Goal: Information Seeking & Learning: Find contact information

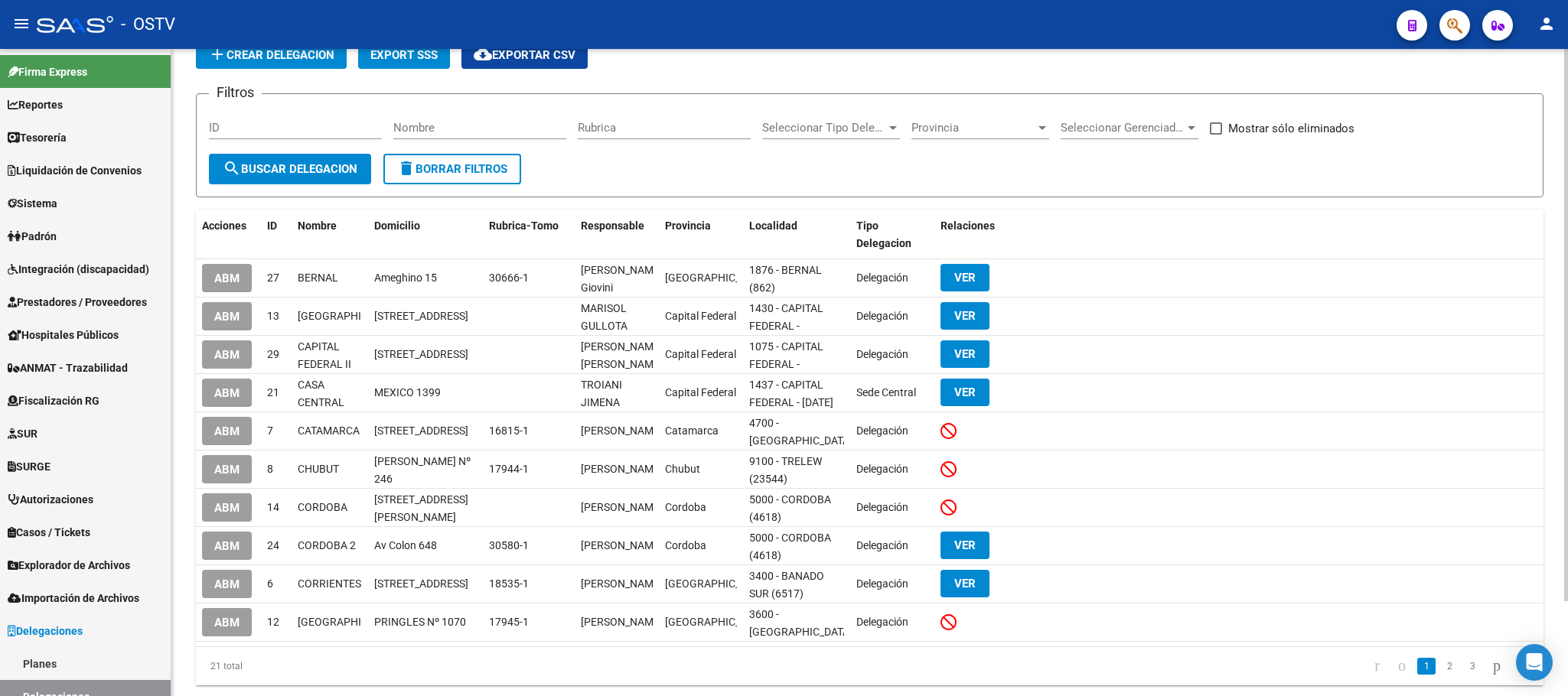
scroll to position [110, 0]
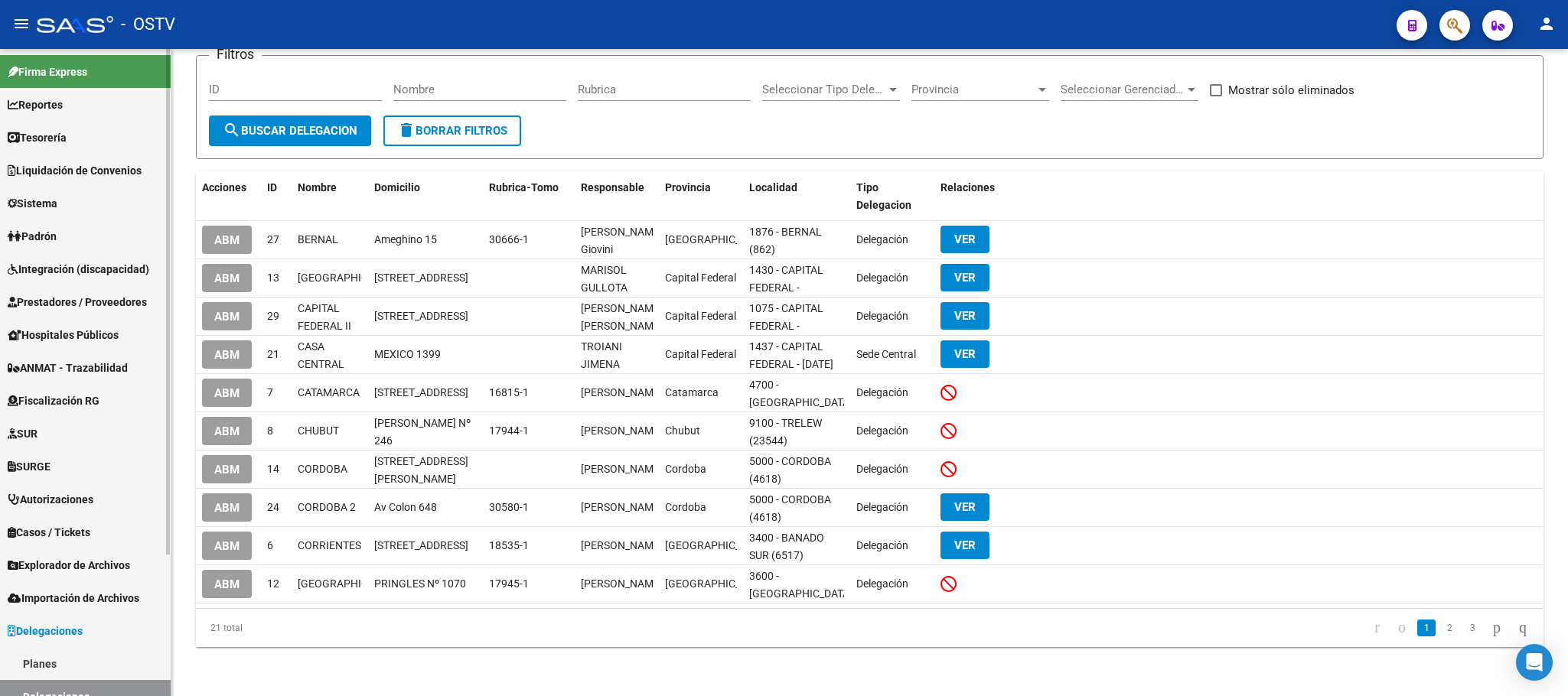
click at [49, 228] on span "Padrón" at bounding box center [32, 236] width 49 height 17
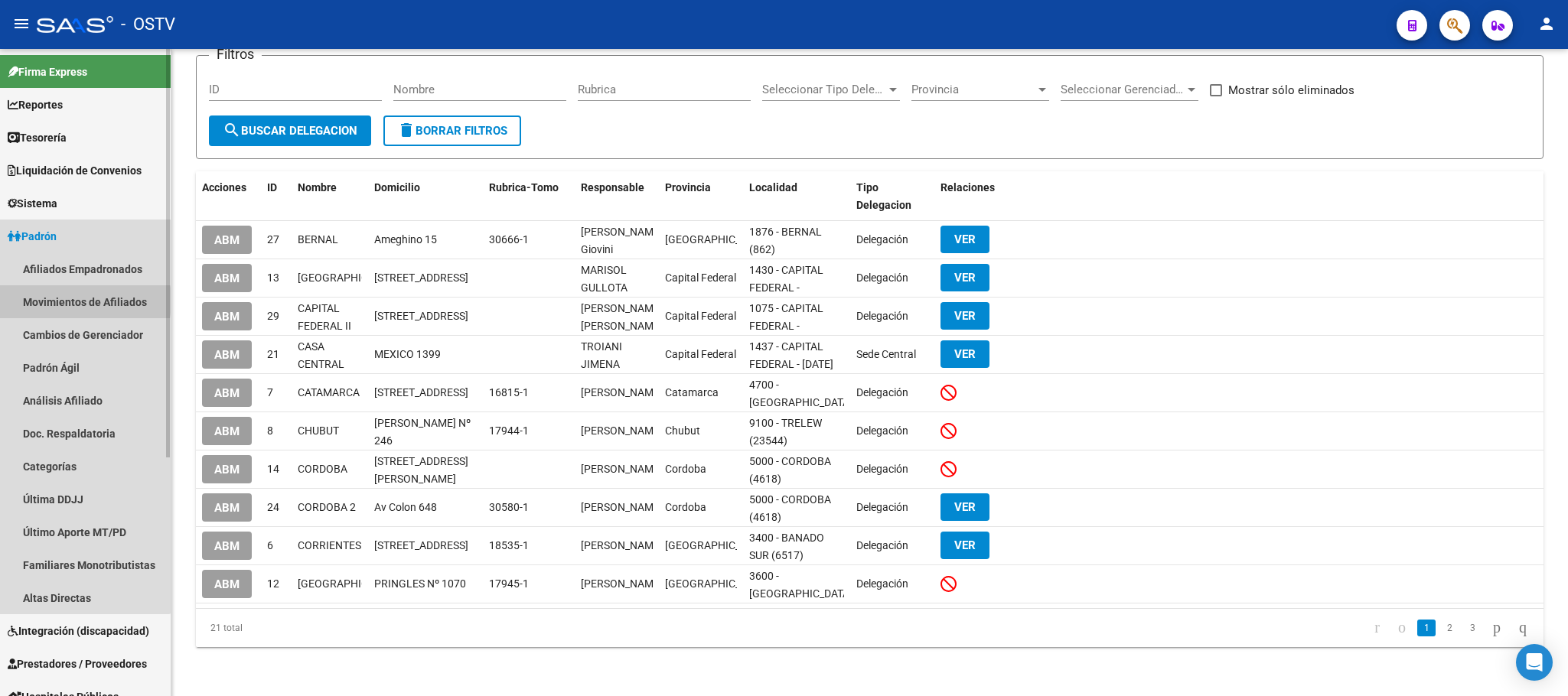
click at [53, 300] on link "Movimientos de Afiliados" at bounding box center [85, 302] width 171 height 33
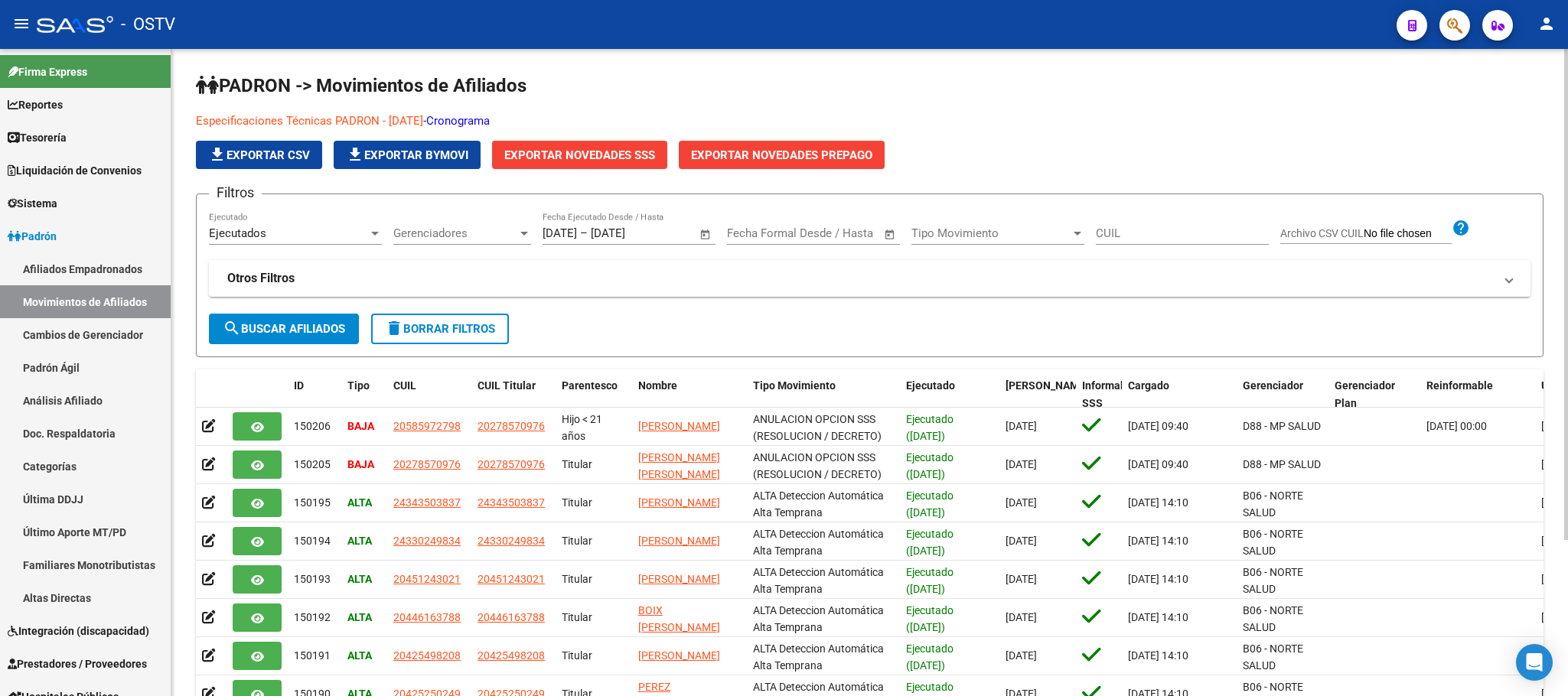
click at [175, 503] on div "PADRON -> Movimientos de Afiliados Especificaciones Técnicas PADRON - Agosto 20…" at bounding box center [870, 466] width 1397 height 834
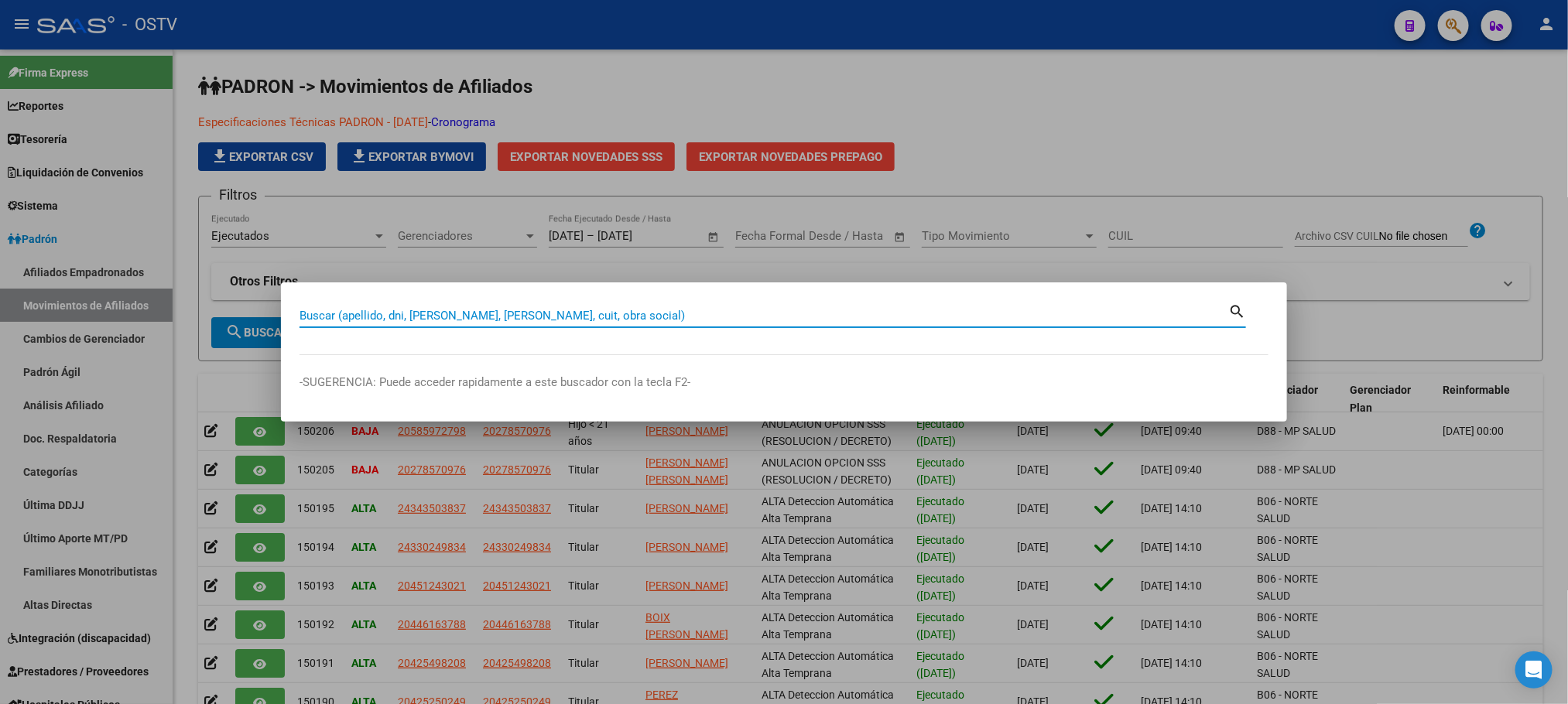
click at [528, 323] on input "Buscar (apellido, dni, [PERSON_NAME], [PERSON_NAME], cuit, obra social)" at bounding box center [765, 316] width 929 height 14
click at [548, 316] on input "Buscar (apellido, dni, [PERSON_NAME], [PERSON_NAME], cuit, obra social)" at bounding box center [765, 316] width 929 height 14
click at [562, 312] on input "Buscar (apellido, dni, [PERSON_NAME], [PERSON_NAME], cuit, obra social)" at bounding box center [765, 316] width 929 height 14
type input "17989941"
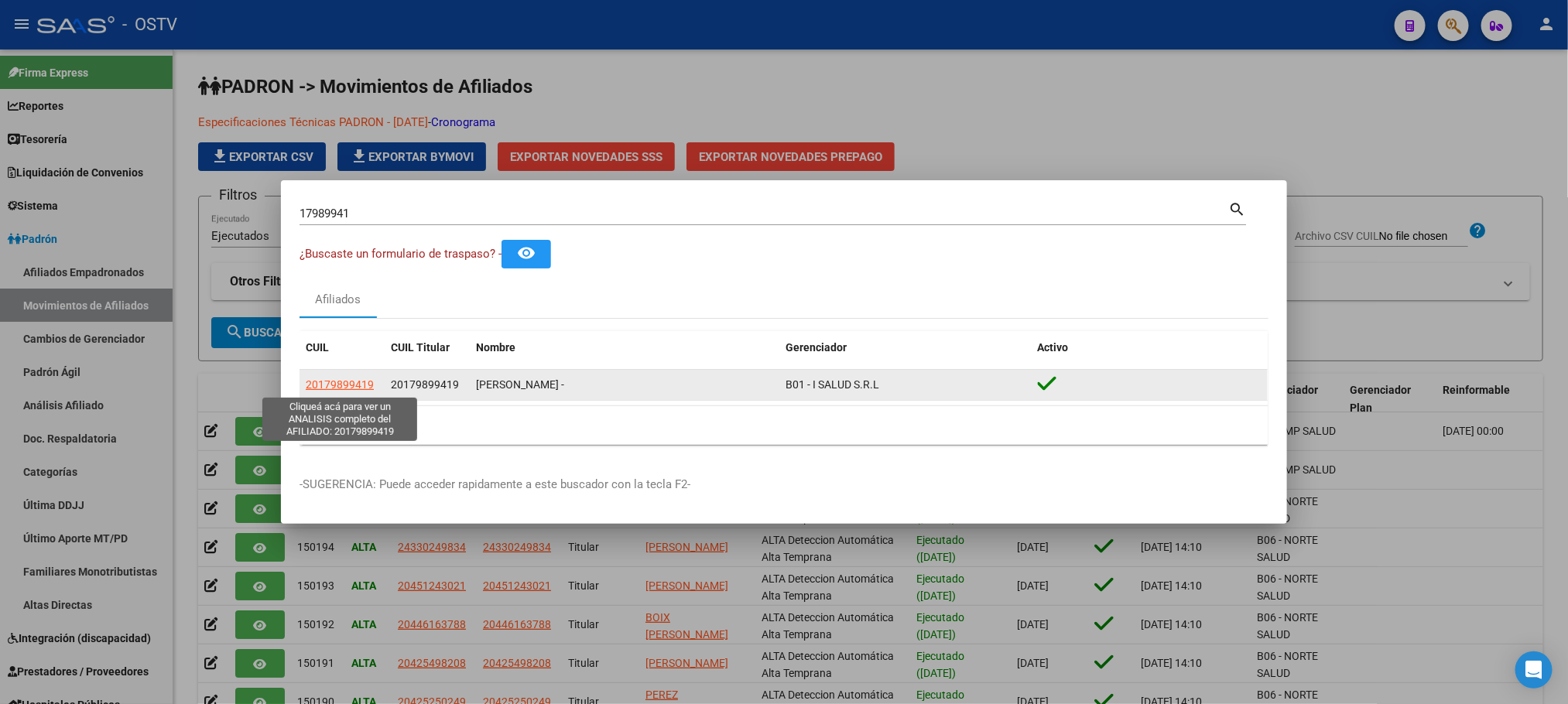
click at [330, 387] on span "20179899419" at bounding box center [340, 385] width 68 height 13
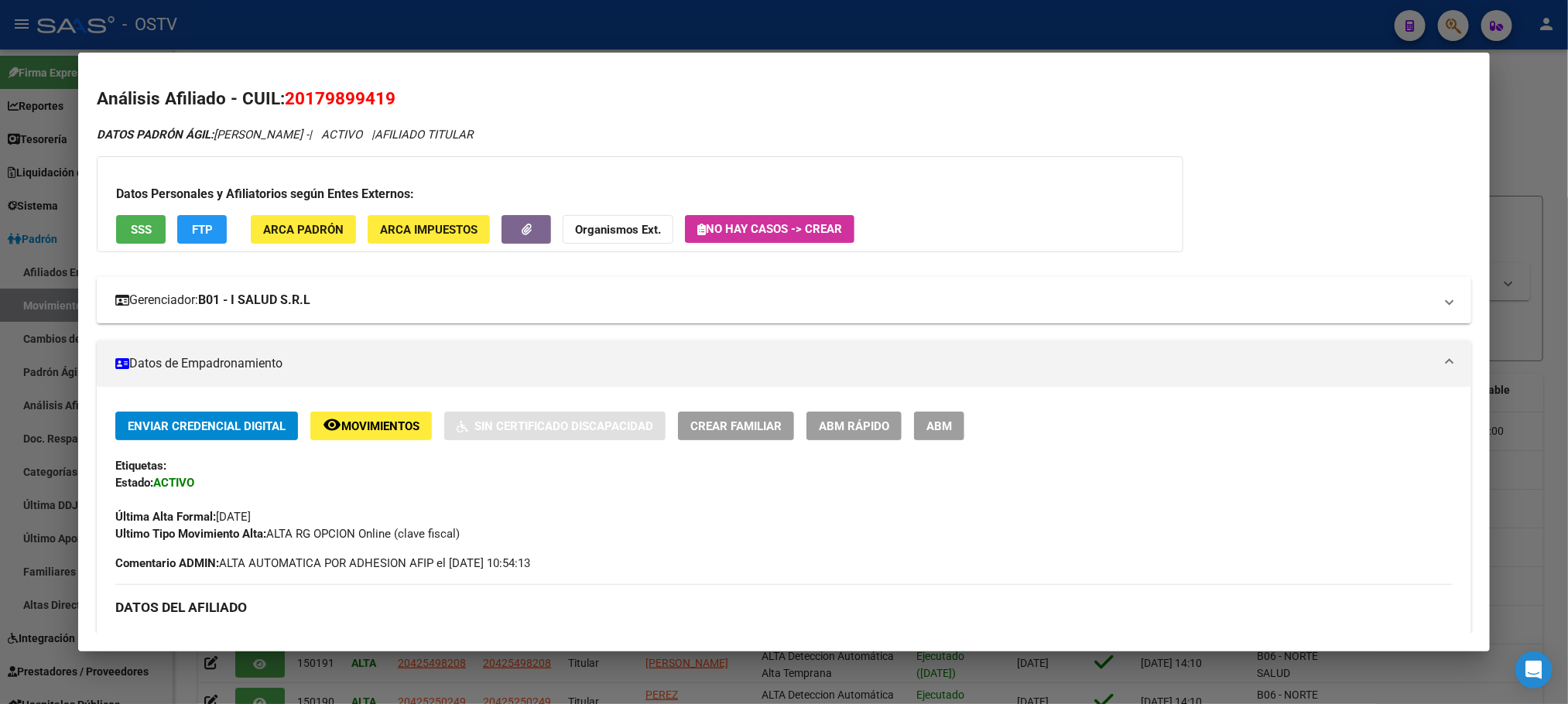
click at [259, 293] on strong "B01 - I SALUD S.R.L" at bounding box center [254, 300] width 112 height 18
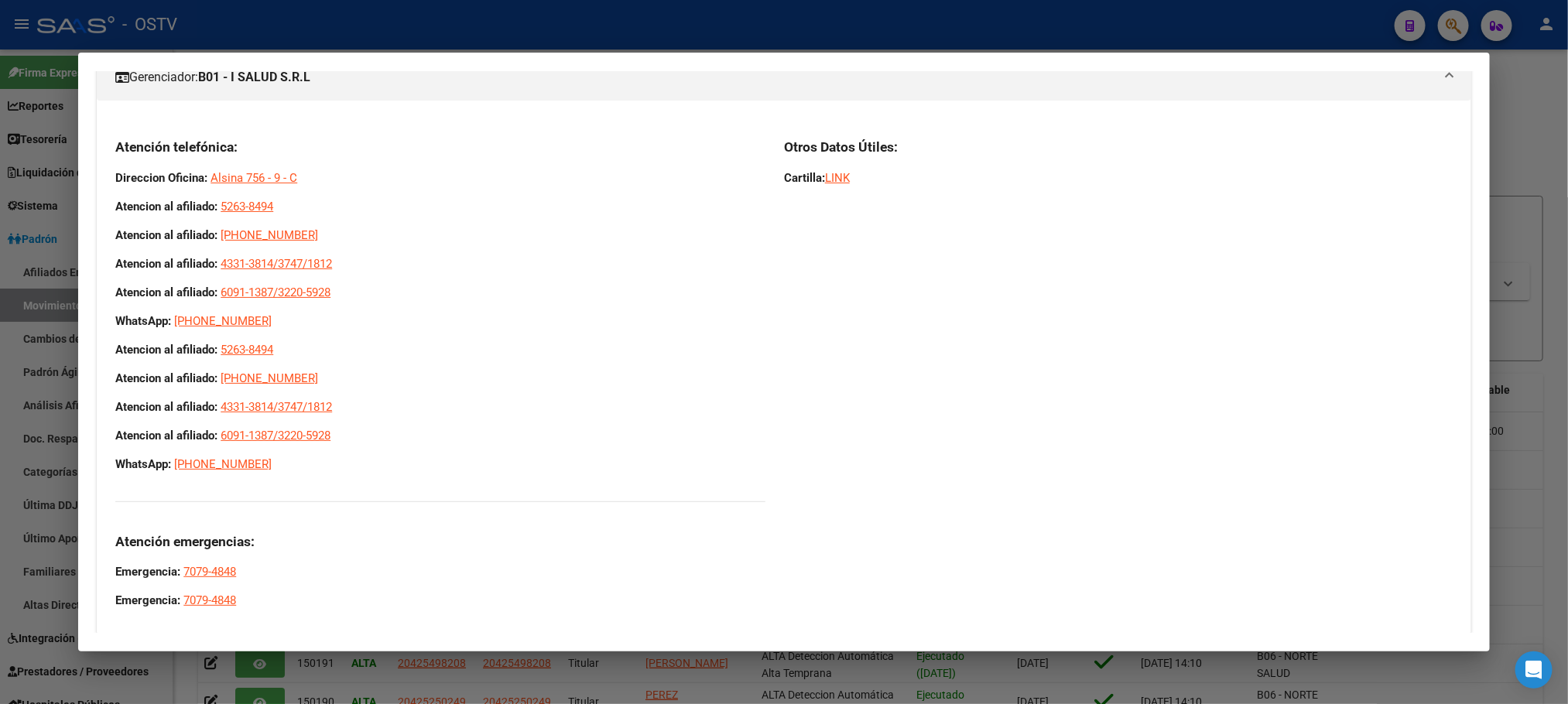
scroll to position [232, 0]
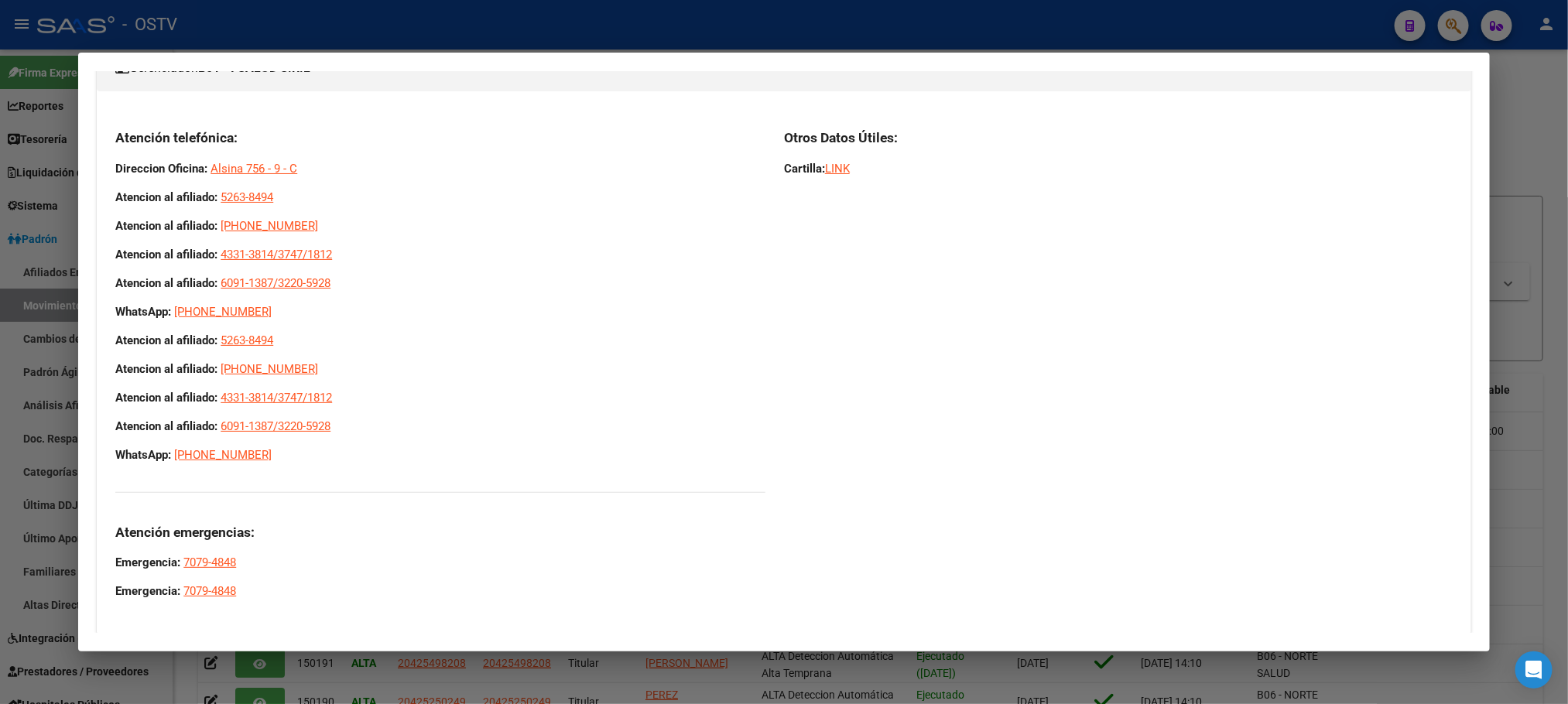
click at [240, 295] on div "Atención telefónica: Direccion Oficina: Alsina 756 - 9 - C Atencion al afiliado…" at bounding box center [440, 364] width 650 height 471
drag, startPoint x: 251, startPoint y: 313, endPoint x: 208, endPoint y: 312, distance: 43.0
click at [208, 312] on p "WhatsApp: 11-3725-7800" at bounding box center [440, 311] width 650 height 17
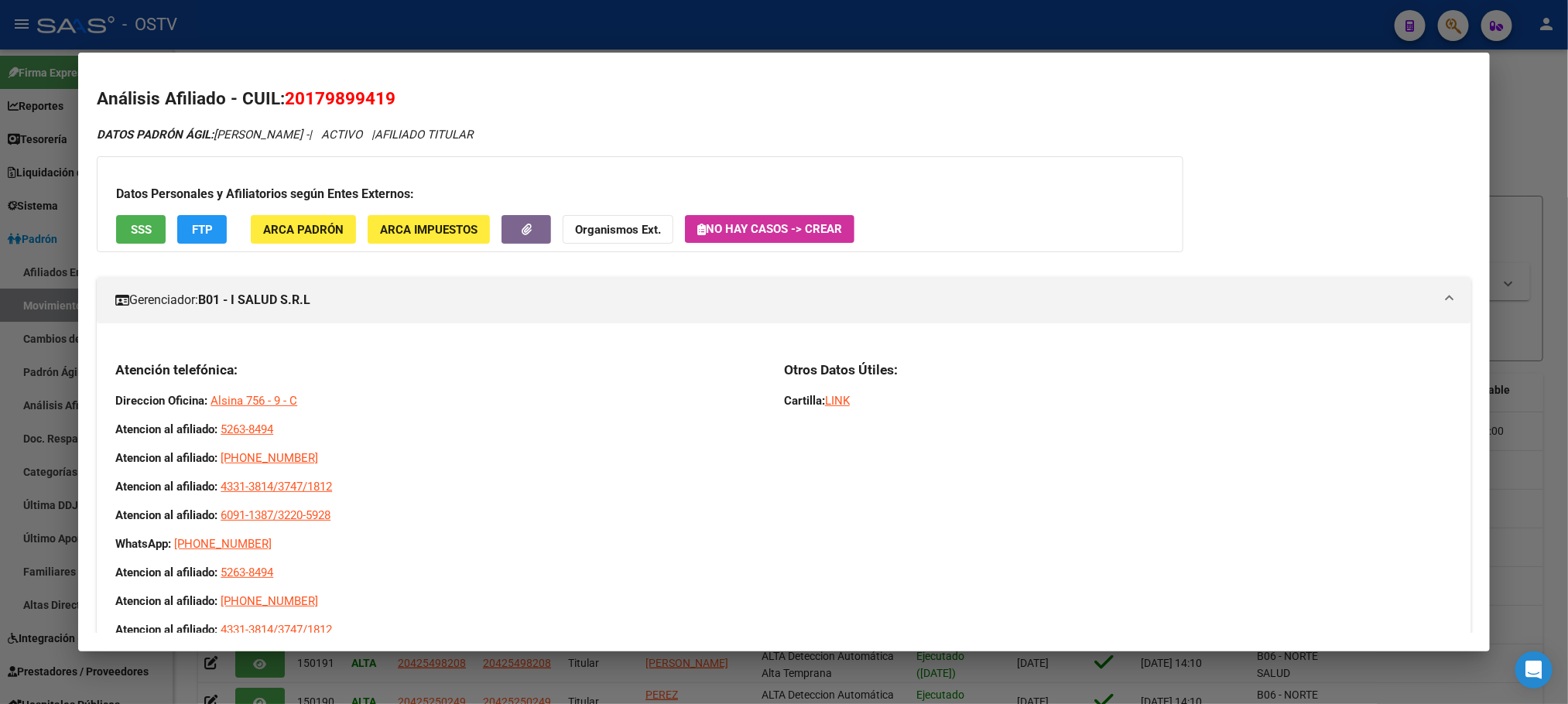
click at [329, 409] on p "Direccion Oficina: Alsina 756 - 9 - C" at bounding box center [440, 400] width 650 height 17
drag, startPoint x: 329, startPoint y: 409, endPoint x: 105, endPoint y: 399, distance: 224.2
click at [105, 399] on div "Atención telefónica: Direccion Oficina: Alsina 756 - 9 - C Atencion al afiliado…" at bounding box center [784, 602] width 1374 height 508
click at [115, 400] on strong "Direccion Oficina:" at bounding box center [161, 401] width 92 height 14
drag, startPoint x: 107, startPoint y: 399, endPoint x: 313, endPoint y: 403, distance: 206.0
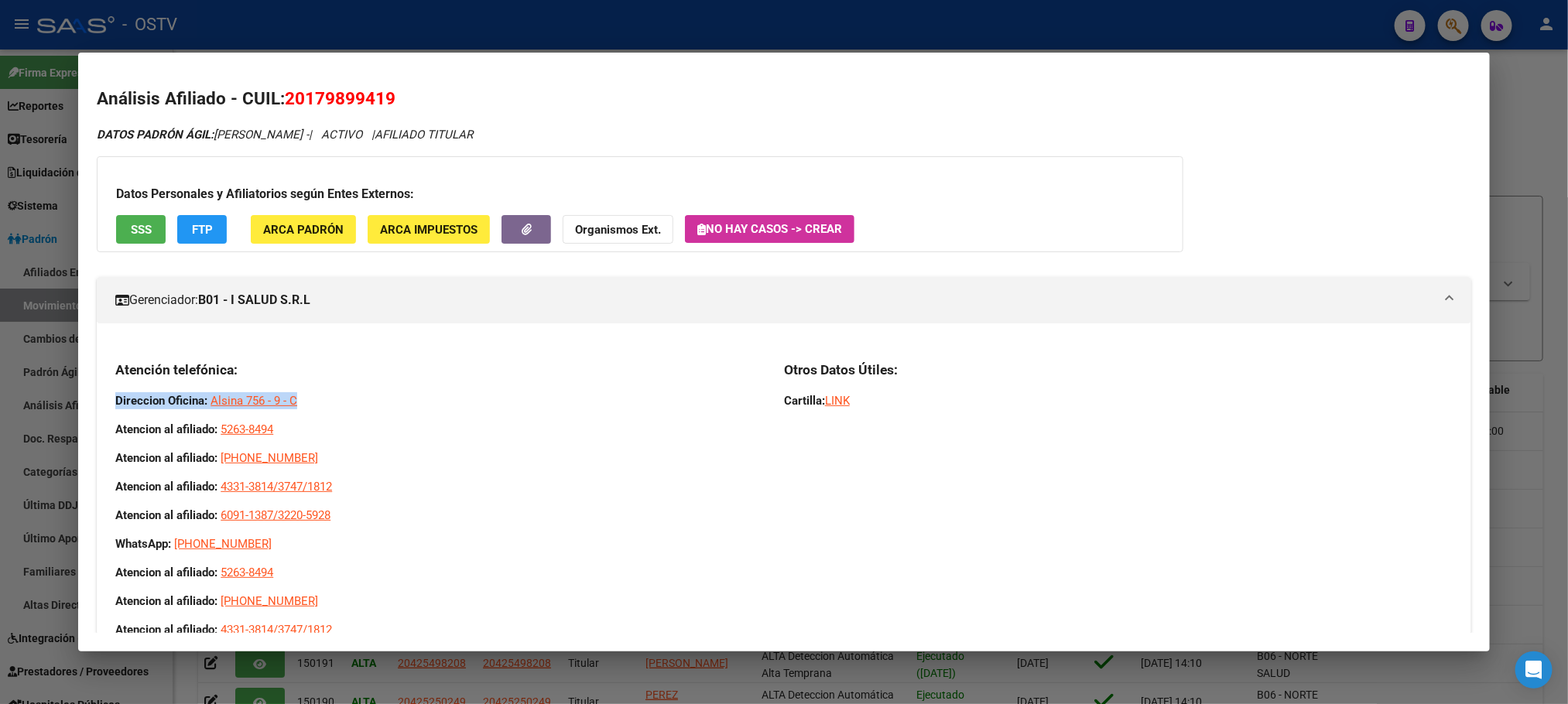
click at [313, 403] on p "Direccion Oficina: Alsina 756 - 9 - C" at bounding box center [440, 400] width 650 height 17
drag, startPoint x: 313, startPoint y: 403, endPoint x: 91, endPoint y: 404, distance: 222.0
click at [97, 404] on div "Atención telefónica: Direccion Oficina: Alsina 756 - 9 - C Atencion al afiliado…" at bounding box center [784, 602] width 1374 height 508
click at [115, 397] on strong "Direccion Oficina:" at bounding box center [161, 401] width 92 height 14
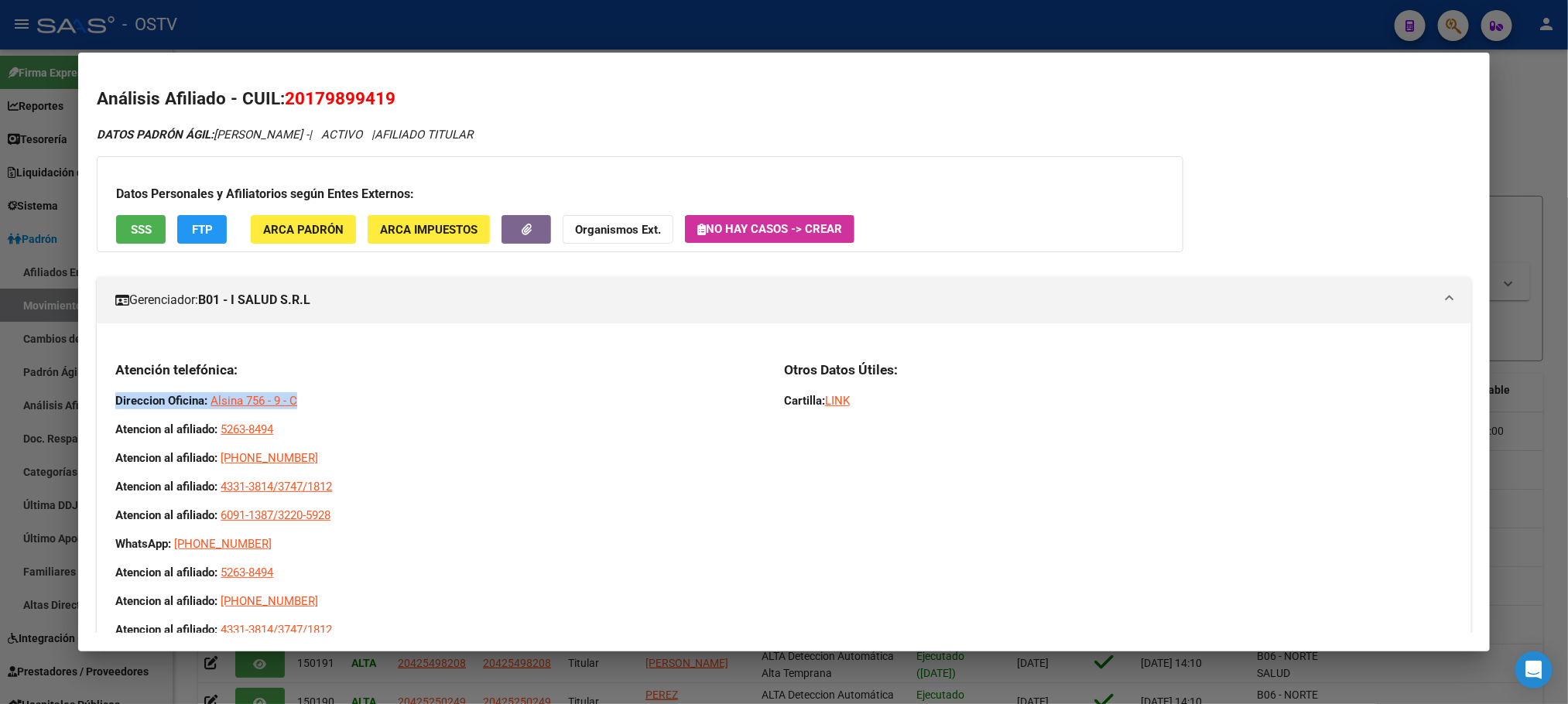
drag, startPoint x: 107, startPoint y: 402, endPoint x: 314, endPoint y: 404, distance: 207.0
click at [314, 404] on p "Direccion Oficina: Alsina 756 - 9 - C" at bounding box center [440, 400] width 650 height 17
drag, startPoint x: 302, startPoint y: 405, endPoint x: 91, endPoint y: 398, distance: 211.1
click at [97, 398] on div "Atención telefónica: Direccion Oficina: Alsina 756 - 9 - C Atencion al afiliado…" at bounding box center [784, 602] width 1374 height 508
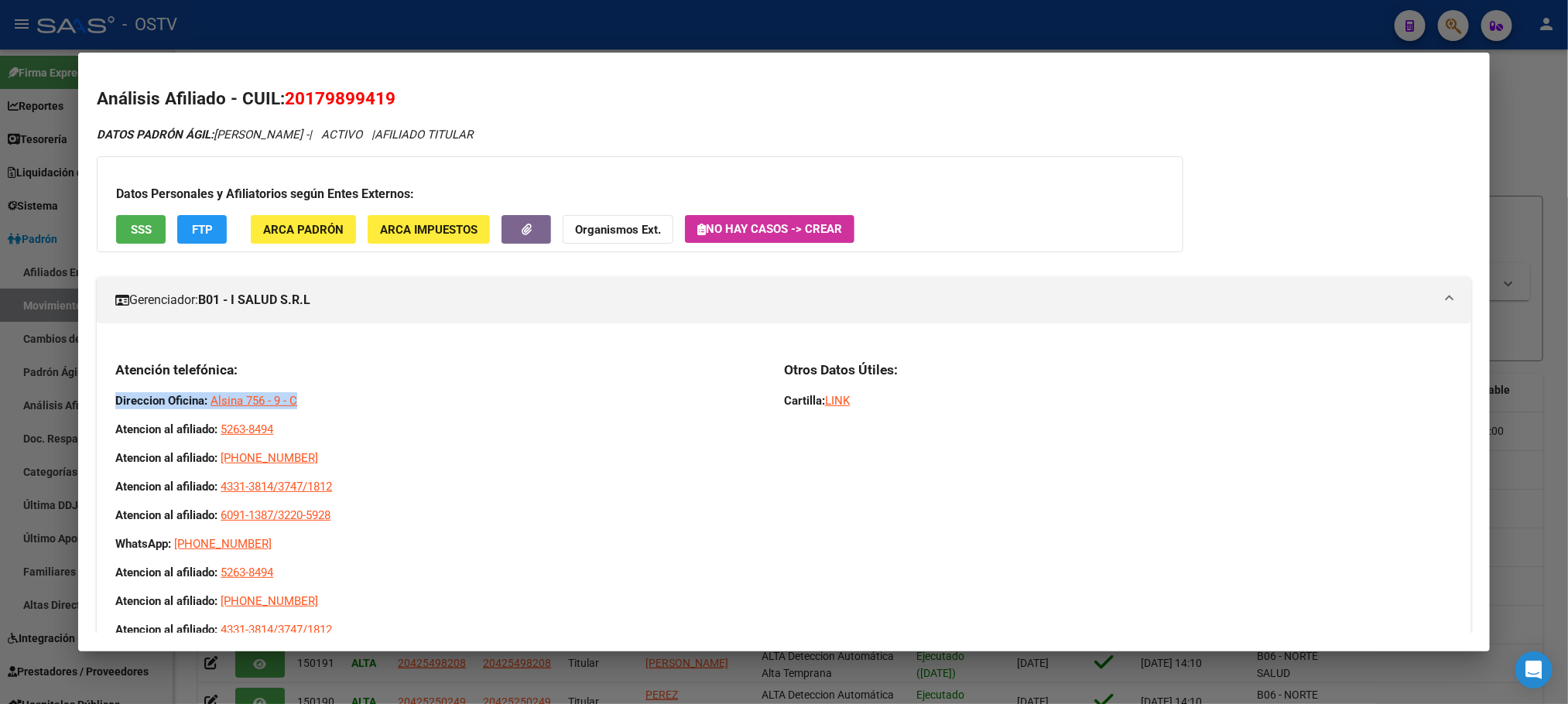
click at [107, 398] on div "Atención telefónica: Direccion Oficina: Alsina 756 - 9 - C Atencion al afiliado…" at bounding box center [784, 602] width 1374 height 508
click at [115, 399] on strong "Direccion Oficina:" at bounding box center [161, 401] width 92 height 14
drag, startPoint x: 107, startPoint y: 399, endPoint x: 298, endPoint y: 402, distance: 191.0
click at [298, 402] on p "Direccion Oficina: Alsina 756 - 9 - C" at bounding box center [440, 400] width 650 height 17
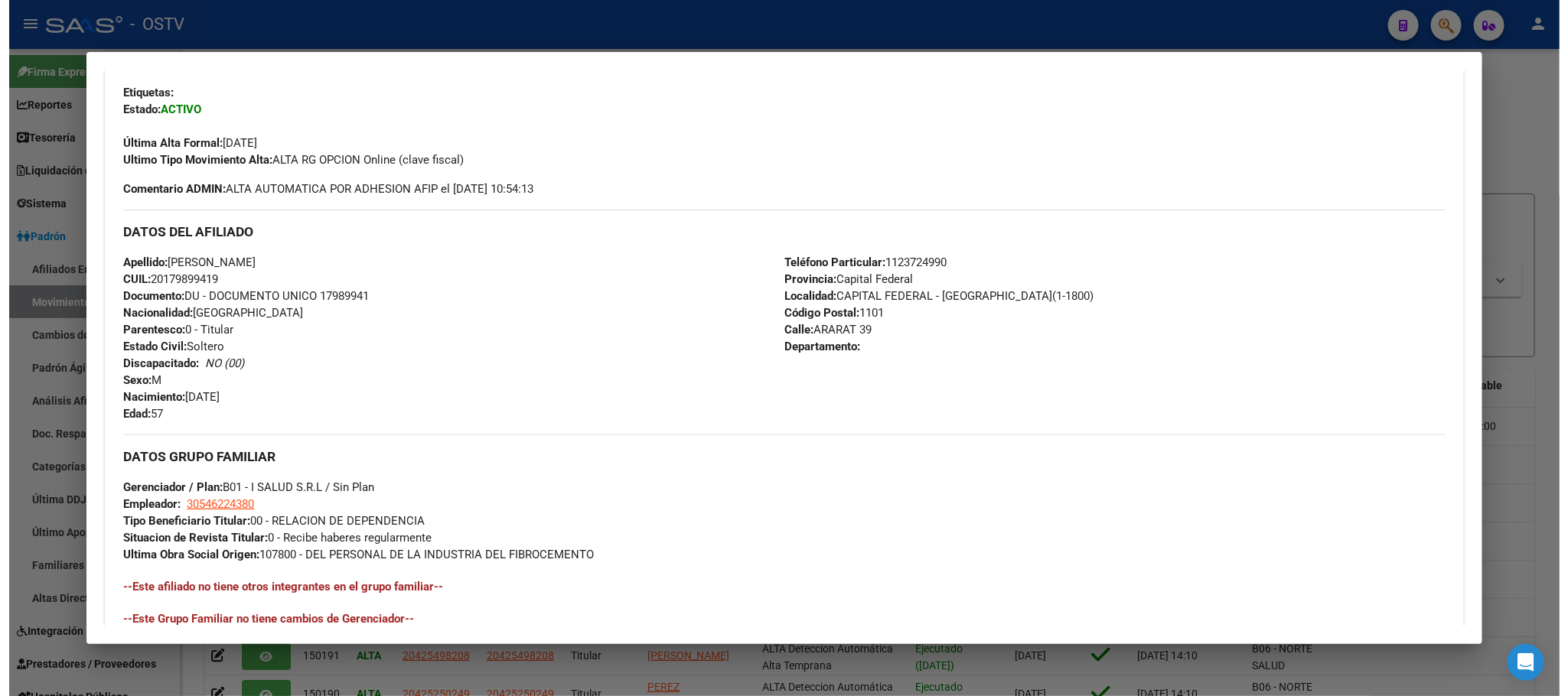
scroll to position [872, 0]
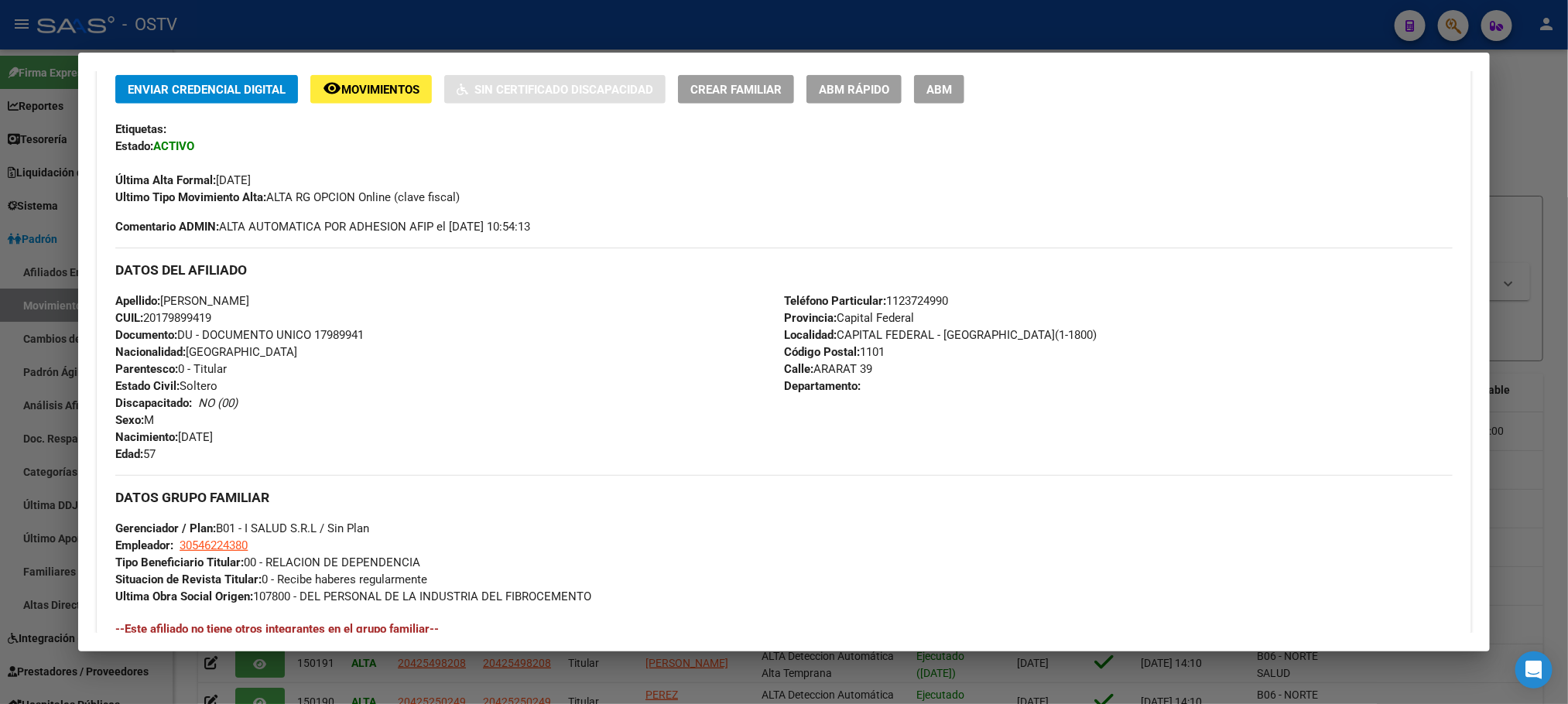
click at [186, 693] on div at bounding box center [784, 352] width 1568 height 704
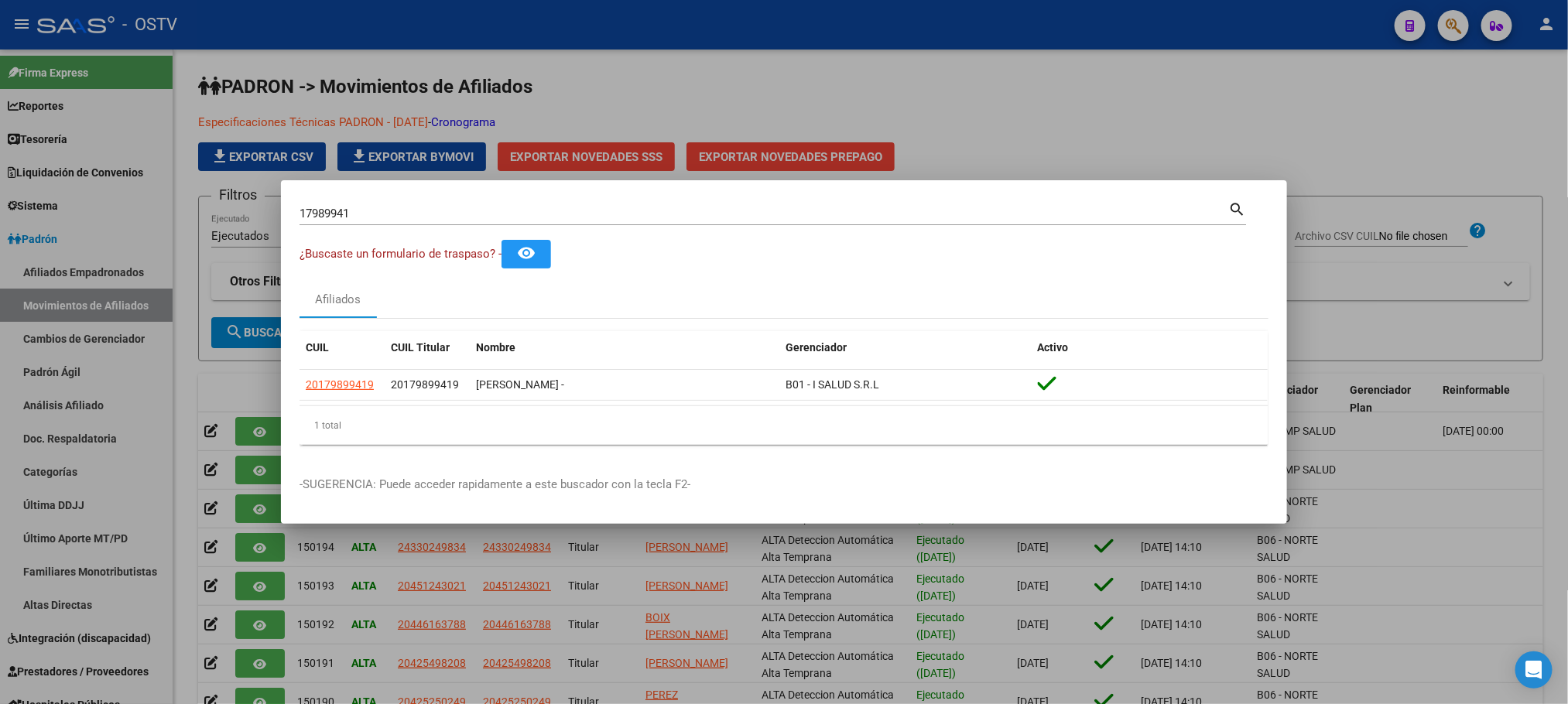
click at [193, 392] on div at bounding box center [784, 352] width 1568 height 704
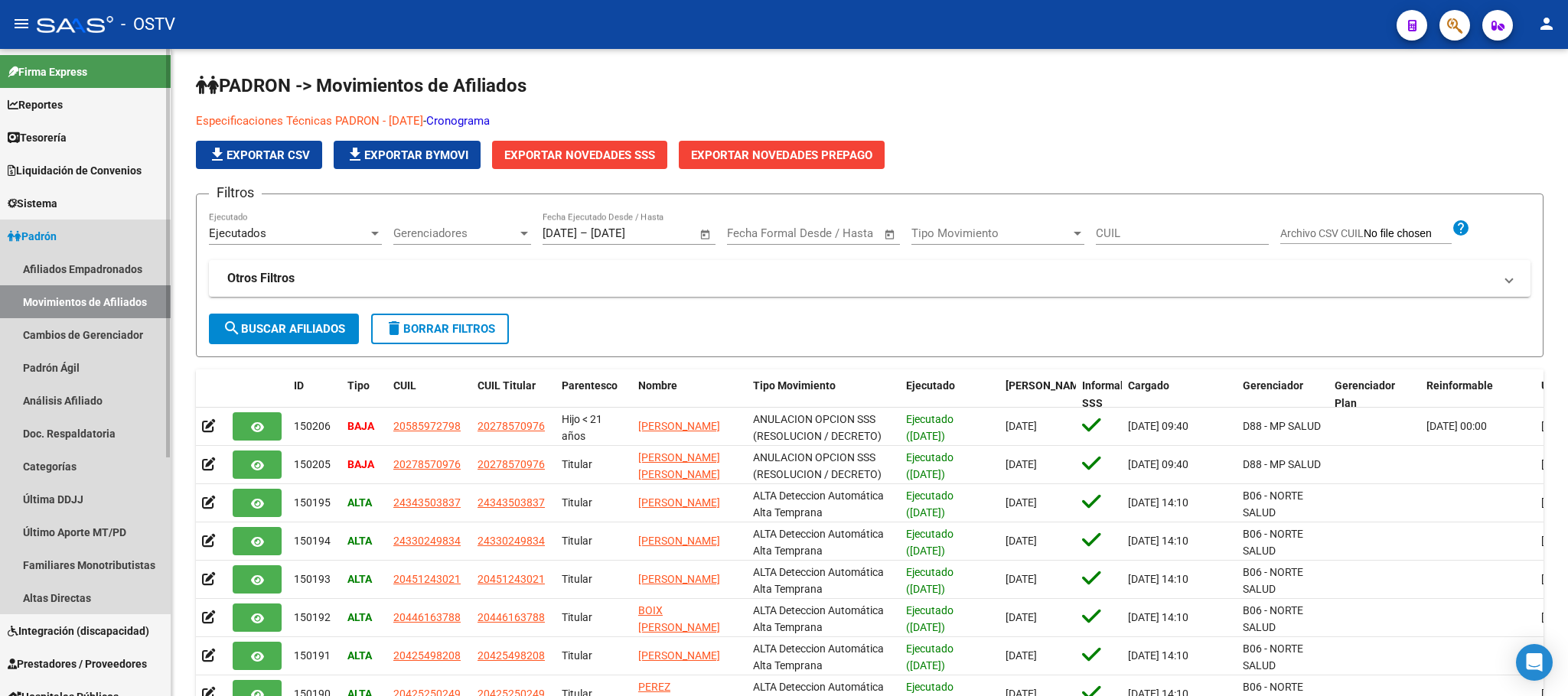
click at [51, 238] on span "Padrón" at bounding box center [32, 236] width 49 height 17
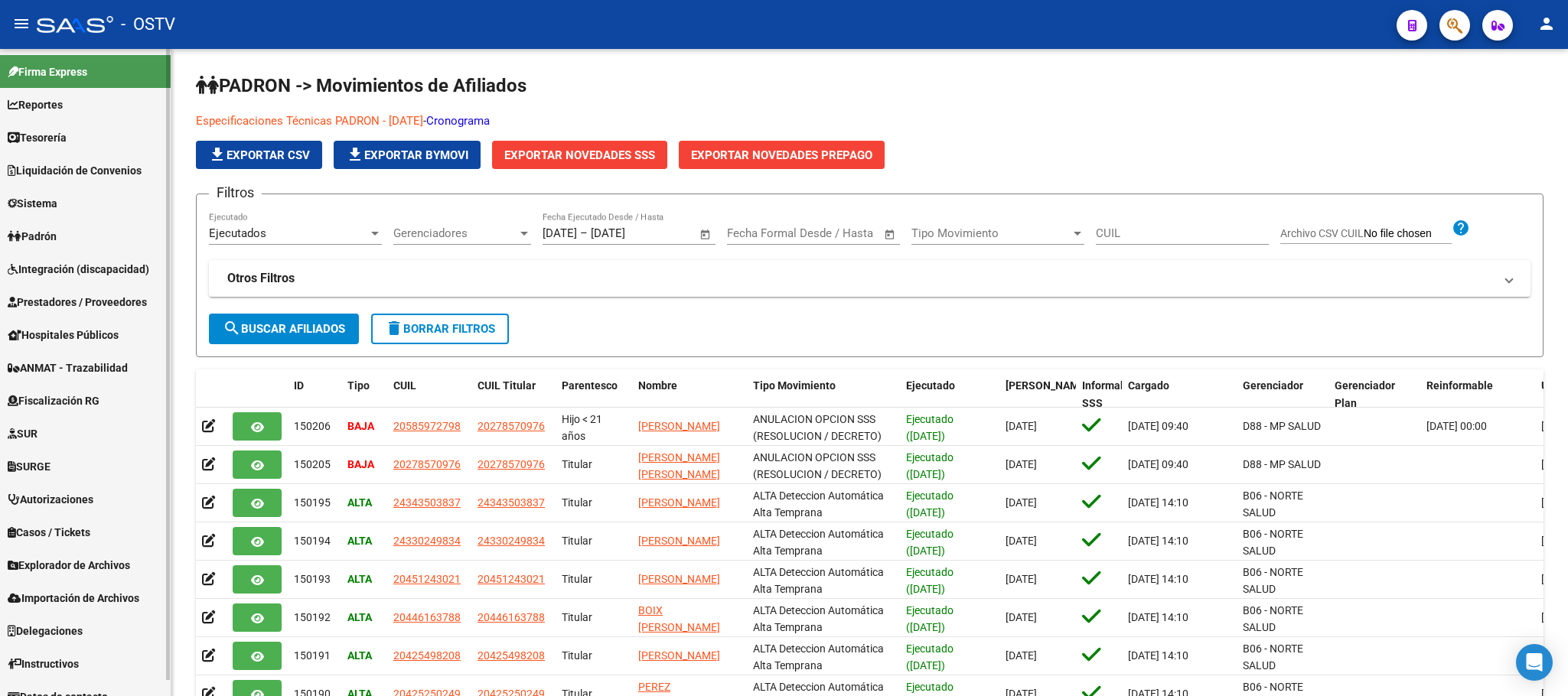
click at [72, 567] on span "Explorador de Archivos" at bounding box center [69, 565] width 123 height 17
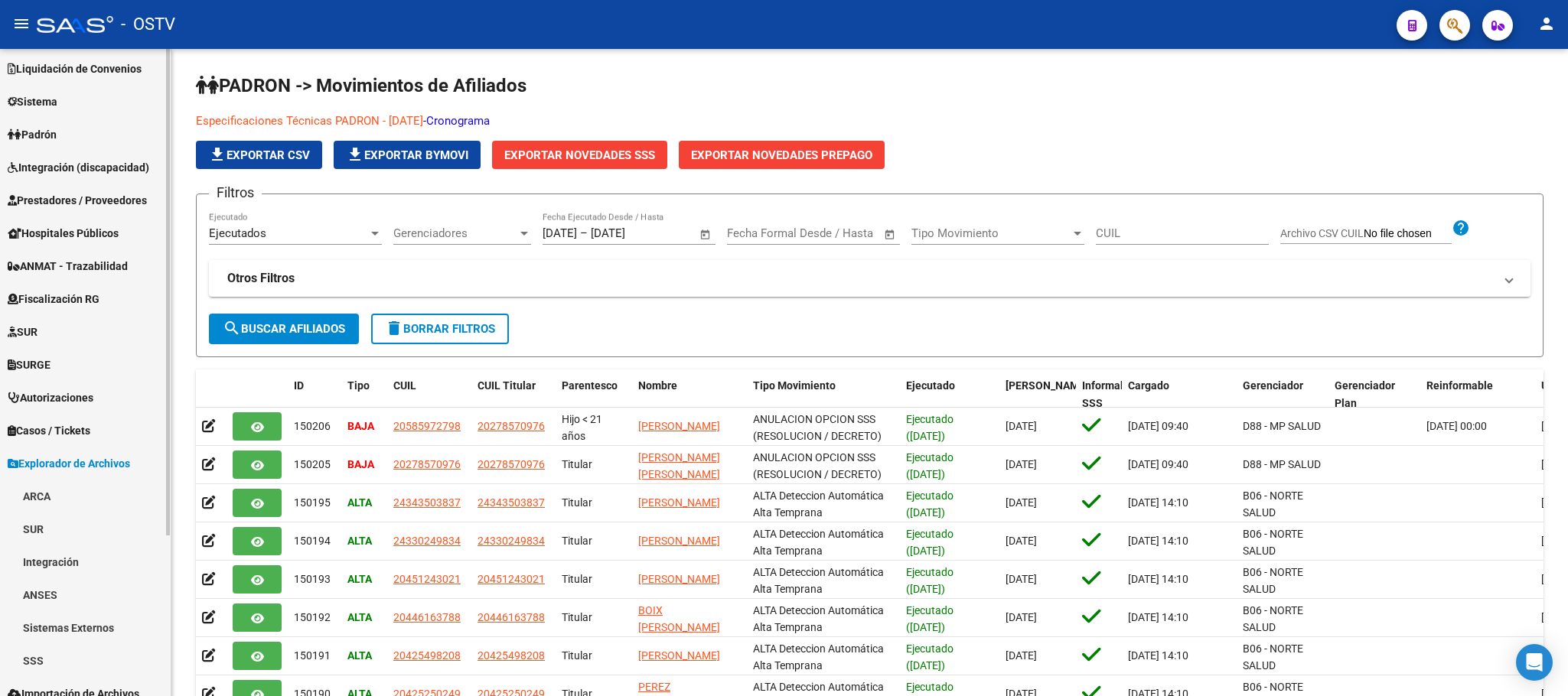
scroll to position [213, 0]
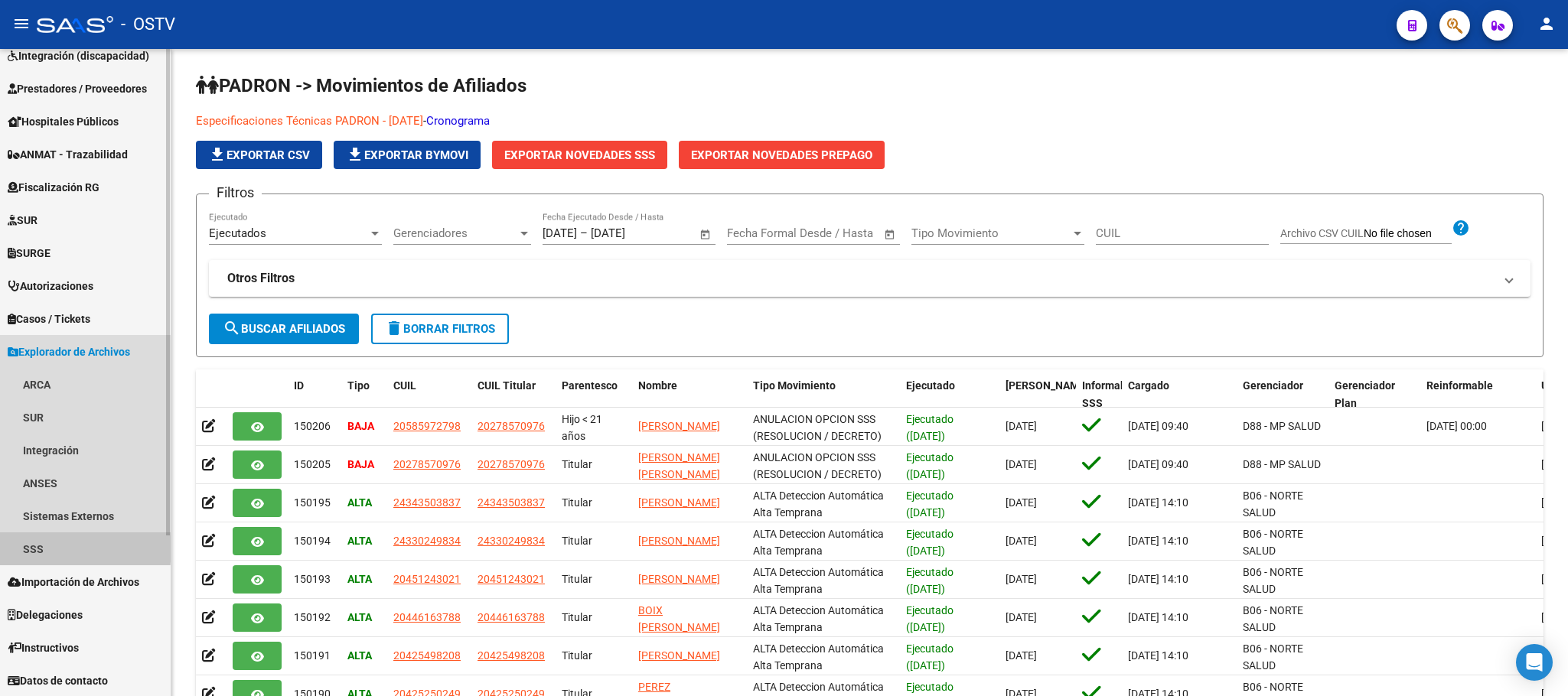
click at [58, 544] on link "SSS" at bounding box center [85, 549] width 171 height 33
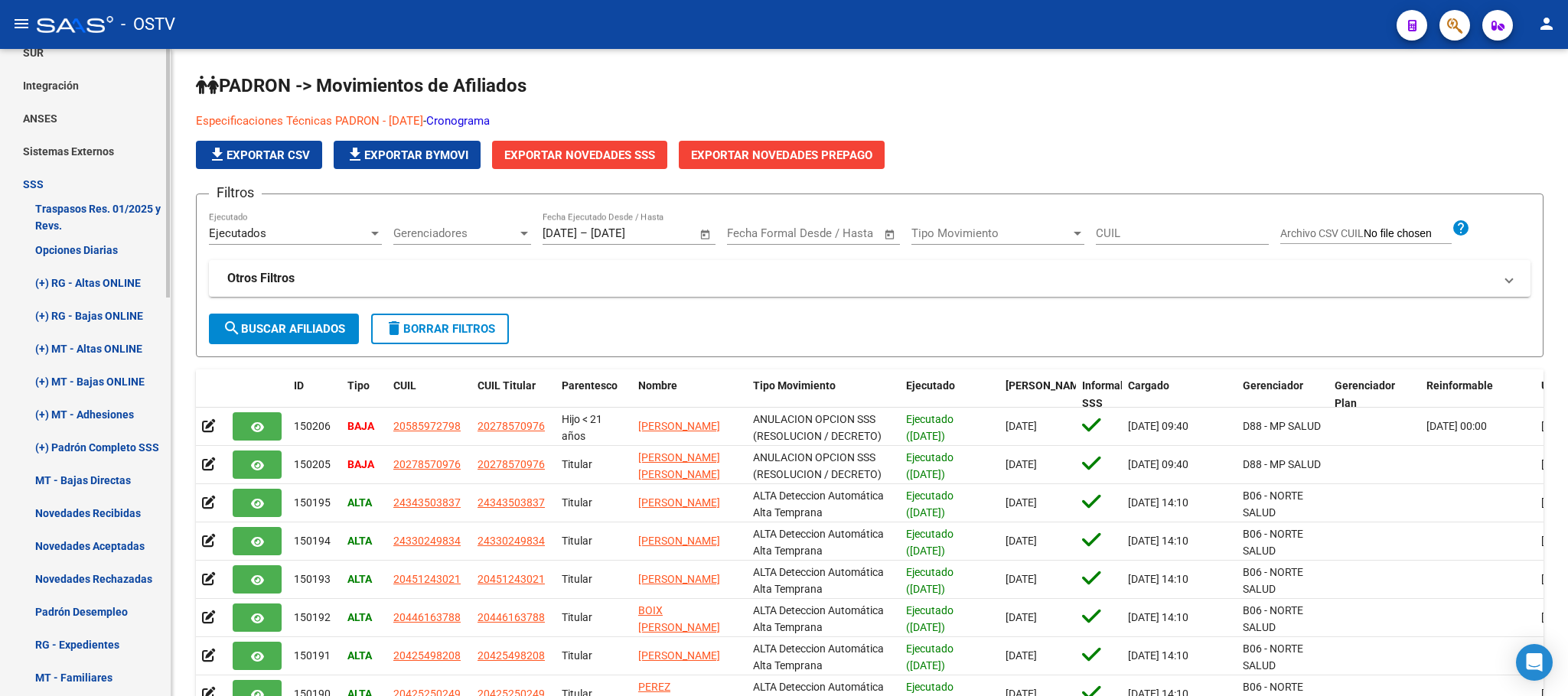
scroll to position [787, 0]
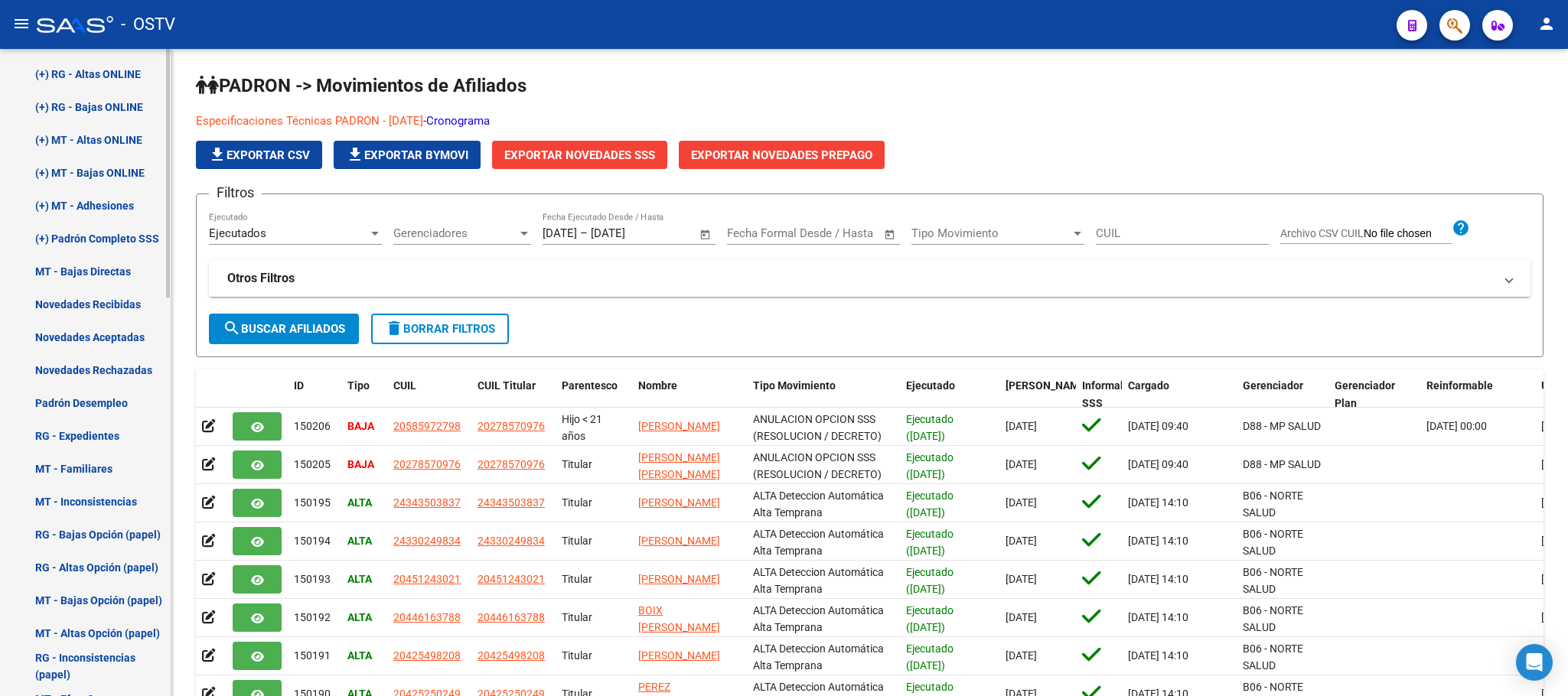
click at [90, 330] on link "Novedades Aceptadas" at bounding box center [85, 337] width 171 height 33
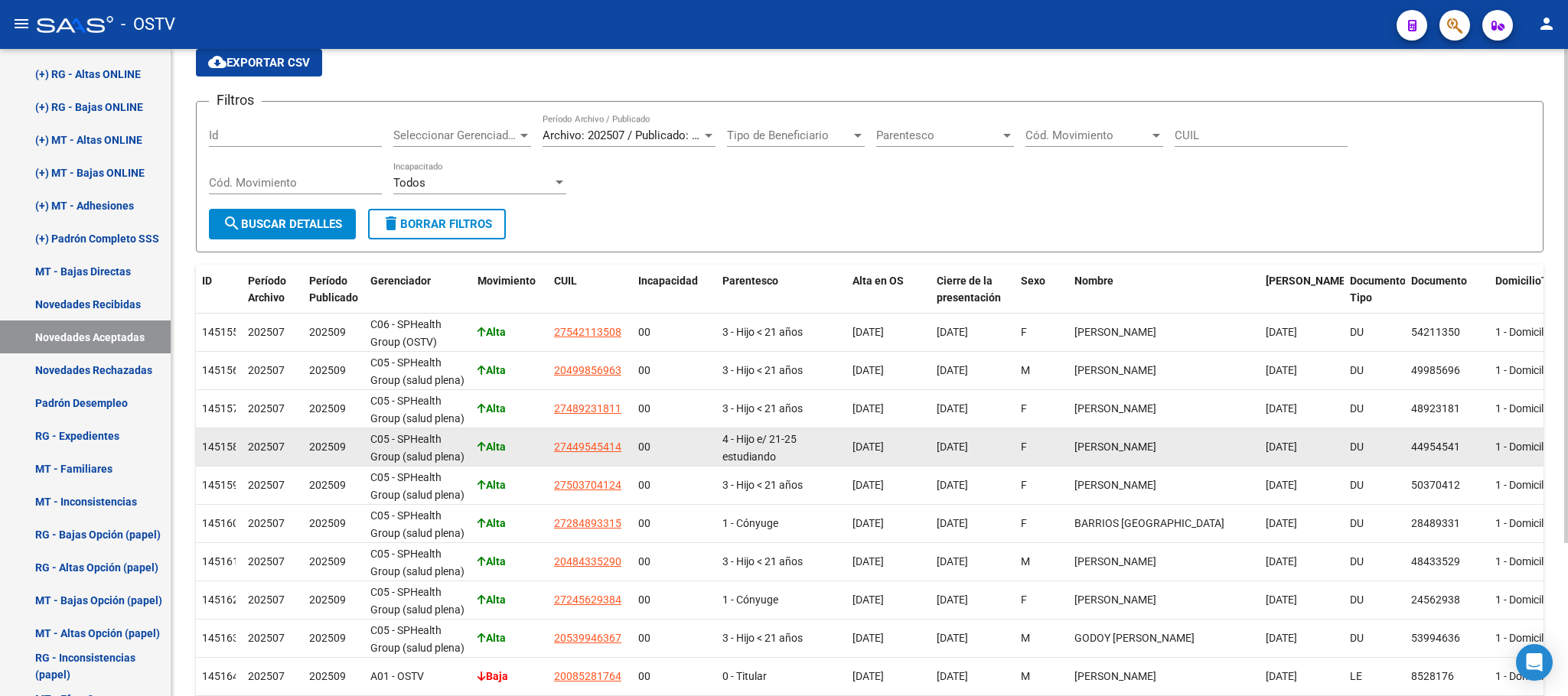
scroll to position [201, 0]
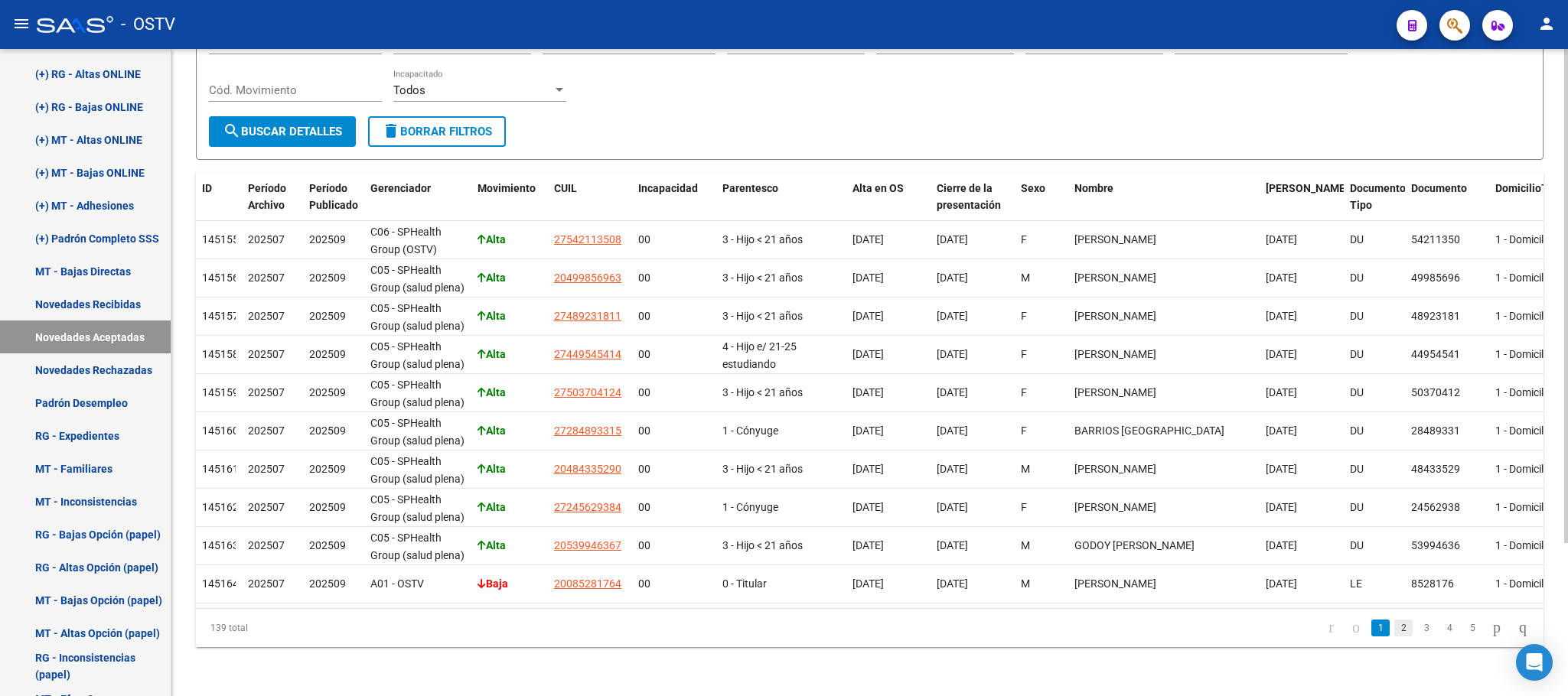
click at [1394, 632] on link "2" at bounding box center [1403, 628] width 18 height 17
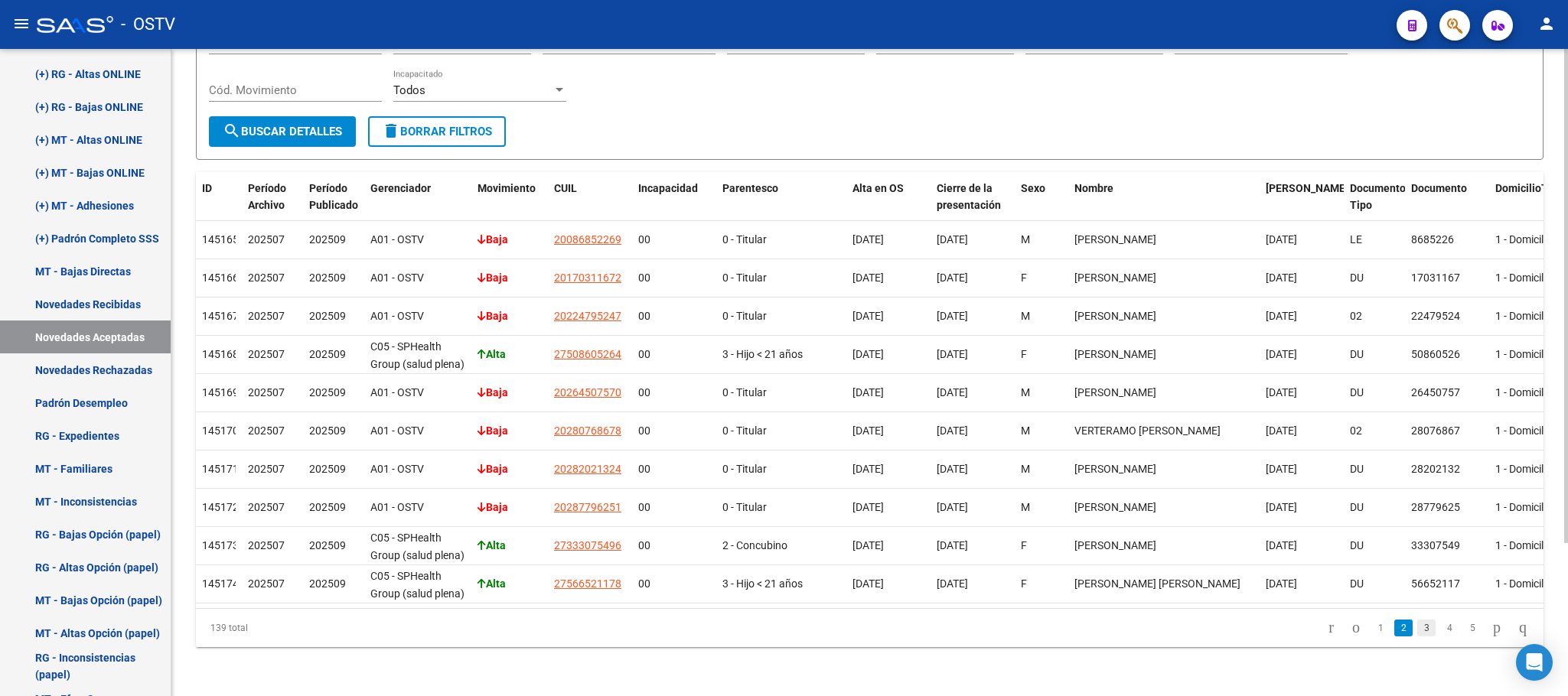
click at [1417, 632] on link "3" at bounding box center [1426, 628] width 18 height 17
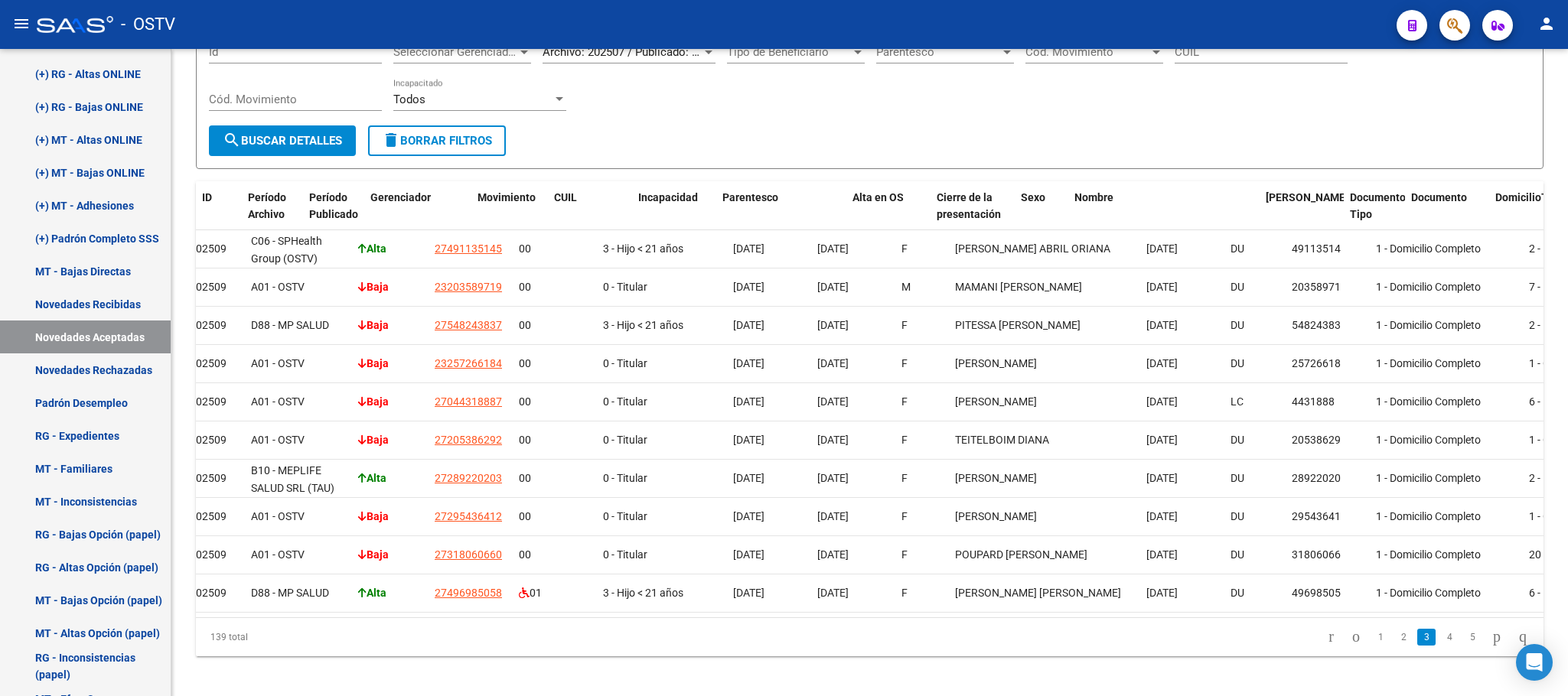
scroll to position [0, 0]
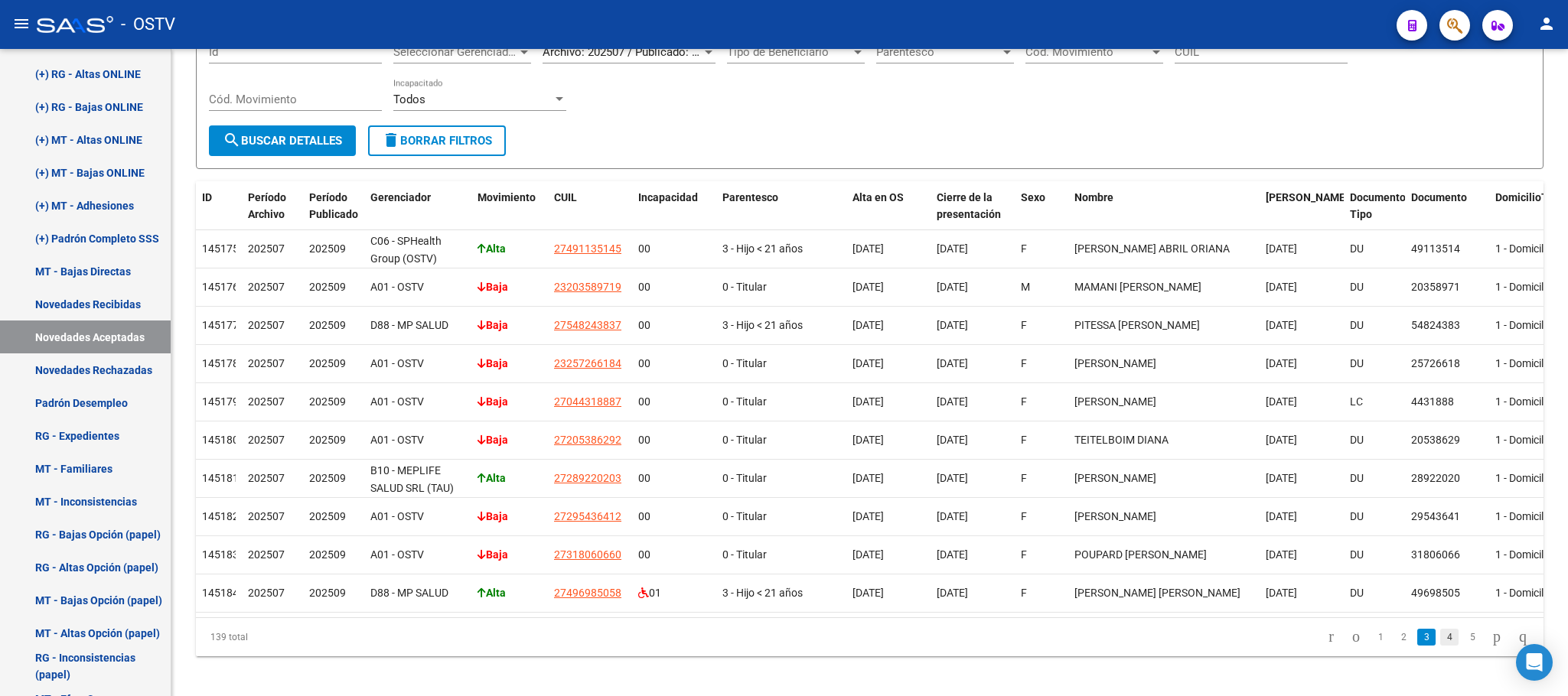
click at [1440, 636] on link "4" at bounding box center [1448, 637] width 18 height 17
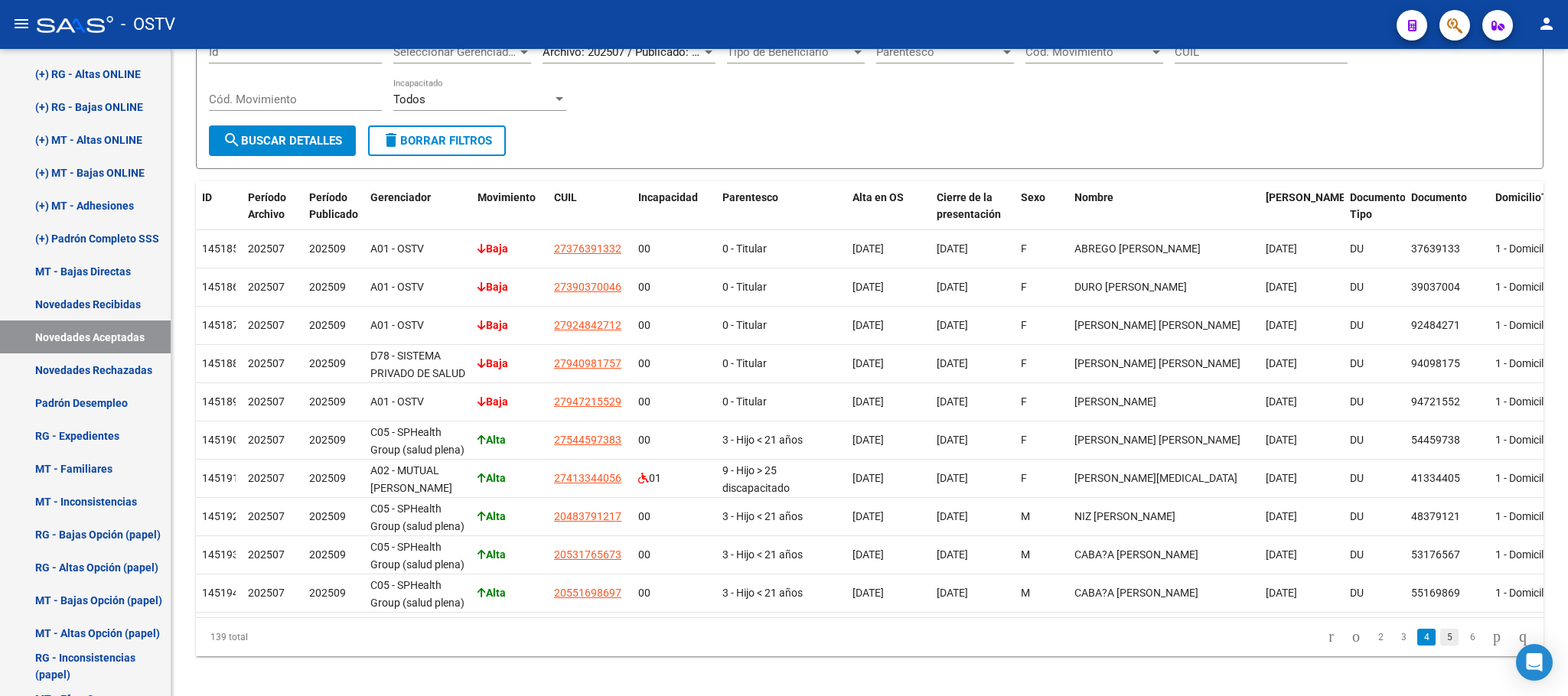
click at [1440, 646] on link "5" at bounding box center [1448, 637] width 18 height 17
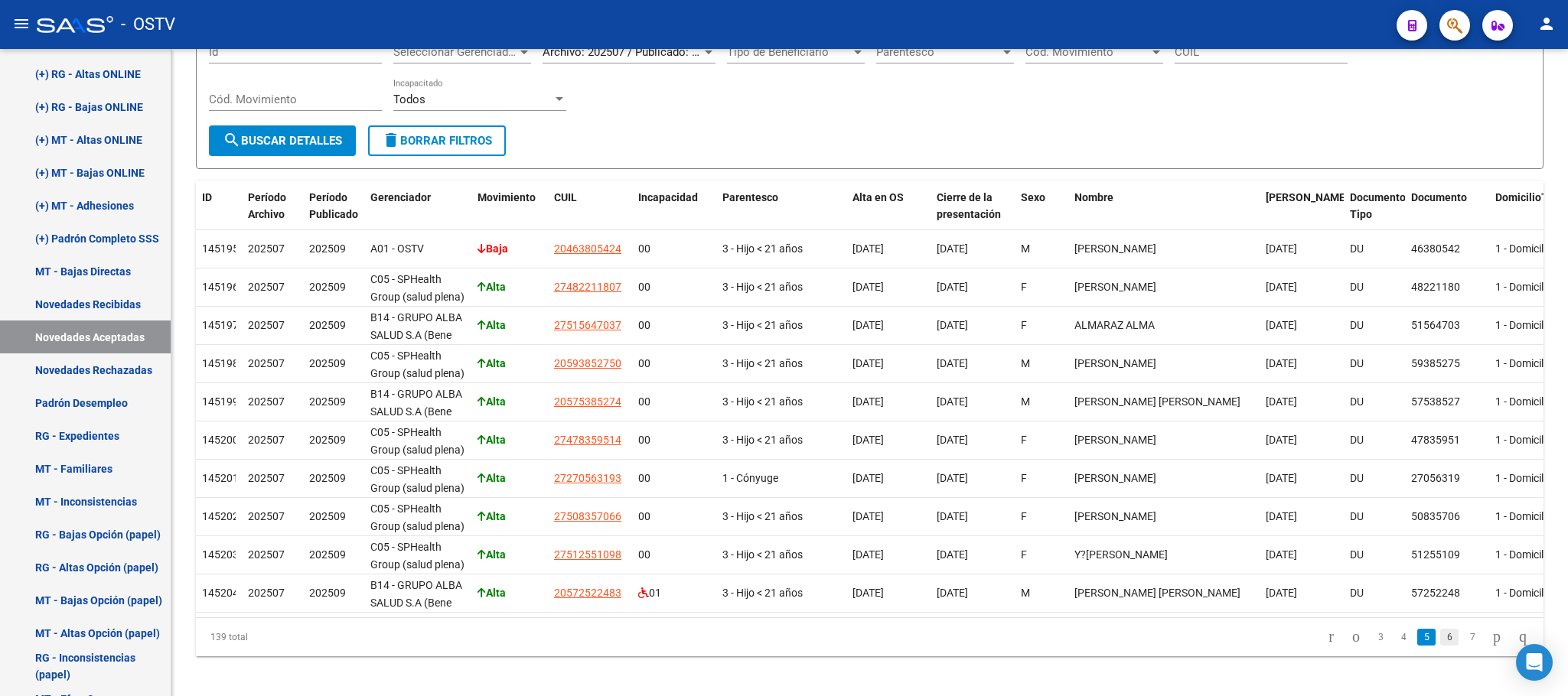
click at [1440, 646] on link "6" at bounding box center [1448, 637] width 18 height 17
click at [1440, 646] on link "7" at bounding box center [1448, 637] width 18 height 17
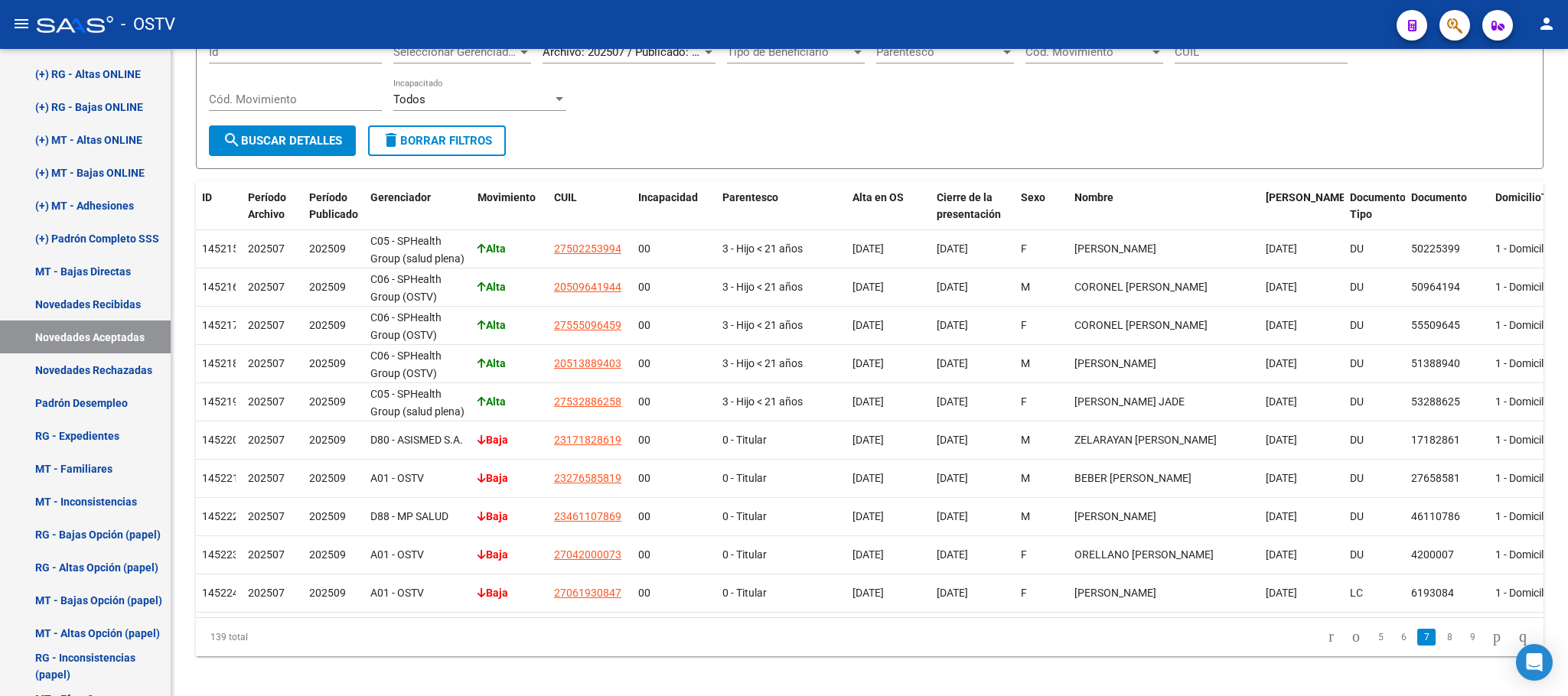
click at [1440, 646] on link "8" at bounding box center [1448, 637] width 18 height 17
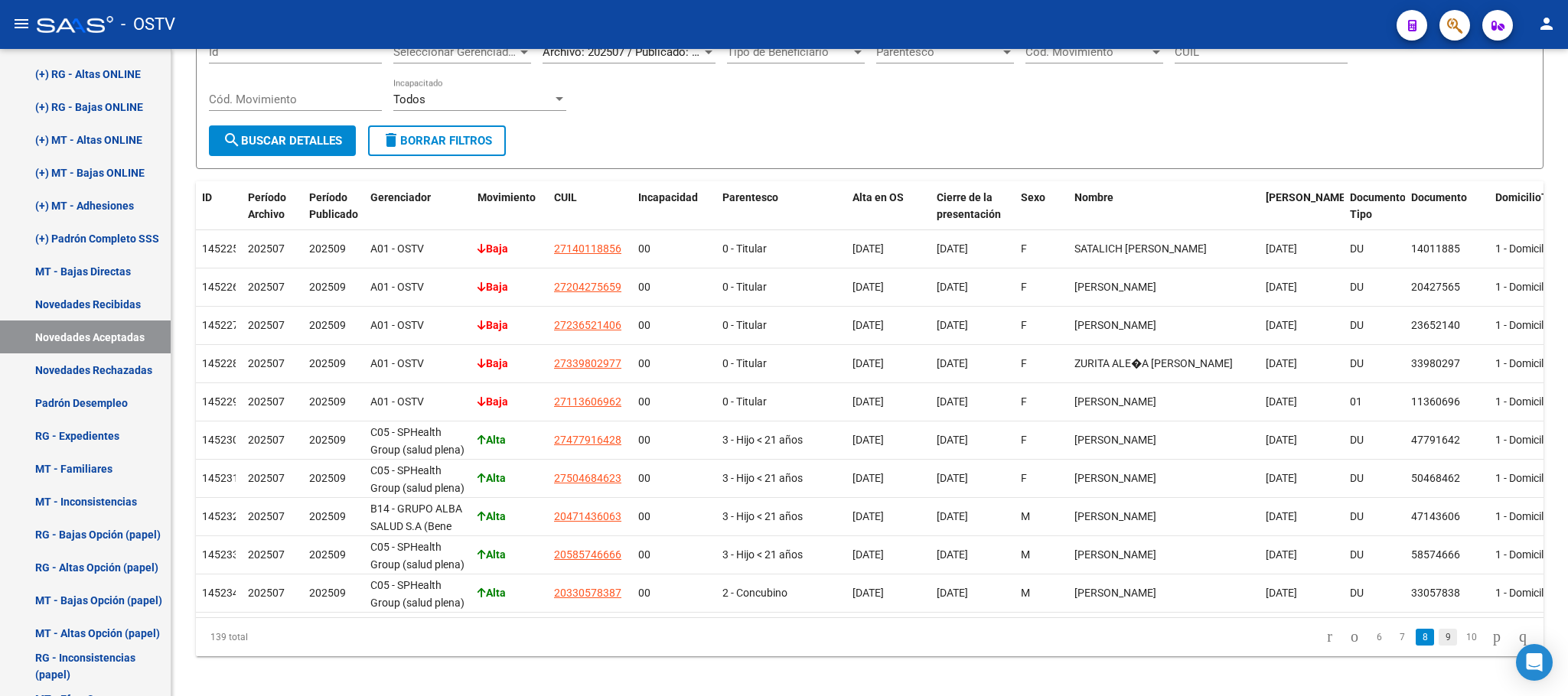
click at [1438, 646] on link "9" at bounding box center [1447, 637] width 18 height 17
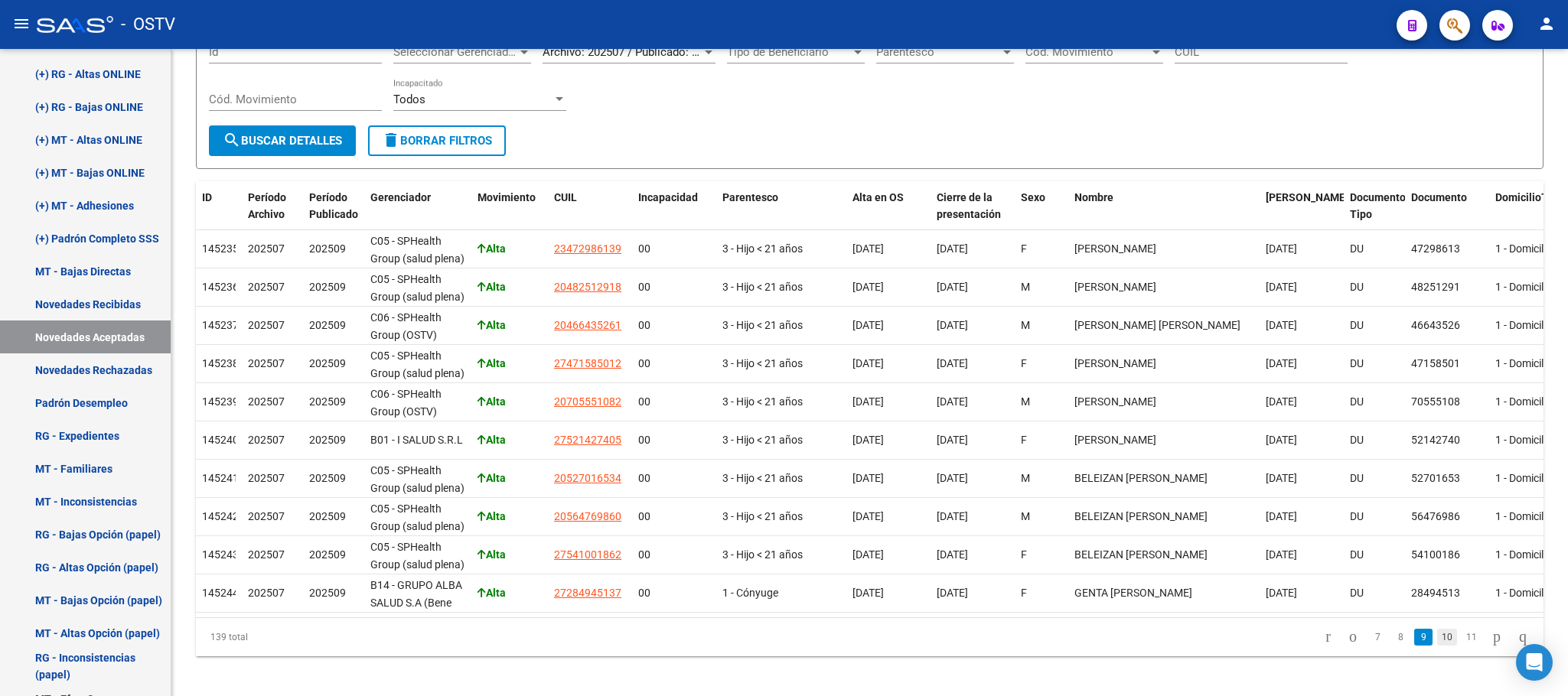
click at [1437, 646] on link "10" at bounding box center [1446, 637] width 20 height 17
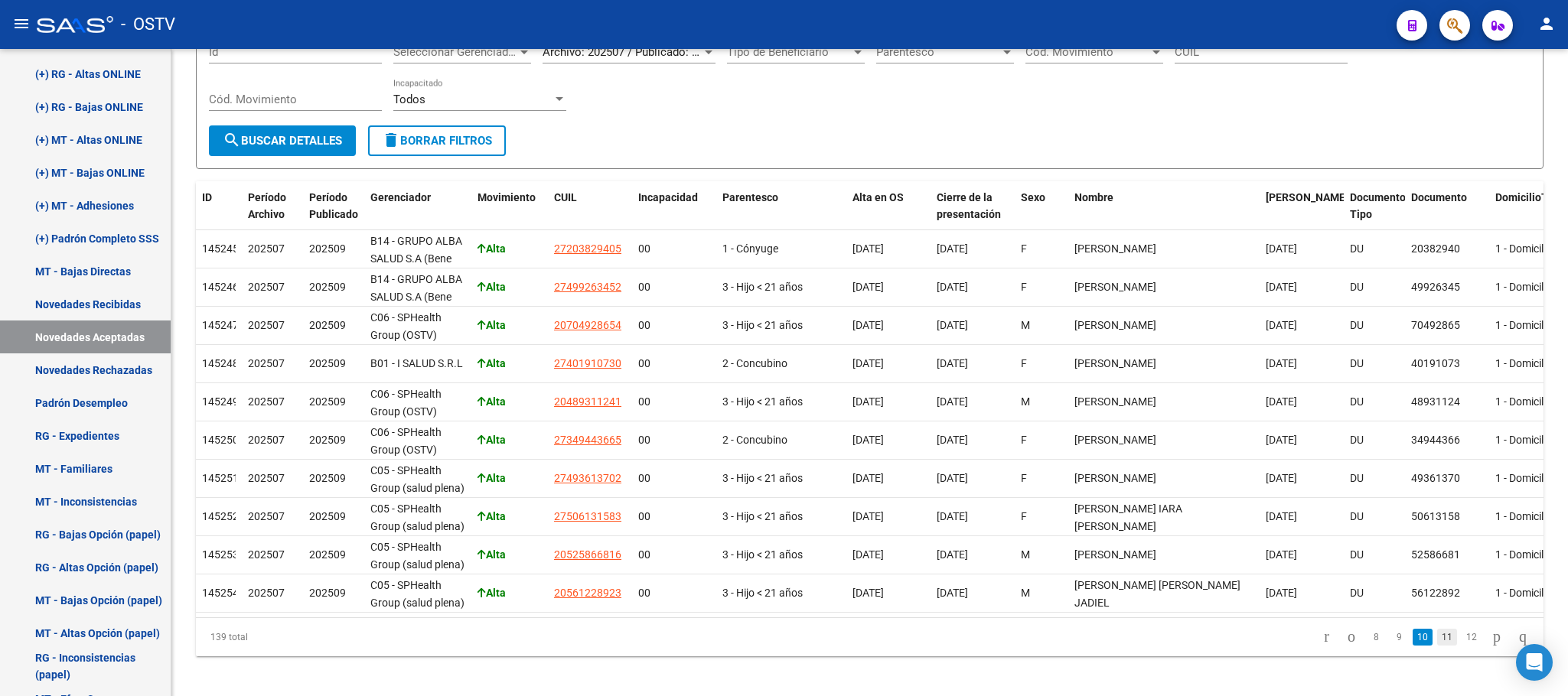
click at [1437, 646] on link "11" at bounding box center [1446, 637] width 20 height 17
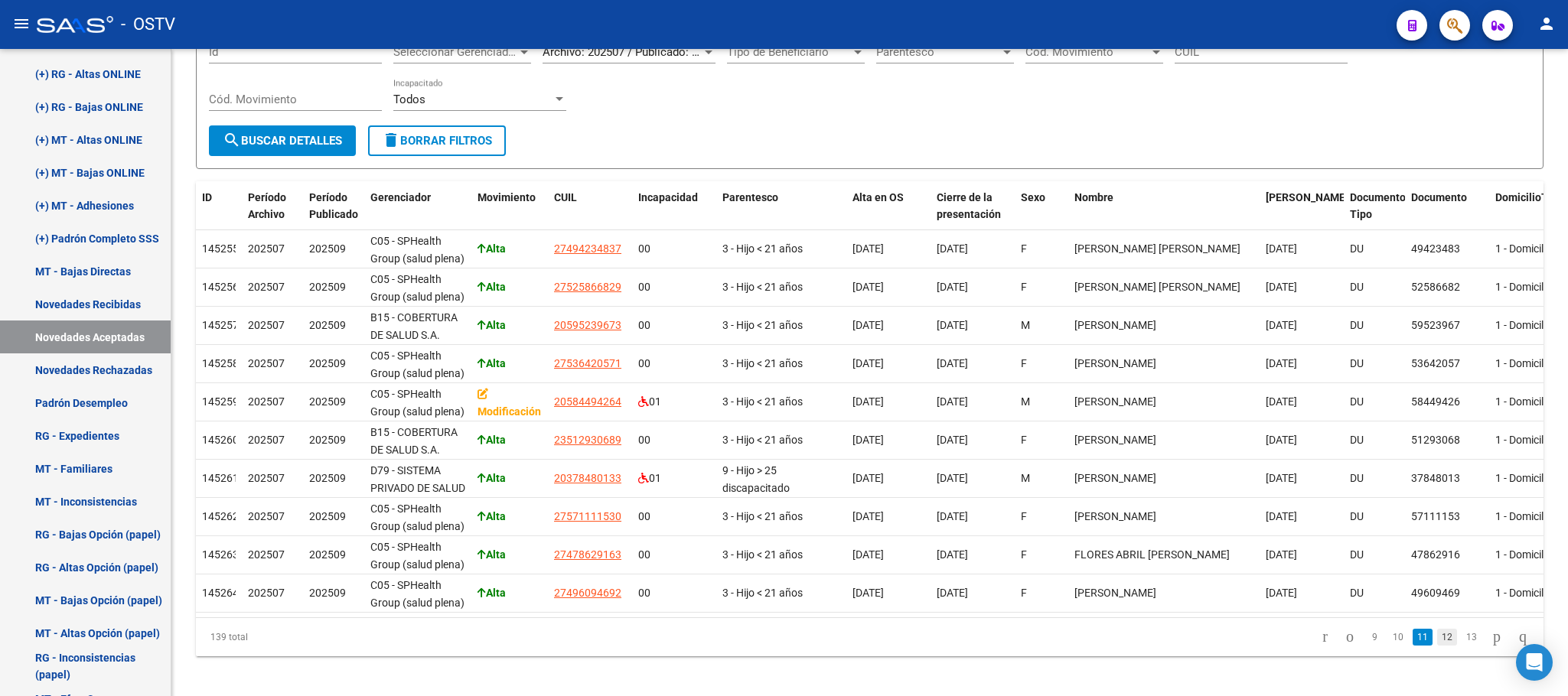
click at [1437, 646] on link "12" at bounding box center [1446, 637] width 20 height 17
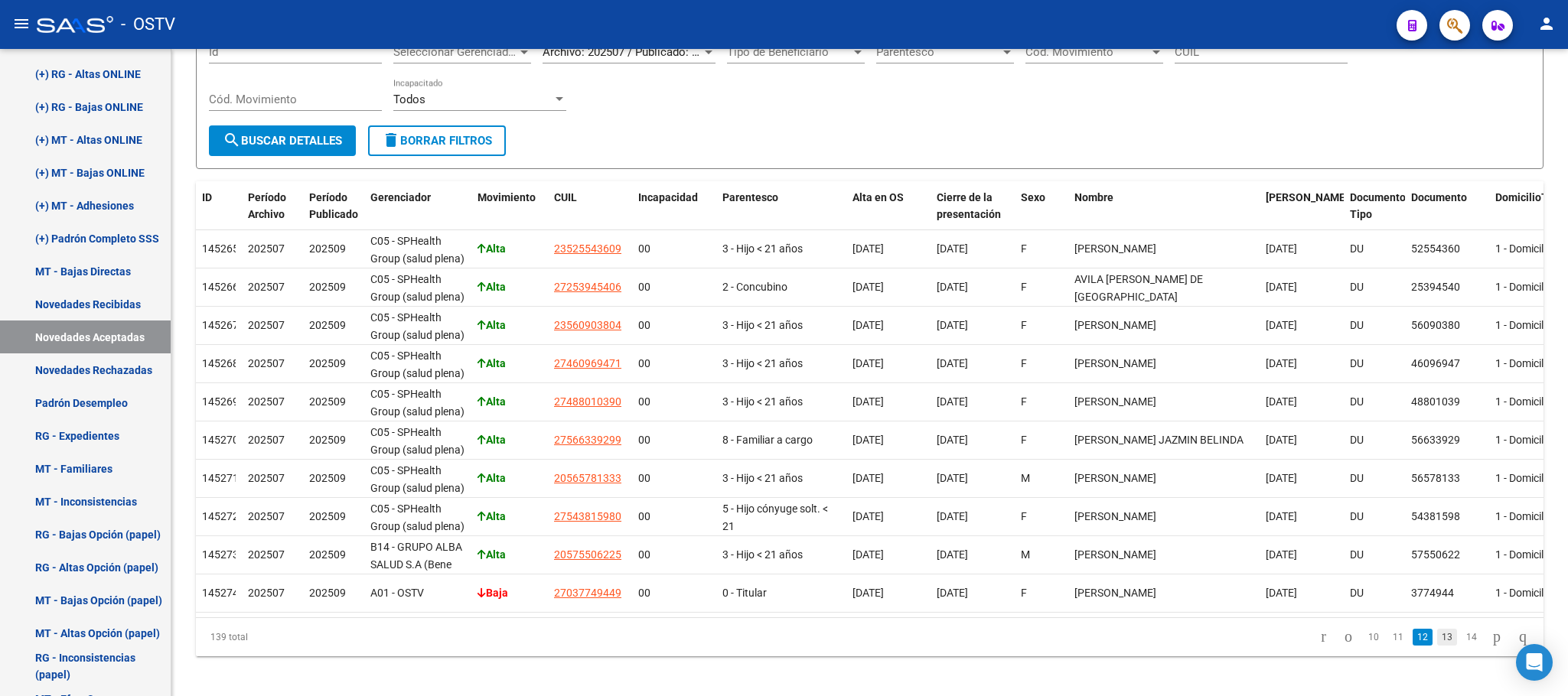
click at [1437, 646] on link "13" at bounding box center [1446, 637] width 20 height 17
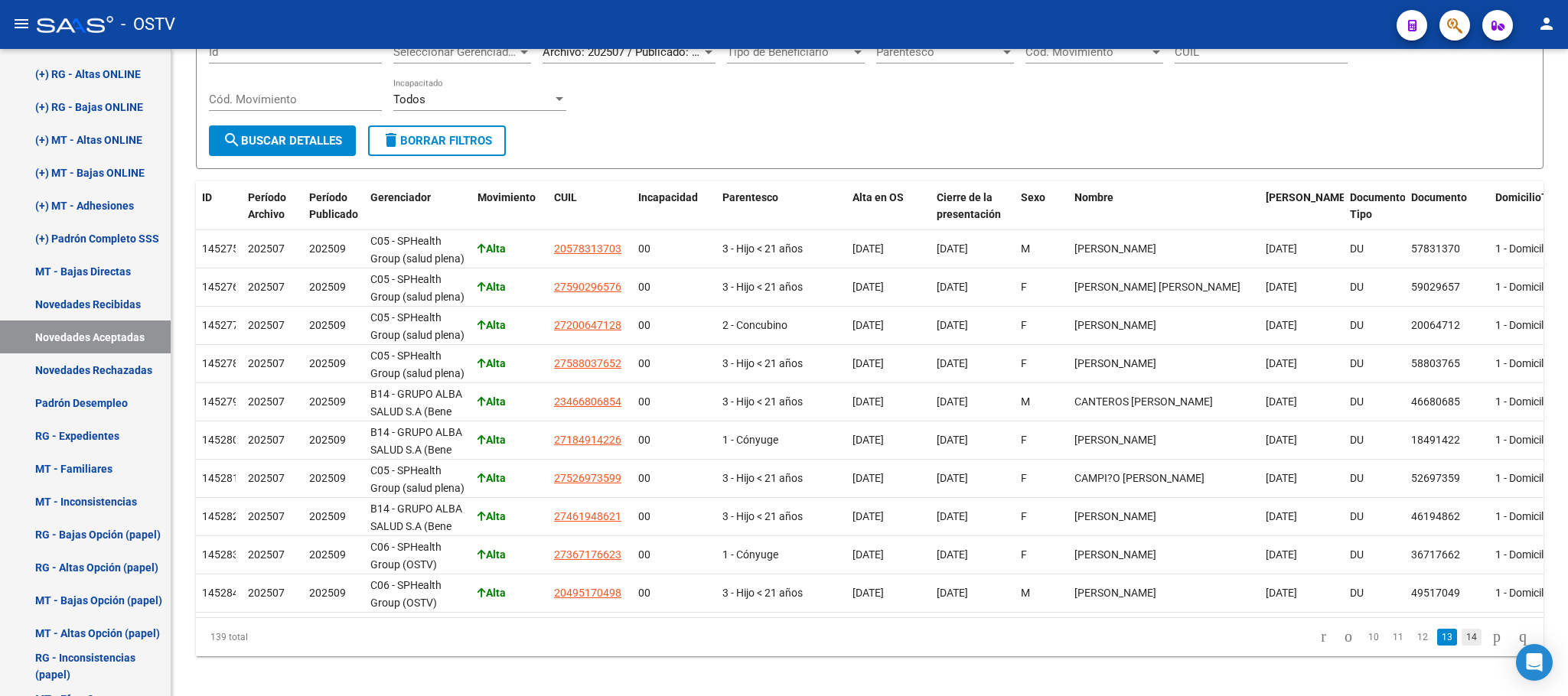
click at [1461, 646] on link "14" at bounding box center [1470, 637] width 20 height 17
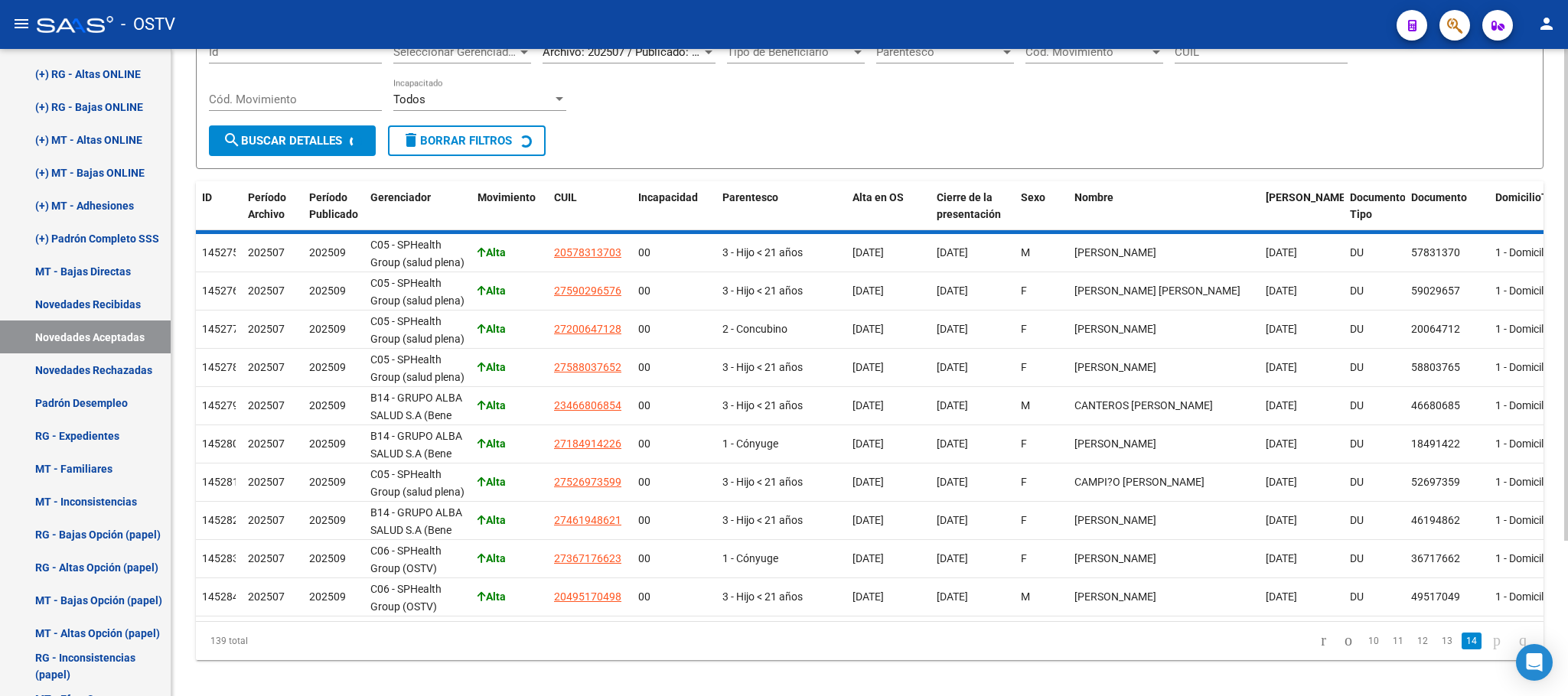
scroll to position [149, 0]
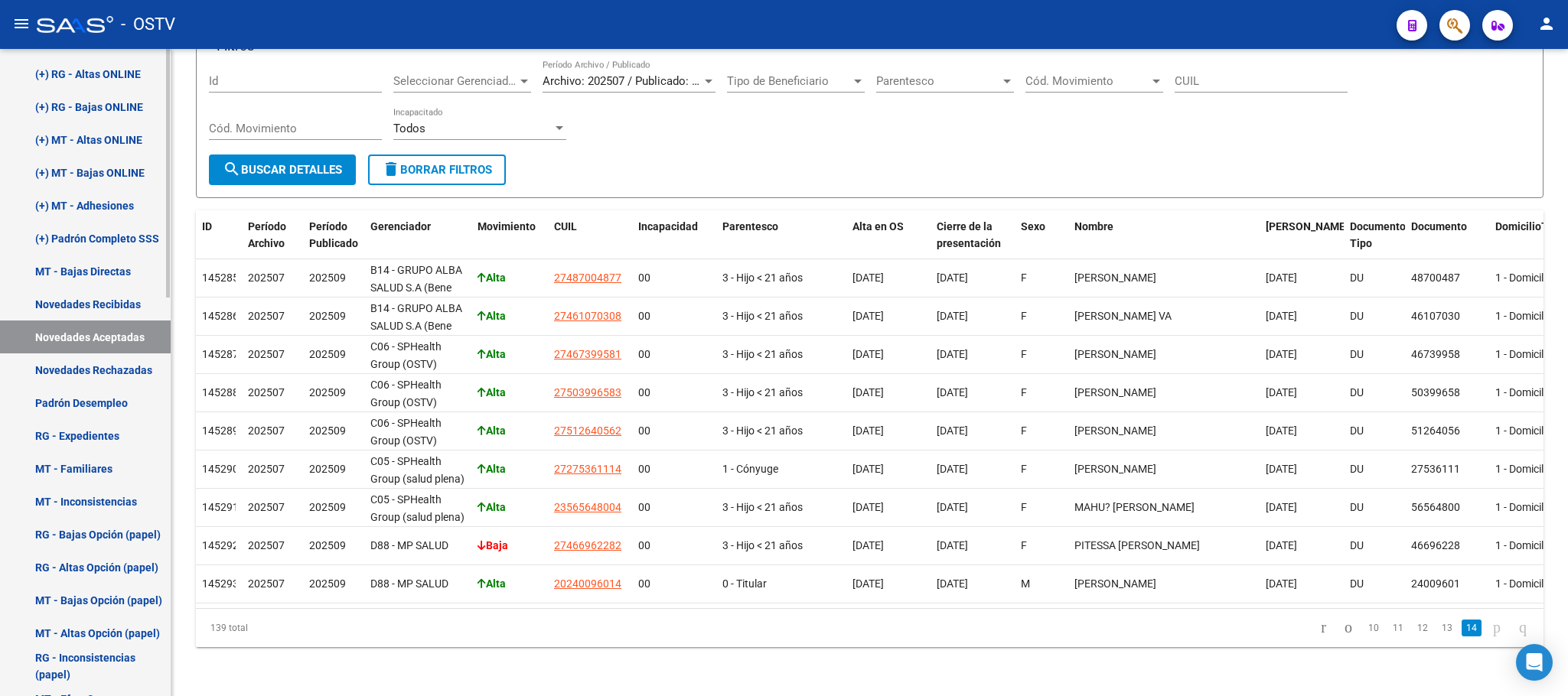
click at [101, 368] on link "Novedades Rechazadas" at bounding box center [85, 370] width 171 height 33
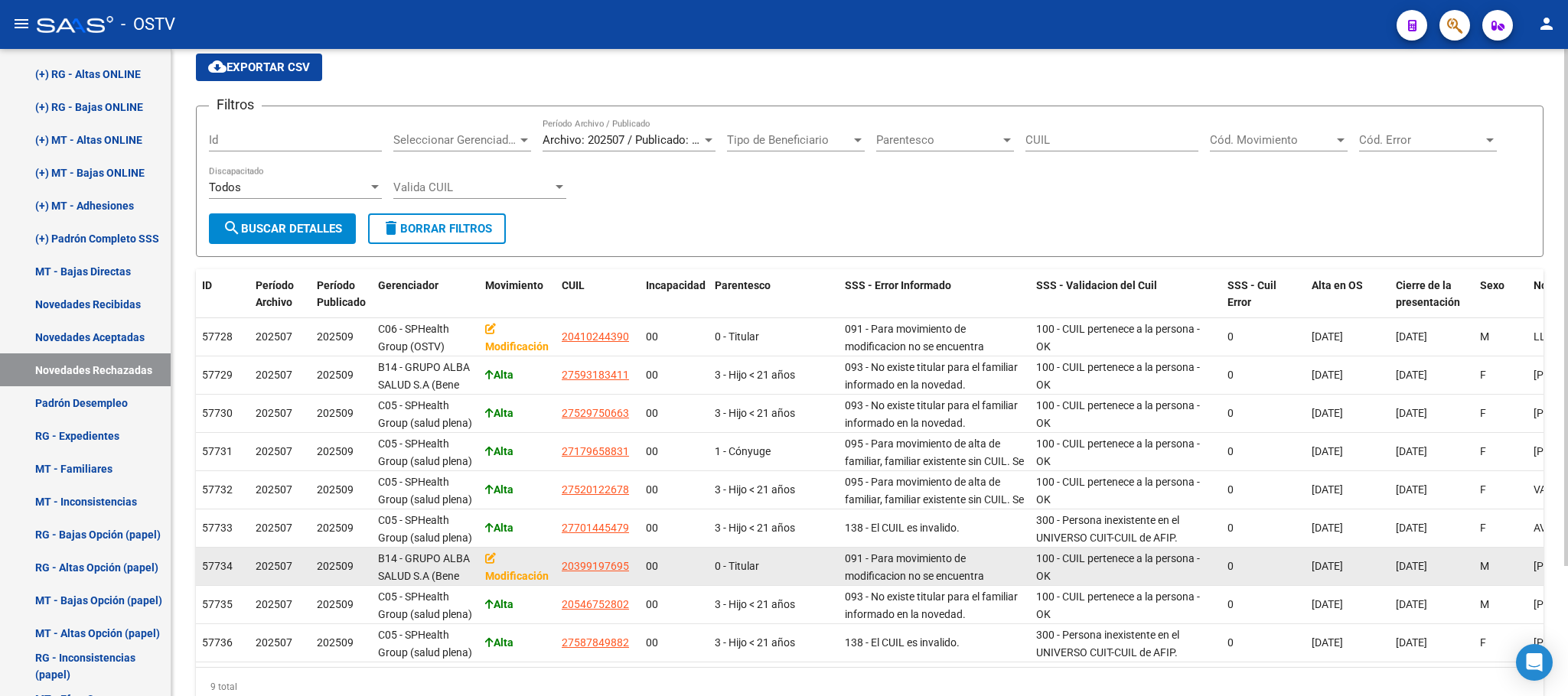
scroll to position [46, 0]
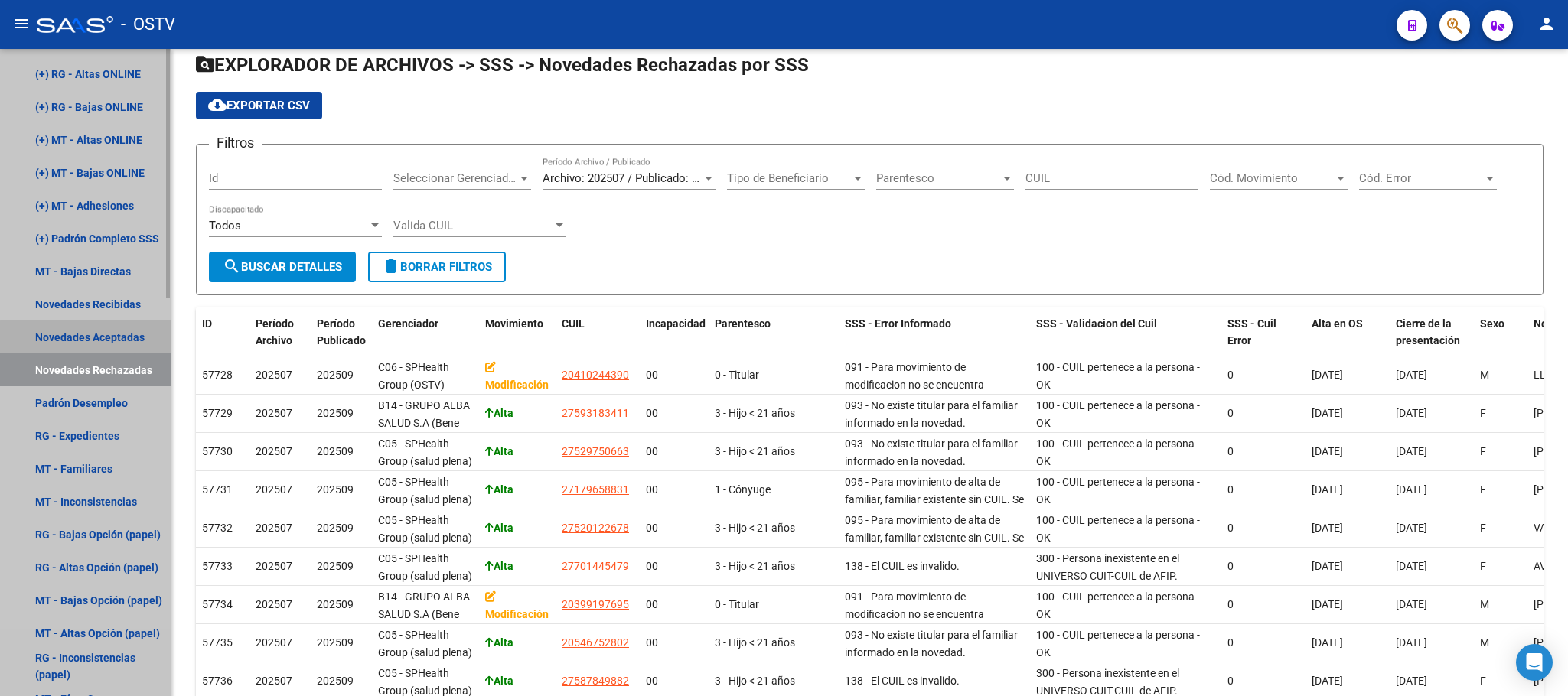
click at [99, 337] on link "Novedades Aceptadas" at bounding box center [85, 337] width 171 height 33
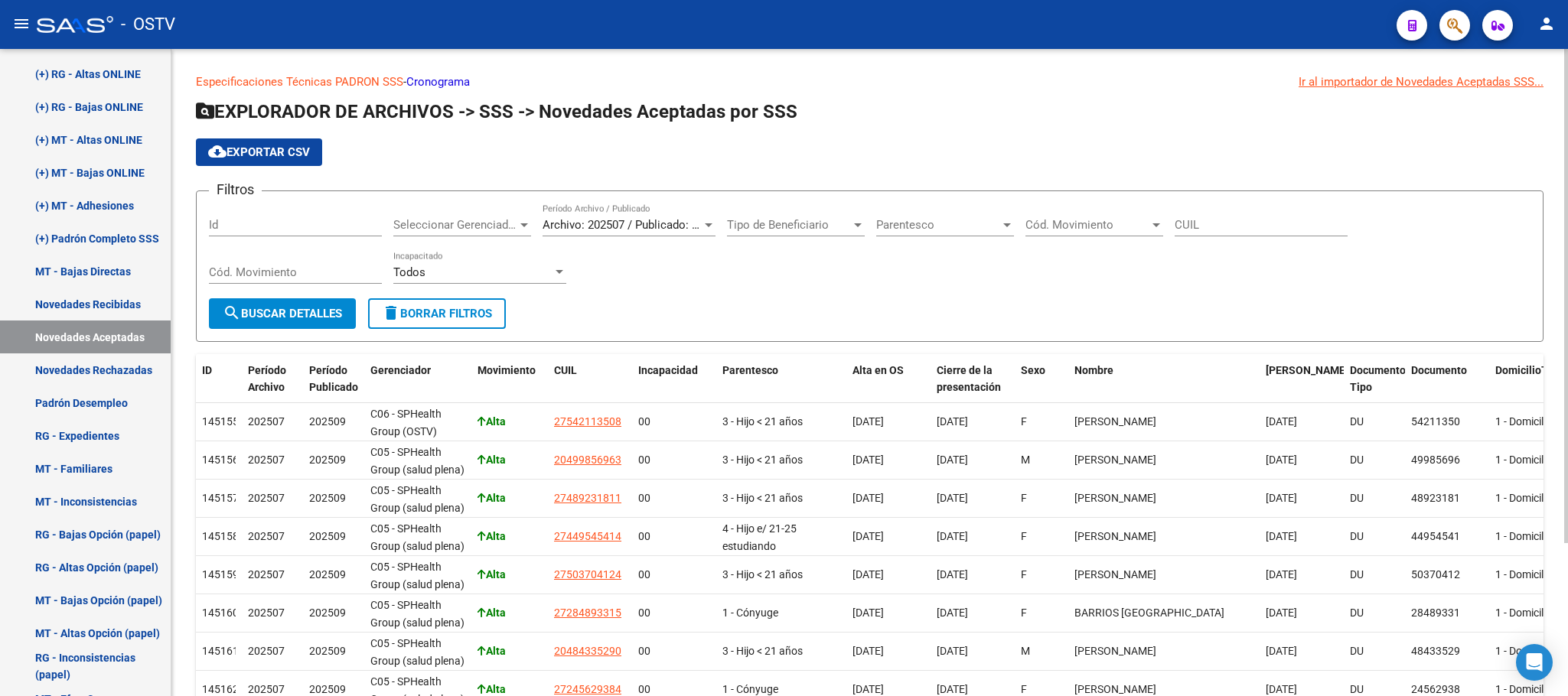
click at [769, 230] on span "Tipo de Beneficiario" at bounding box center [789, 225] width 124 height 14
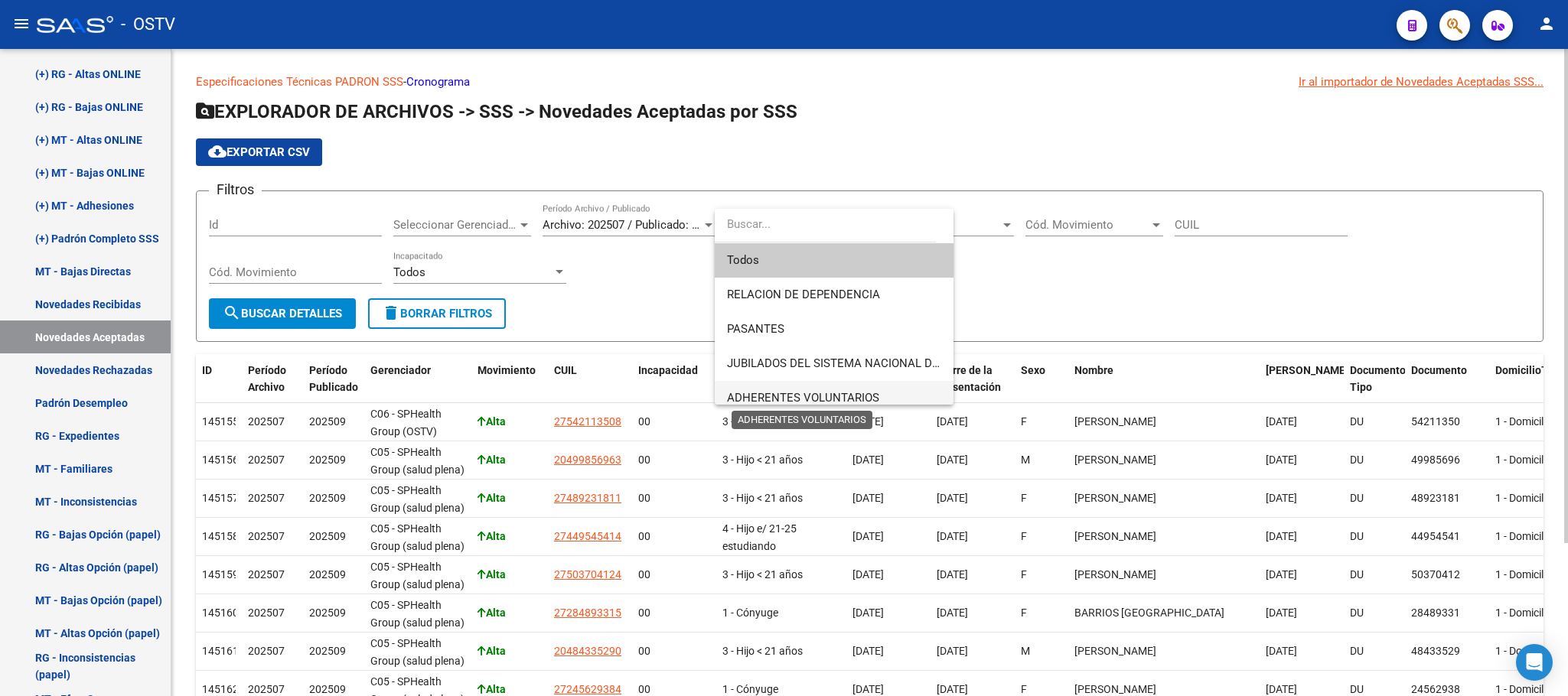
drag, startPoint x: 767, startPoint y: 390, endPoint x: 749, endPoint y: 391, distance: 18.0
click at [767, 391] on span "ADHERENTES VOLUNTARIOS" at bounding box center [803, 398] width 153 height 14
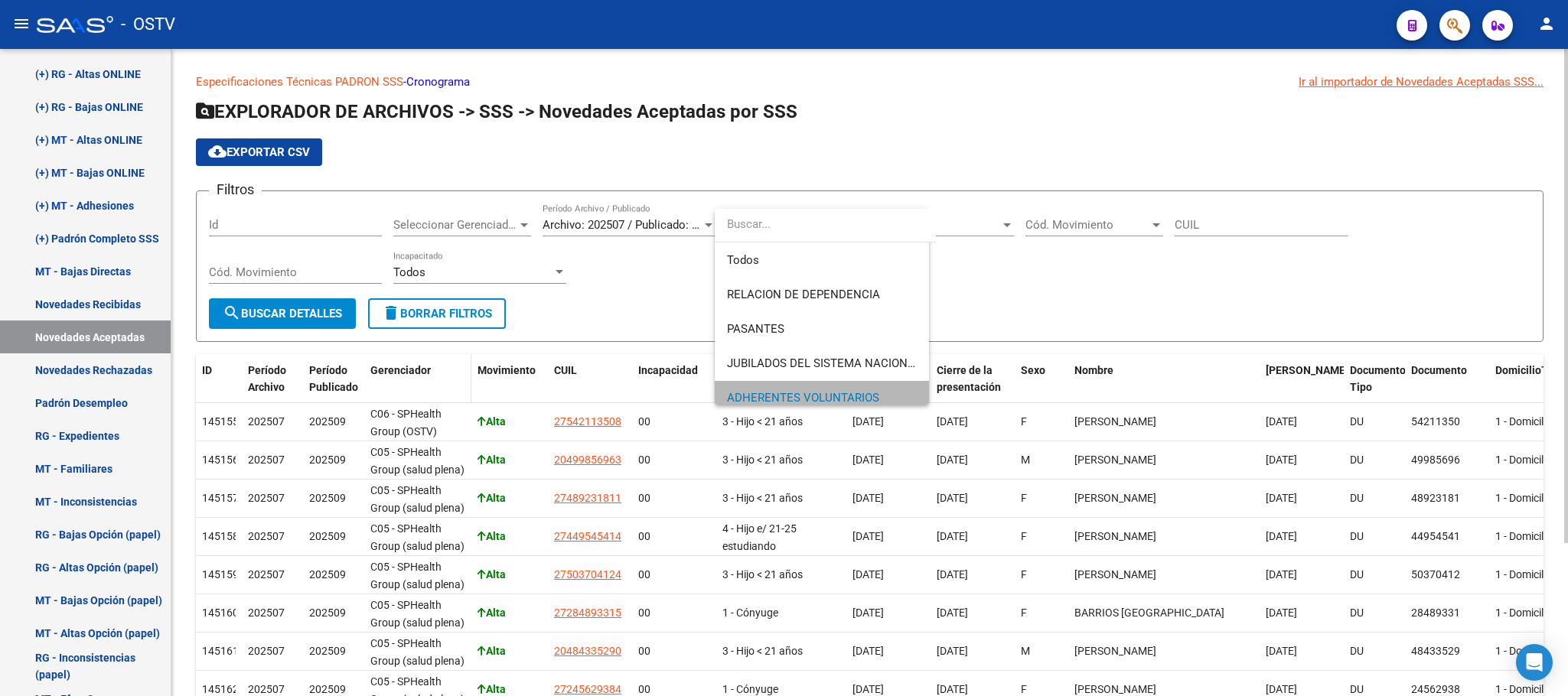
scroll to position [10, 0]
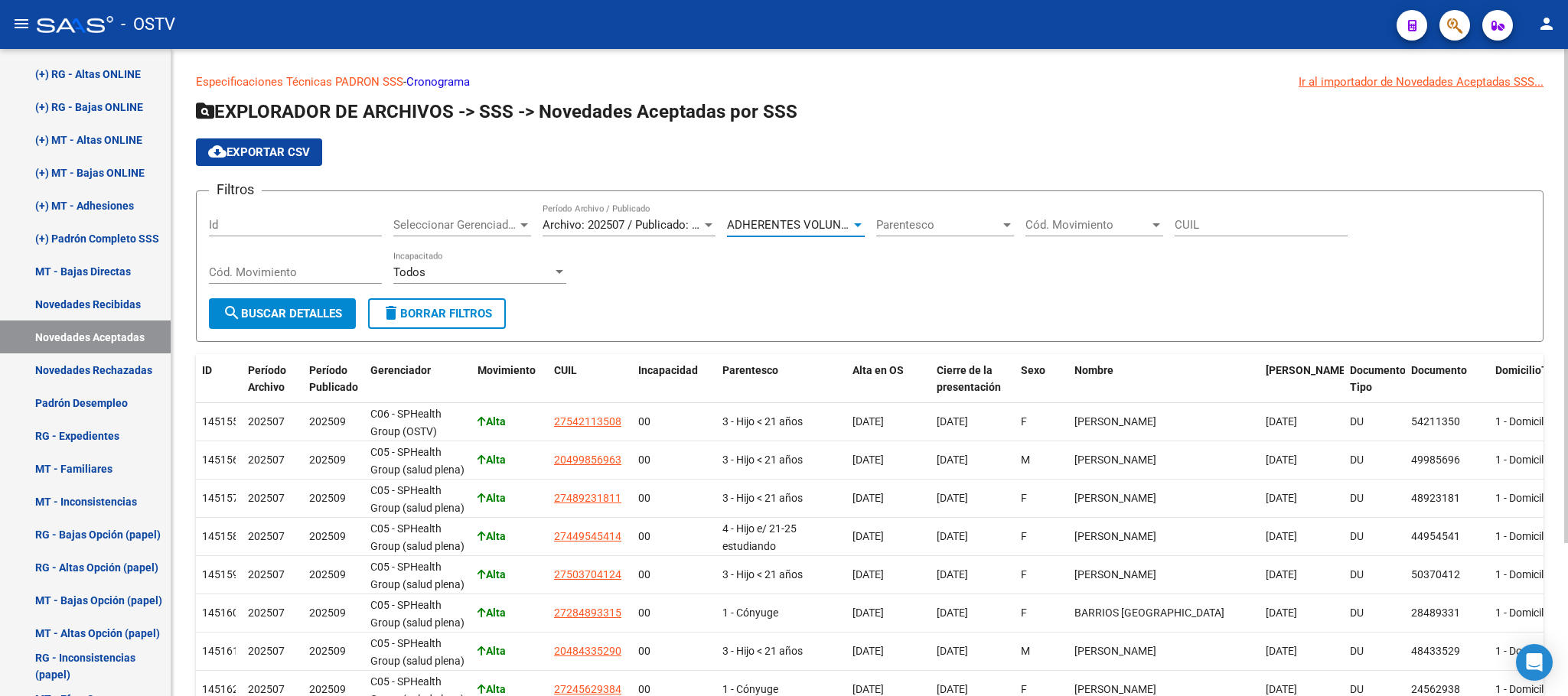
click at [288, 307] on span "search Buscar Detalles" at bounding box center [282, 314] width 120 height 14
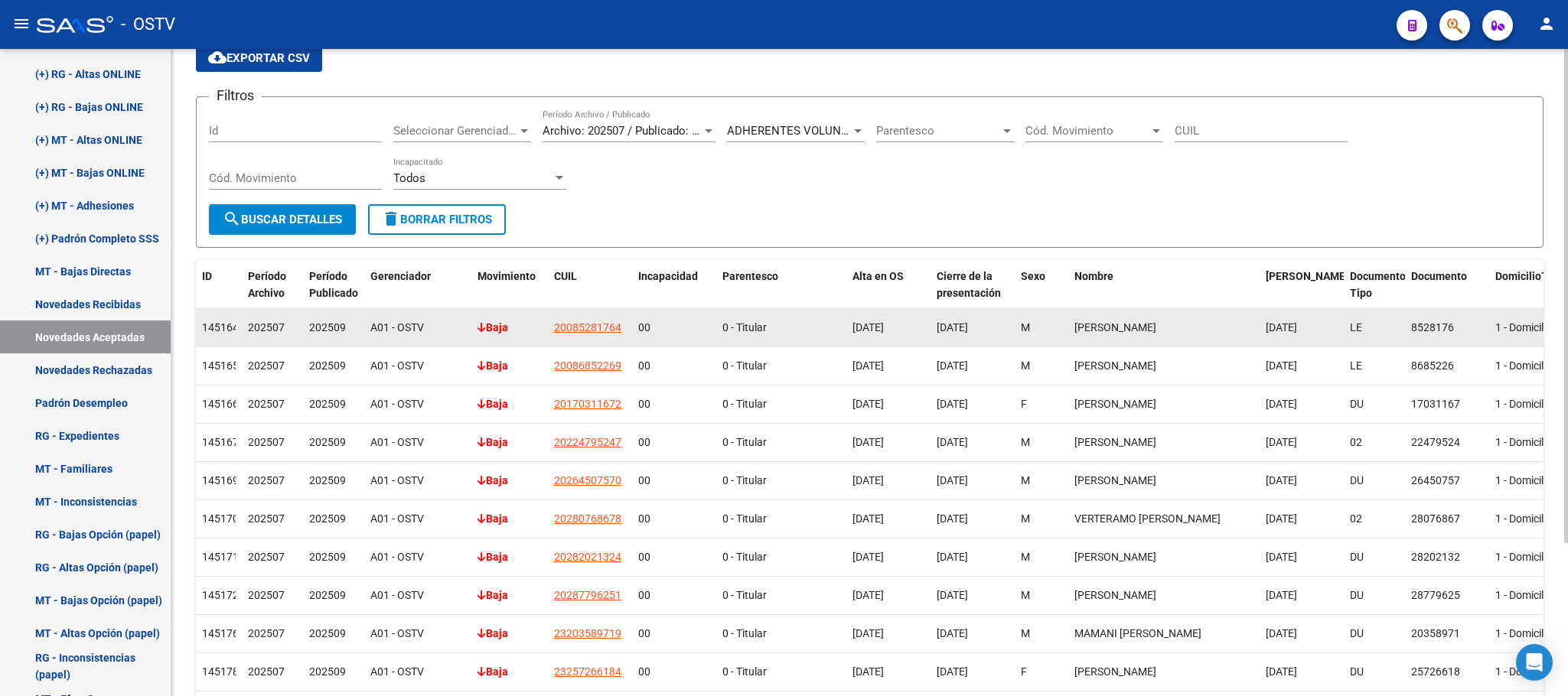
scroll to position [201, 0]
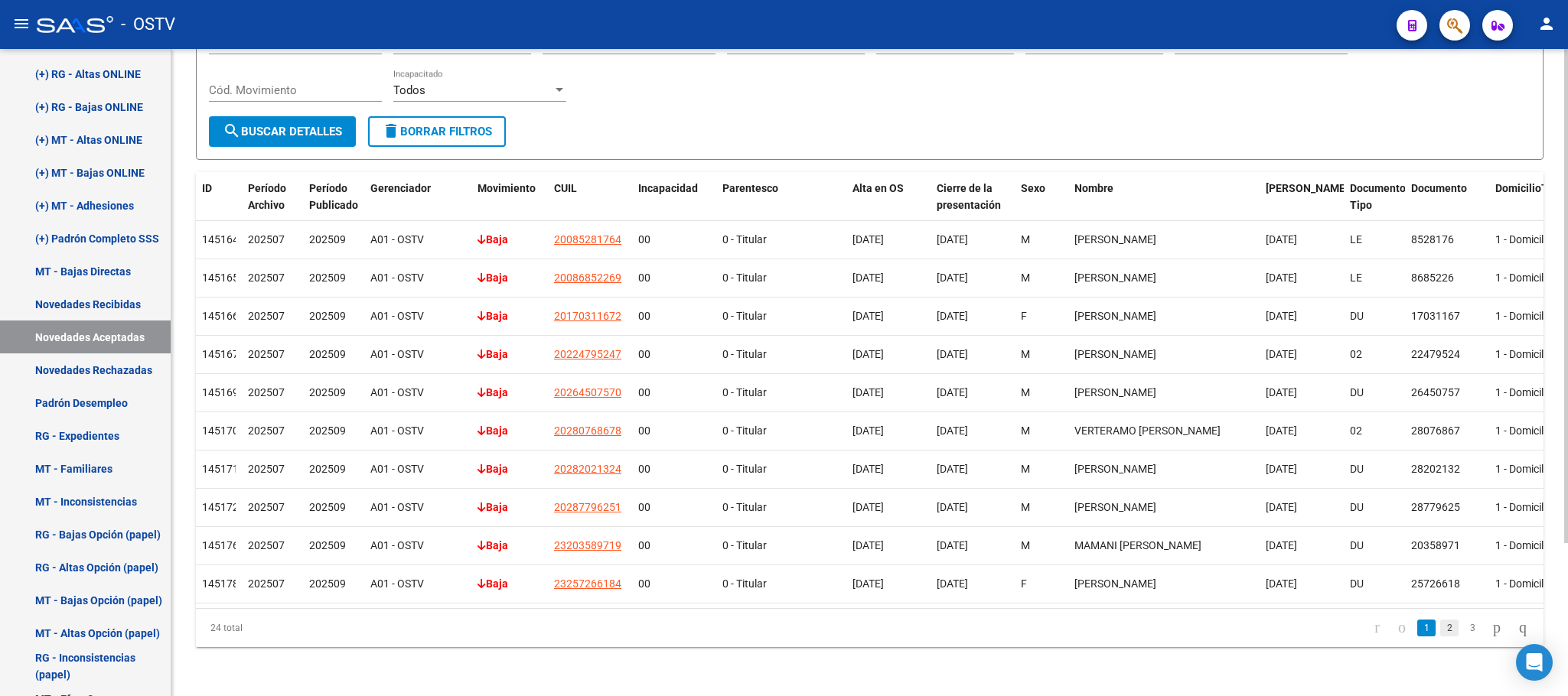
click at [1440, 635] on link "2" at bounding box center [1448, 628] width 18 height 17
click at [1463, 625] on link "3" at bounding box center [1471, 628] width 18 height 17
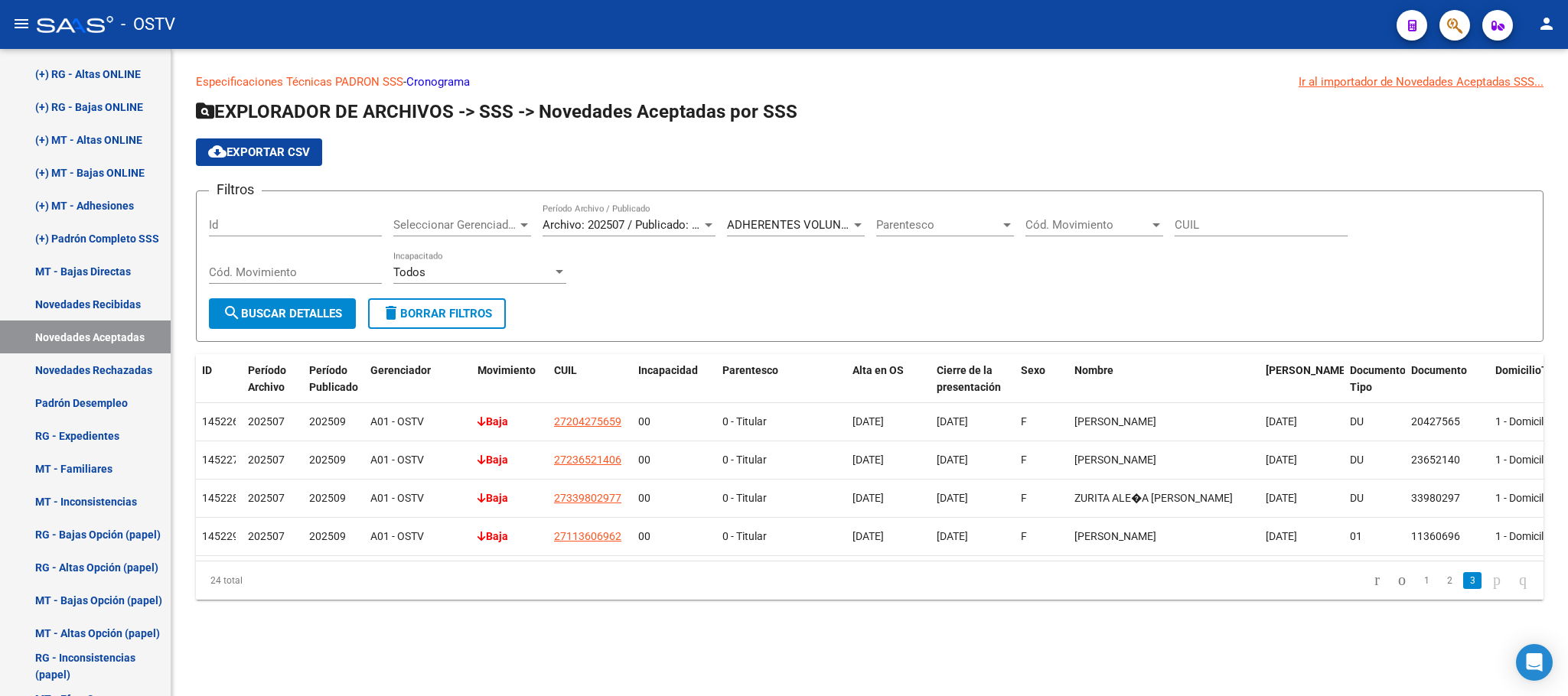
scroll to position [0, 0]
click at [750, 225] on span "ADHERENTES VOLUNTARIOS" at bounding box center [803, 225] width 153 height 14
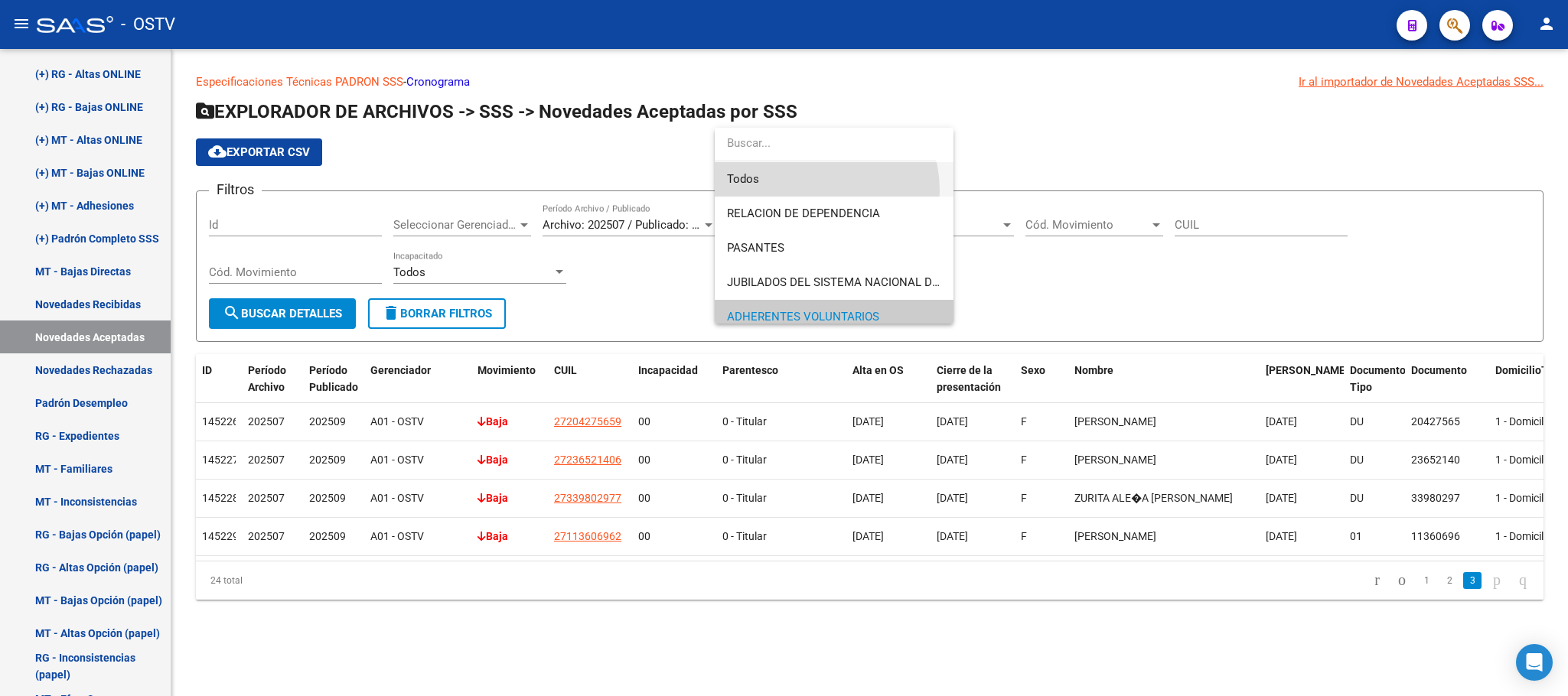
click at [808, 190] on span "Todos" at bounding box center [834, 179] width 214 height 35
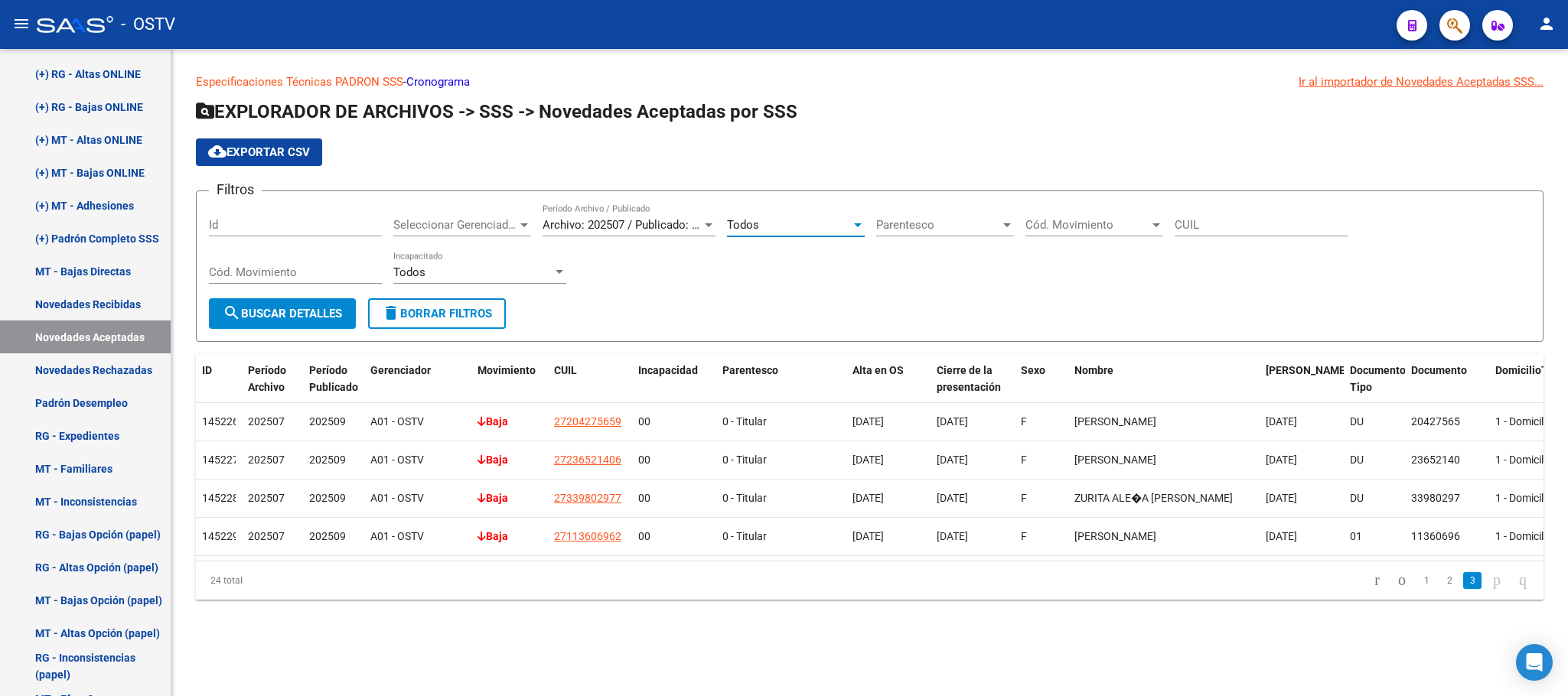
click at [293, 324] on button "search Buscar Detalles" at bounding box center [282, 313] width 147 height 31
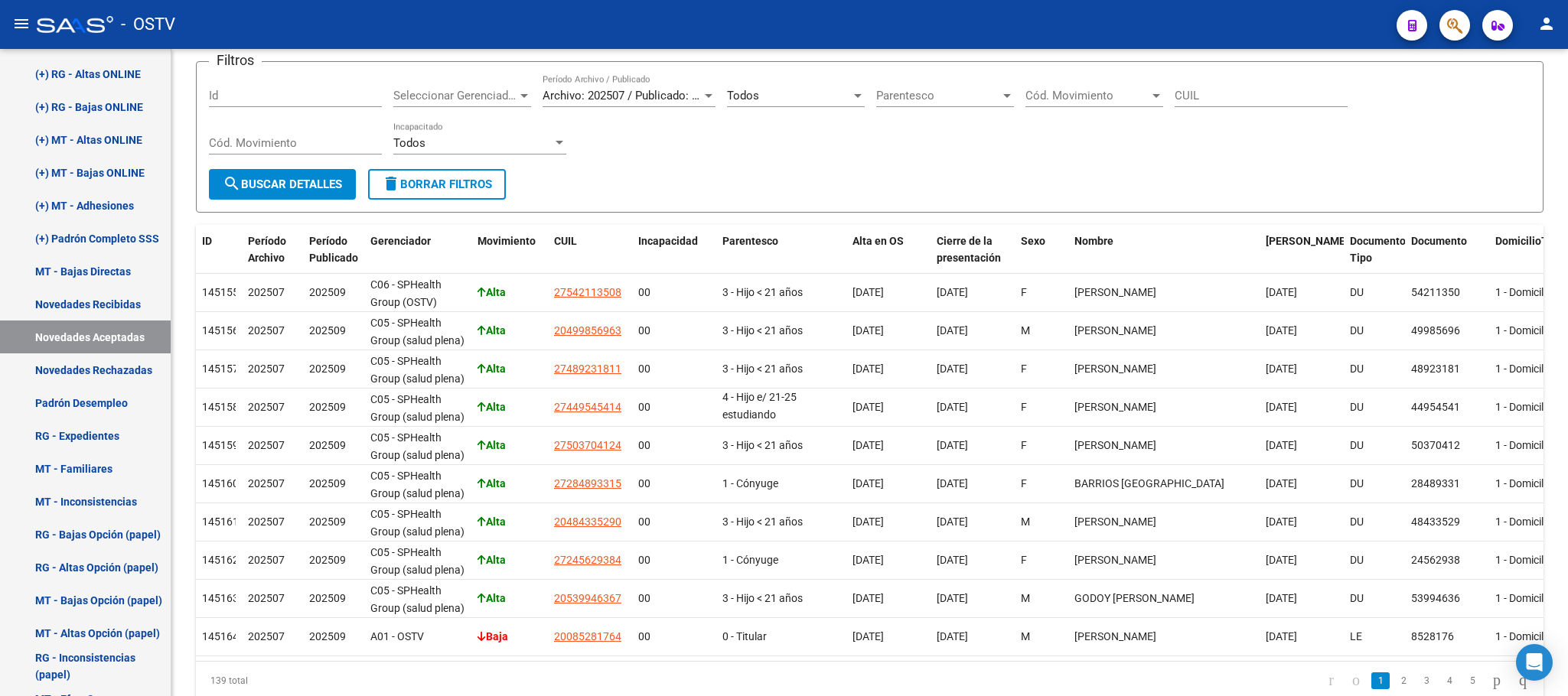
scroll to position [201, 0]
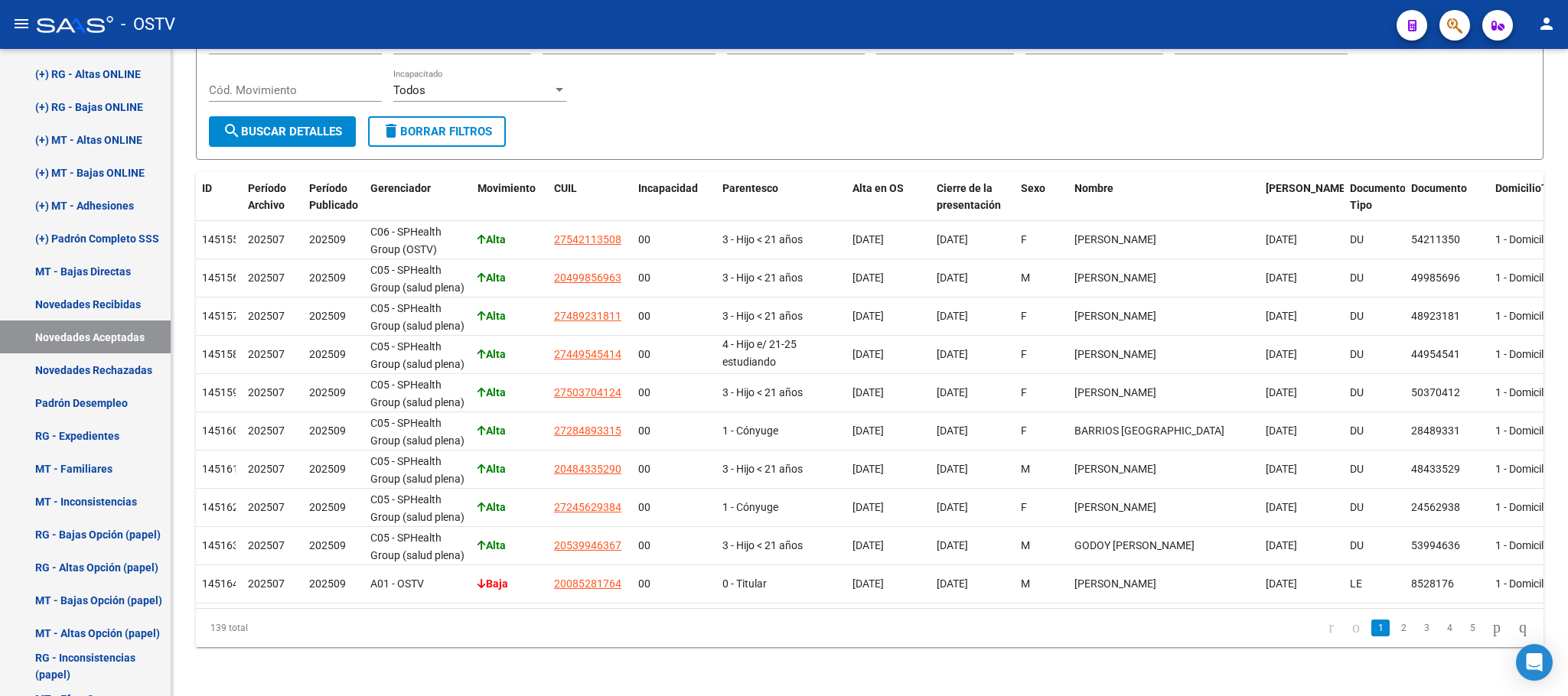
click at [1566, 528] on div at bounding box center [1566, 449] width 4 height 495
click at [1394, 632] on link "2" at bounding box center [1403, 628] width 18 height 17
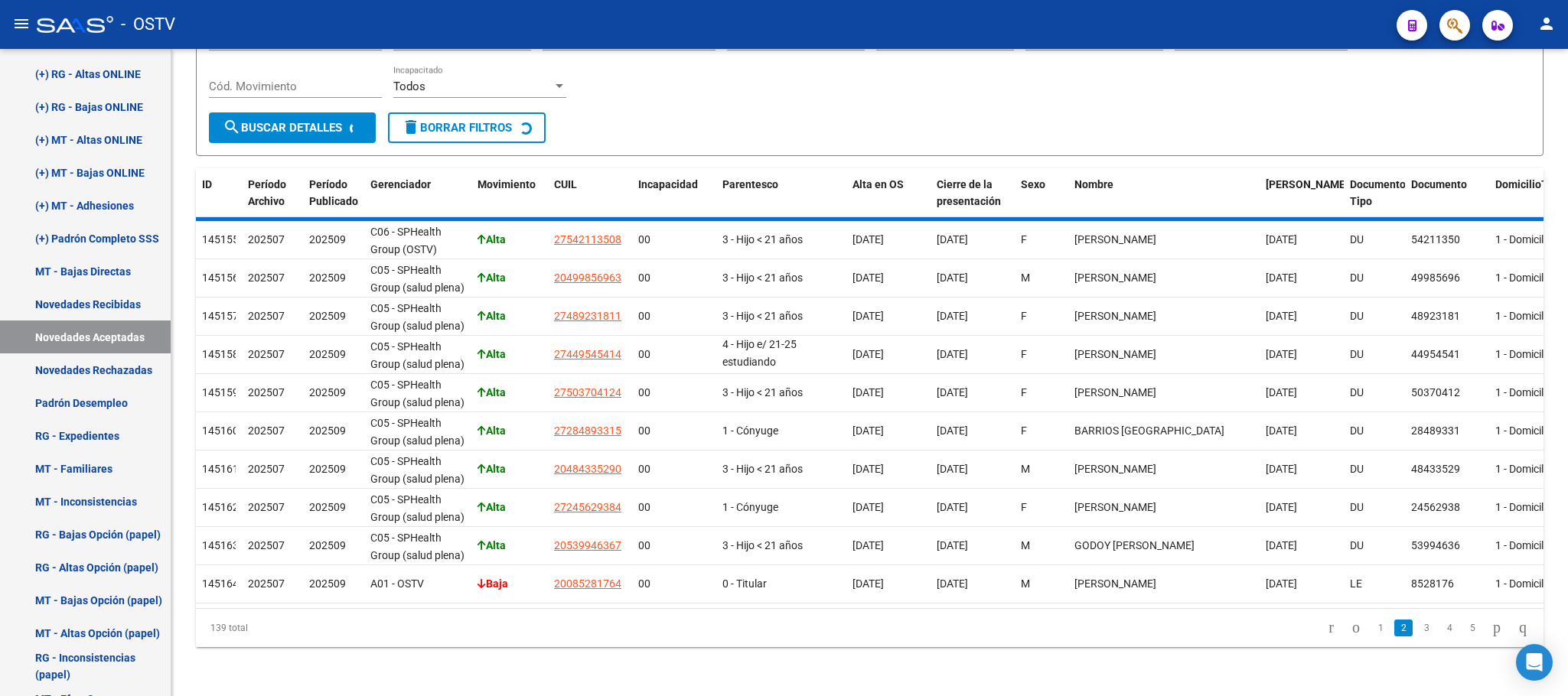
scroll to position [0, 0]
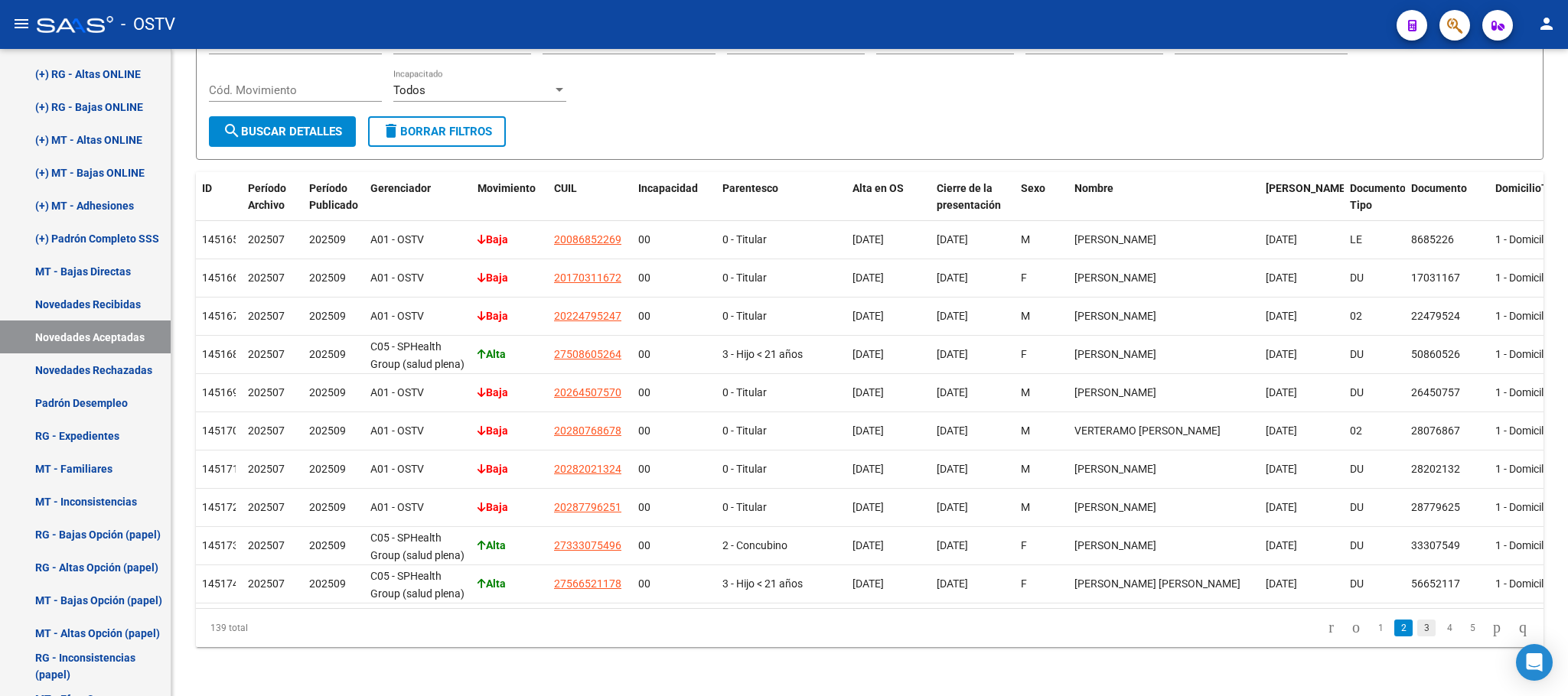
click at [1417, 634] on link "3" at bounding box center [1426, 628] width 18 height 17
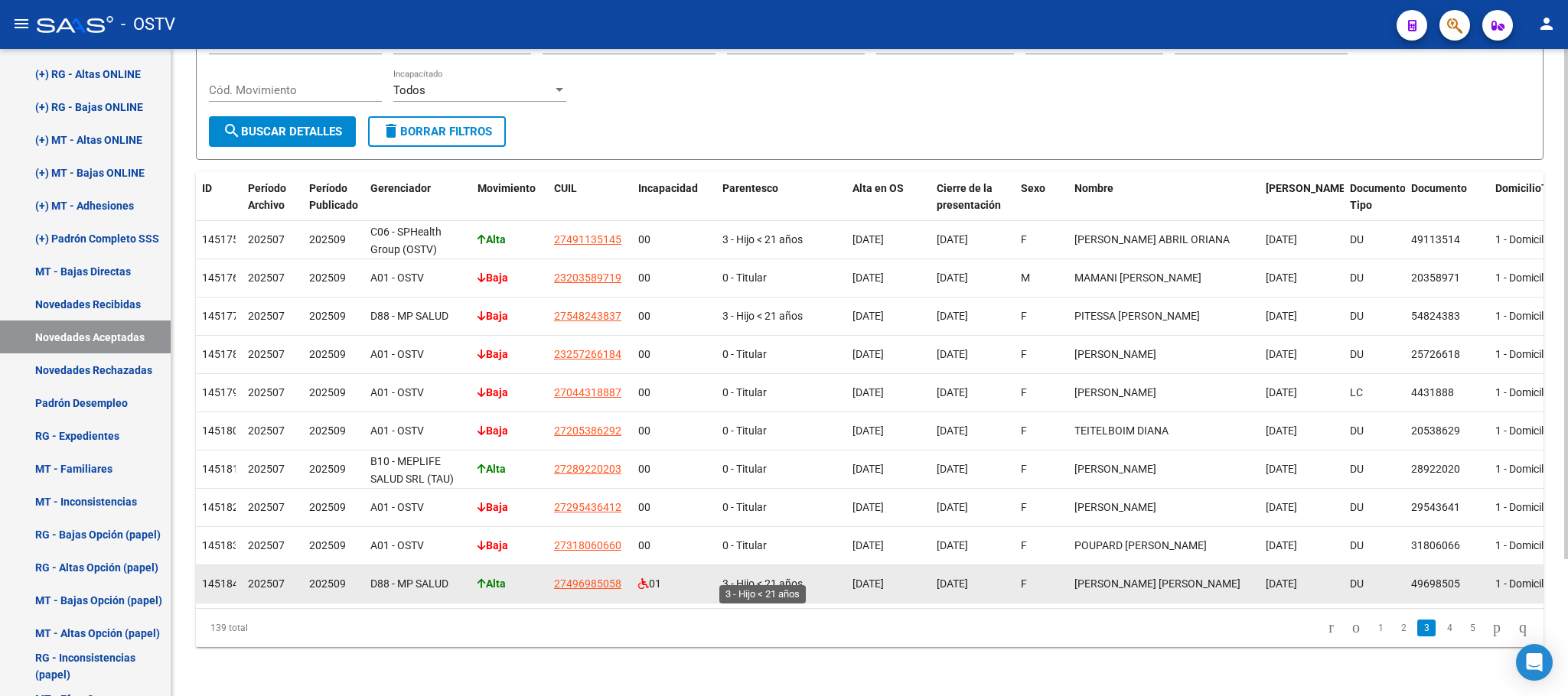
scroll to position [173, 0]
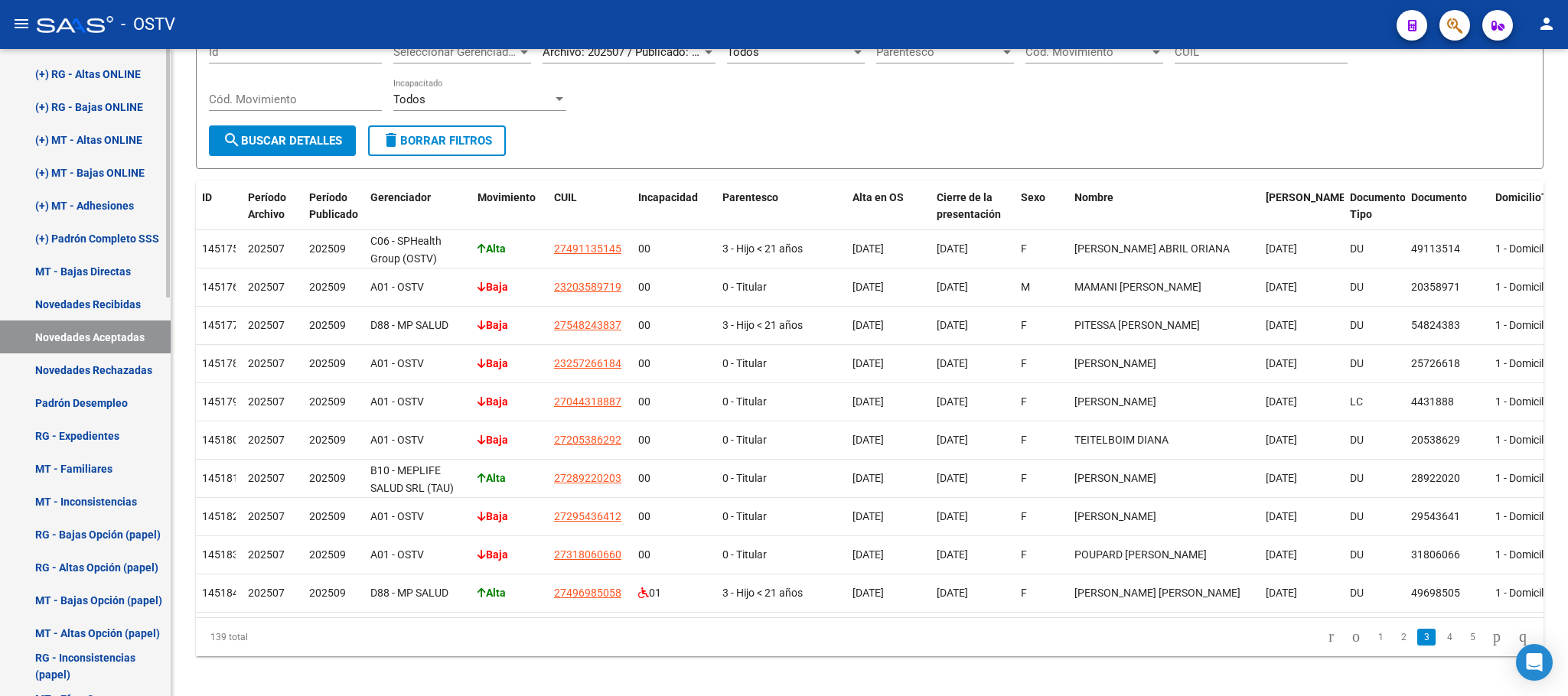
click at [88, 368] on link "Novedades Rechazadas" at bounding box center [85, 370] width 171 height 33
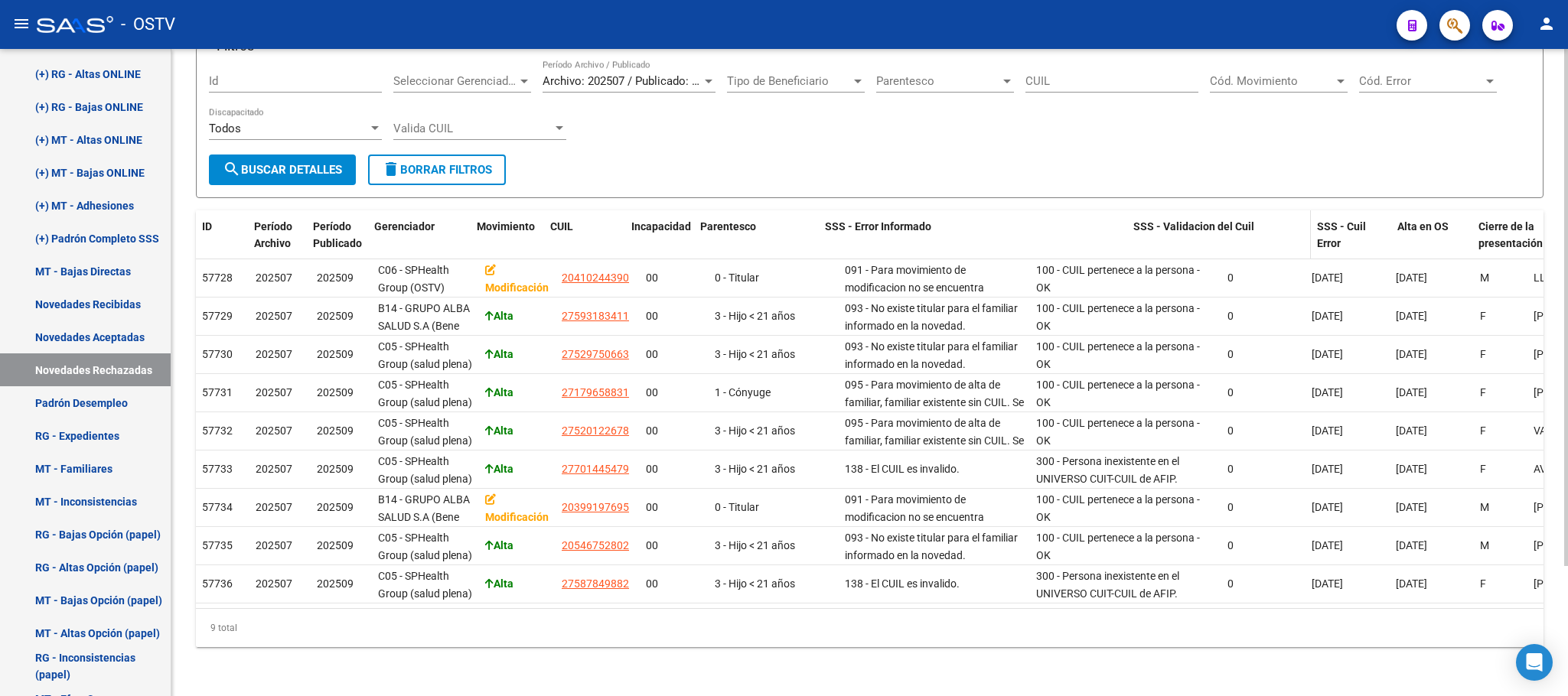
drag, startPoint x: 1026, startPoint y: 219, endPoint x: 1224, endPoint y: 216, distance: 198.0
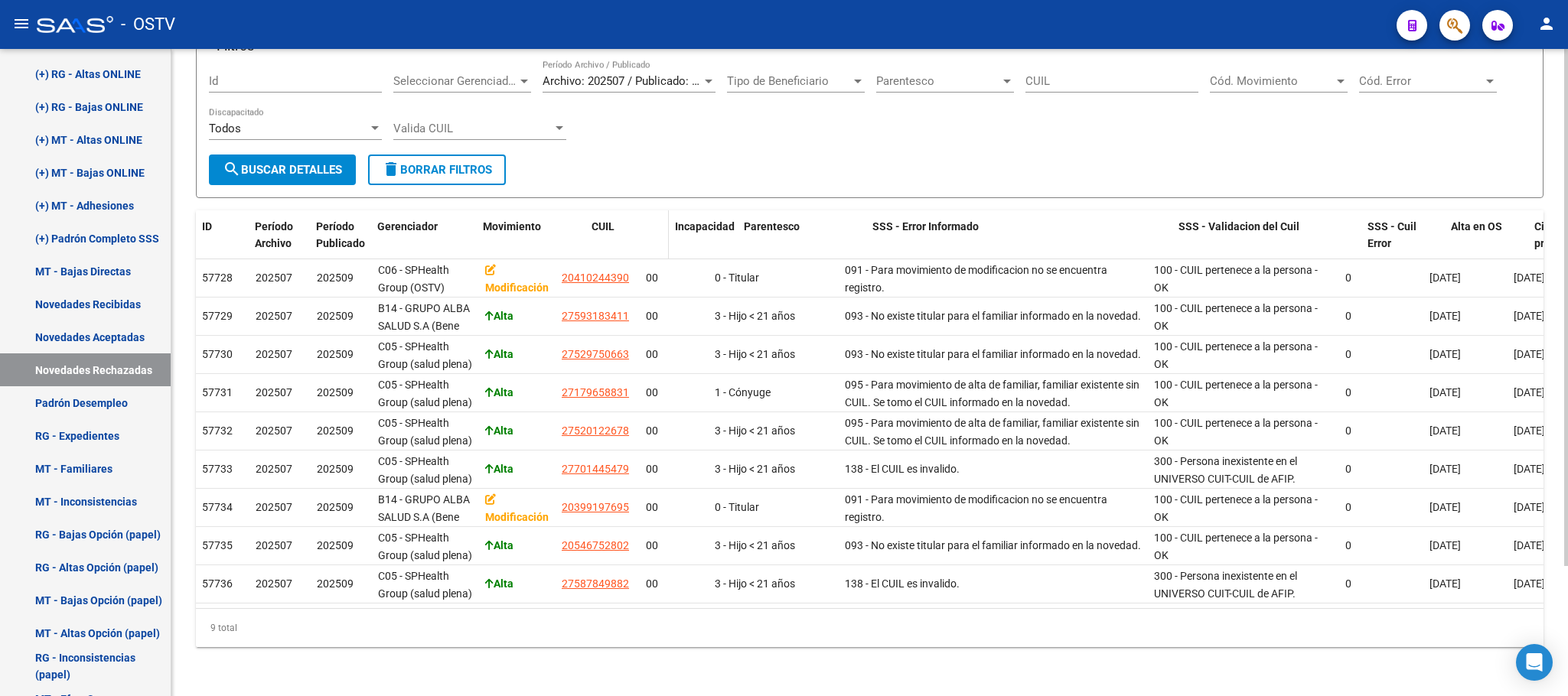
drag, startPoint x: 550, startPoint y: 219, endPoint x: 599, endPoint y: 216, distance: 49.1
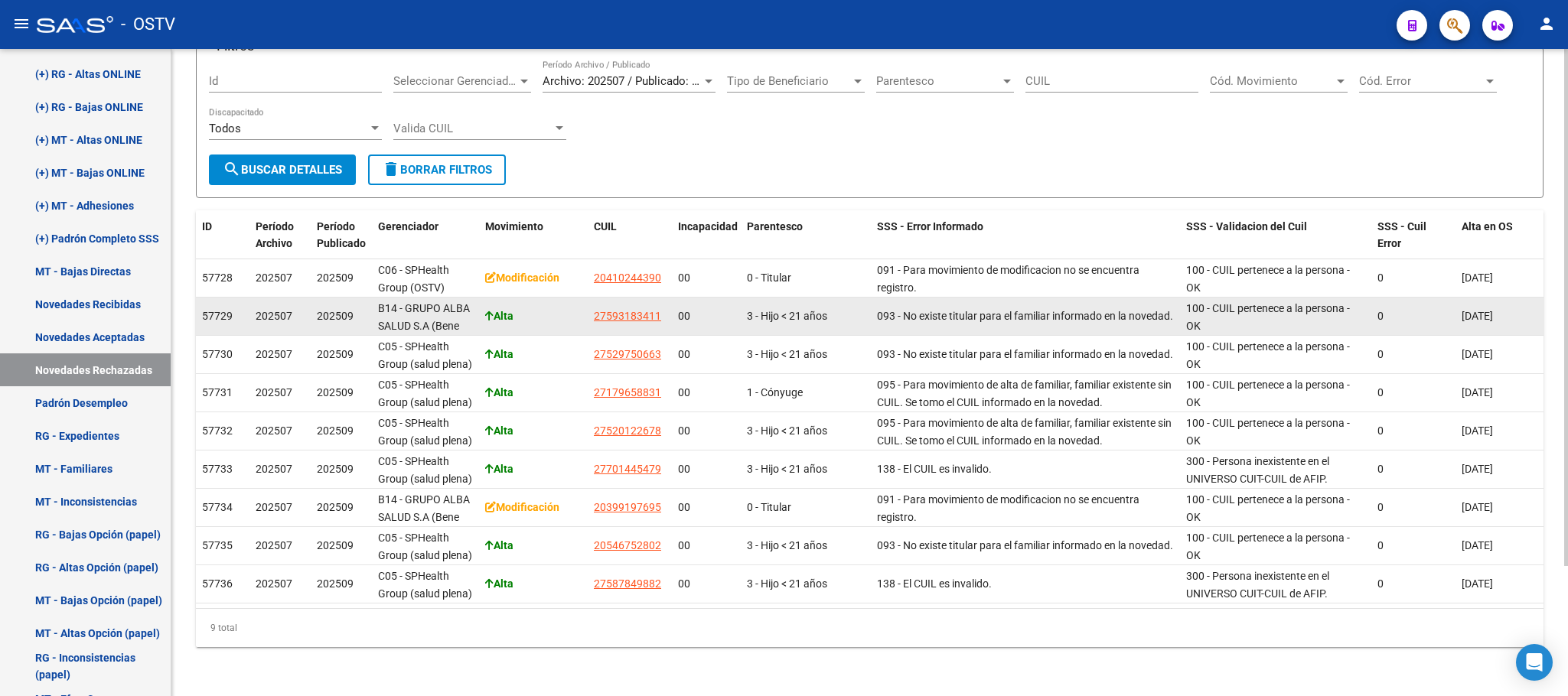
drag, startPoint x: 671, startPoint y: 304, endPoint x: 600, endPoint y: 300, distance: 71.1
copy span "27593183411"
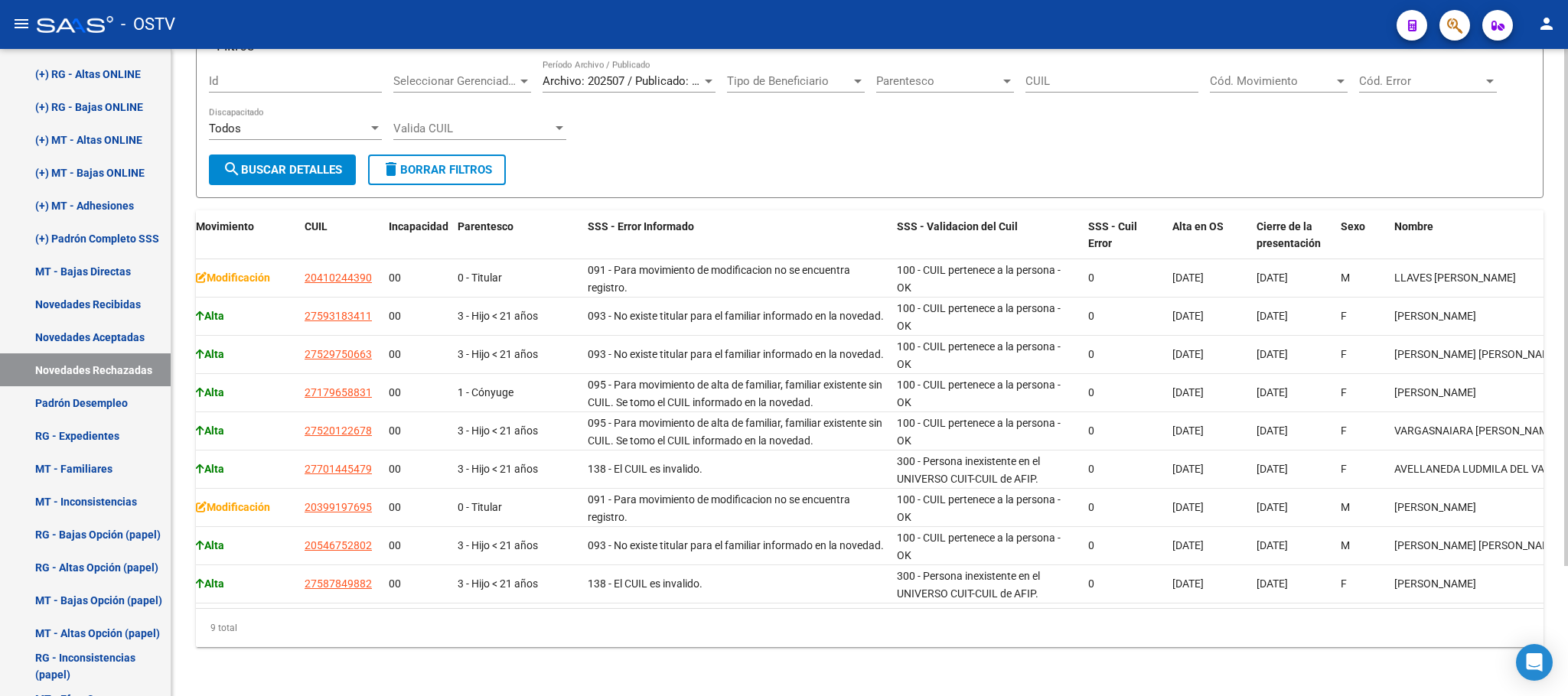
scroll to position [0, 56]
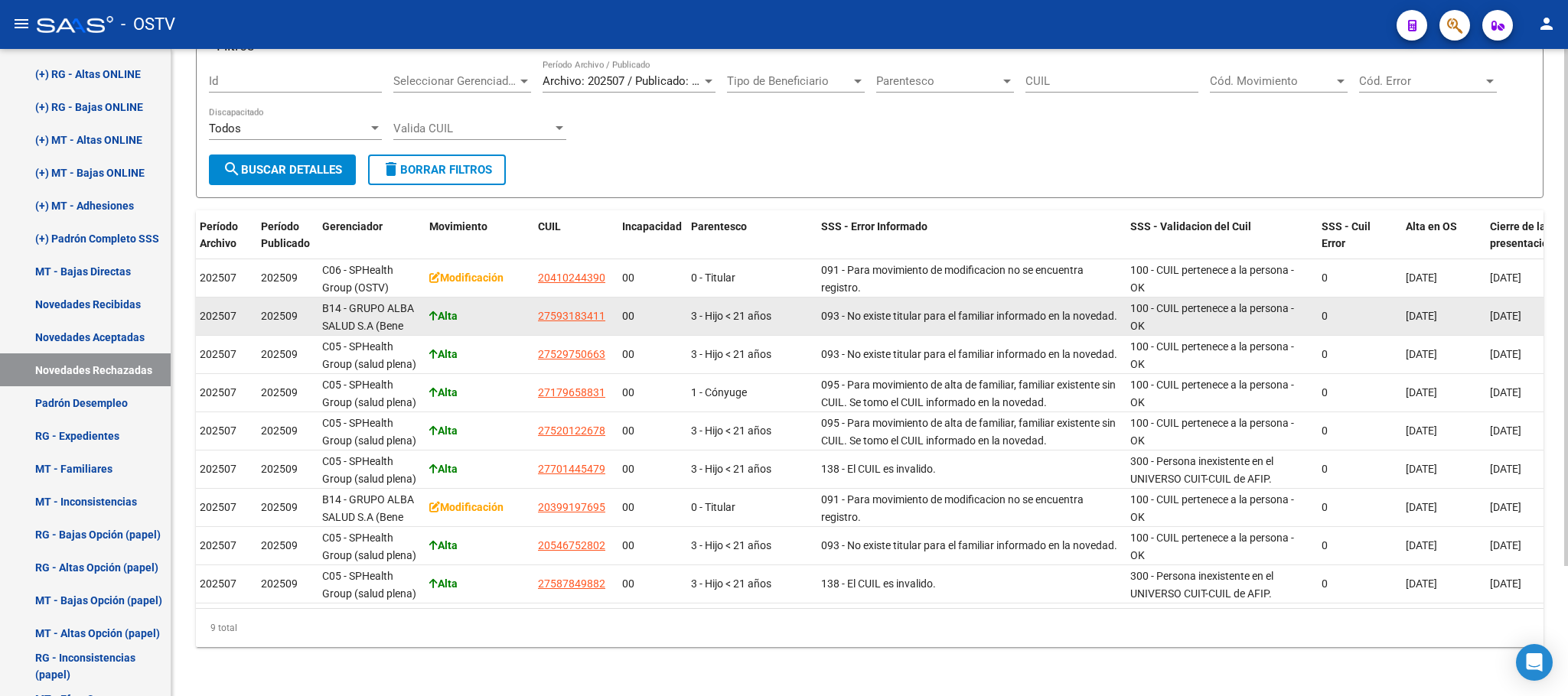
copy span "27593183411"
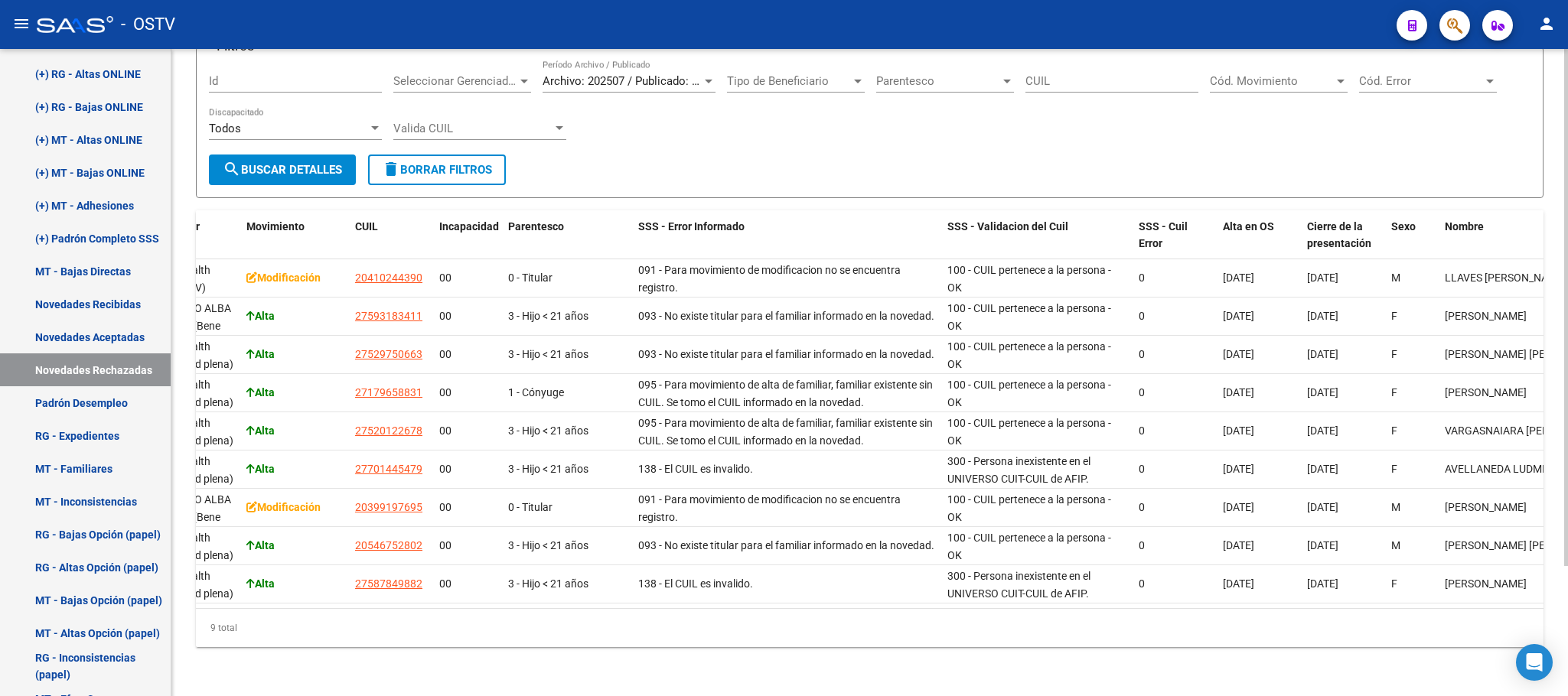
scroll to position [0, 0]
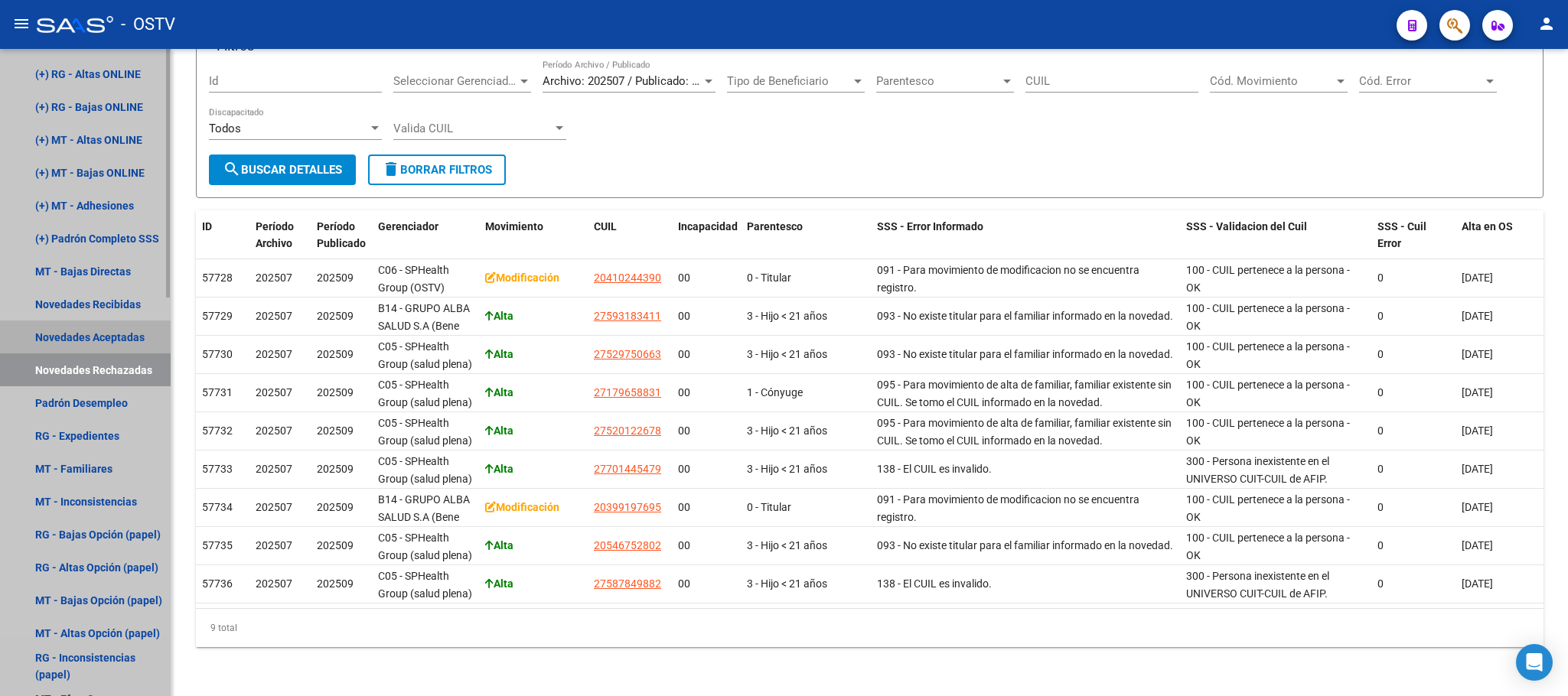
click at [90, 340] on link "Novedades Aceptadas" at bounding box center [85, 337] width 171 height 33
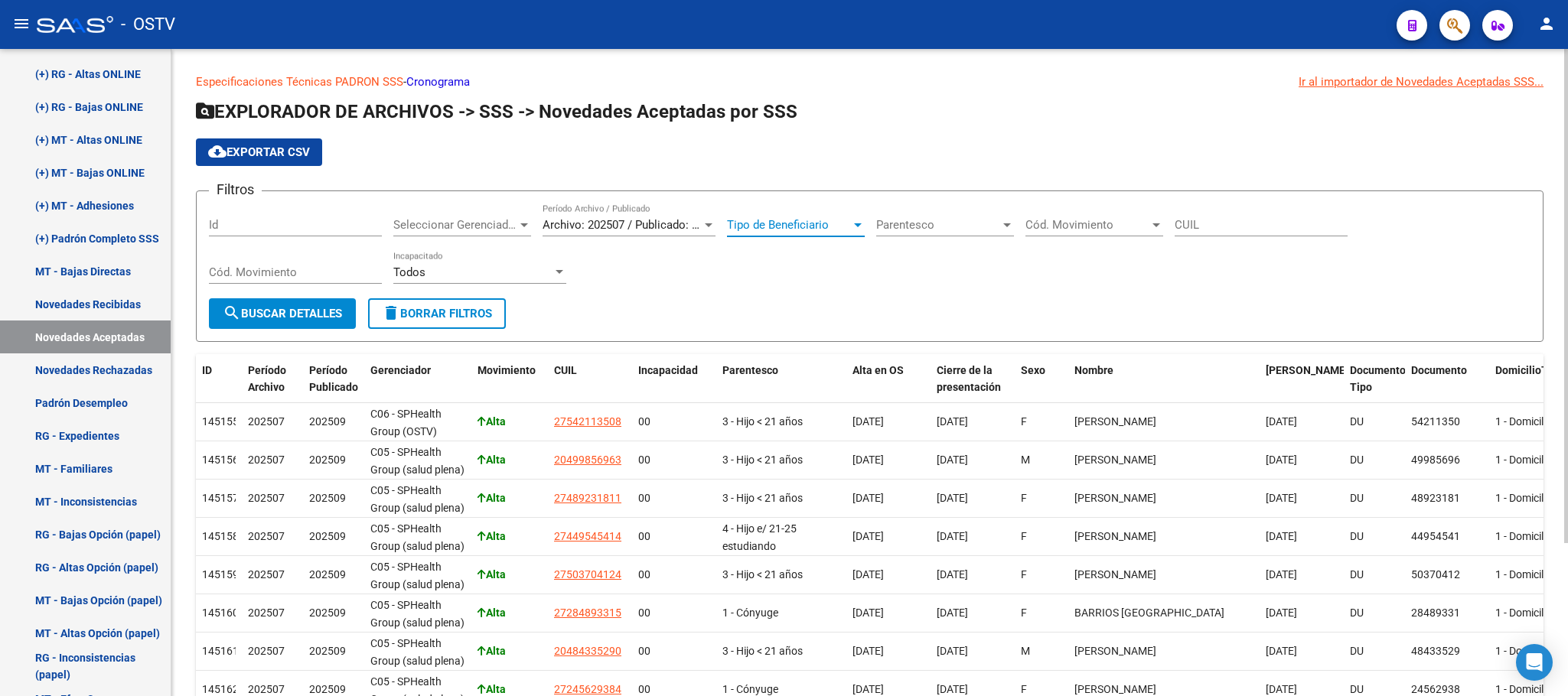
click at [845, 221] on span "Tipo de Beneficiario" at bounding box center [789, 225] width 124 height 14
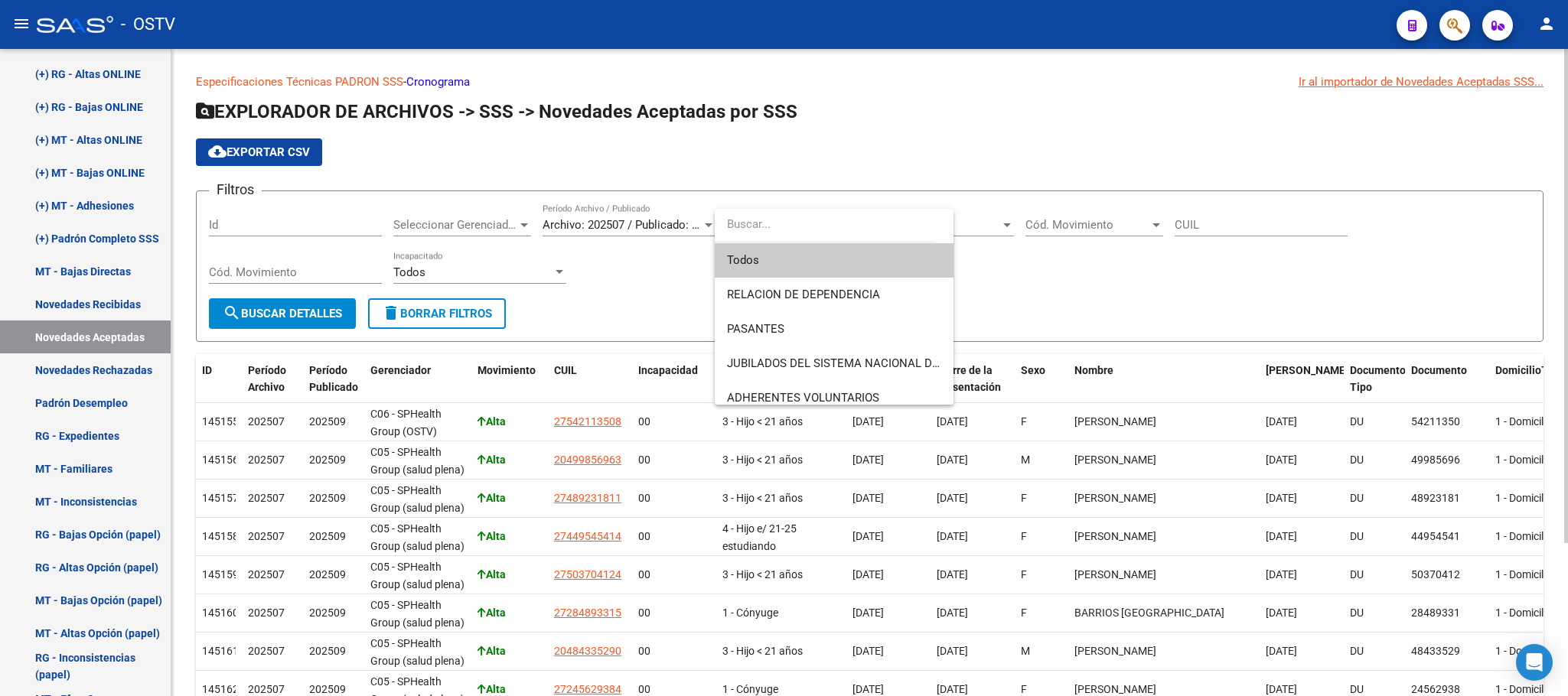
click at [845, 221] on input "dropdown search" at bounding box center [825, 225] width 221 height 35
click at [562, 276] on div at bounding box center [784, 348] width 1568 height 696
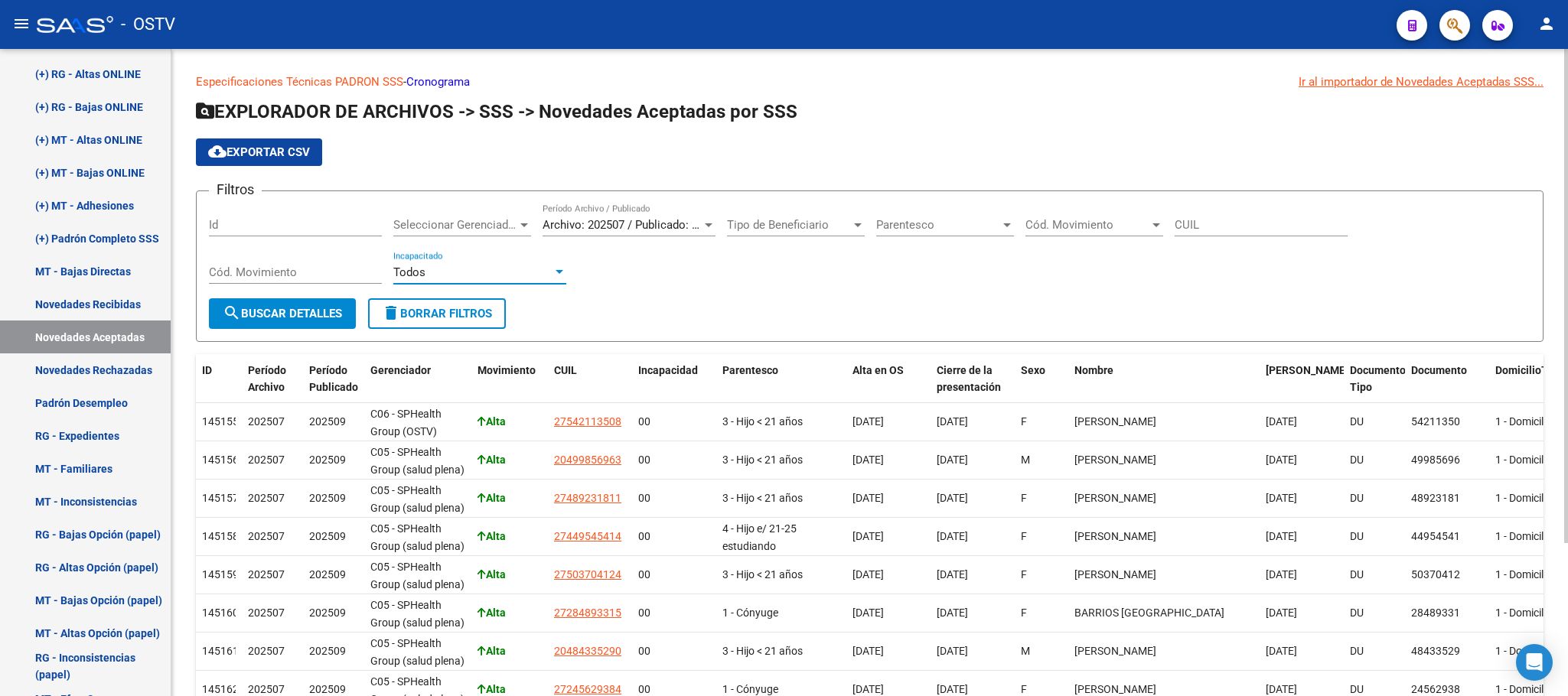
click at [558, 273] on div at bounding box center [559, 271] width 8 height 4
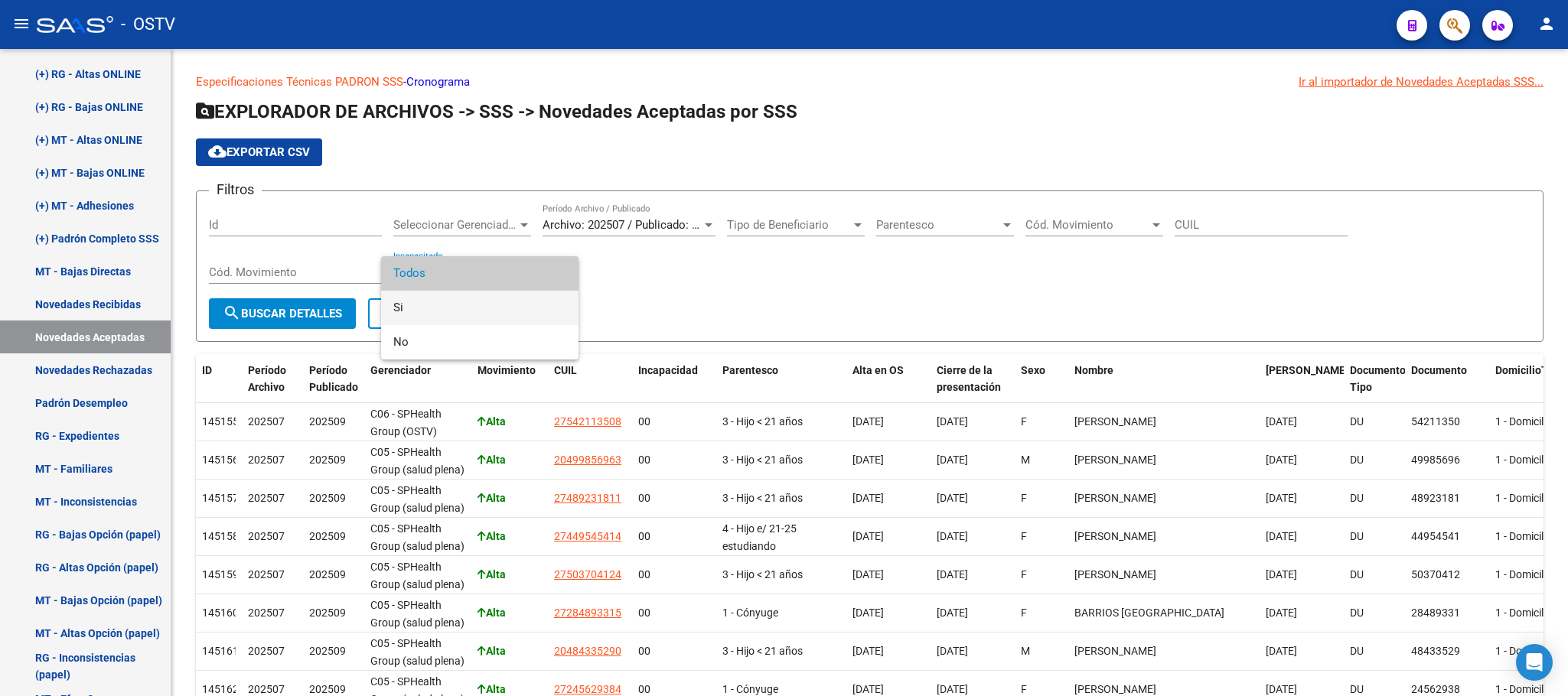
click at [457, 315] on span "Si" at bounding box center [480, 308] width 173 height 35
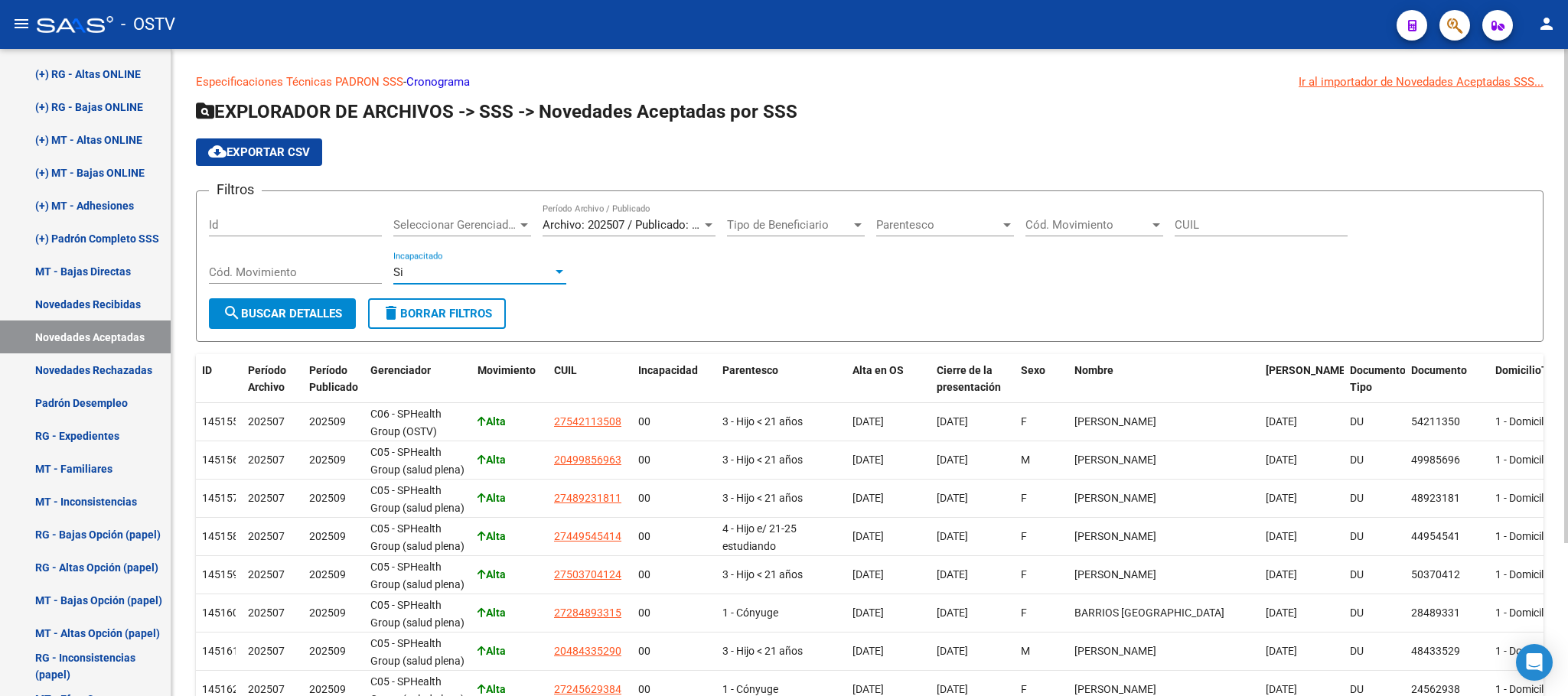
click at [318, 322] on button "search Buscar Detalles" at bounding box center [282, 313] width 147 height 31
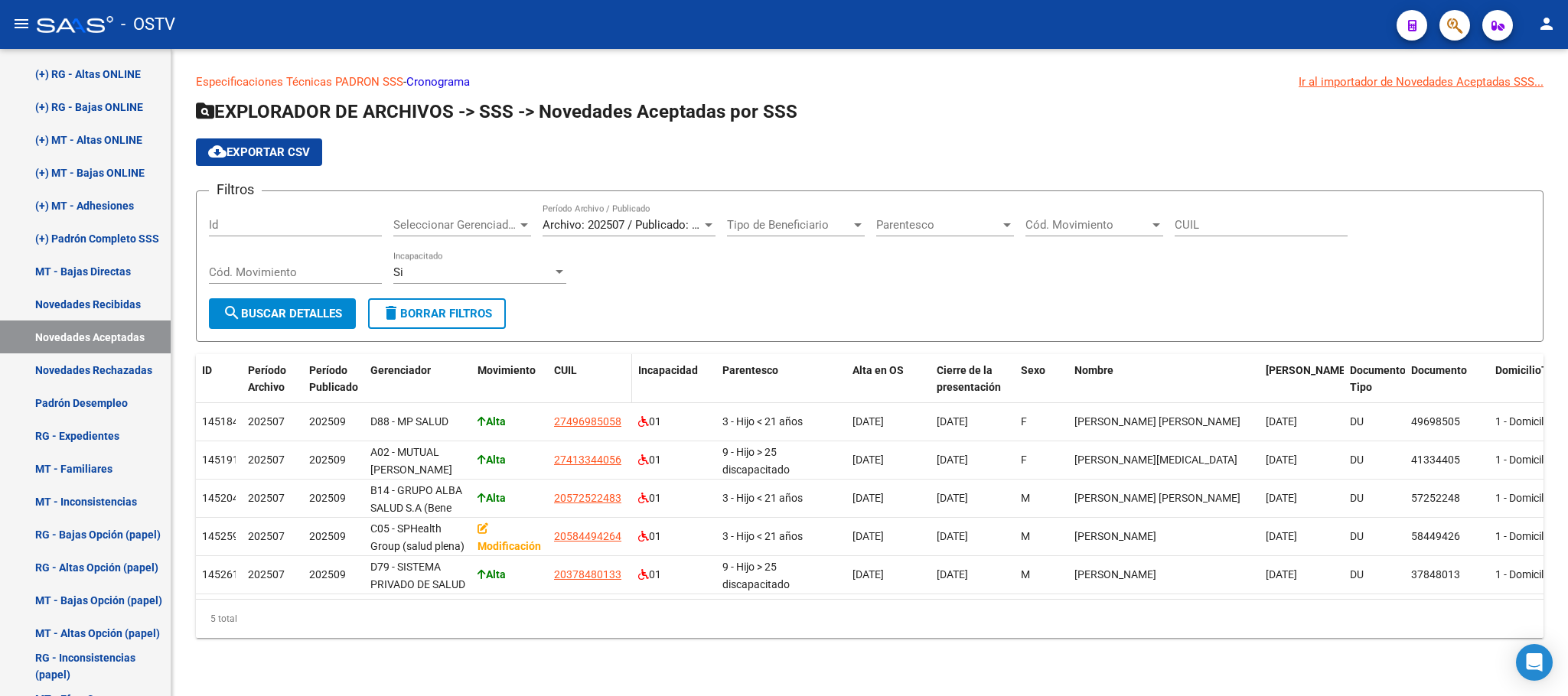
drag, startPoint x: 467, startPoint y: 375, endPoint x: 703, endPoint y: 377, distance: 236.0
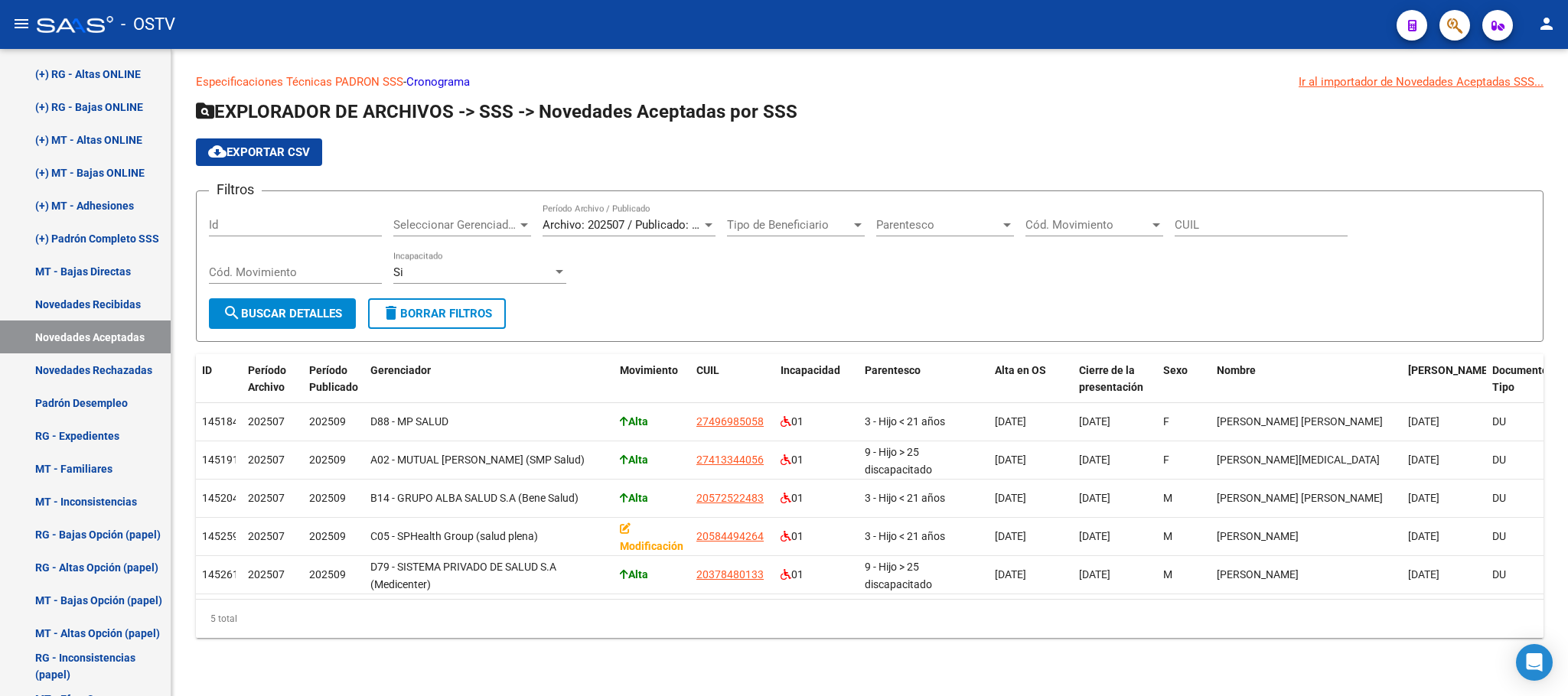
click at [521, 653] on div "Especificaciones Técnicas PADRON SSS - Cronograma Ir al importador de Novedades…" at bounding box center [870, 367] width 1397 height 638
drag, startPoint x: 1424, startPoint y: 370, endPoint x: 1485, endPoint y: 367, distance: 61.1
click at [852, 679] on div "Especificaciones Técnicas PADRON SSS - Cronograma Ir al importador de Novedades…" at bounding box center [870, 367] width 1397 height 638
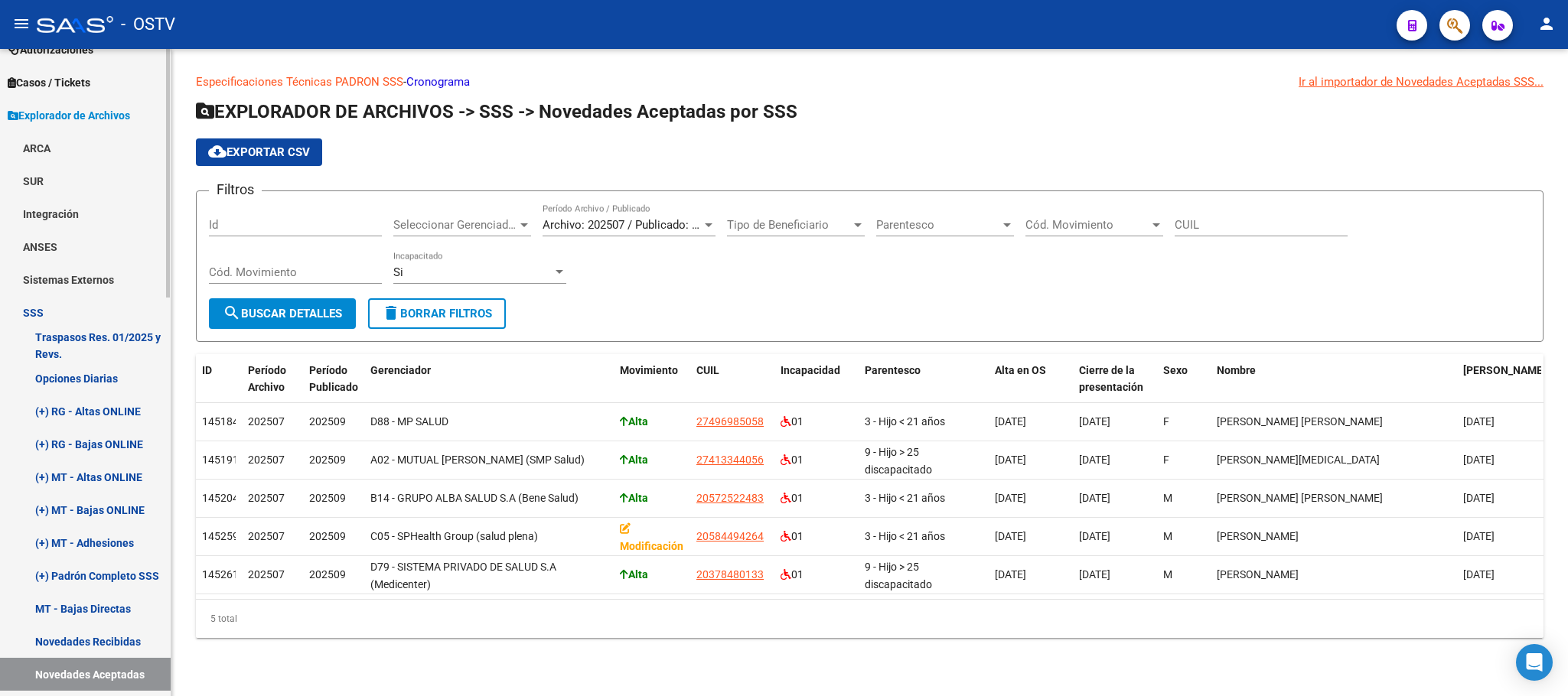
scroll to position [443, 0]
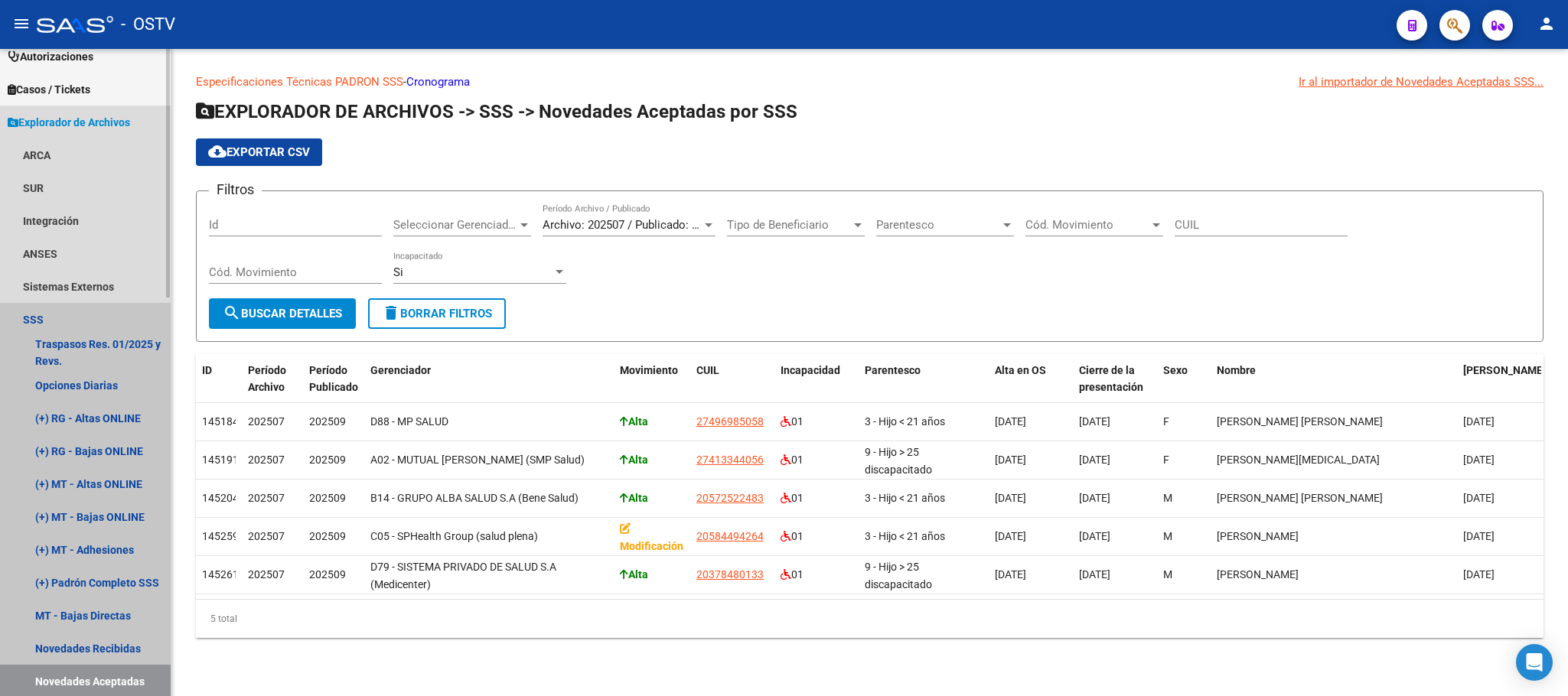
click at [64, 315] on link "SSS" at bounding box center [85, 319] width 171 height 33
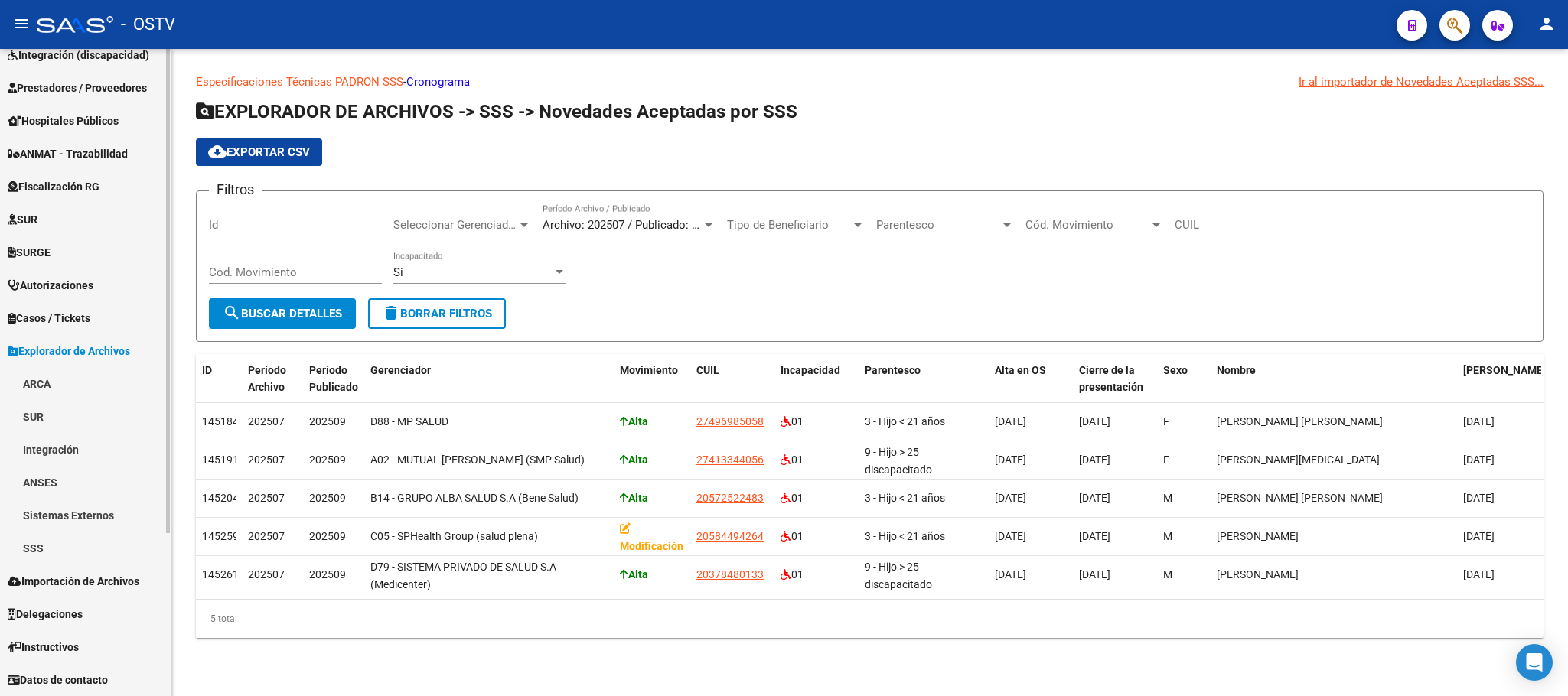
scroll to position [213, 0]
click at [61, 352] on span "Explorador de Archivos" at bounding box center [69, 352] width 123 height 17
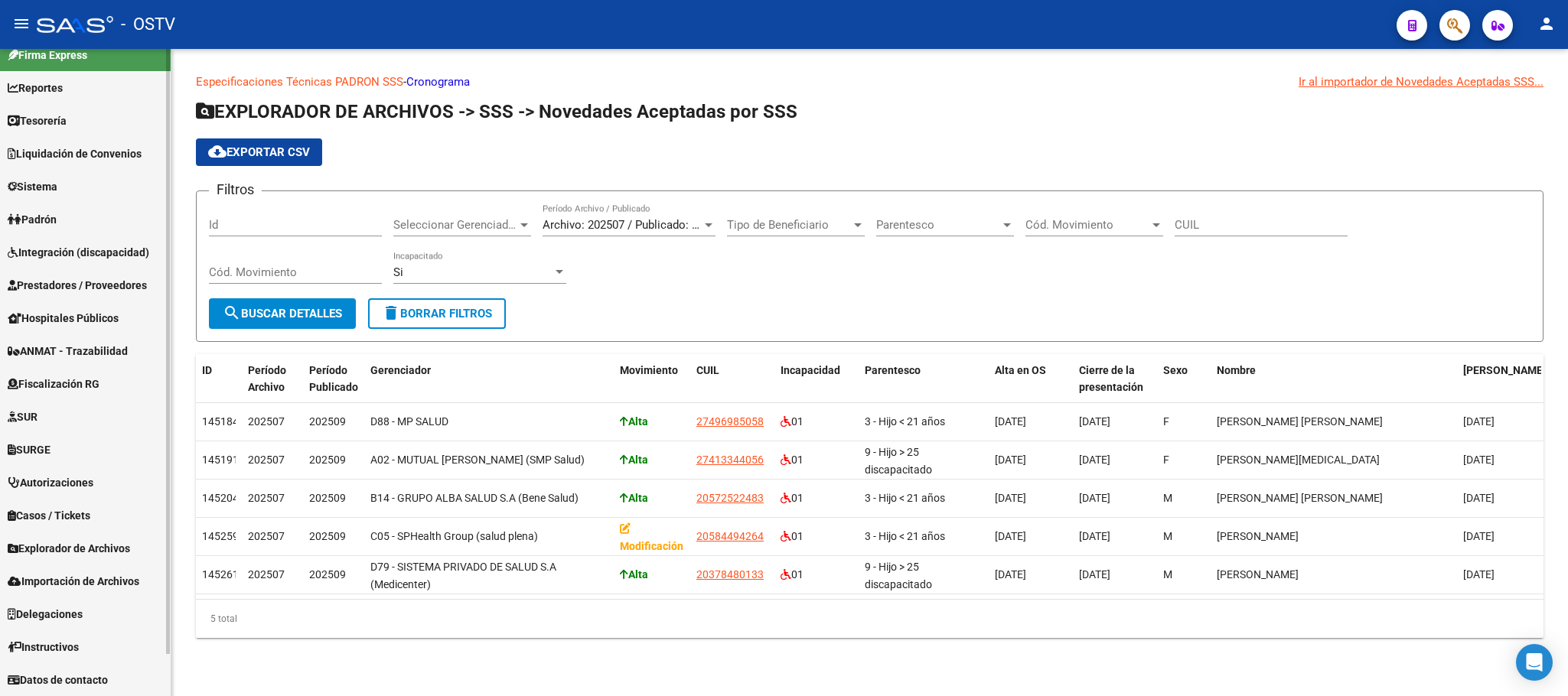
scroll to position [16, 0]
click at [65, 383] on span "Fiscalización RG" at bounding box center [53, 385] width 92 height 17
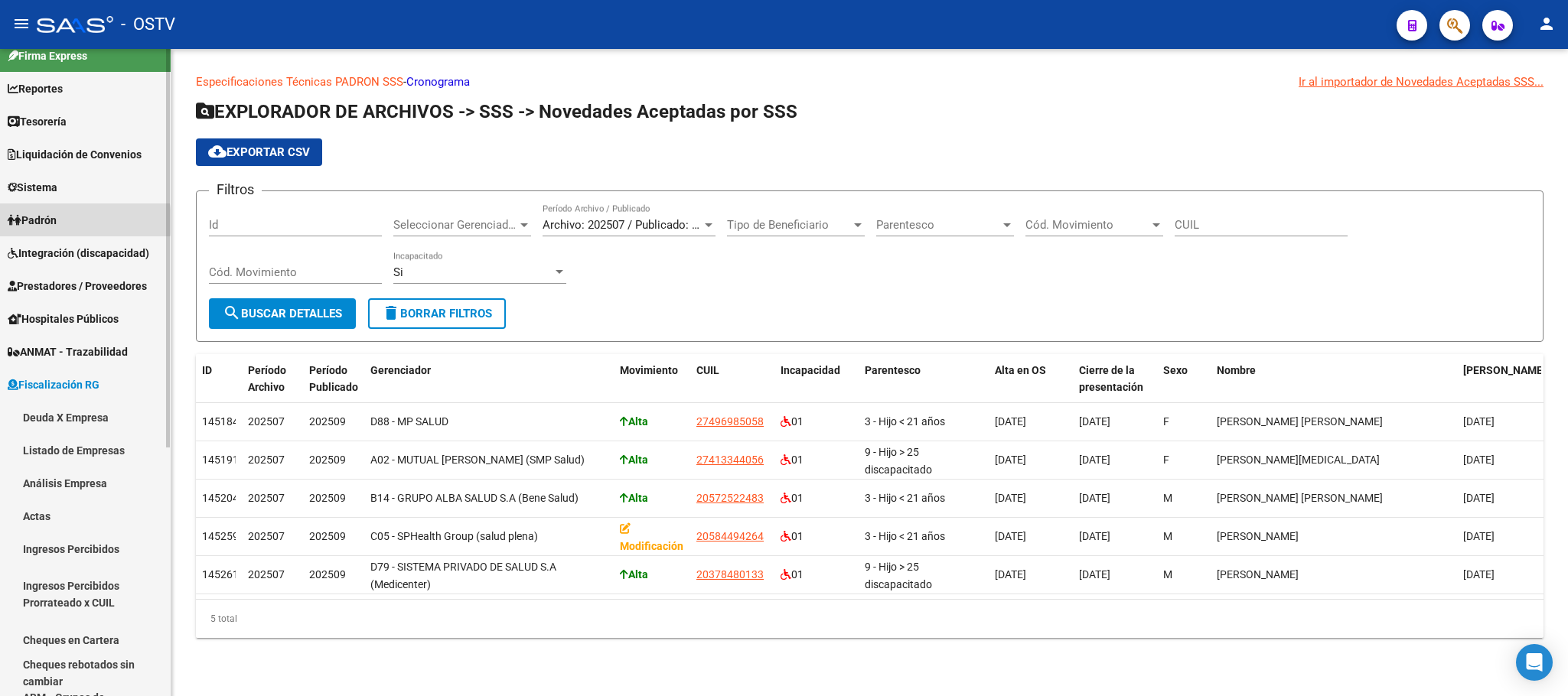
click at [57, 221] on span "Padrón" at bounding box center [32, 220] width 49 height 17
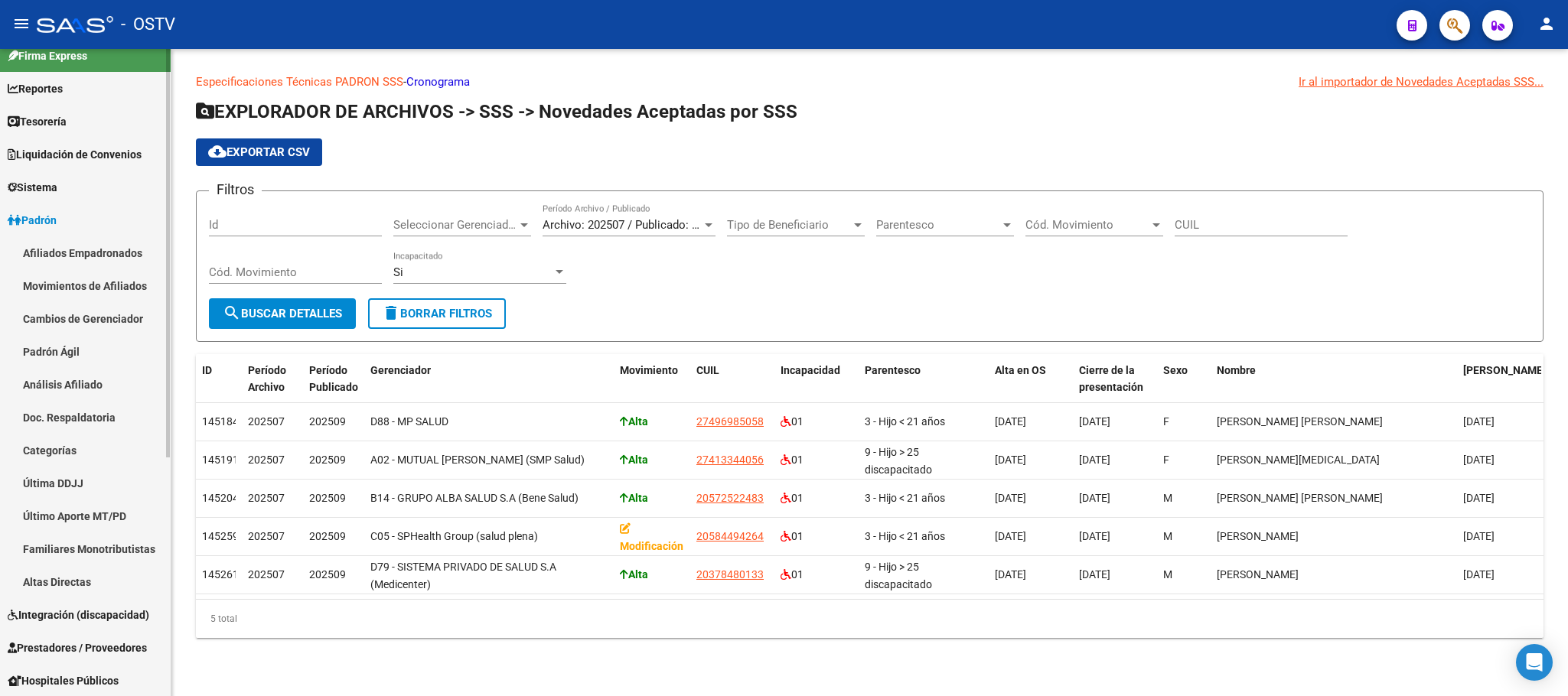
click at [70, 255] on link "Afiliados Empadronados" at bounding box center [85, 253] width 171 height 33
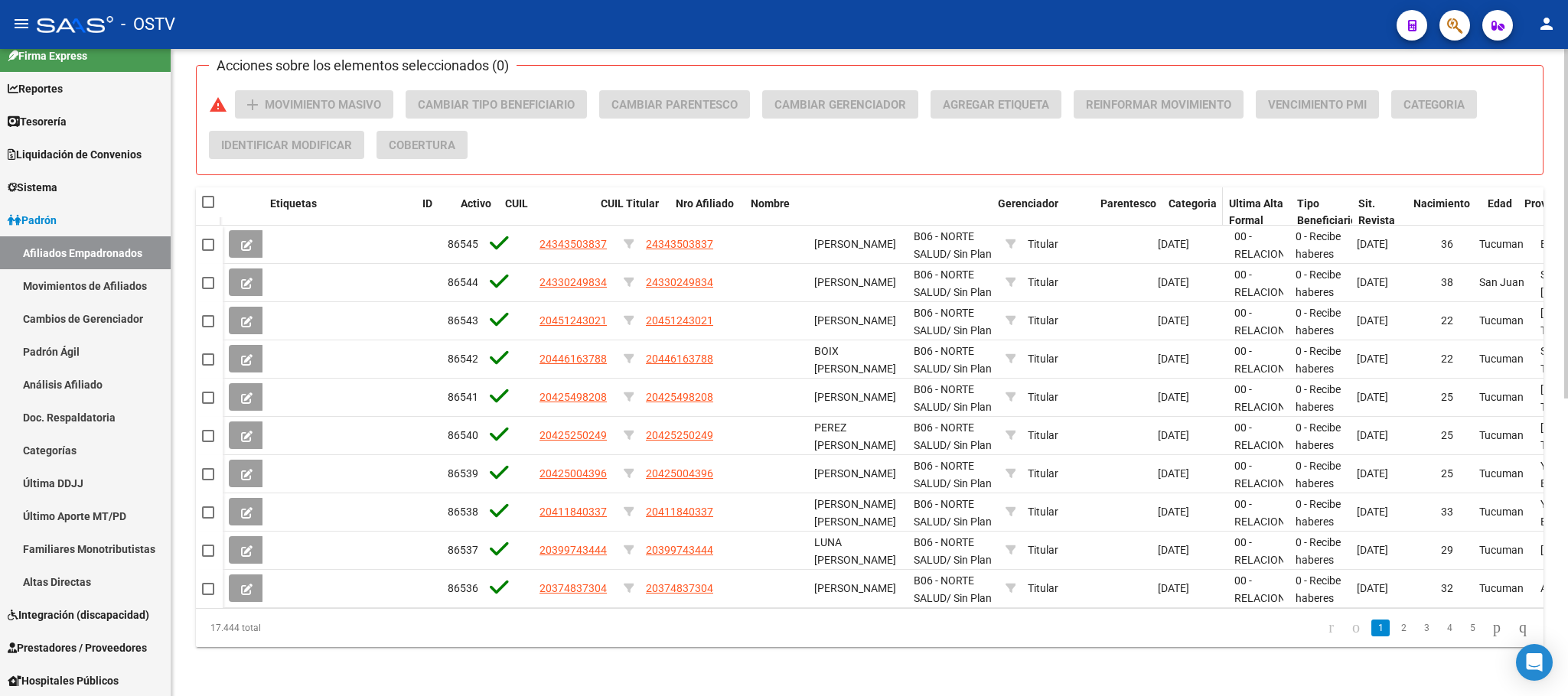
drag, startPoint x: 900, startPoint y: 190, endPoint x: 1176, endPoint y: 191, distance: 276.0
click at [1176, 191] on div "Etiquetas ID Activo CUIL CUIL Titular Nro Afiliado Nombre Gerenciador Parentesc…" at bounding box center [1092, 221] width 1740 height 68
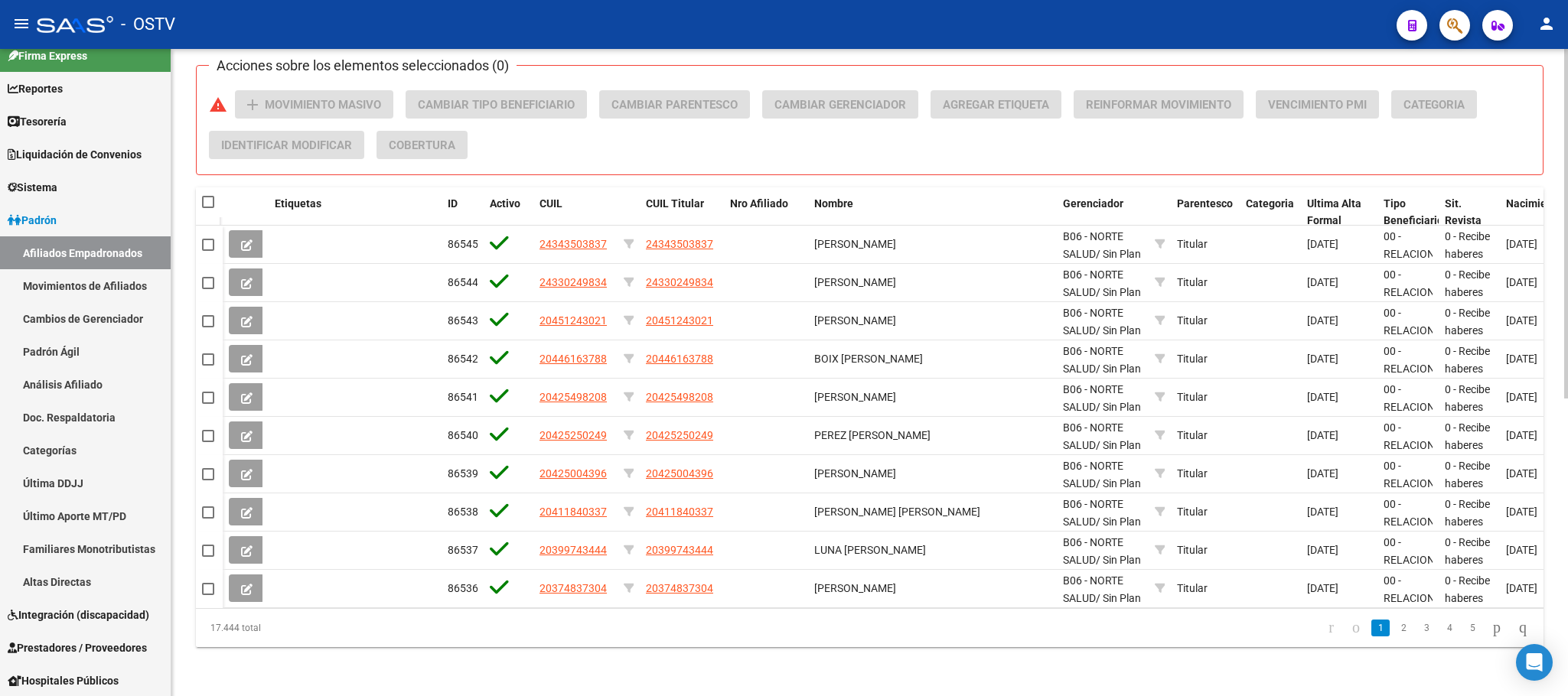
click at [1107, 142] on div "Acciones sobre los elementos seleccionados (0) warning add Movimiento Masivo Ca…" at bounding box center [876, 131] width 1334 height 81
drag, startPoint x: 1147, startPoint y: 182, endPoint x: 1482, endPoint y: 182, distance: 335.0
click at [1482, 187] on div "Etiquetas ID Activo CUIL CUIL Titular Nro Afiliado Nombre Gerenciador Parentesc…" at bounding box center [1167, 212] width 1889 height 50
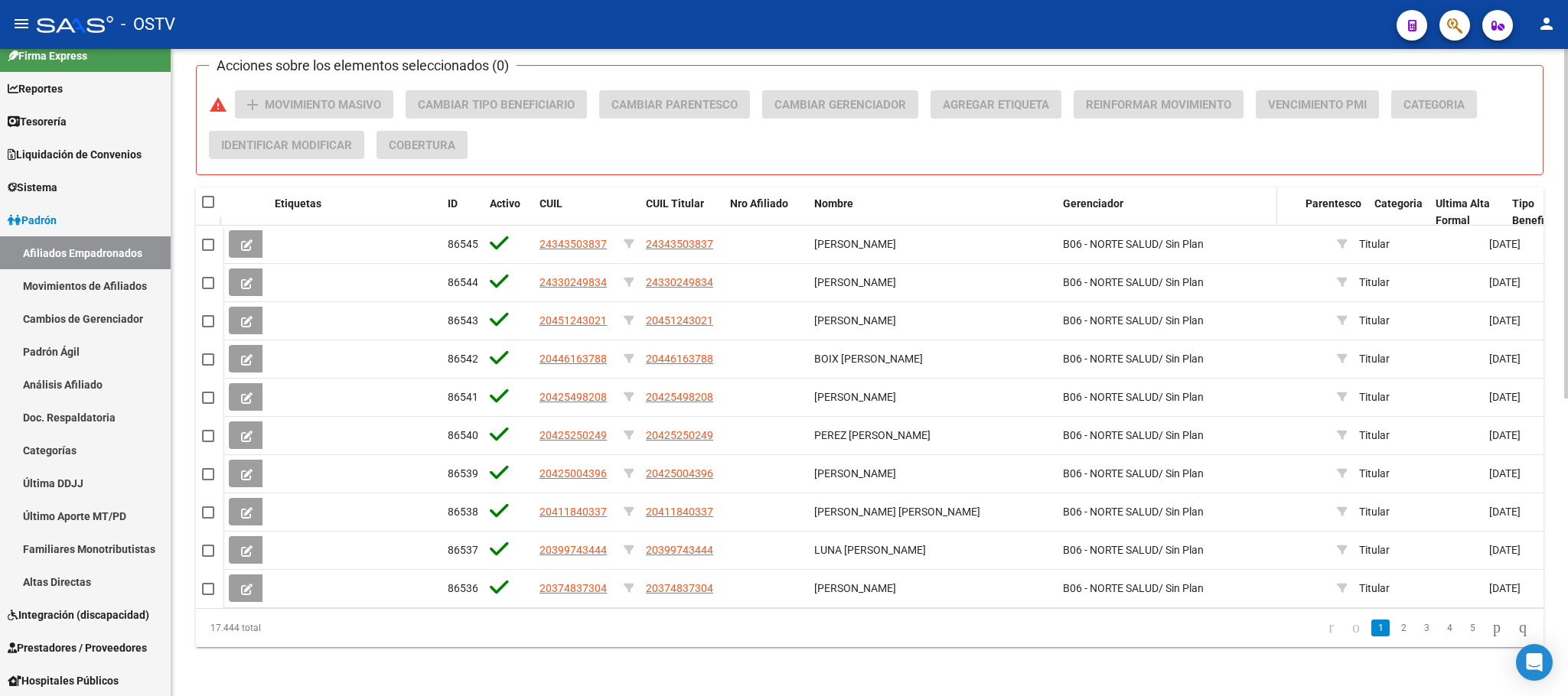
drag, startPoint x: 1327, startPoint y: 191, endPoint x: 1247, endPoint y: 195, distance: 80.1
click at [1247, 195] on datatable-header-cell "Gerenciador" at bounding box center [1167, 212] width 220 height 50
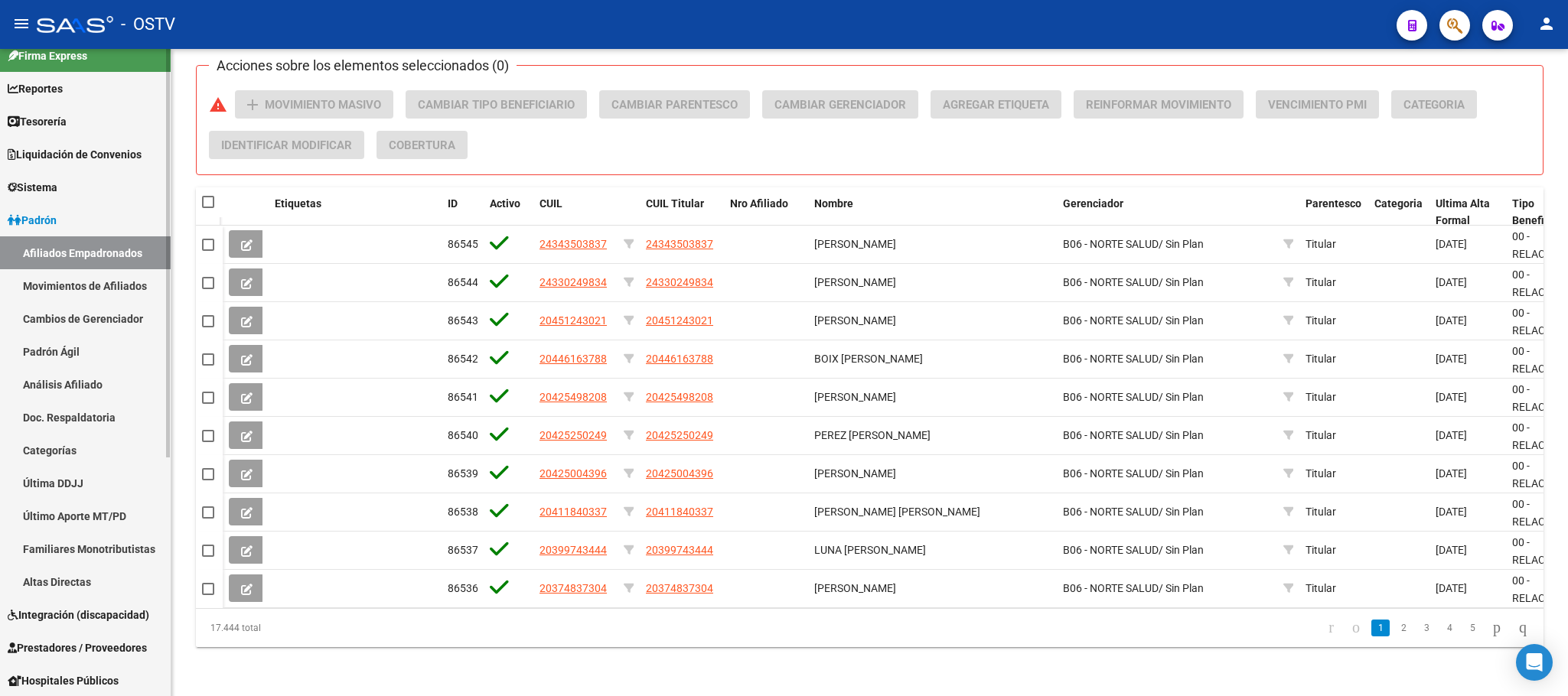
click at [86, 292] on link "Movimientos de Afiliados" at bounding box center [85, 285] width 171 height 33
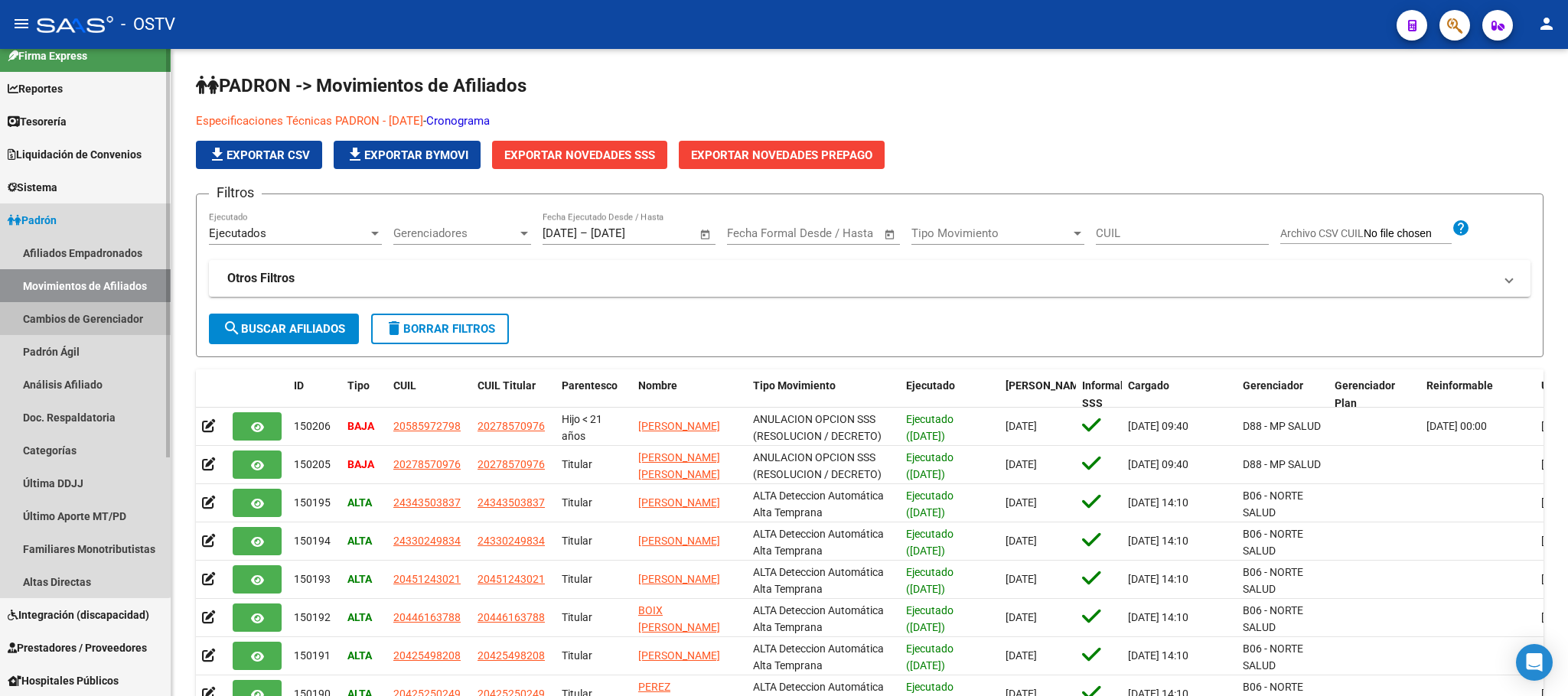
click at [81, 325] on link "Cambios de Gerenciador" at bounding box center [85, 319] width 171 height 33
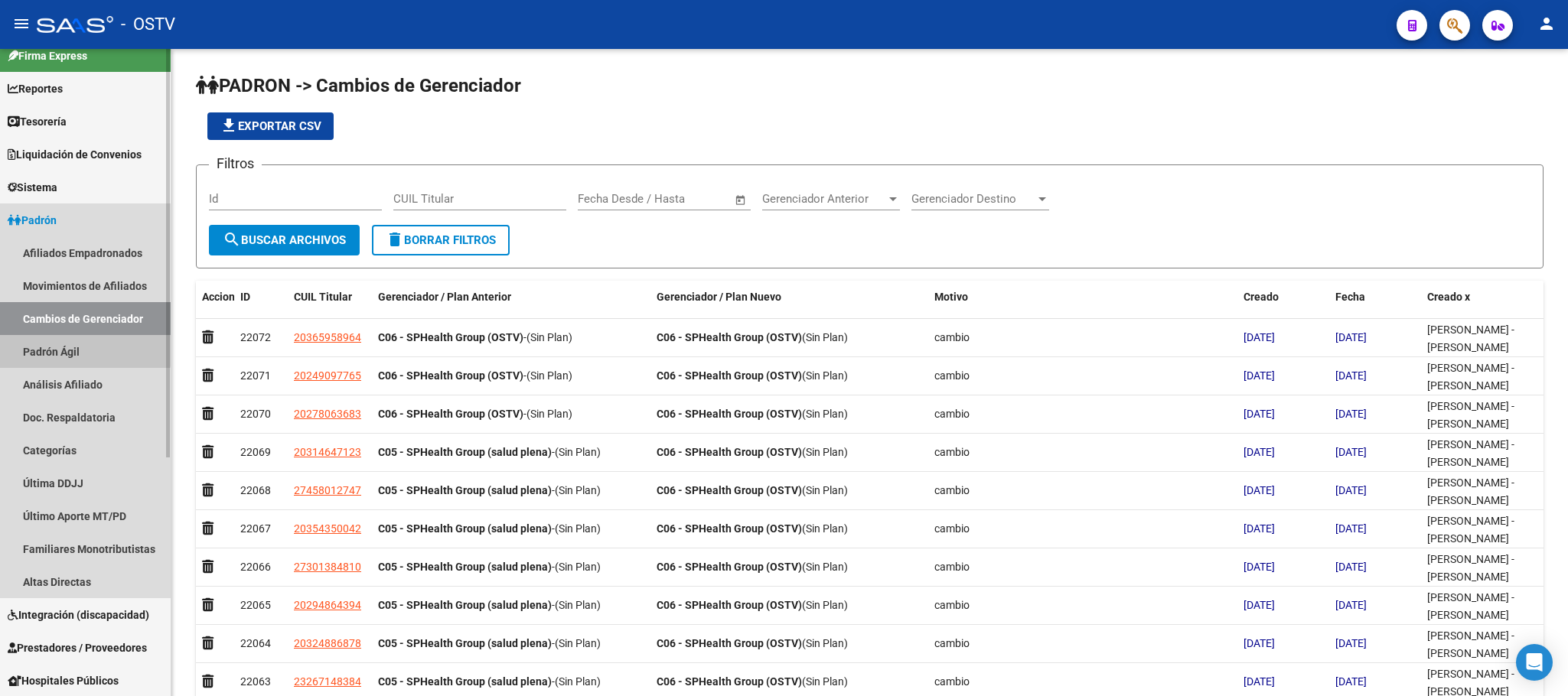
click at [72, 342] on link "Padrón Ágil" at bounding box center [85, 352] width 171 height 33
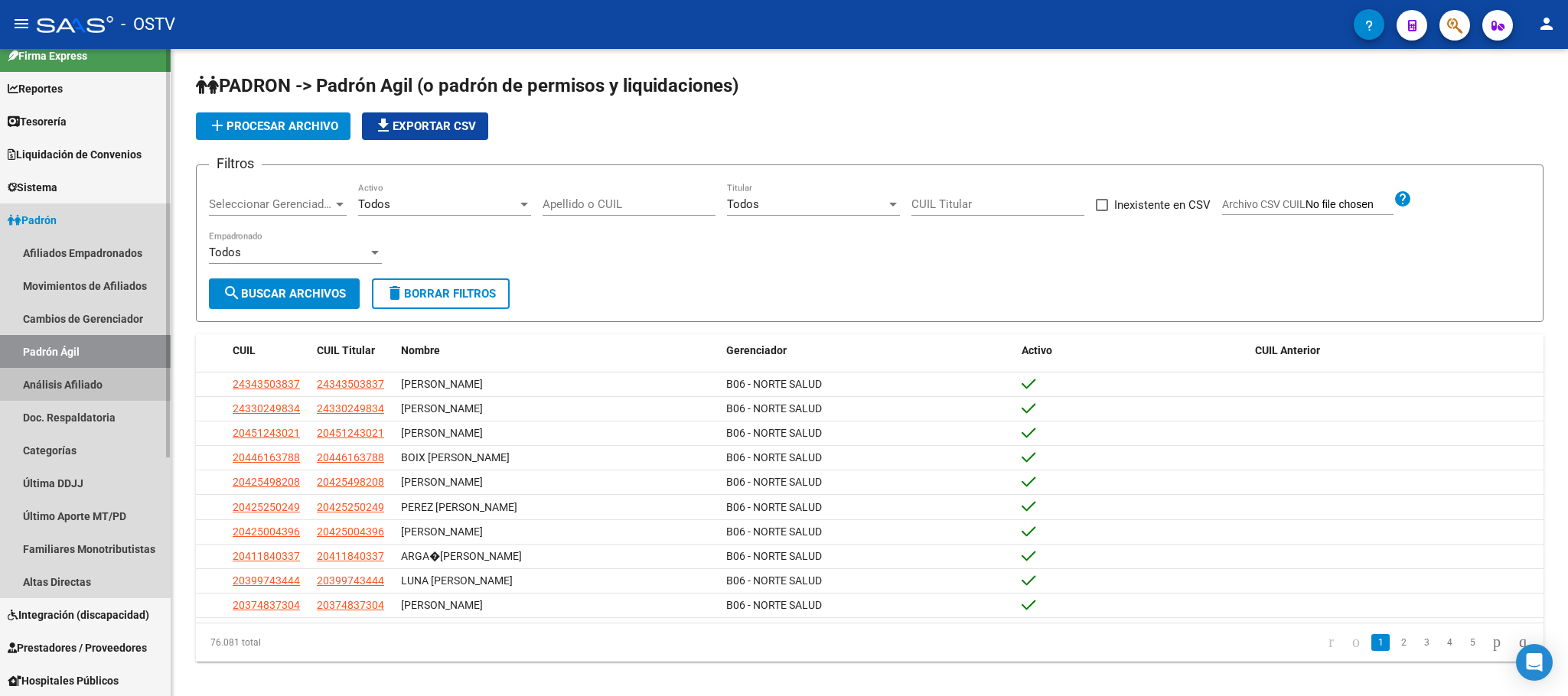
click at [72, 375] on link "Análisis Afiliado" at bounding box center [85, 385] width 171 height 33
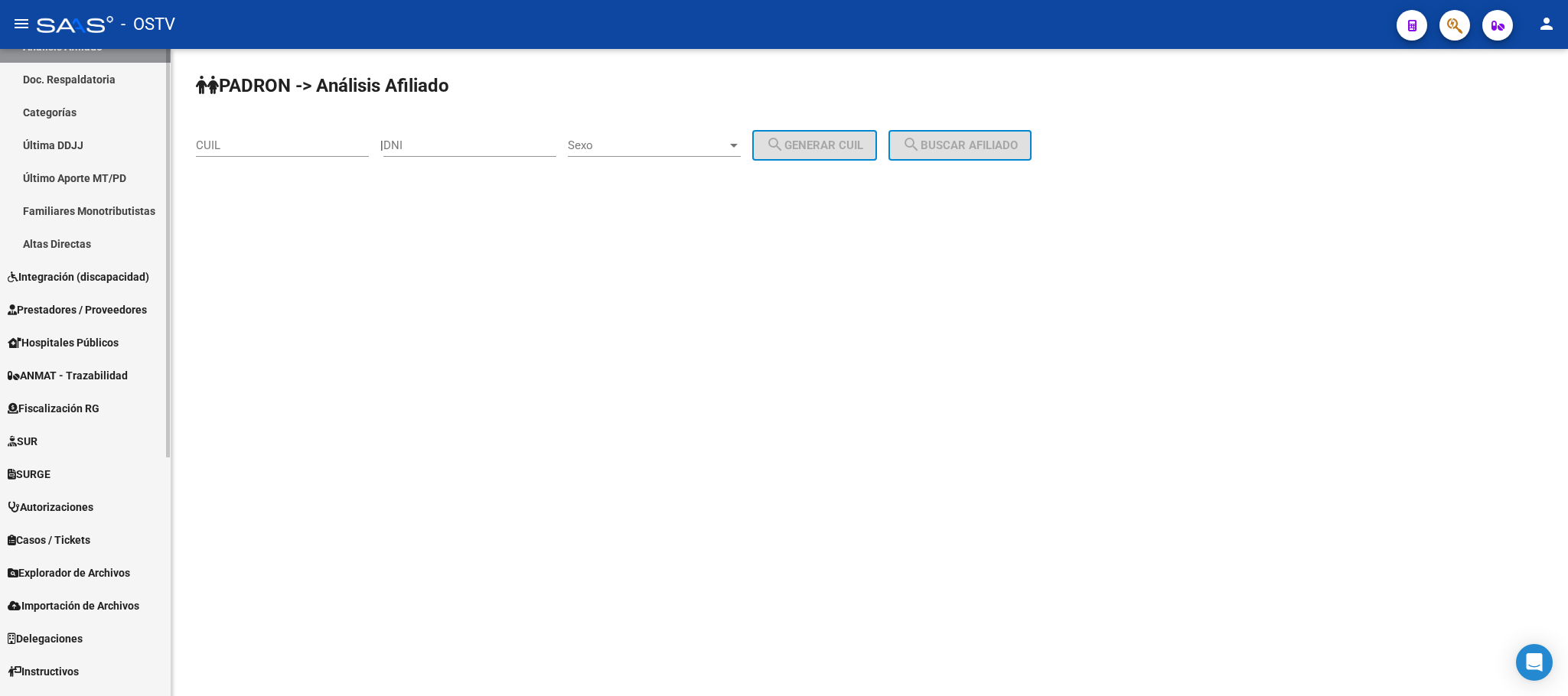
scroll to position [360, 0]
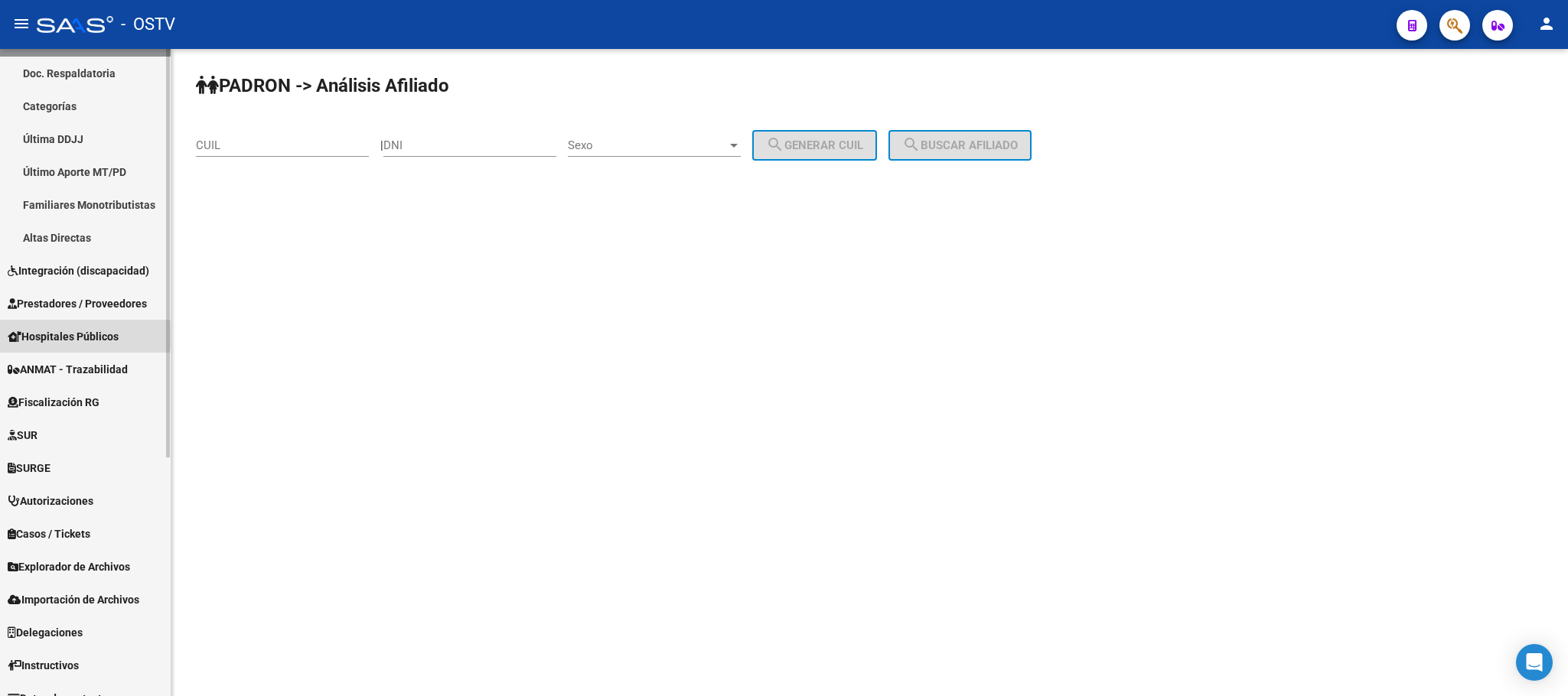
click at [63, 336] on span "Hospitales Públicos" at bounding box center [63, 336] width 111 height 17
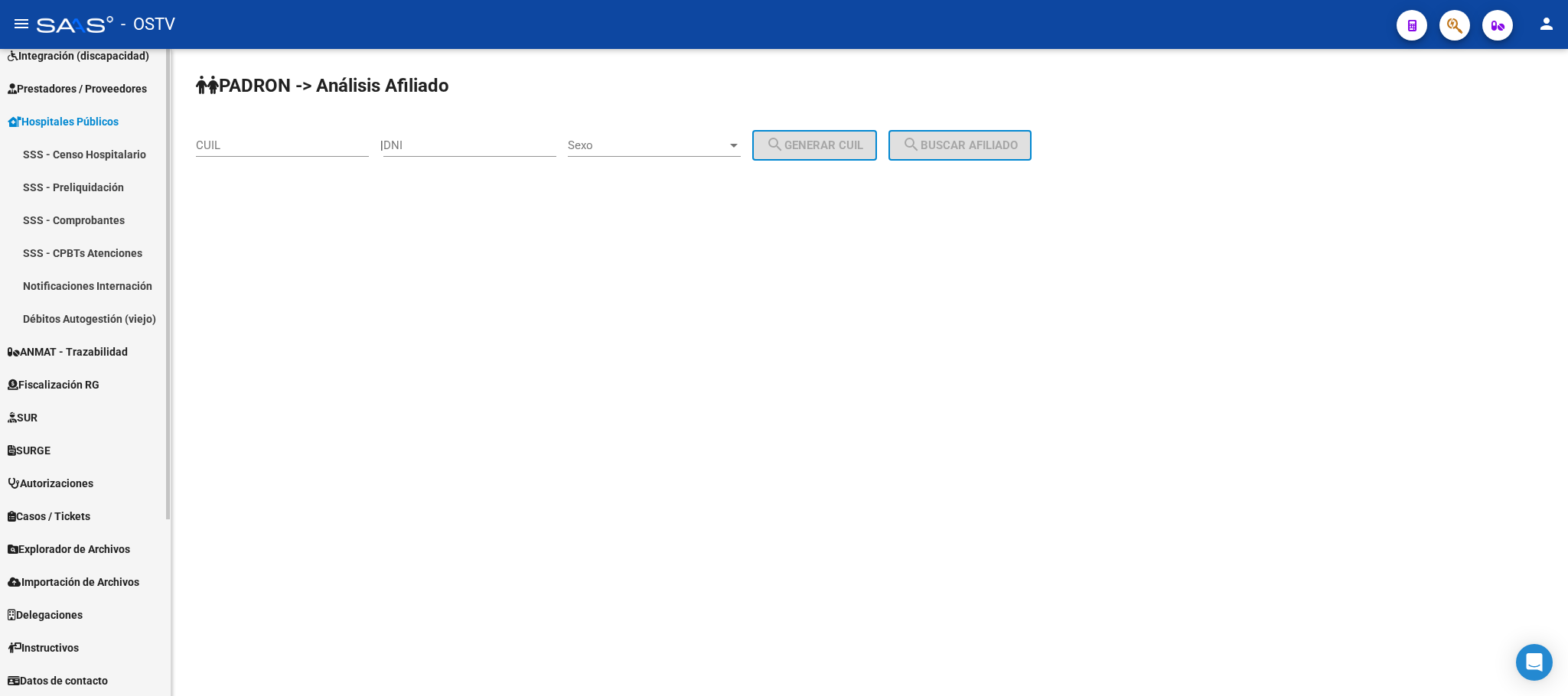
scroll to position [213, 0]
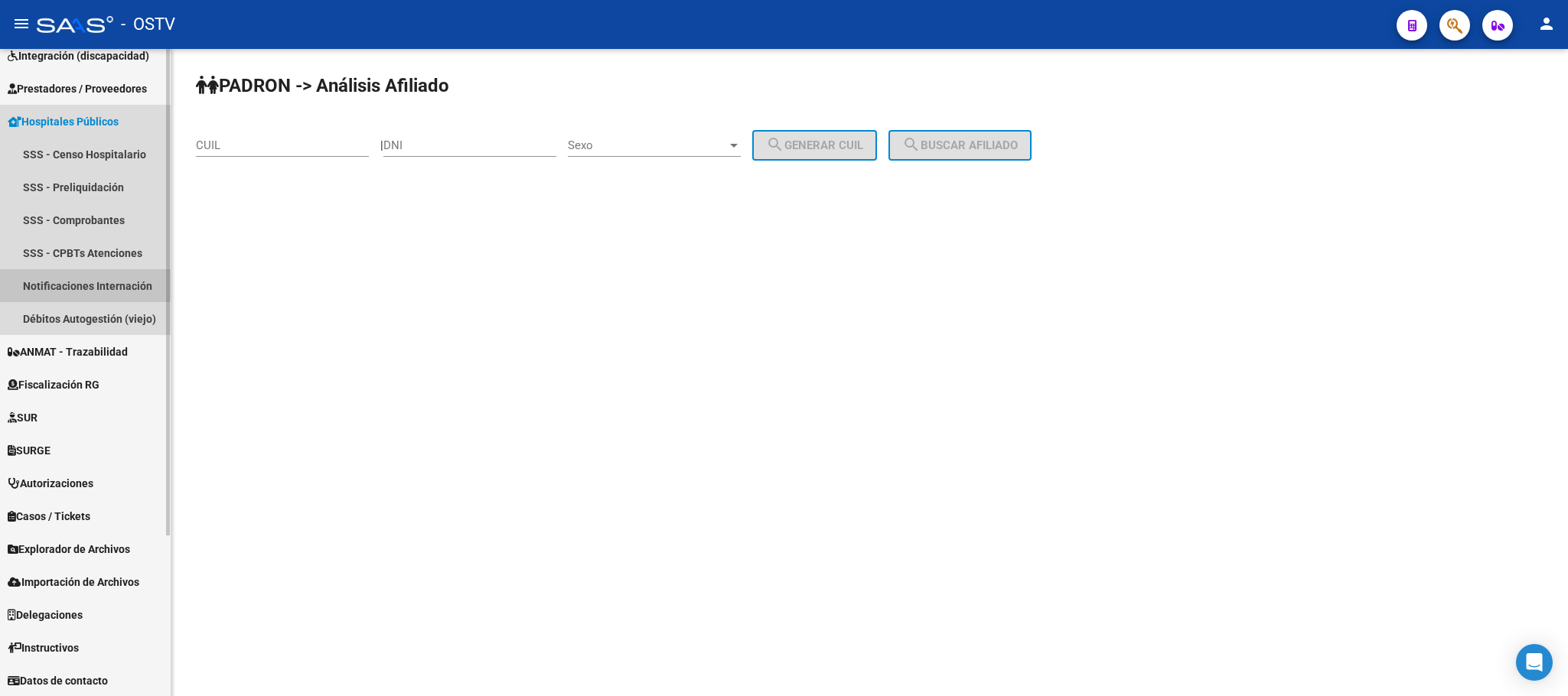
click at [78, 283] on link "Notificaciones Internación" at bounding box center [85, 285] width 171 height 33
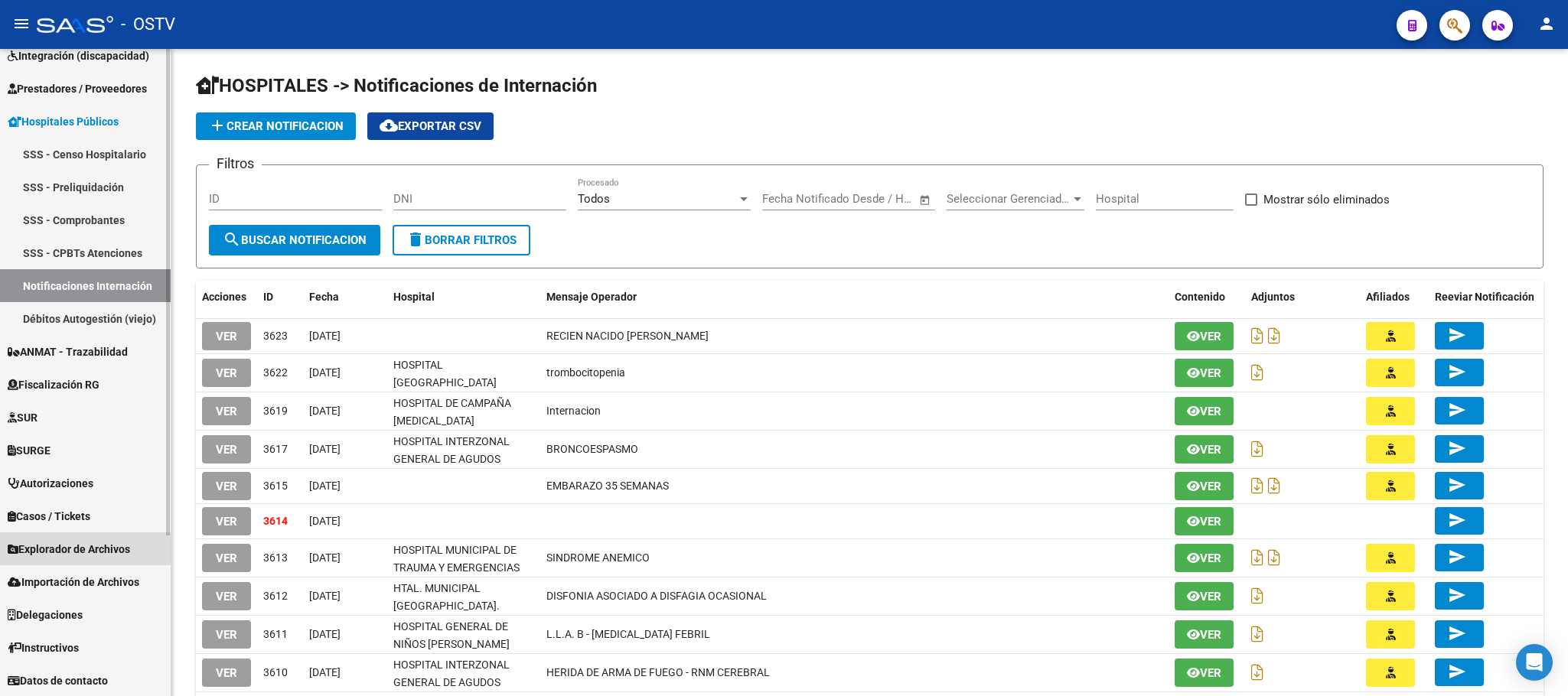
click at [39, 549] on span "Explorador de Archivos" at bounding box center [69, 549] width 123 height 17
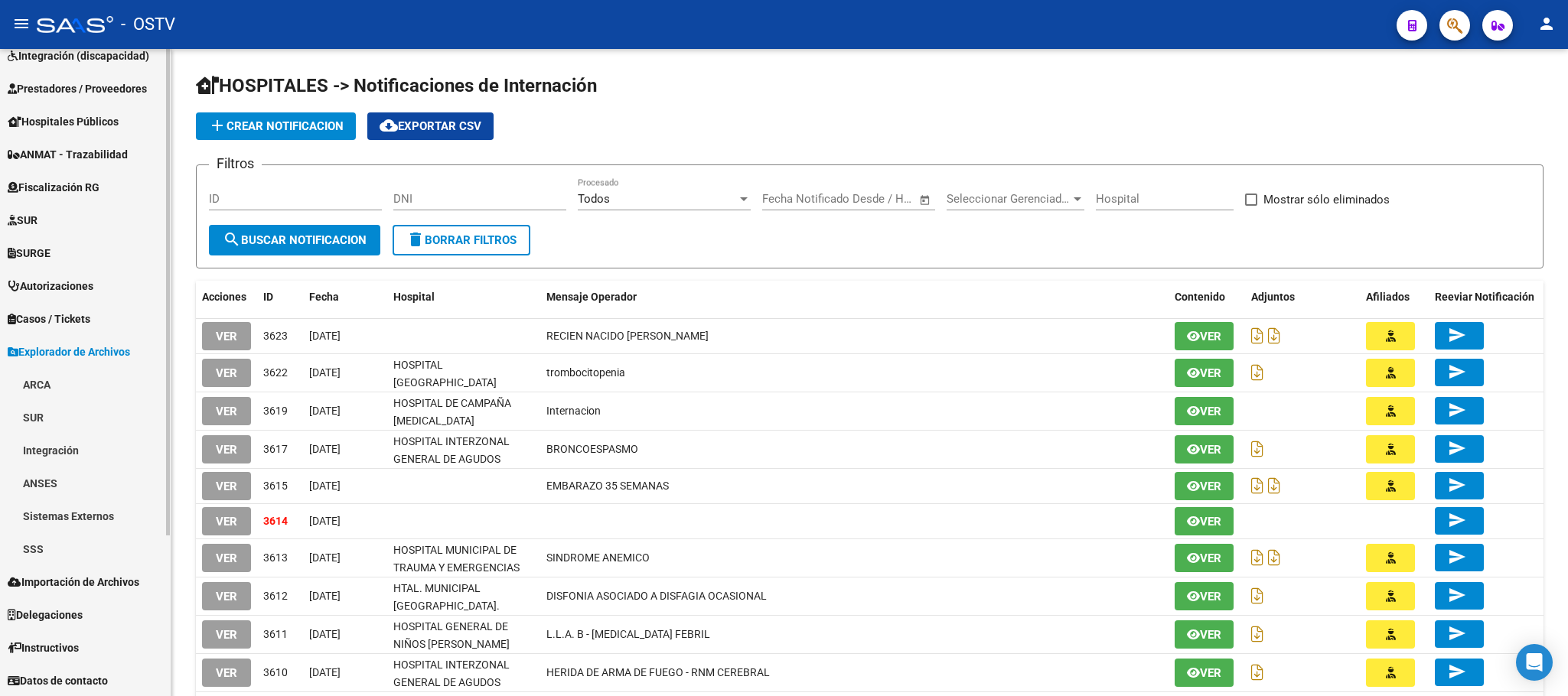
click at [39, 547] on link "SSS" at bounding box center [85, 549] width 171 height 33
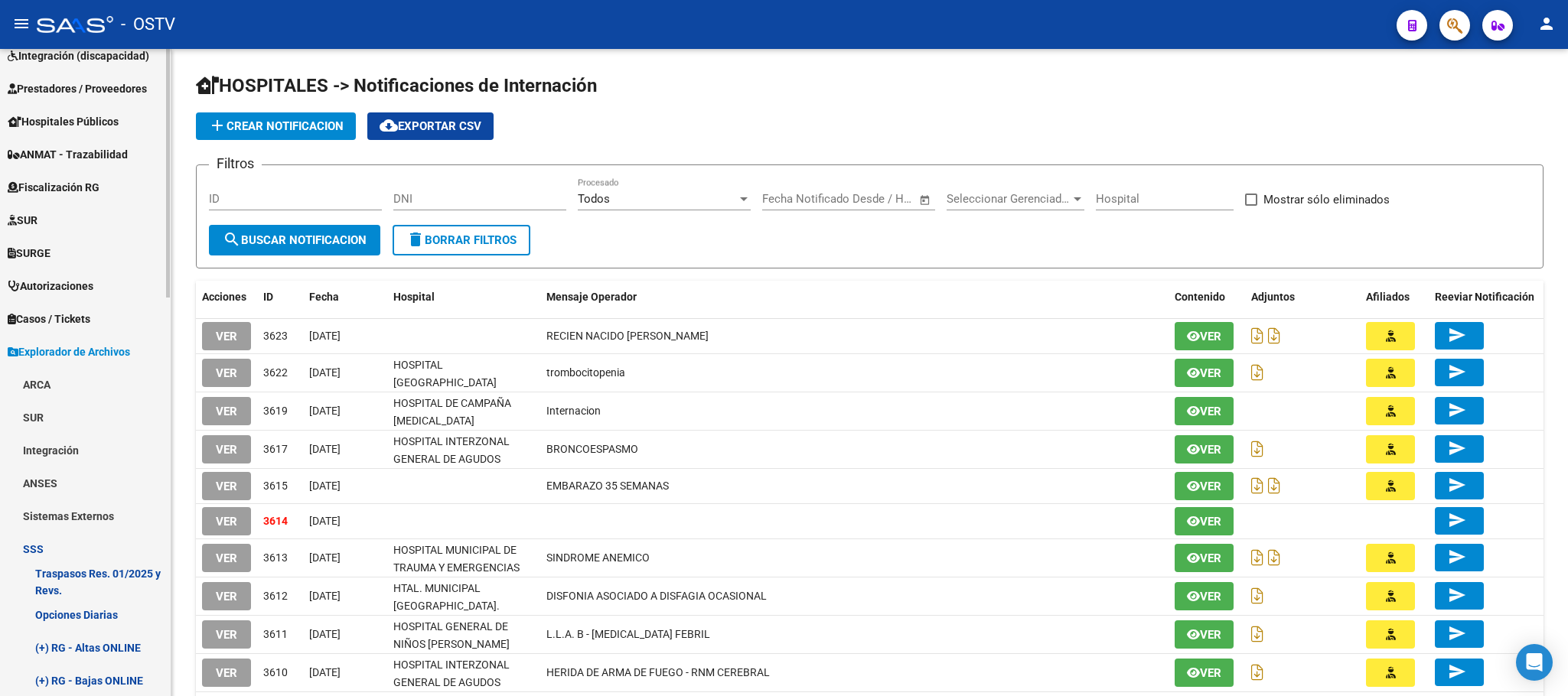
click at [55, 514] on link "Sistemas Externos" at bounding box center [85, 516] width 171 height 33
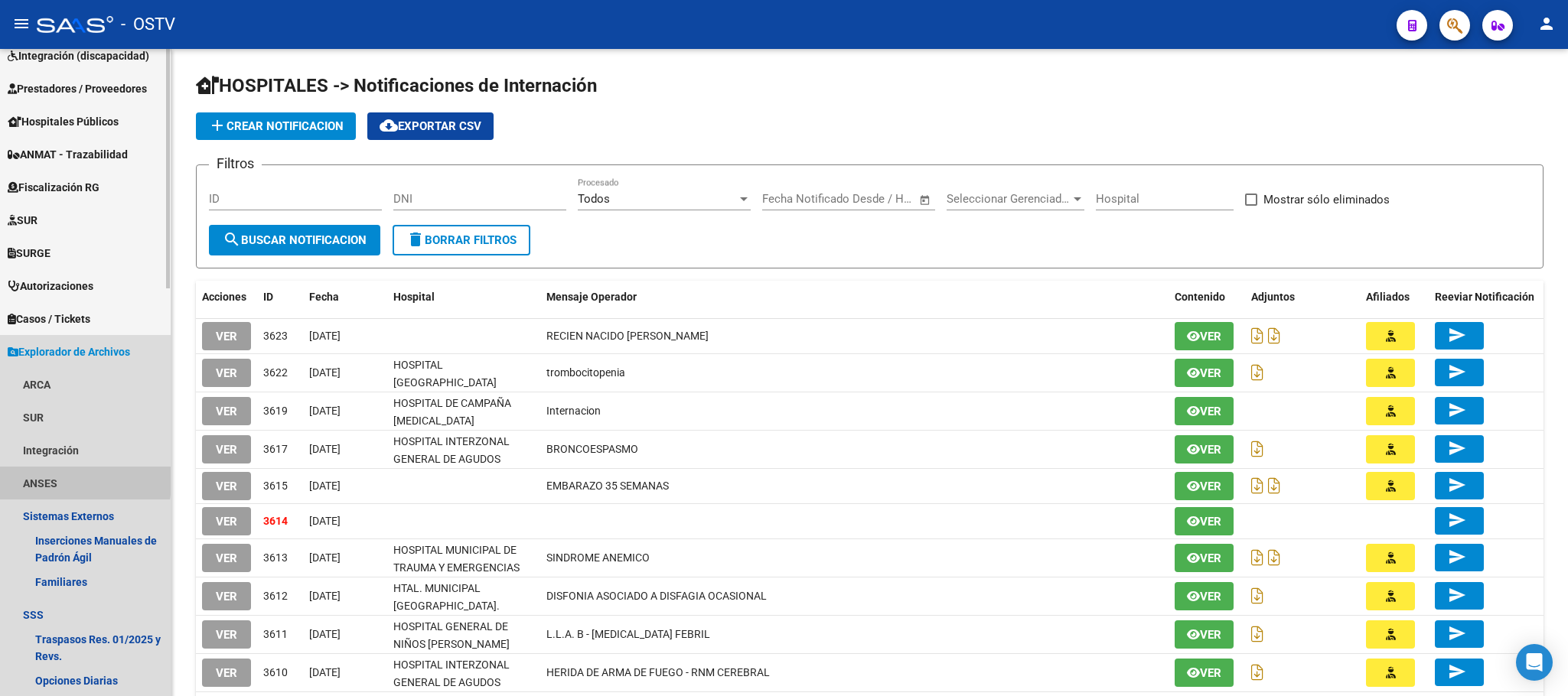
click at [44, 476] on link "ANSES" at bounding box center [85, 484] width 171 height 33
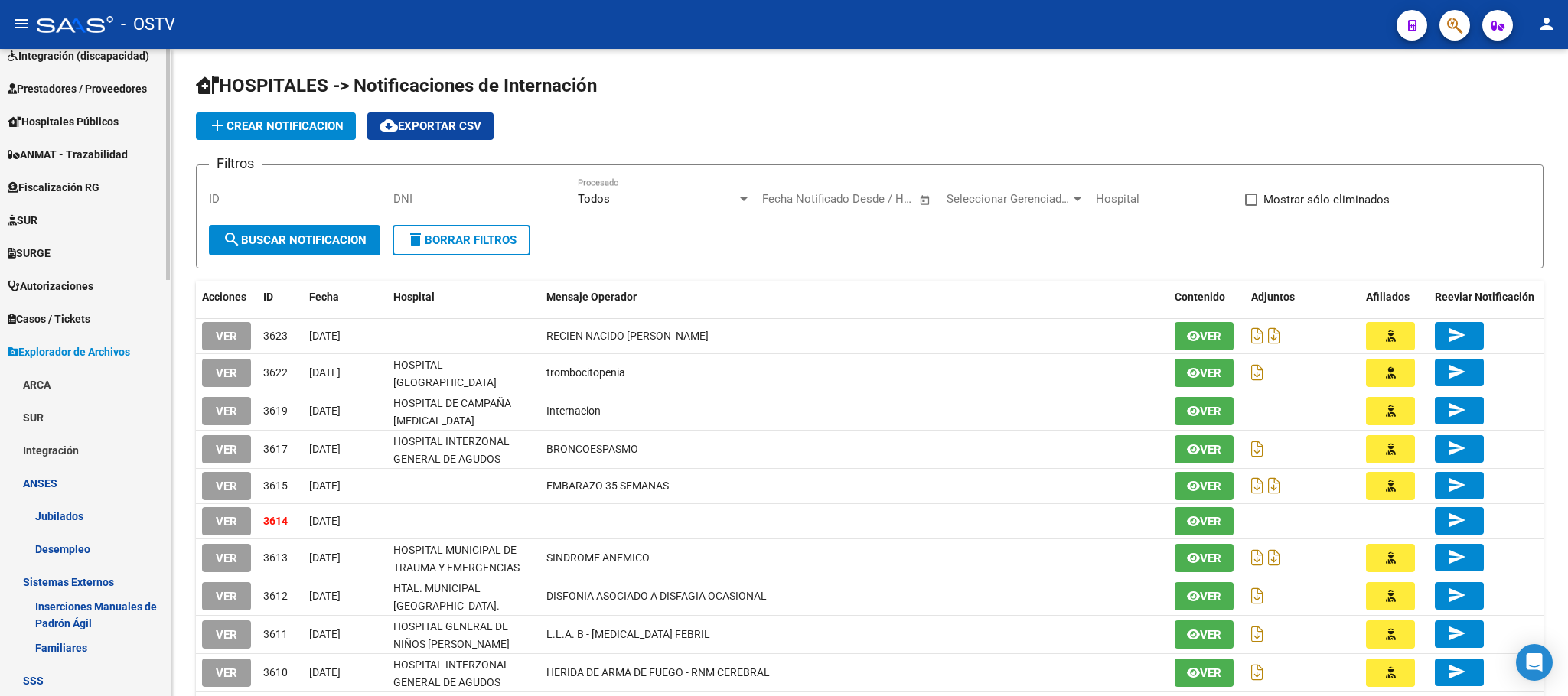
click at [55, 515] on link "Jubilados" at bounding box center [85, 516] width 171 height 33
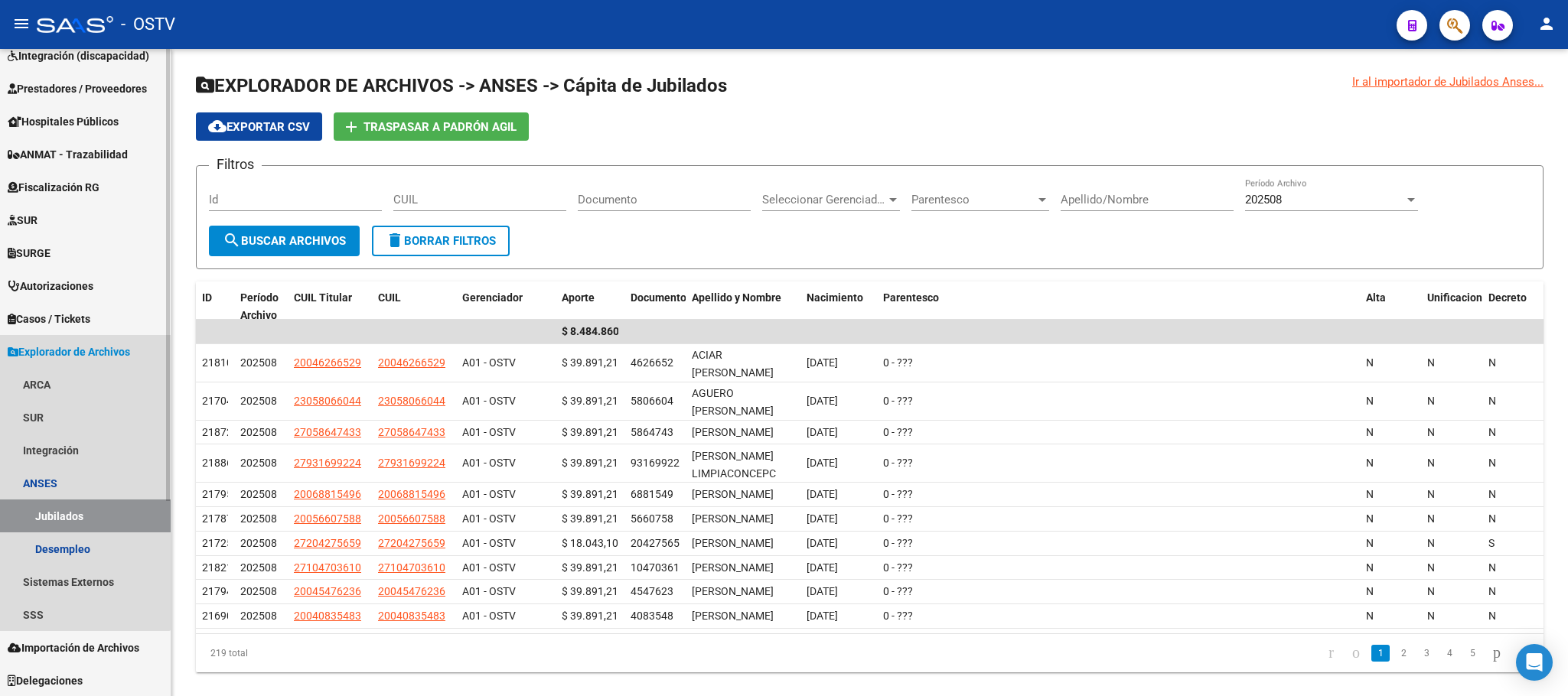
click at [46, 347] on span "Explorador de Archivos" at bounding box center [69, 352] width 123 height 17
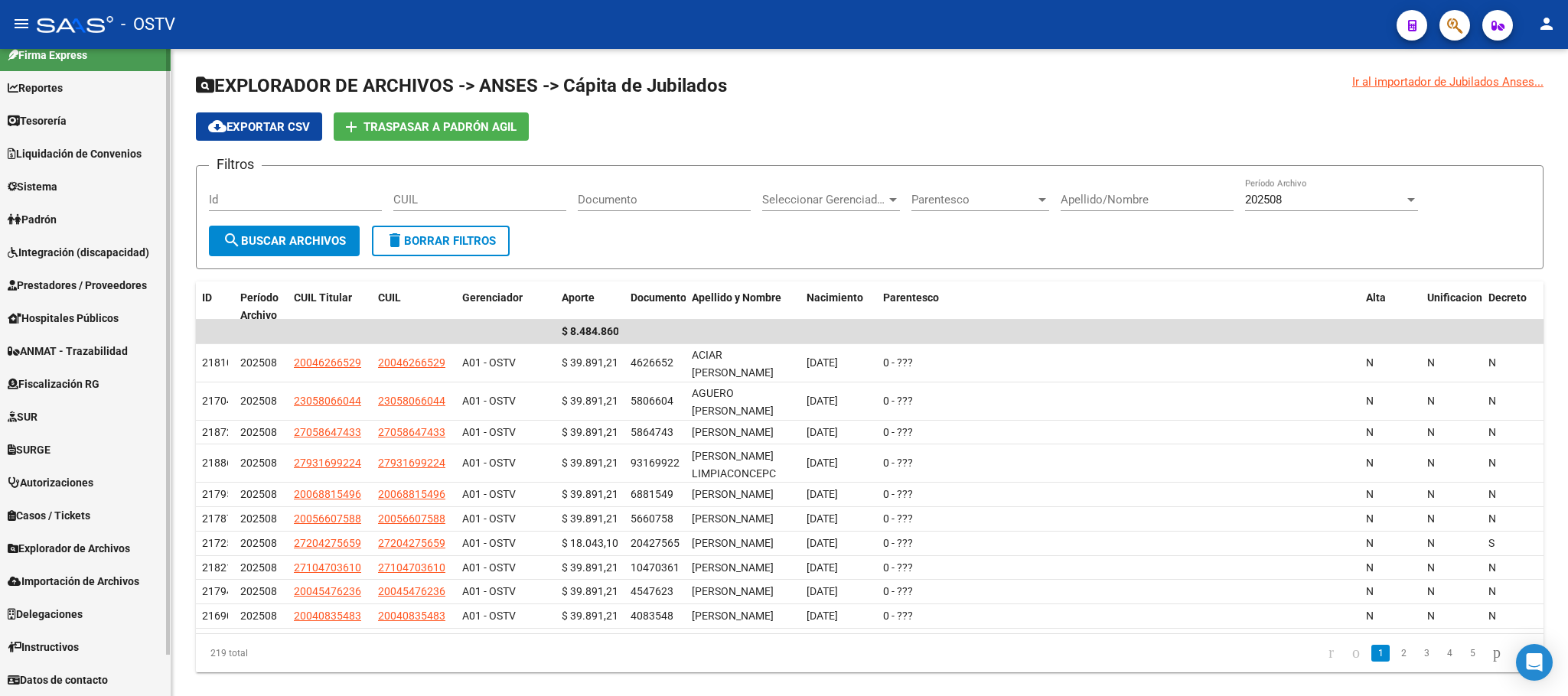
scroll to position [16, 0]
click at [63, 285] on span "Prestadores / Proveedores" at bounding box center [77, 285] width 139 height 17
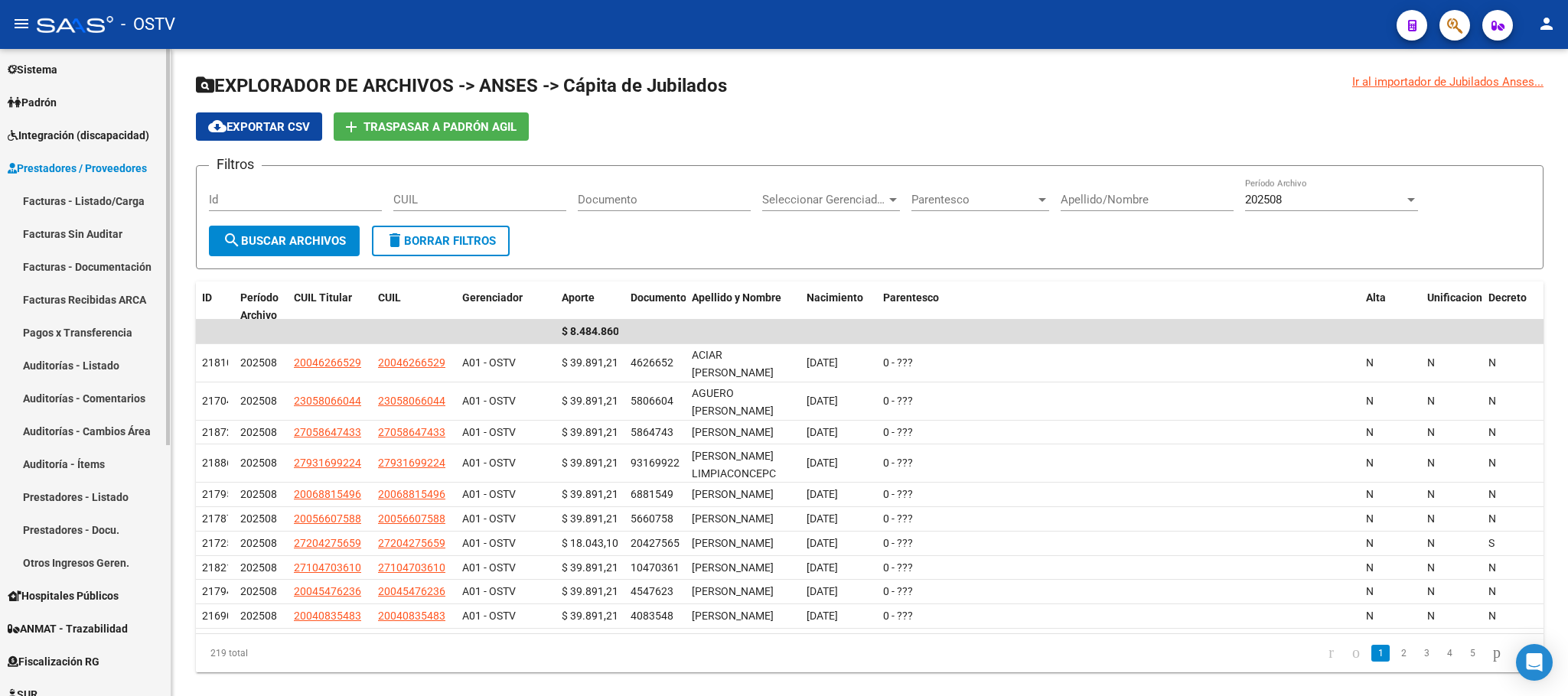
scroll to position [245, 0]
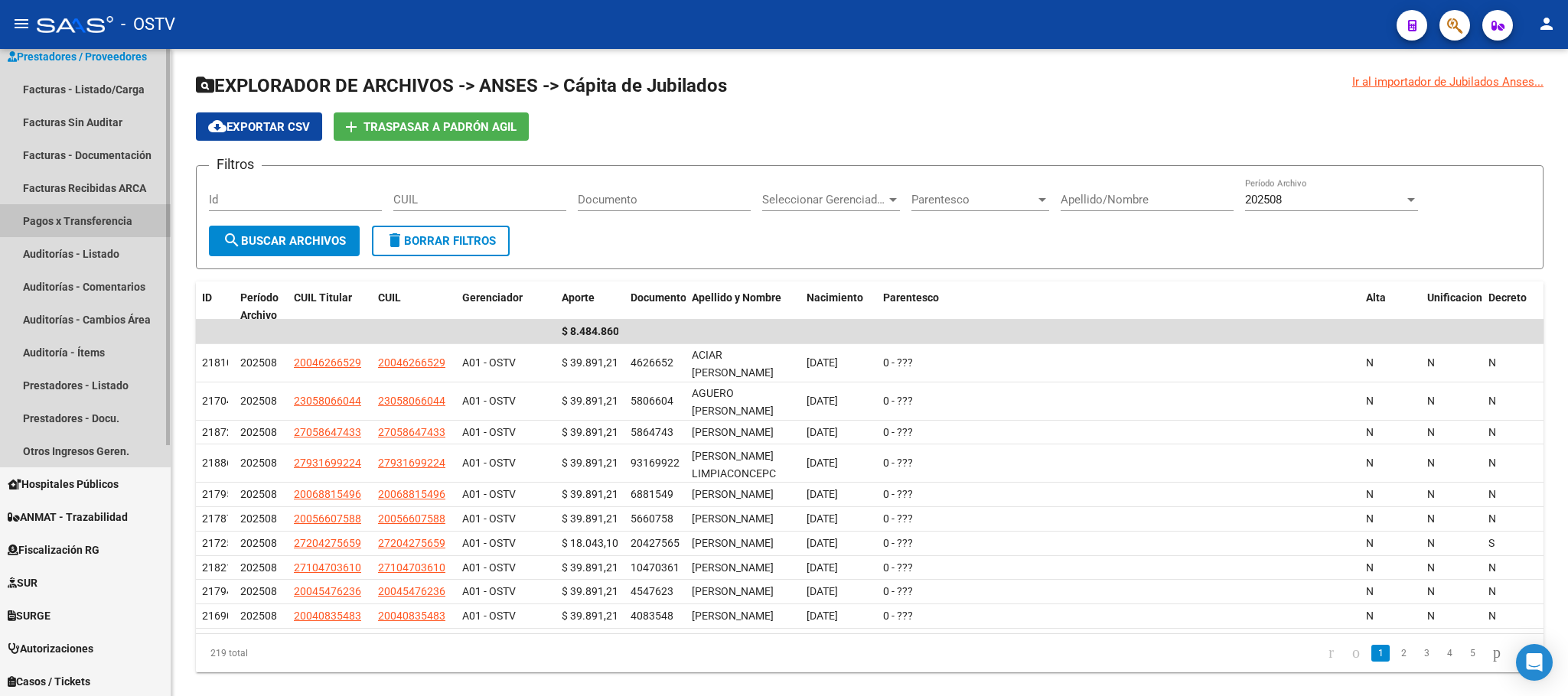
click at [64, 218] on link "Pagos x Transferencia" at bounding box center [85, 221] width 171 height 33
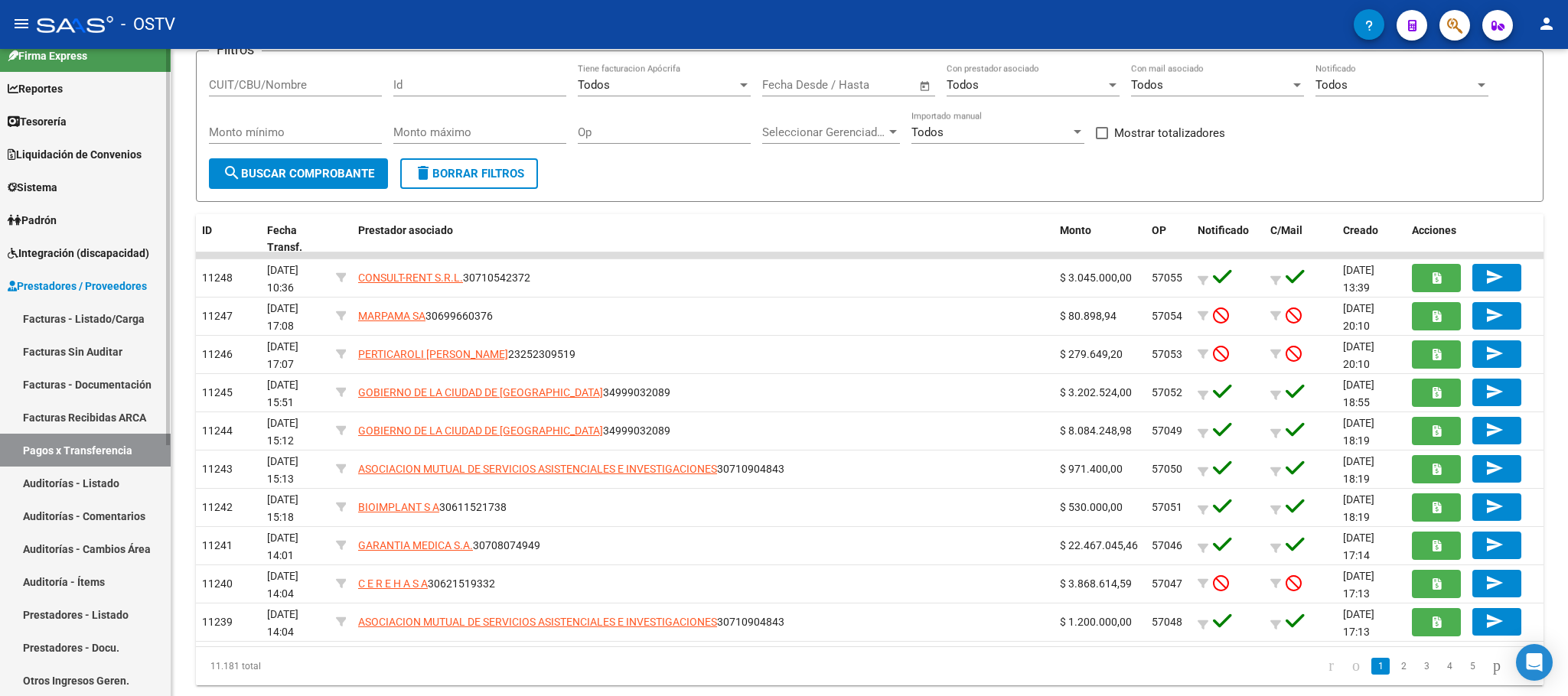
scroll to position [411, 0]
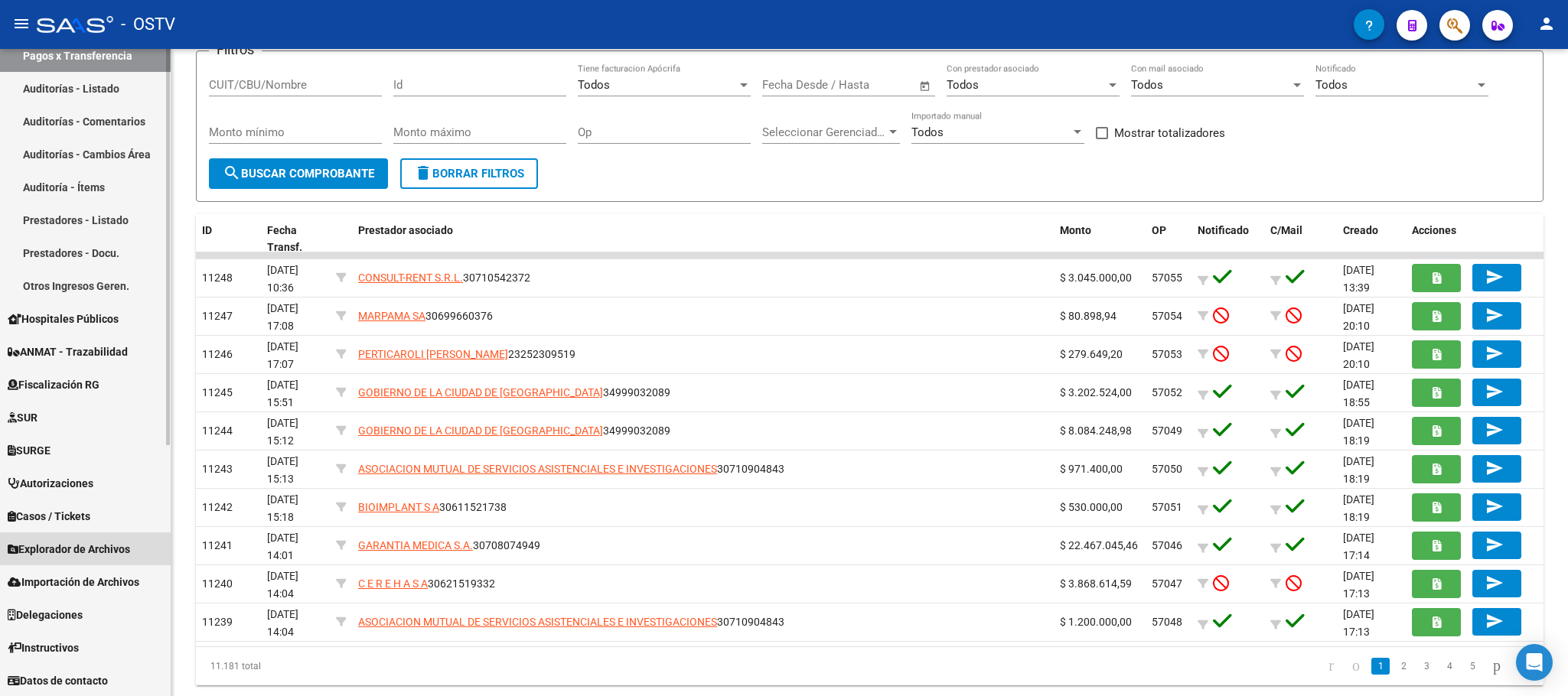
click at [58, 547] on span "Explorador de Archivos" at bounding box center [69, 549] width 123 height 17
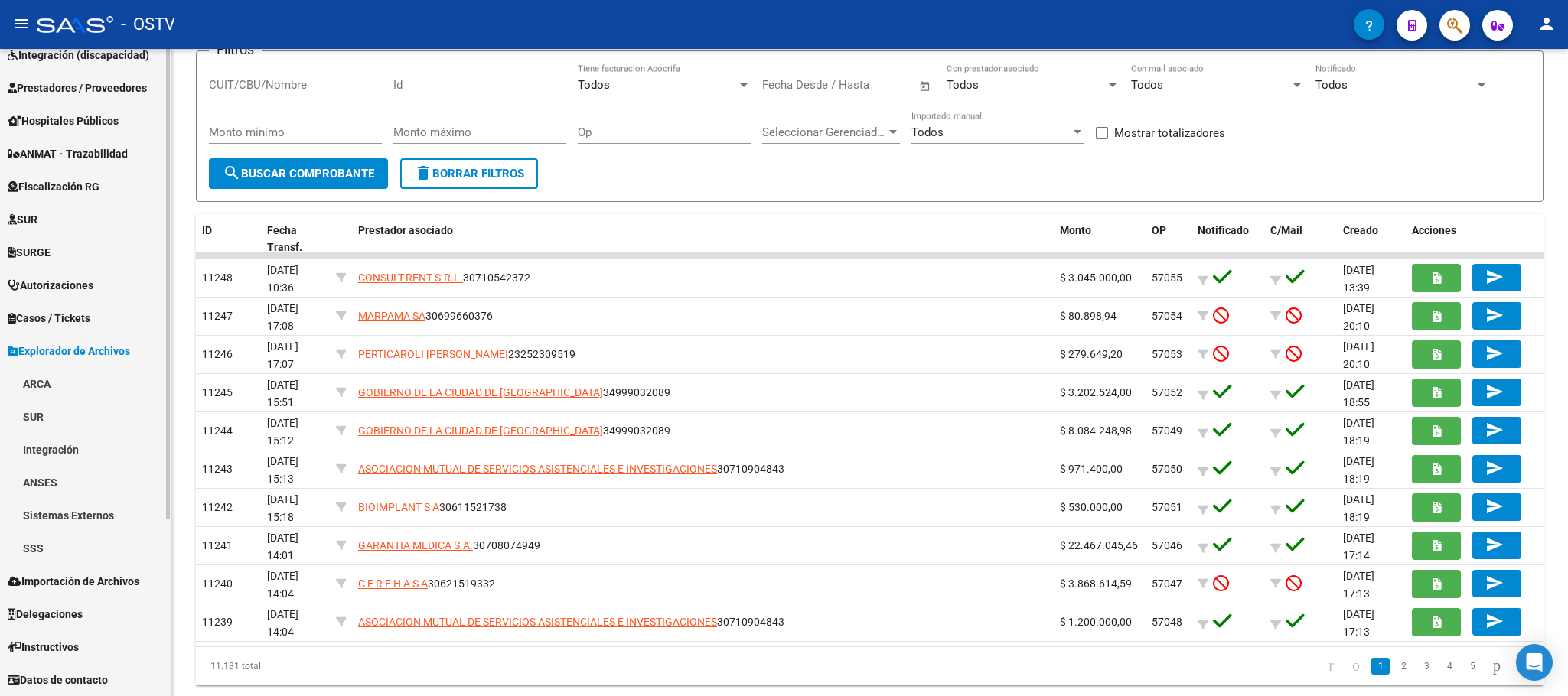
scroll to position [213, 0]
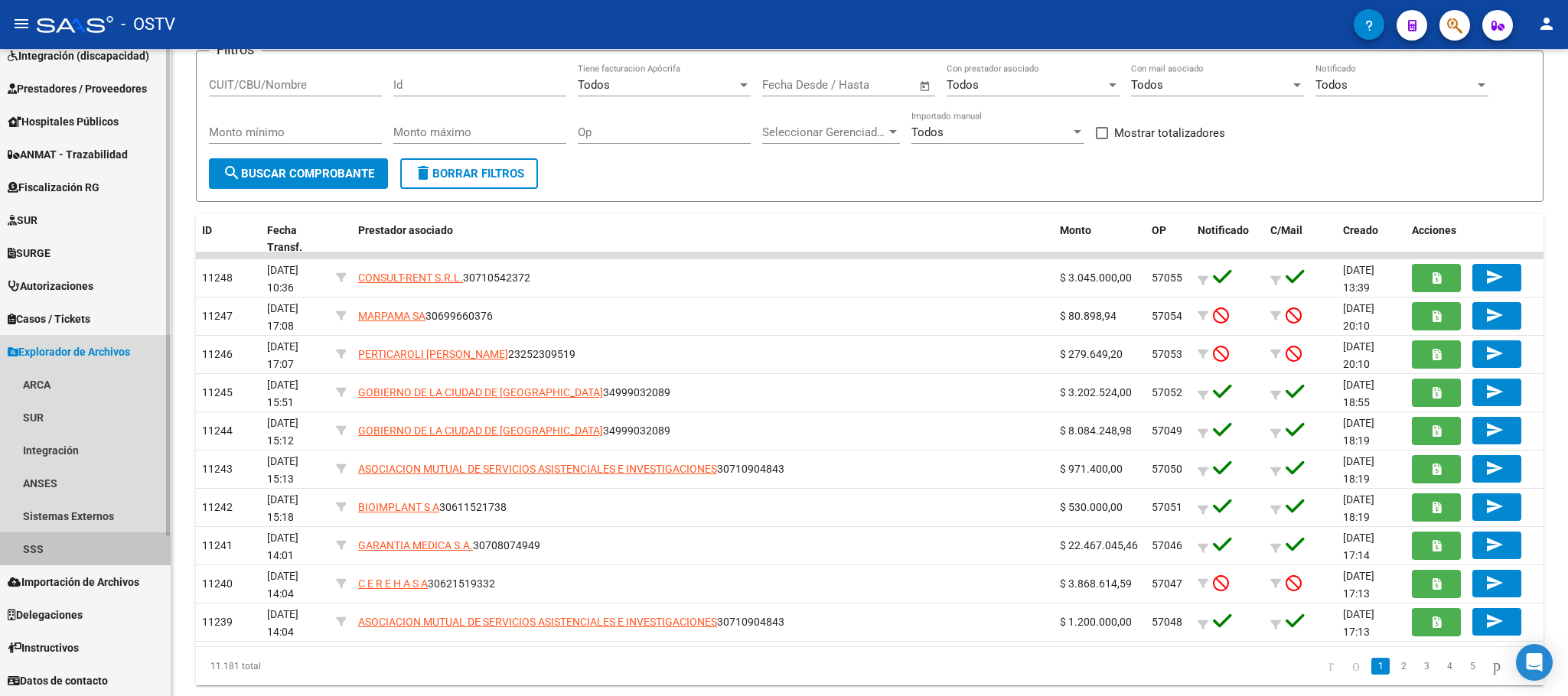
click at [55, 550] on link "SSS" at bounding box center [85, 549] width 171 height 33
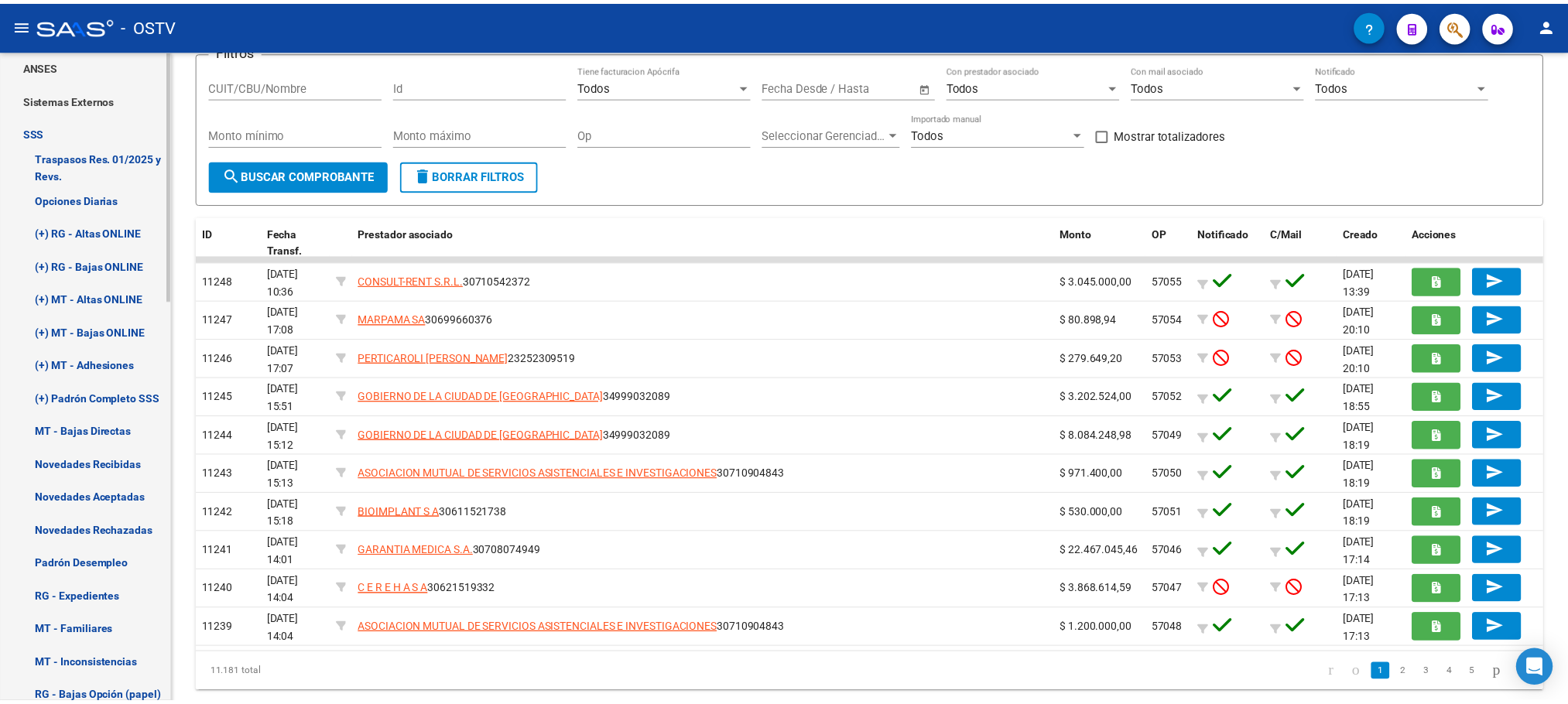
scroll to position [796, 0]
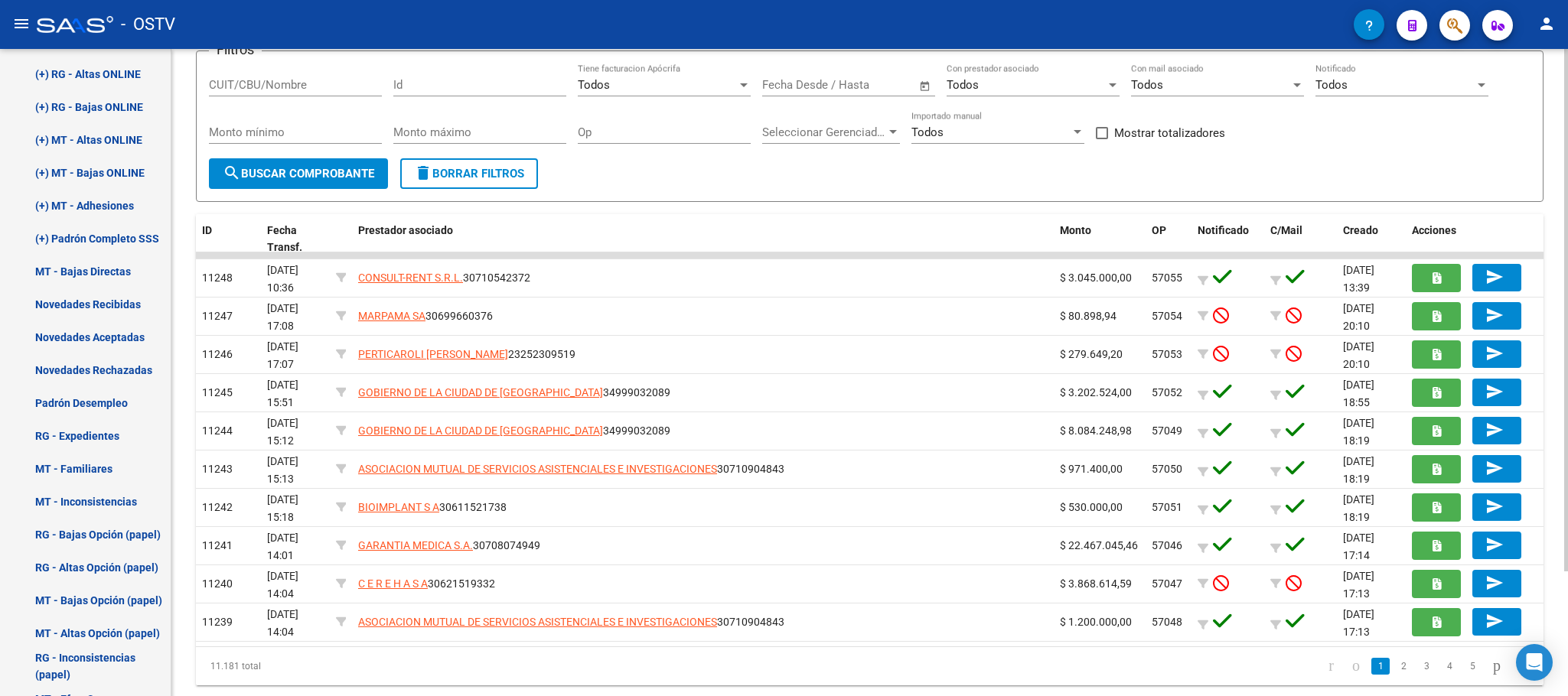
click at [186, 480] on div "PRESTADORES -> Pagos por Transferencia (alt+p) cloud_download Exportar CSV add …" at bounding box center [870, 334] width 1397 height 801
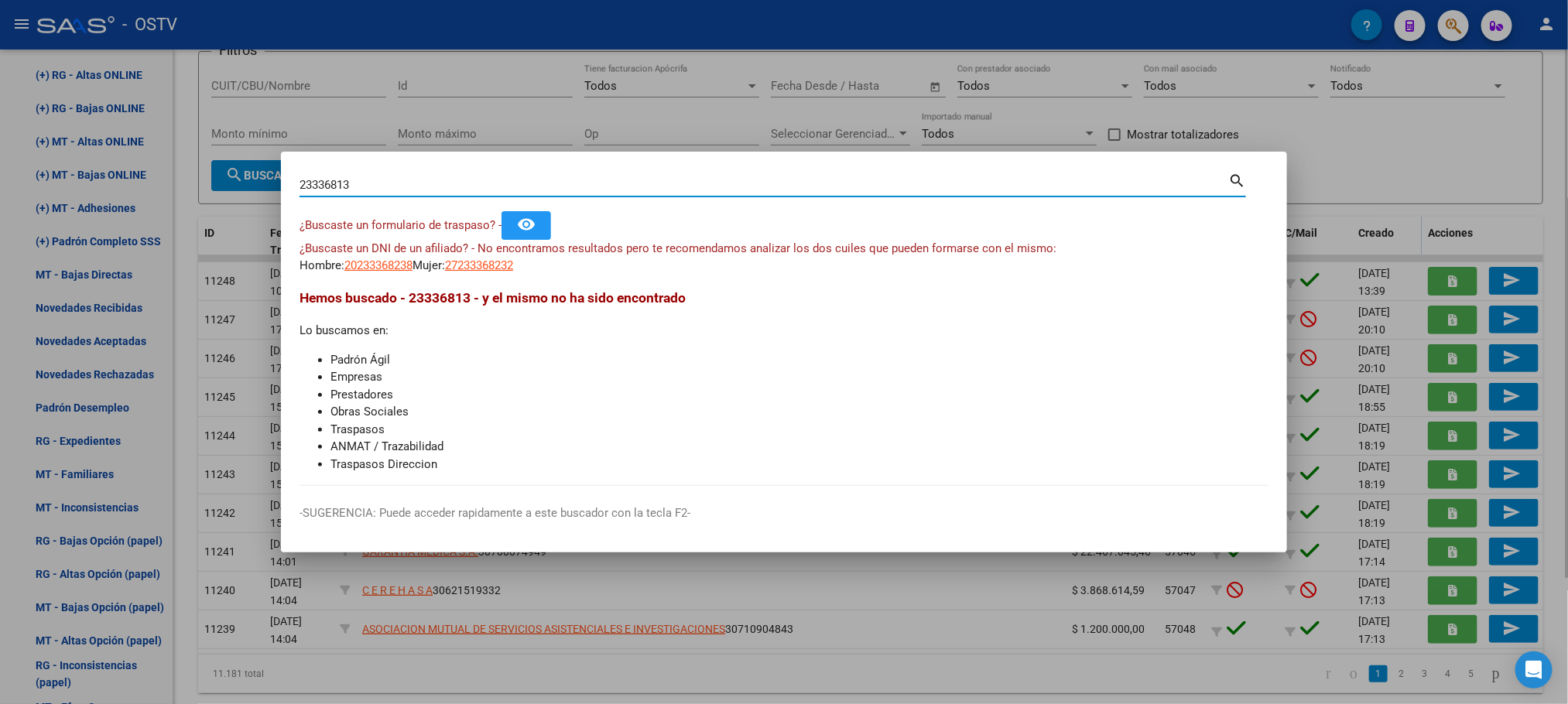
type input "23336813"
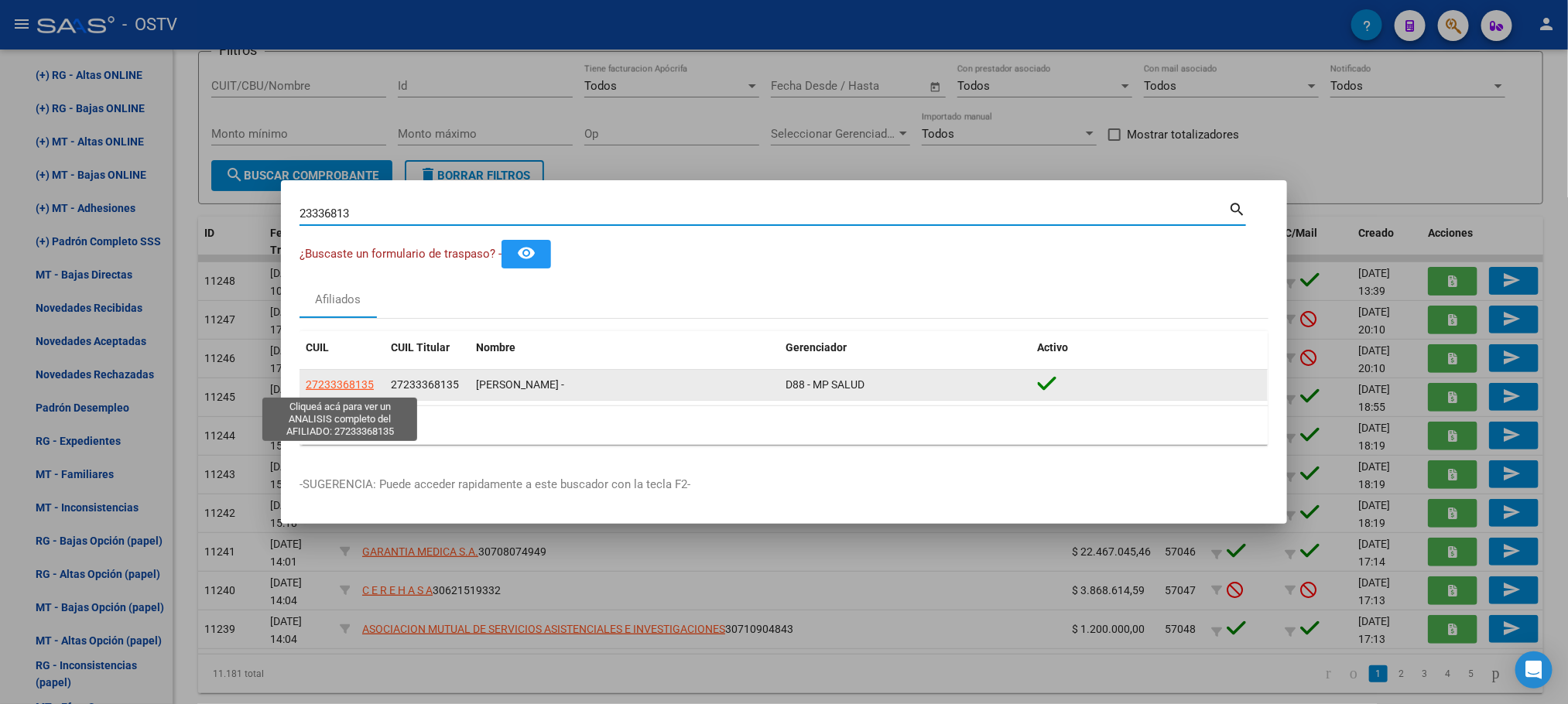
click at [319, 381] on span "27233368135" at bounding box center [340, 385] width 68 height 13
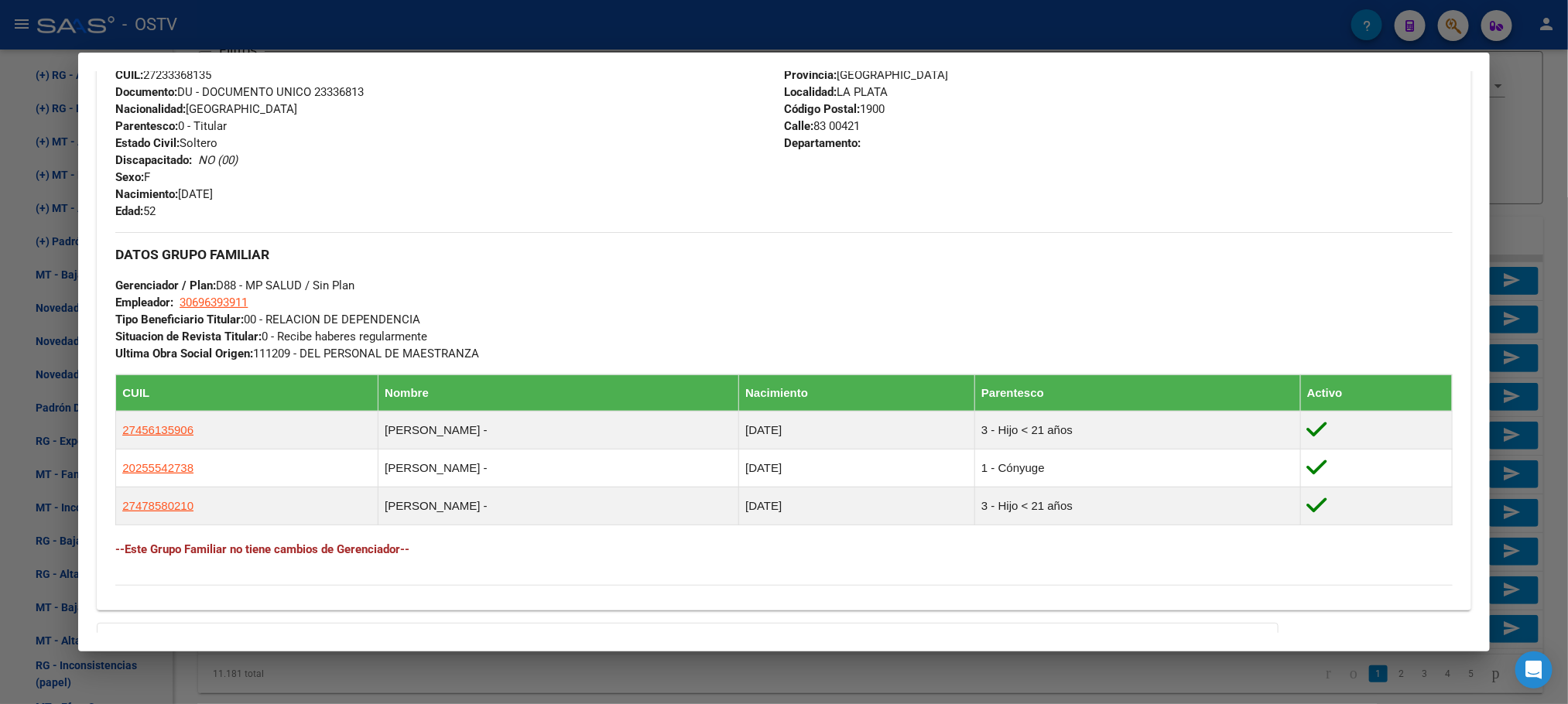
scroll to position [766, 0]
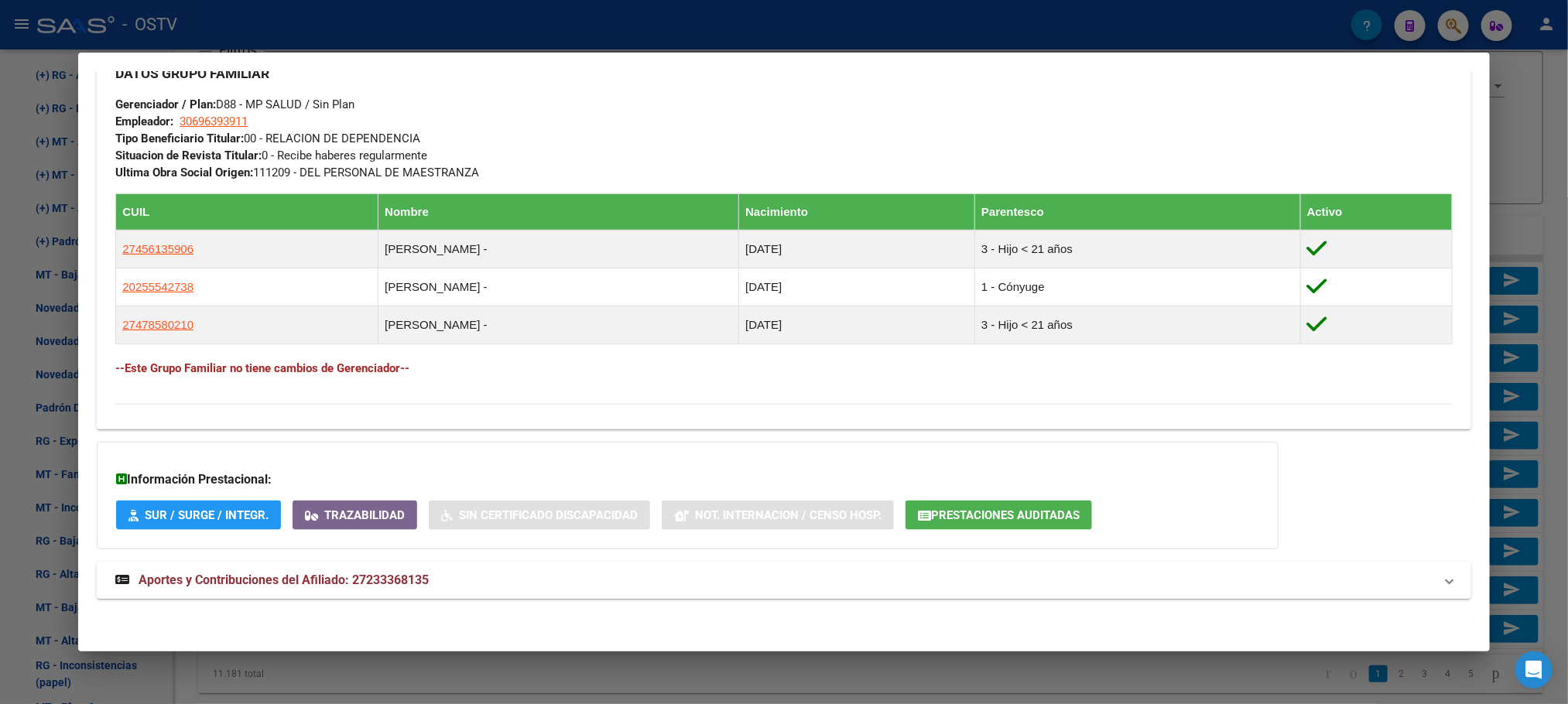
click at [358, 574] on span "Aportes y Contribuciones del Afiliado: 27233368135" at bounding box center [283, 580] width 290 height 14
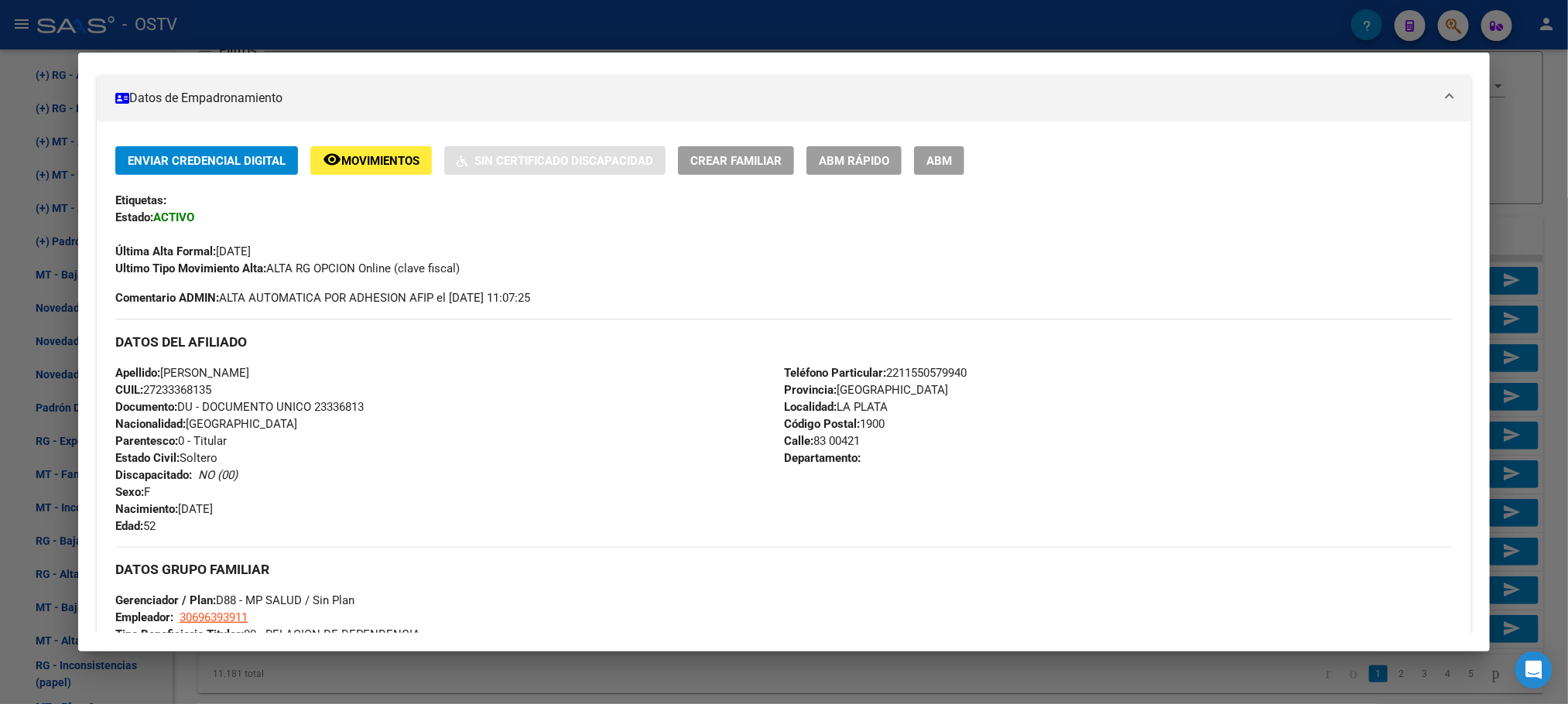
scroll to position [107, 0]
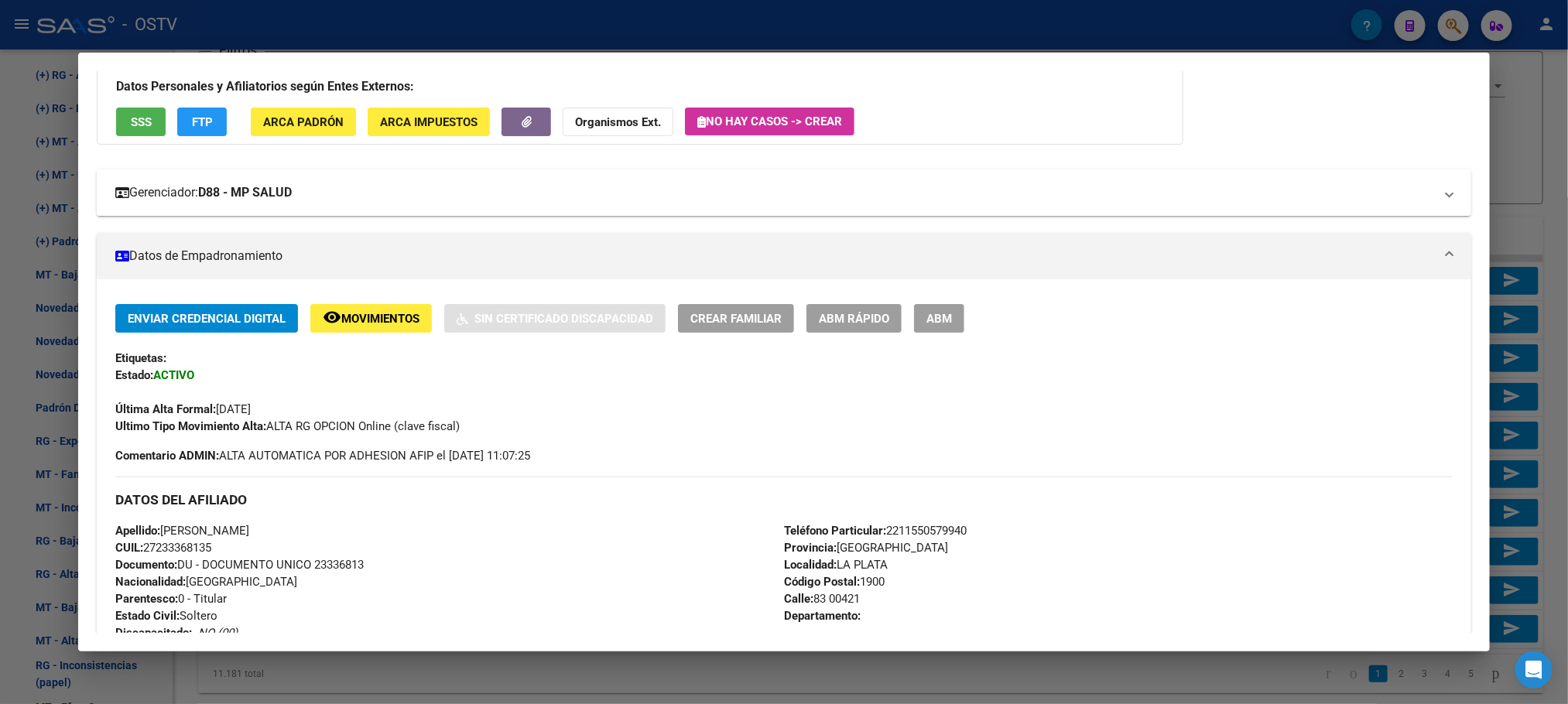
click at [235, 181] on mat-expansion-panel-header "Gerenciador: D88 - MP SALUD" at bounding box center [784, 193] width 1374 height 46
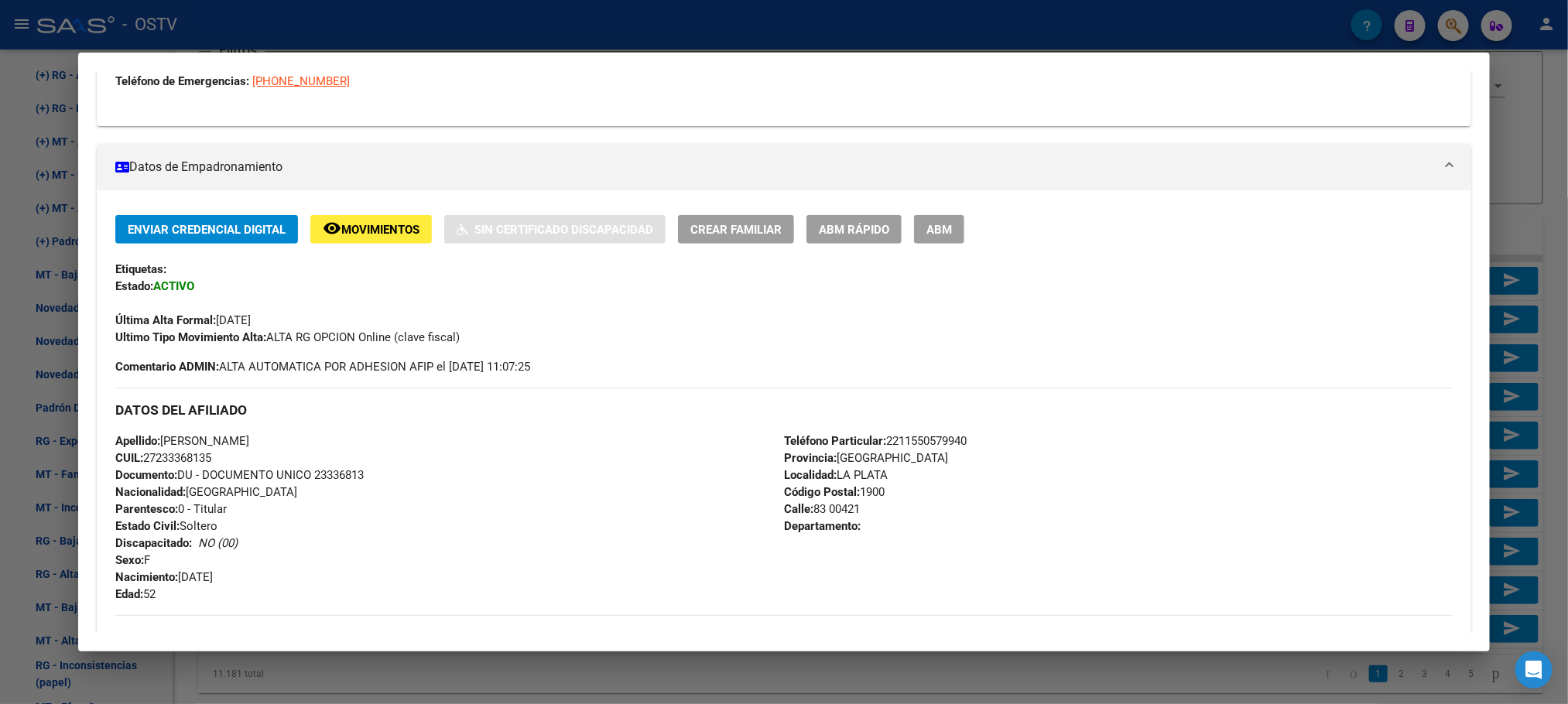
scroll to position [804, 0]
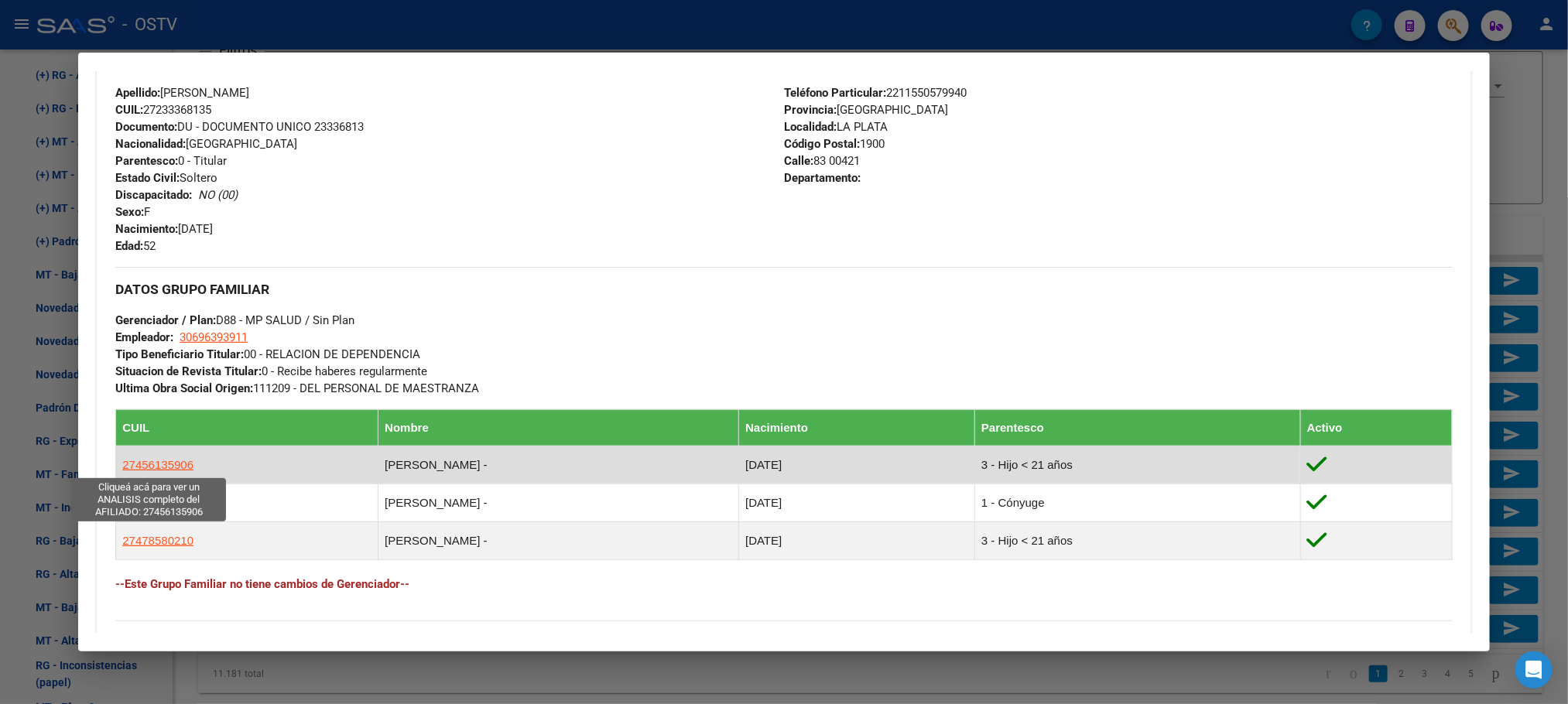
click at [137, 468] on span "27456135906" at bounding box center [158, 465] width 72 height 14
type textarea "27456135906"
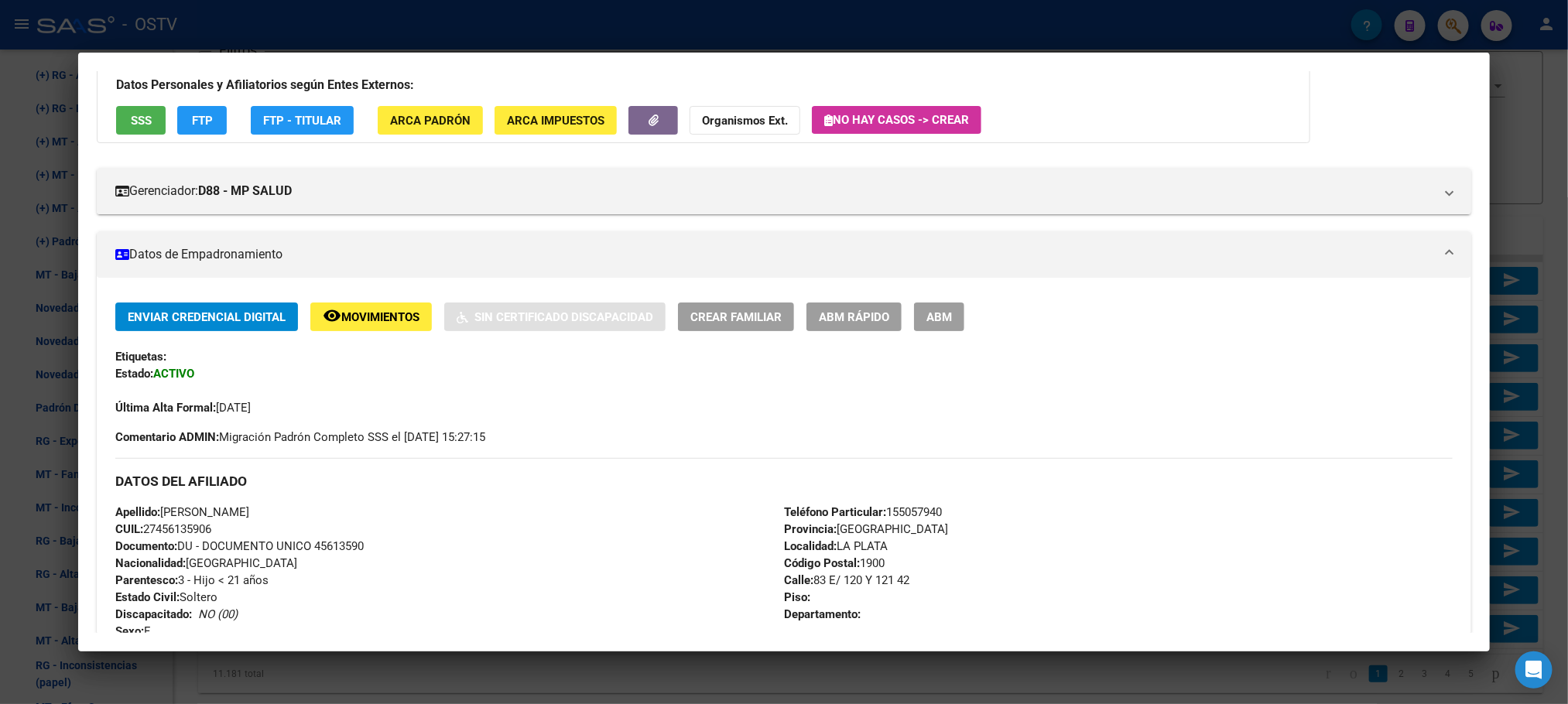
scroll to position [0, 0]
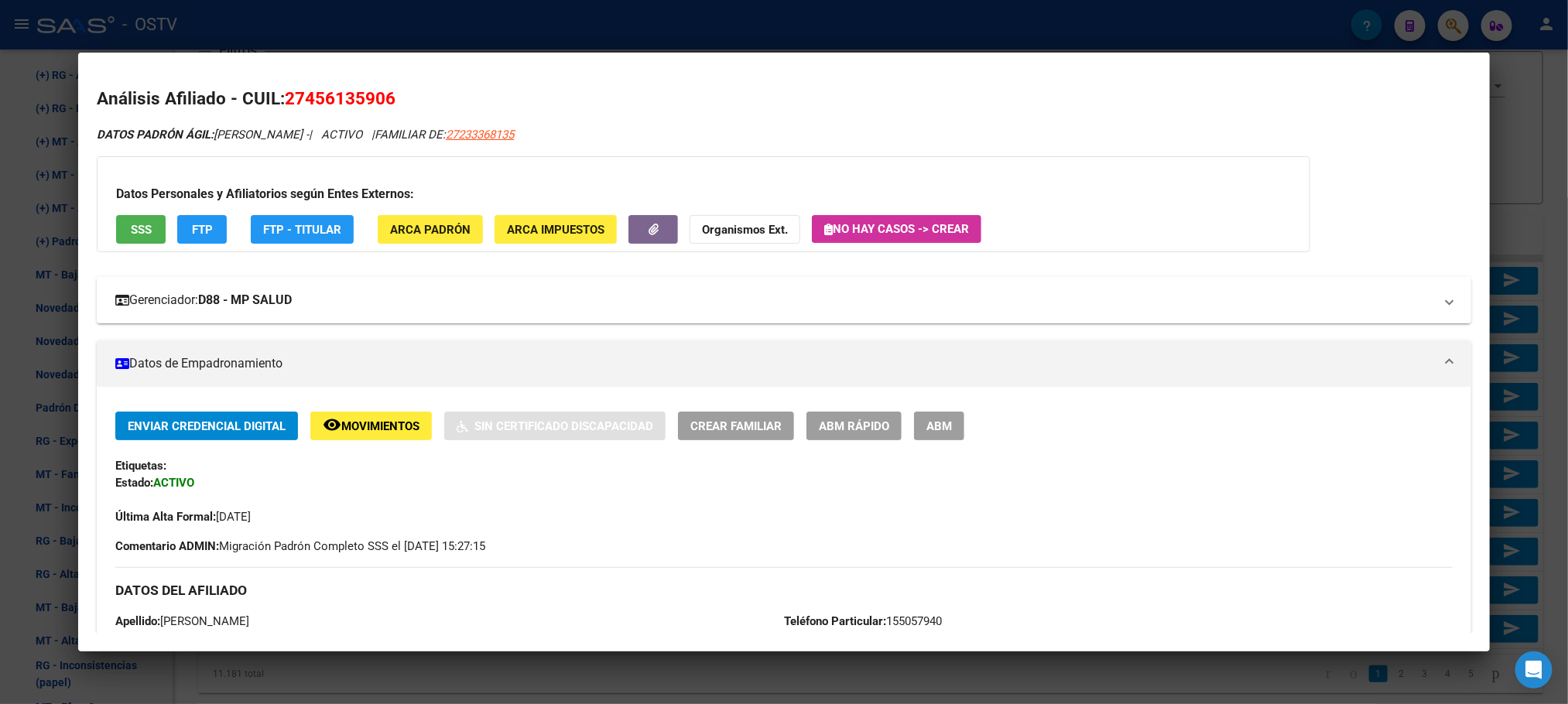
click at [228, 313] on mat-expansion-panel-header "Gerenciador: D88 - MP SALUD" at bounding box center [784, 300] width 1374 height 46
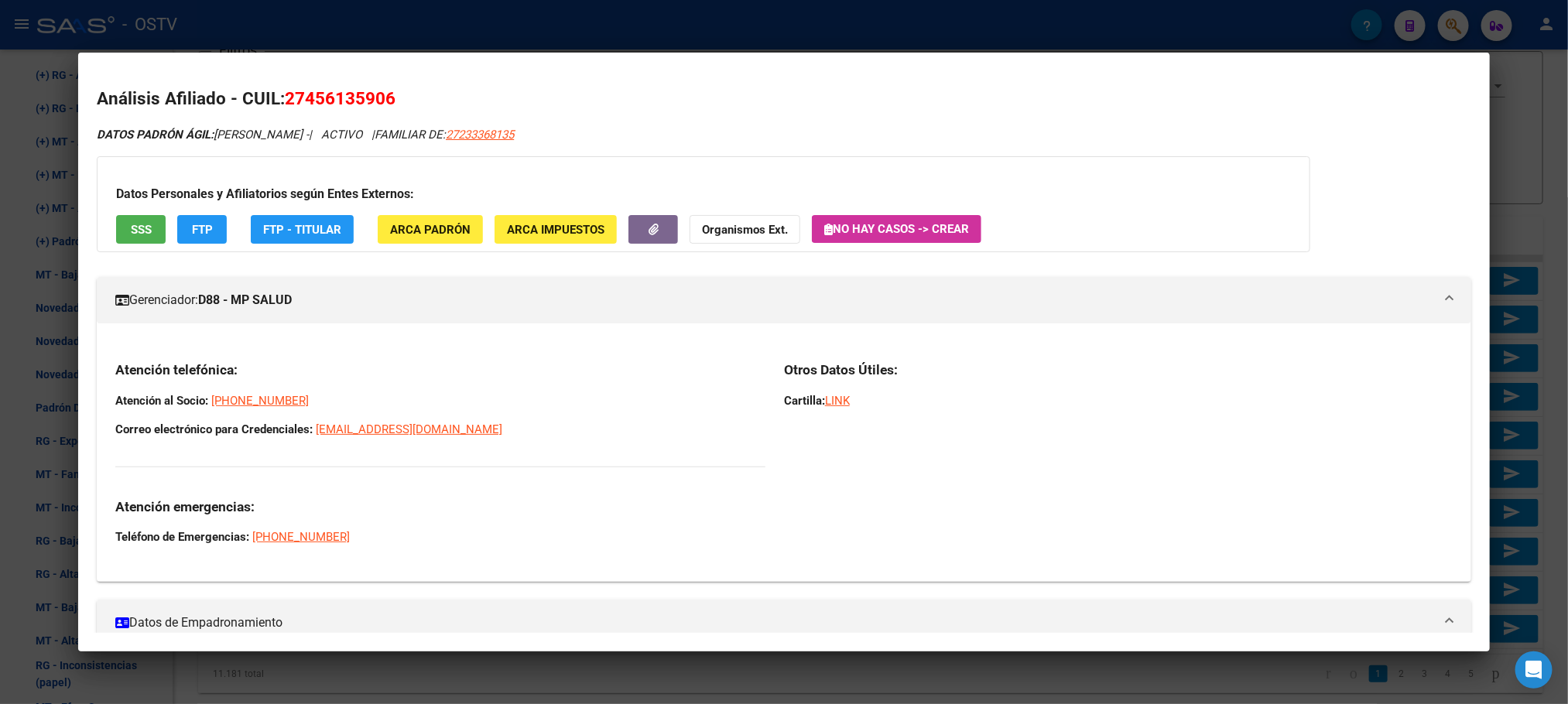
drag, startPoint x: 270, startPoint y: 405, endPoint x: 207, endPoint y: 407, distance: 63.0
click at [207, 407] on p "Atención al Socio: 5-263-0872" at bounding box center [440, 400] width 650 height 17
click at [286, 397] on p "Atención al Socio: 5-263-0872" at bounding box center [440, 400] width 650 height 17
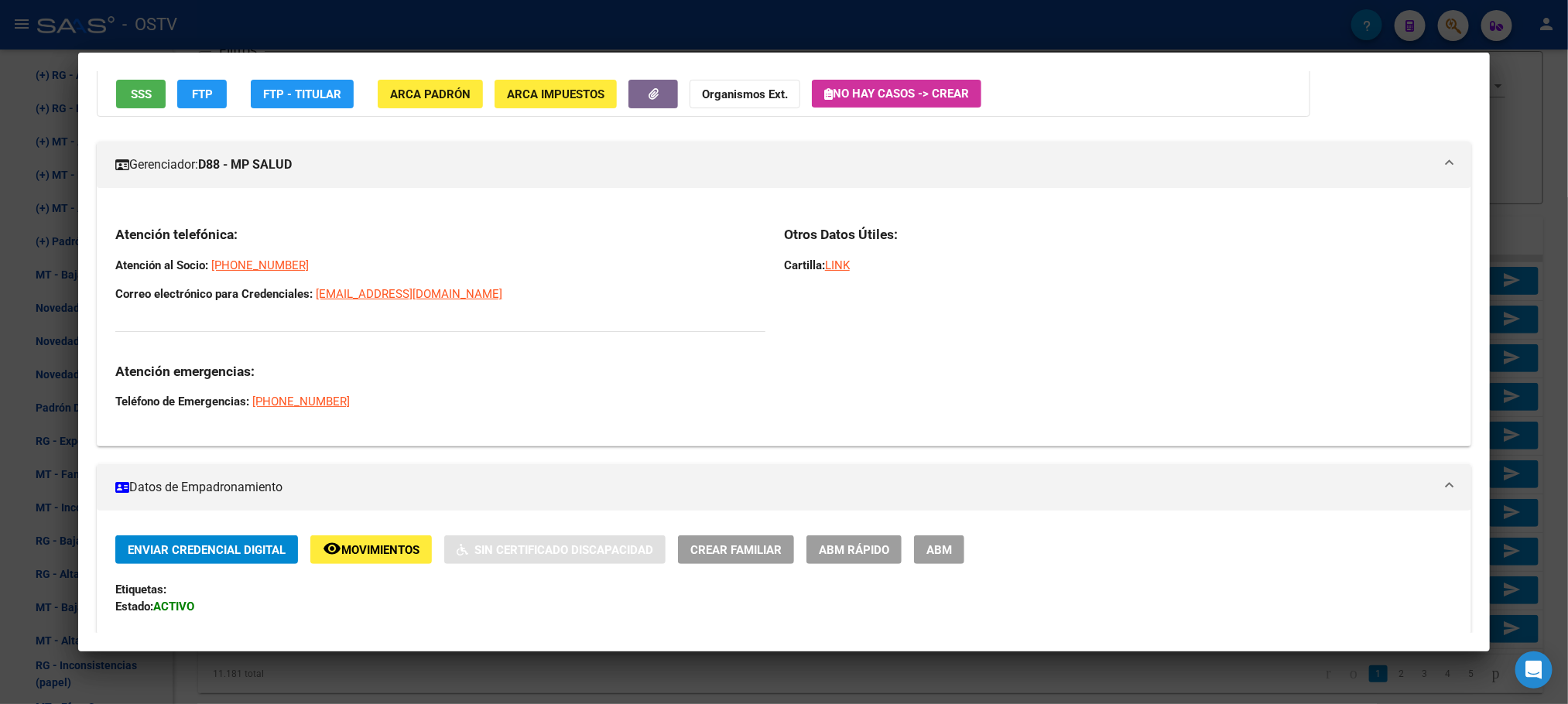
scroll to position [134, 0]
drag, startPoint x: 279, startPoint y: 272, endPoint x: 207, endPoint y: 274, distance: 72.0
click at [207, 274] on p "Atención al Socio: 5-263-0872" at bounding box center [440, 266] width 650 height 17
click at [165, 274] on p "Atención al Socio: 5-263-0872" at bounding box center [440, 266] width 650 height 17
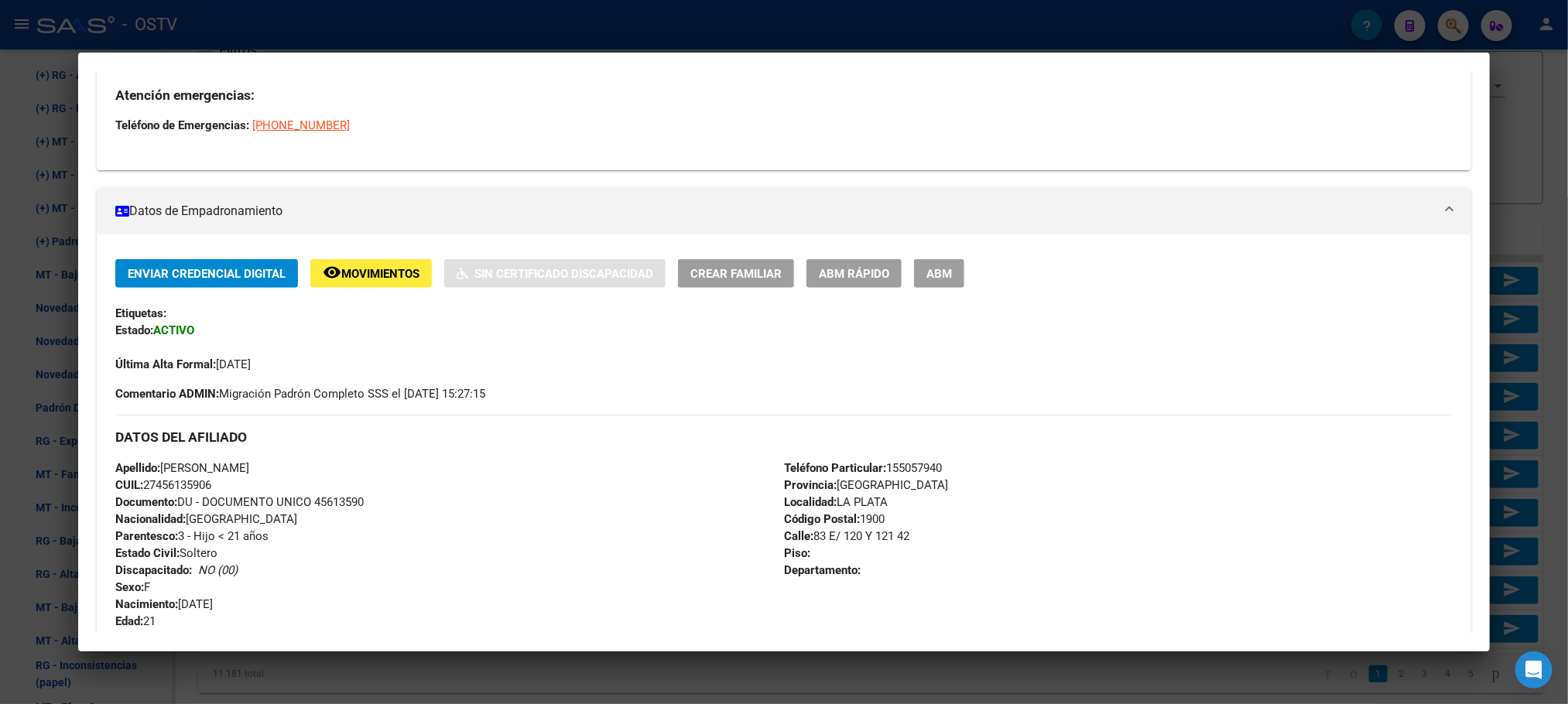
scroll to position [133, 0]
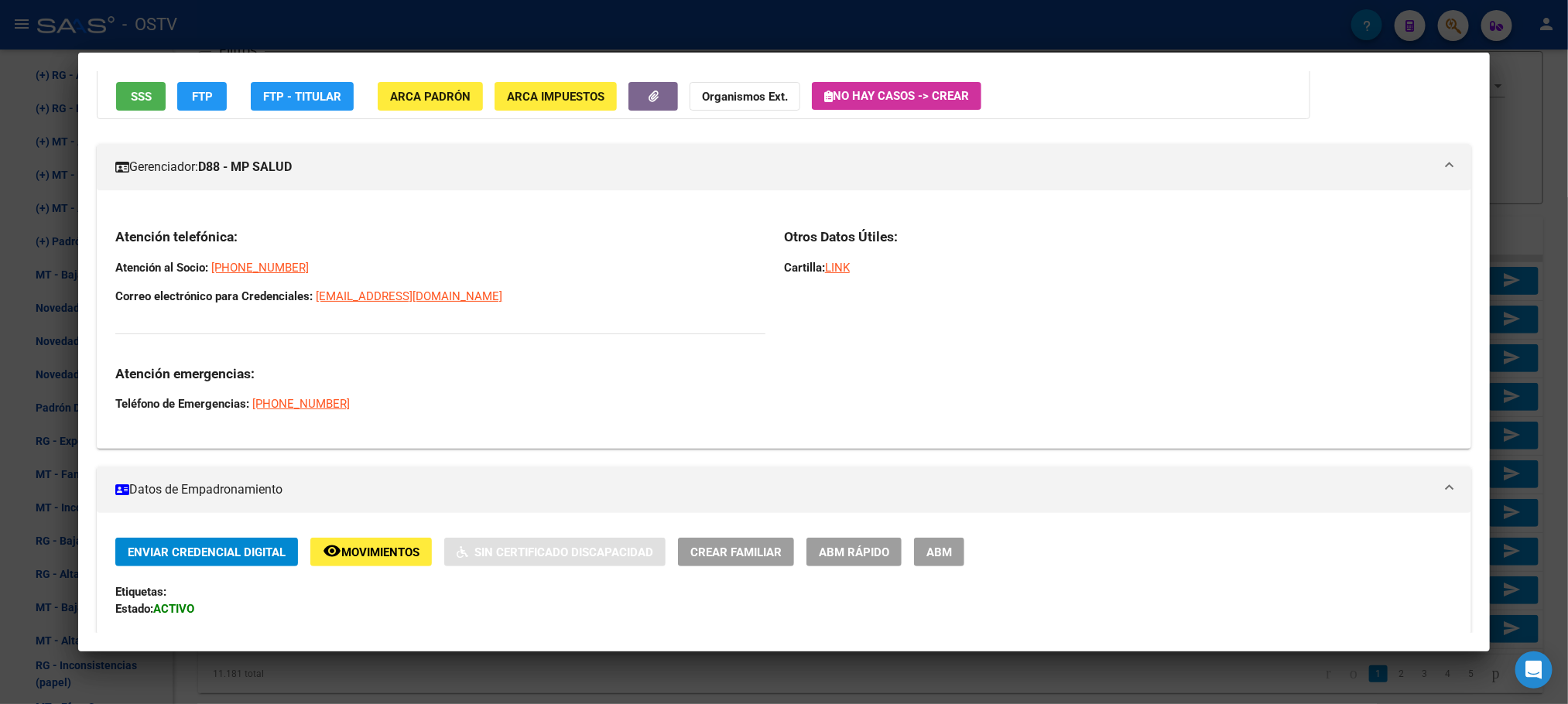
click at [927, 553] on span "ABM" at bounding box center [940, 553] width 25 height 14
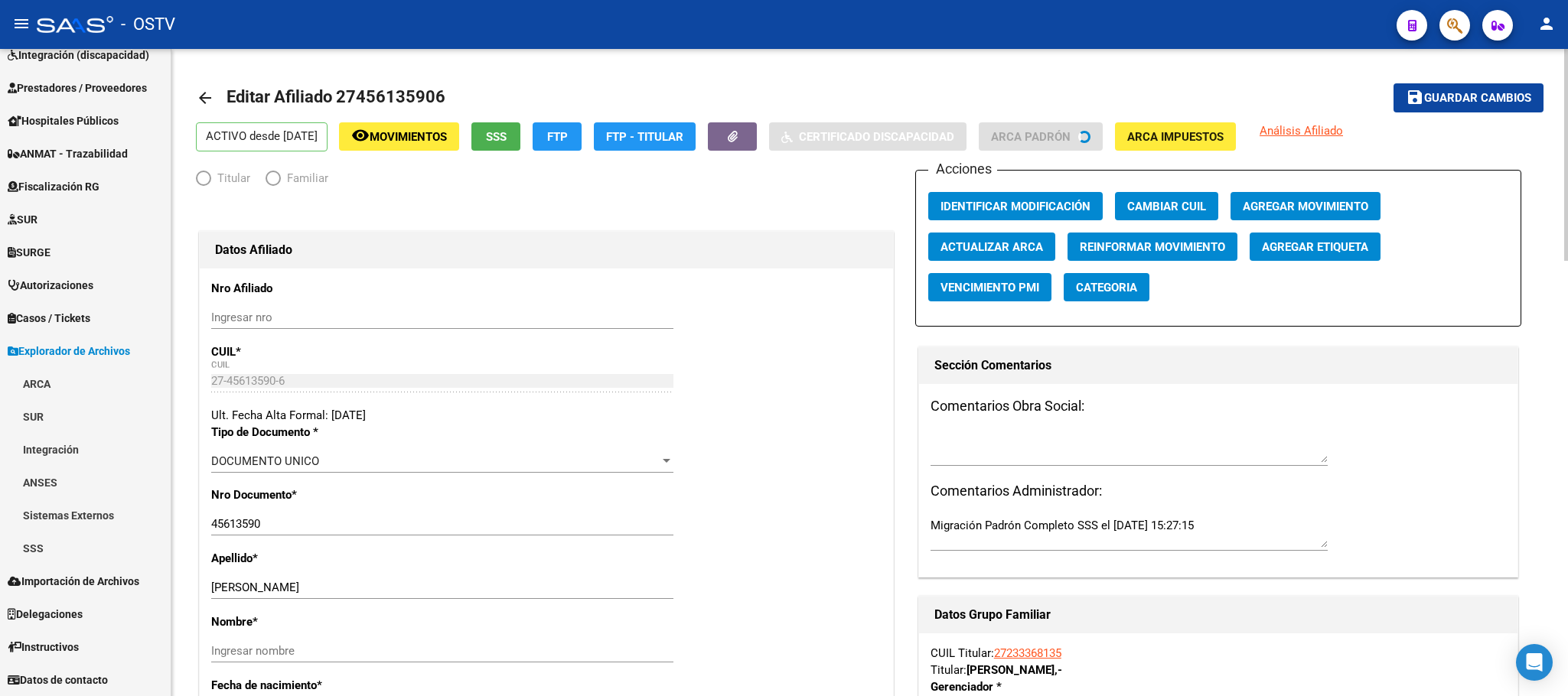
scroll to position [576, 0]
radio input "true"
type input "30-69639391-1"
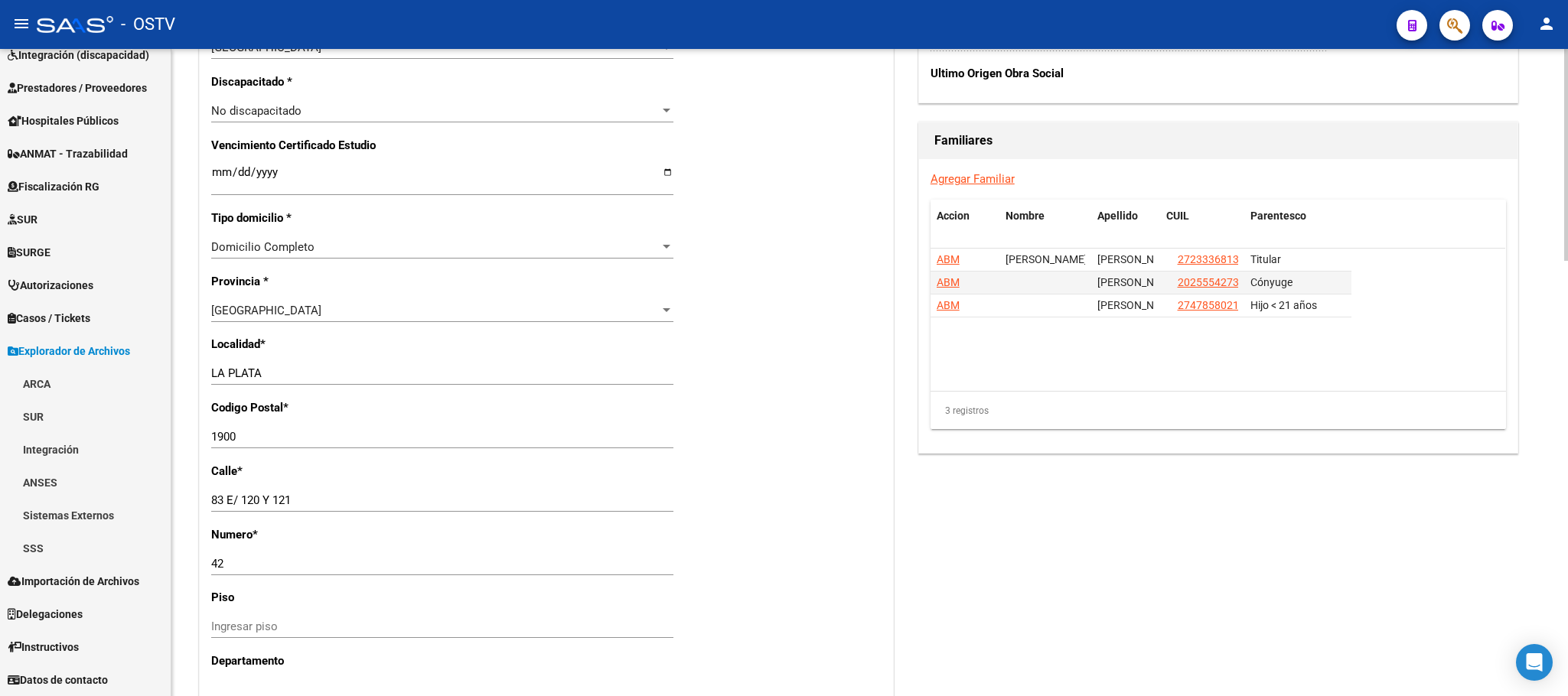
scroll to position [689, 0]
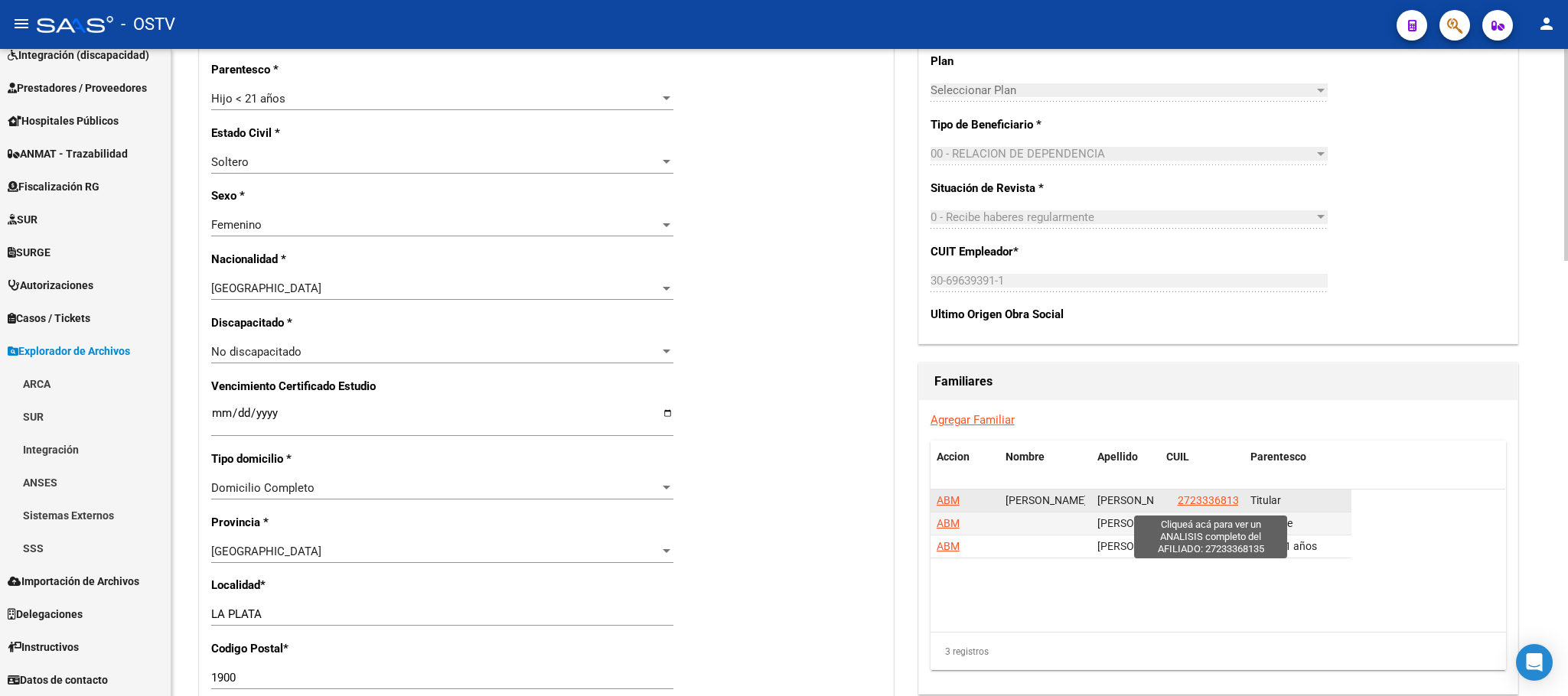
drag, startPoint x: 1240, startPoint y: 501, endPoint x: 1180, endPoint y: 498, distance: 60.1
click at [1180, 498] on datatable-body-cell "27233368135" at bounding box center [1202, 501] width 84 height 22
copy span "27233368135"
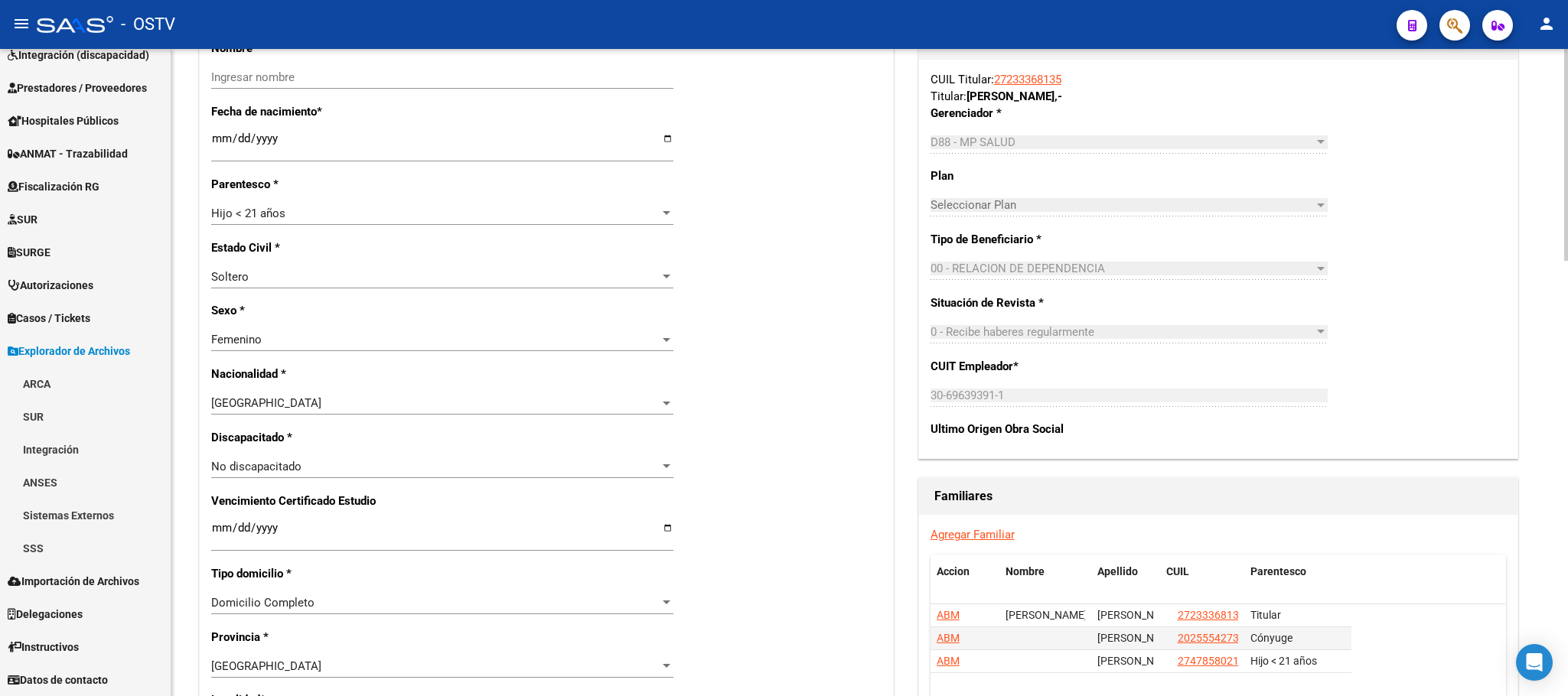
scroll to position [344, 0]
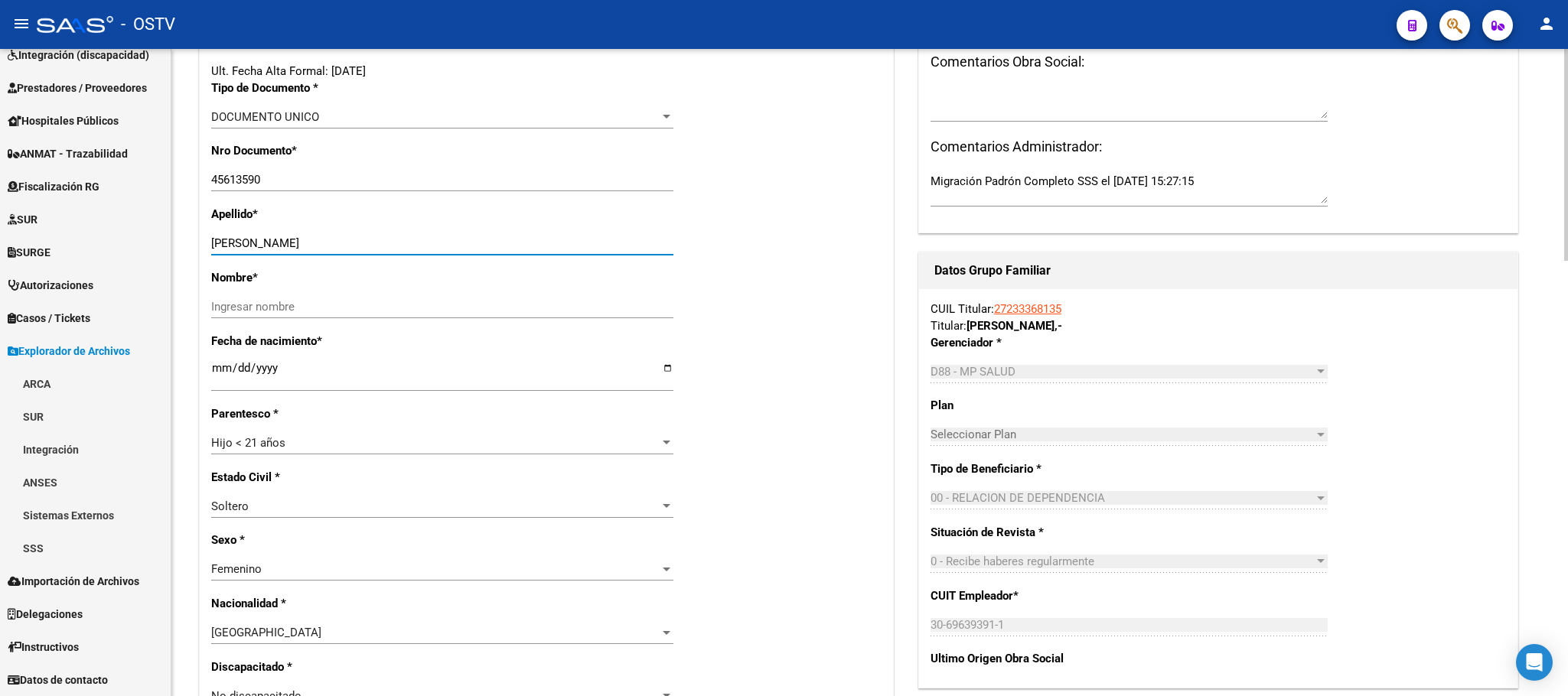
drag, startPoint x: 290, startPoint y: 241, endPoint x: 354, endPoint y: 241, distance: 64.0
click at [354, 241] on input "BUSTAMANTE CANDELA" at bounding box center [443, 244] width 462 height 14
type input "BUSTAMANTE"
paste input "CANDELA"
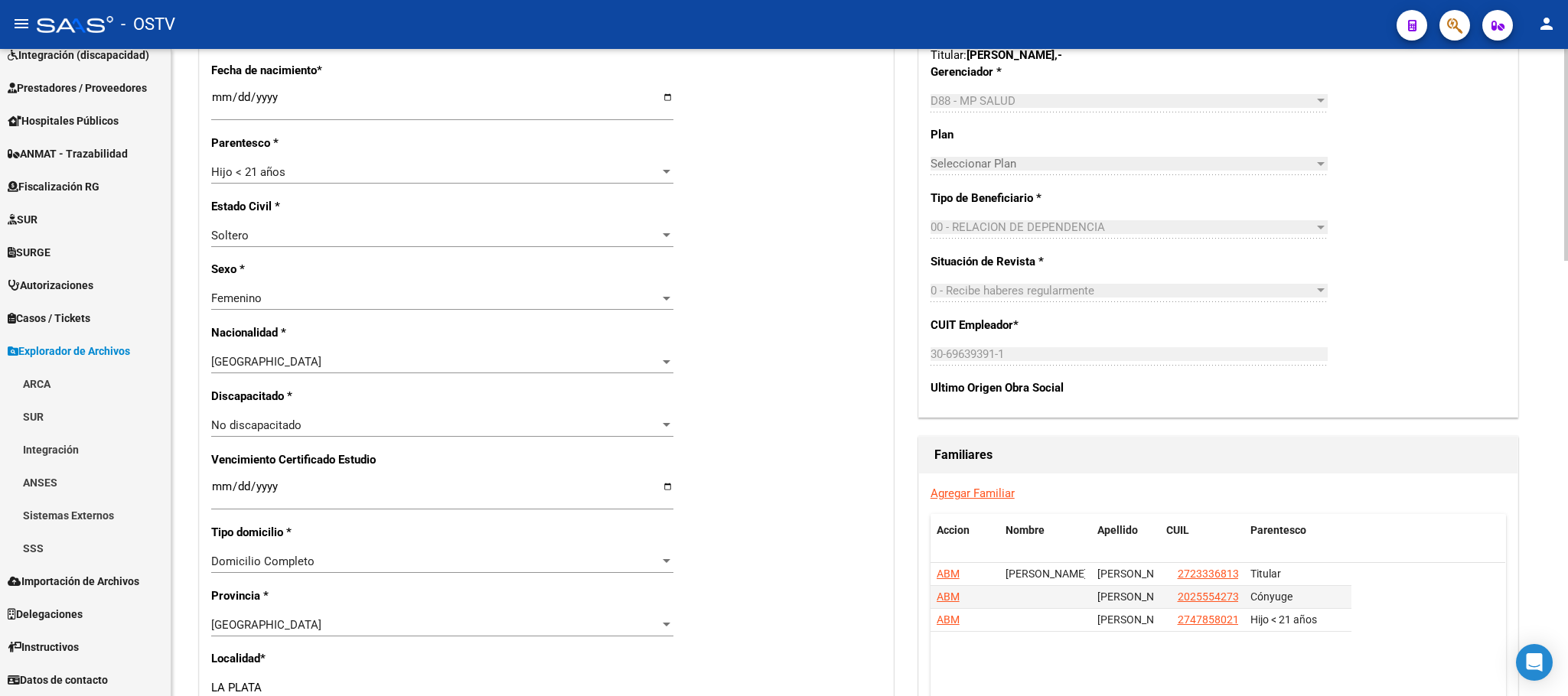
scroll to position [459, 0]
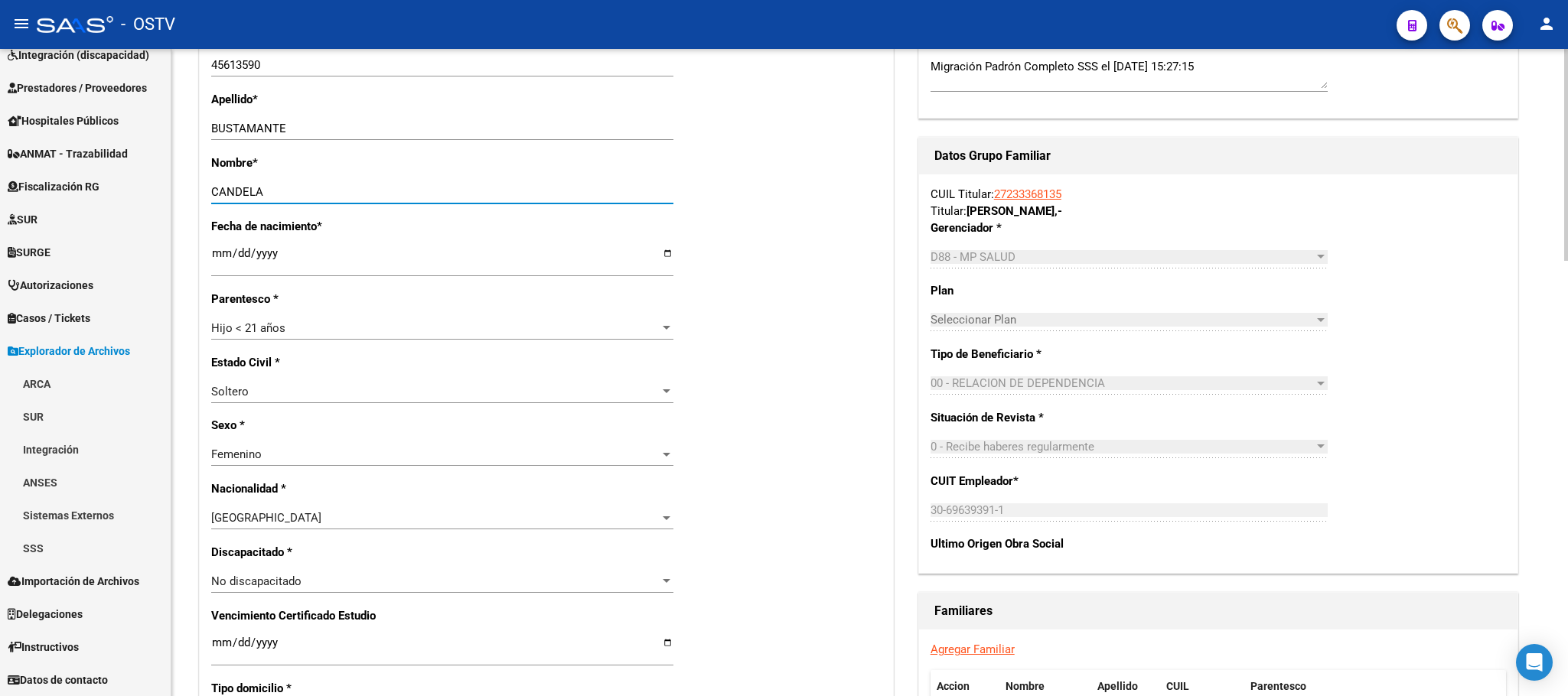
type input "CANDELA"
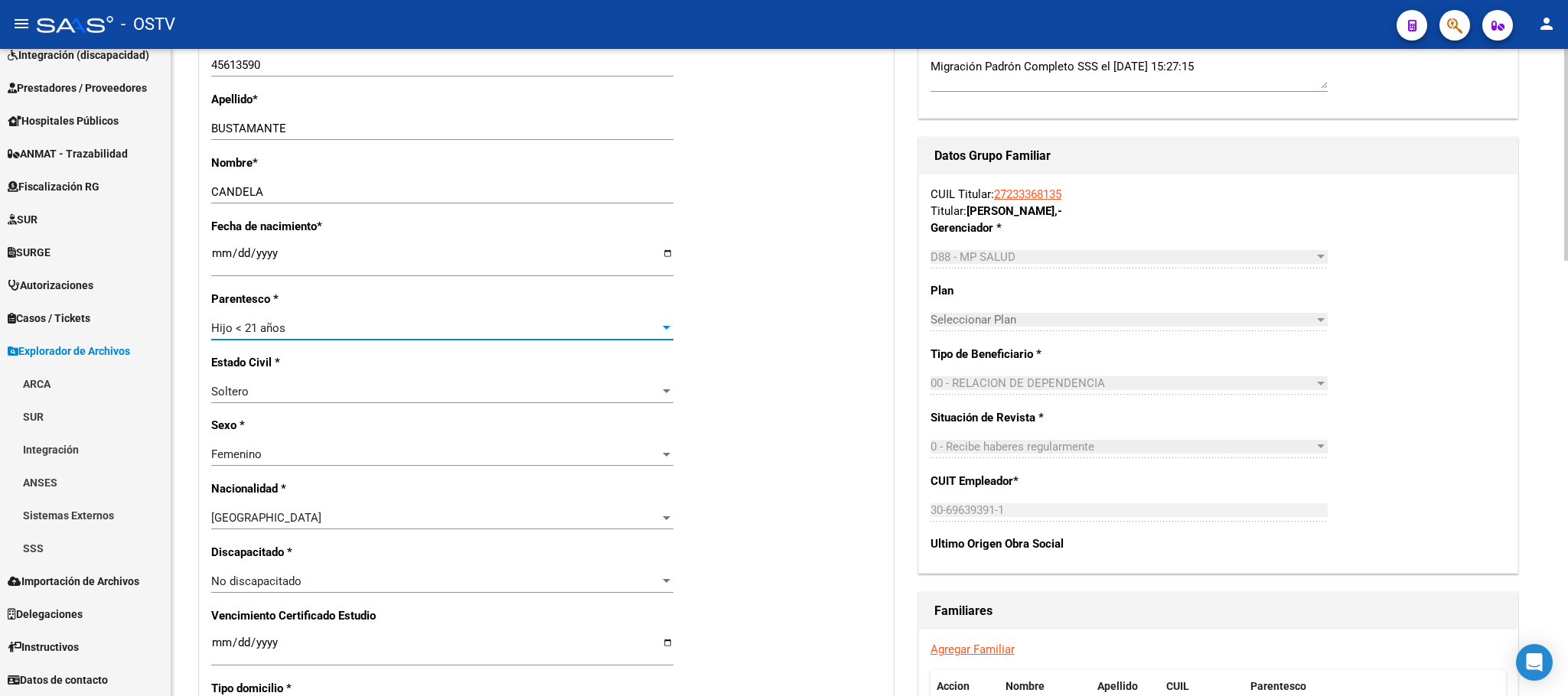
click at [274, 328] on span "Hijo < 21 años" at bounding box center [248, 329] width 74 height 14
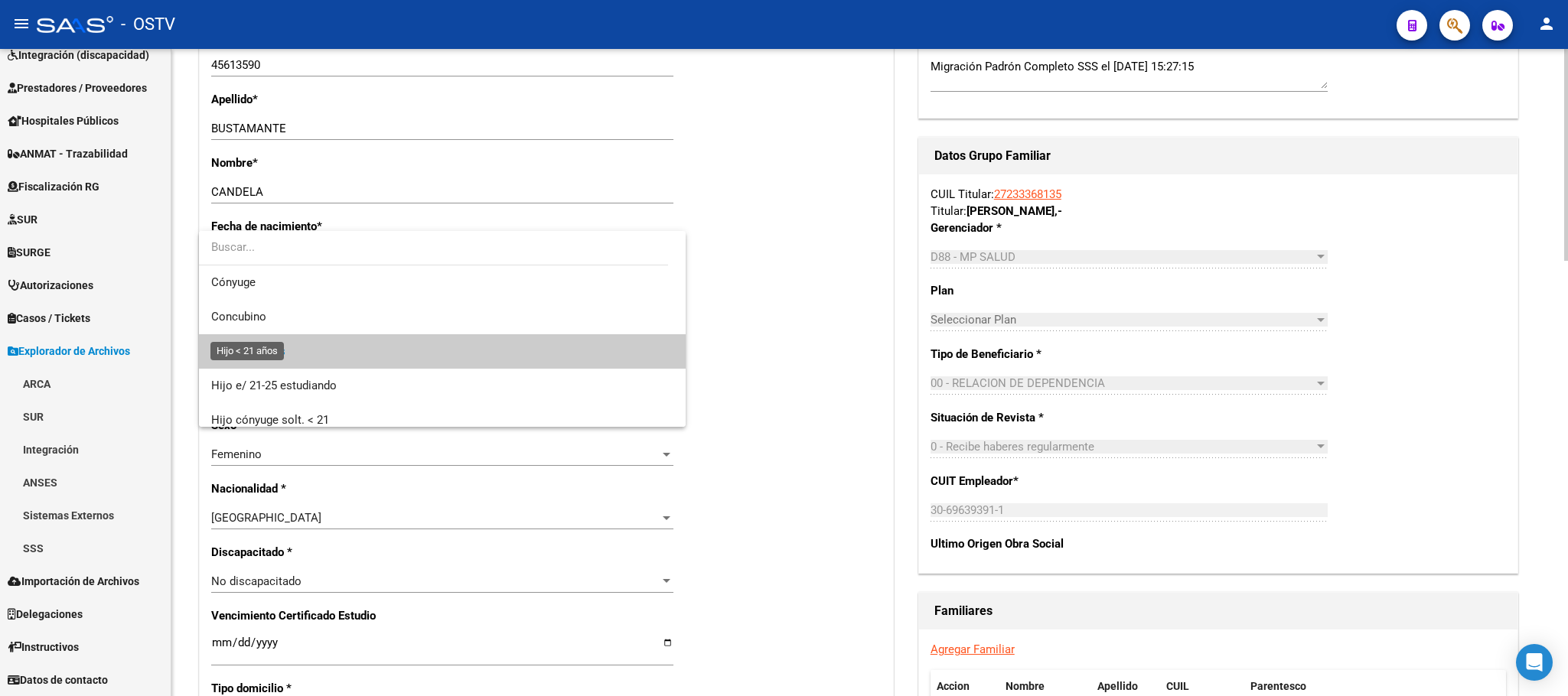
scroll to position [23, 0]
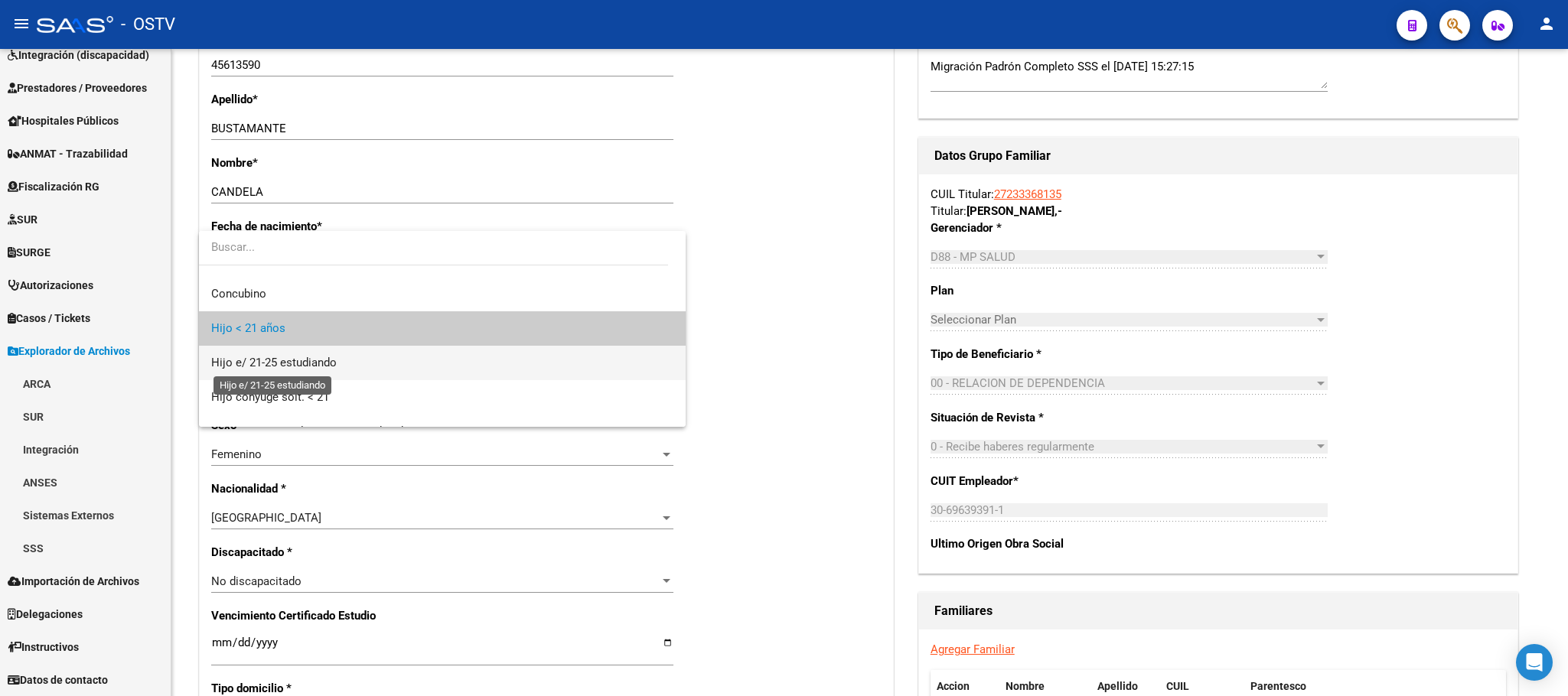
click at [280, 365] on span "Hijo e/ 21-25 estudiando" at bounding box center [274, 363] width 126 height 14
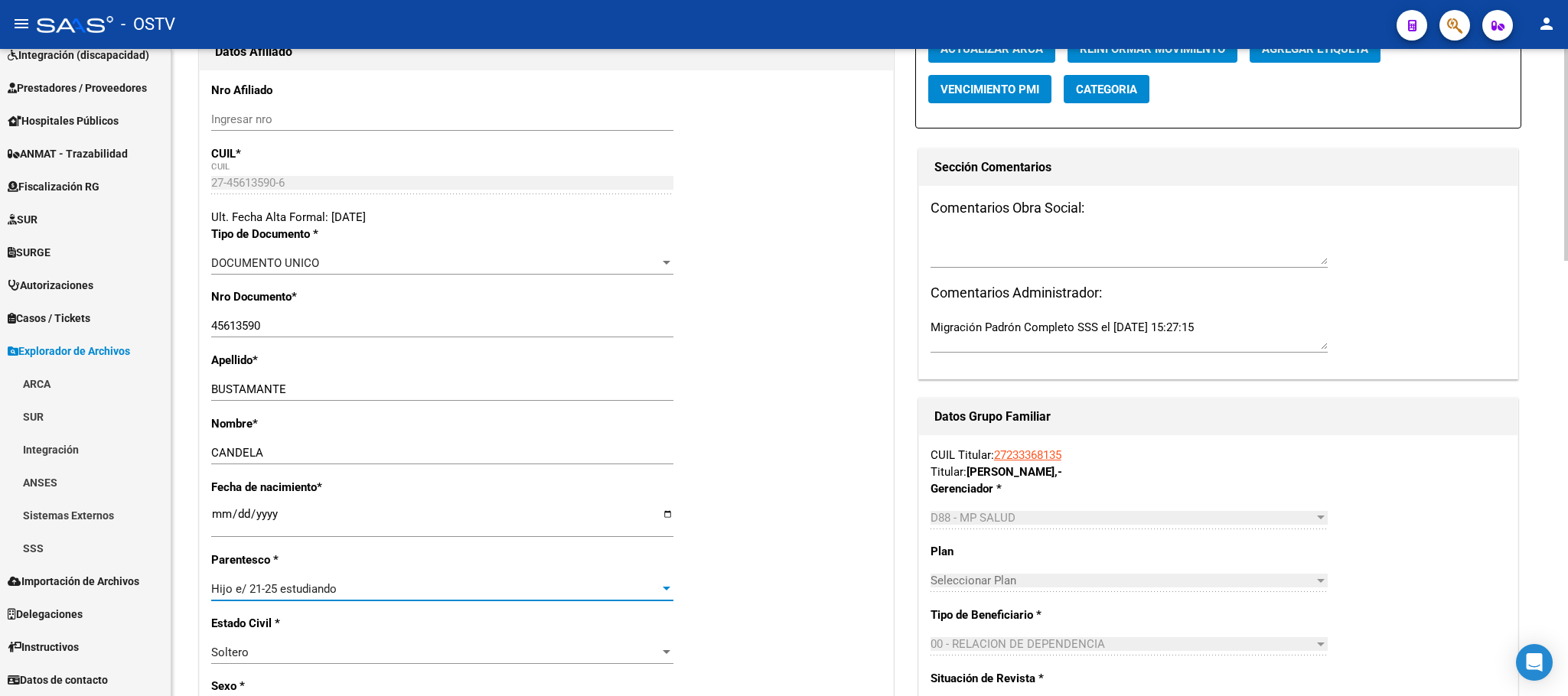
scroll to position [0, 0]
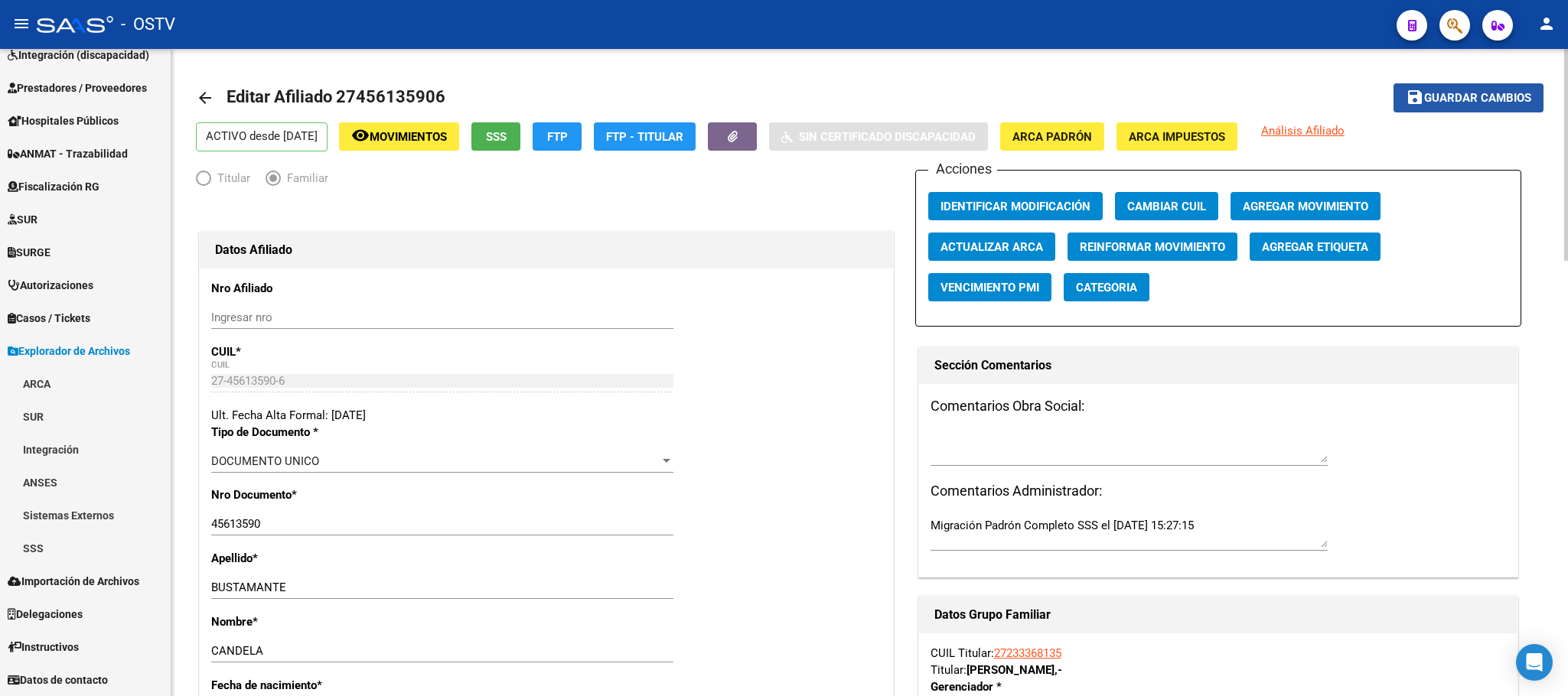
click at [1430, 103] on span "Guardar cambios" at bounding box center [1478, 99] width 107 height 14
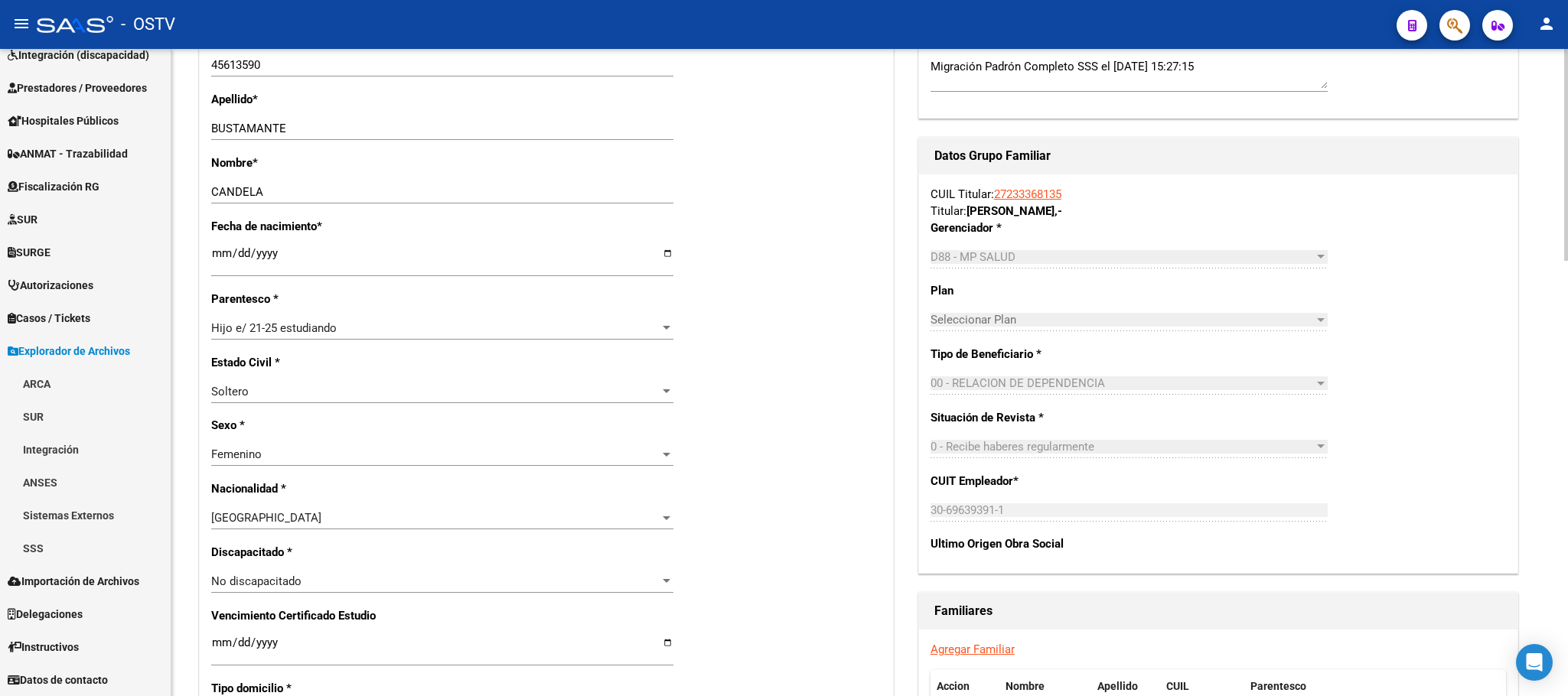
scroll to position [919, 0]
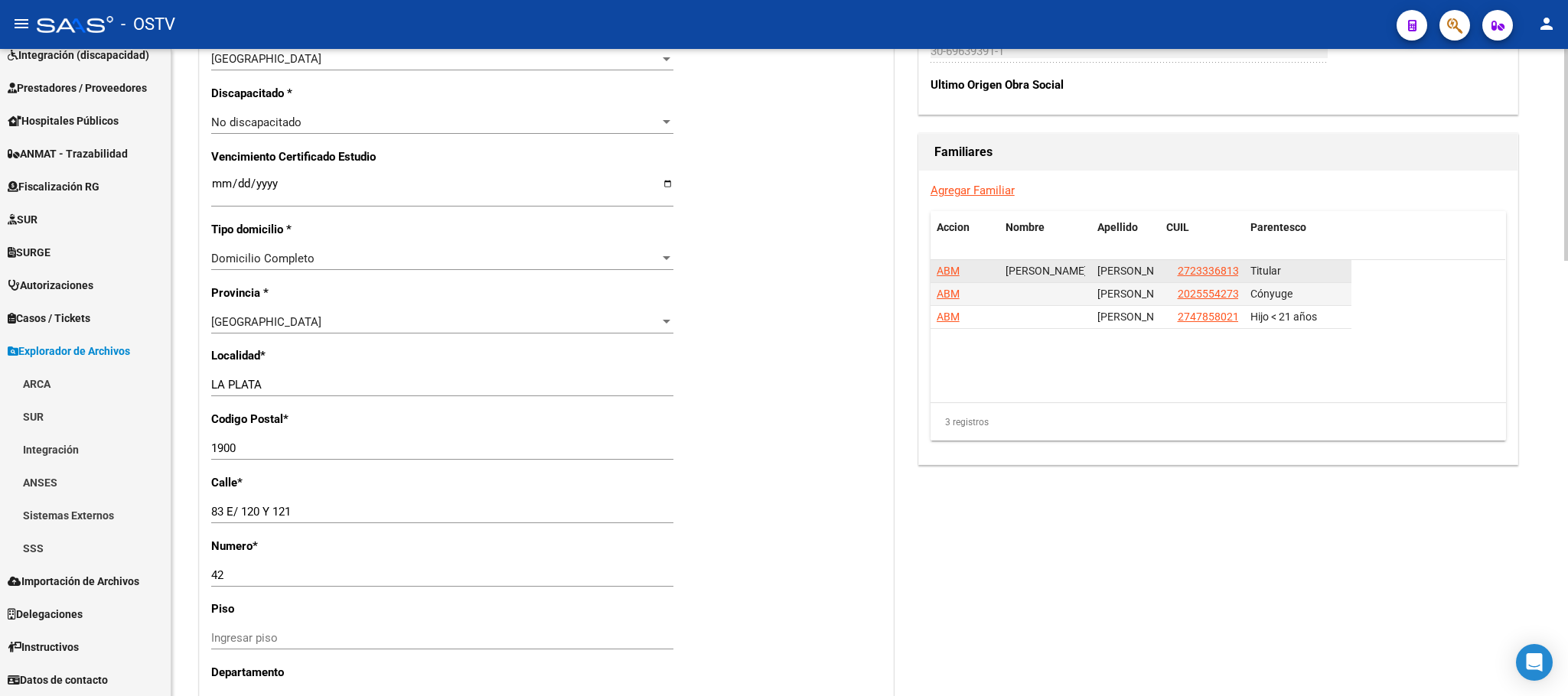
click at [937, 269] on span "ABM" at bounding box center [948, 271] width 23 height 13
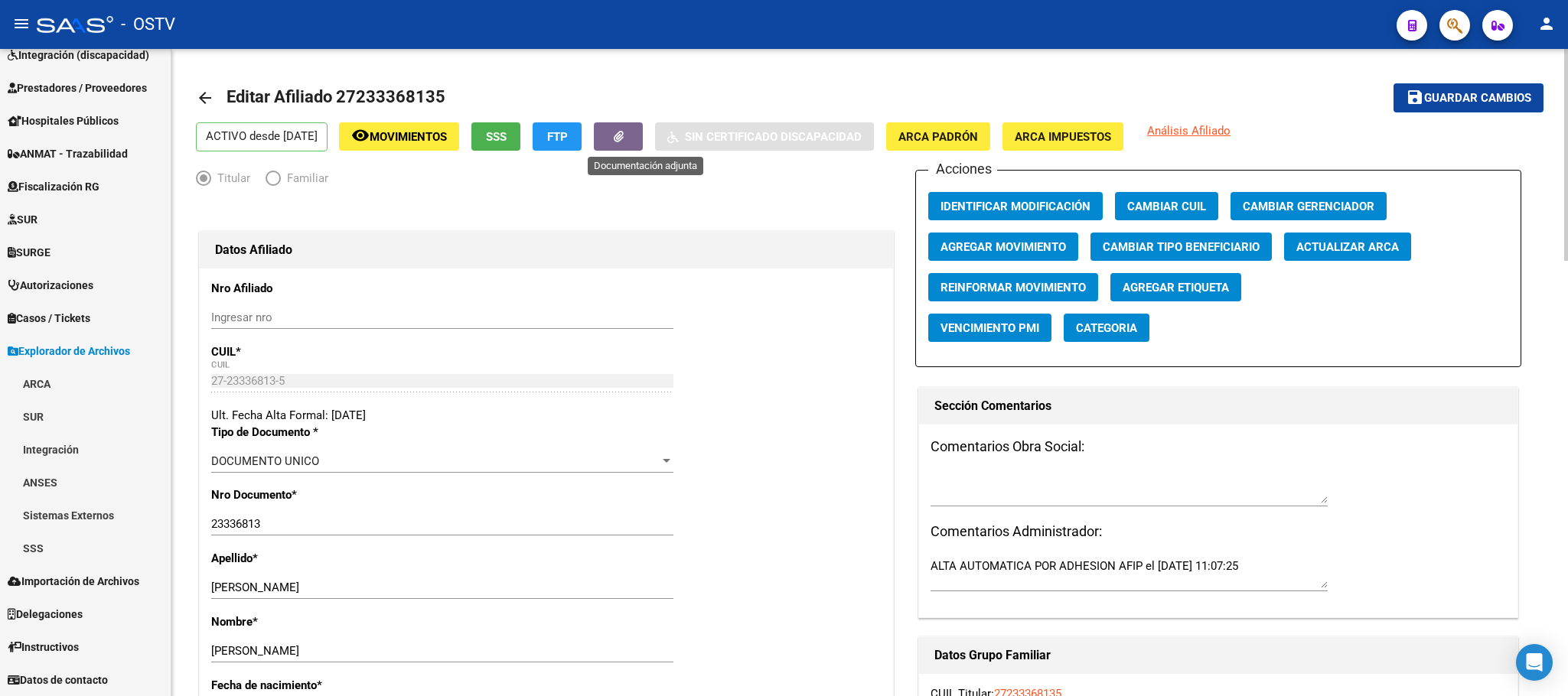
click at [637, 142] on button "button" at bounding box center [618, 137] width 49 height 28
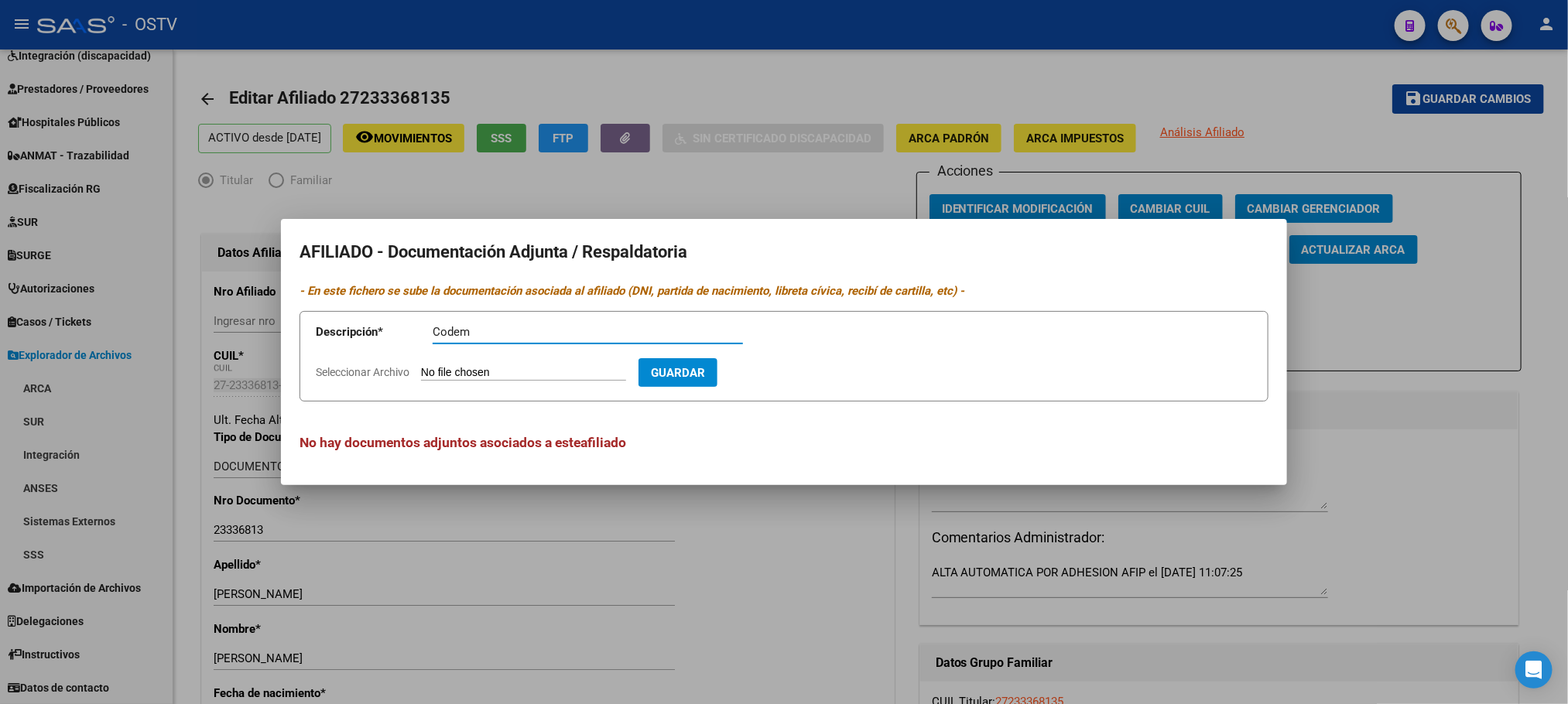
type input "Codem"
click at [421, 366] on input "Seleccionar Archivo" at bounding box center [523, 373] width 205 height 14
type input "C:\fakepath\Codem (17).pdf"
click at [781, 356] on form "Descripción * Codem Descripción Seleccionar Archivo Eliminar Guardar" at bounding box center [784, 356] width 969 height 91
click at [789, 376] on span "Guardar" at bounding box center [768, 373] width 54 height 14
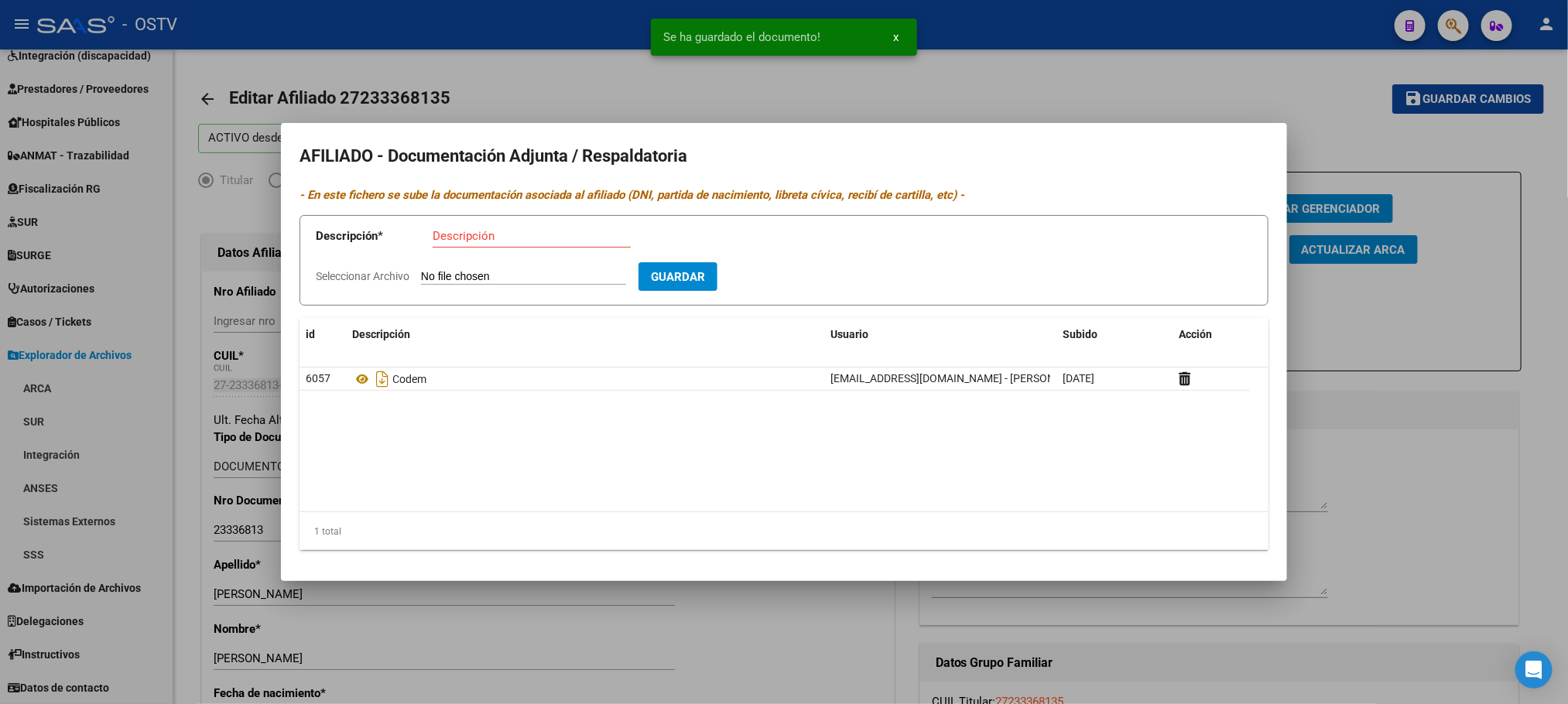
drag, startPoint x: 597, startPoint y: 77, endPoint x: 846, endPoint y: 0, distance: 260.6
click at [597, 75] on div at bounding box center [784, 352] width 1568 height 704
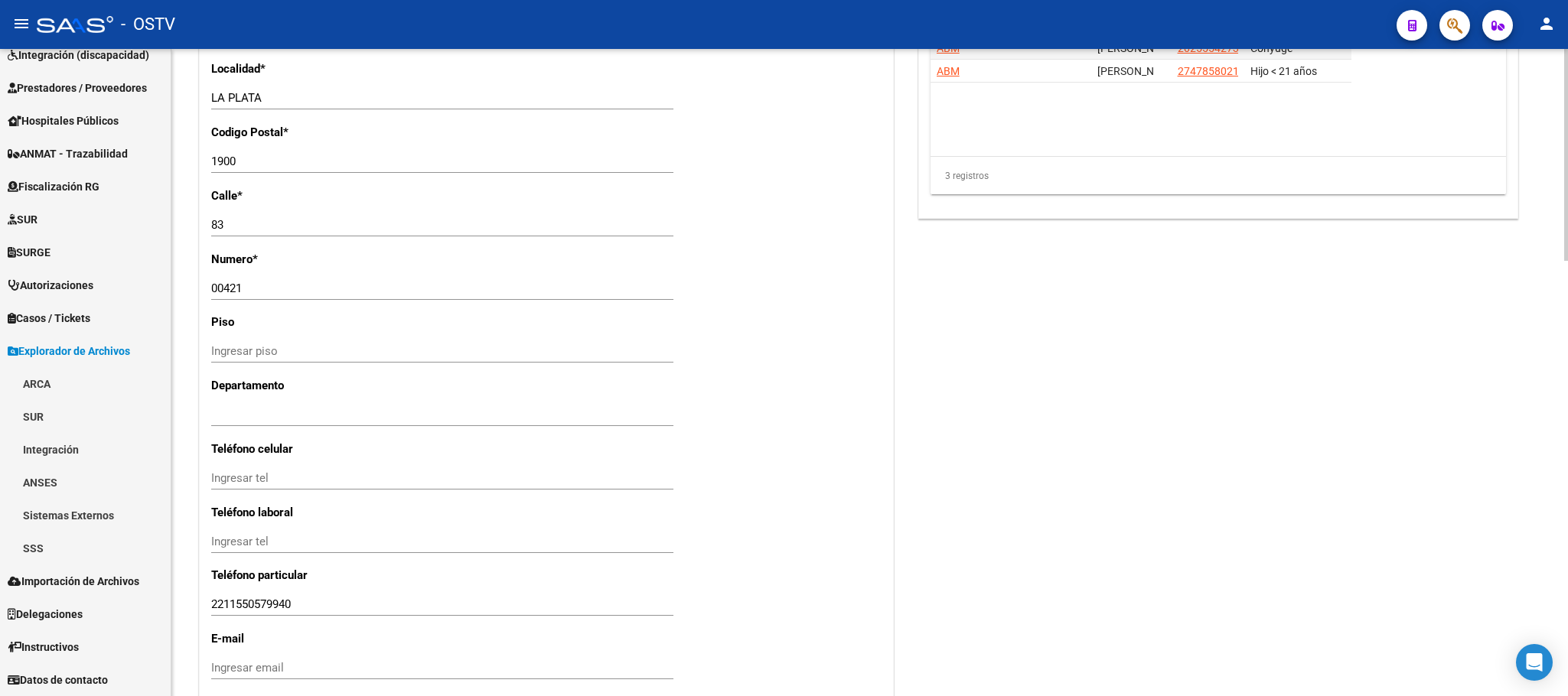
scroll to position [1329, 0]
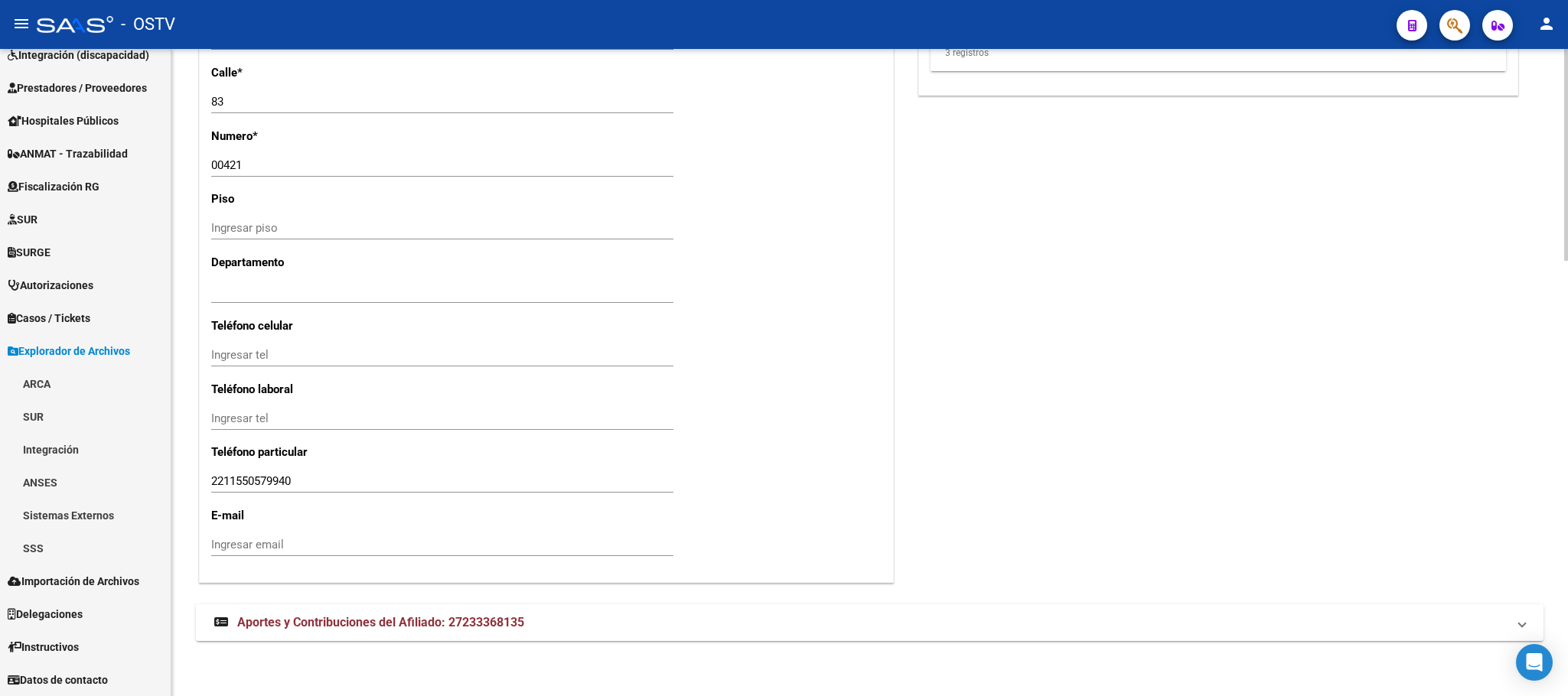
click at [471, 620] on span "Aportes y Contribuciones del Afiliado: 27233368135" at bounding box center [381, 622] width 287 height 14
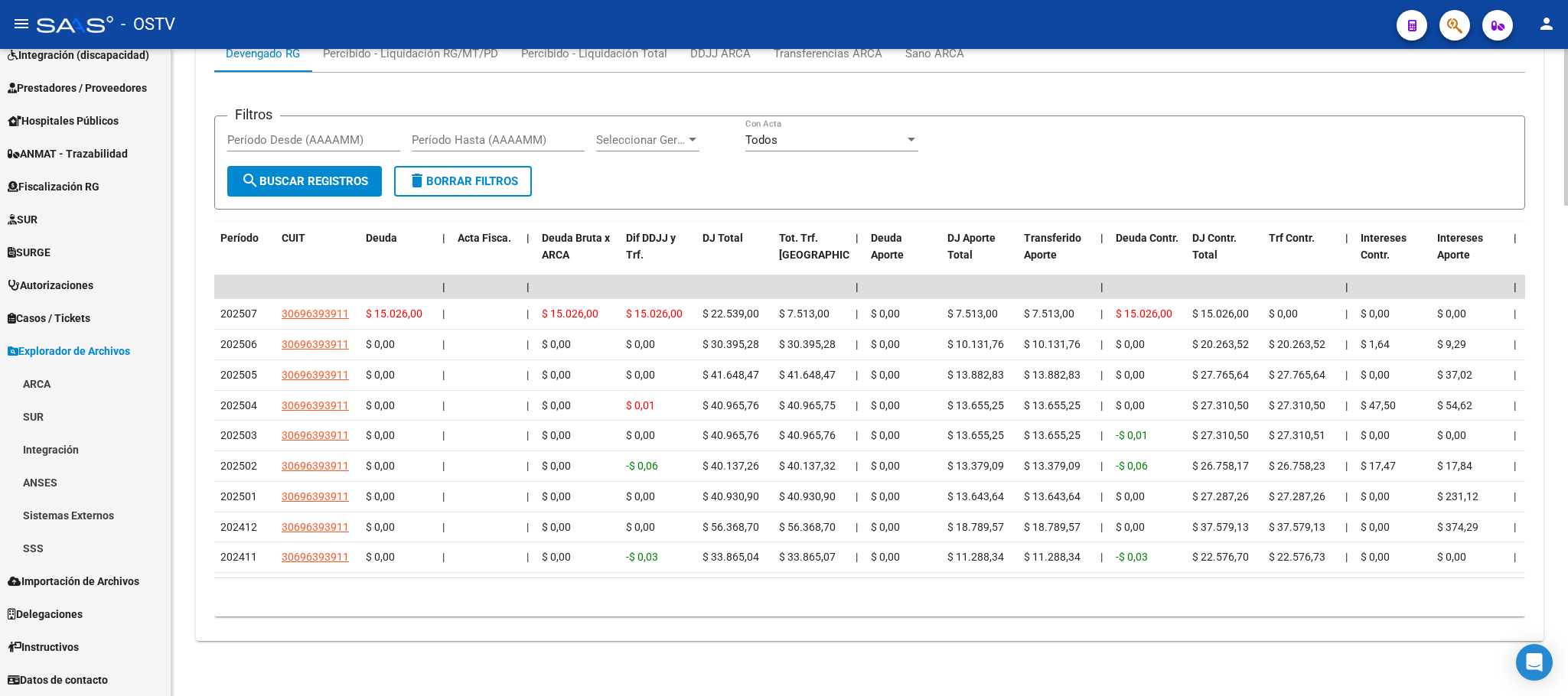
scroll to position [2018, 0]
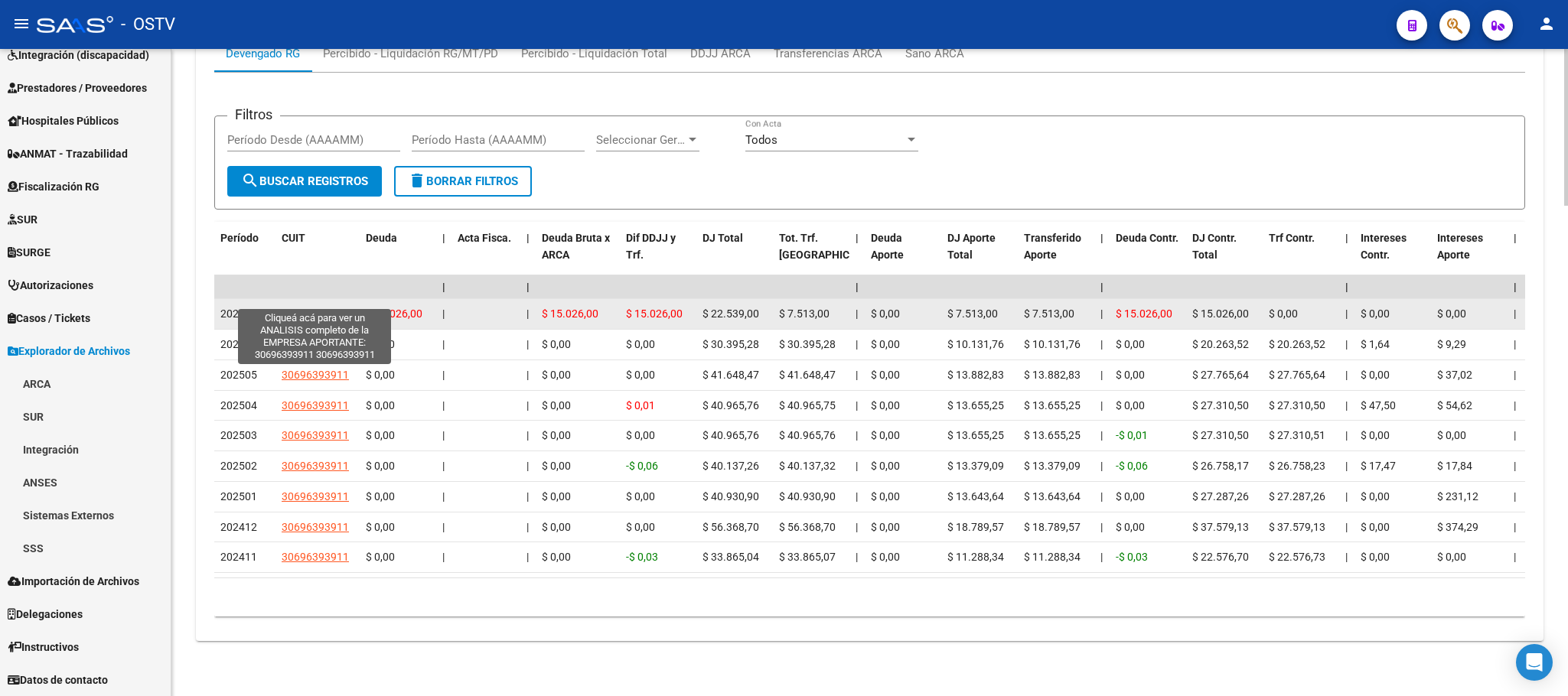
click at [306, 307] on span "30696393911" at bounding box center [315, 314] width 68 height 13
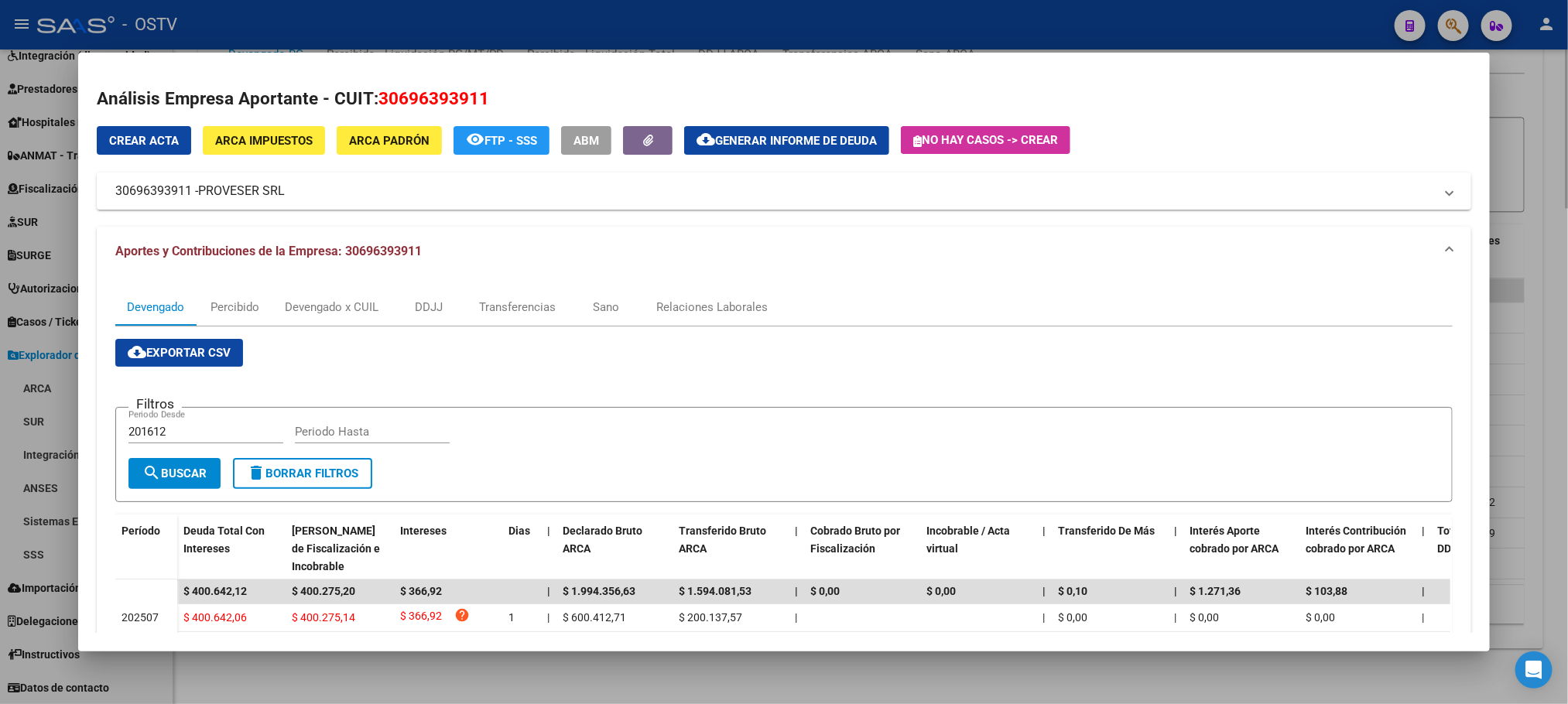
click at [432, 685] on div at bounding box center [784, 352] width 1568 height 704
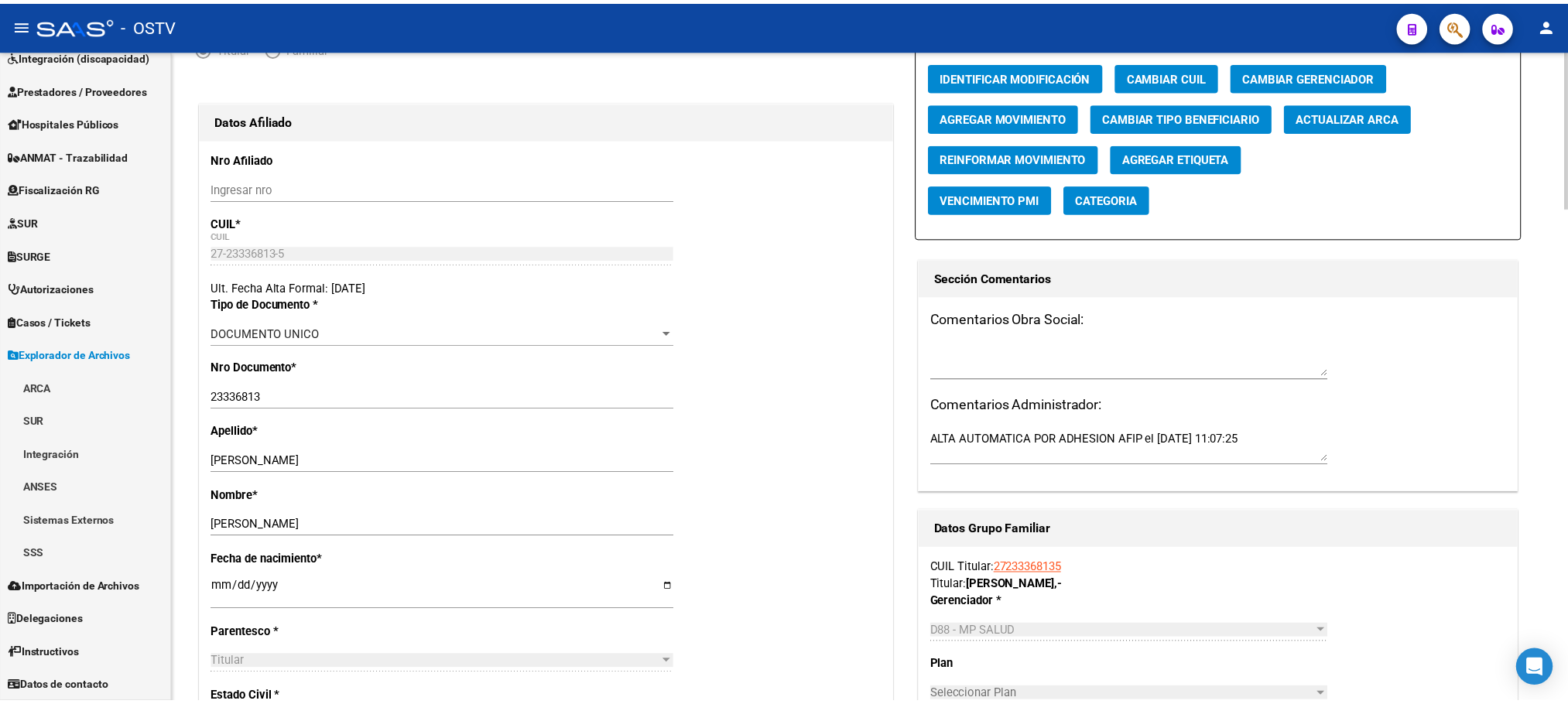
scroll to position [0, 0]
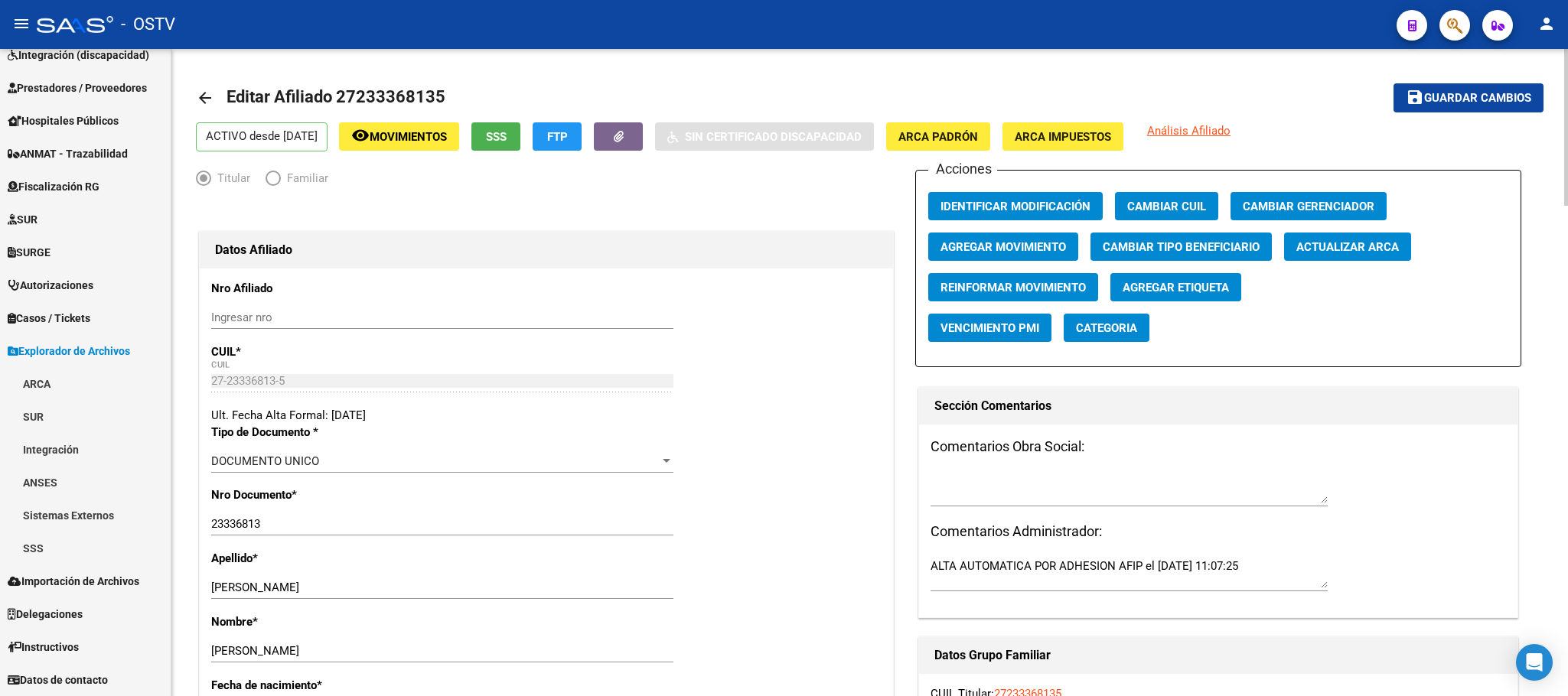
click at [521, 145] on button "SSS" at bounding box center [495, 137] width 49 height 28
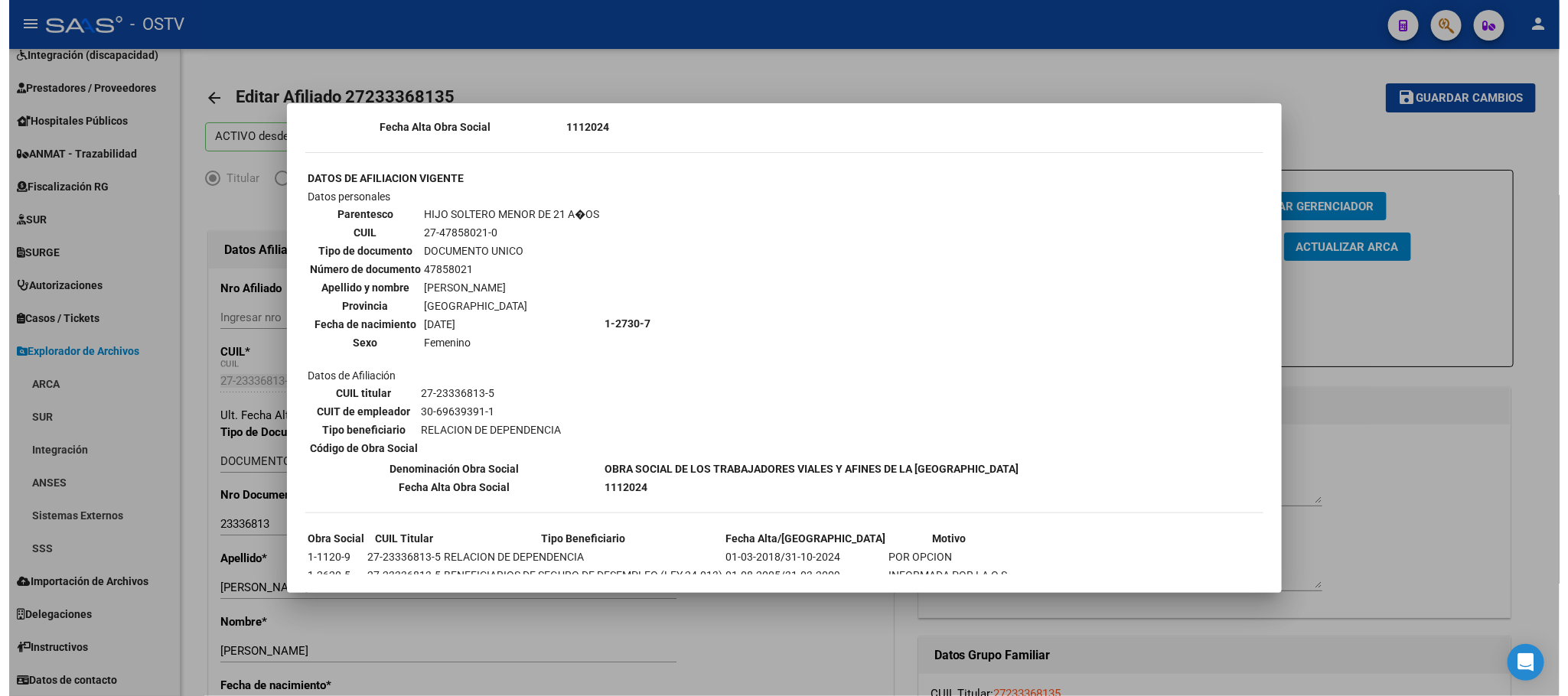
scroll to position [855, 0]
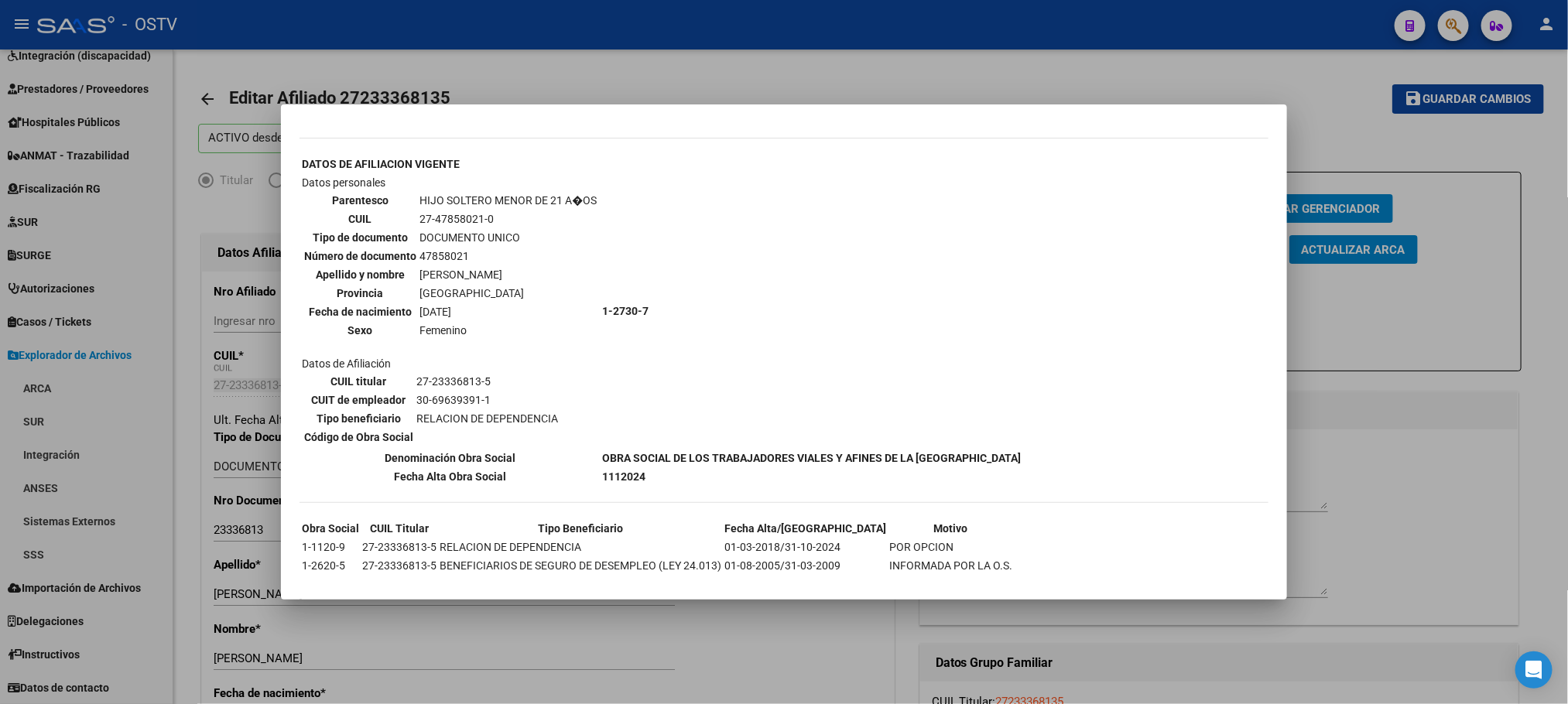
click at [208, 648] on div at bounding box center [784, 352] width 1568 height 704
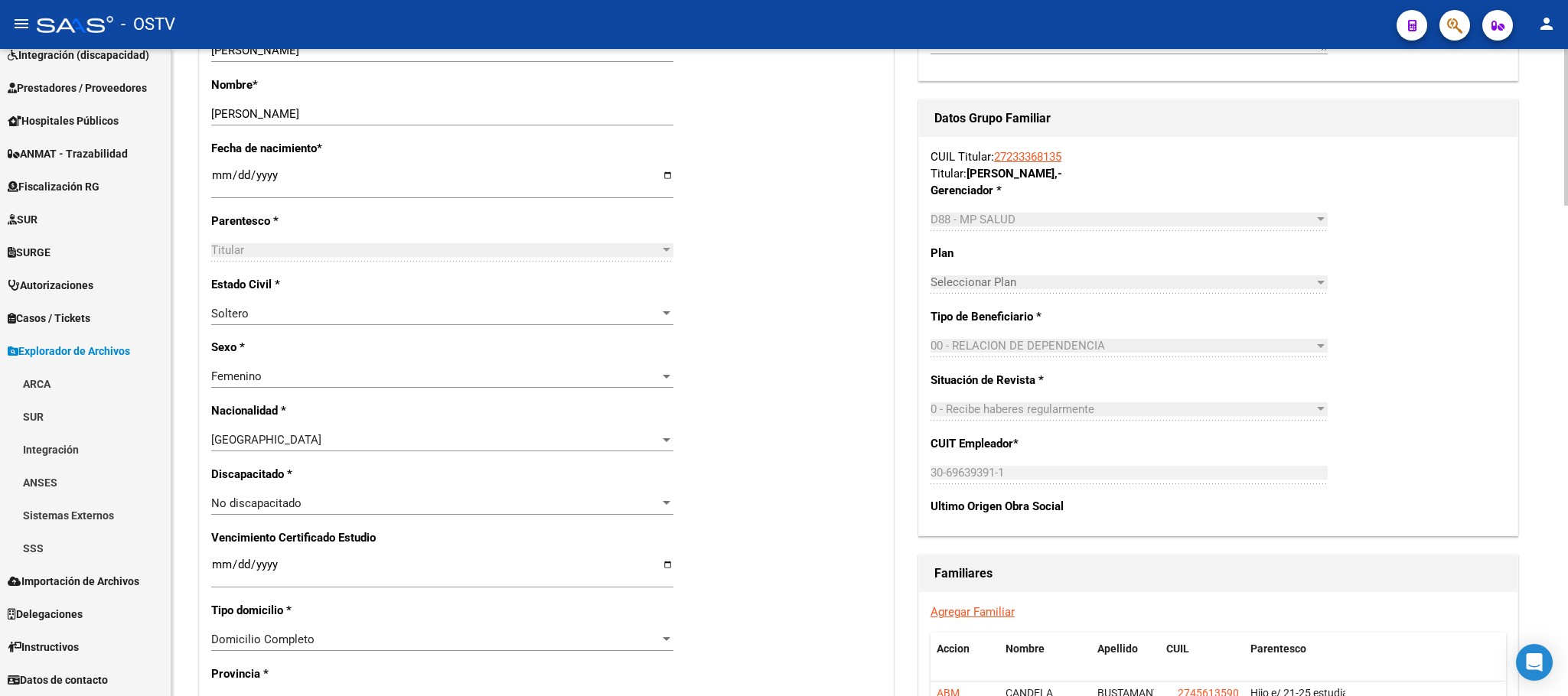
scroll to position [804, 0]
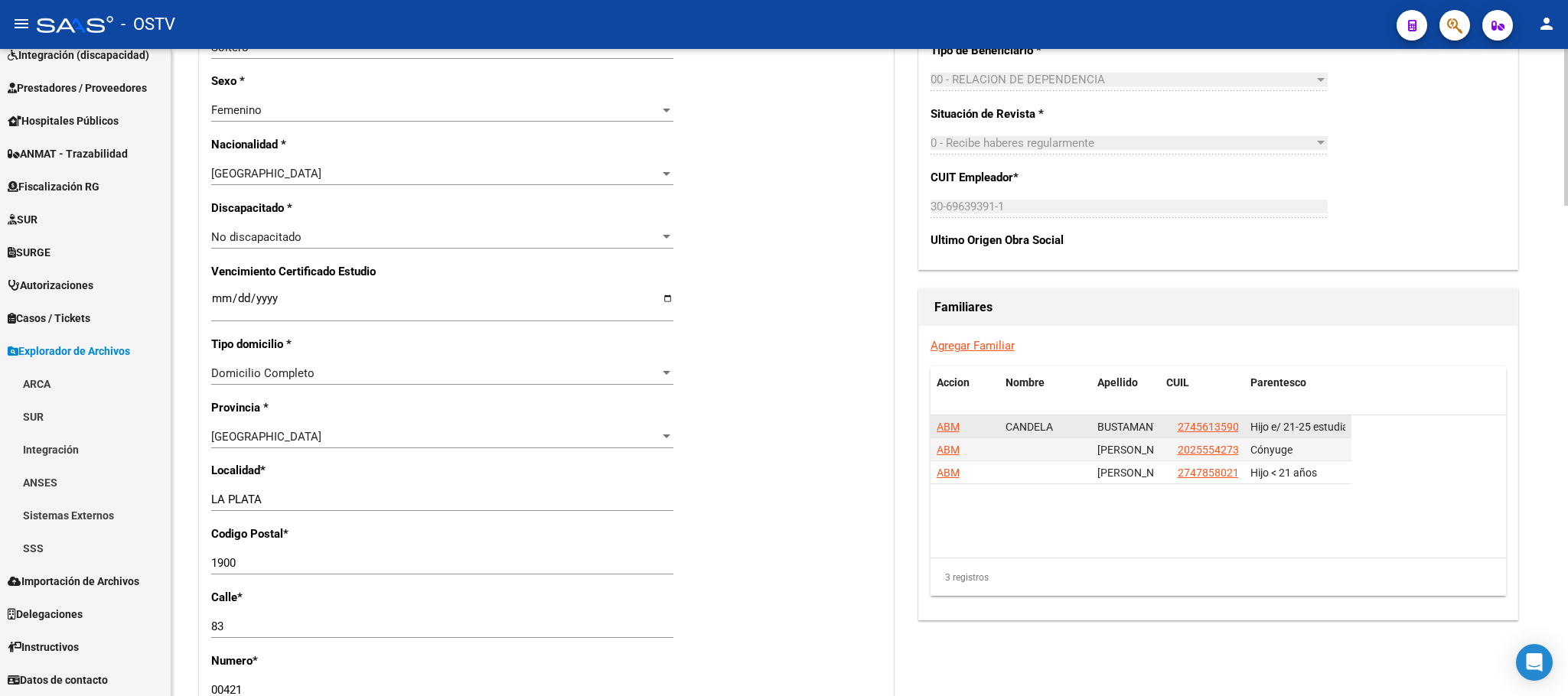
click at [948, 432] on span "ABM" at bounding box center [948, 427] width 23 height 13
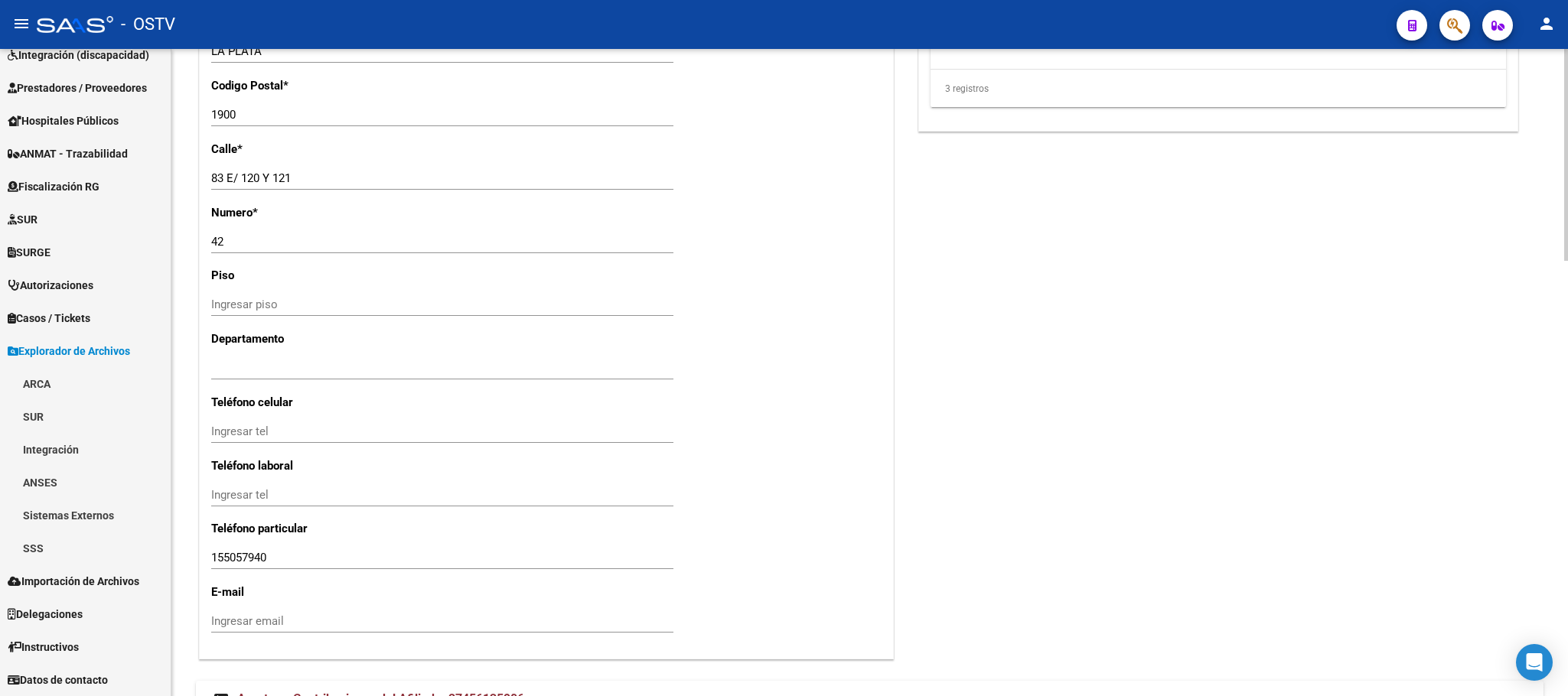
scroll to position [1329, 0]
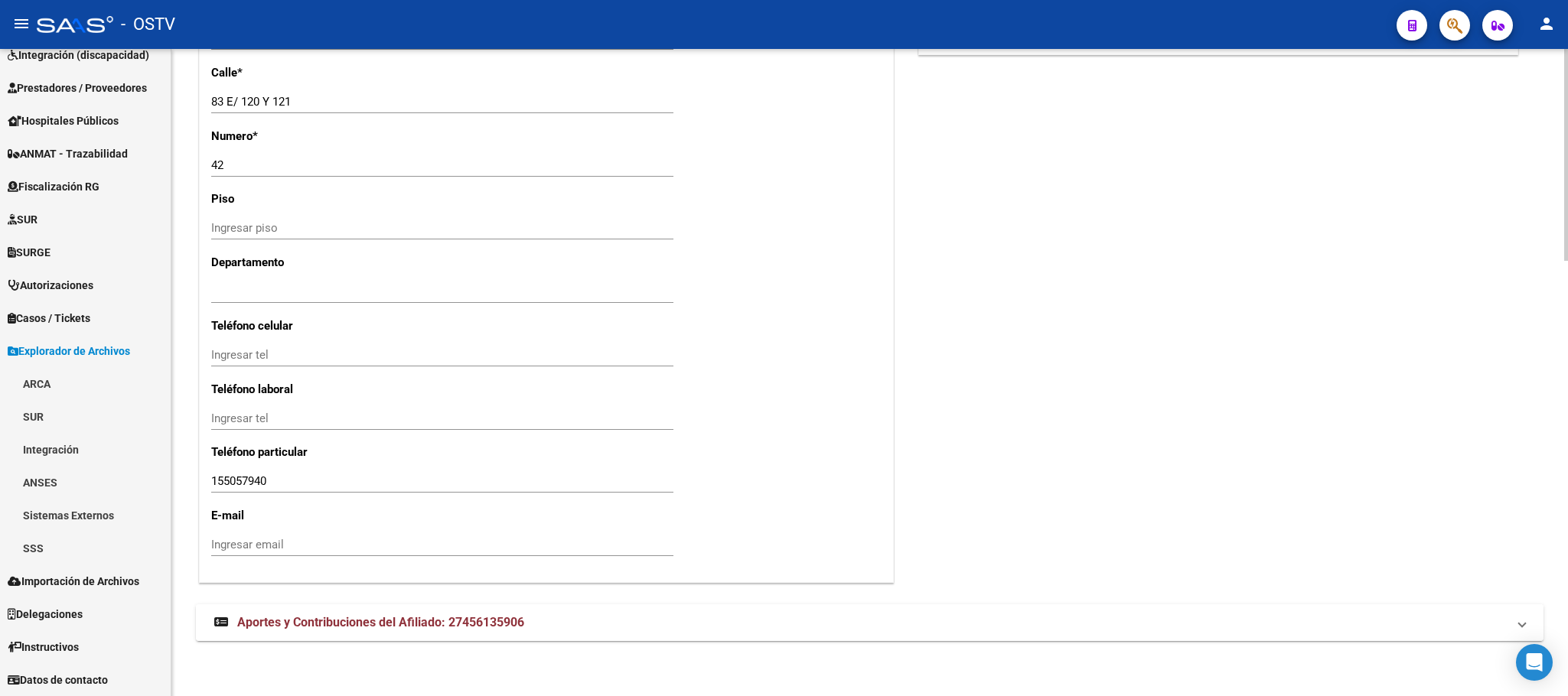
click at [423, 632] on strong "Aportes y Contribuciones del Afiliado: 27456135906" at bounding box center [369, 622] width 310 height 17
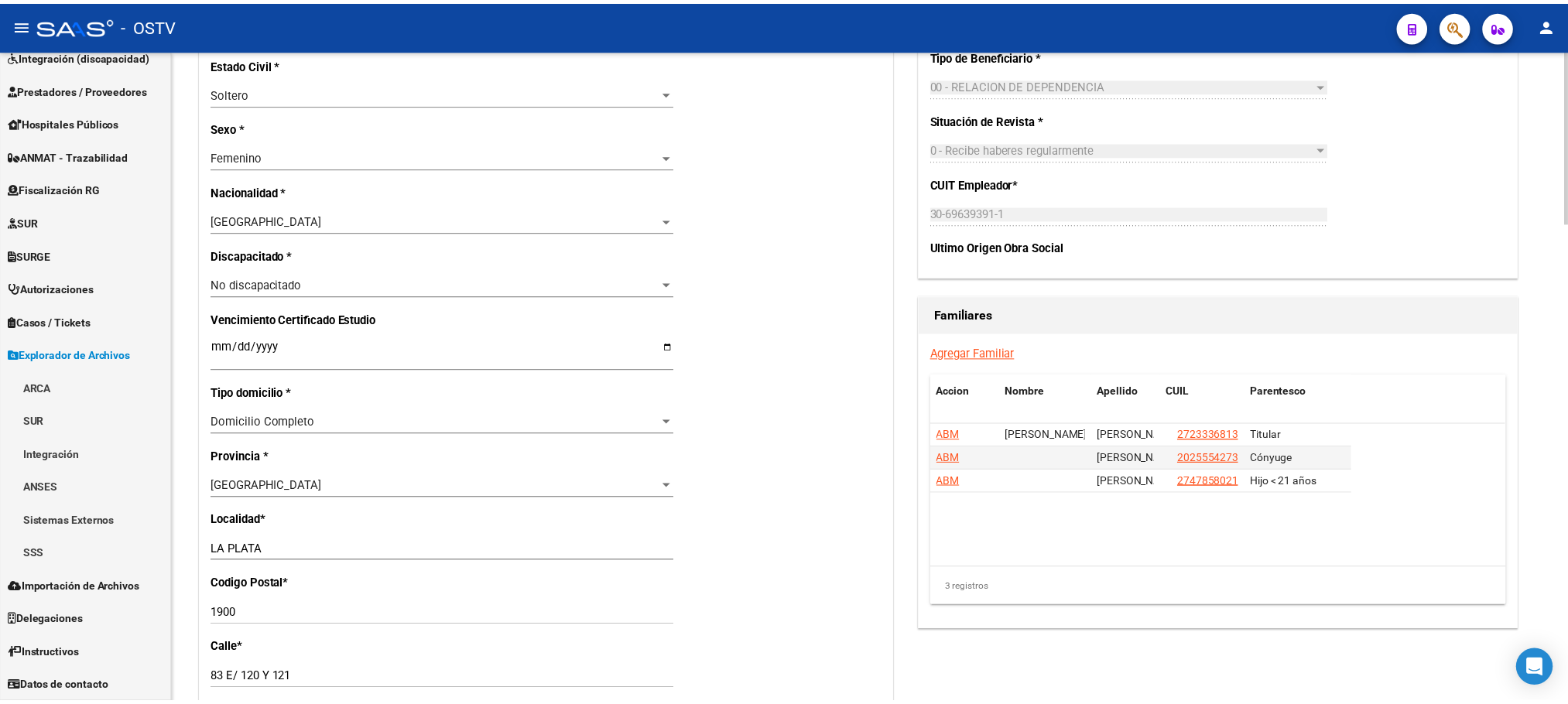
scroll to position [0, 0]
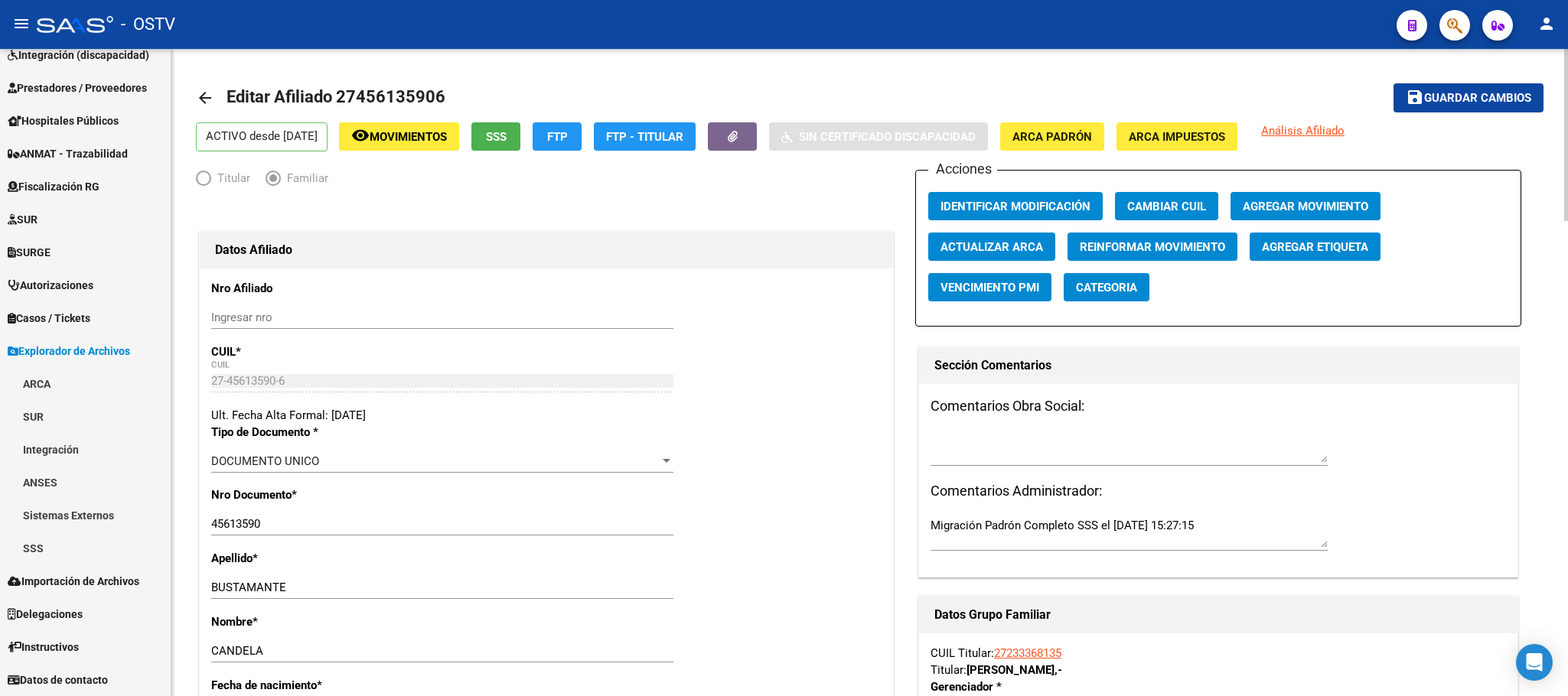
click at [447, 140] on span "Movimientos" at bounding box center [408, 137] width 77 height 14
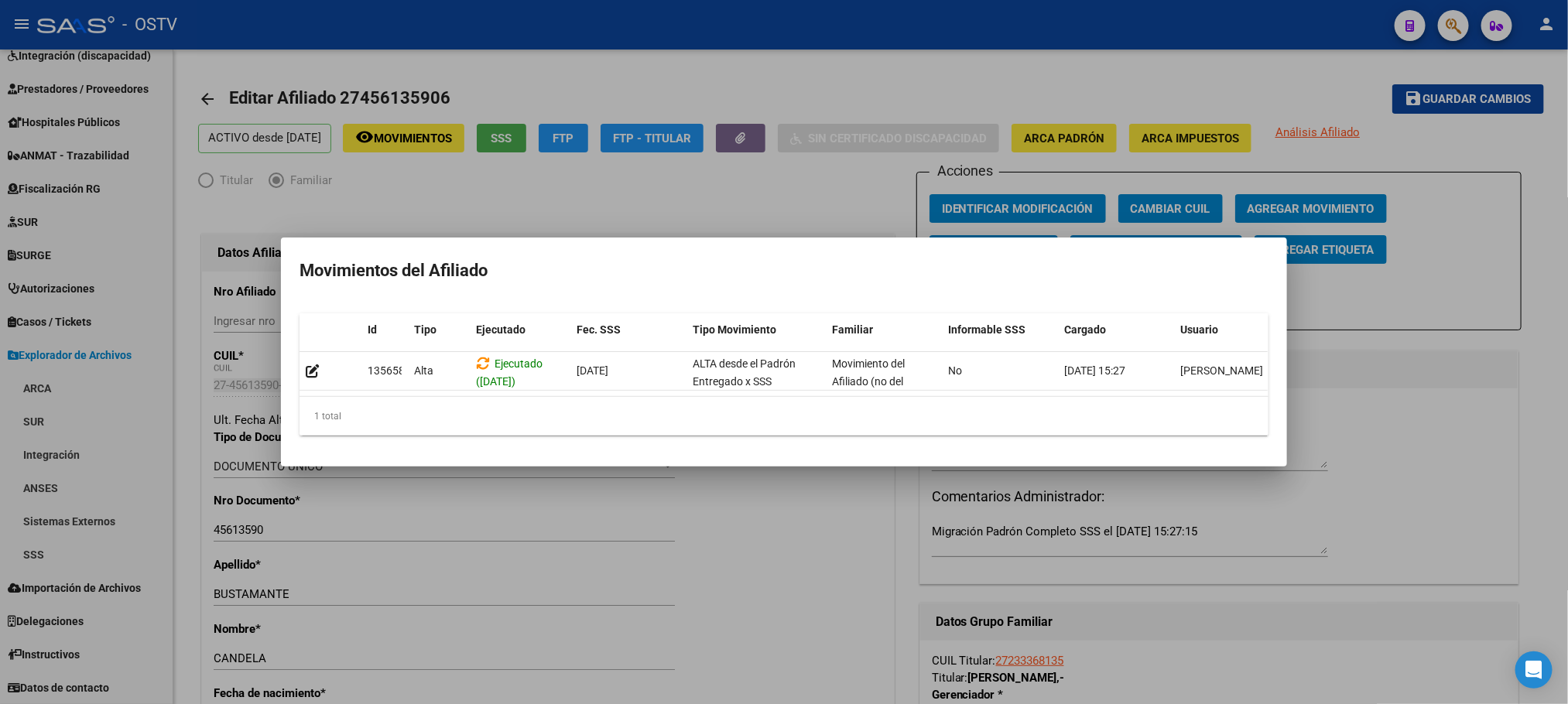
click at [727, 520] on div at bounding box center [784, 352] width 1568 height 704
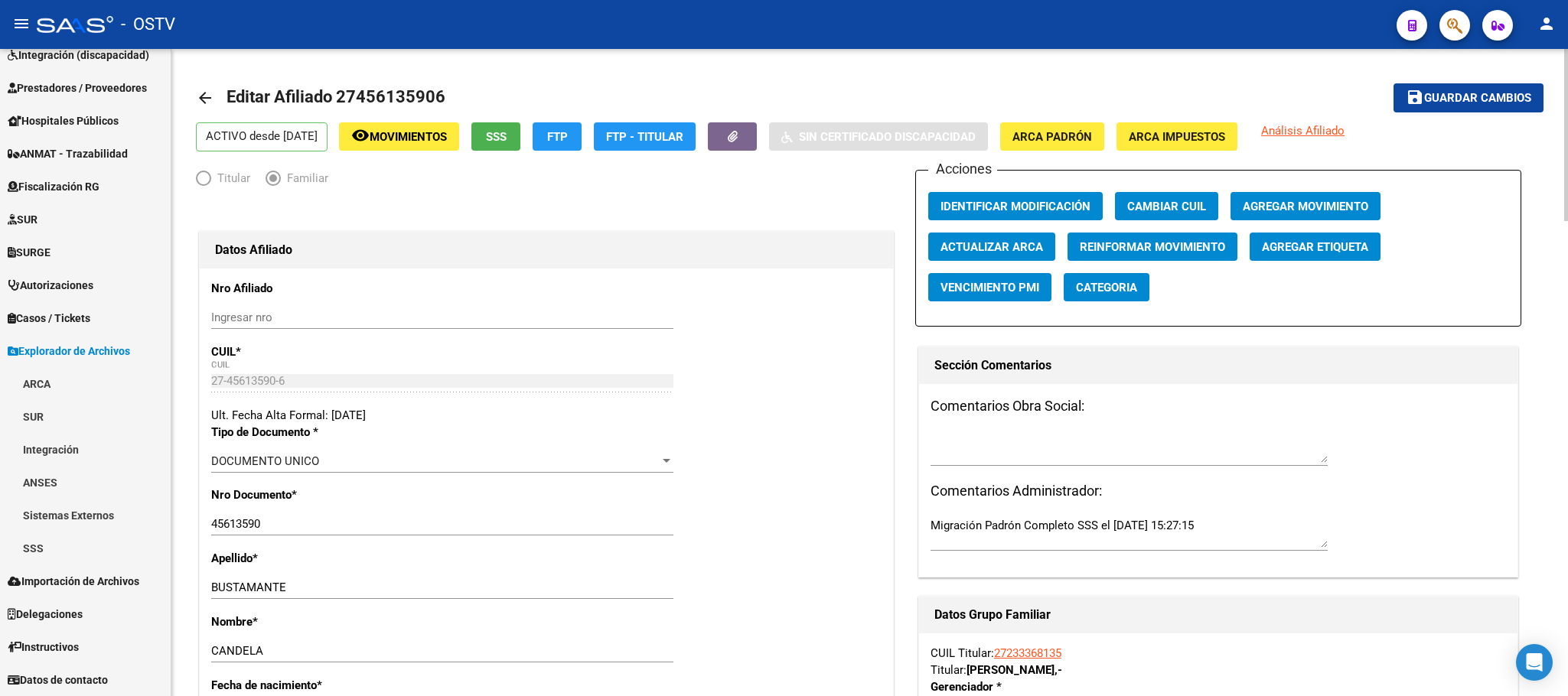
drag, startPoint x: 356, startPoint y: 98, endPoint x: 430, endPoint y: 97, distance: 74.0
click at [430, 97] on span "Editar Afiliado 27456135906" at bounding box center [336, 97] width 219 height 19
copy span "45613590"
click at [447, 141] on span "Movimientos" at bounding box center [408, 137] width 77 height 14
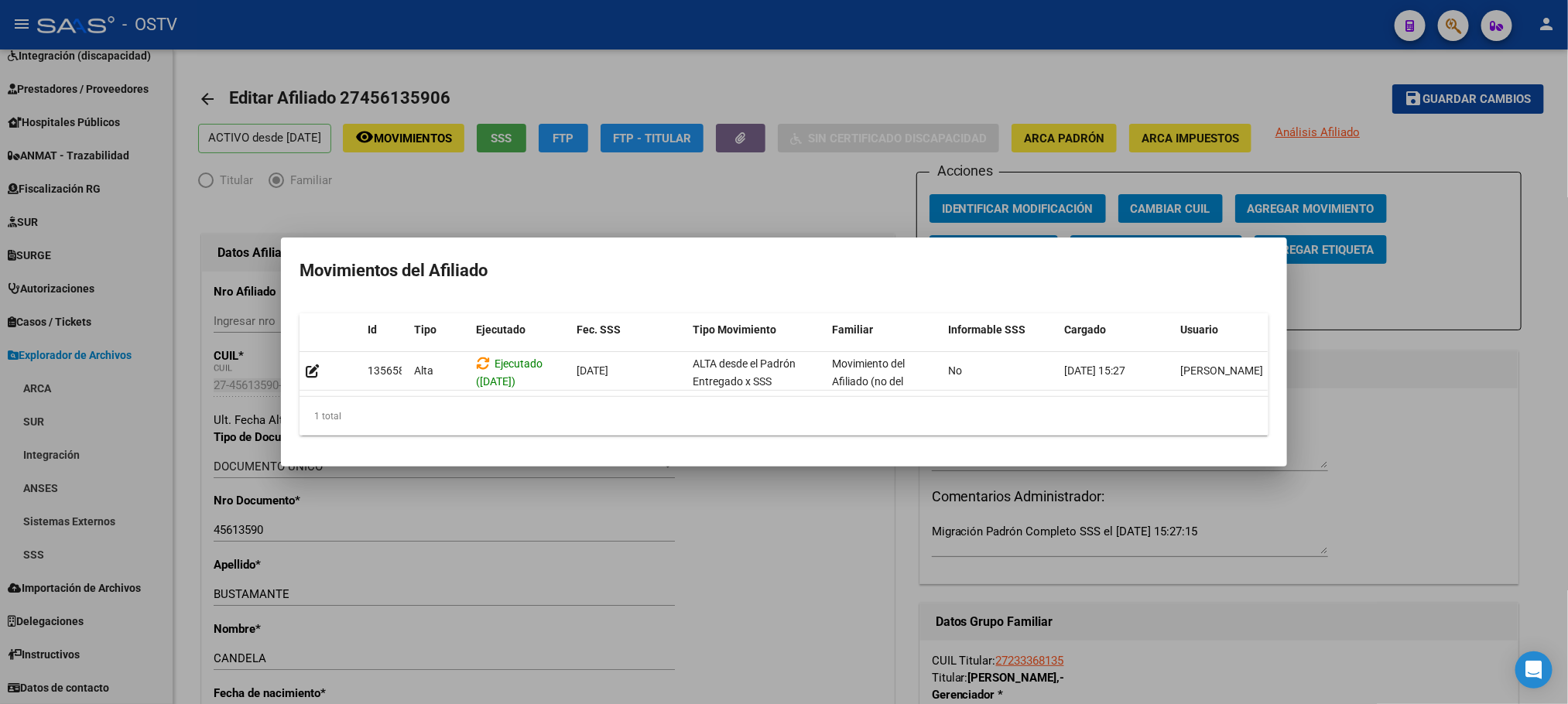
click at [765, 587] on div at bounding box center [784, 352] width 1568 height 704
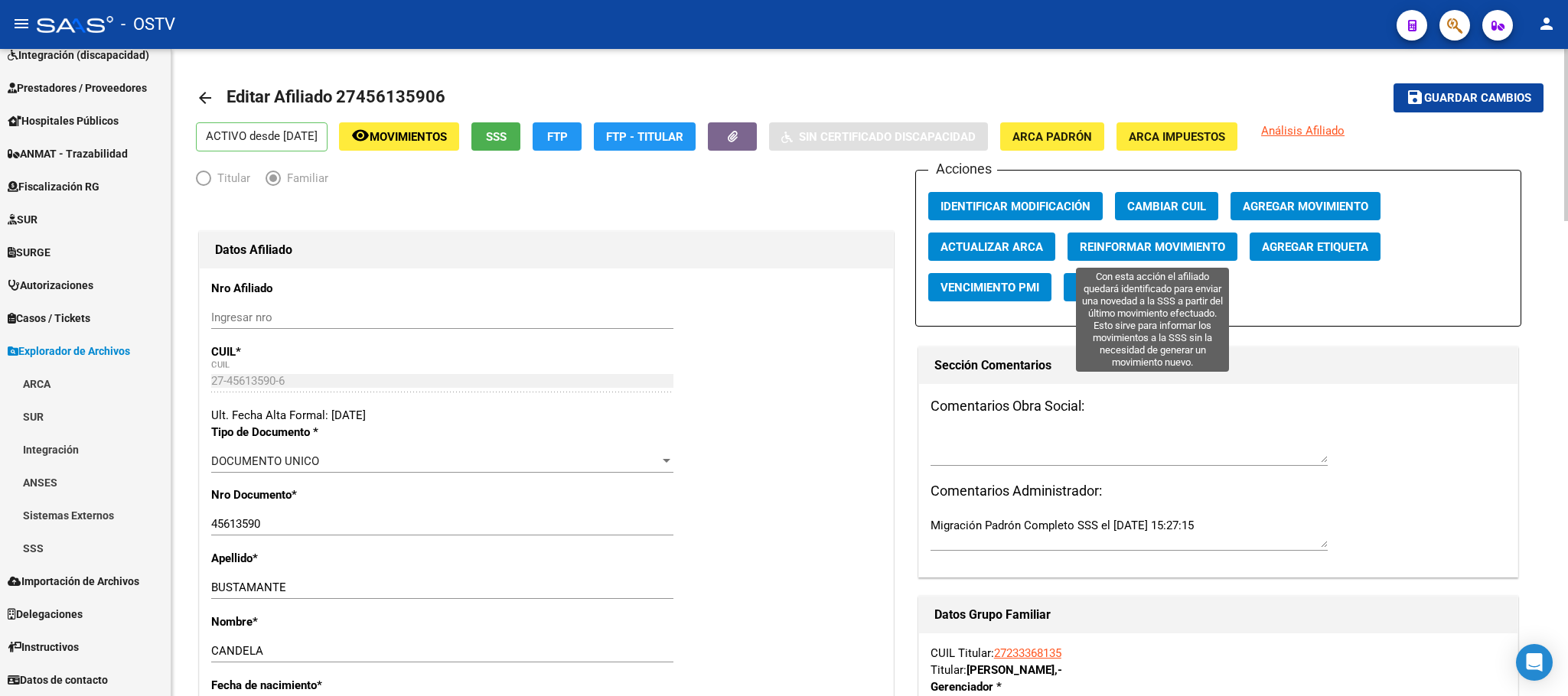
click at [1130, 234] on button "Reinformar Movimiento" at bounding box center [1152, 247] width 170 height 28
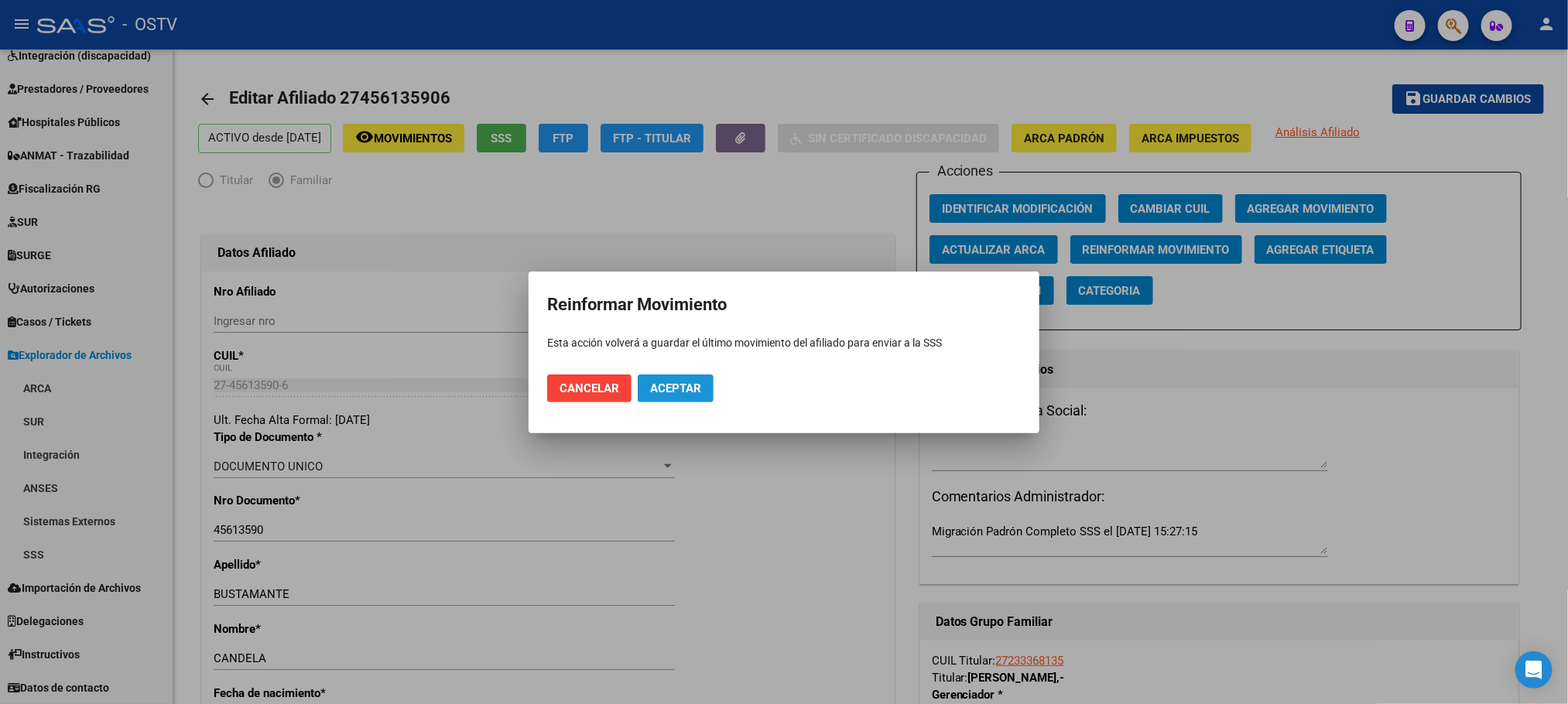
click at [673, 392] on span "Aceptar" at bounding box center [675, 389] width 51 height 14
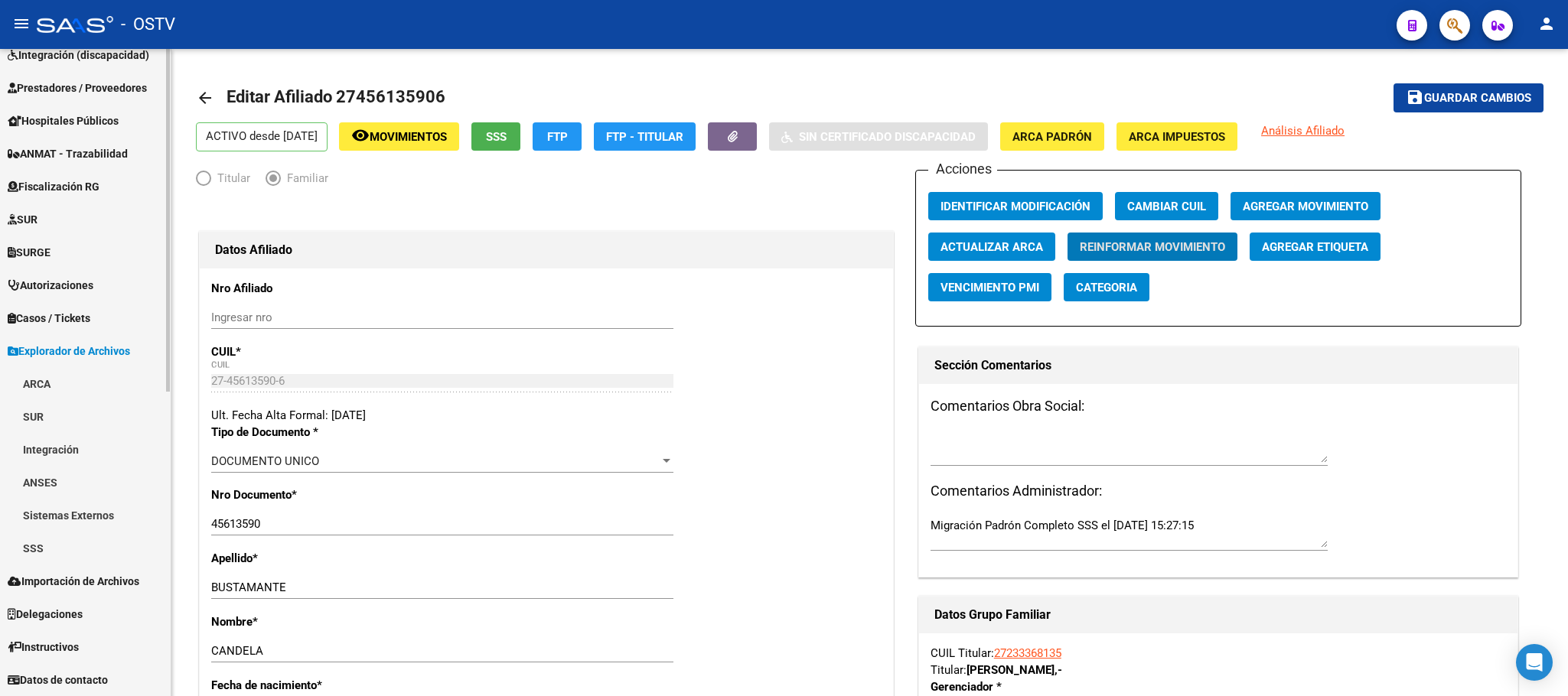
click at [42, 348] on span "Explorador de Archivos" at bounding box center [69, 351] width 123 height 17
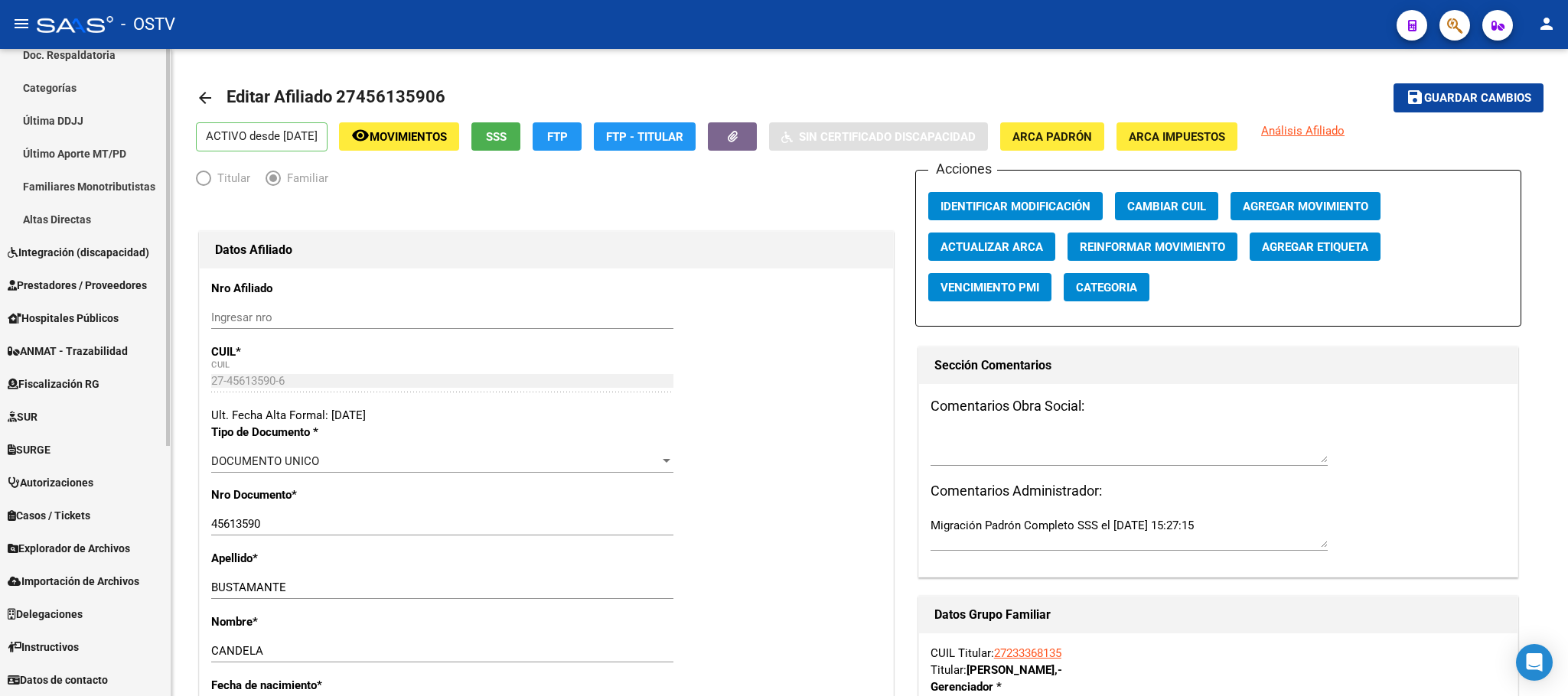
scroll to position [379, 0]
click at [51, 377] on span "Fiscalización RG" at bounding box center [53, 384] width 92 height 17
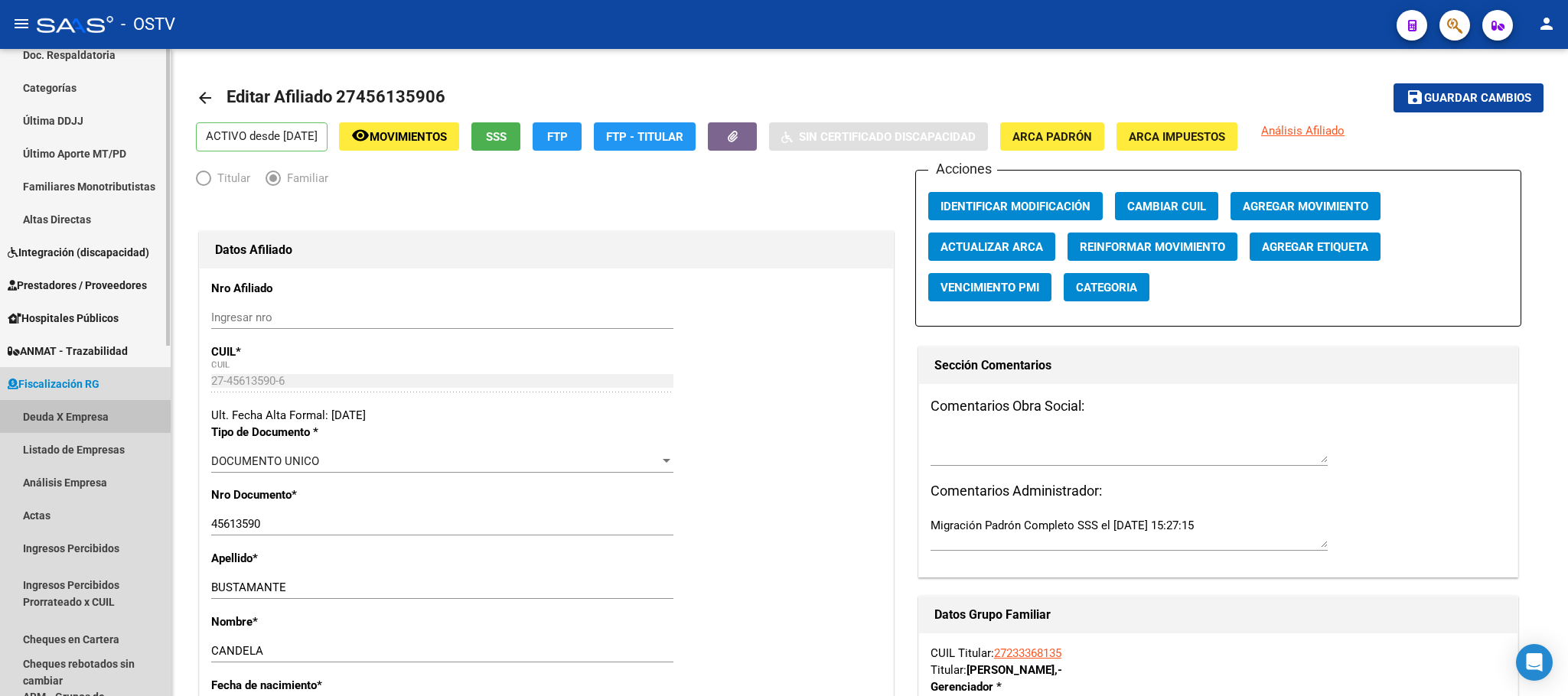
click at [57, 413] on link "Deuda X Empresa" at bounding box center [85, 417] width 171 height 33
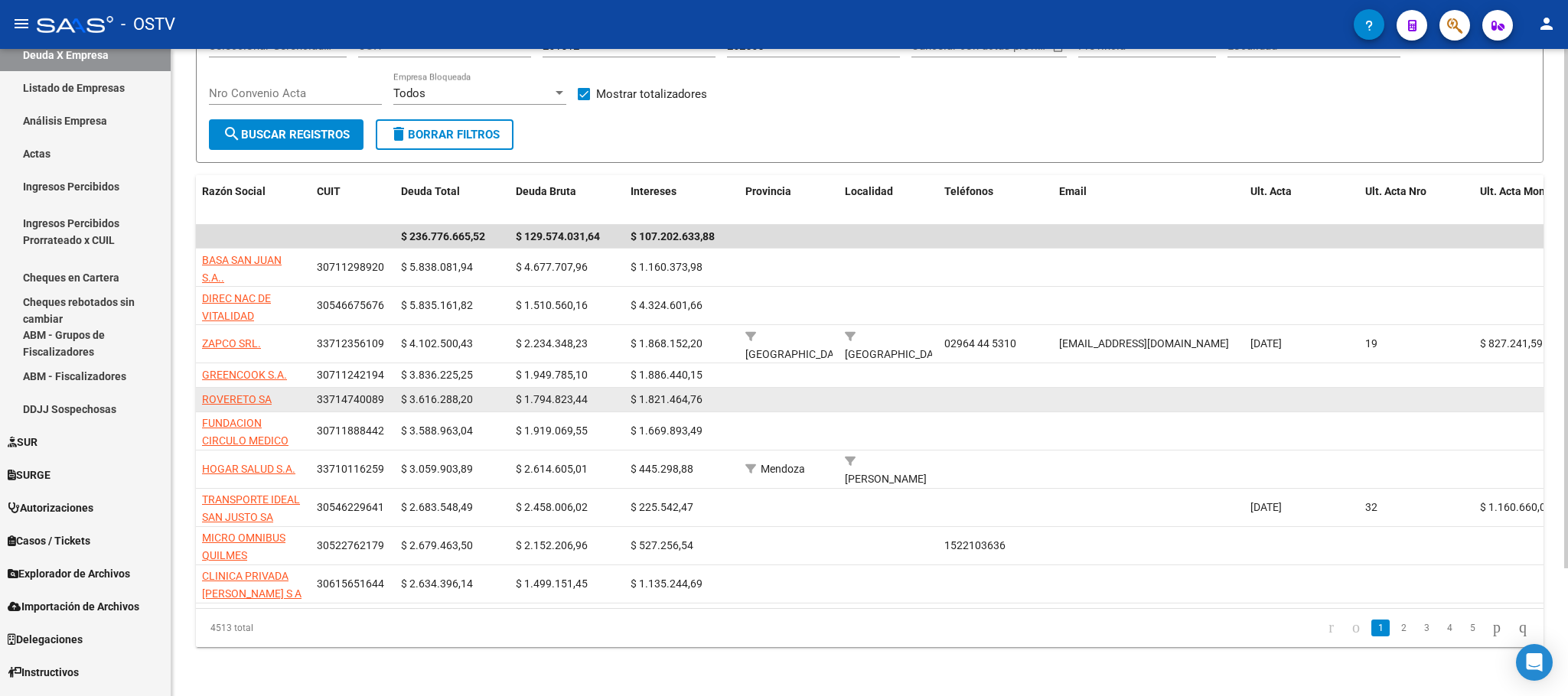
scroll to position [158, 0]
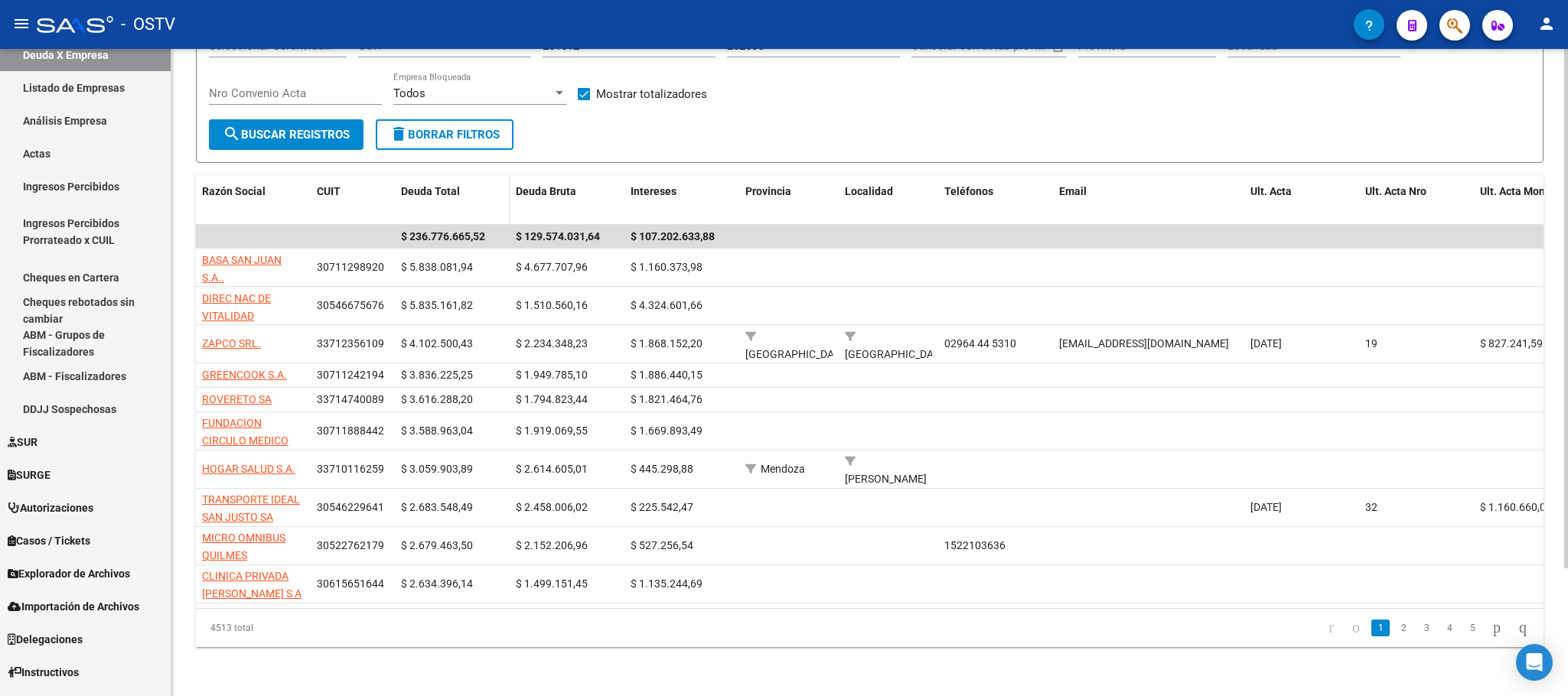
drag, startPoint x: 307, startPoint y: 195, endPoint x: 570, endPoint y: 197, distance: 263.0
click at [570, 197] on div "Razón Social CUIT Deuda Total Deuda Bruta Intereses Provincia Localidad Teléfon…" at bounding box center [1064, 201] width 1737 height 50
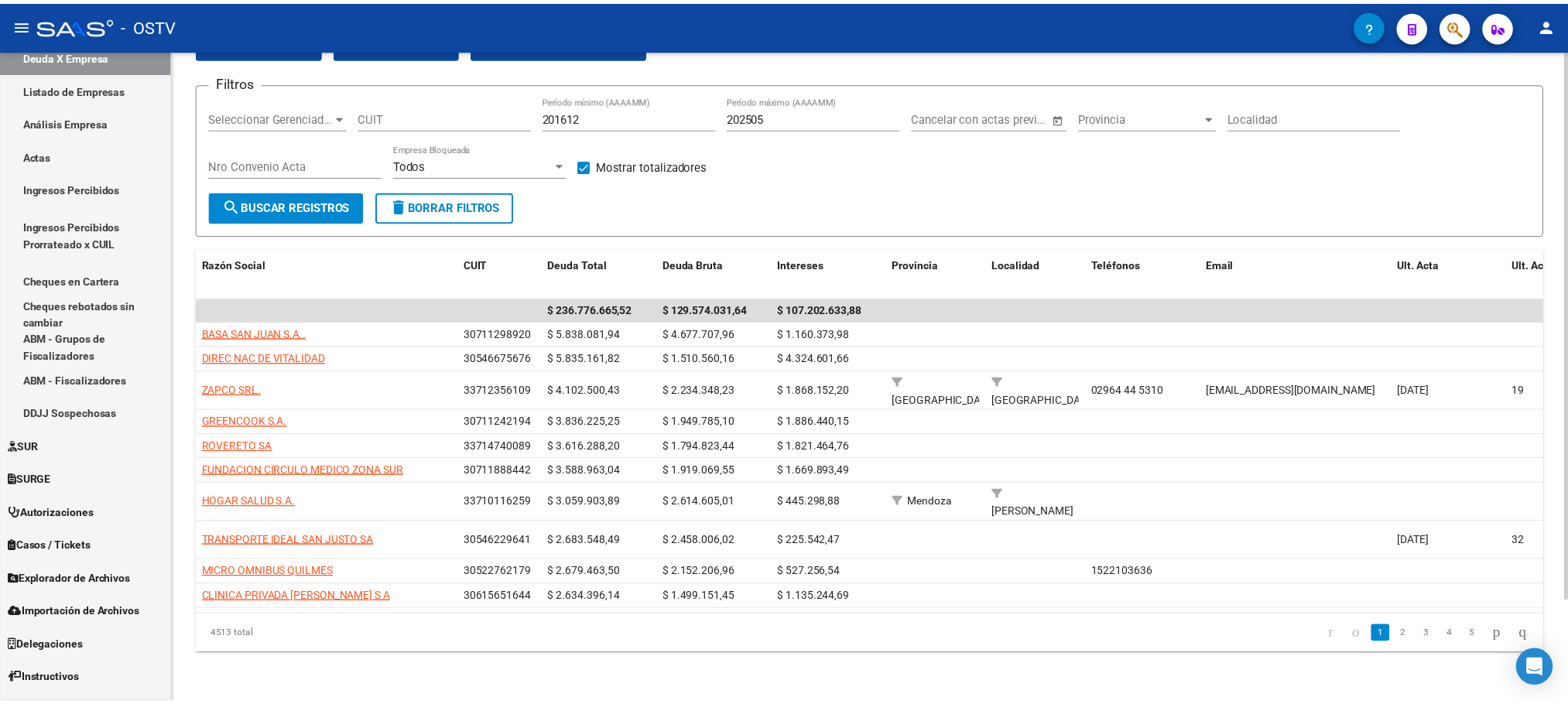
scroll to position [91, 0]
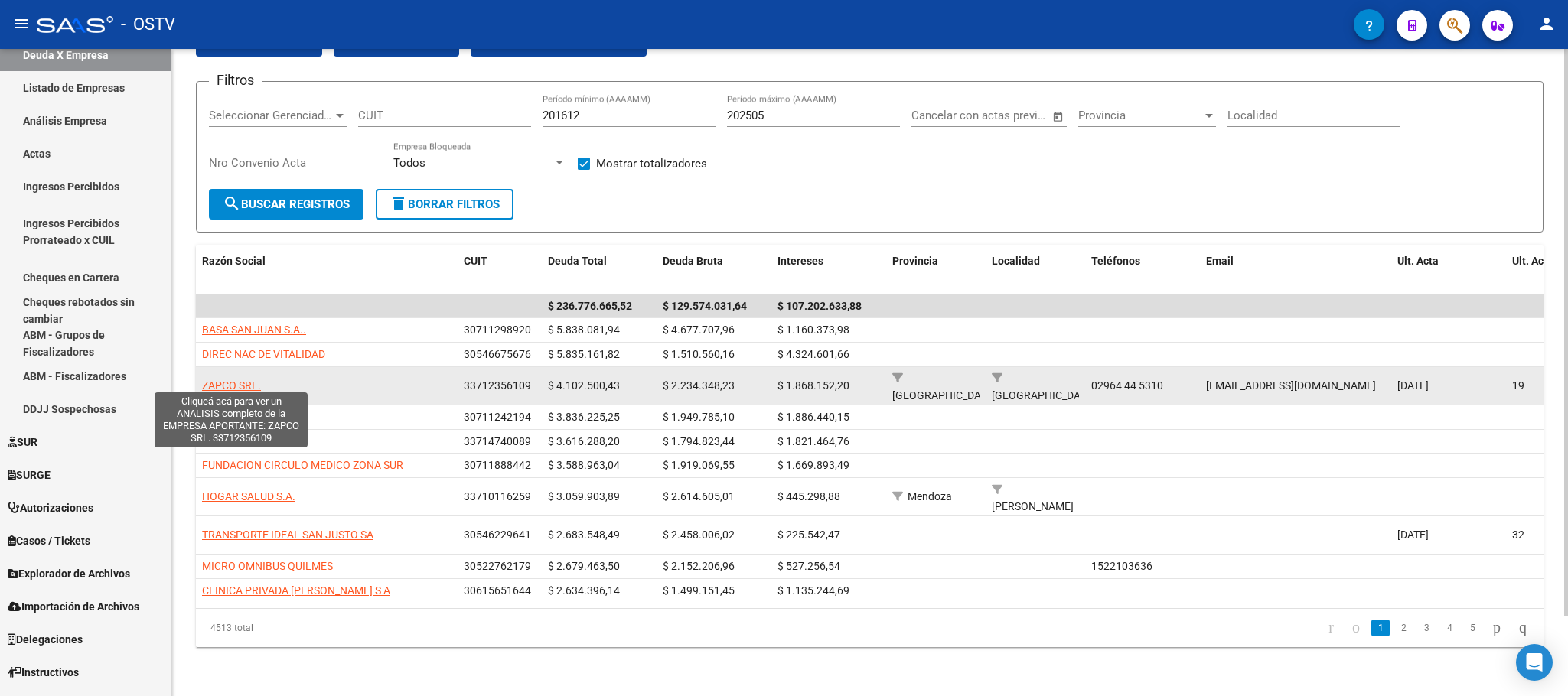
click at [223, 380] on span "ZAPCO SRL." at bounding box center [231, 386] width 59 height 13
type textarea "33712356109"
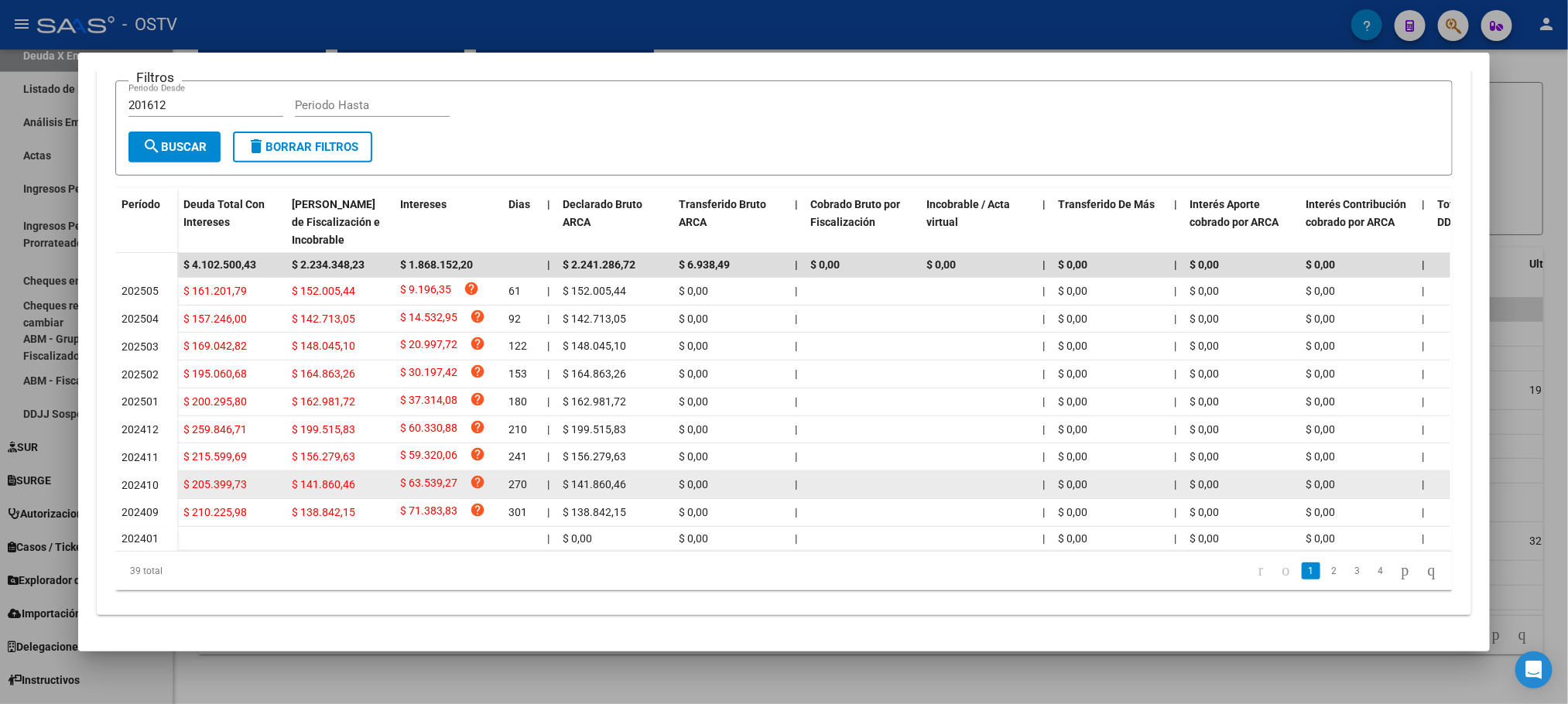
scroll to position [0, 0]
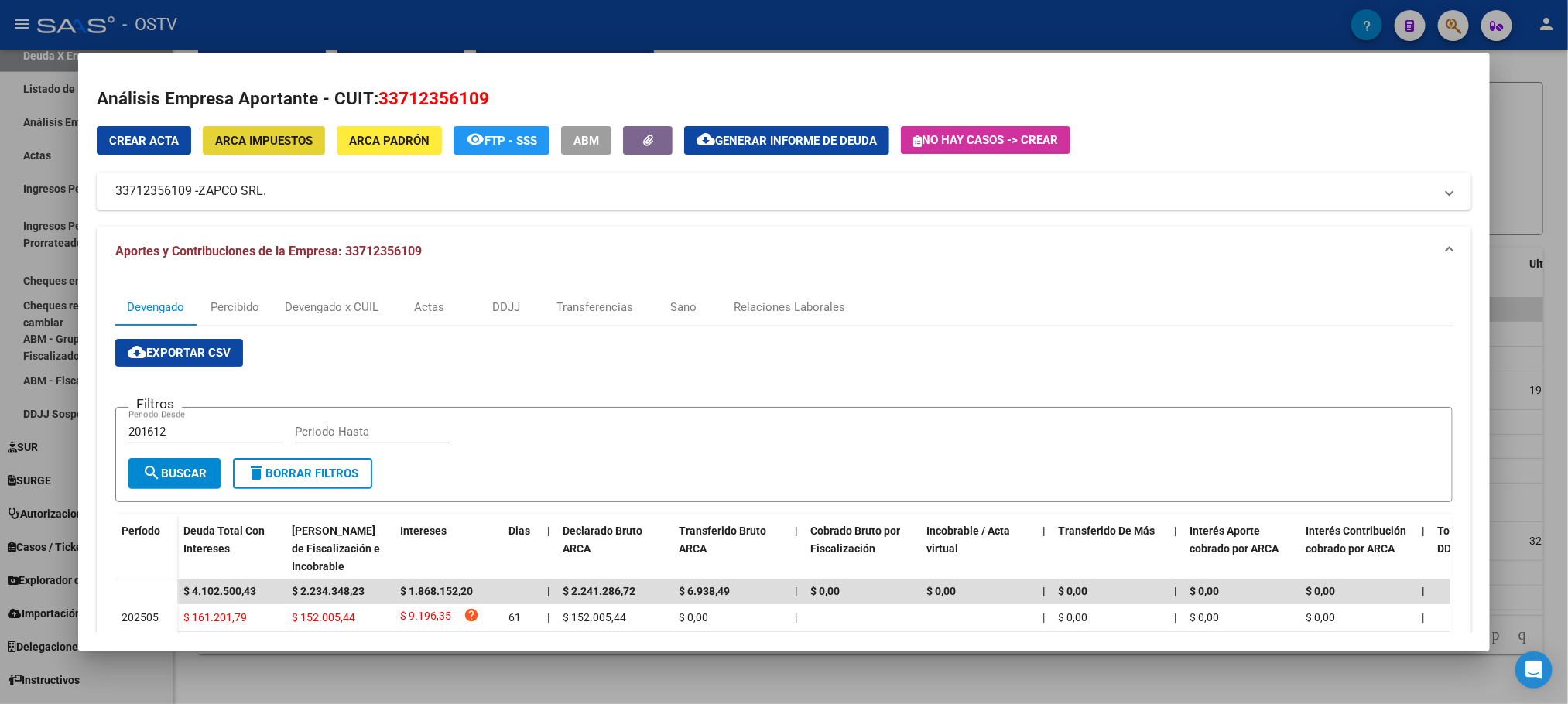
click at [253, 139] on span "ARCA Impuestos" at bounding box center [263, 141] width 98 height 14
click at [363, 152] on button "ARCA Padrón" at bounding box center [389, 141] width 105 height 29
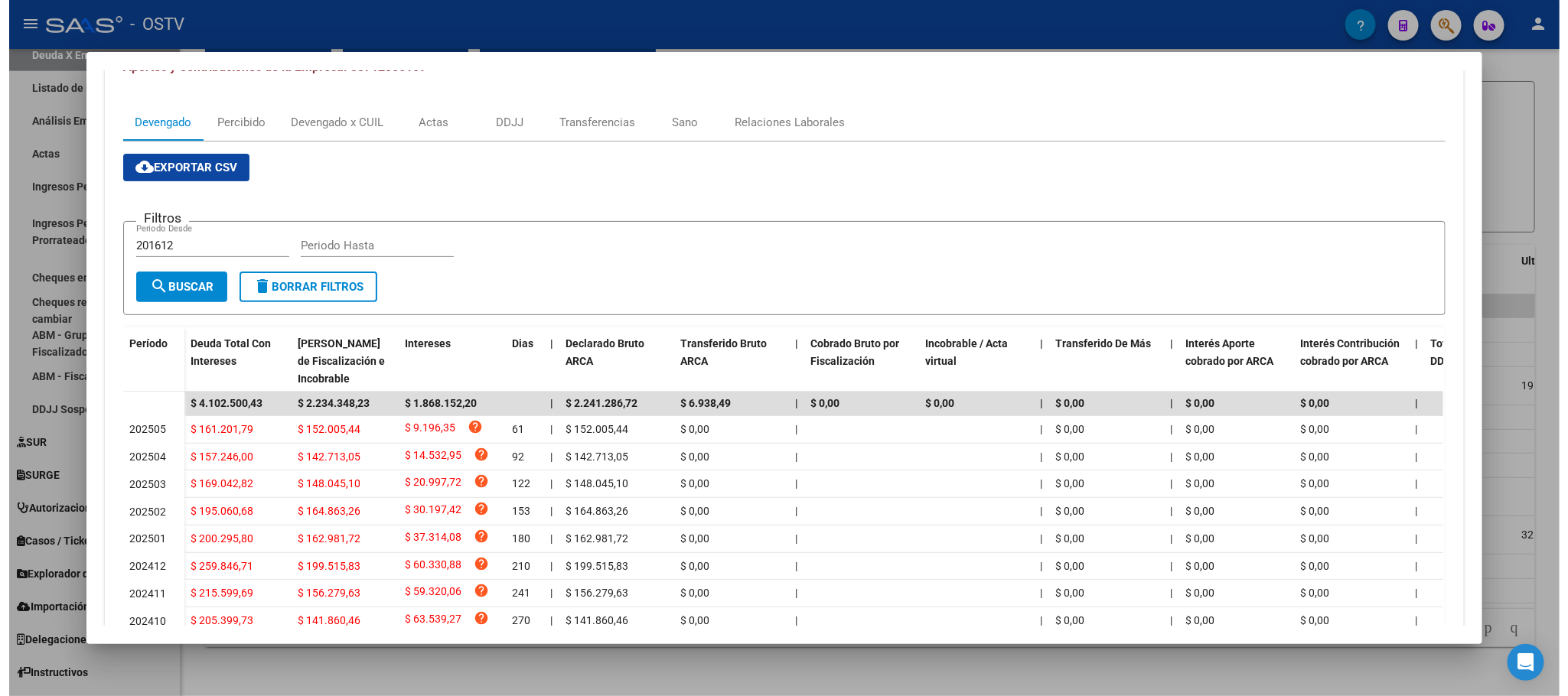
scroll to position [337, 0]
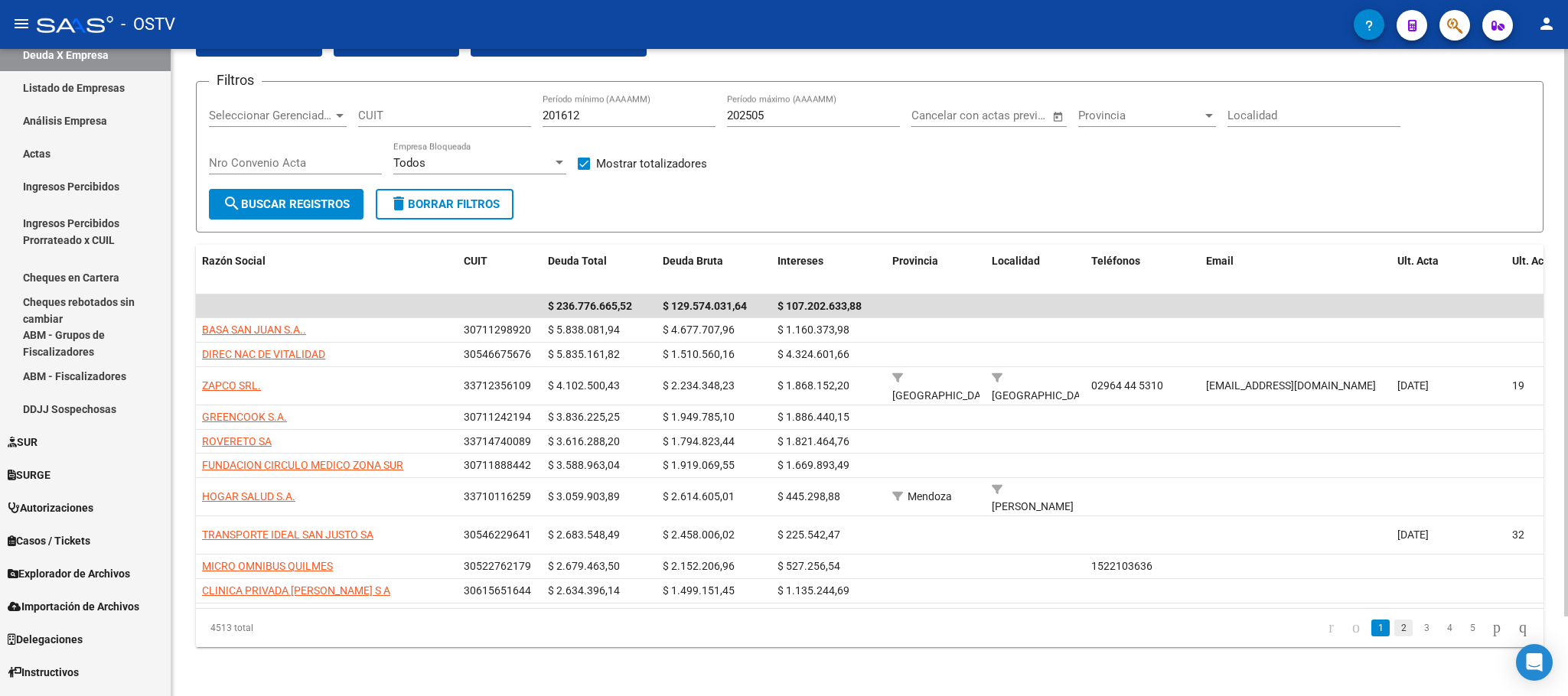
click at [1394, 632] on link "2" at bounding box center [1403, 628] width 18 height 17
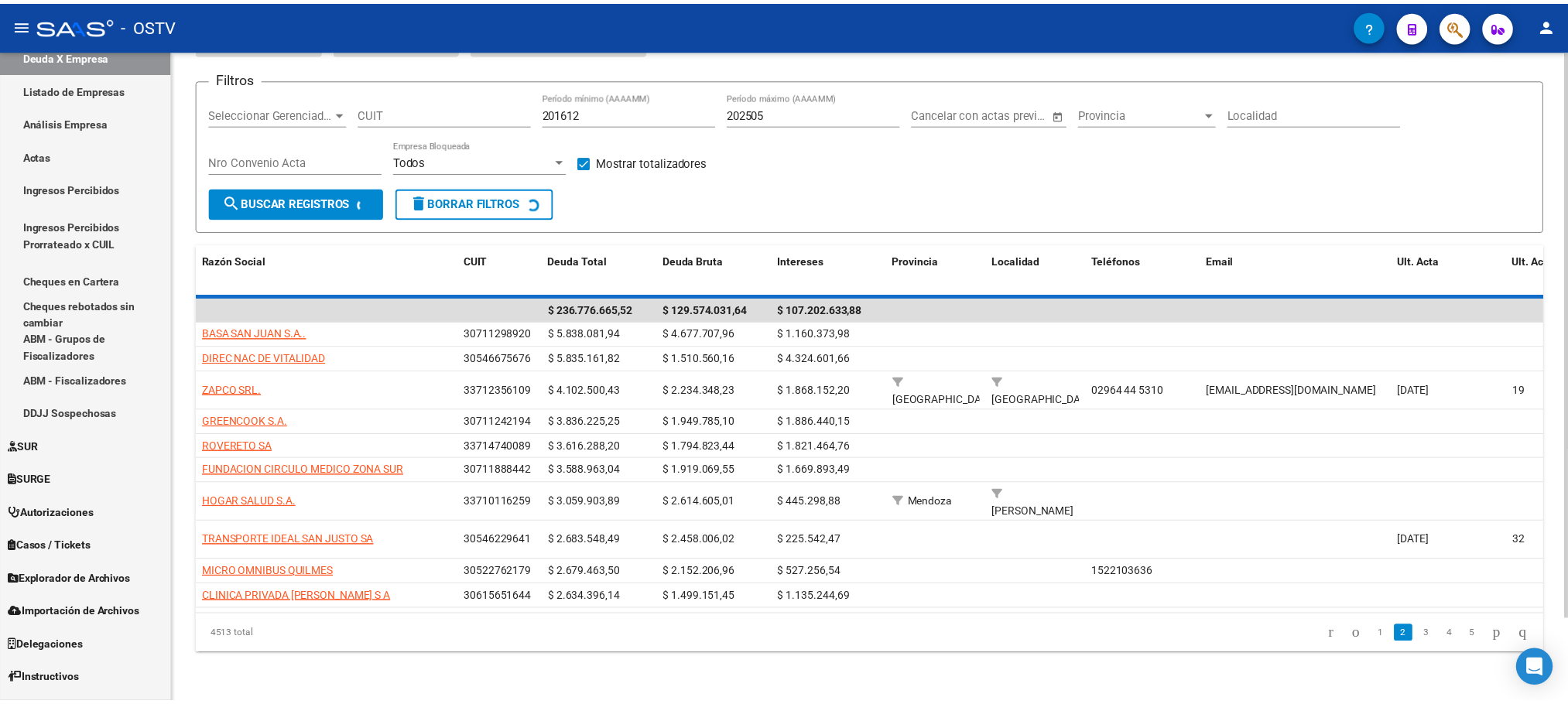
scroll to position [65, 0]
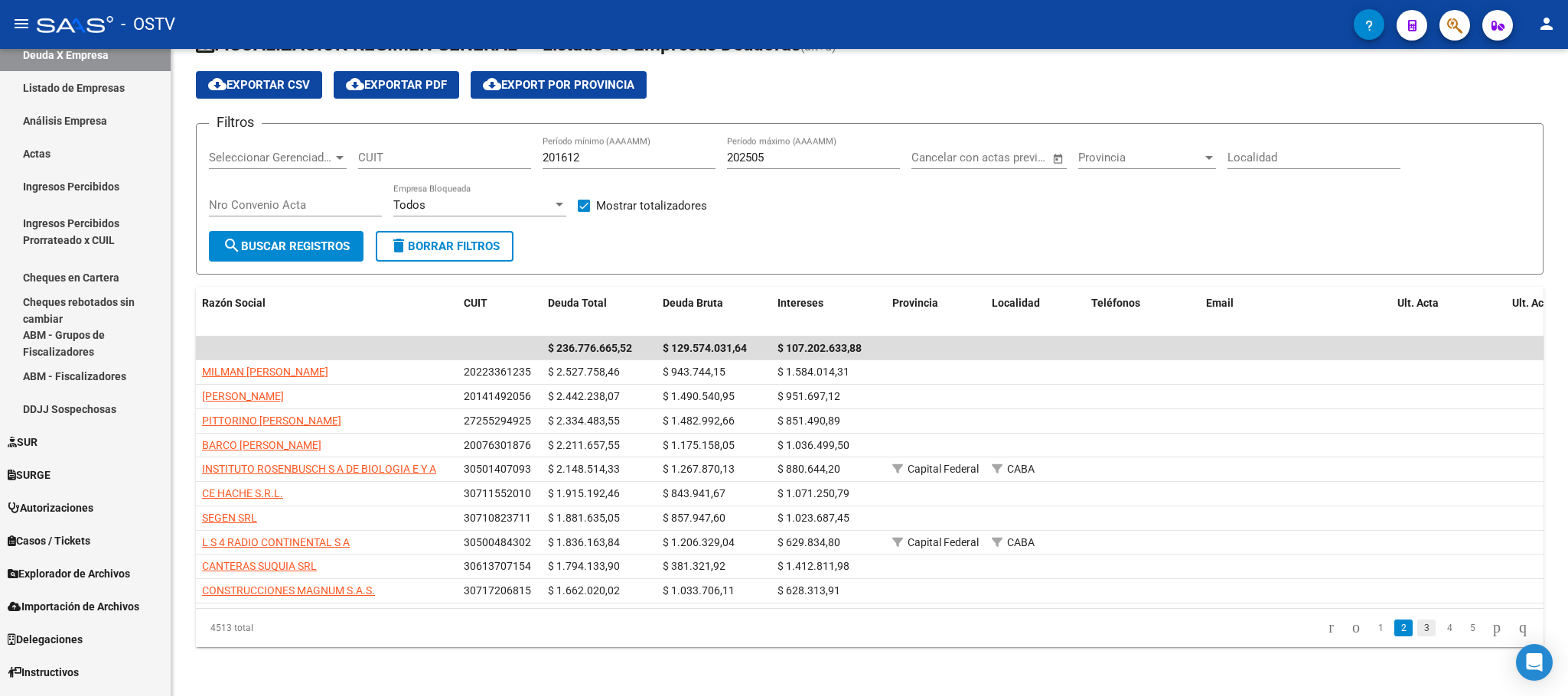
click at [1417, 632] on link "3" at bounding box center [1426, 628] width 18 height 17
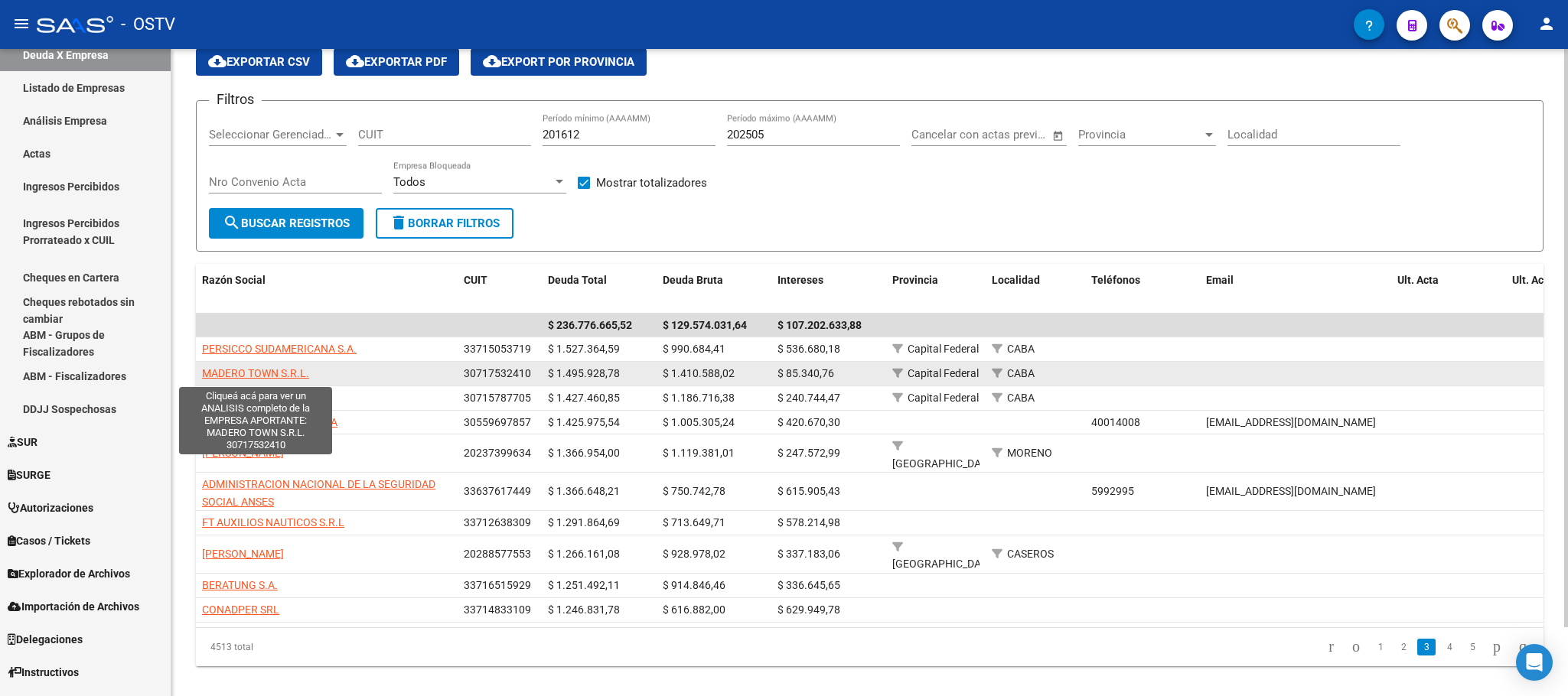
click at [245, 372] on span "MADERO TOWN S.R.L." at bounding box center [256, 374] width 107 height 13
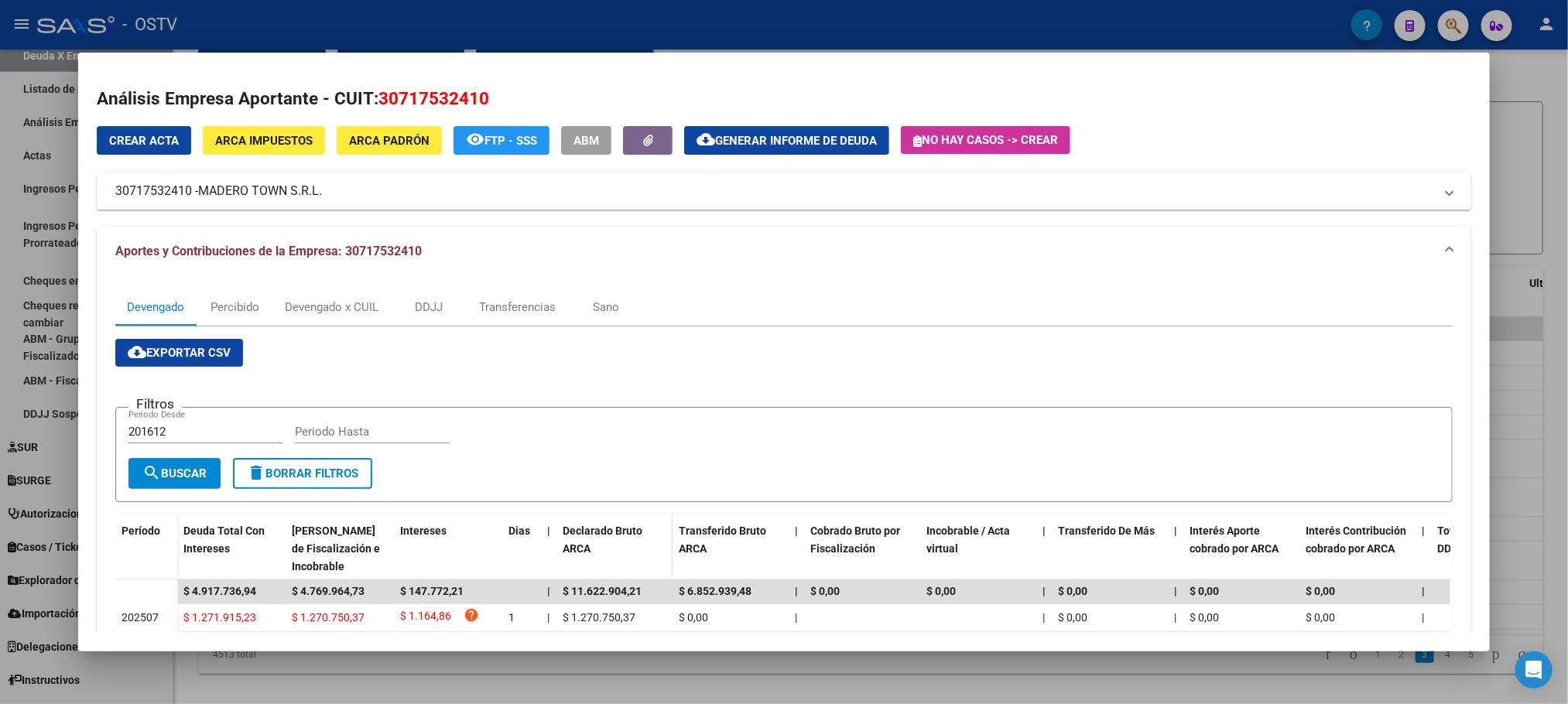
scroll to position [251, 0]
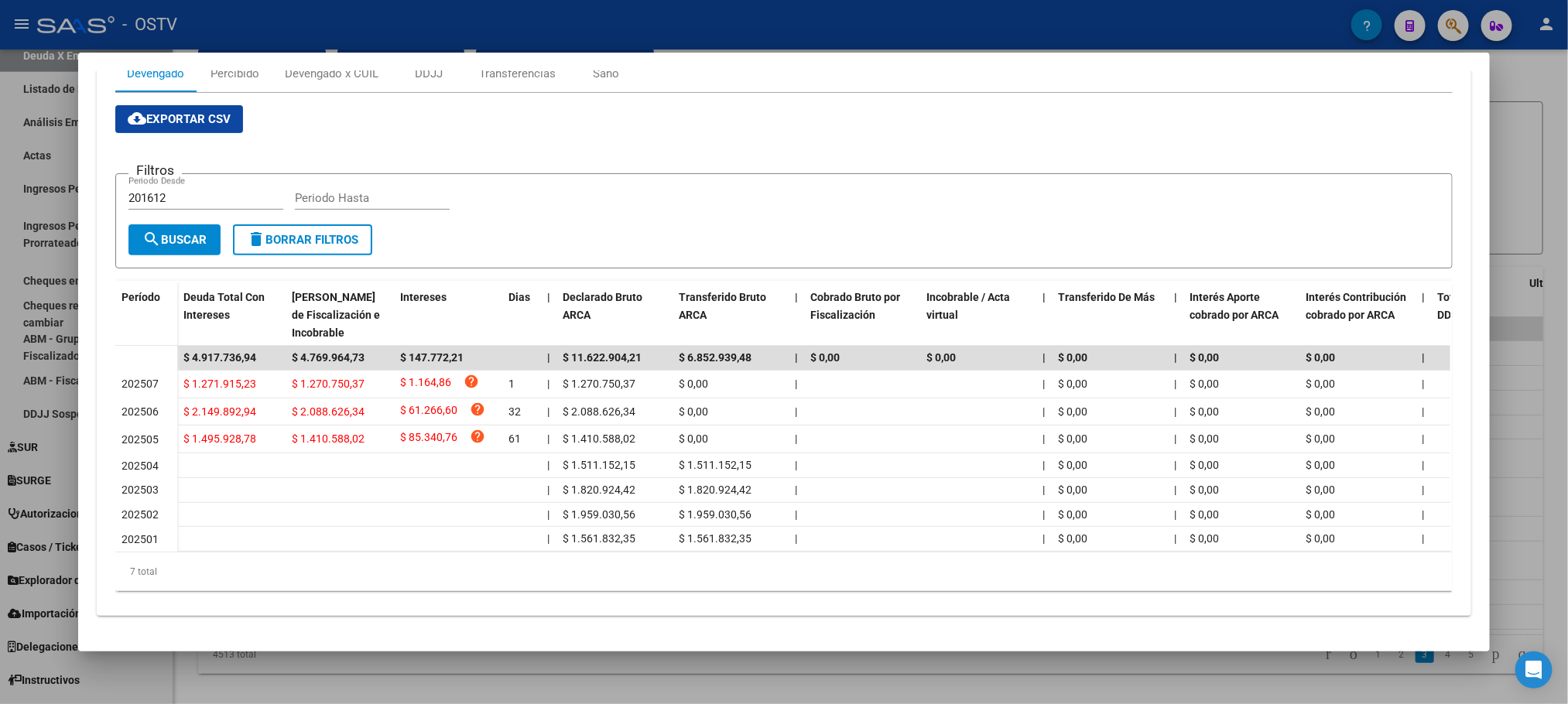
click at [202, 681] on div at bounding box center [784, 352] width 1568 height 704
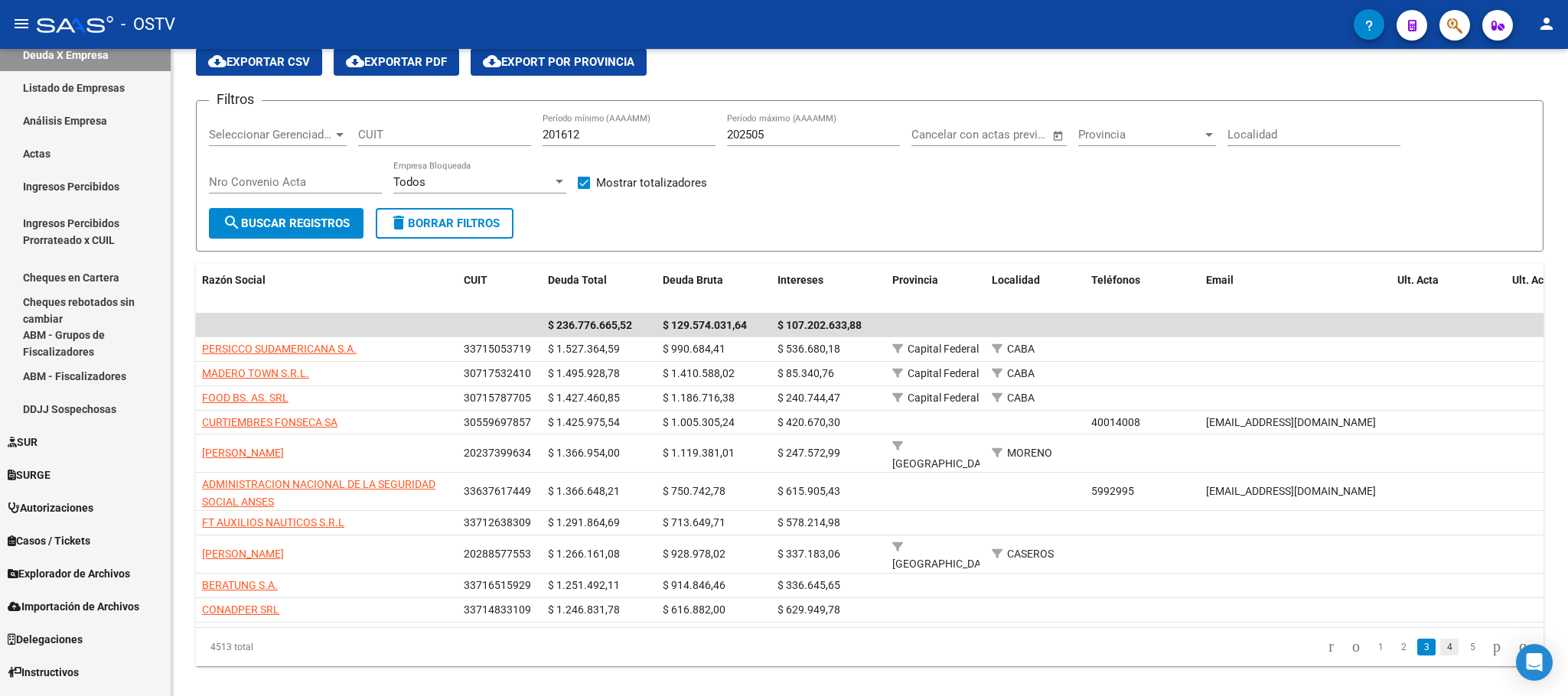
click at [1440, 643] on link "4" at bounding box center [1448, 646] width 18 height 17
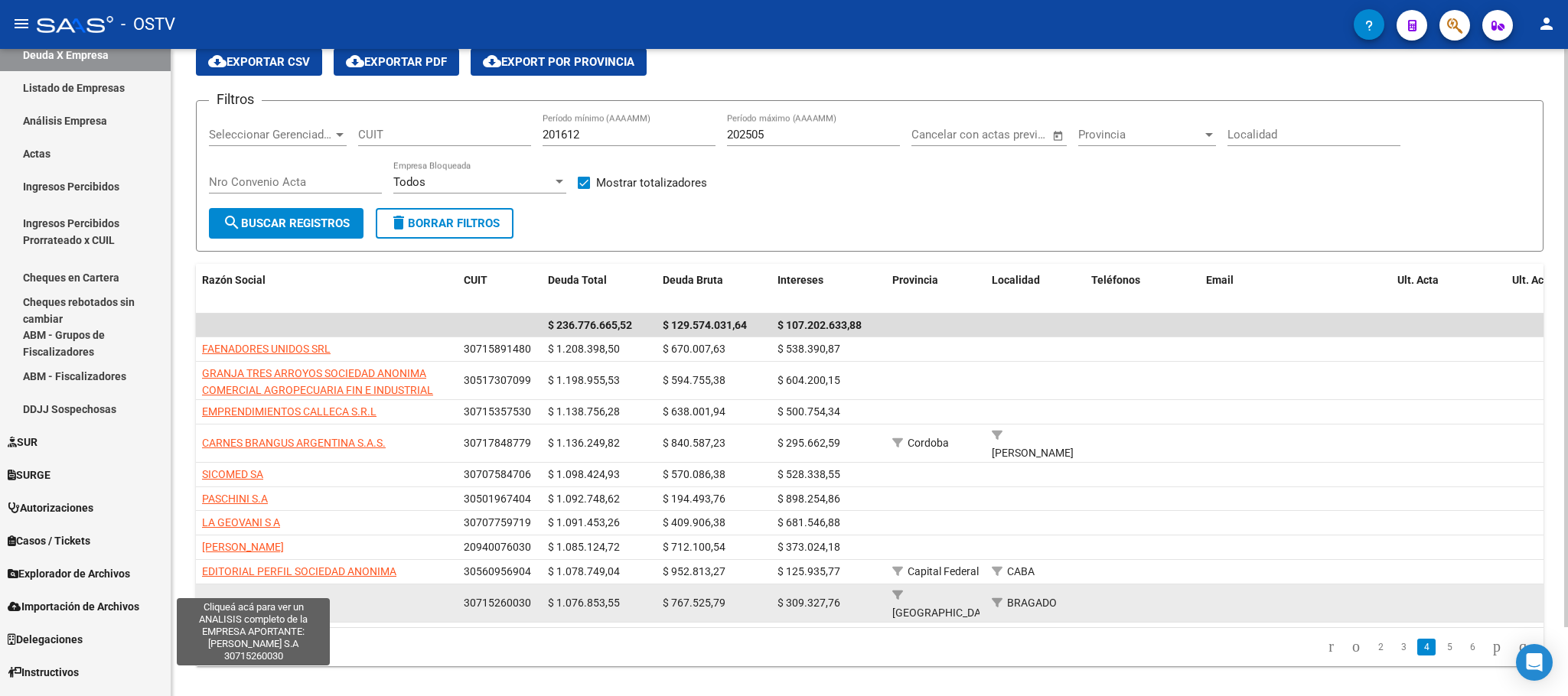
click at [271, 597] on span "[PERSON_NAME] [PERSON_NAME] S.A" at bounding box center [252, 603] width 100 height 13
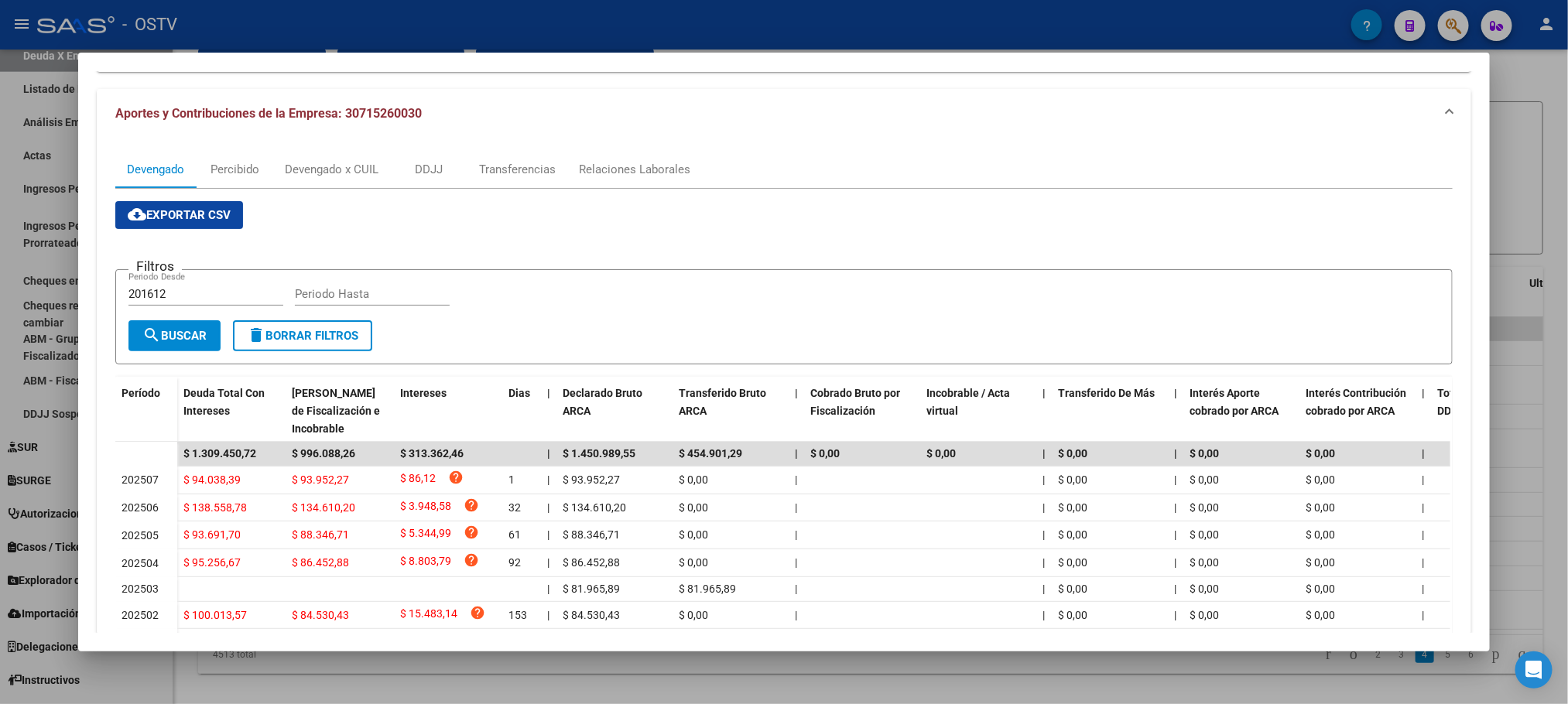
scroll to position [0, 0]
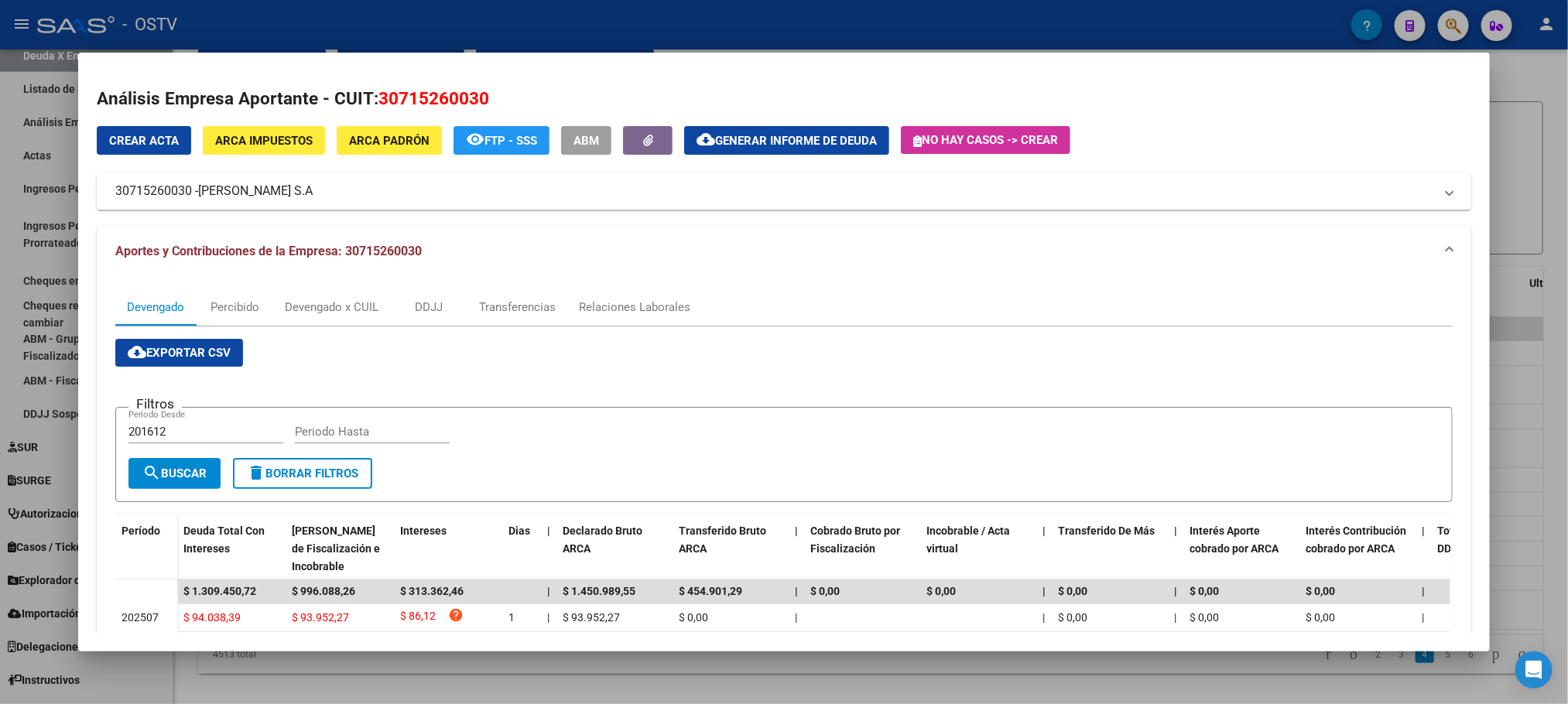
click at [261, 137] on span "ARCA Impuestos" at bounding box center [263, 141] width 98 height 14
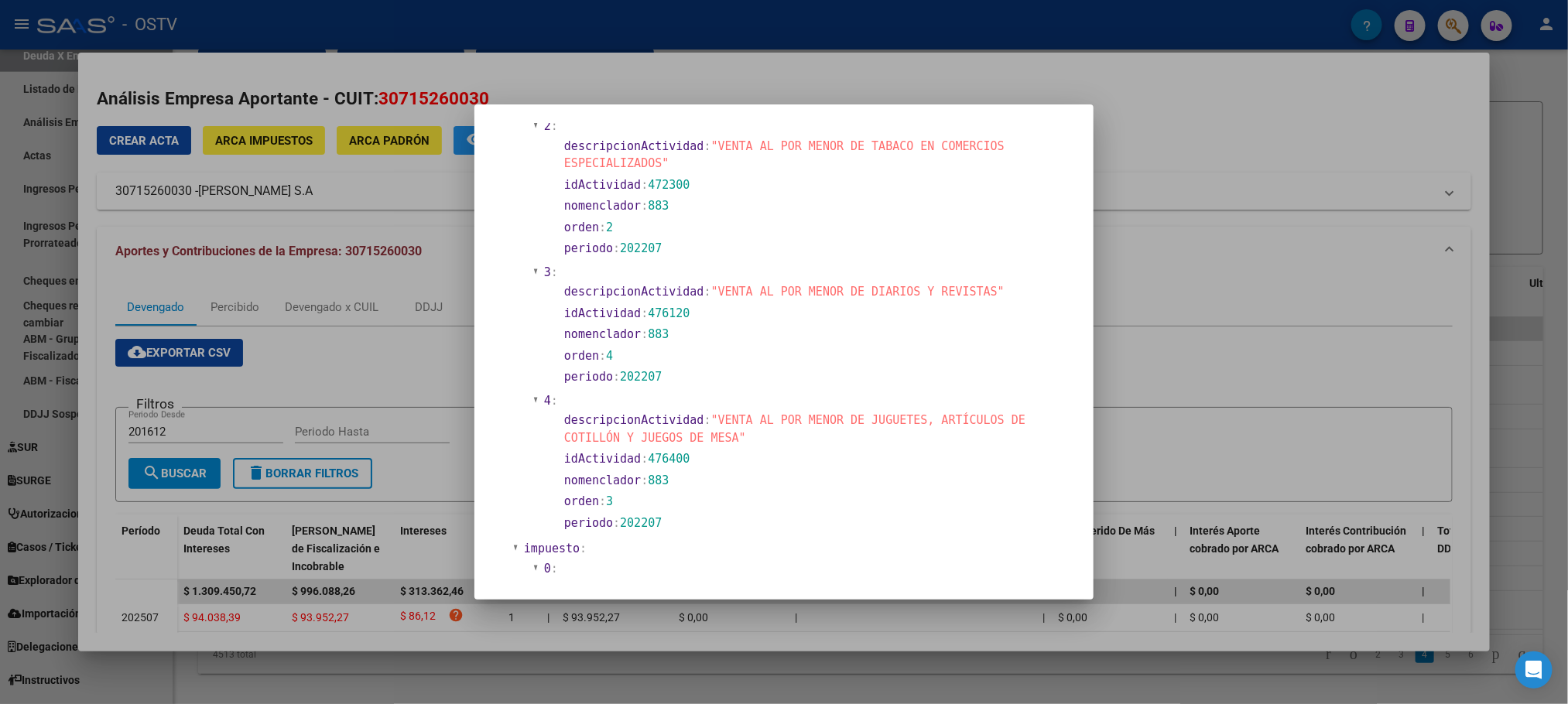
scroll to position [730, 0]
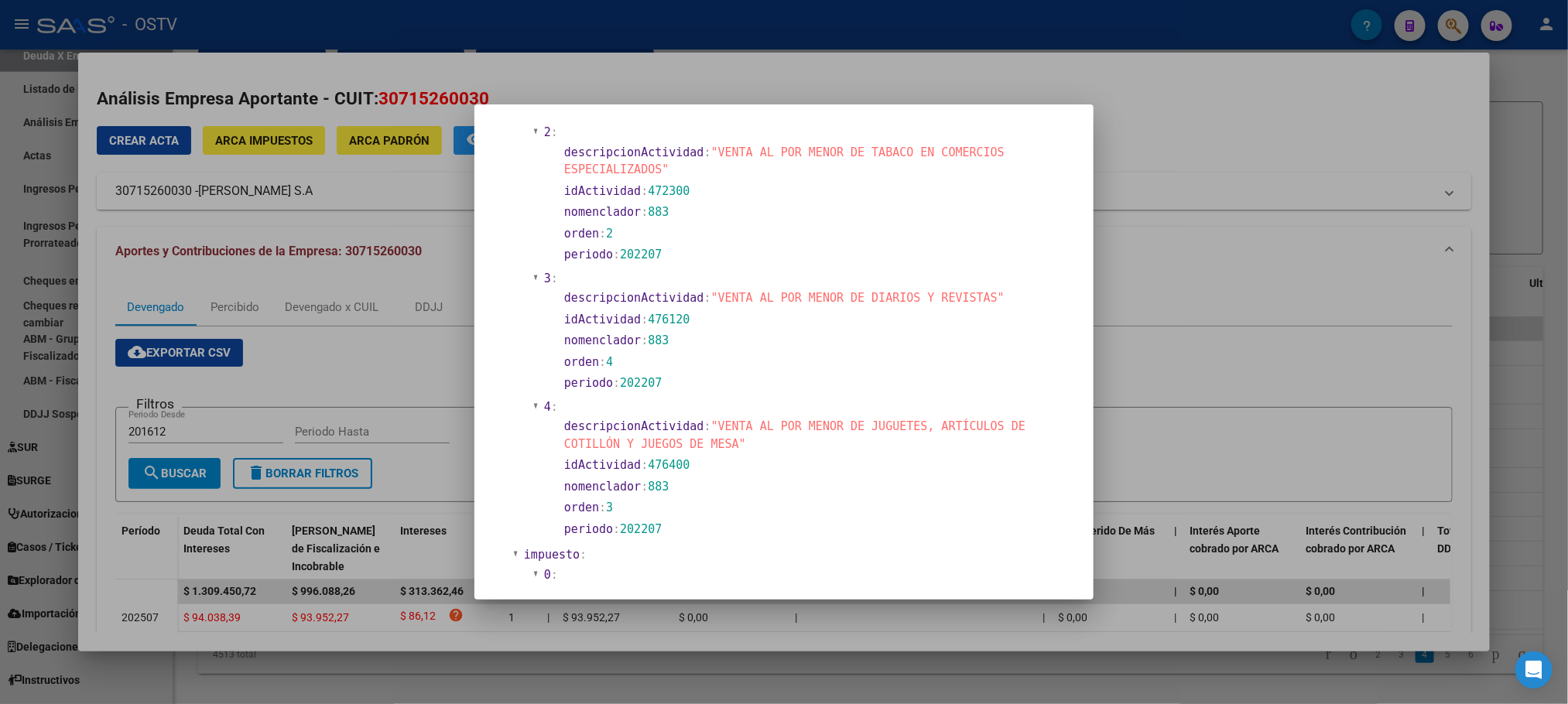
click at [438, 200] on div at bounding box center [784, 352] width 1568 height 704
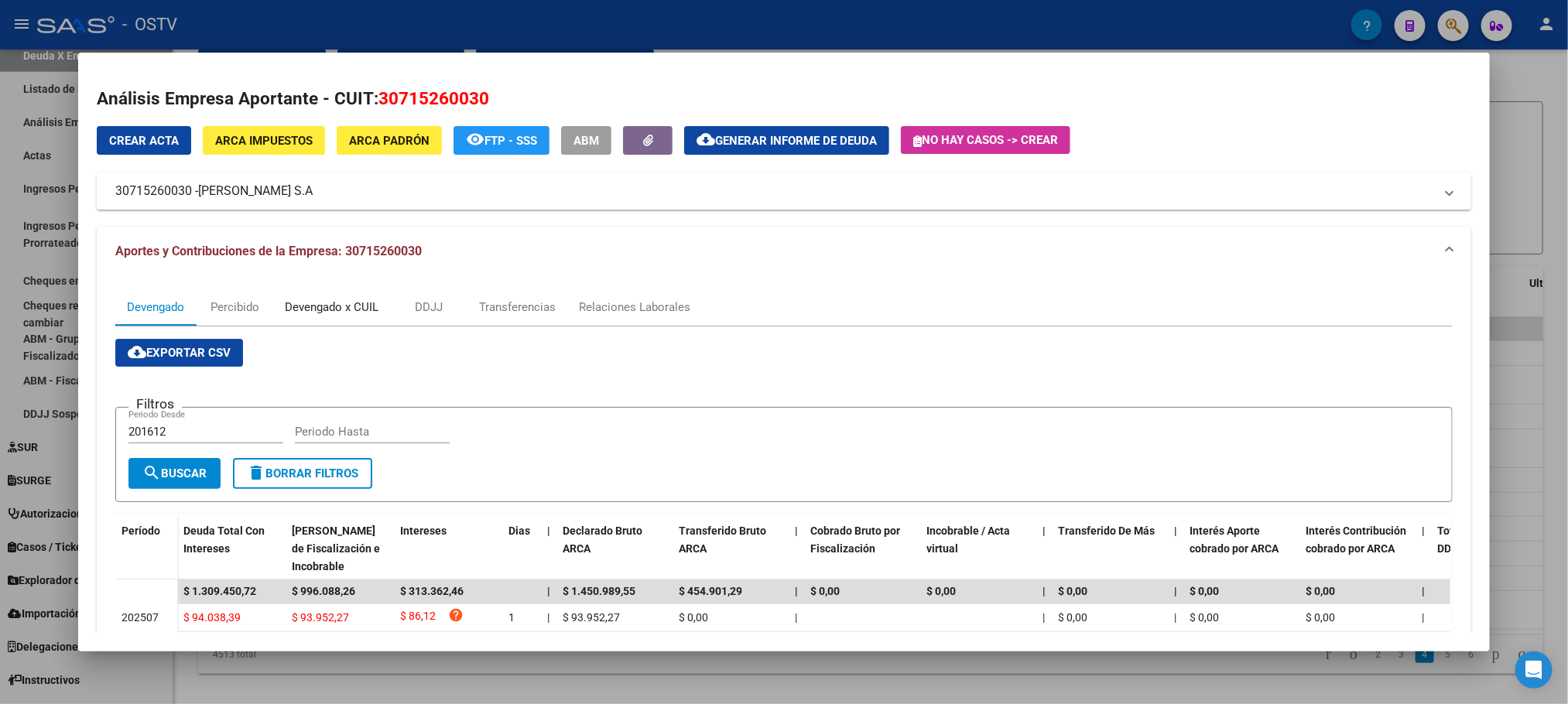
click at [358, 304] on div "Devengado x CUIL" at bounding box center [332, 307] width 94 height 17
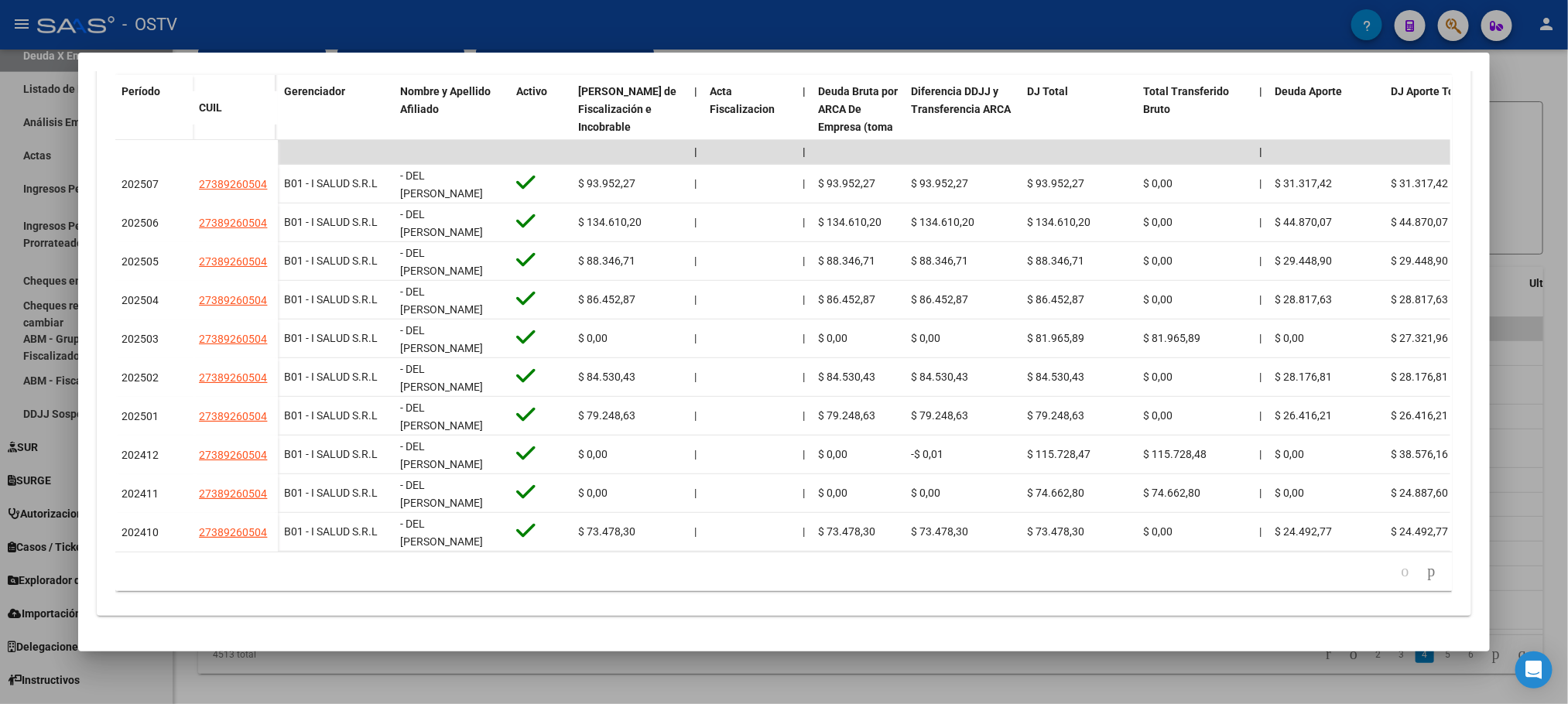
scroll to position [341, 0]
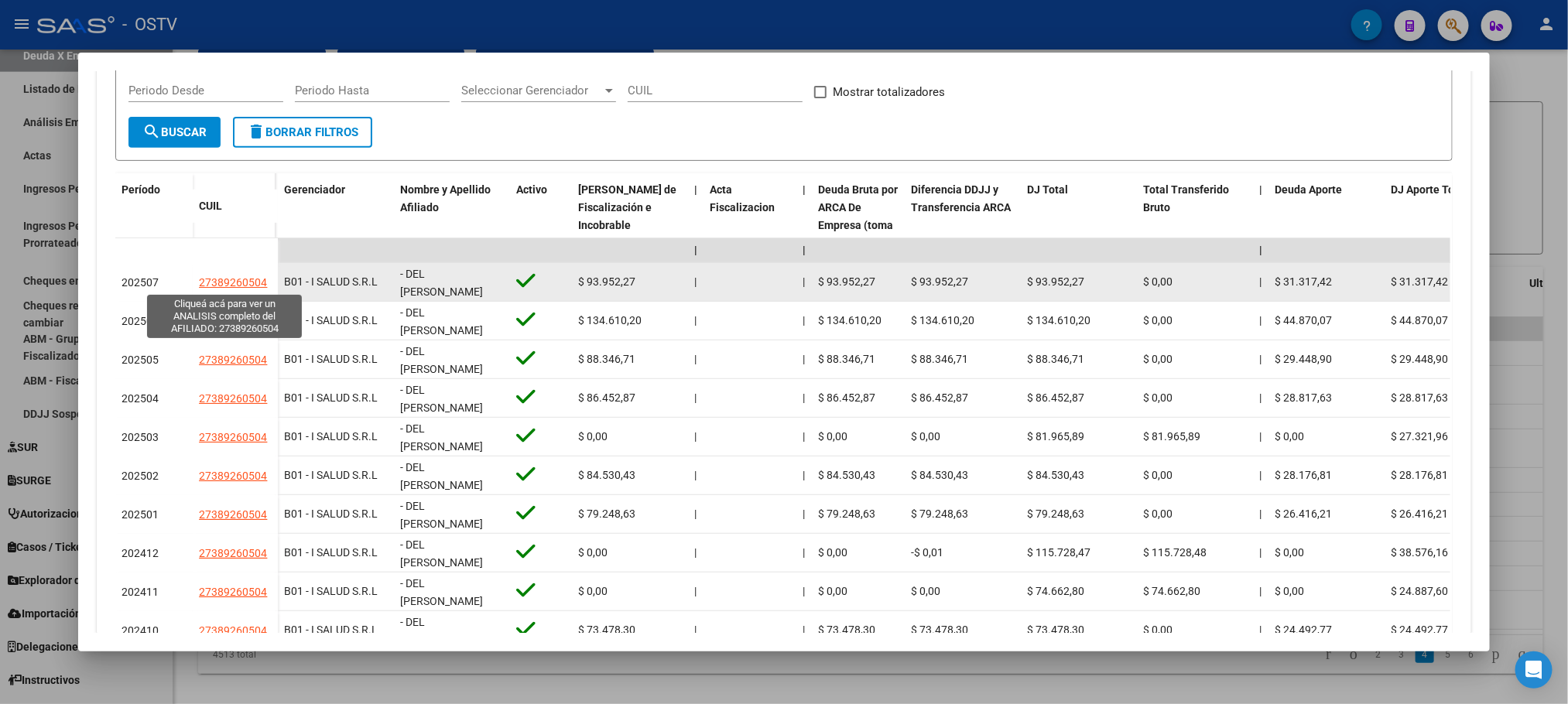
click at [237, 282] on span "27389260504" at bounding box center [233, 282] width 68 height 13
type textarea "27389260504"
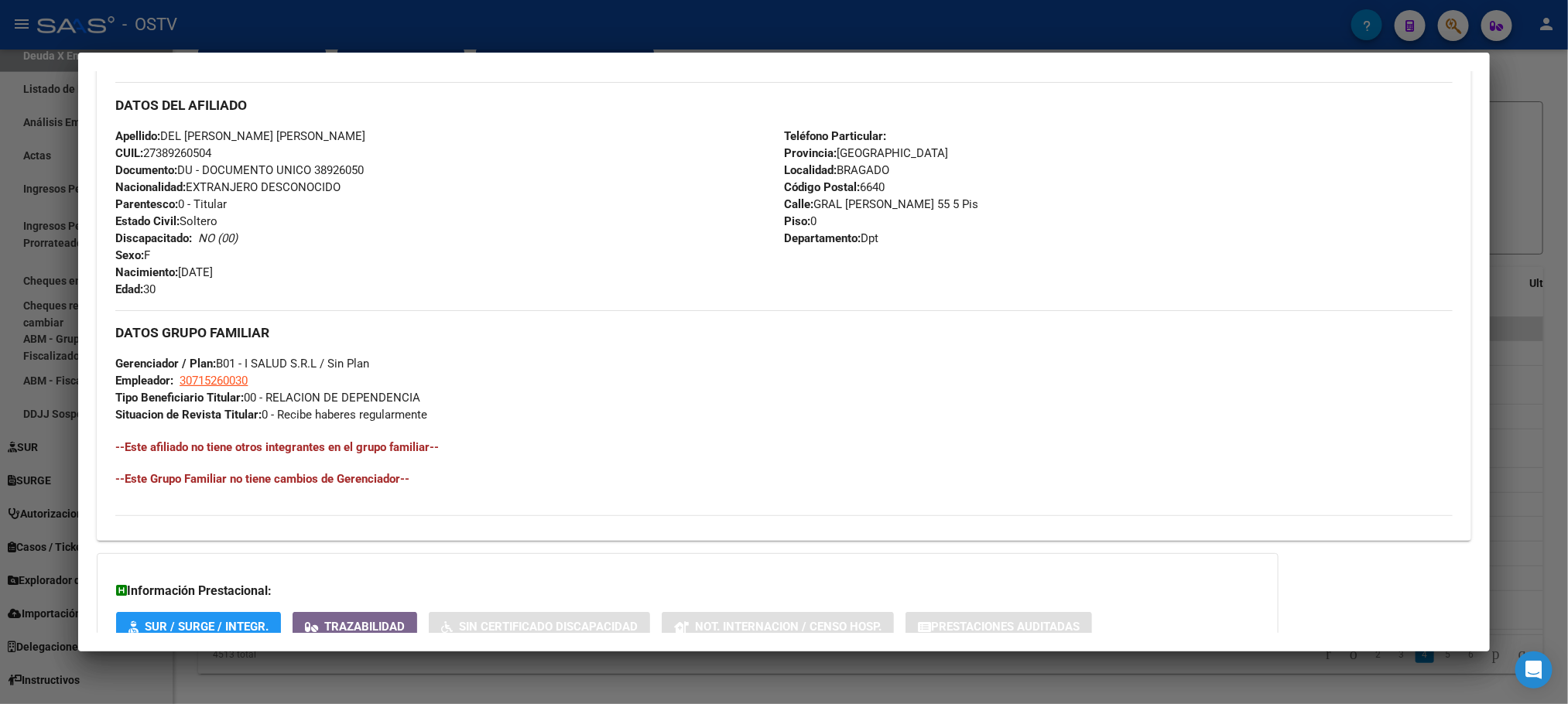
scroll to position [616, 0]
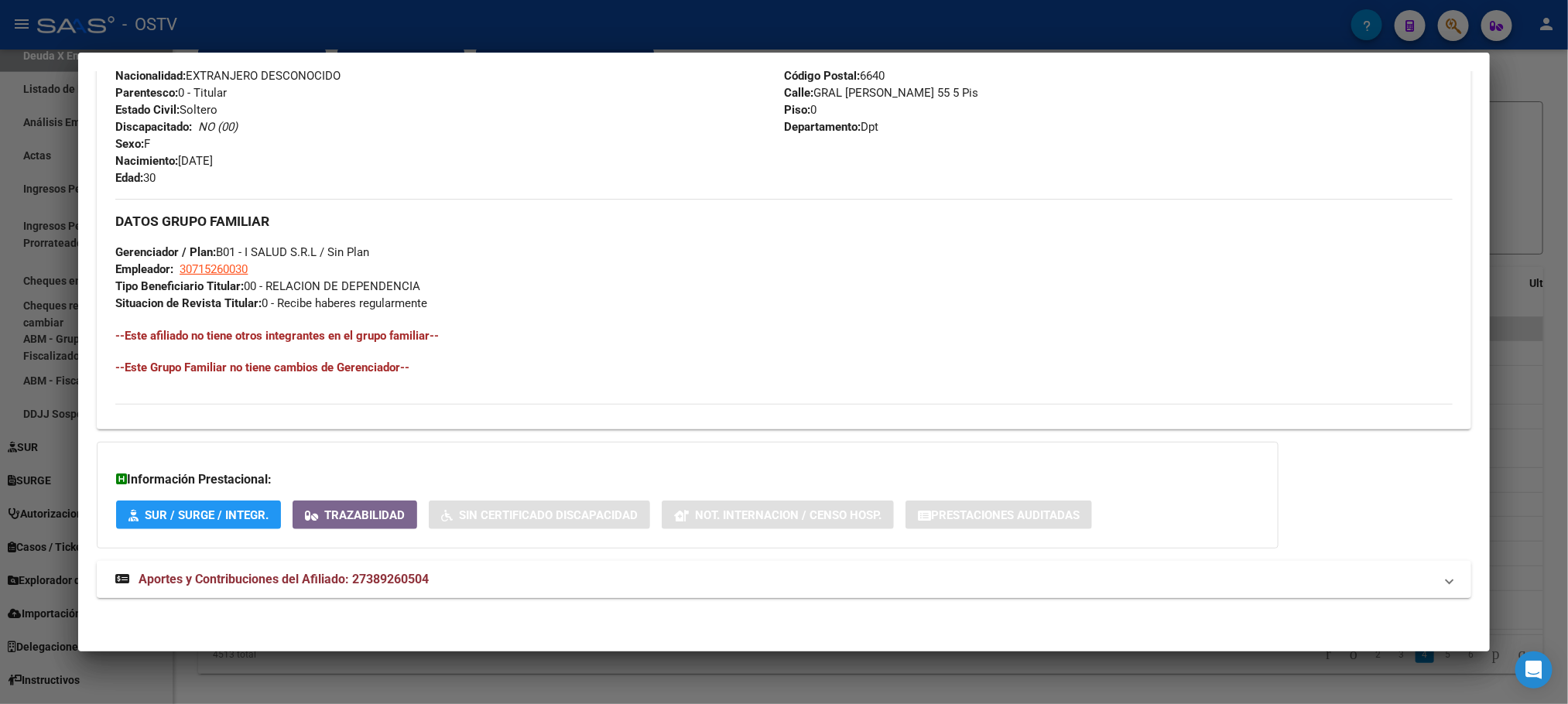
click at [379, 581] on span "Aportes y Contribuciones del Afiliado: 27389260504" at bounding box center [283, 579] width 290 height 14
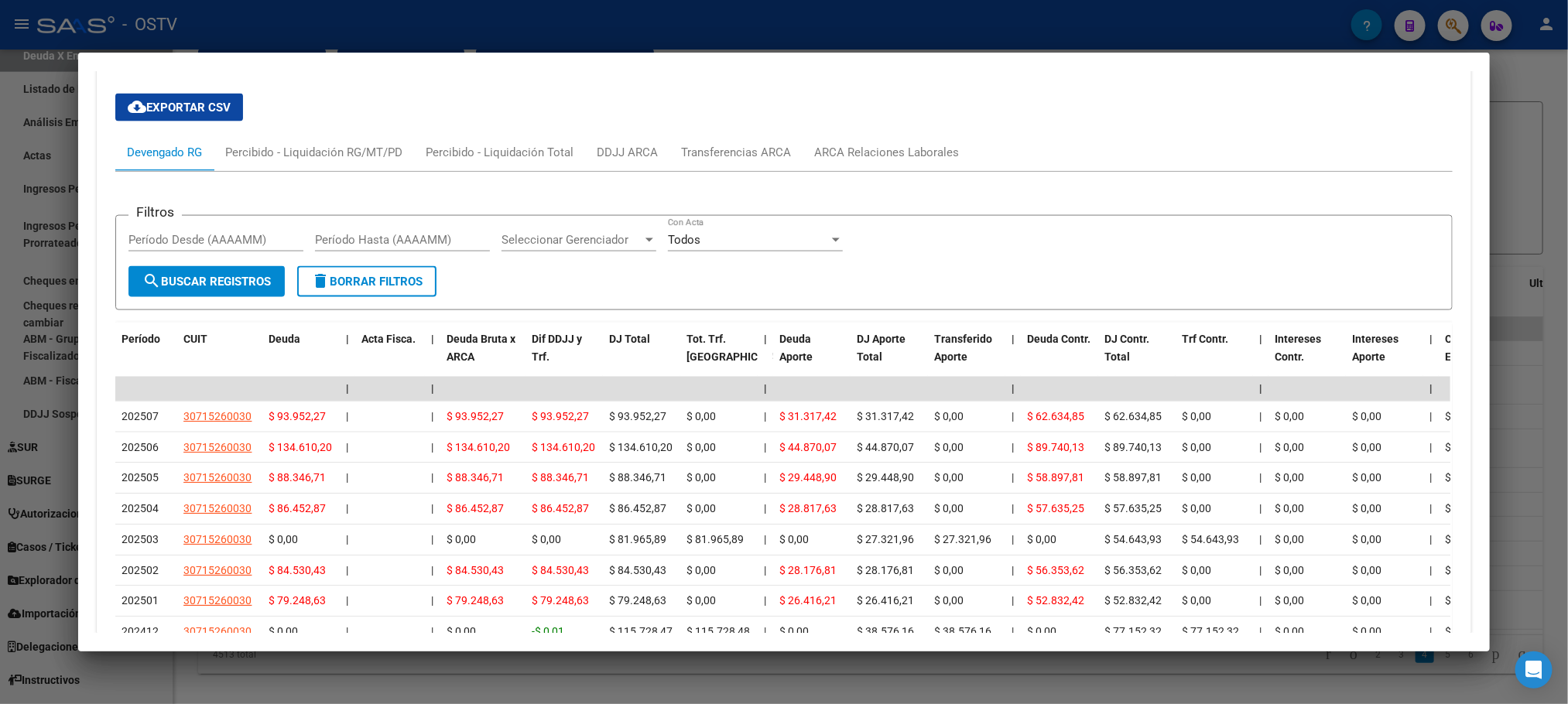
scroll to position [1380, 0]
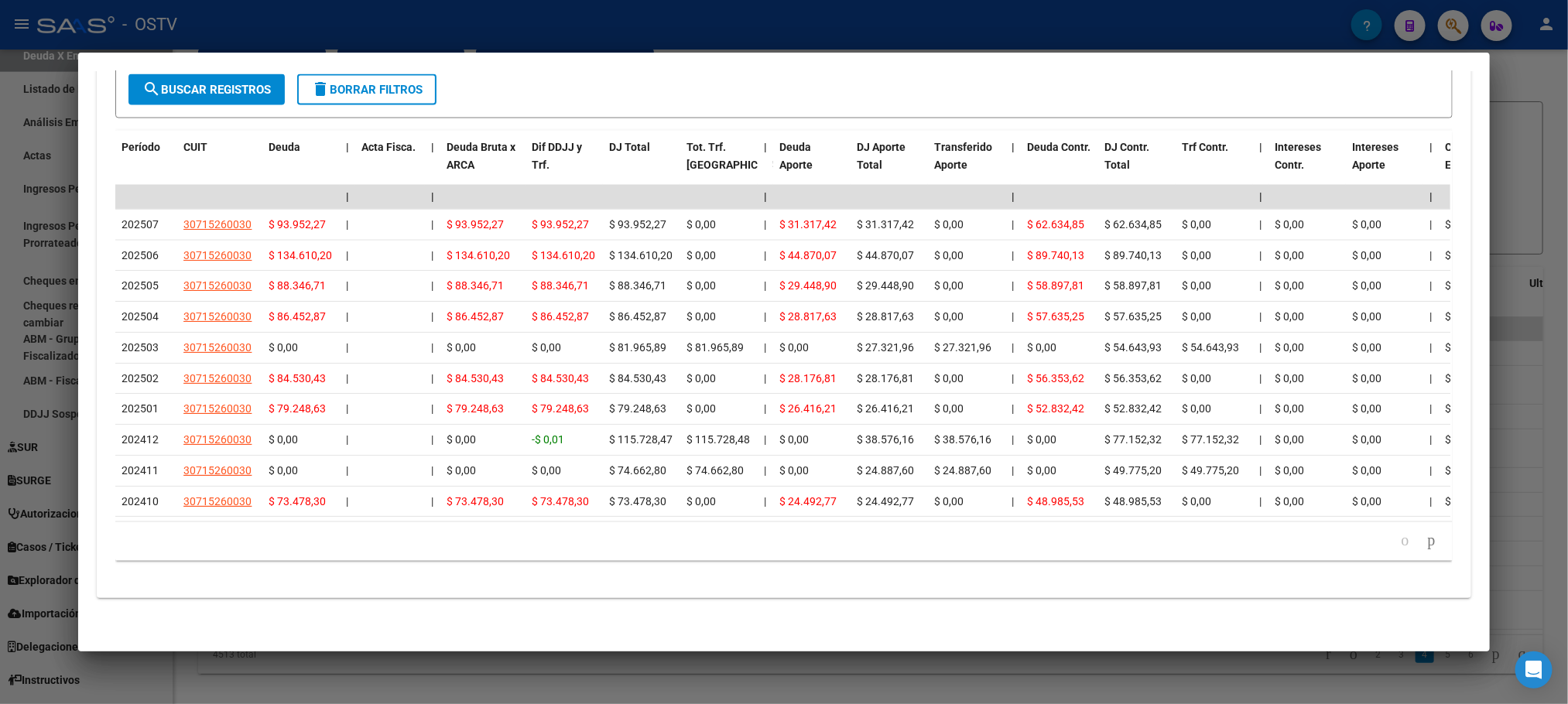
click at [301, 663] on div at bounding box center [784, 352] width 1568 height 704
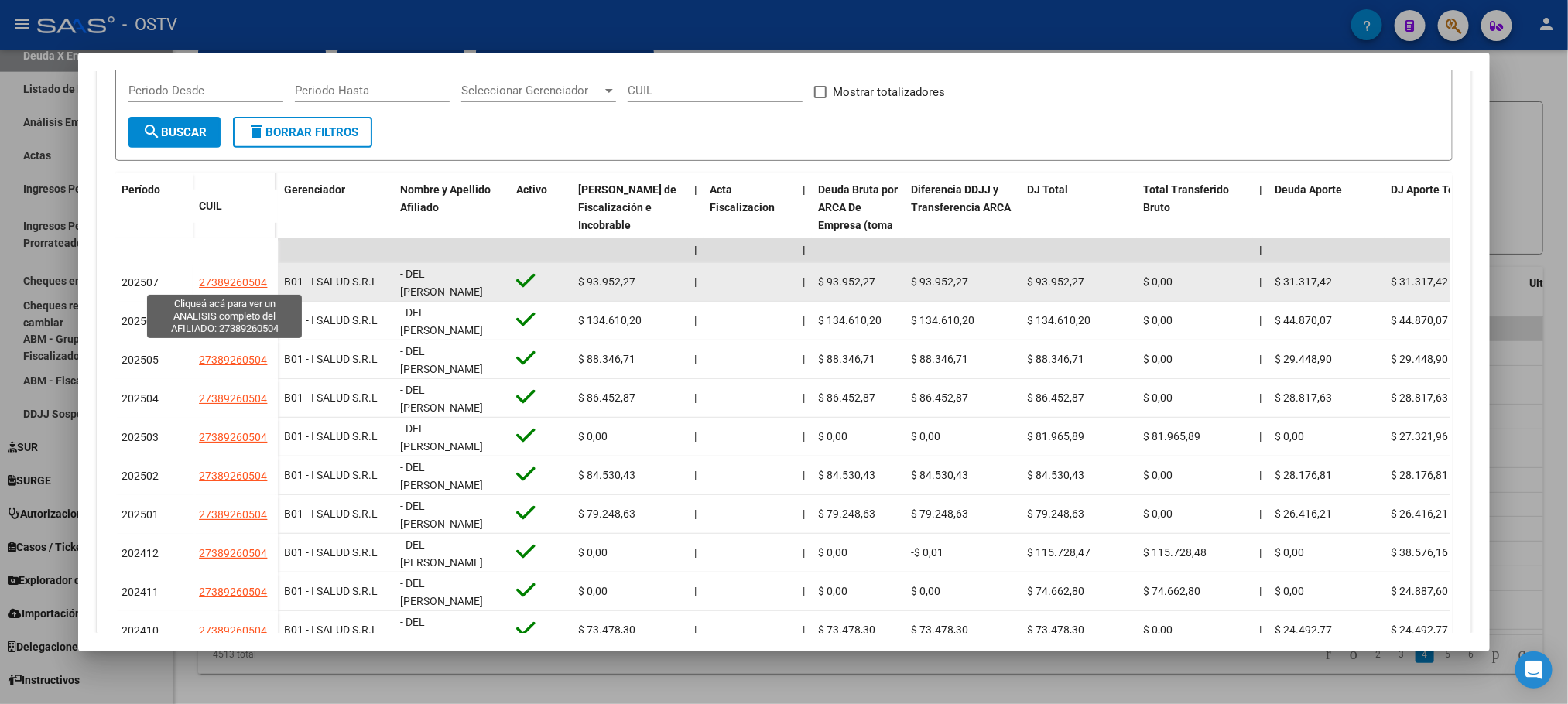
click at [239, 281] on span "27389260504" at bounding box center [233, 282] width 68 height 13
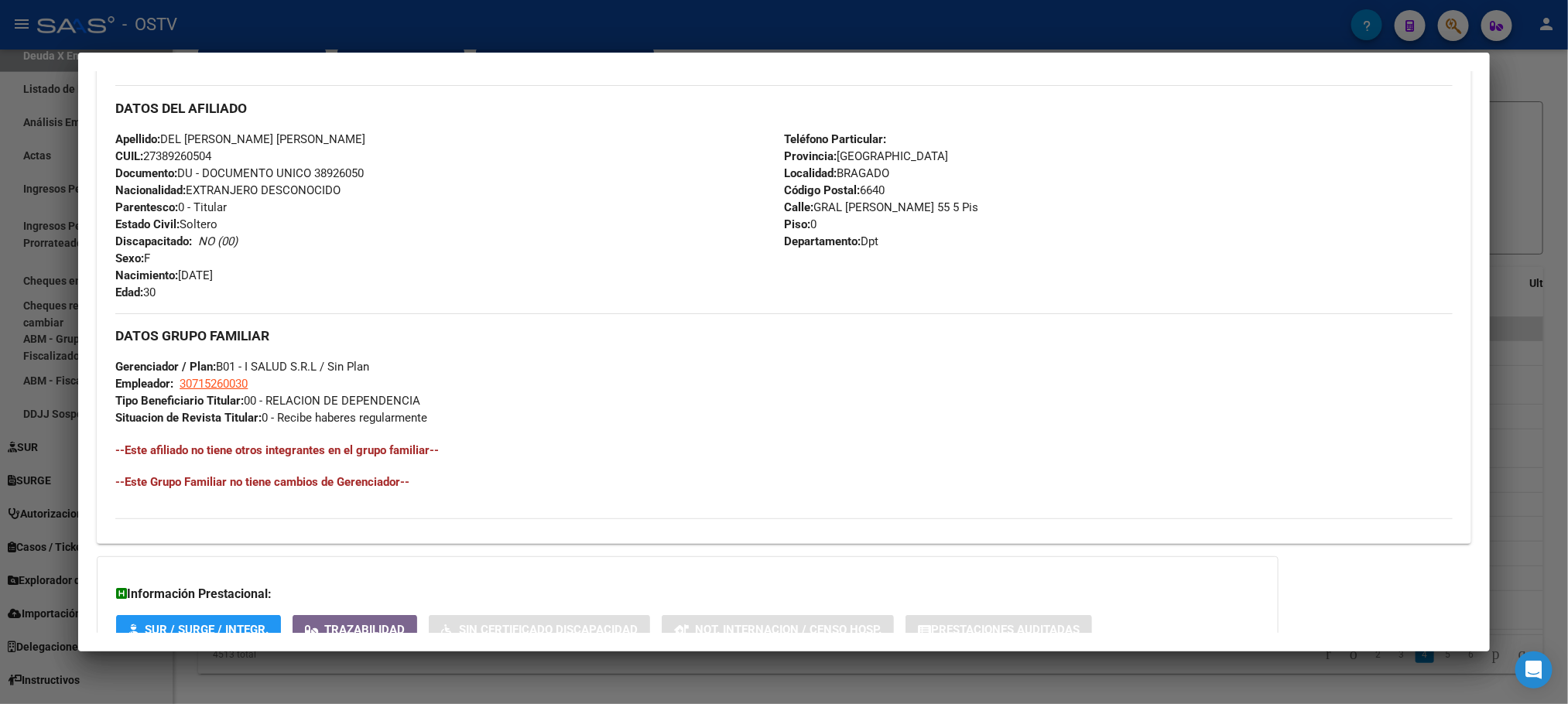
scroll to position [616, 0]
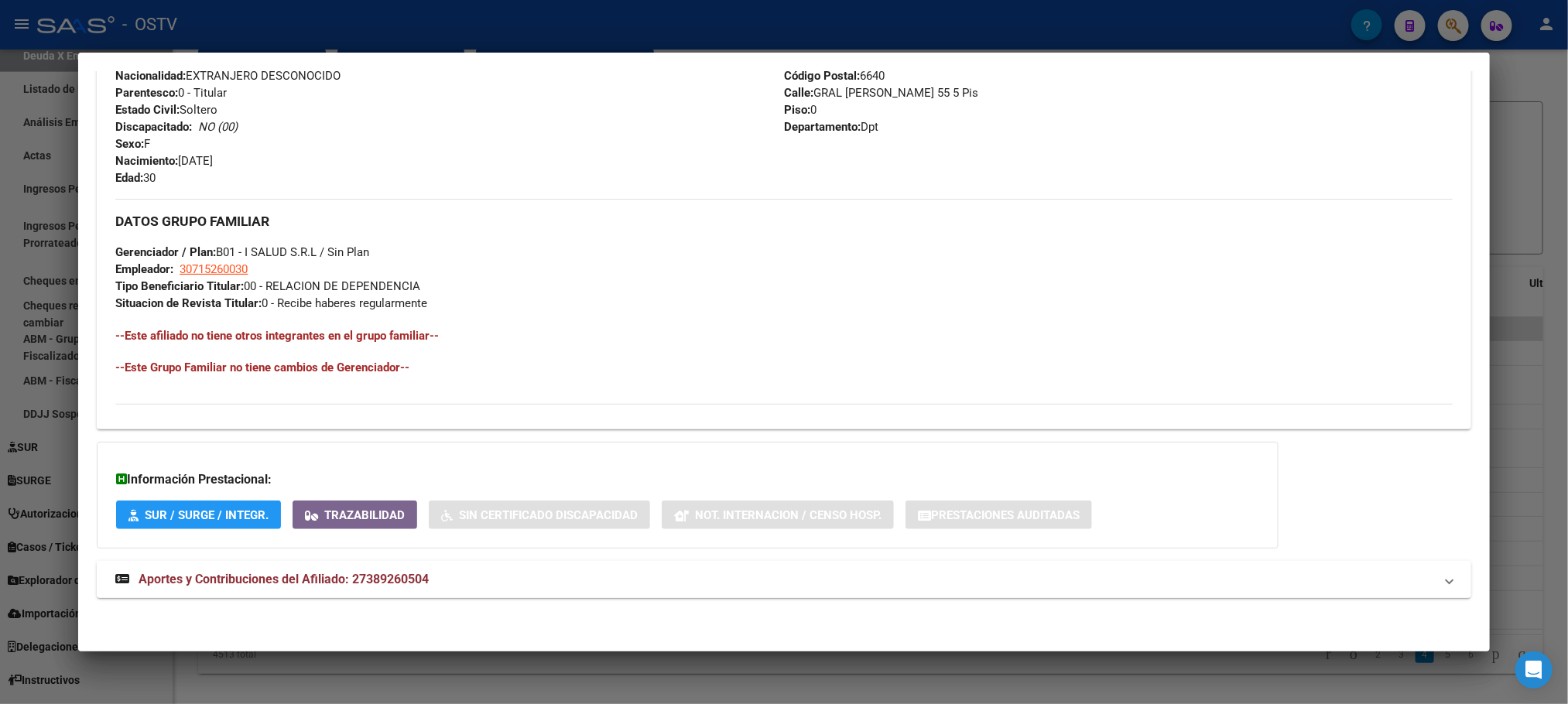
click at [337, 584] on span "Aportes y Contribuciones del Afiliado: 27389260504" at bounding box center [283, 579] width 290 height 14
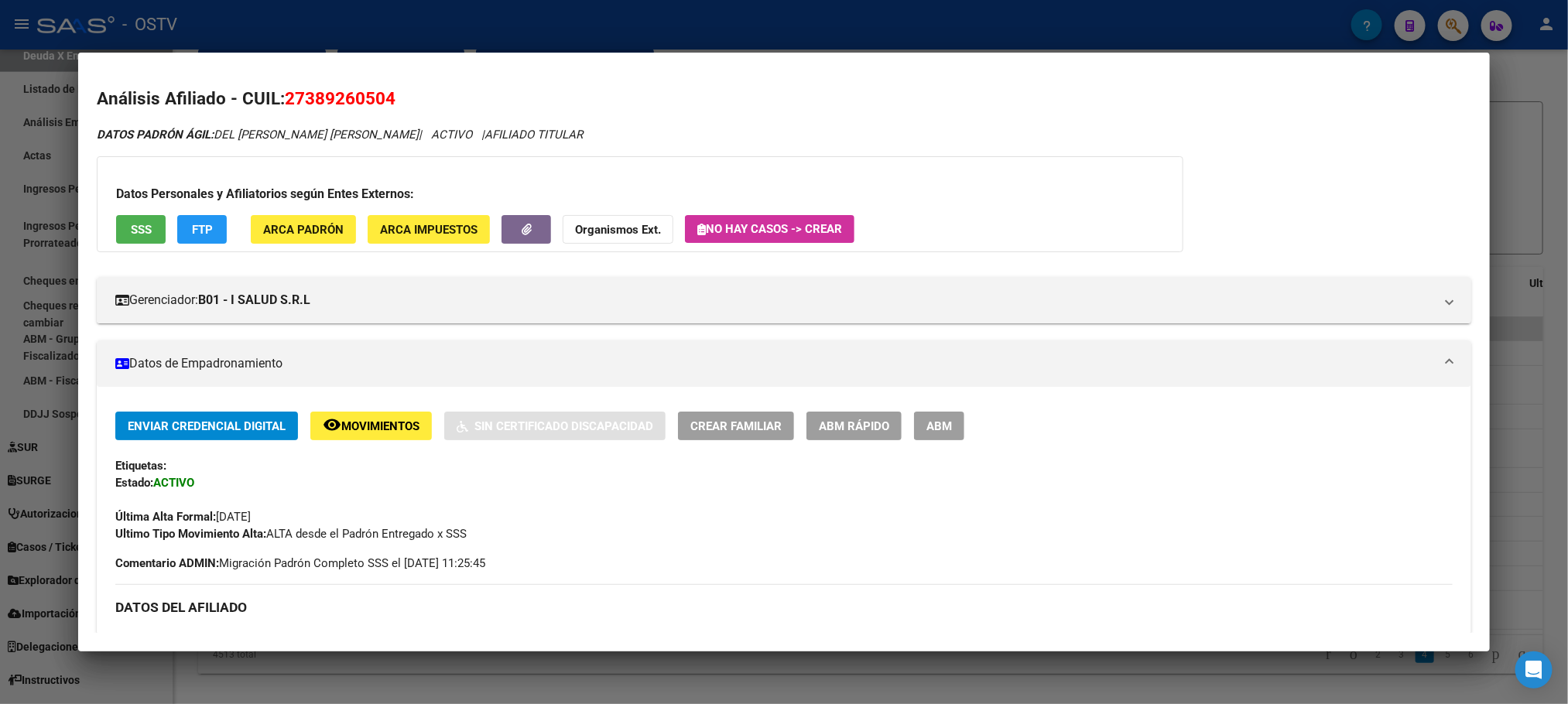
scroll to position [465, 0]
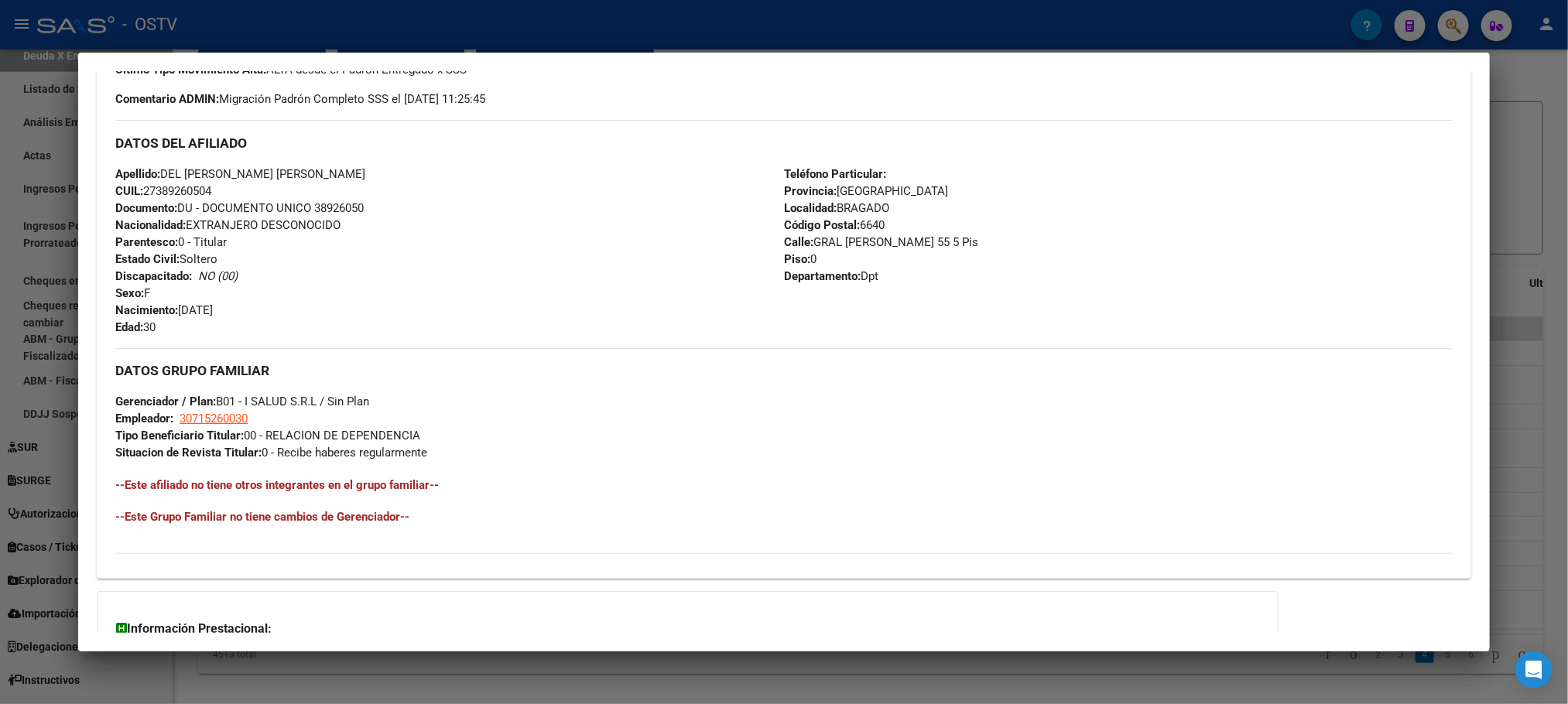
click at [300, 685] on div at bounding box center [784, 352] width 1568 height 704
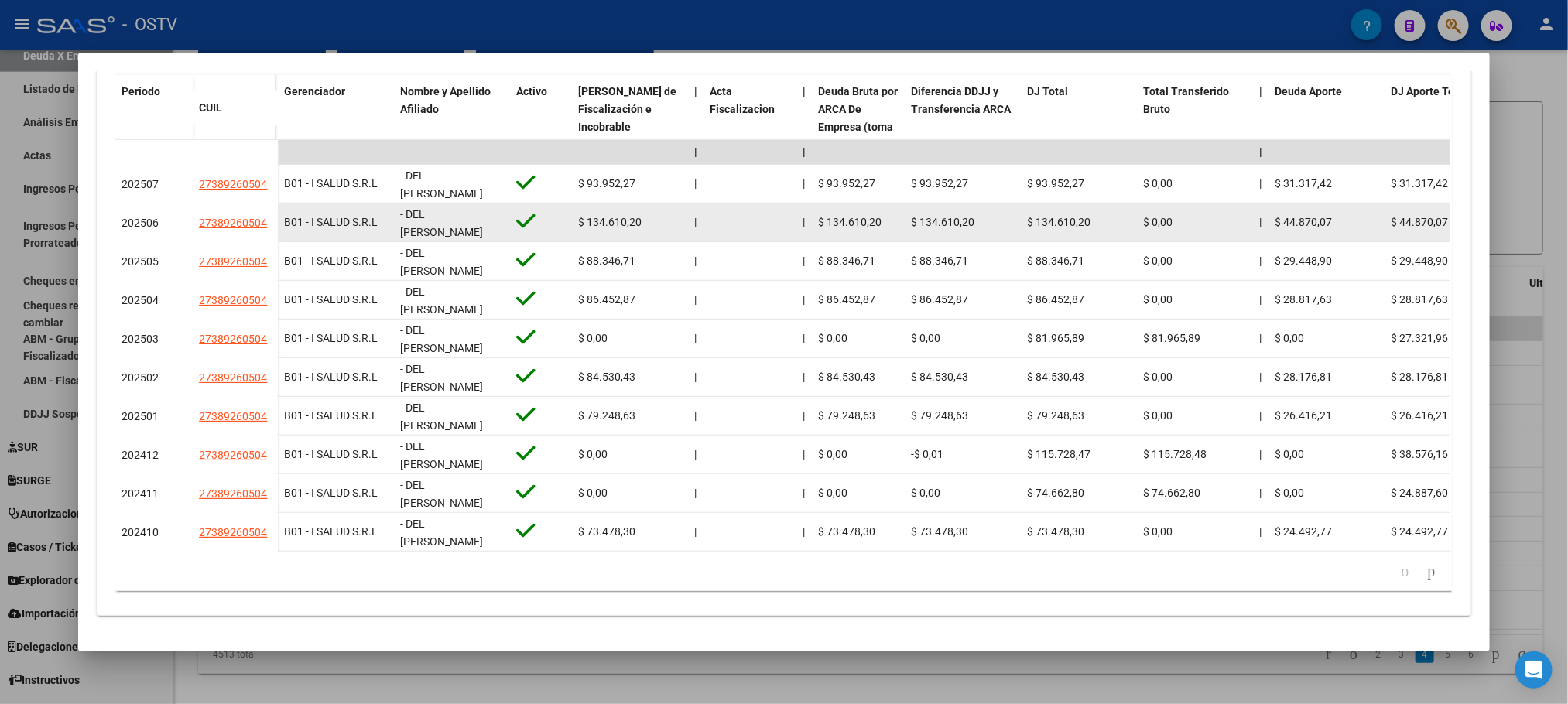
scroll to position [0, 0]
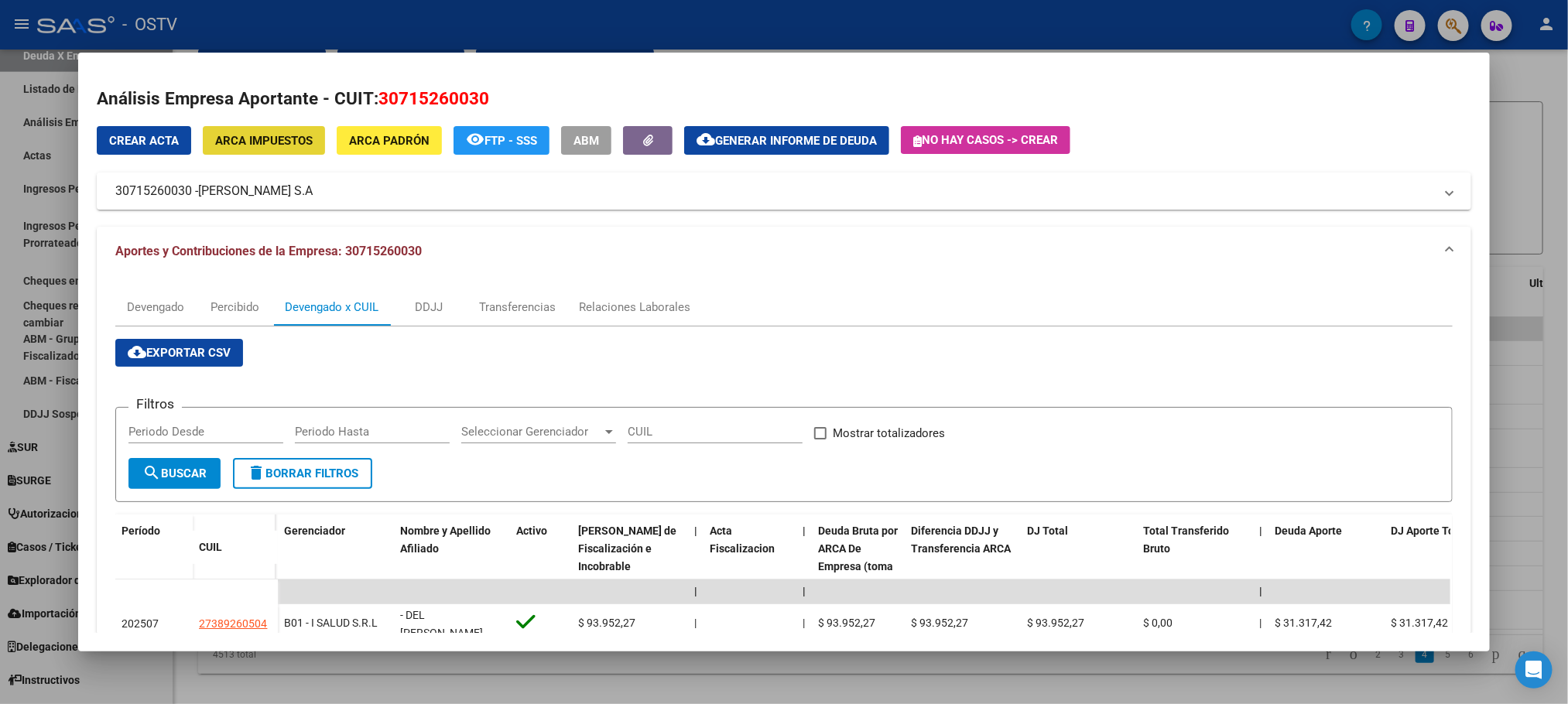
click at [254, 142] on span "ARCA Impuestos" at bounding box center [263, 141] width 98 height 14
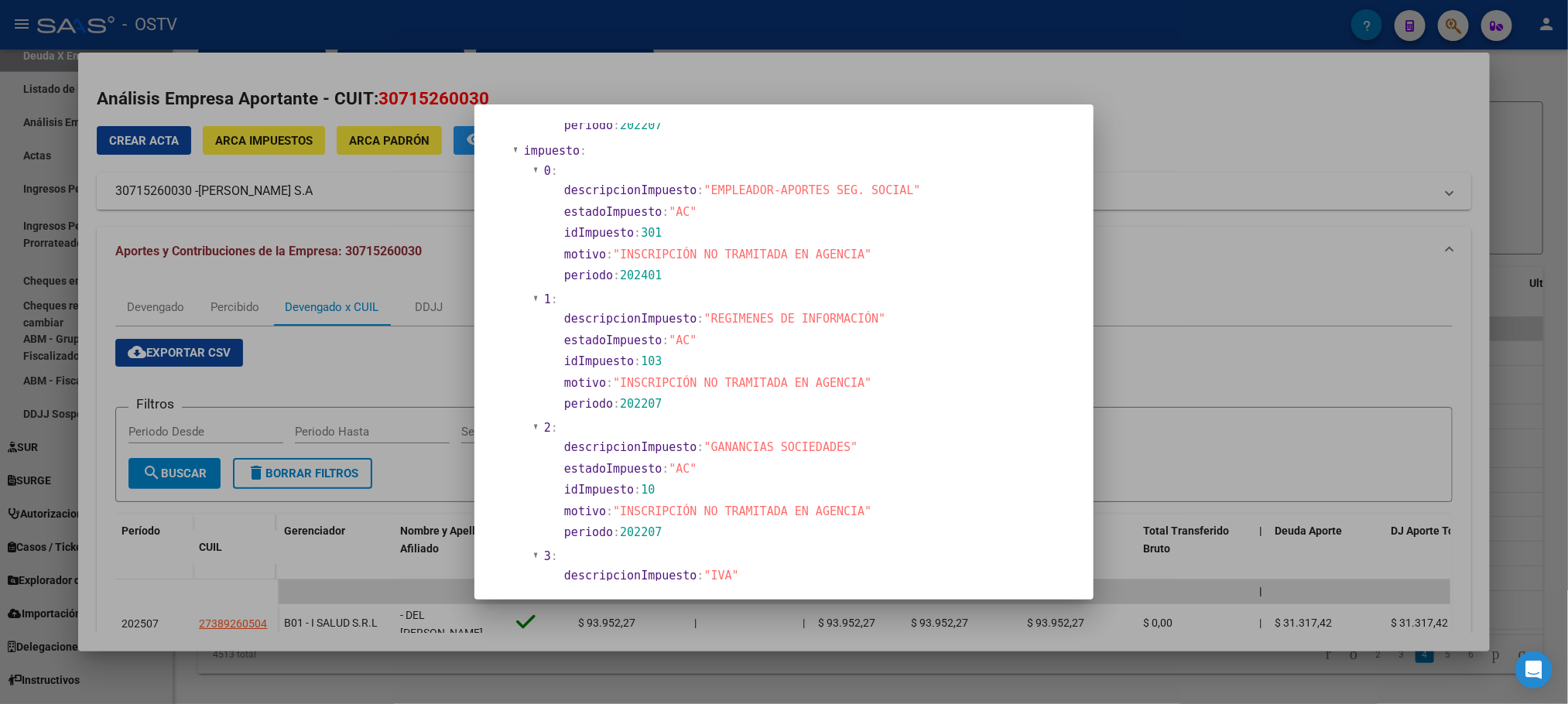
scroll to position [1277, 0]
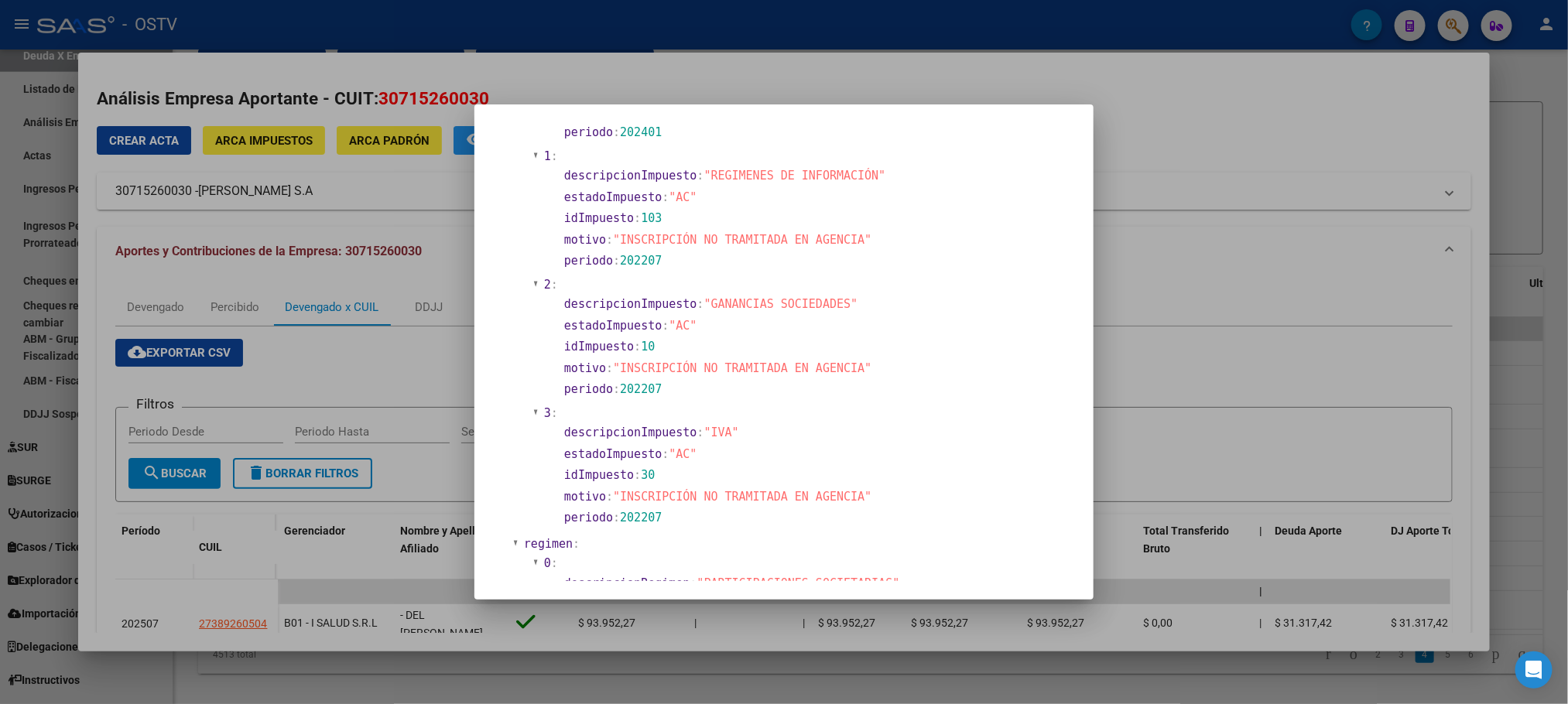
click at [186, 678] on div at bounding box center [784, 352] width 1568 height 704
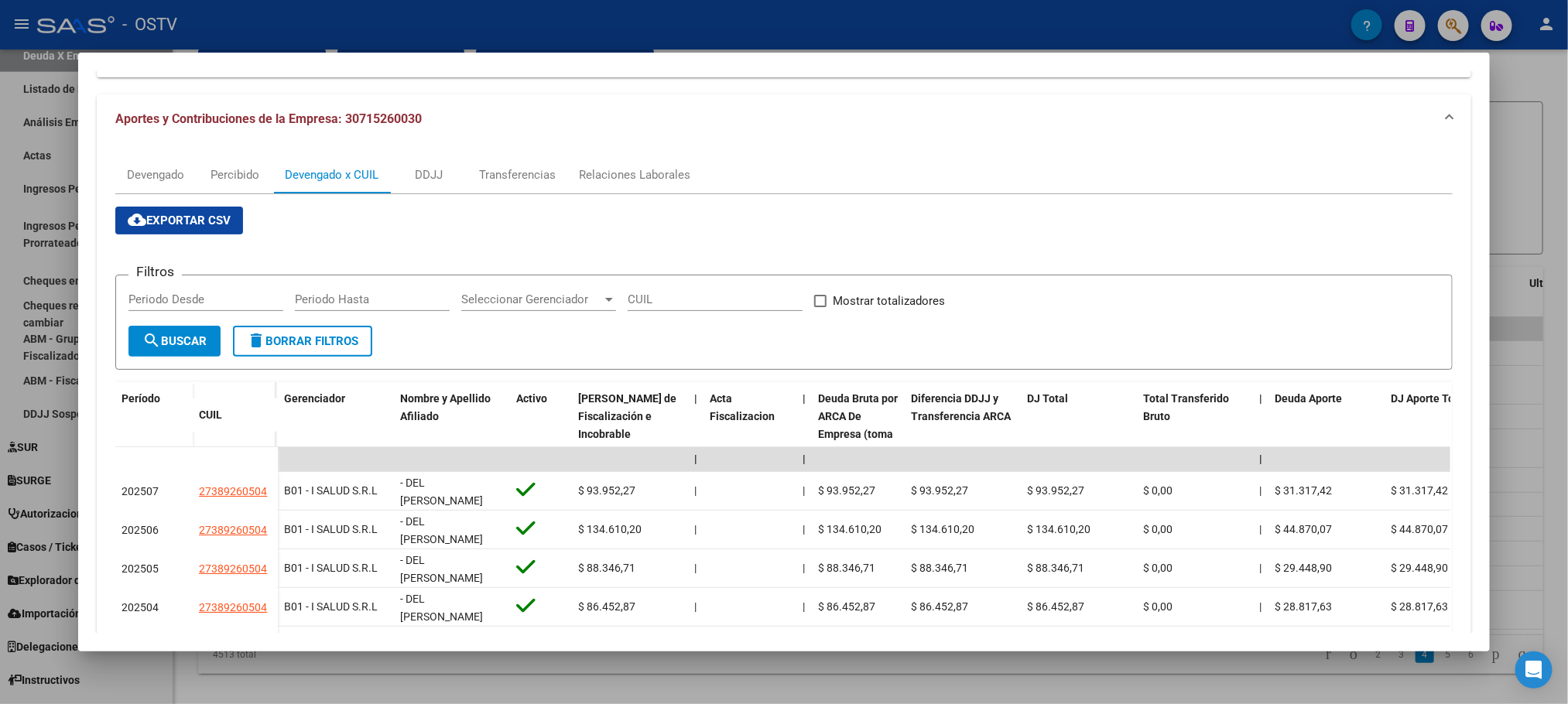
scroll to position [0, 0]
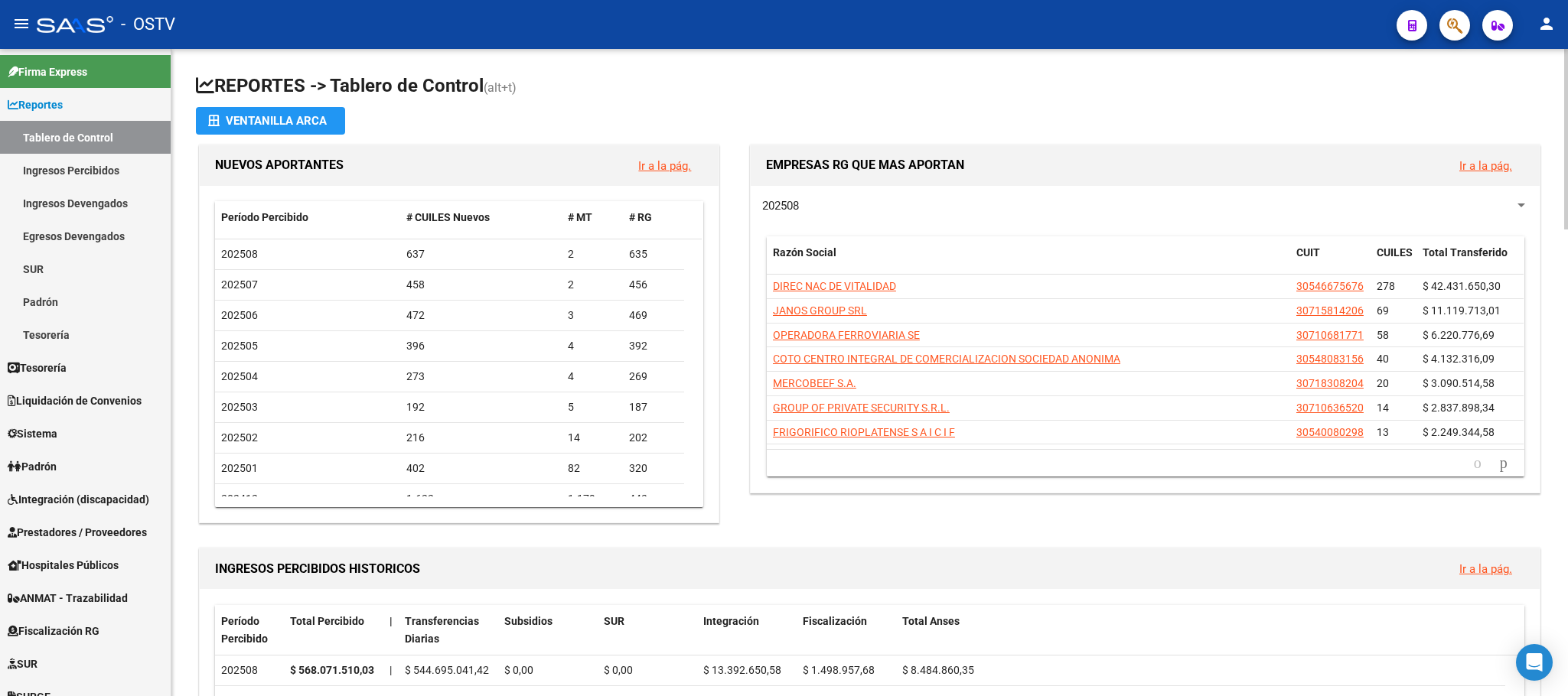
click at [196, 556] on div "INGRESOS PERCIBIDOS HISTORICOS Ir a la pág. Período Percibido Total Percibido |…" at bounding box center [869, 699] width 1347 height 309
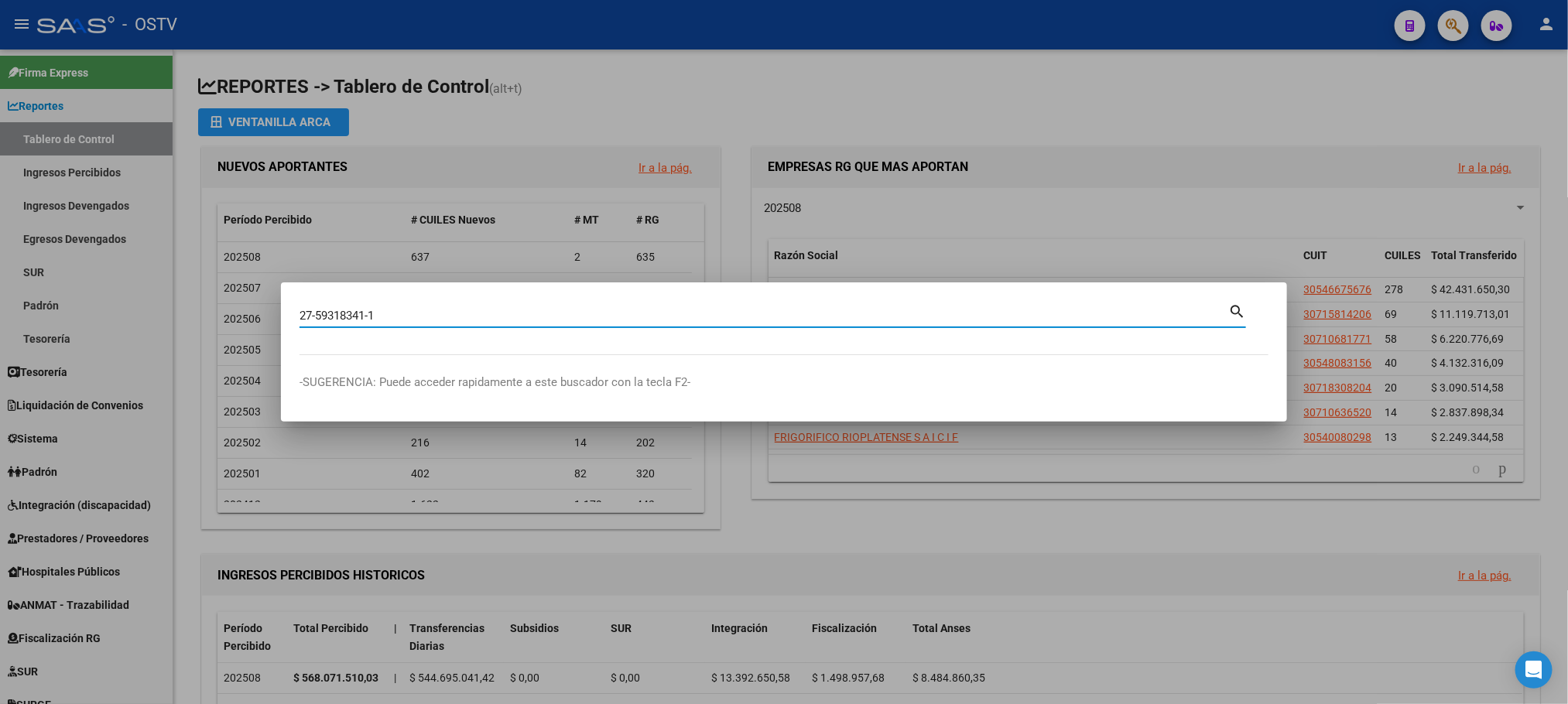
type input "27593183411"
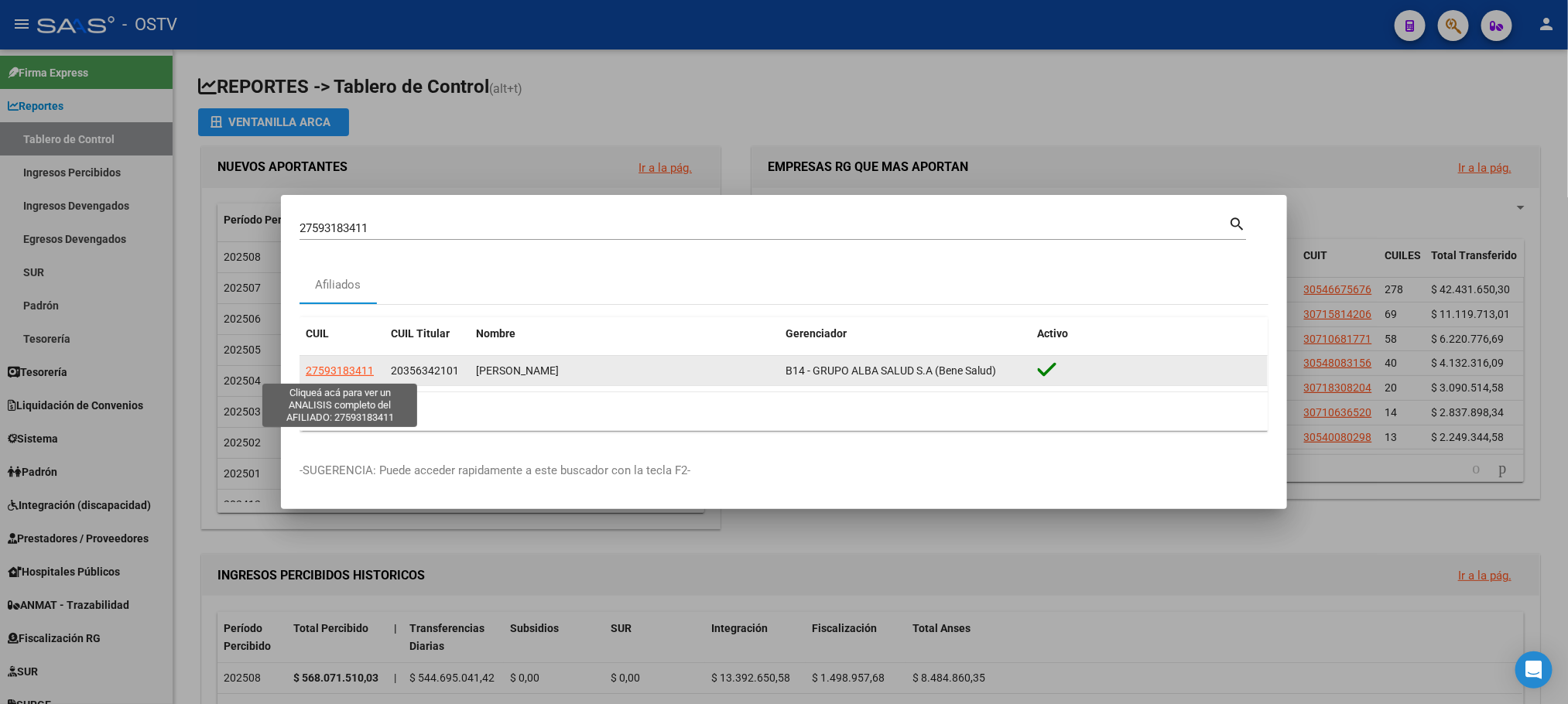
click at [330, 370] on span "27593183411" at bounding box center [340, 371] width 68 height 13
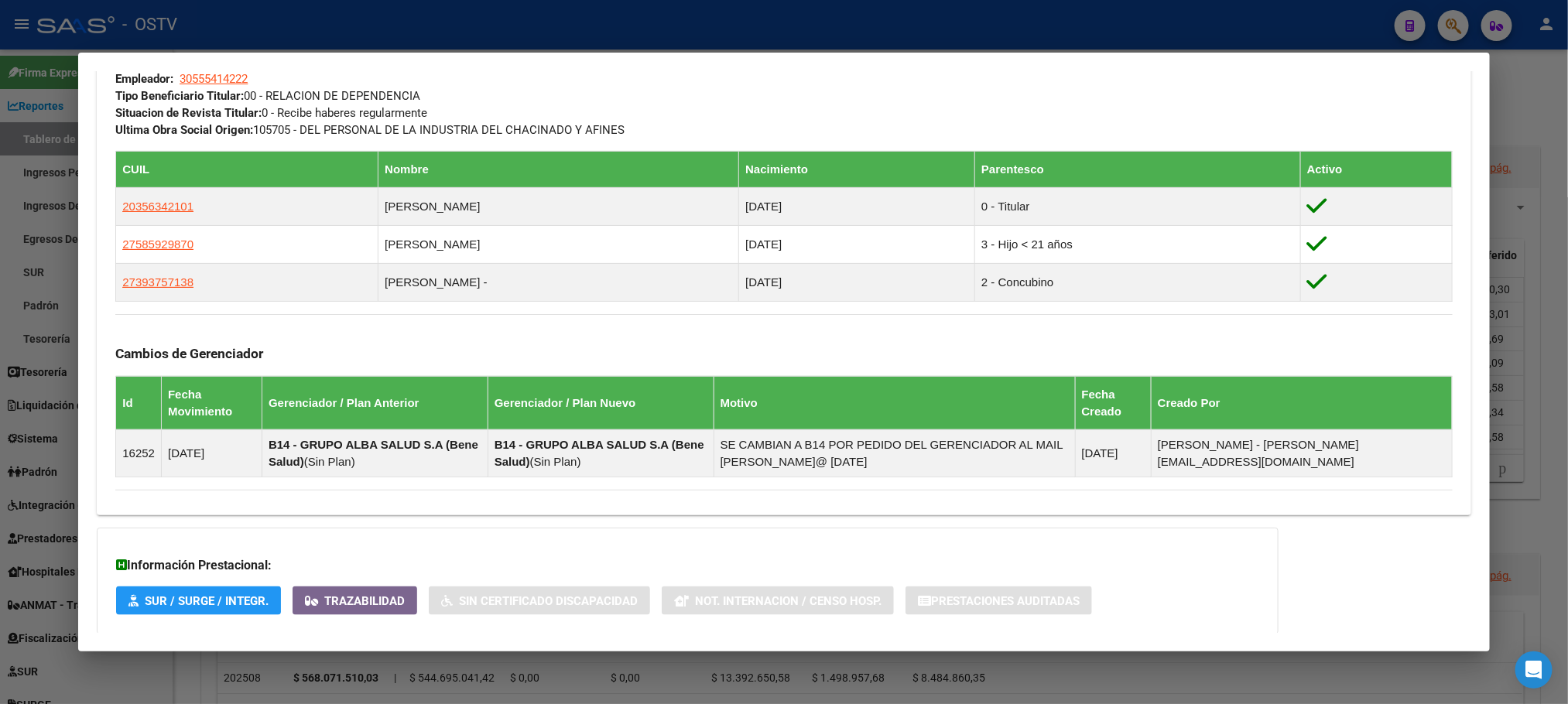
scroll to position [690, 0]
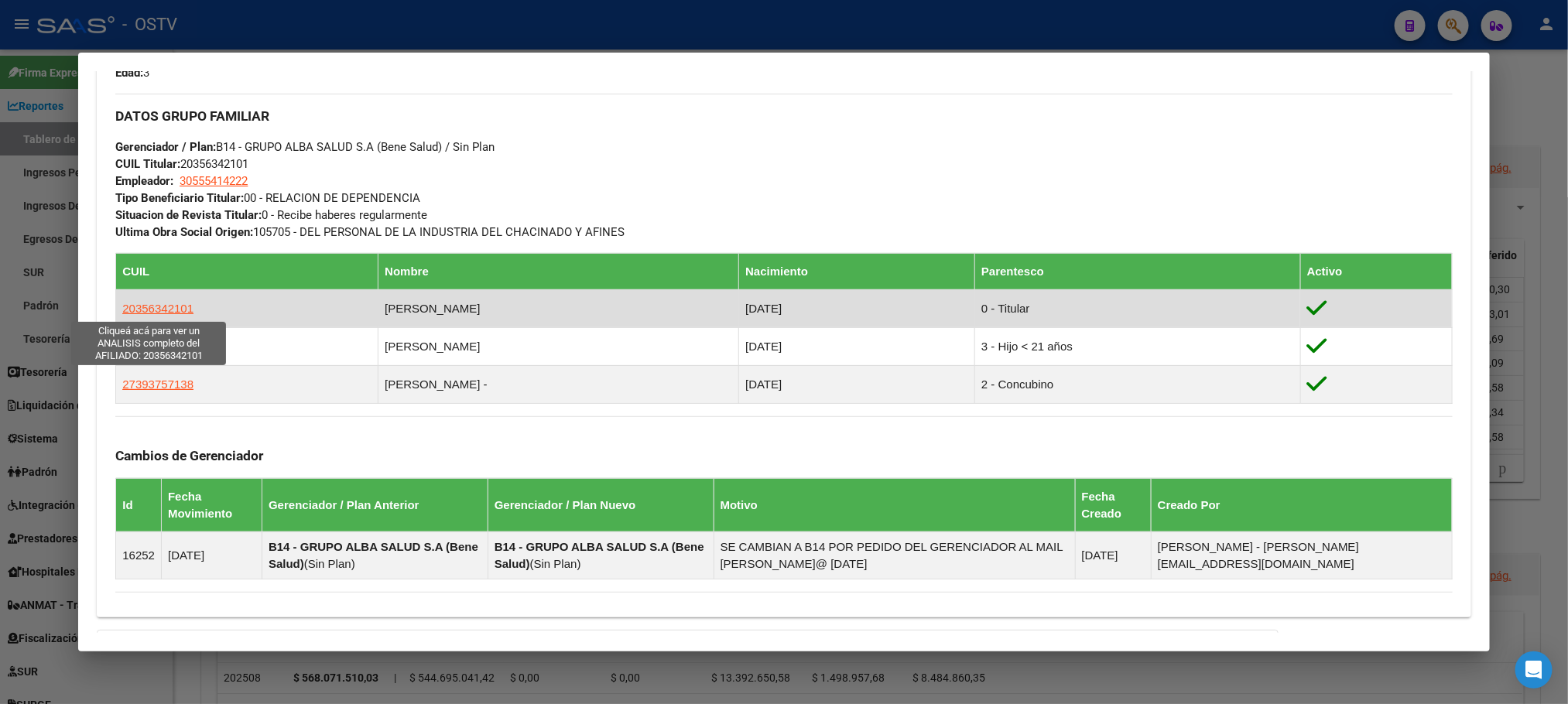
click at [154, 305] on span "20356342101" at bounding box center [158, 308] width 72 height 14
type textarea "20356342101"
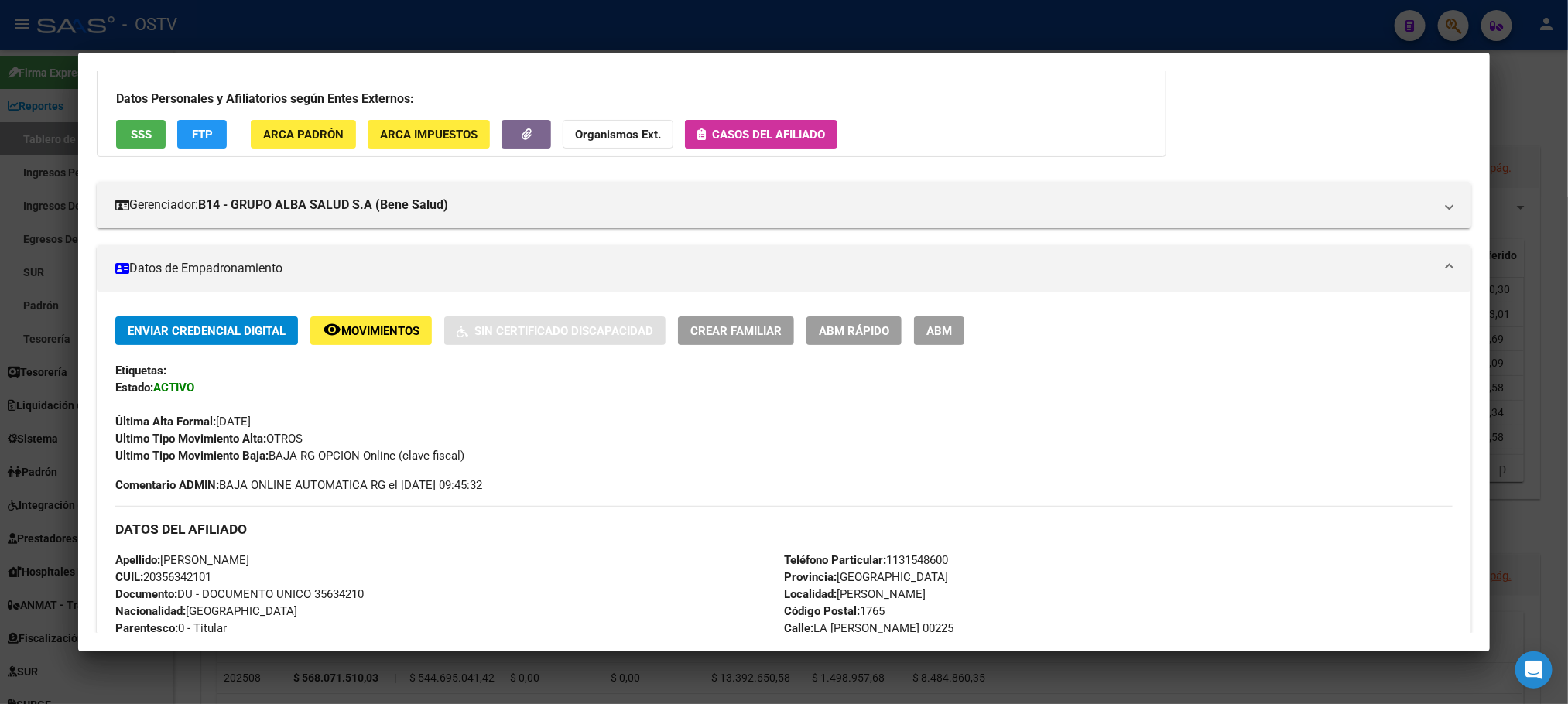
scroll to position [0, 0]
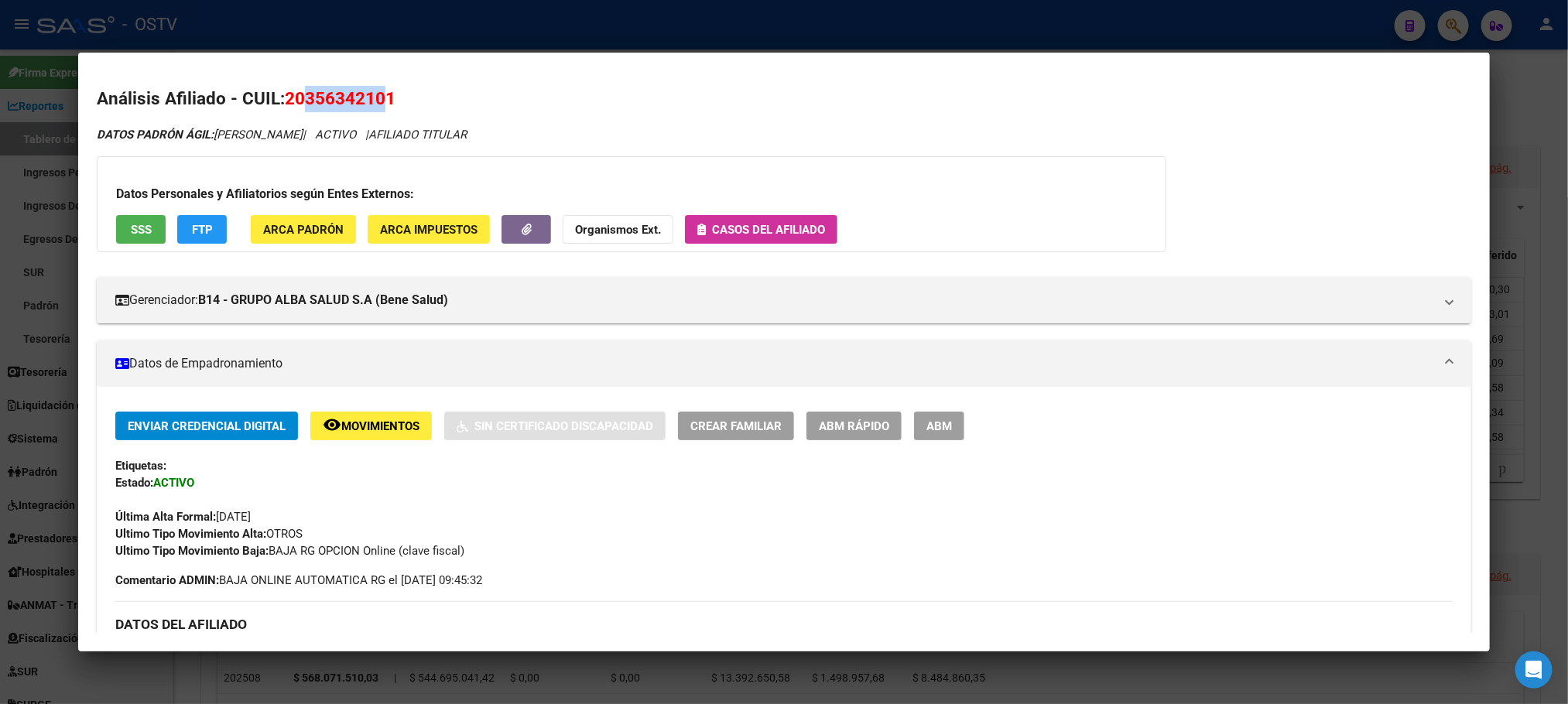
drag, startPoint x: 298, startPoint y: 94, endPoint x: 379, endPoint y: 100, distance: 81.2
click at [379, 100] on span "20356342101" at bounding box center [340, 98] width 111 height 20
copy span "35634210"
click at [130, 235] on span "SSS" at bounding box center [141, 230] width 21 height 14
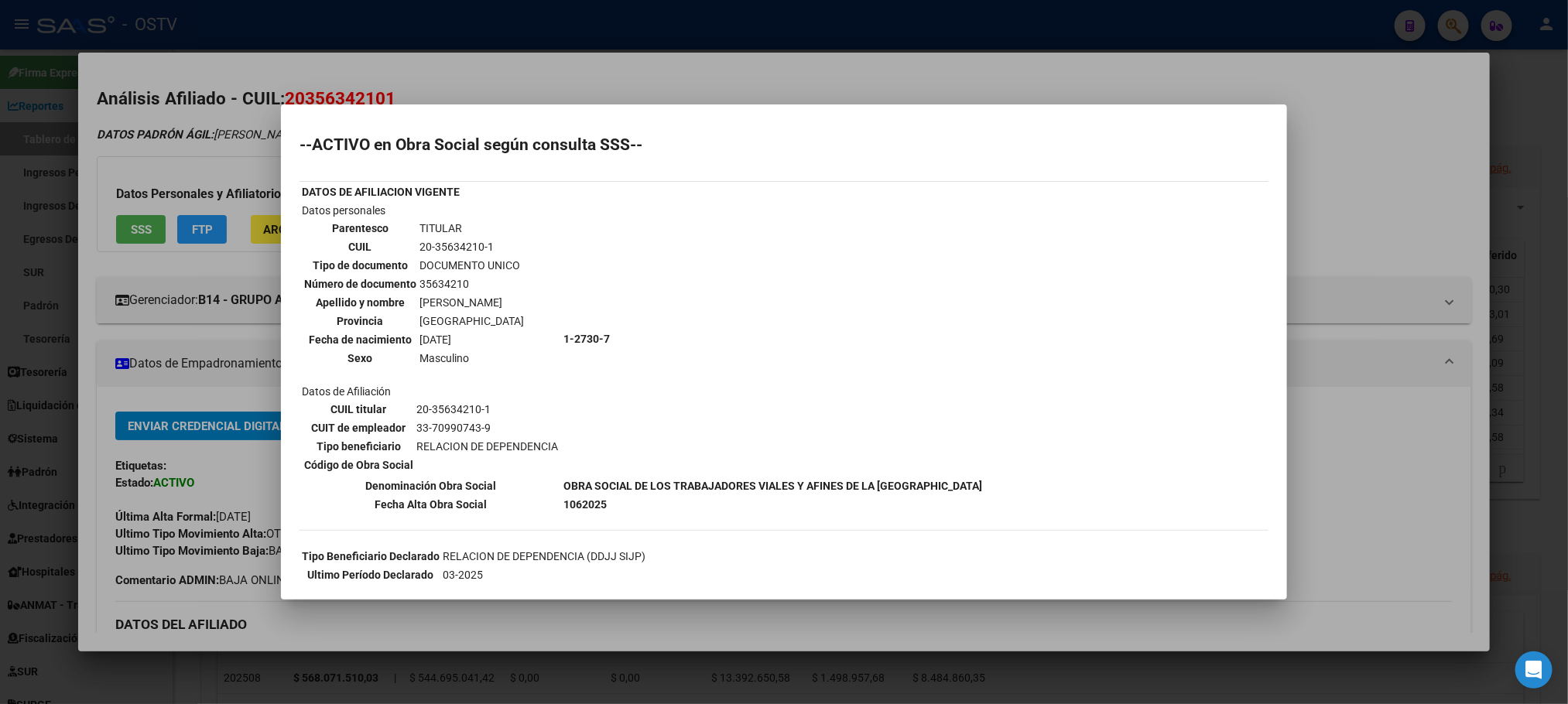
click at [1333, 191] on div at bounding box center [784, 352] width 1568 height 704
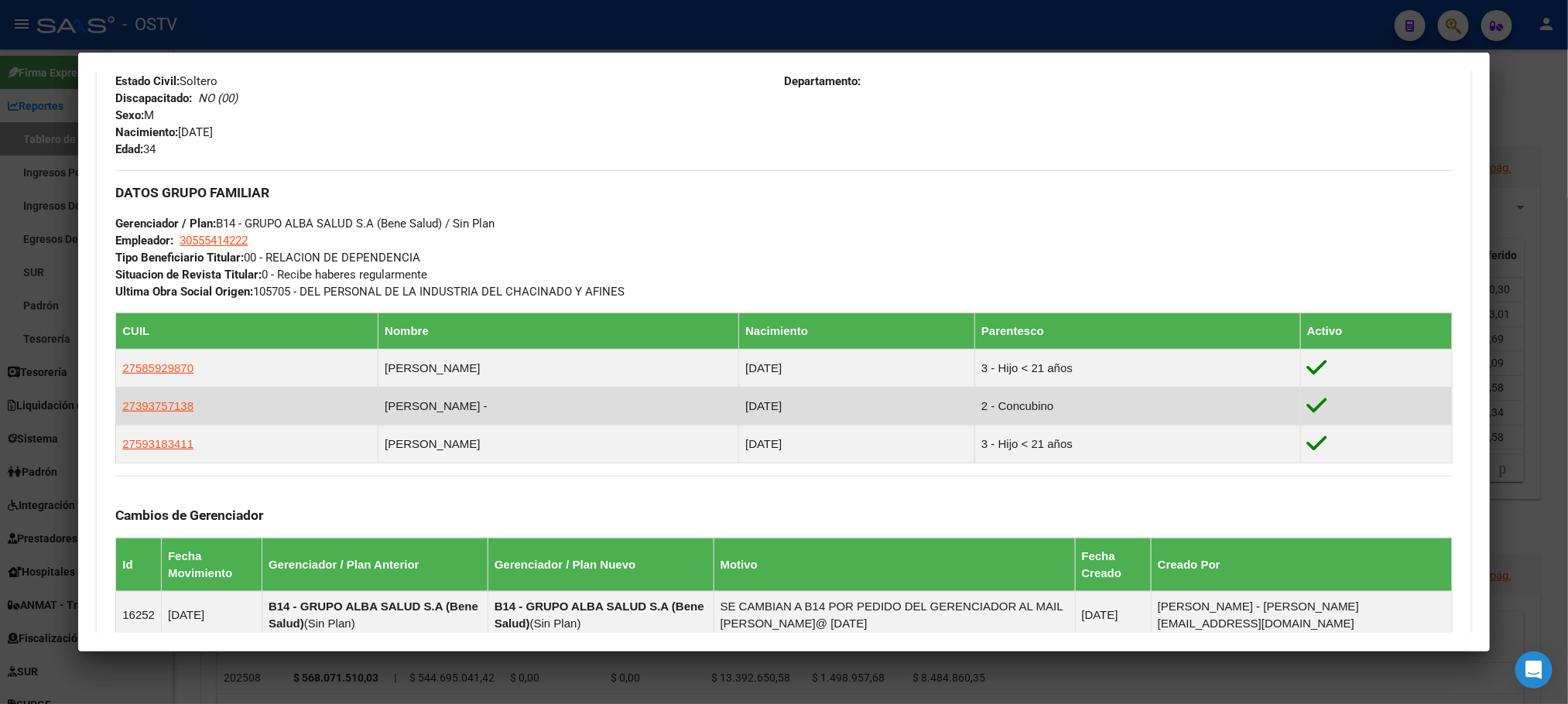
scroll to position [912, 0]
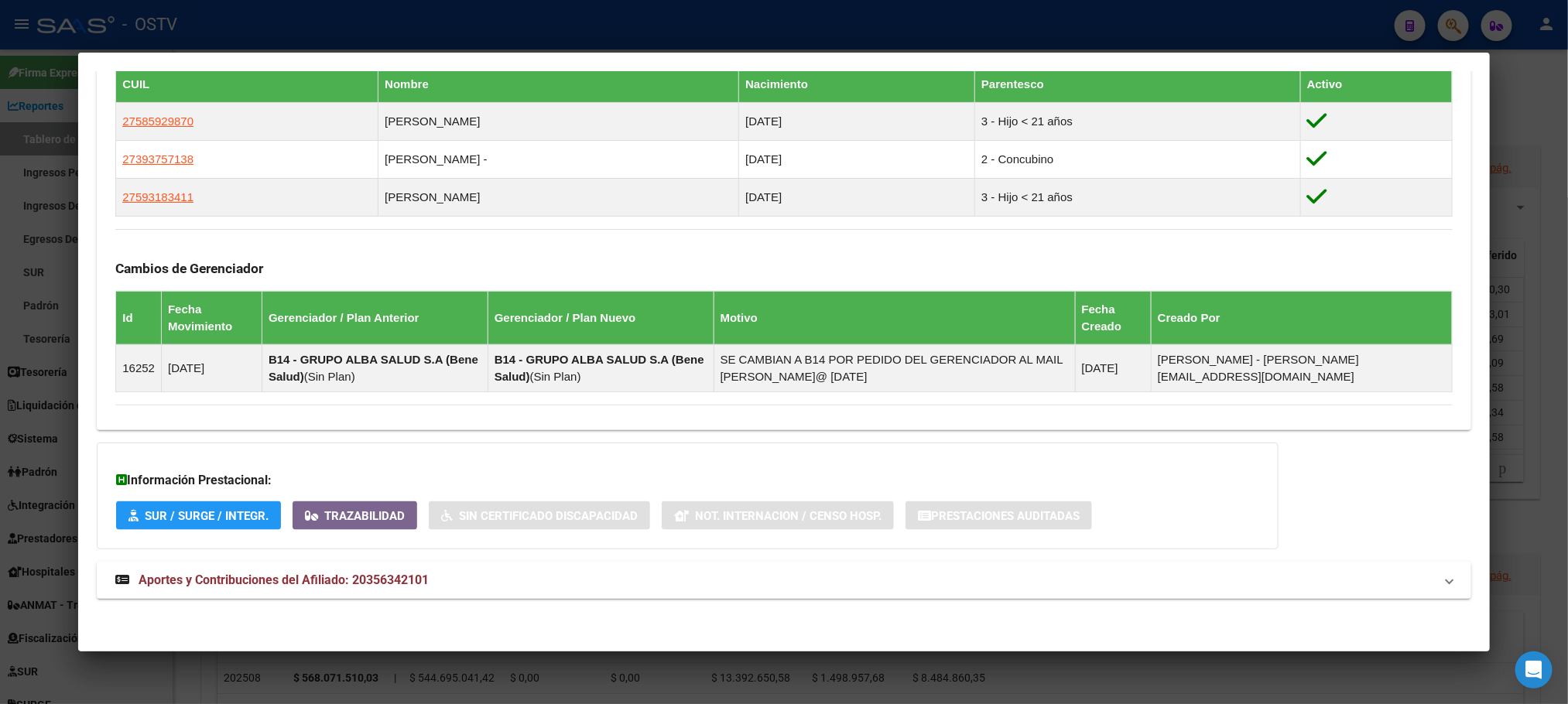
click at [203, 683] on div at bounding box center [784, 352] width 1568 height 704
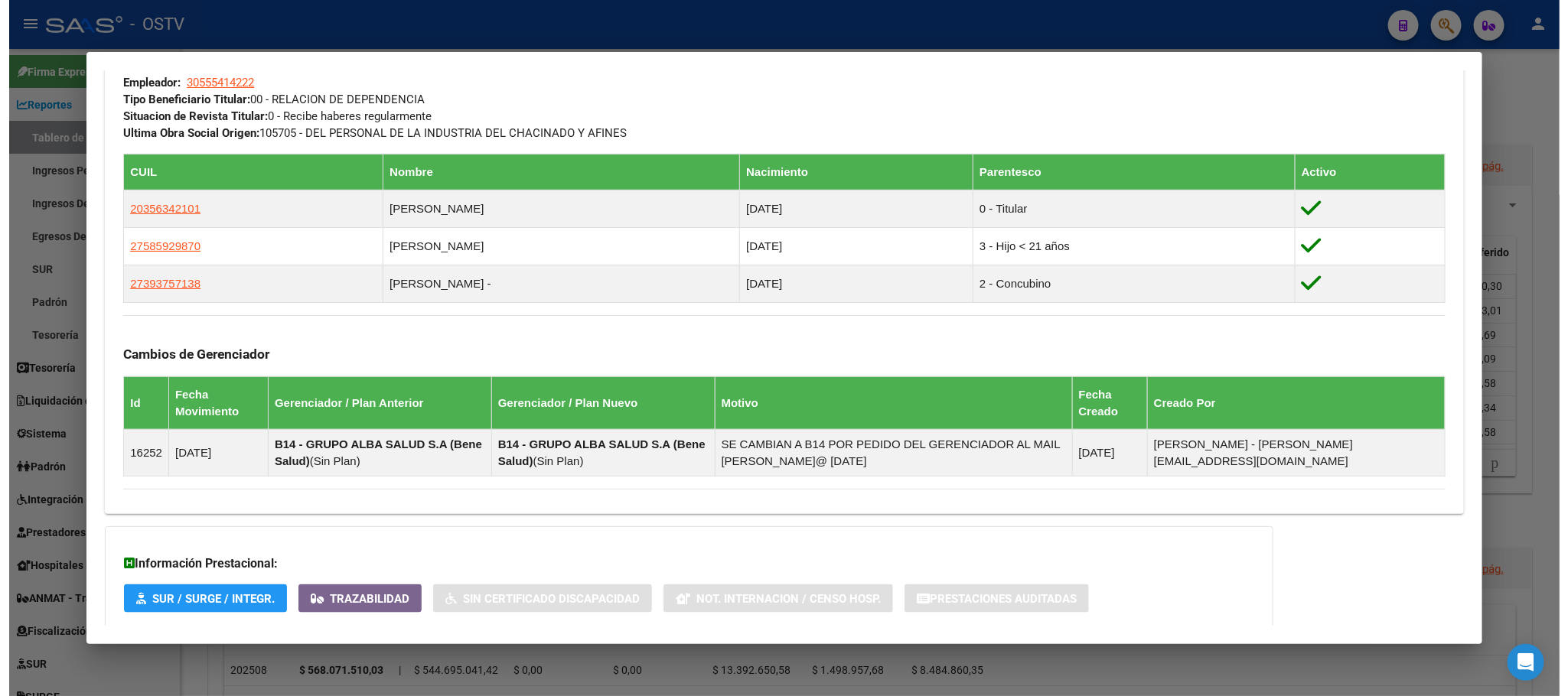
scroll to position [738, 0]
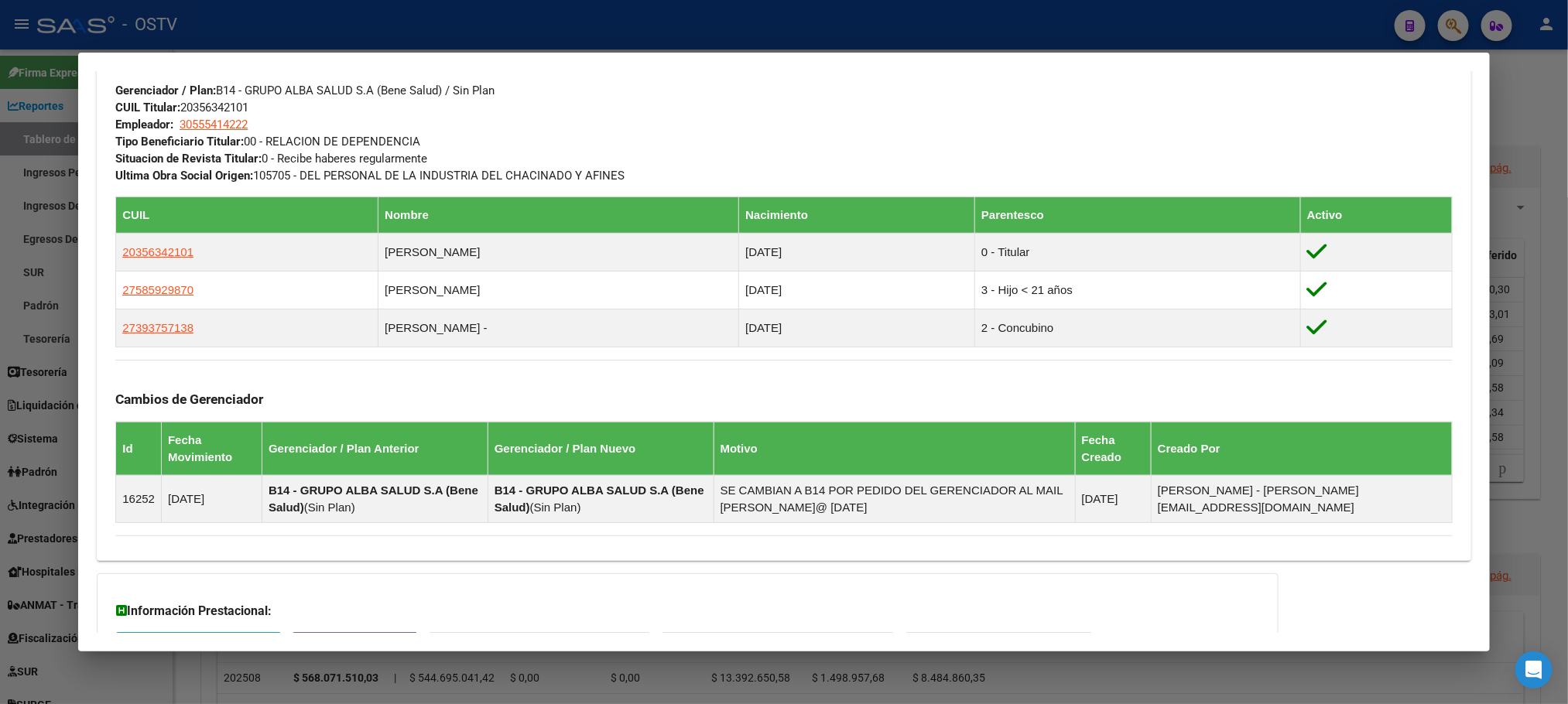
click at [173, 672] on div at bounding box center [784, 352] width 1568 height 704
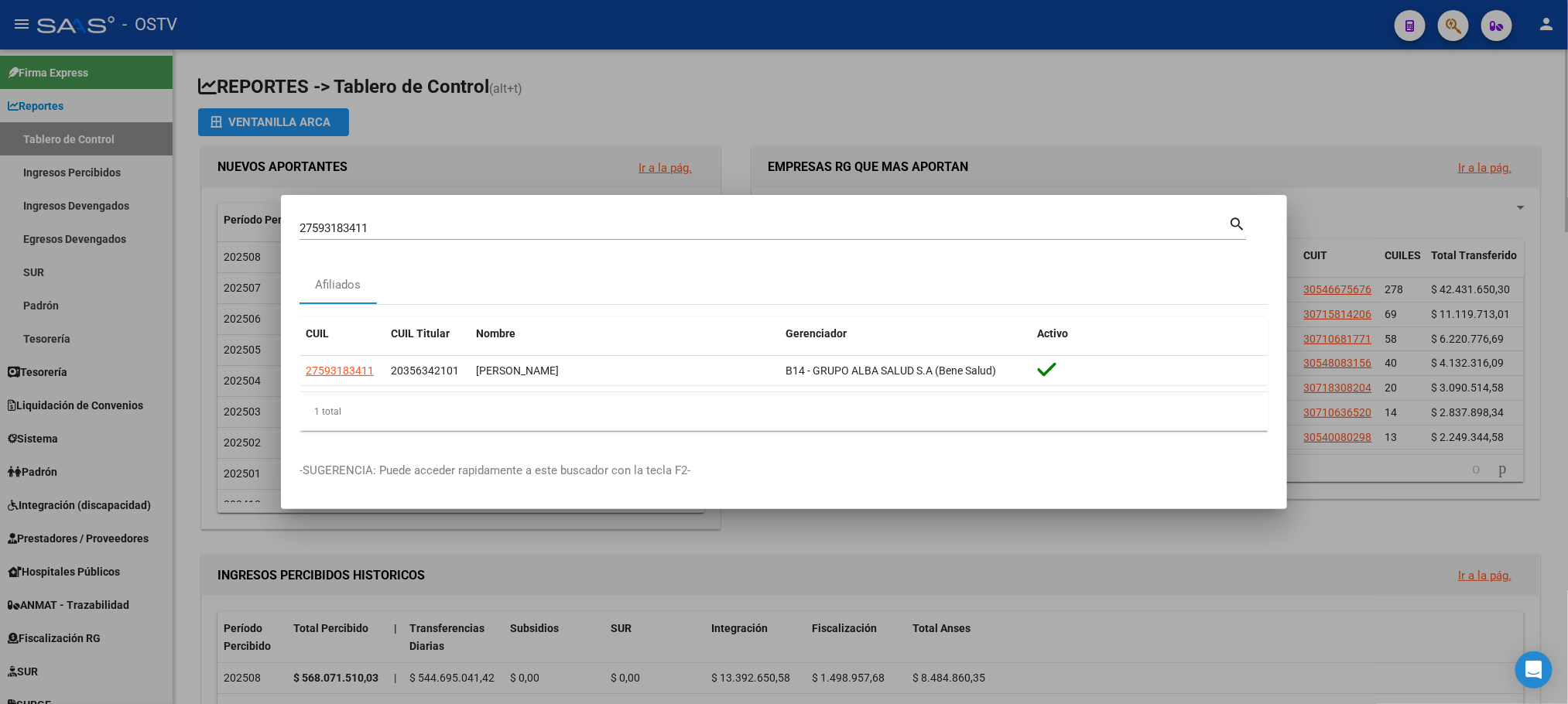
click at [191, 469] on div at bounding box center [784, 352] width 1568 height 704
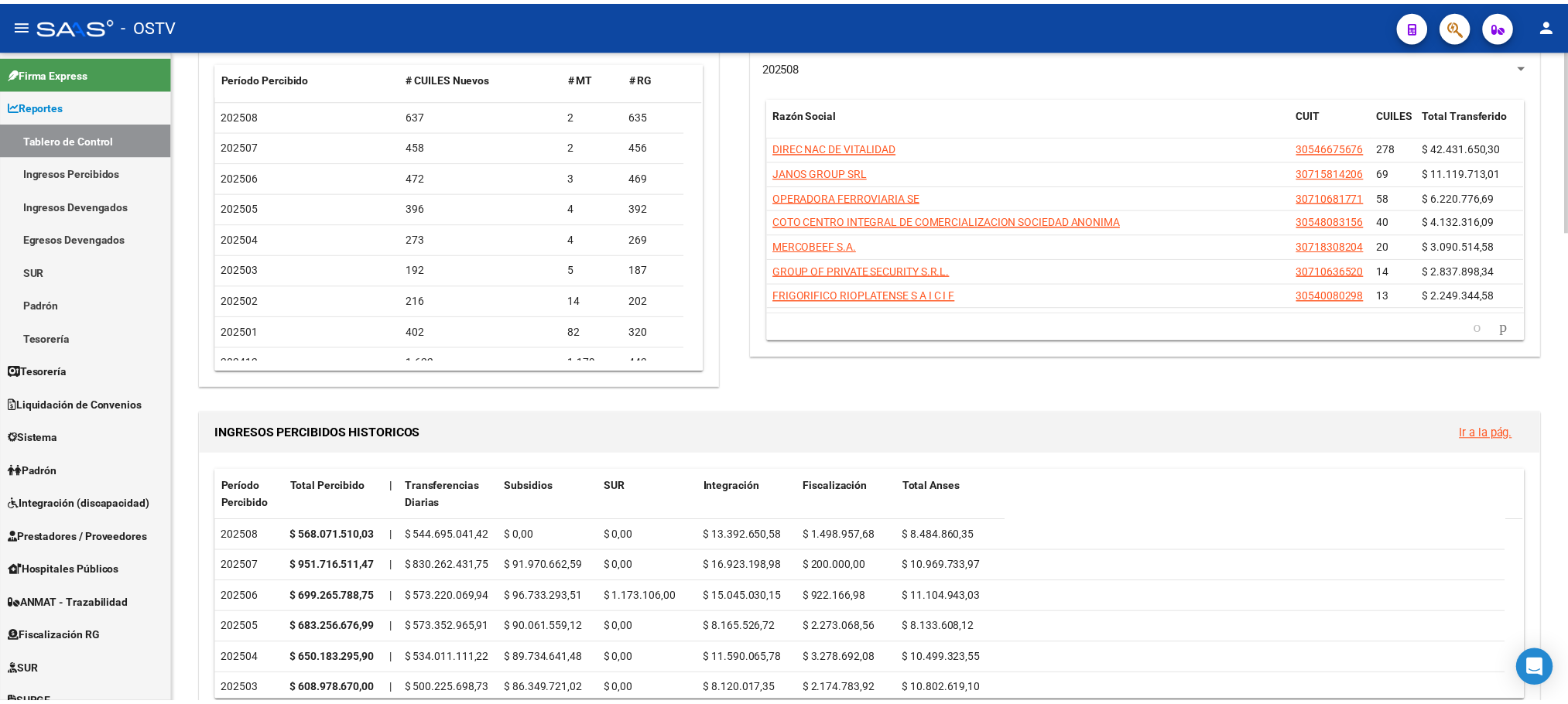
scroll to position [0, 0]
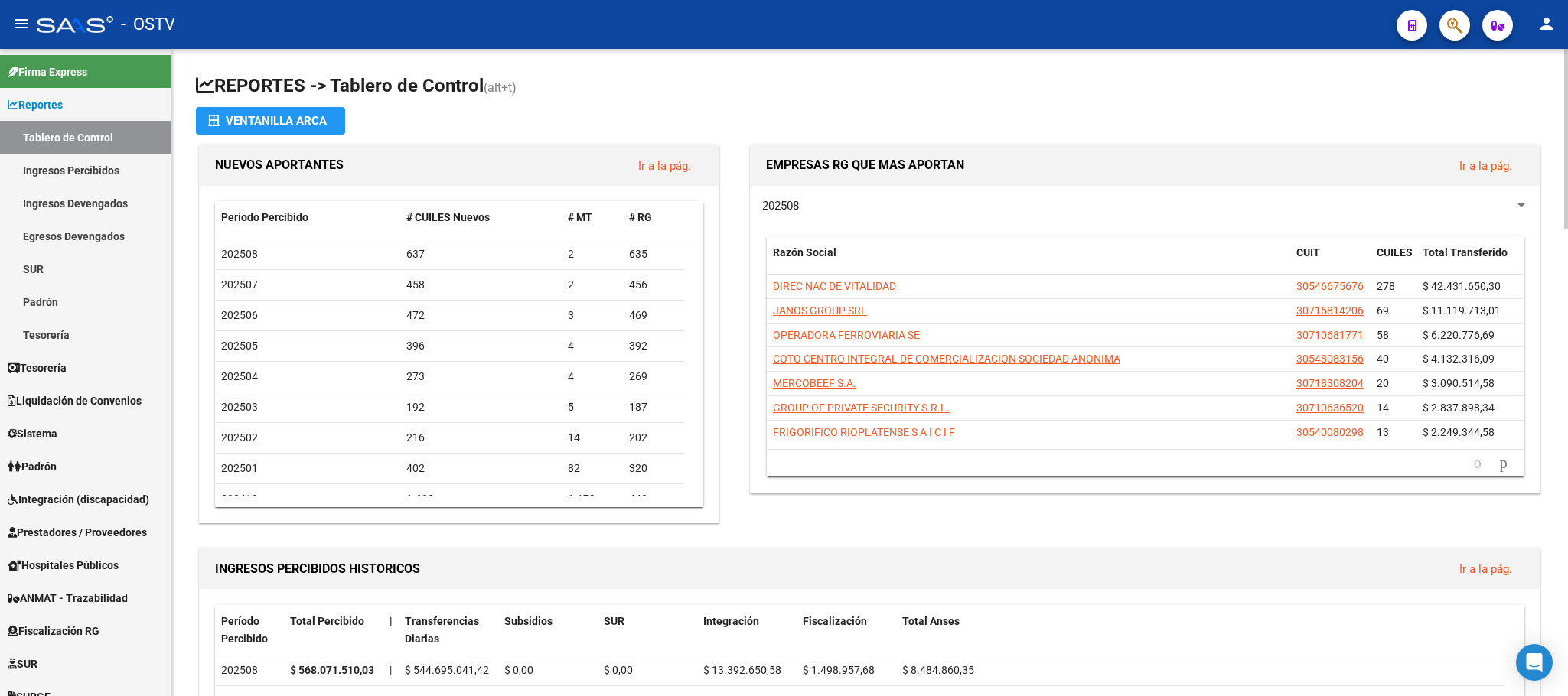
click at [1566, 182] on div at bounding box center [1566, 139] width 4 height 181
click at [1497, 470] on icon "go to next page" at bounding box center [1504, 462] width 13 height 18
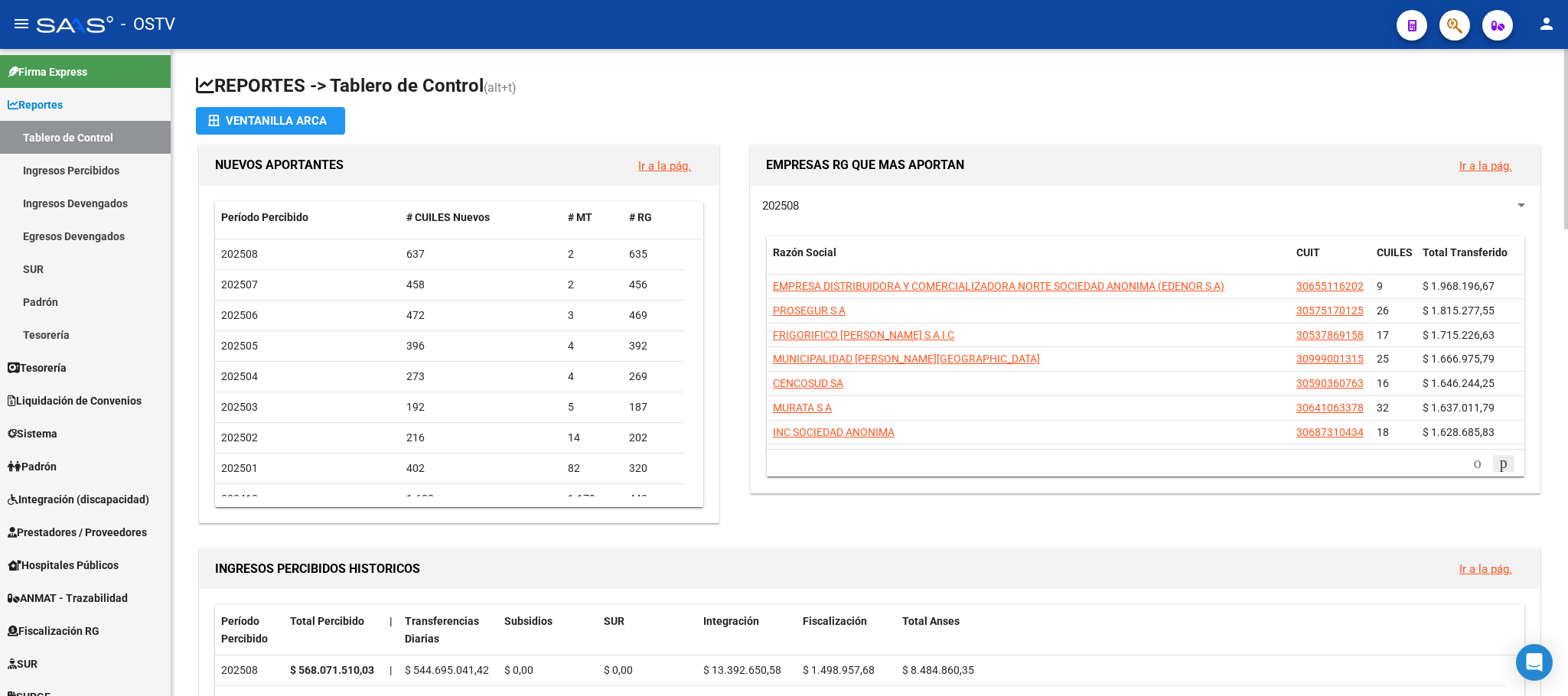
click at [1500, 460] on icon "go to next page" at bounding box center [1504, 462] width 13 height 18
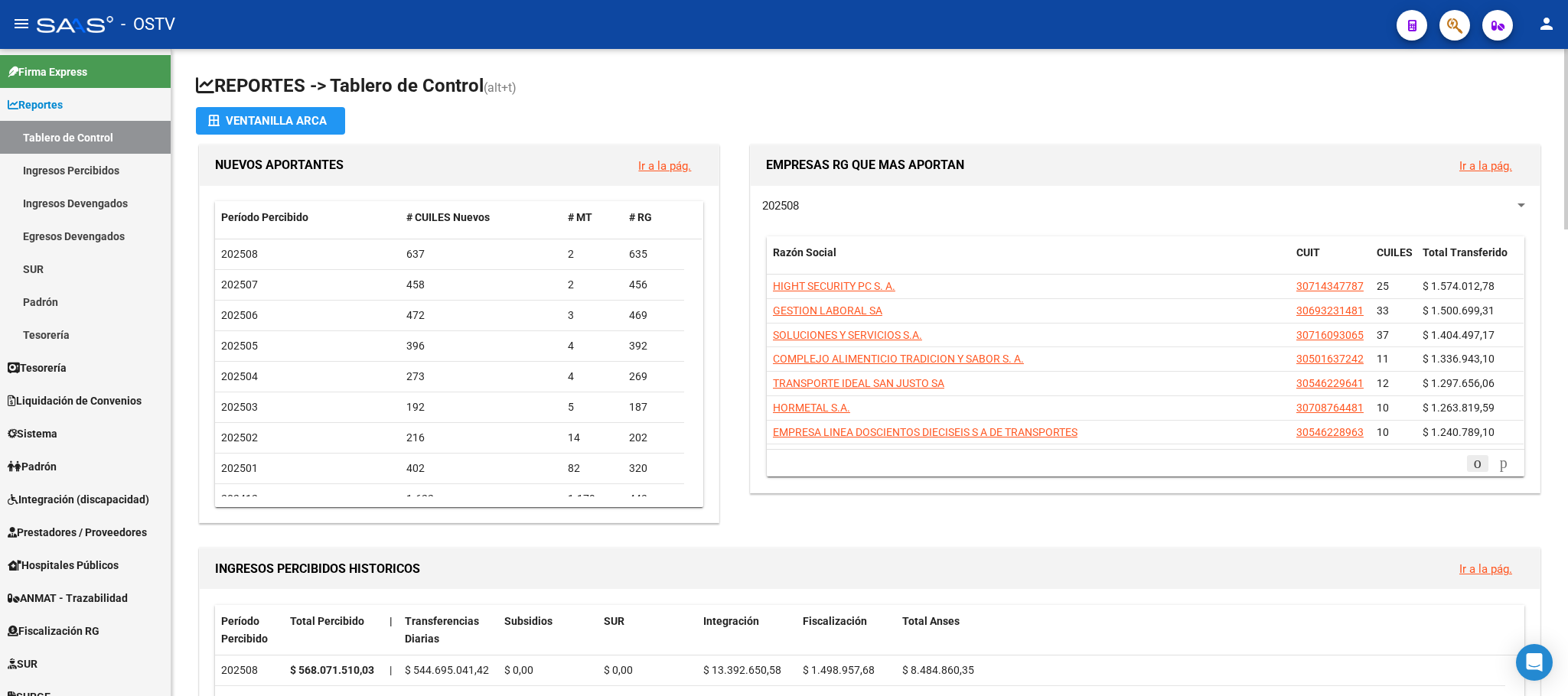
click at [1471, 467] on icon "go to previous page" at bounding box center [1478, 462] width 13 height 18
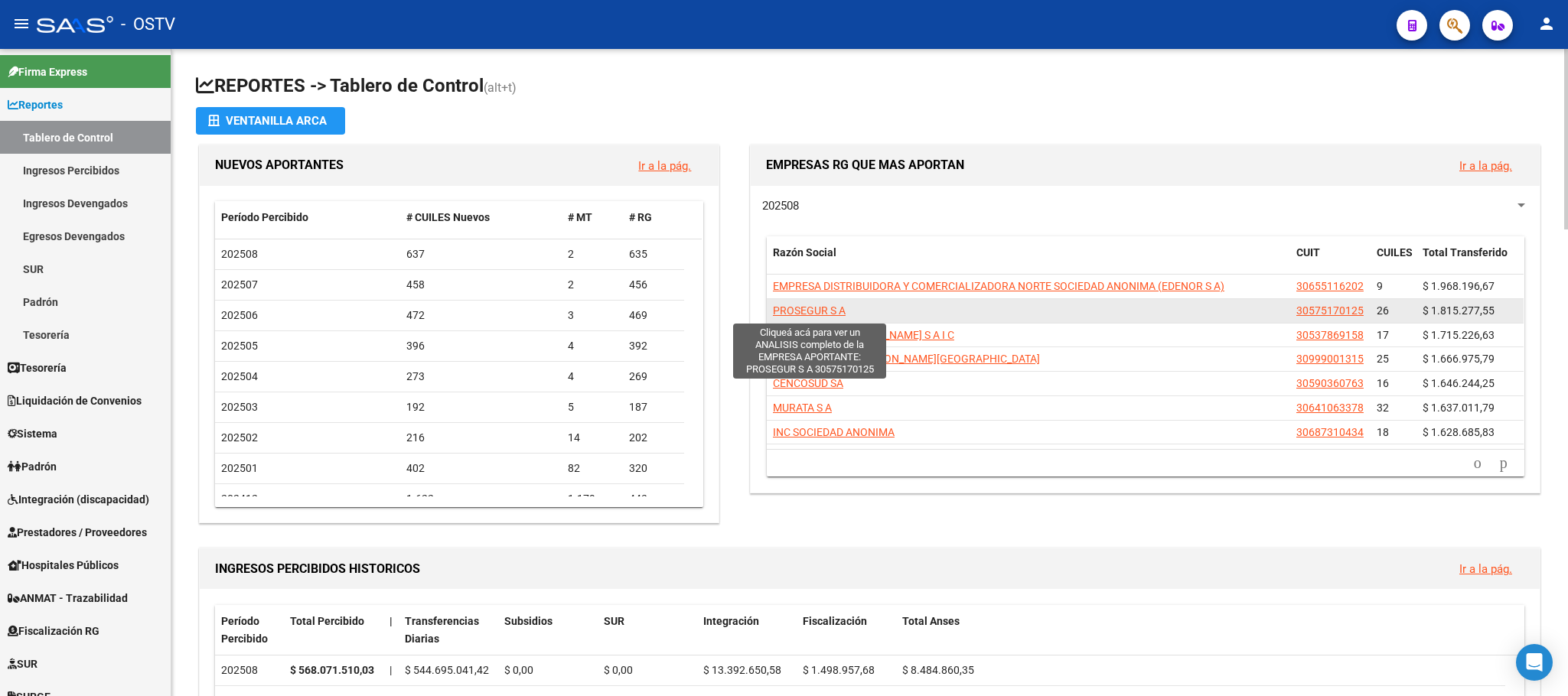
click at [808, 313] on span "PROSEGUR S A" at bounding box center [809, 311] width 72 height 13
type textarea "30575170125"
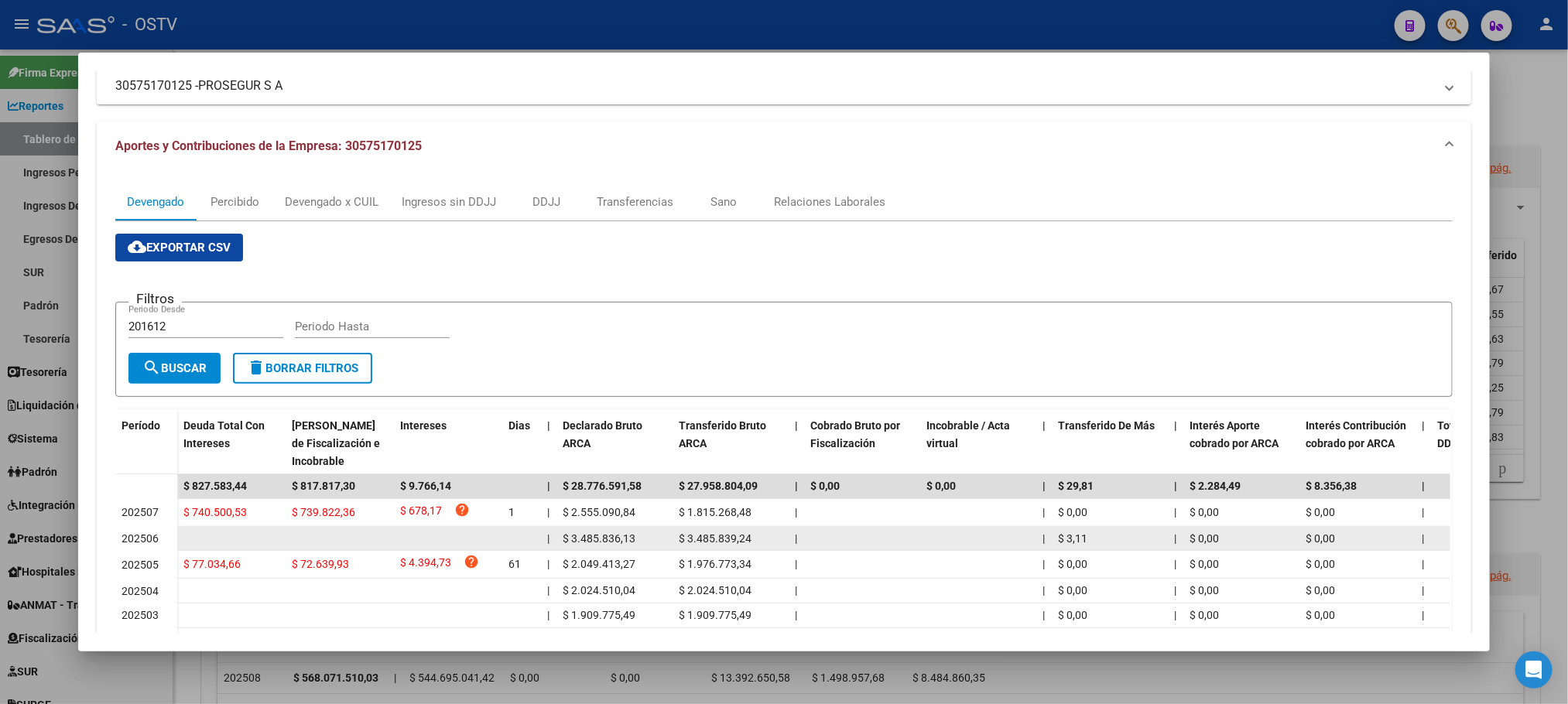
scroll to position [98, 0]
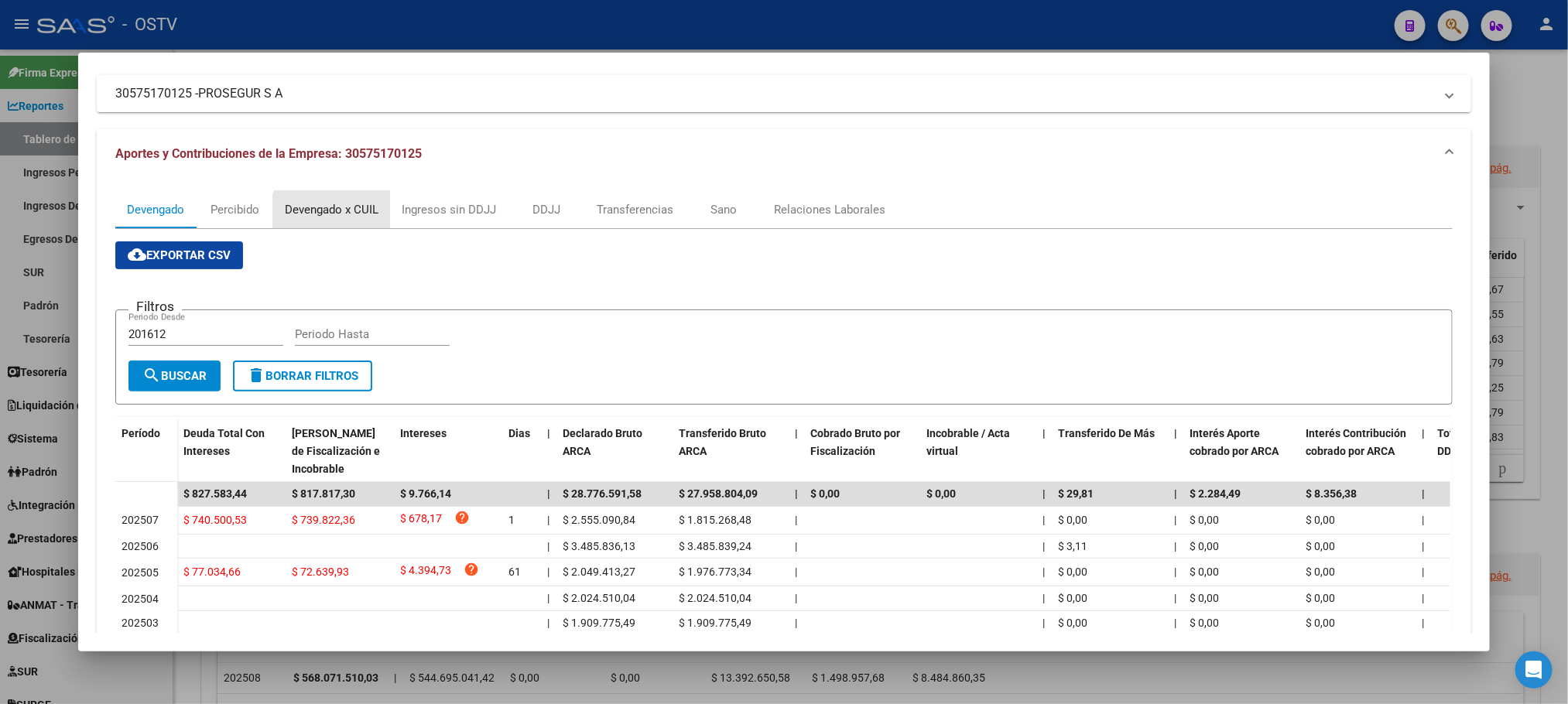
click at [344, 221] on div "Devengado x CUIL" at bounding box center [331, 209] width 117 height 37
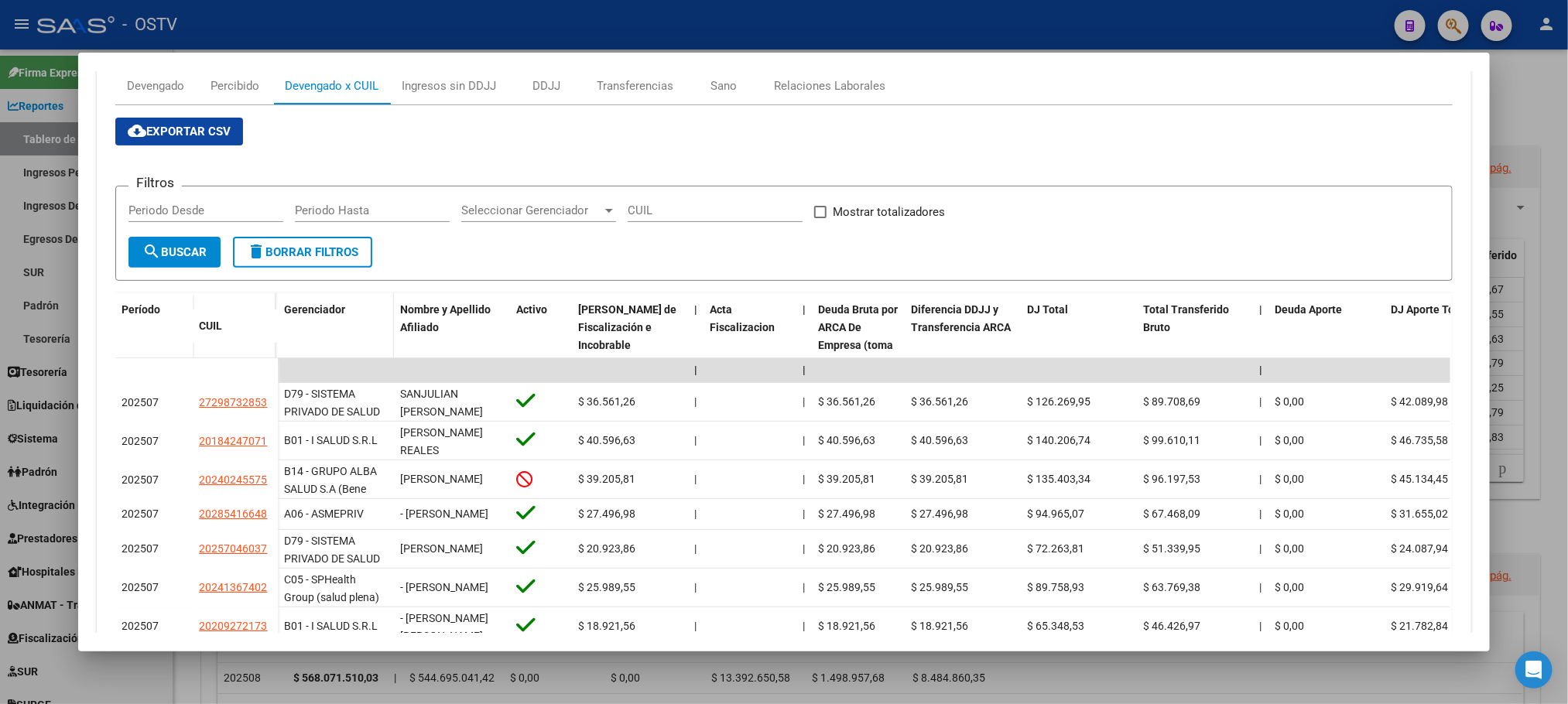
scroll to position [0, 0]
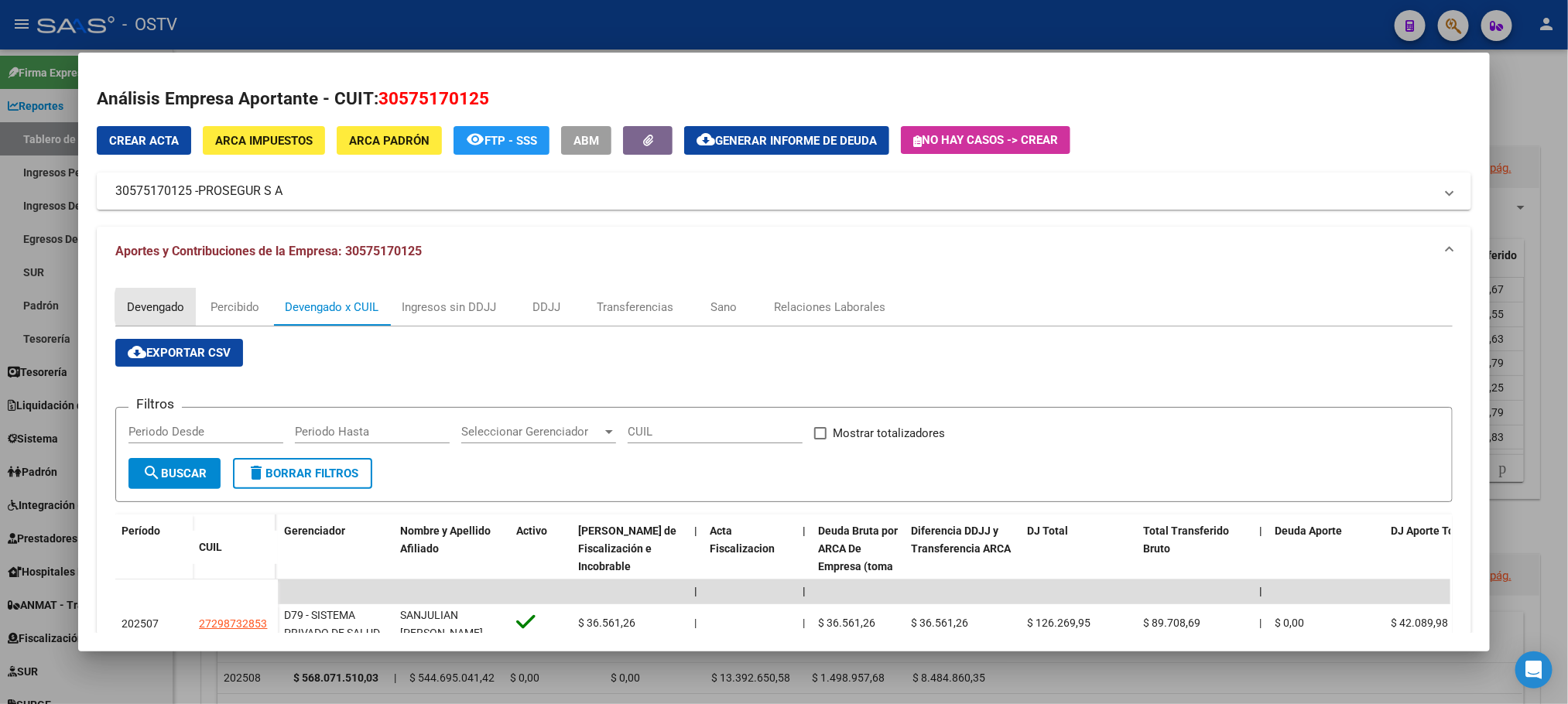
click at [169, 306] on div "Devengado" at bounding box center [156, 307] width 57 height 17
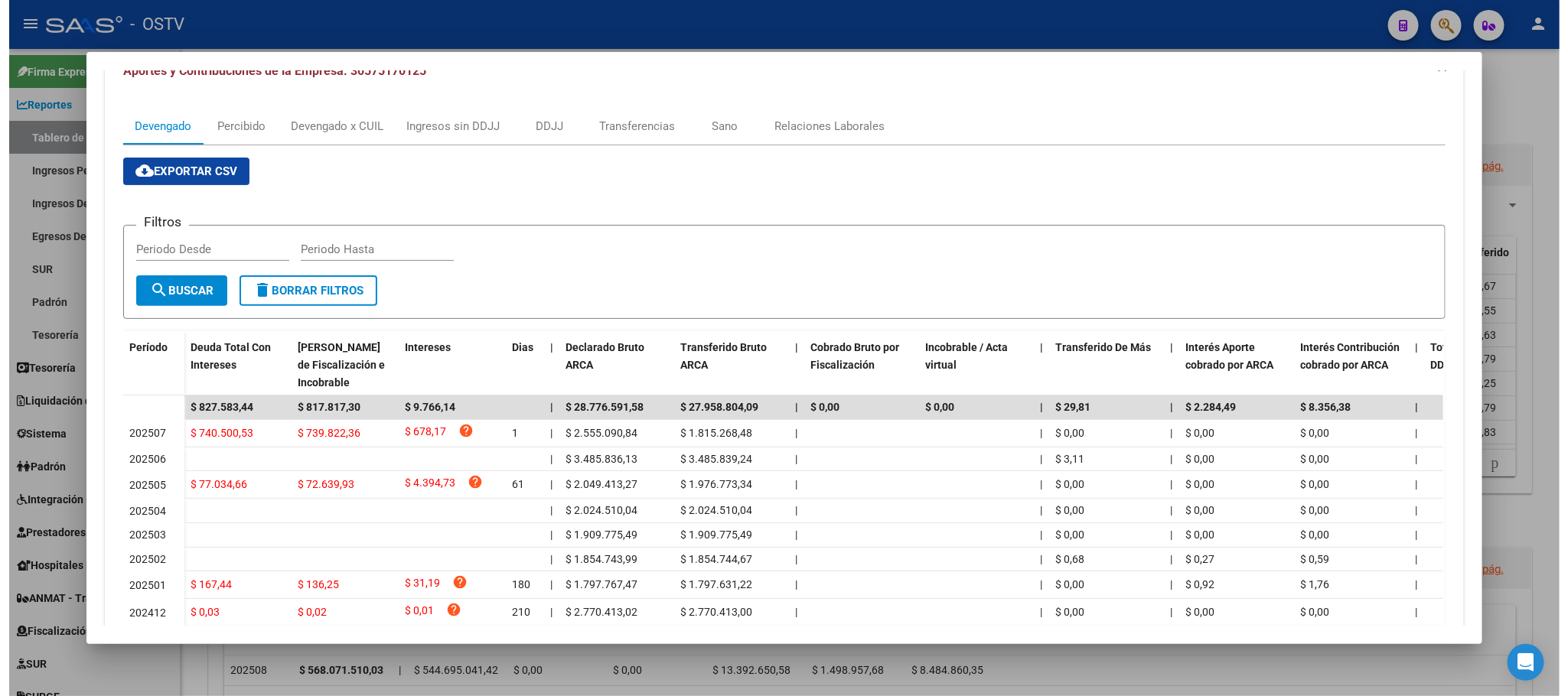
scroll to position [326, 0]
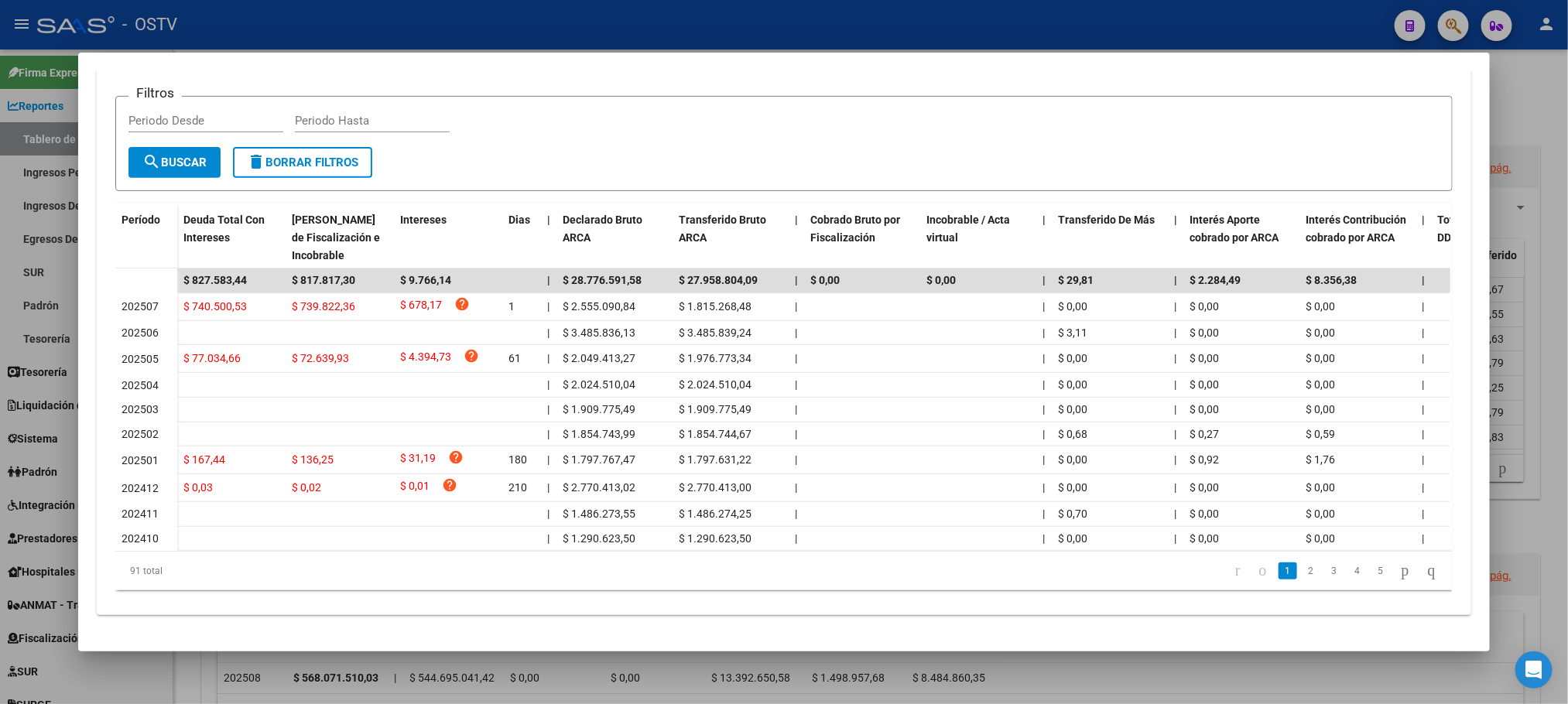
click at [208, 680] on div at bounding box center [784, 352] width 1568 height 704
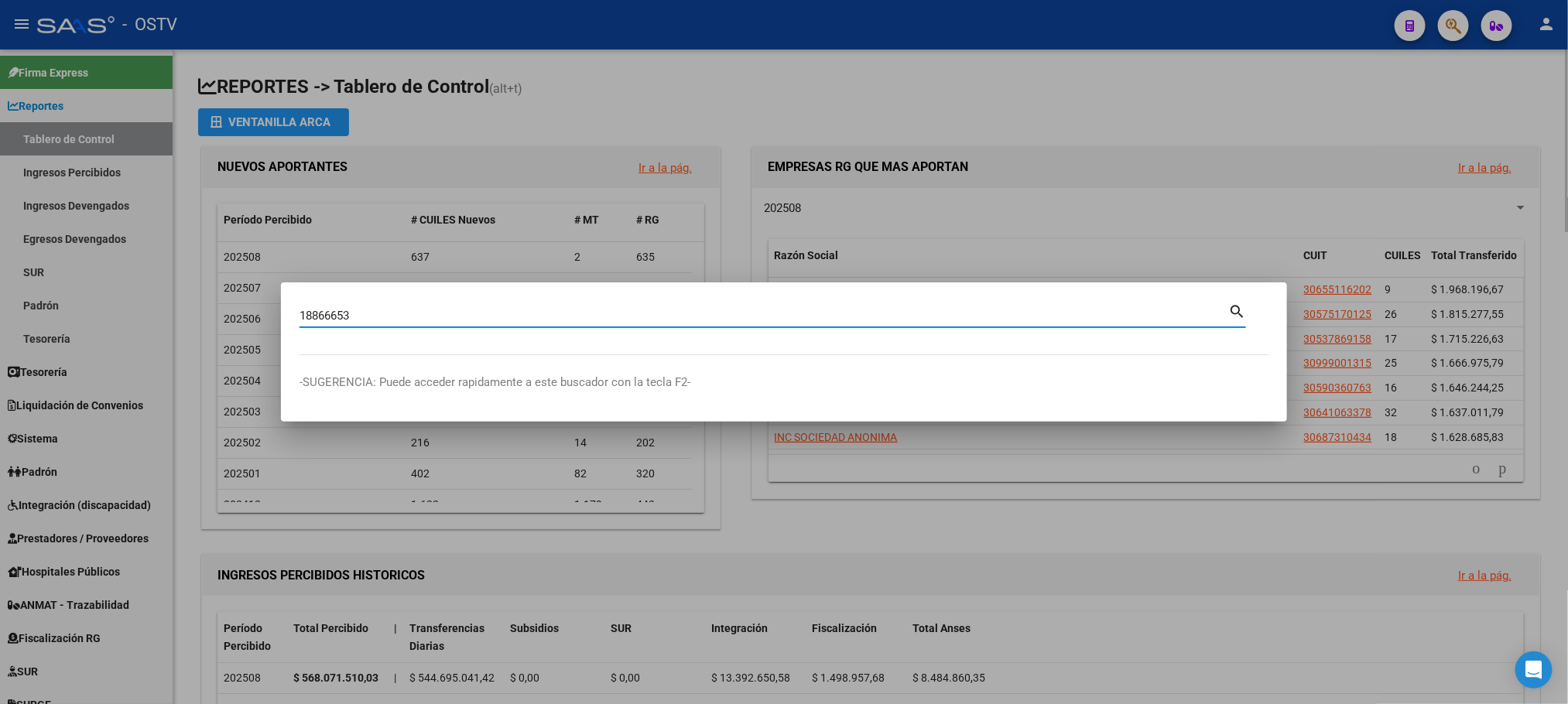
type input "18866653"
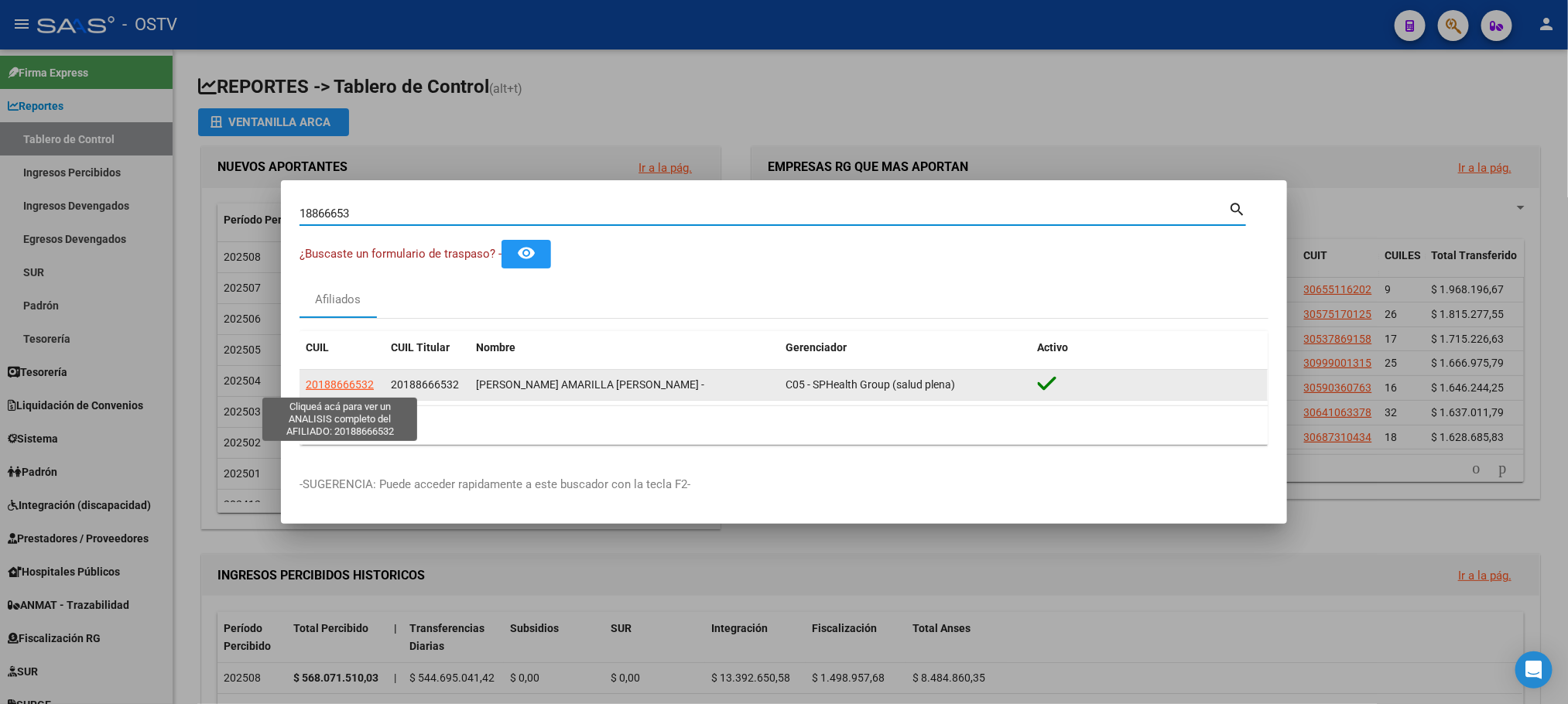
click at [339, 383] on span "20188666532" at bounding box center [340, 385] width 68 height 13
type textarea "20188666532"
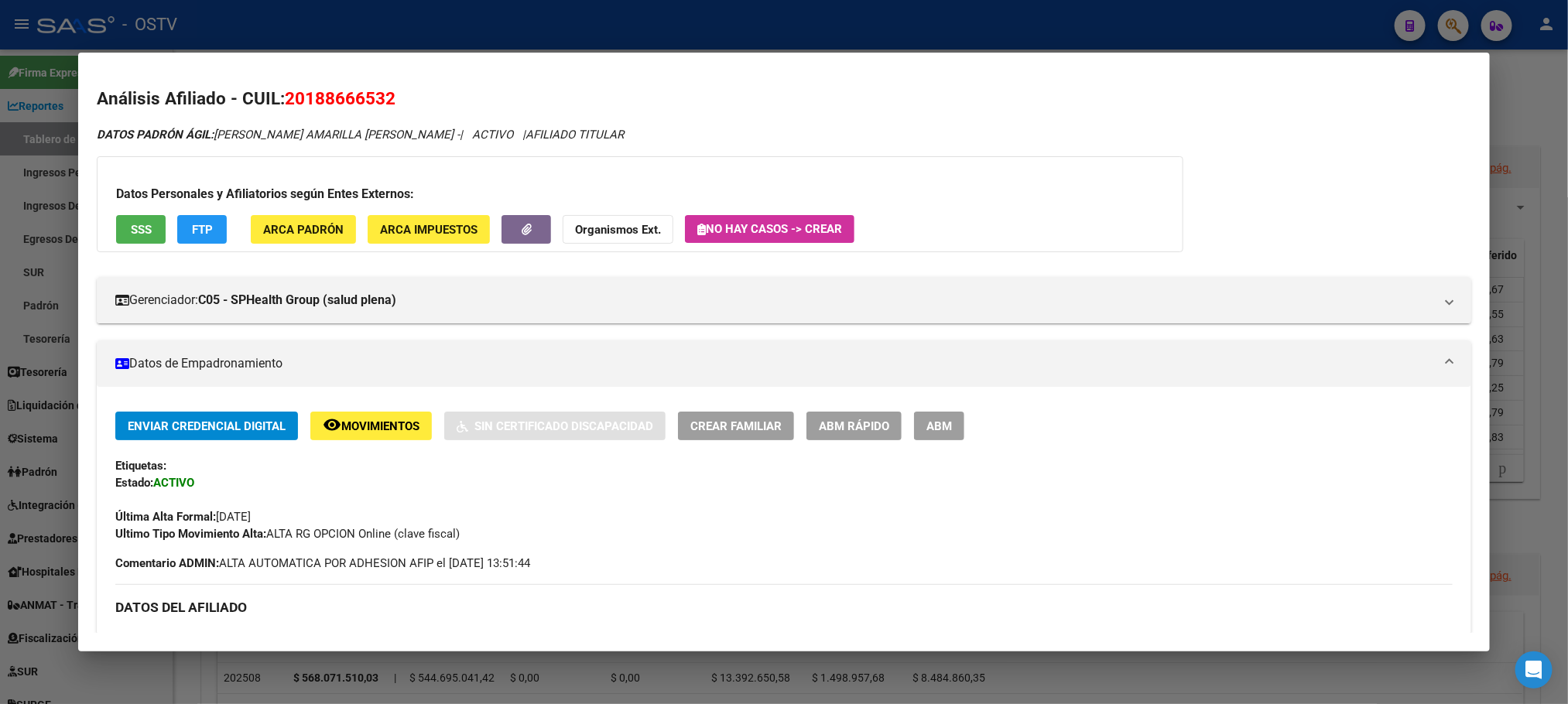
scroll to position [632, 0]
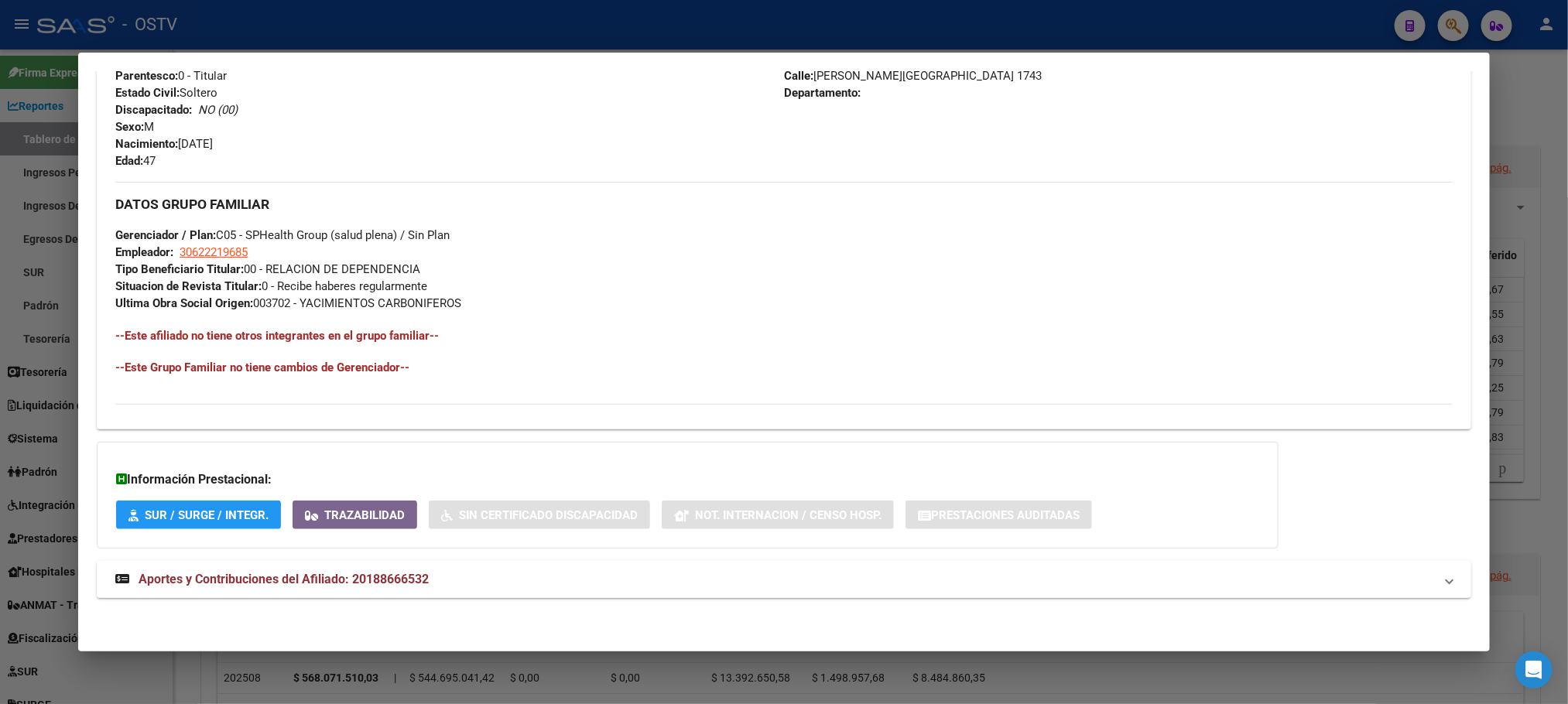
click at [340, 585] on span "Aportes y Contribuciones del Afiliado: 20188666532" at bounding box center [283, 579] width 290 height 14
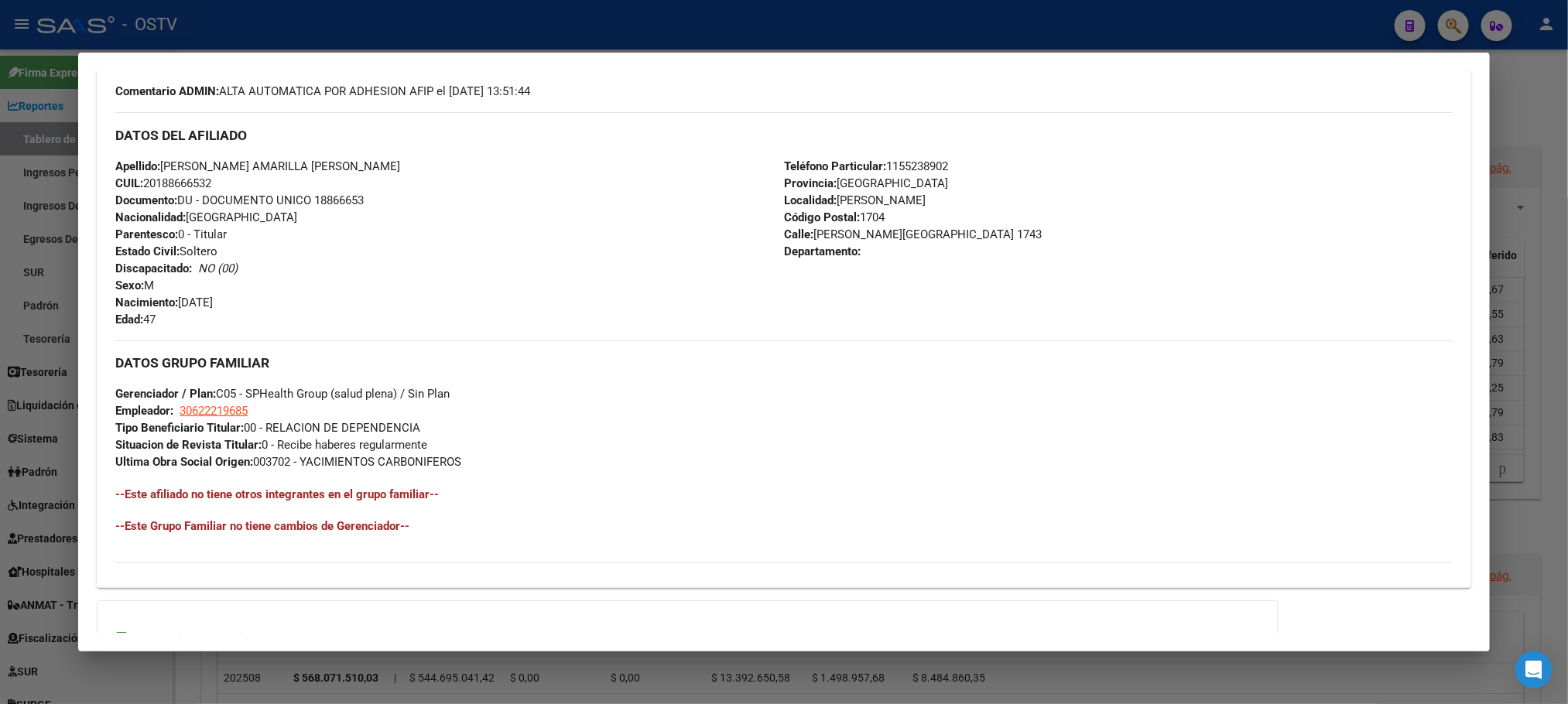
scroll to position [469, 0]
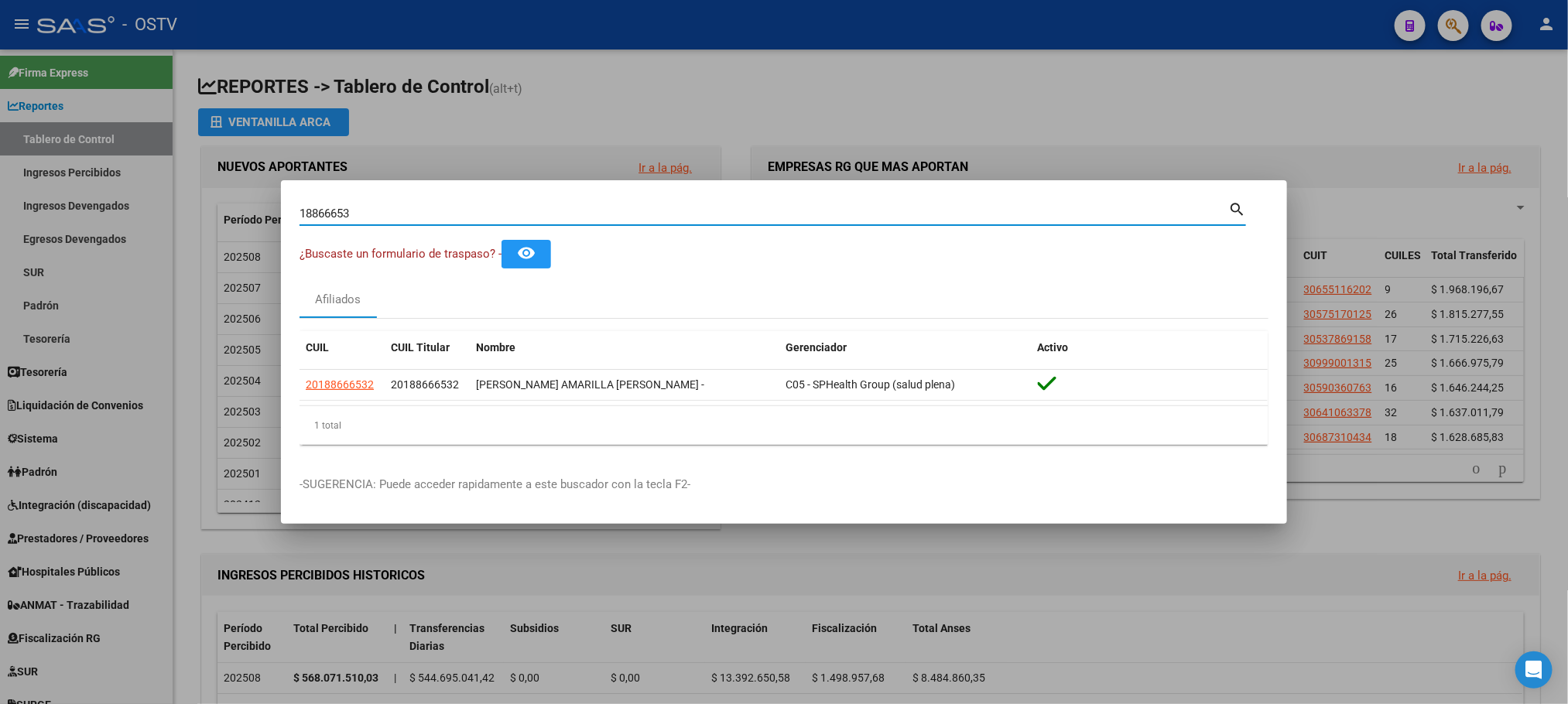
drag, startPoint x: 381, startPoint y: 212, endPoint x: 0, endPoint y: 230, distance: 381.4
click at [56, 228] on div "18866653 Buscar (apellido, dni, cuil, nro traspaso, cuit, obra social) search ¿…" at bounding box center [784, 352] width 1568 height 704
type input "40337007"
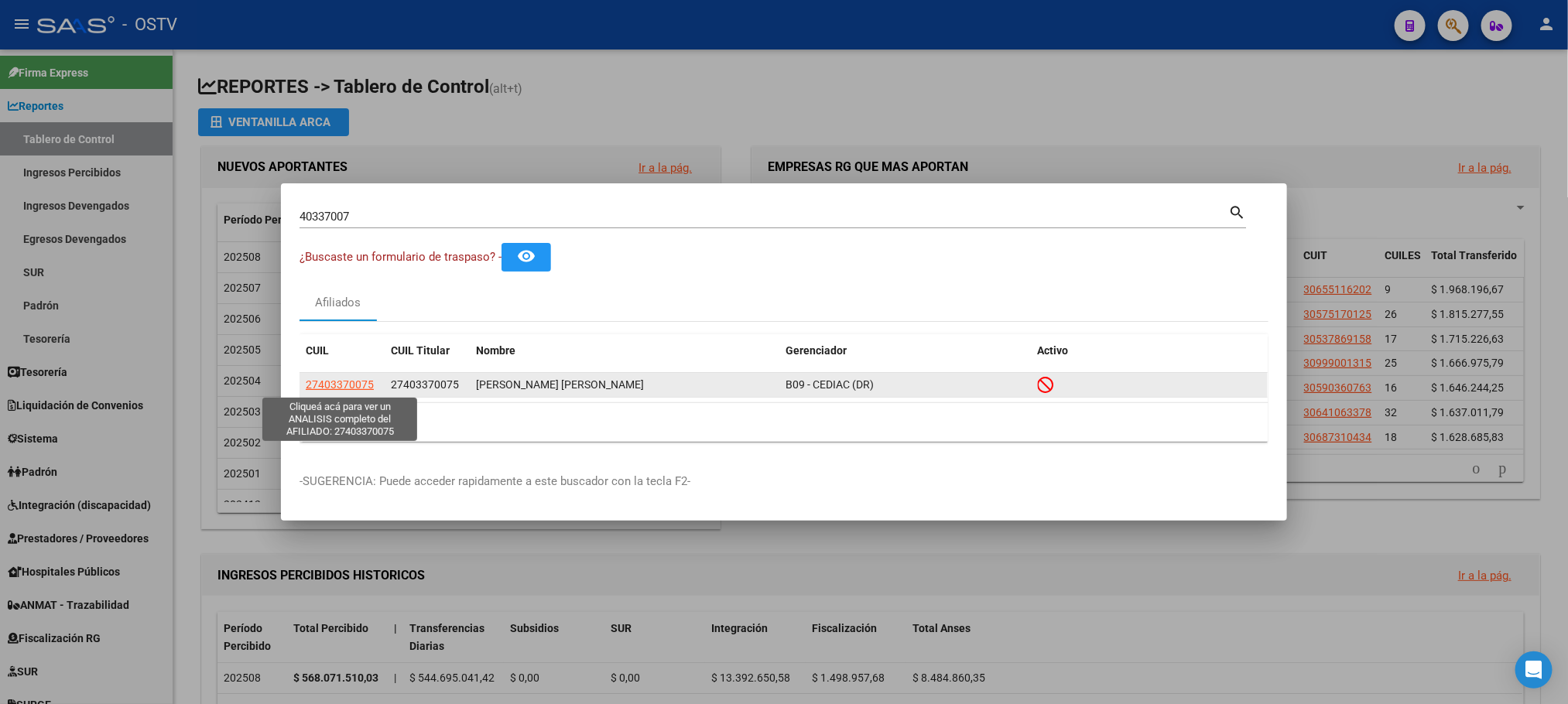
click at [339, 386] on span "27403370075" at bounding box center [340, 385] width 68 height 13
type textarea "27403370075"
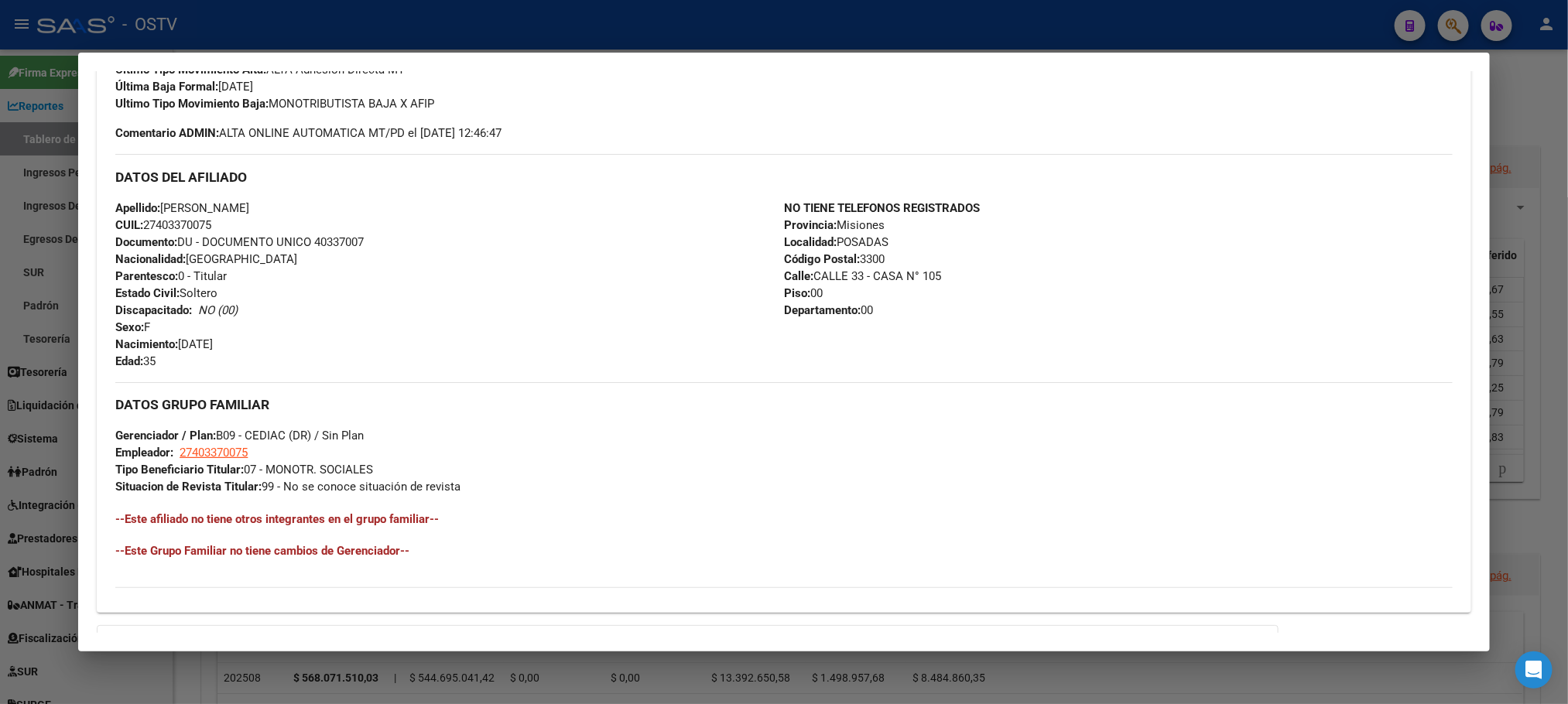
scroll to position [650, 0]
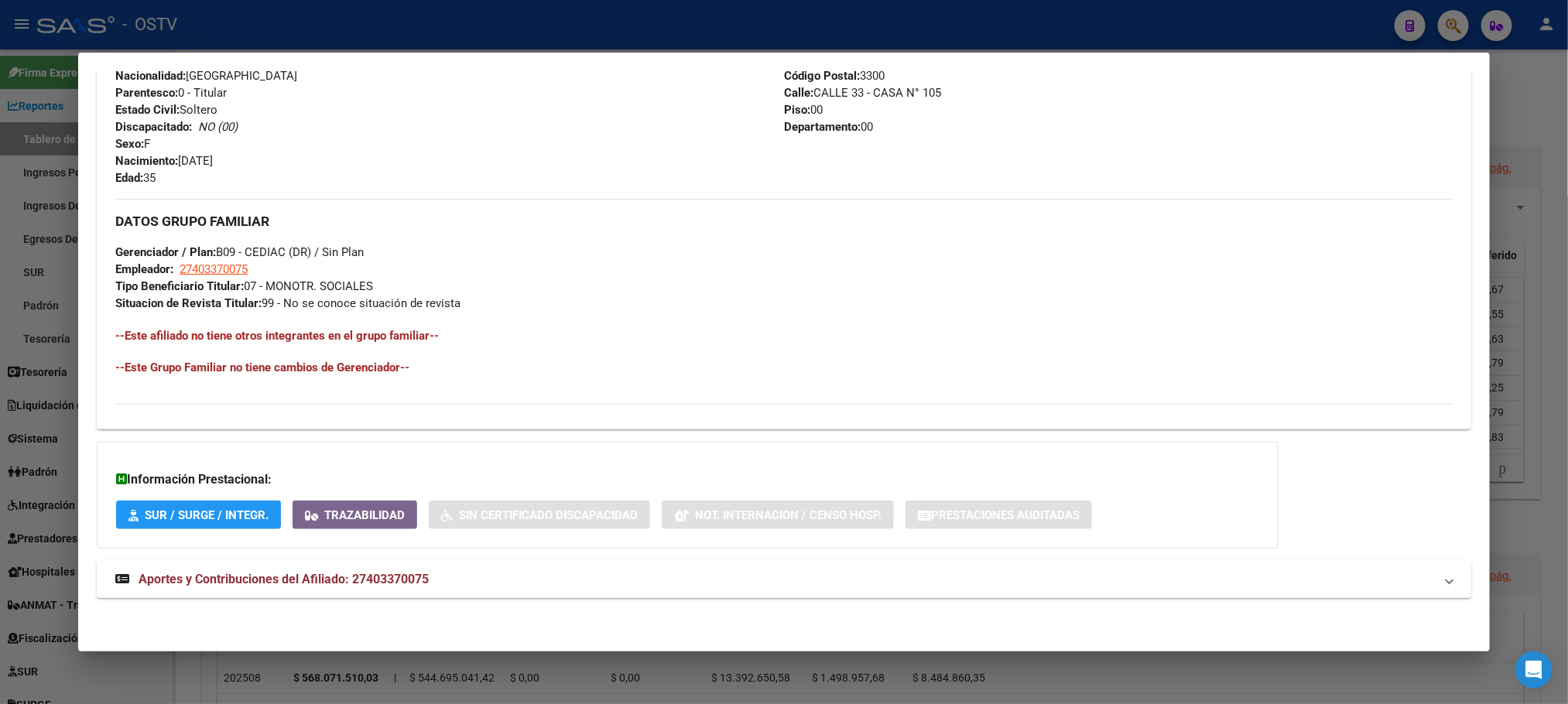
drag, startPoint x: 395, startPoint y: 576, endPoint x: 504, endPoint y: 490, distance: 138.8
click at [392, 577] on span "Aportes y Contribuciones del Afiliado: 27403370075" at bounding box center [283, 579] width 290 height 14
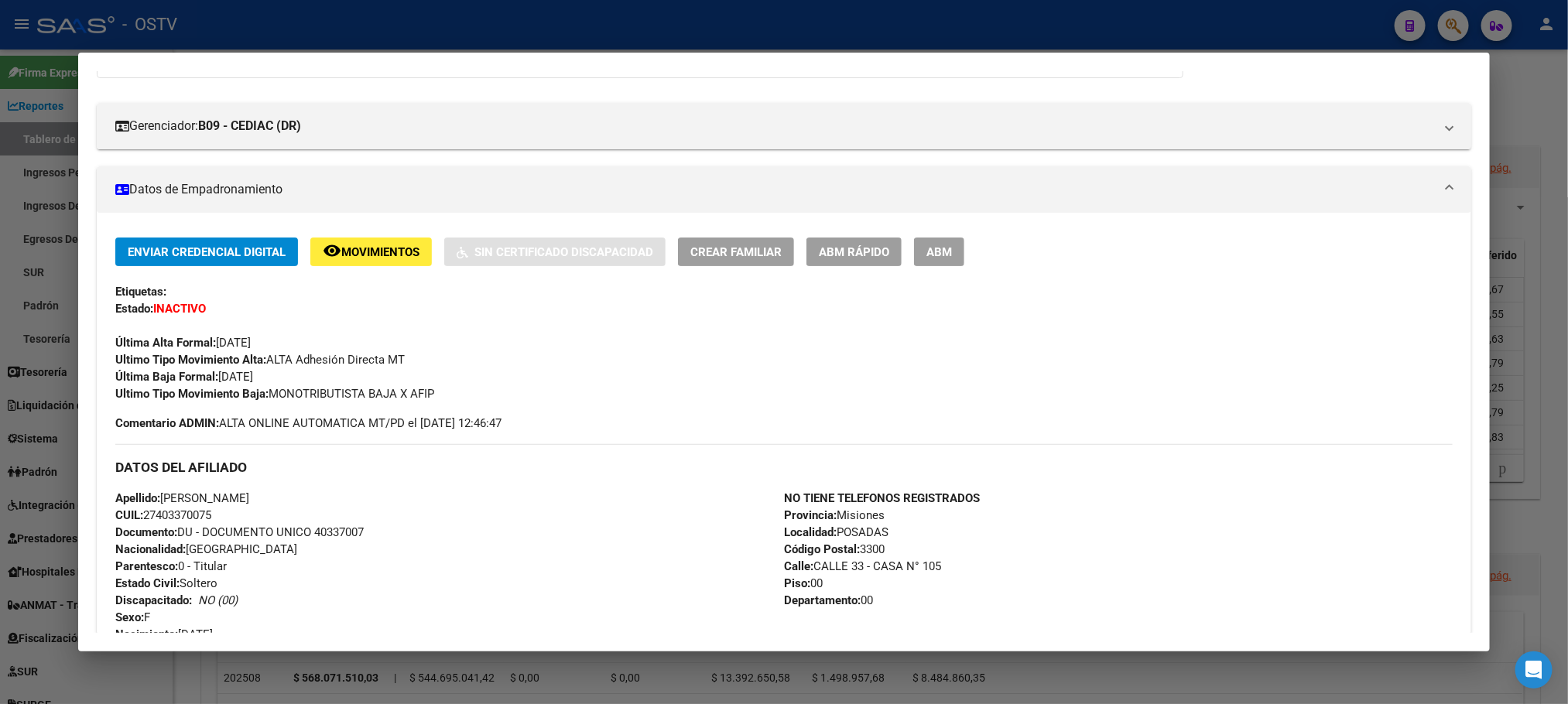
scroll to position [0, 0]
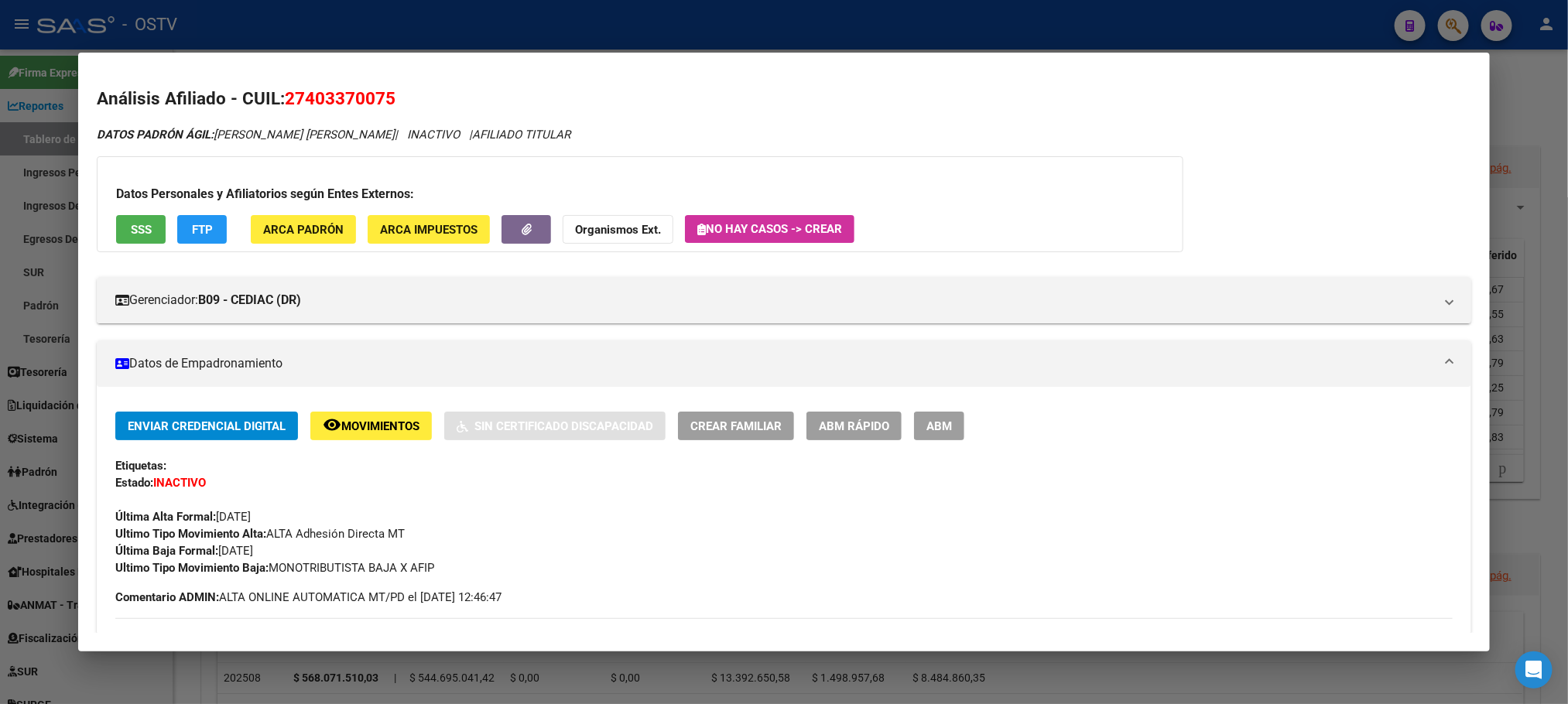
drag, startPoint x: 298, startPoint y: 93, endPoint x: 376, endPoint y: 95, distance: 78.0
click at [376, 95] on span "27403370075" at bounding box center [340, 98] width 111 height 20
copy span "40337007"
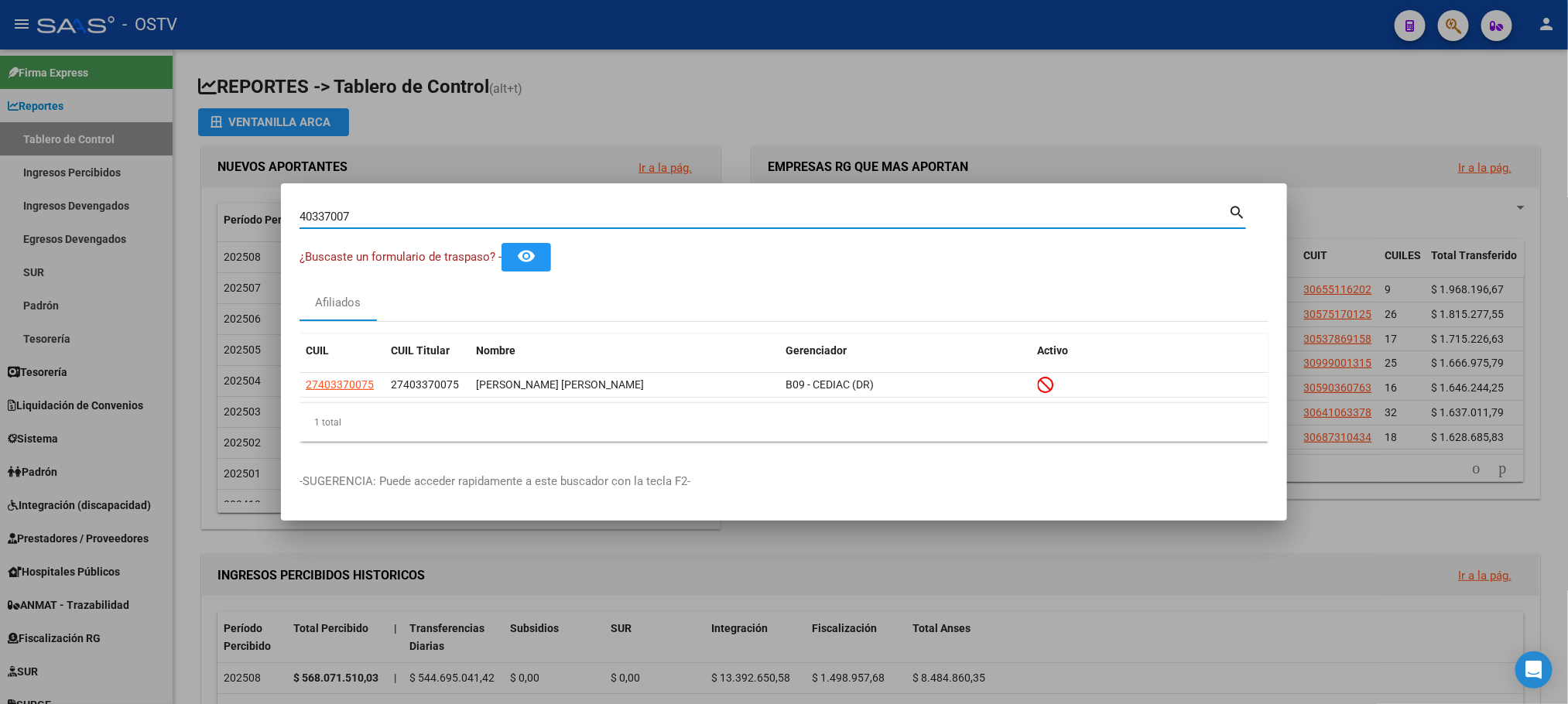
drag, startPoint x: 358, startPoint y: 216, endPoint x: 182, endPoint y: 228, distance: 176.4
click at [228, 220] on div "40337007 Buscar (apellido, dni, cuil, nro traspaso, cuit, obra social) search ¿…" at bounding box center [784, 352] width 1568 height 704
type input "41314956"
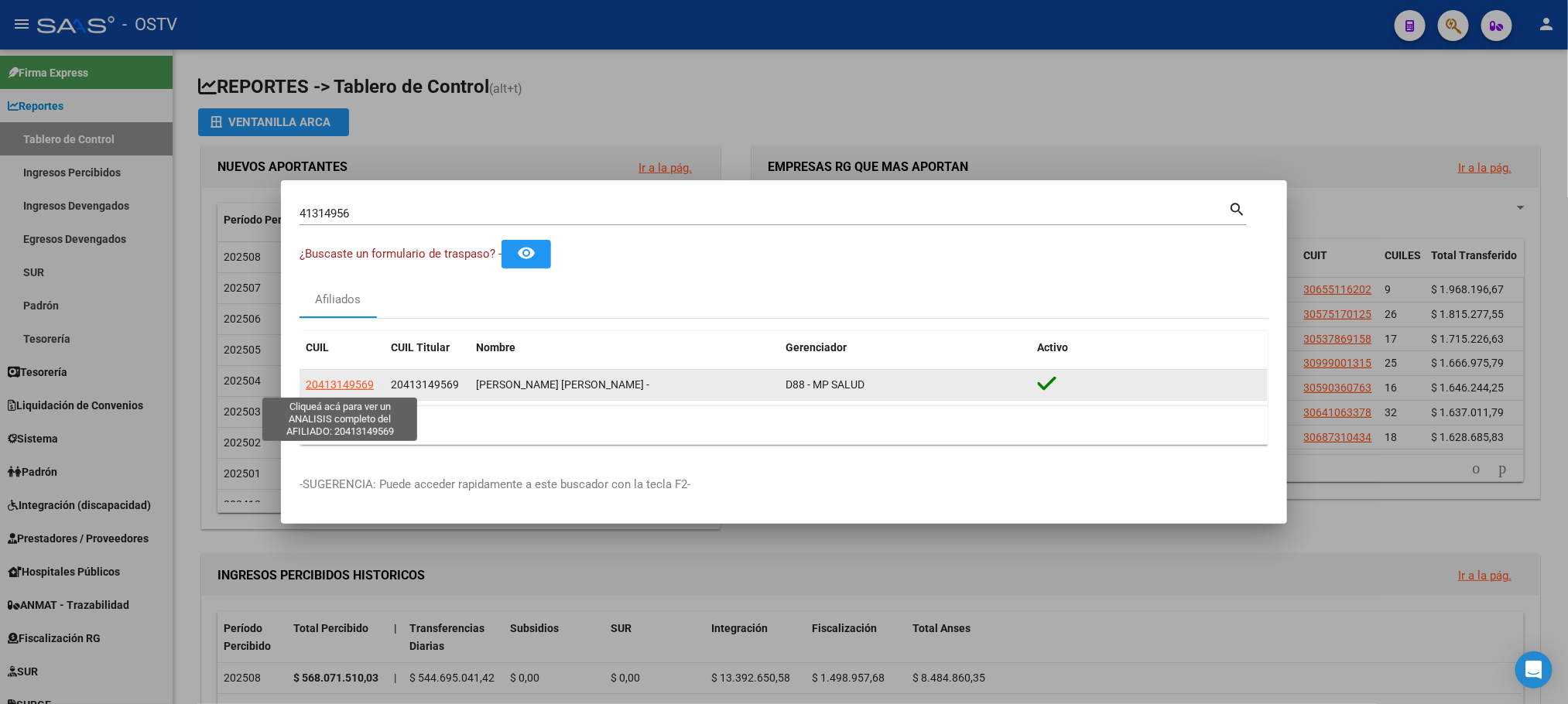
click at [329, 384] on span "20413149569" at bounding box center [340, 385] width 68 height 13
type textarea "20413149569"
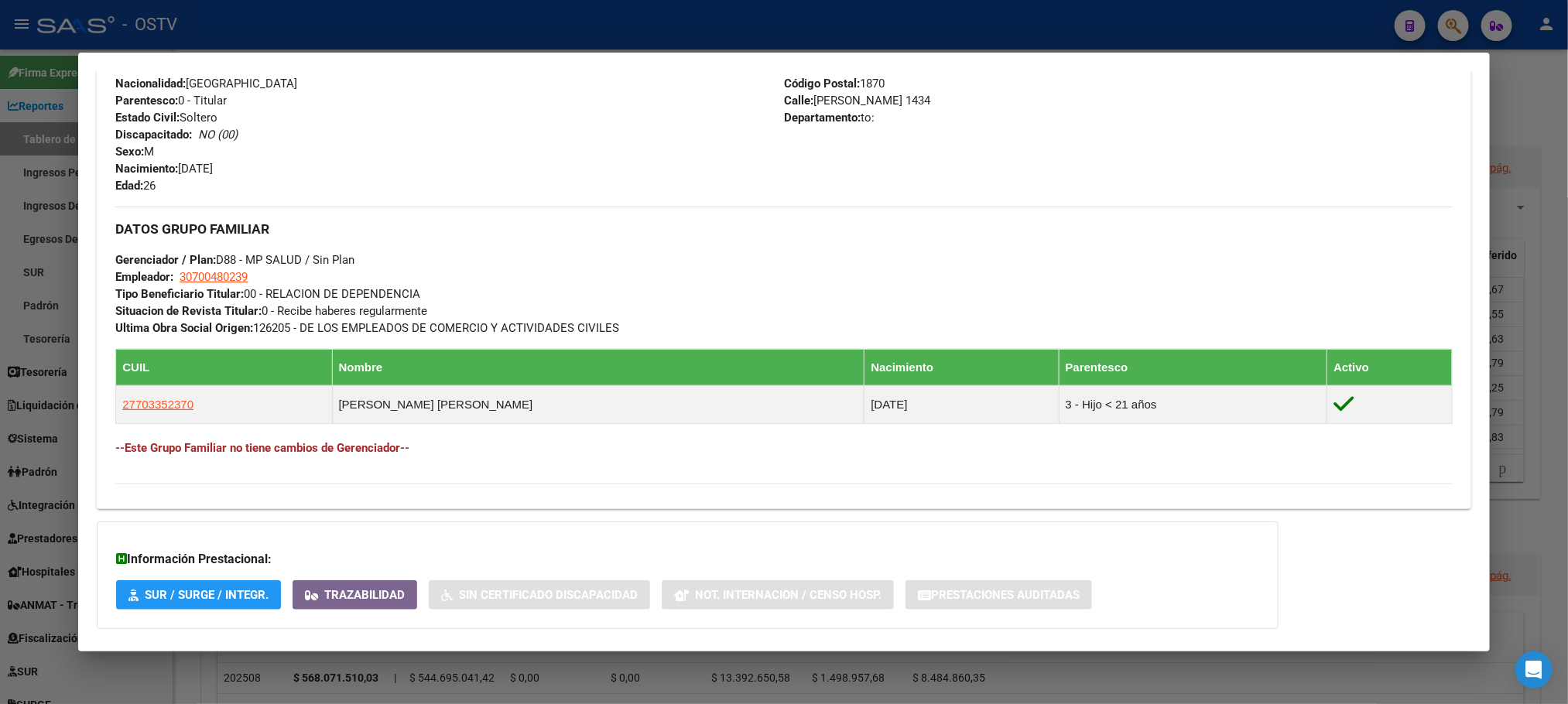
scroll to position [690, 0]
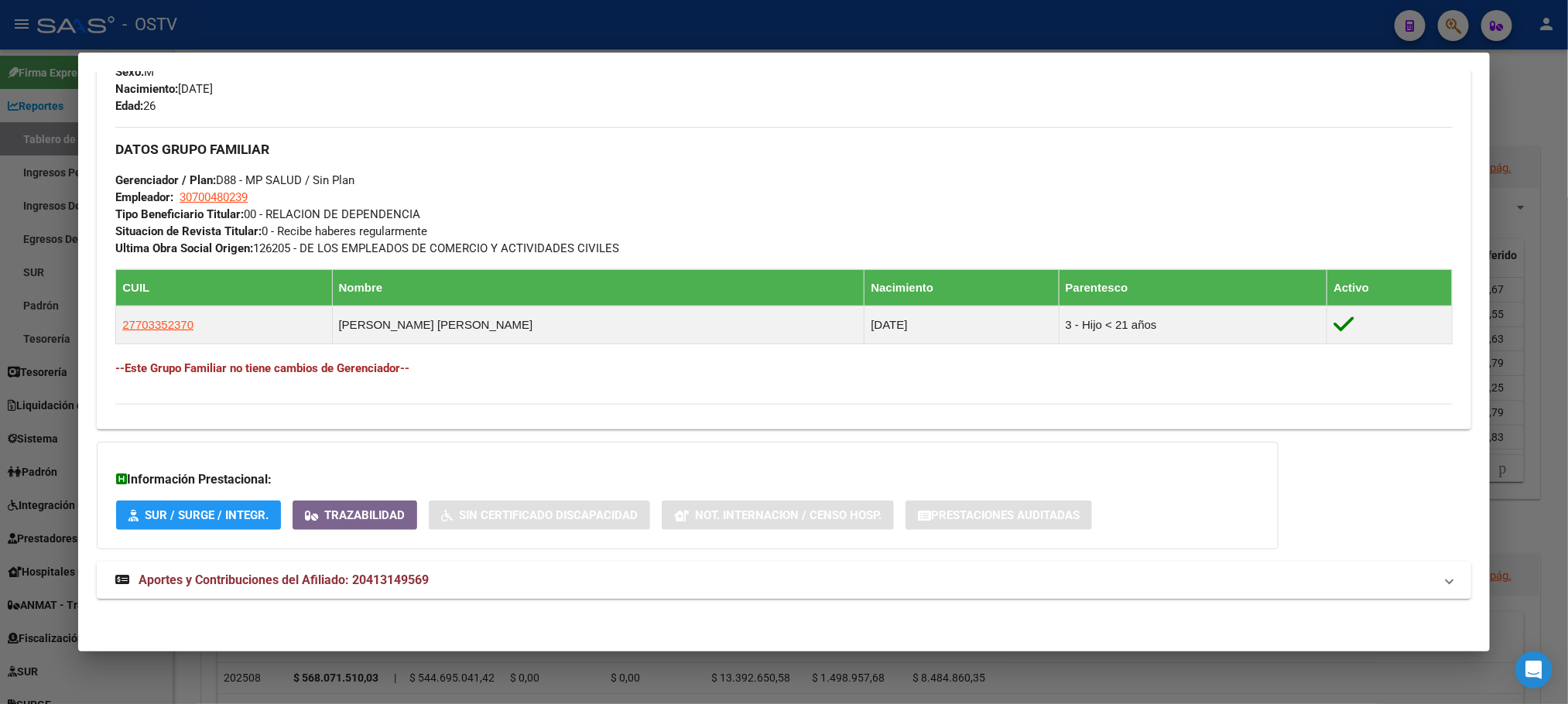
click at [328, 579] on span "Aportes y Contribuciones del Afiliado: 20413149569" at bounding box center [283, 580] width 290 height 14
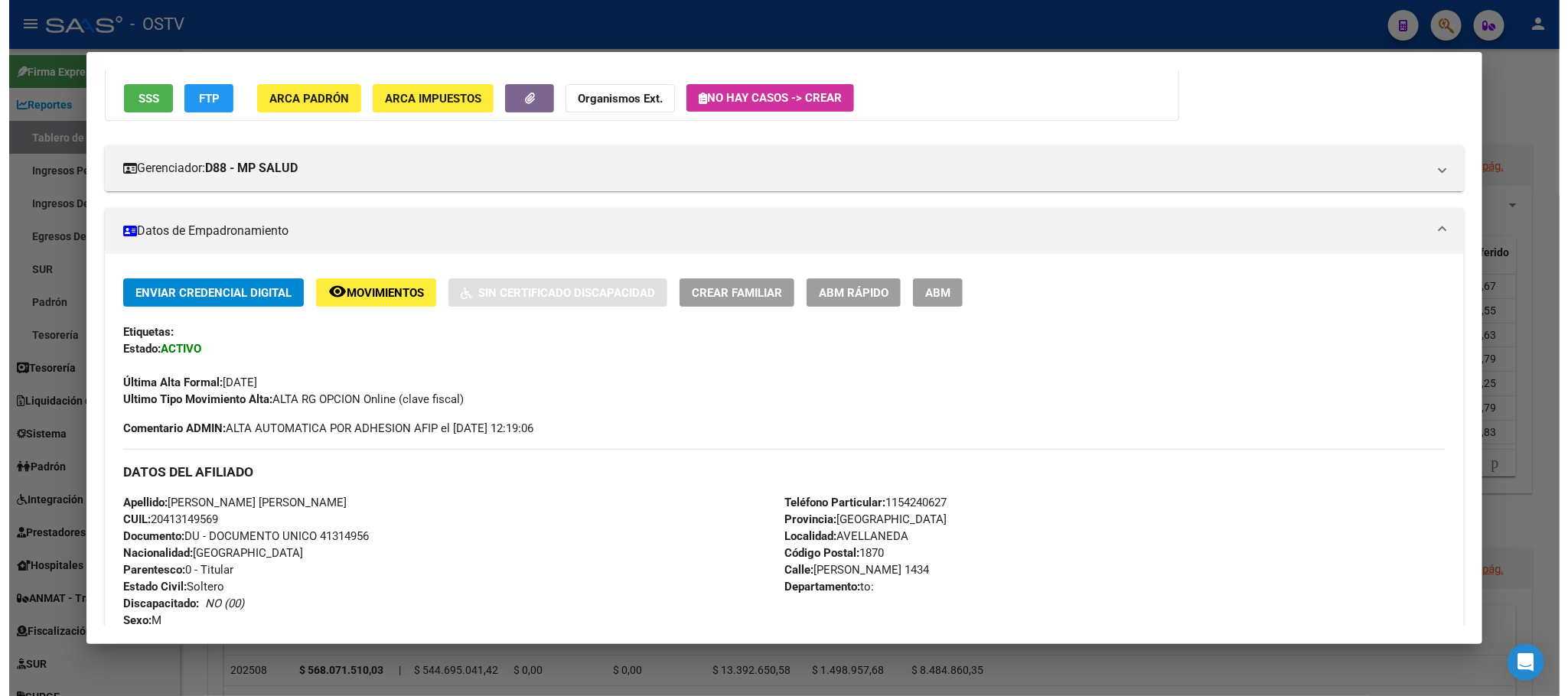
scroll to position [0, 0]
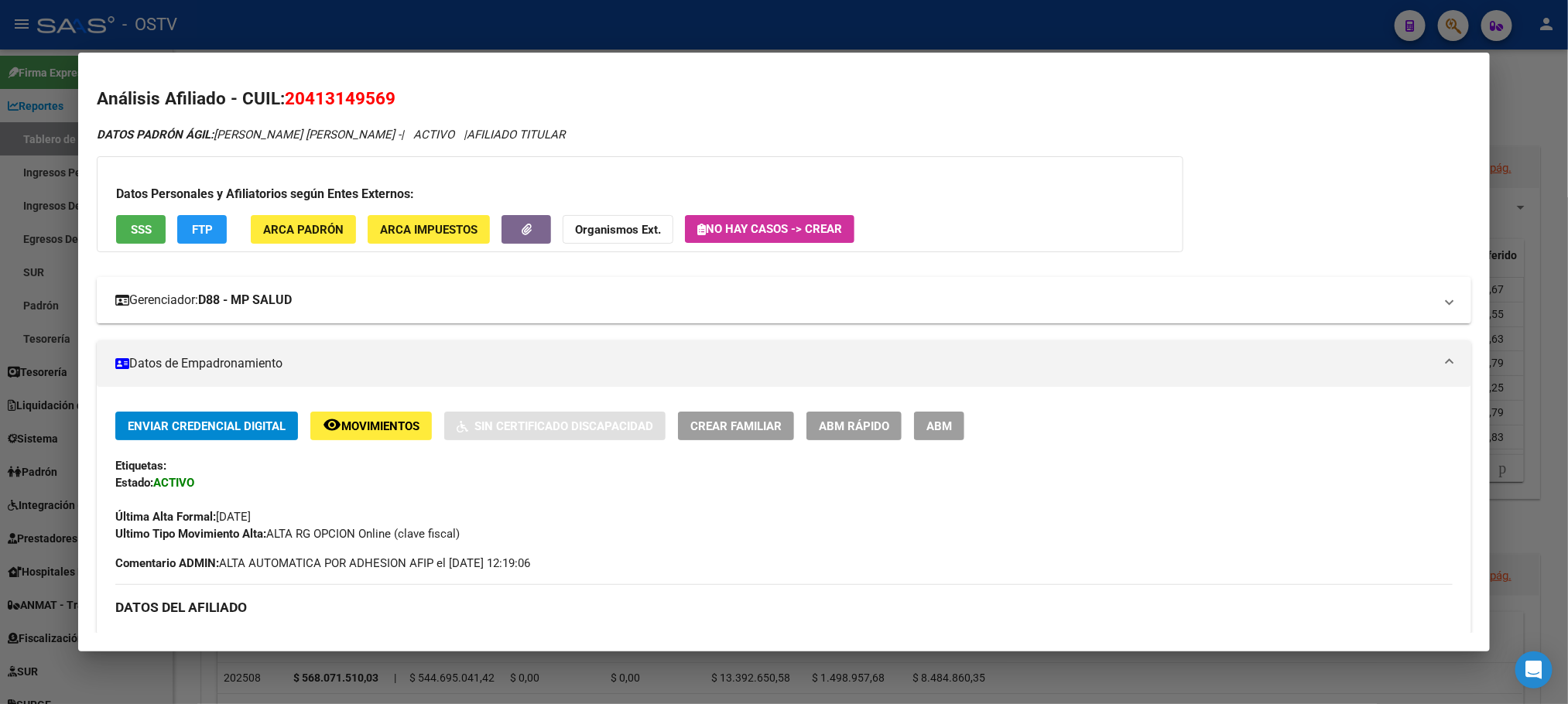
click at [186, 311] on mat-expansion-panel-header "Gerenciador: D88 - MP SALUD" at bounding box center [784, 300] width 1374 height 46
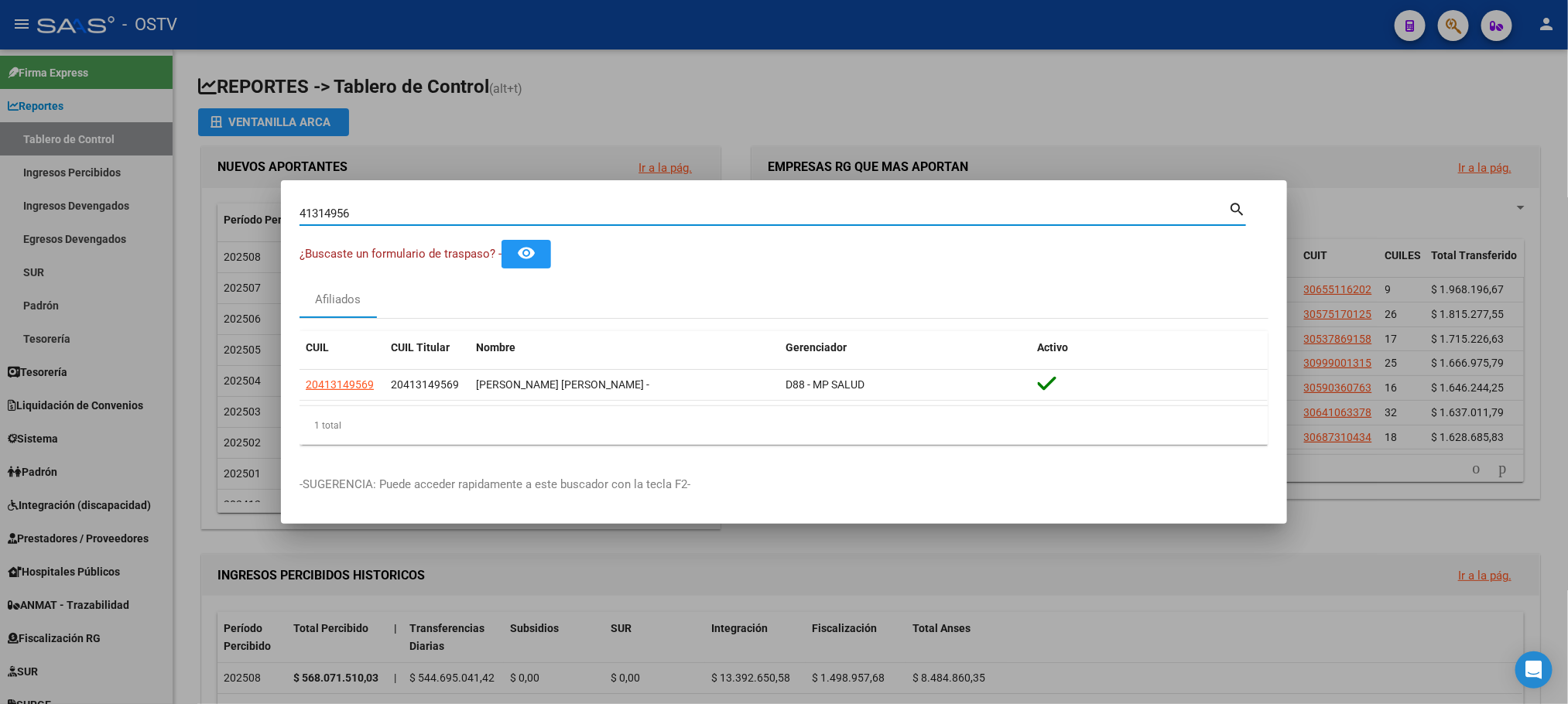
drag, startPoint x: 372, startPoint y: 218, endPoint x: 68, endPoint y: 224, distance: 304.1
click at [228, 224] on div "41314956 Buscar (apellido, dni, cuil, nro traspaso, cuit, obra social) search ¿…" at bounding box center [784, 352] width 1568 height 704
type input "17425845"
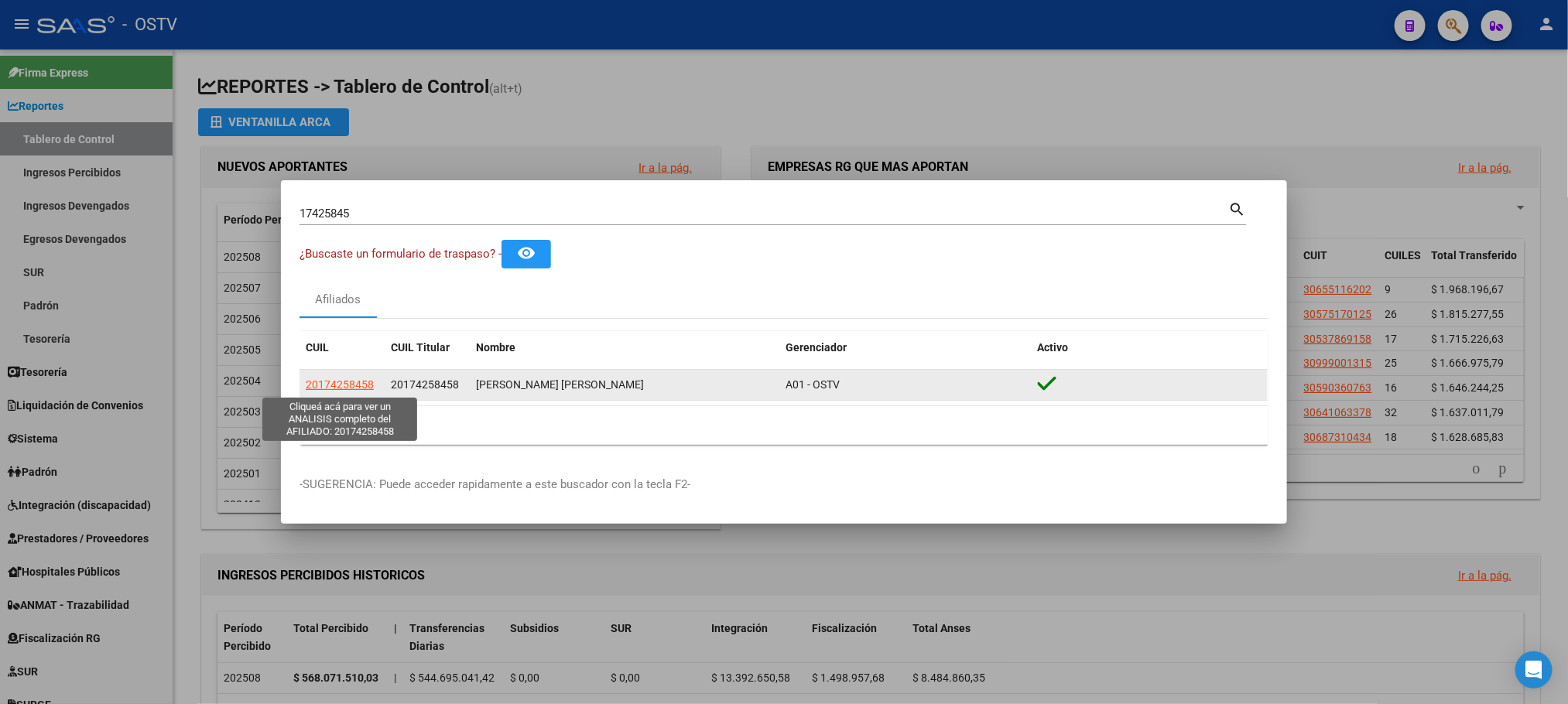
click at [342, 386] on span "20174258458" at bounding box center [340, 385] width 68 height 13
type textarea "20174258458"
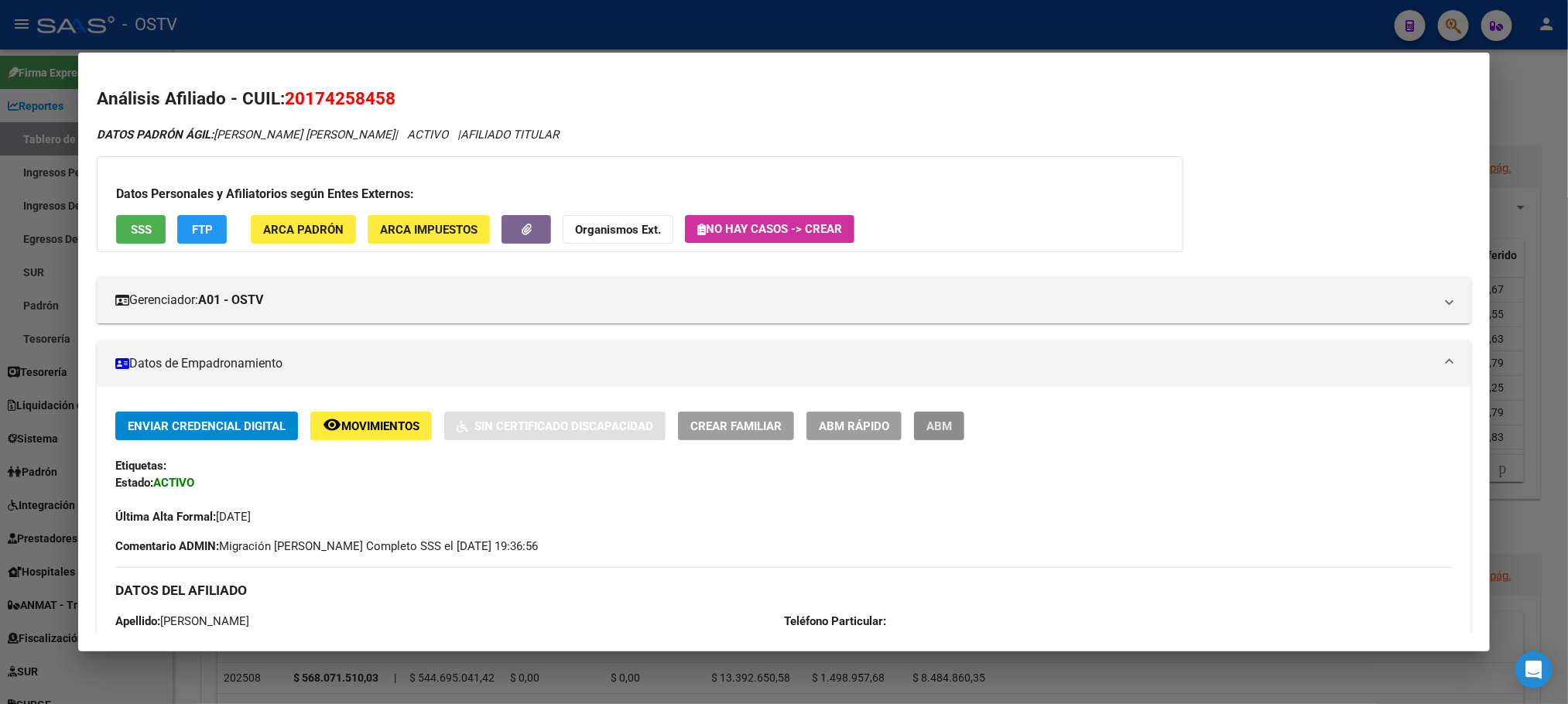
click at [927, 430] on span "ABM" at bounding box center [940, 426] width 25 height 14
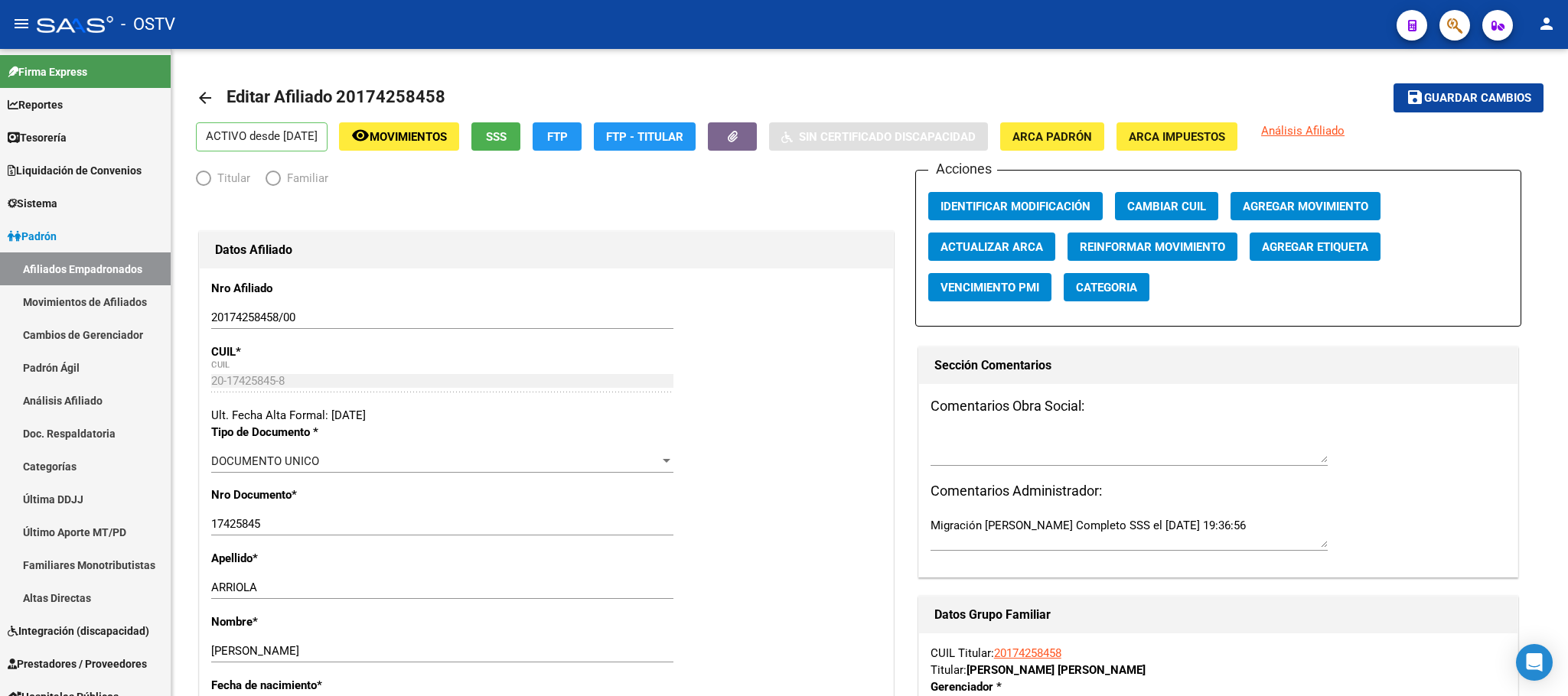
radio input "true"
type input "30-54667567-6"
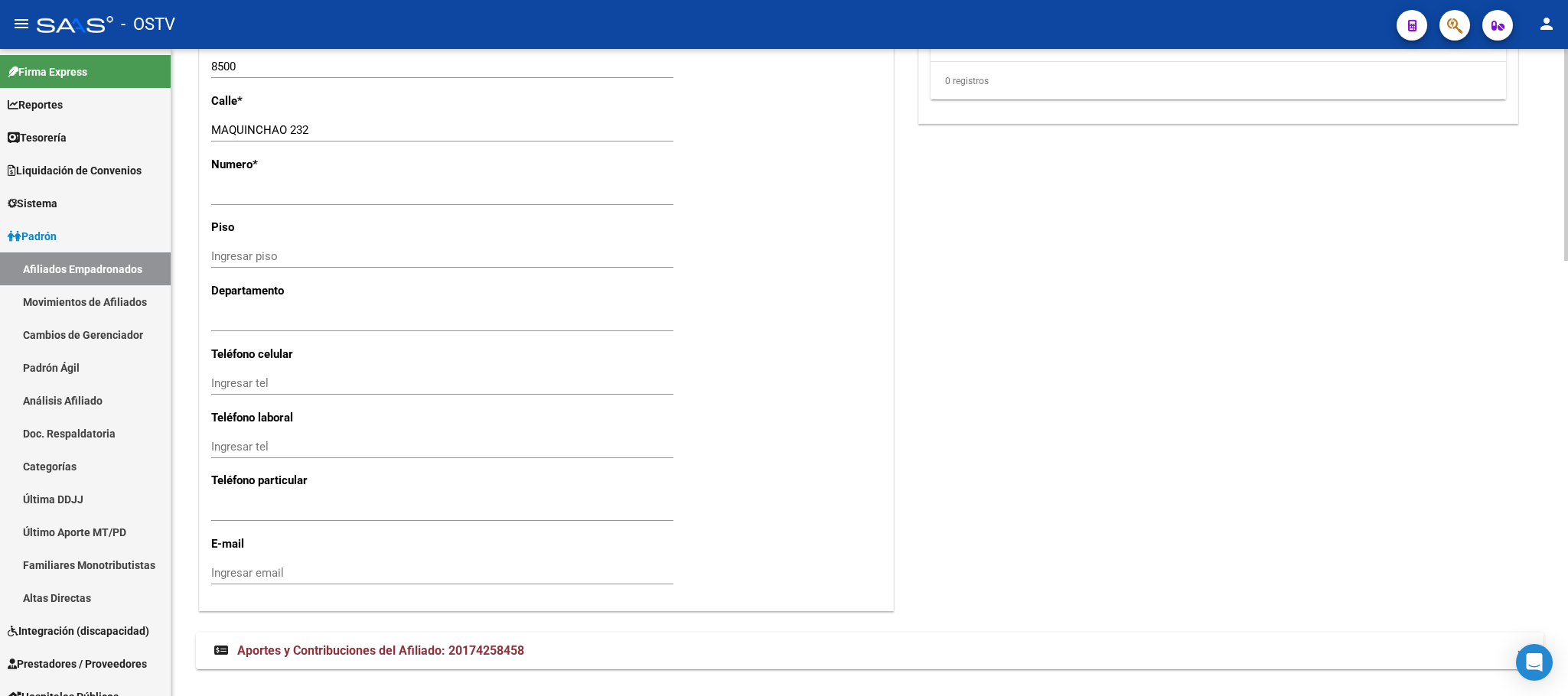
scroll to position [1329, 0]
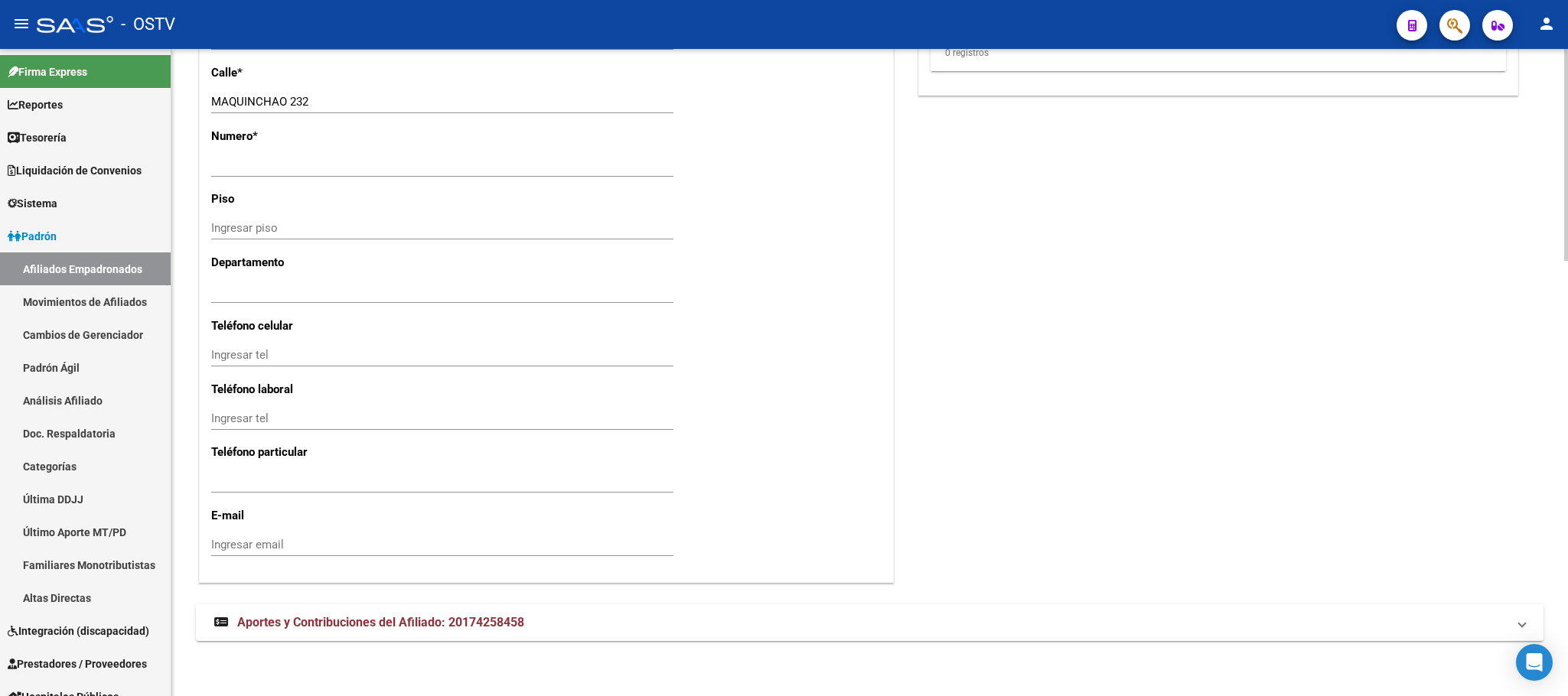
click at [525, 611] on mat-expansion-panel-header "Aportes y Contribuciones del Afiliado: 20174258458" at bounding box center [869, 623] width 1347 height 37
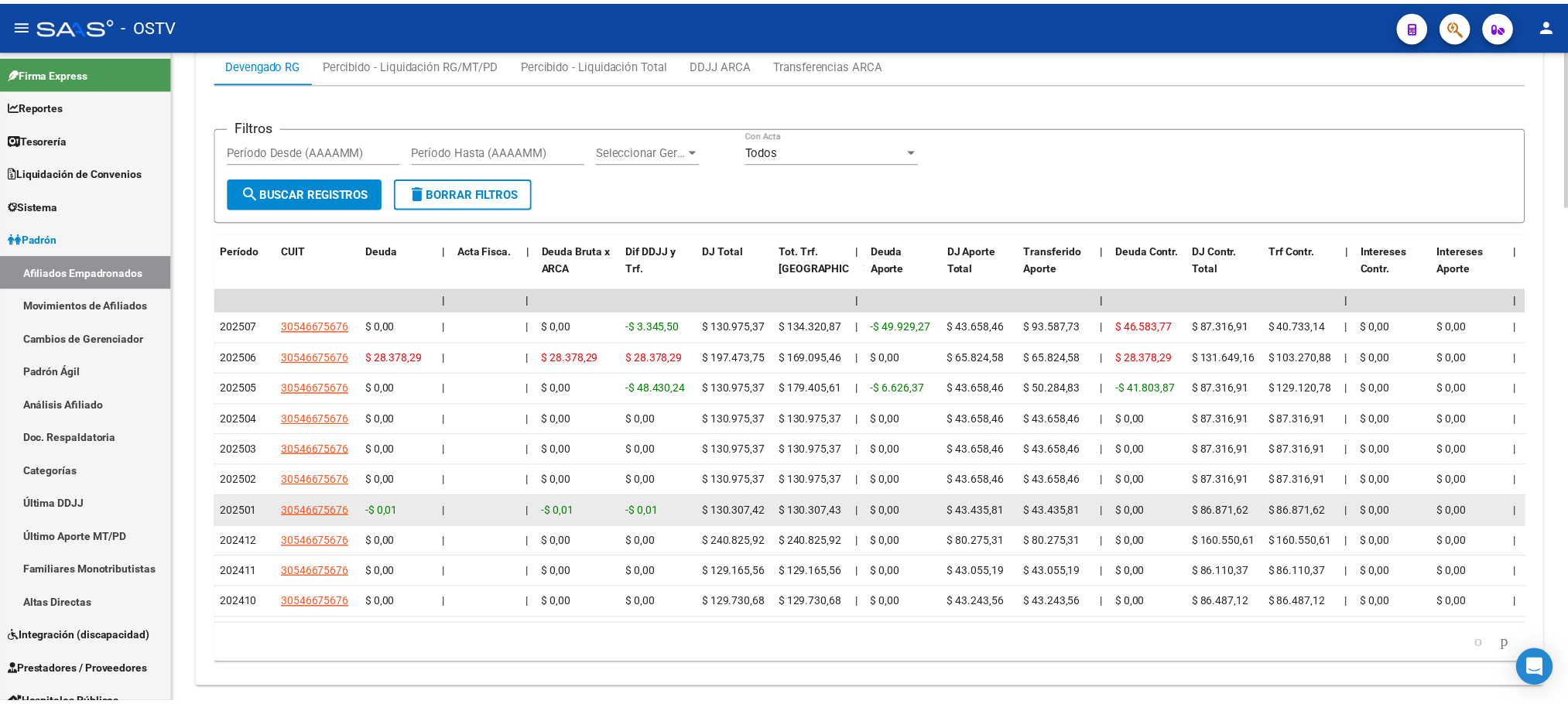
scroll to position [2044, 0]
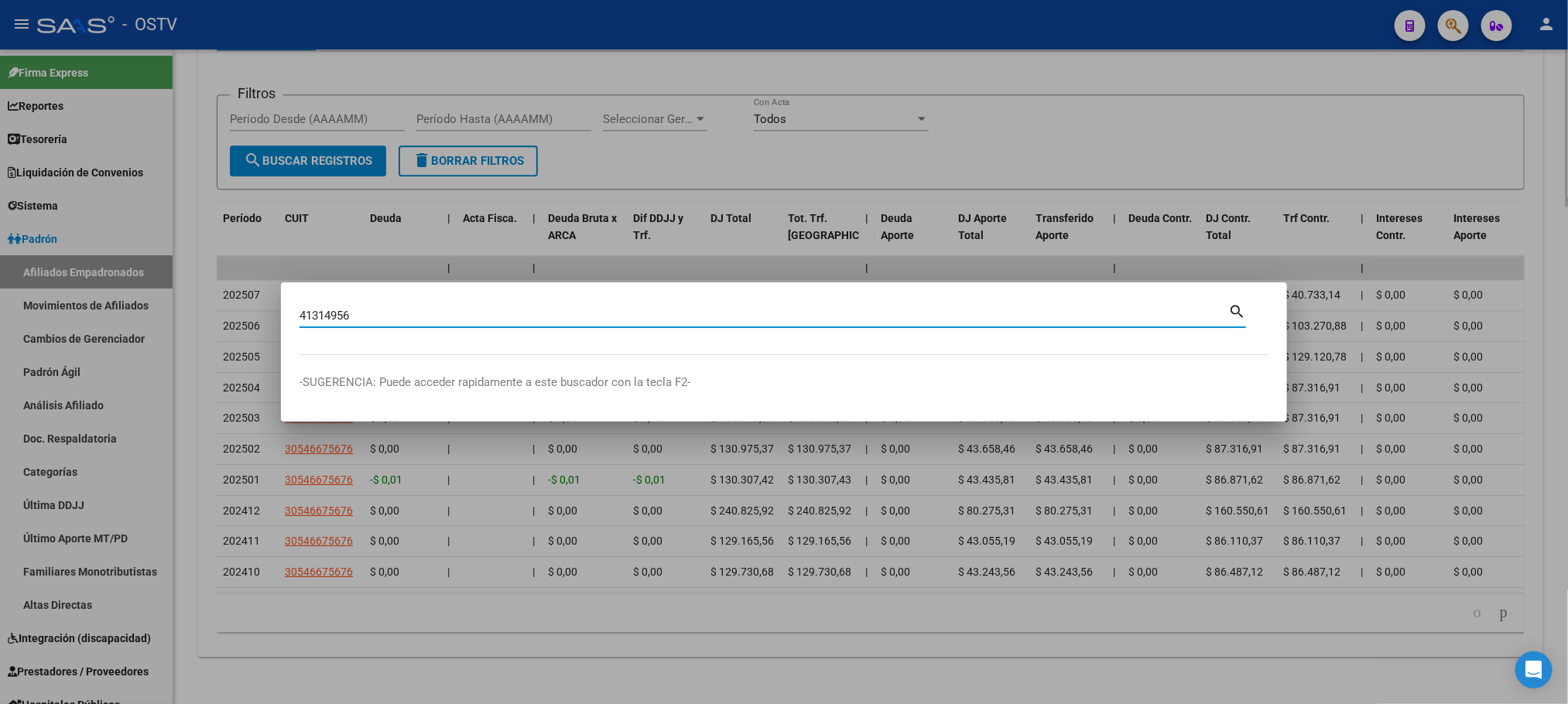
type input "41314956"
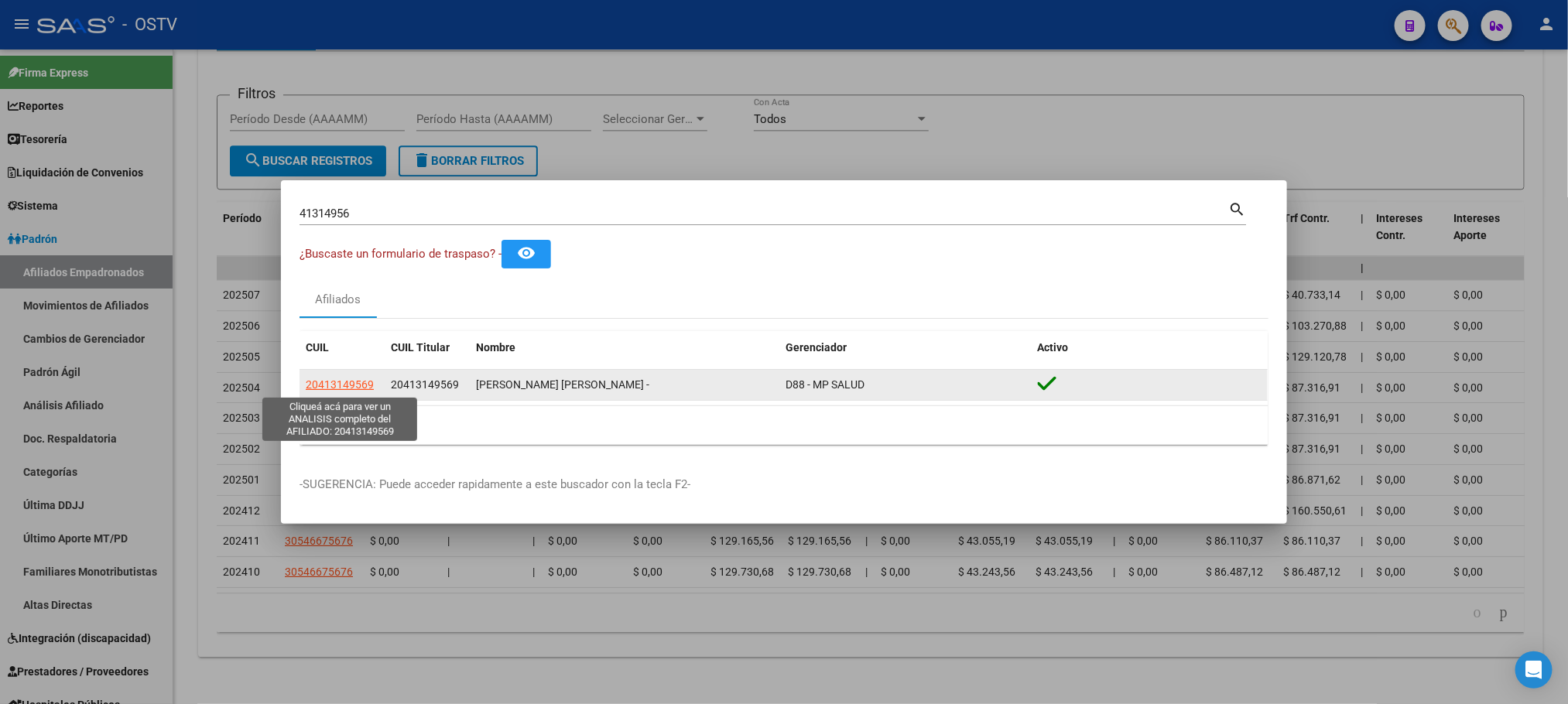
click at [333, 382] on span "20413149569" at bounding box center [340, 385] width 68 height 13
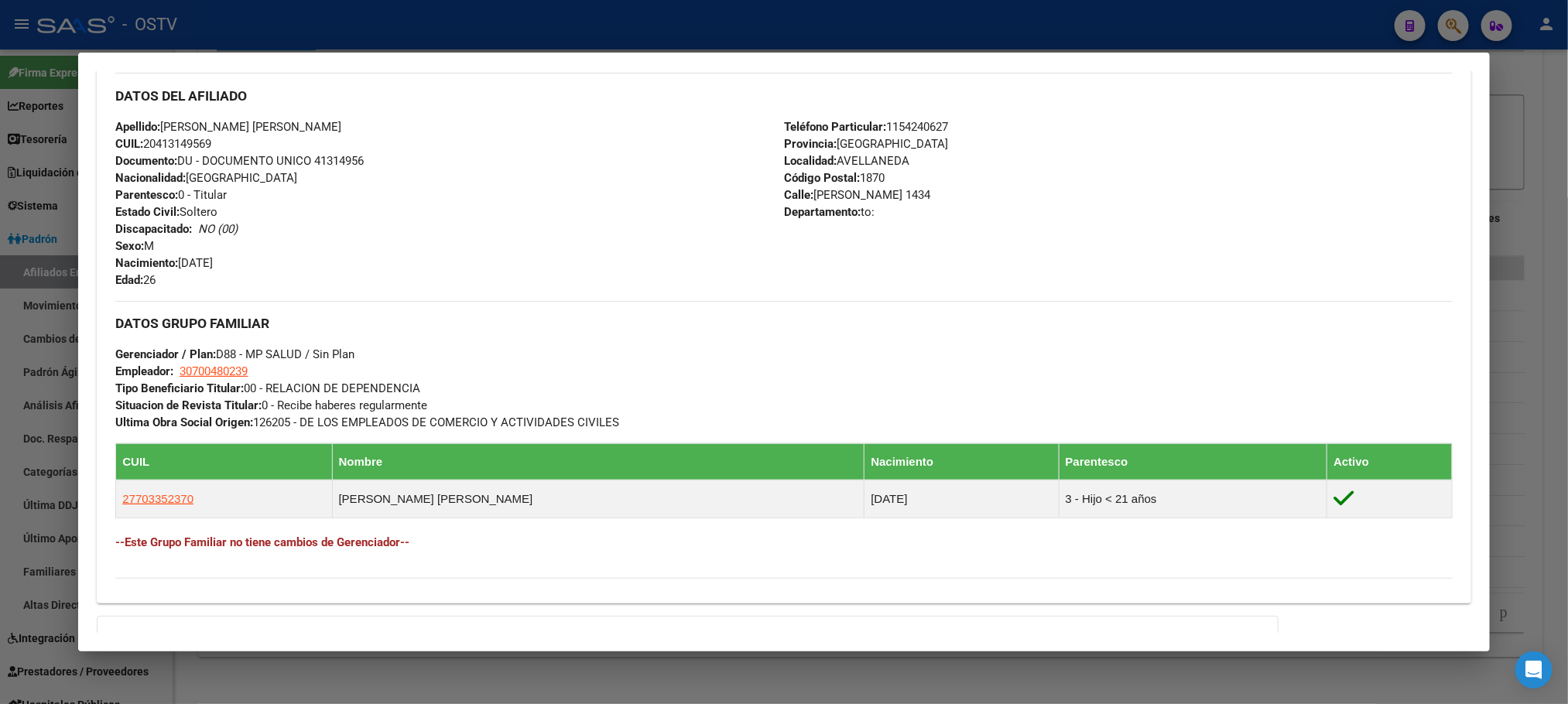
scroll to position [690, 0]
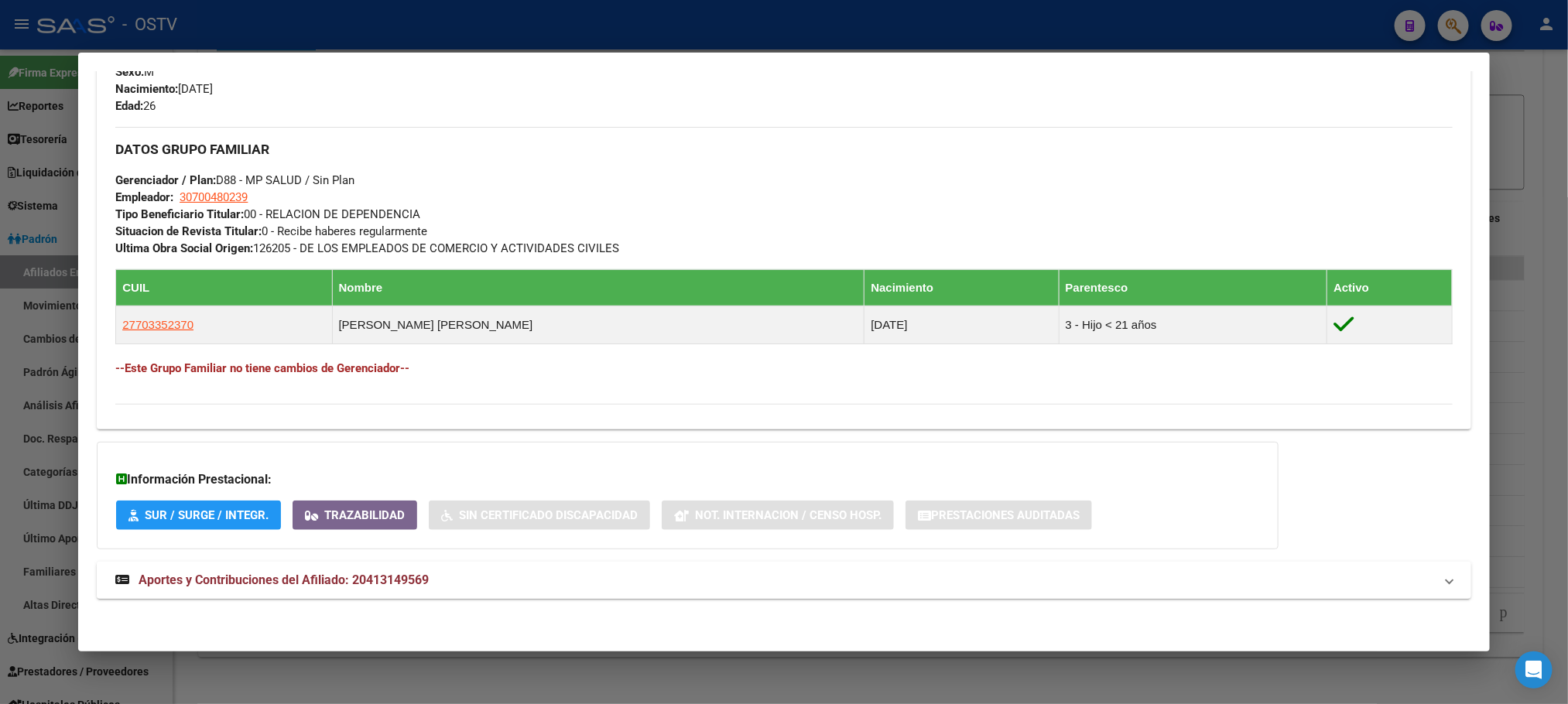
click at [286, 581] on span "Aportes y Contribuciones del Afiliado: 20413149569" at bounding box center [283, 580] width 290 height 14
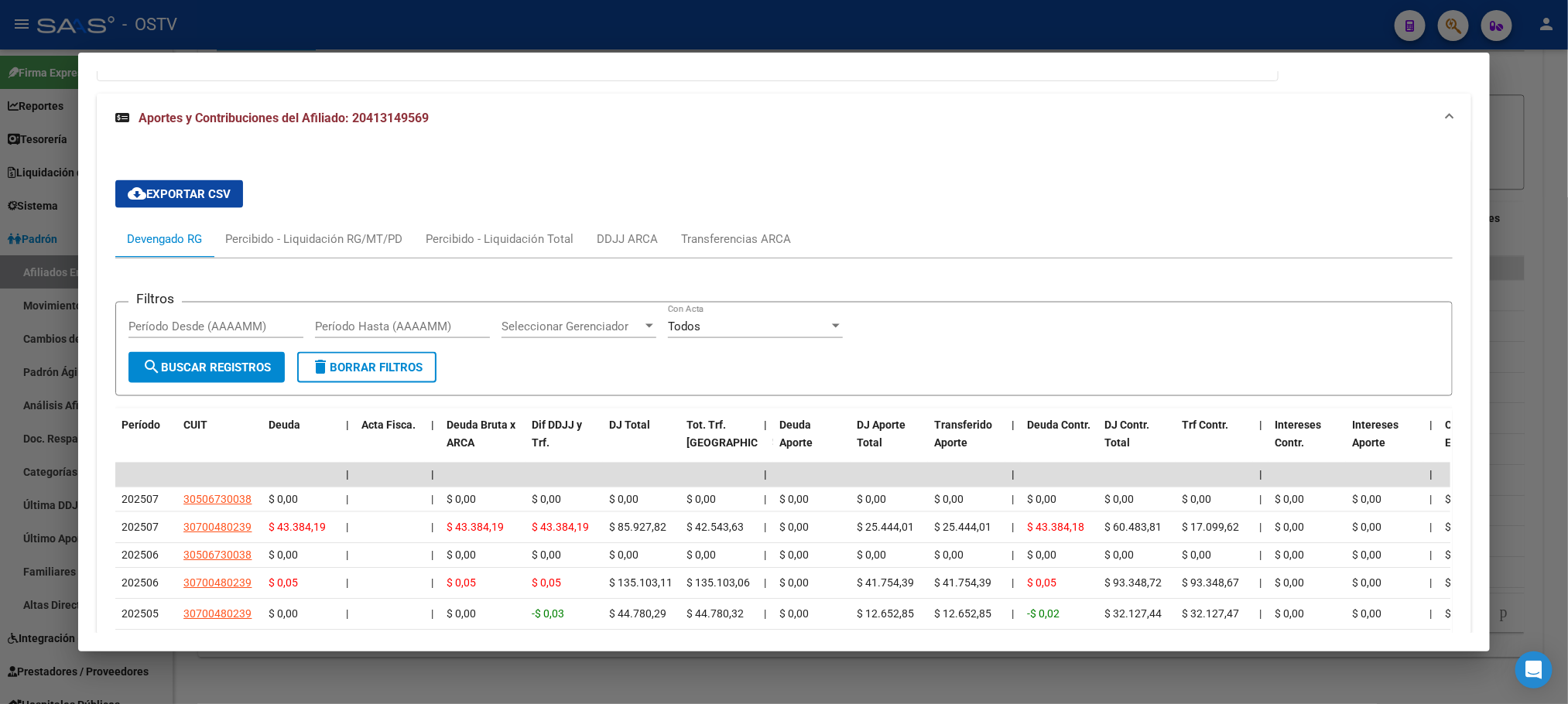
scroll to position [1314, 0]
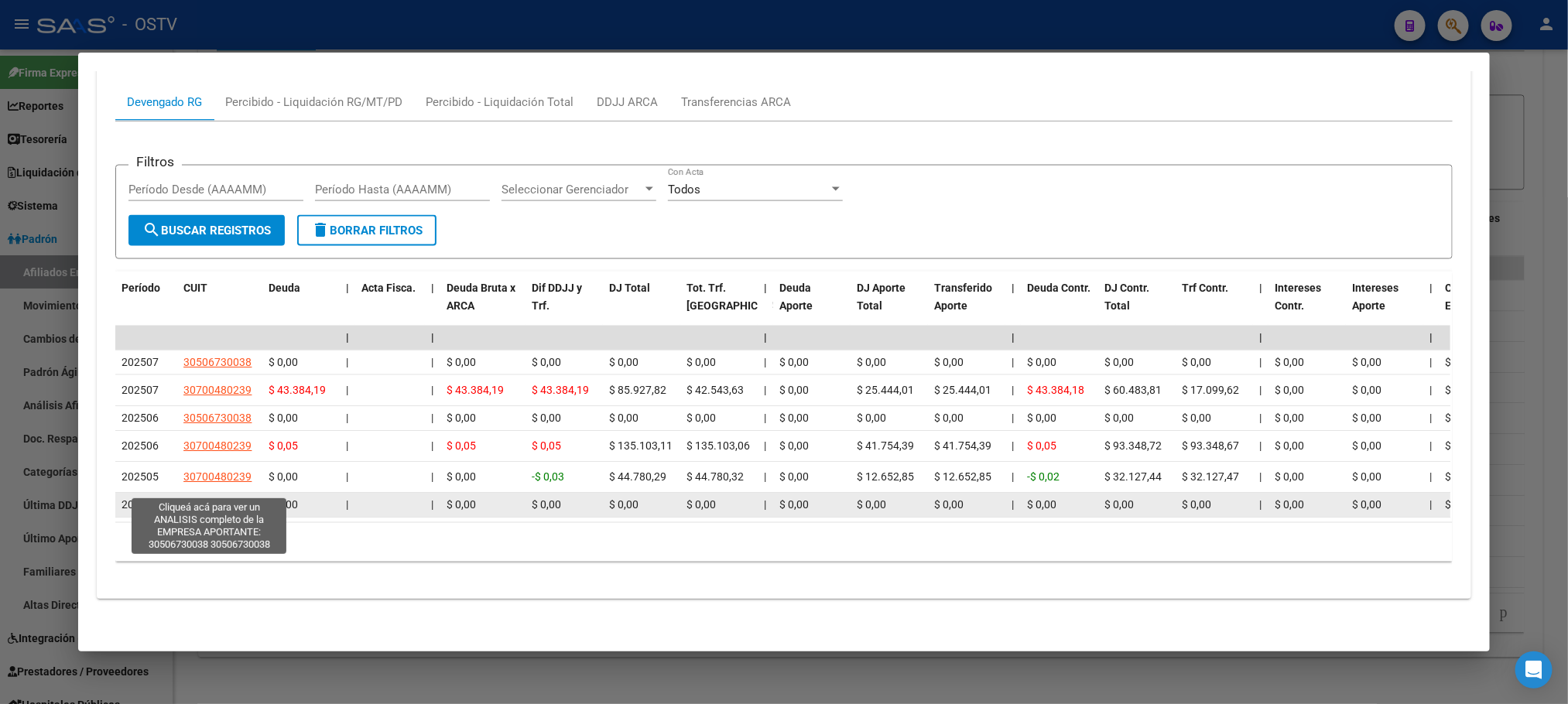
click at [203, 499] on span "30506730038" at bounding box center [218, 505] width 68 height 13
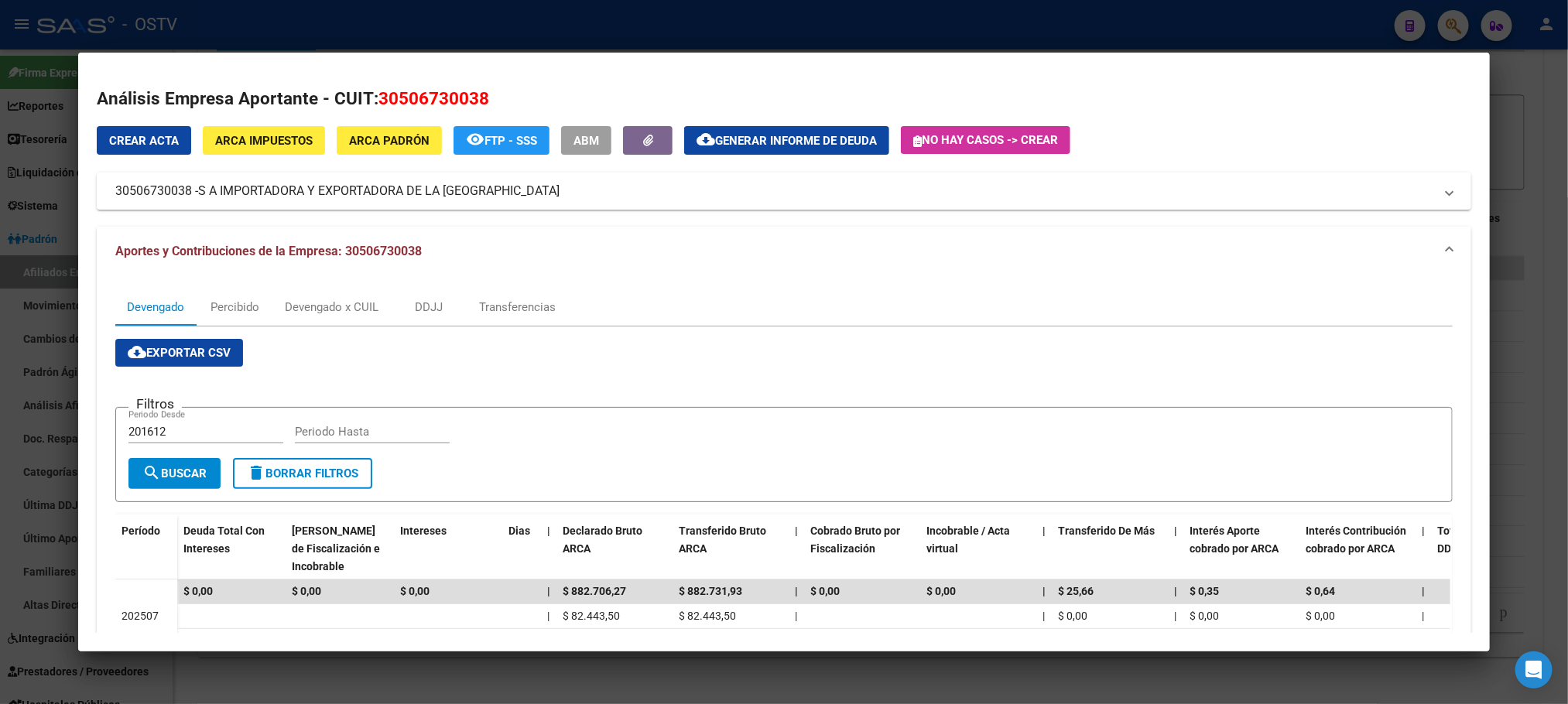
click at [185, 681] on div at bounding box center [784, 352] width 1568 height 704
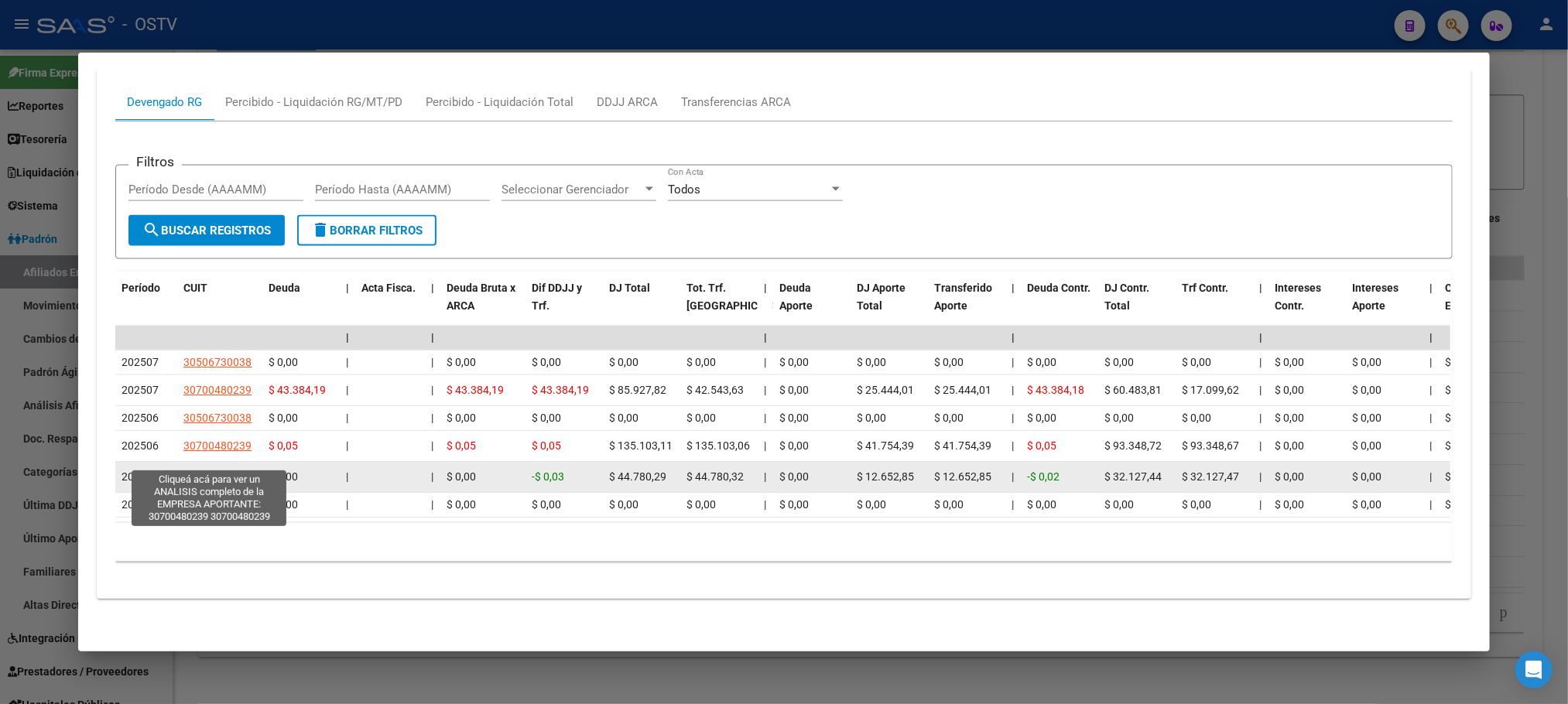
click at [212, 471] on span "30700480239" at bounding box center [218, 477] width 68 height 13
type textarea "30700480239"
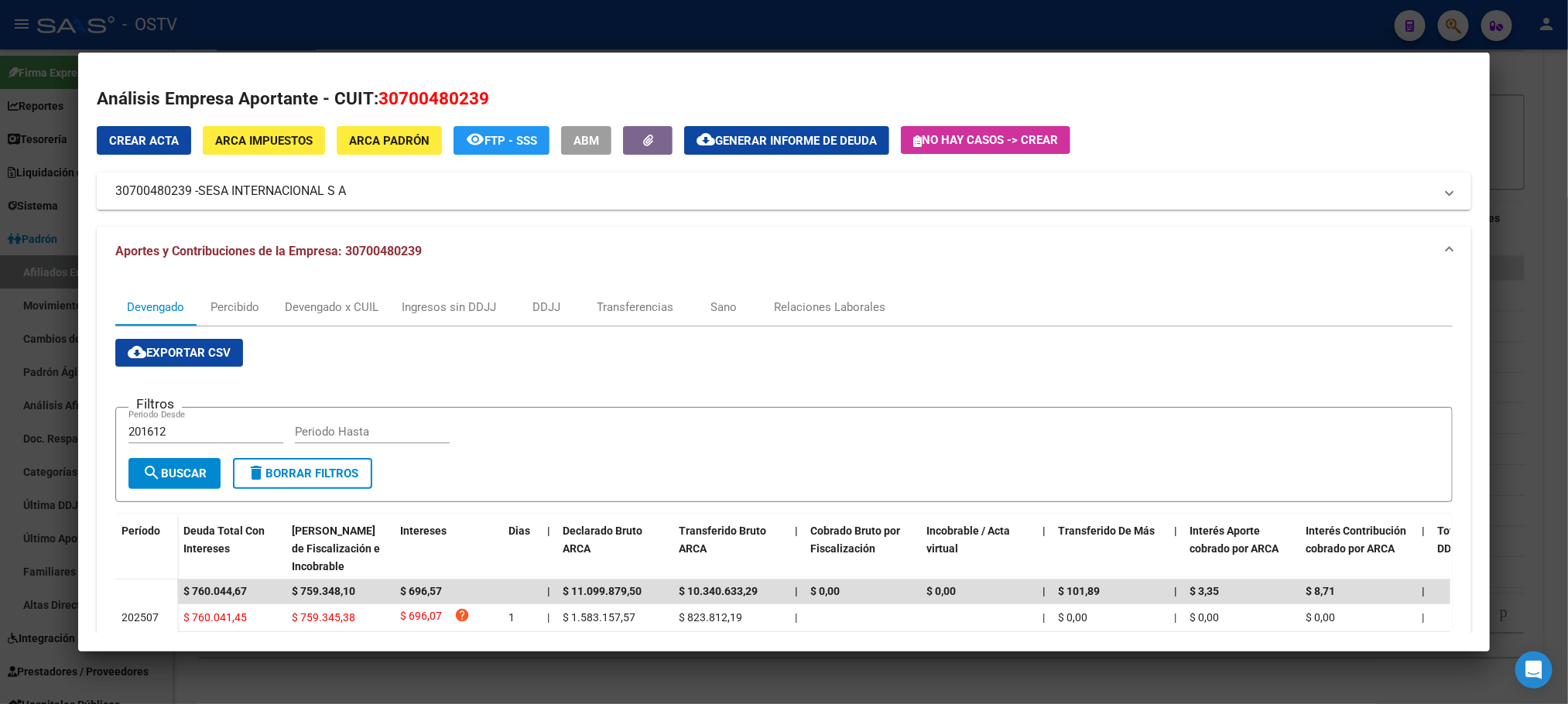
click at [186, 683] on div at bounding box center [784, 352] width 1568 height 704
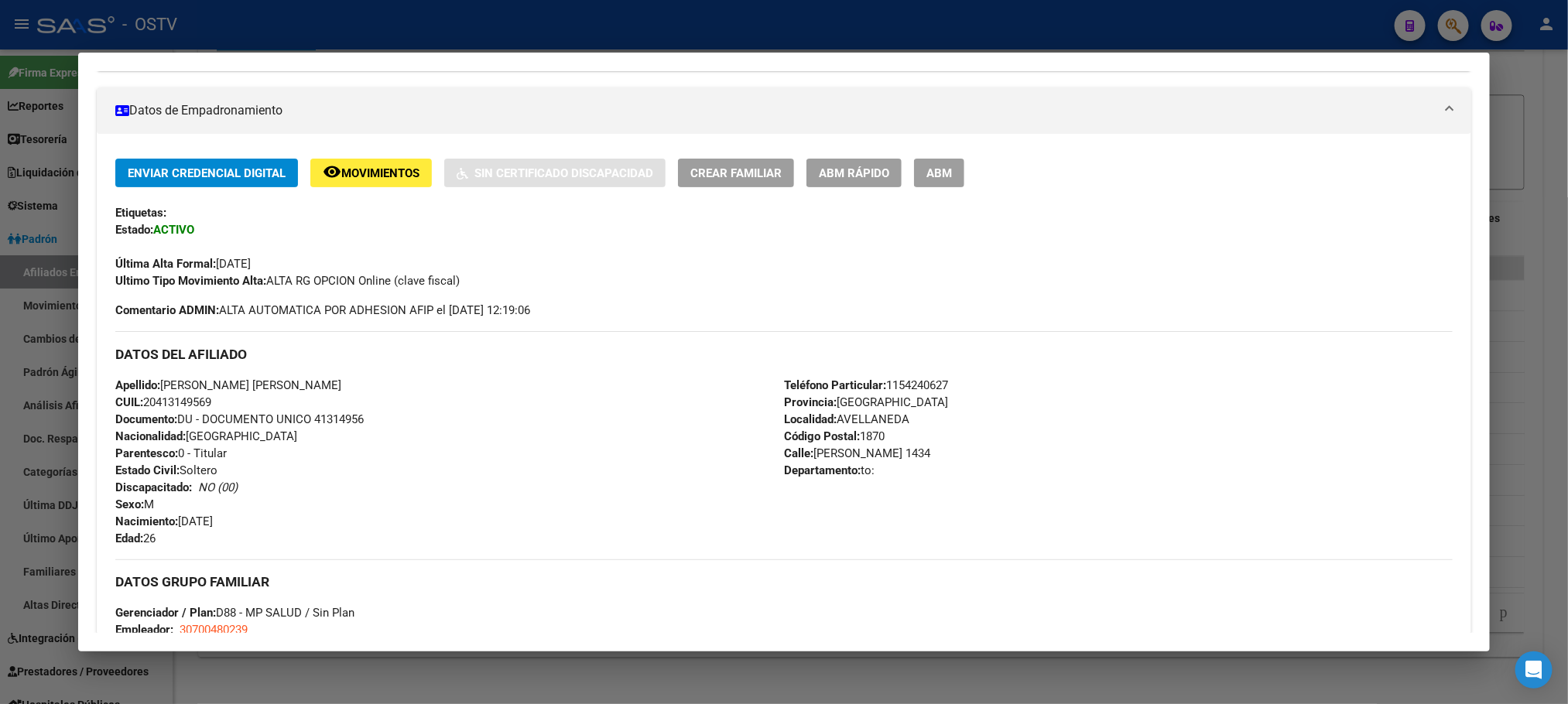
scroll to position [137, 0]
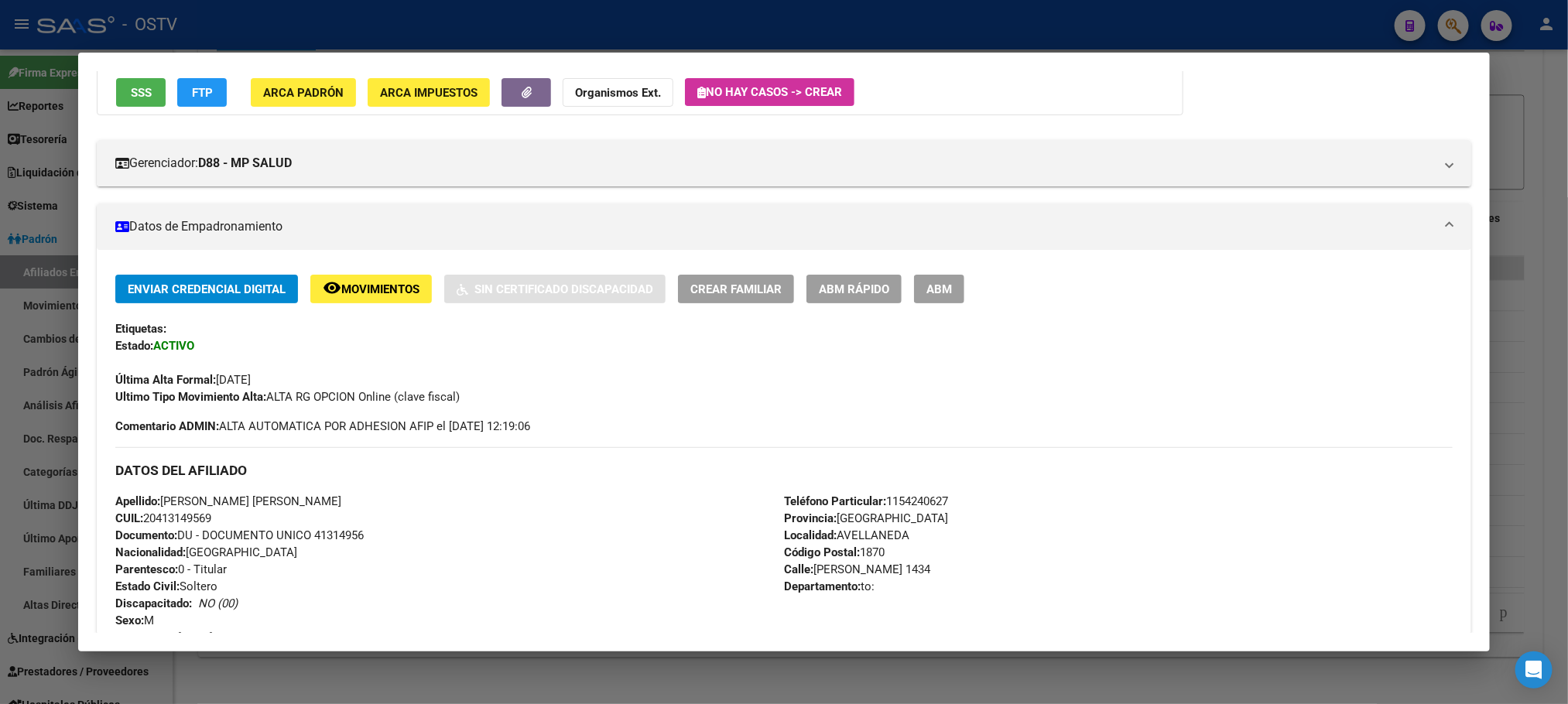
click at [251, 681] on div at bounding box center [784, 352] width 1568 height 704
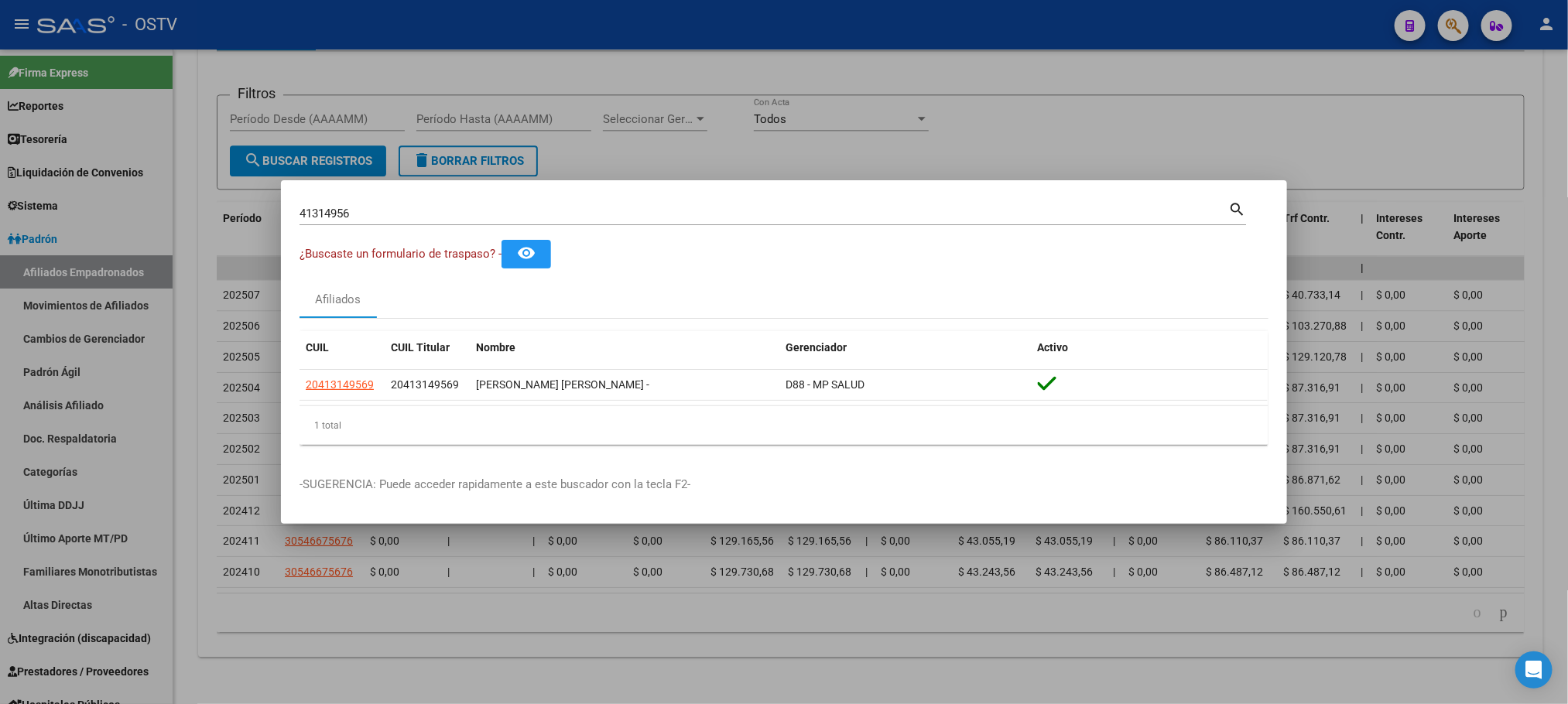
click at [363, 212] on input "41314956" at bounding box center [765, 214] width 929 height 14
type input "35339240"
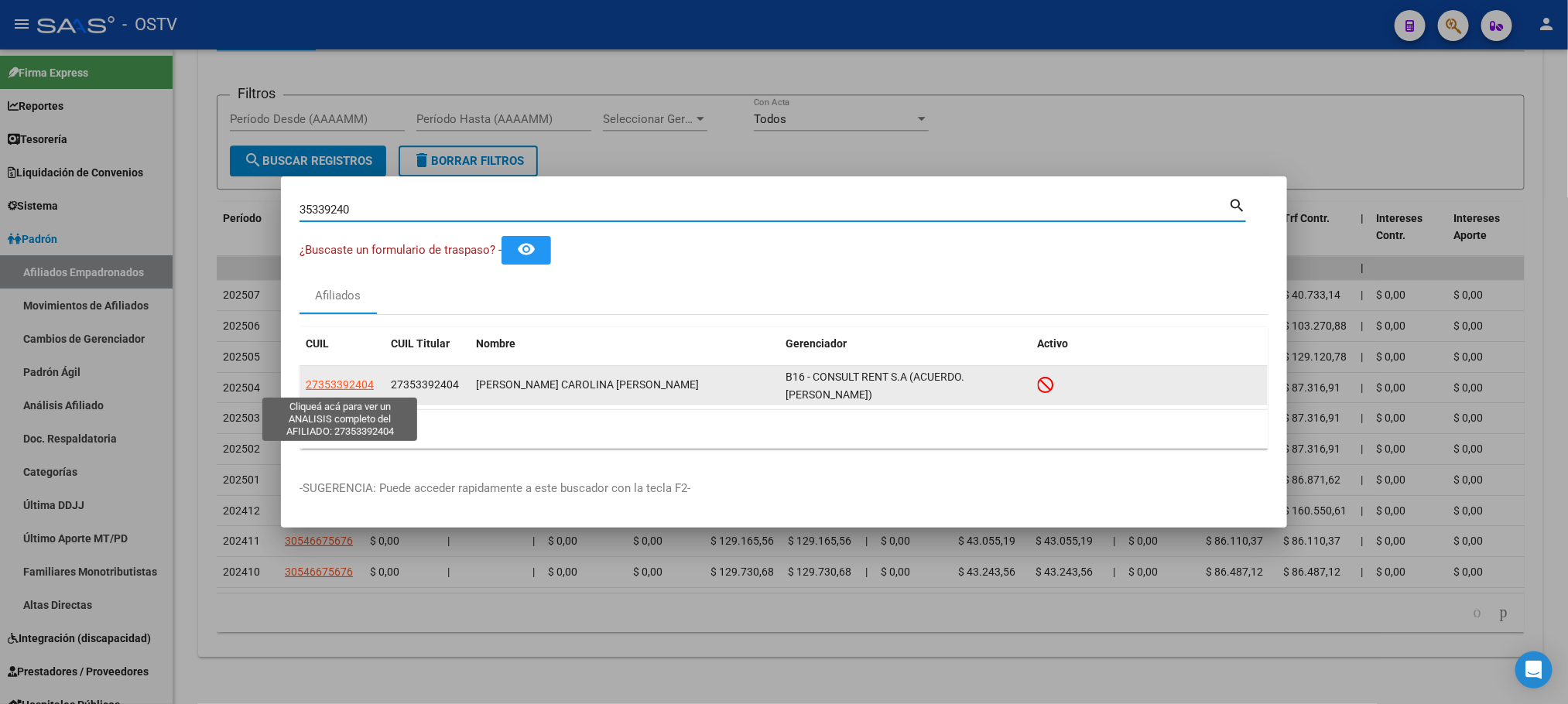
click at [358, 379] on span "27353392404" at bounding box center [340, 385] width 68 height 13
type textarea "27353392404"
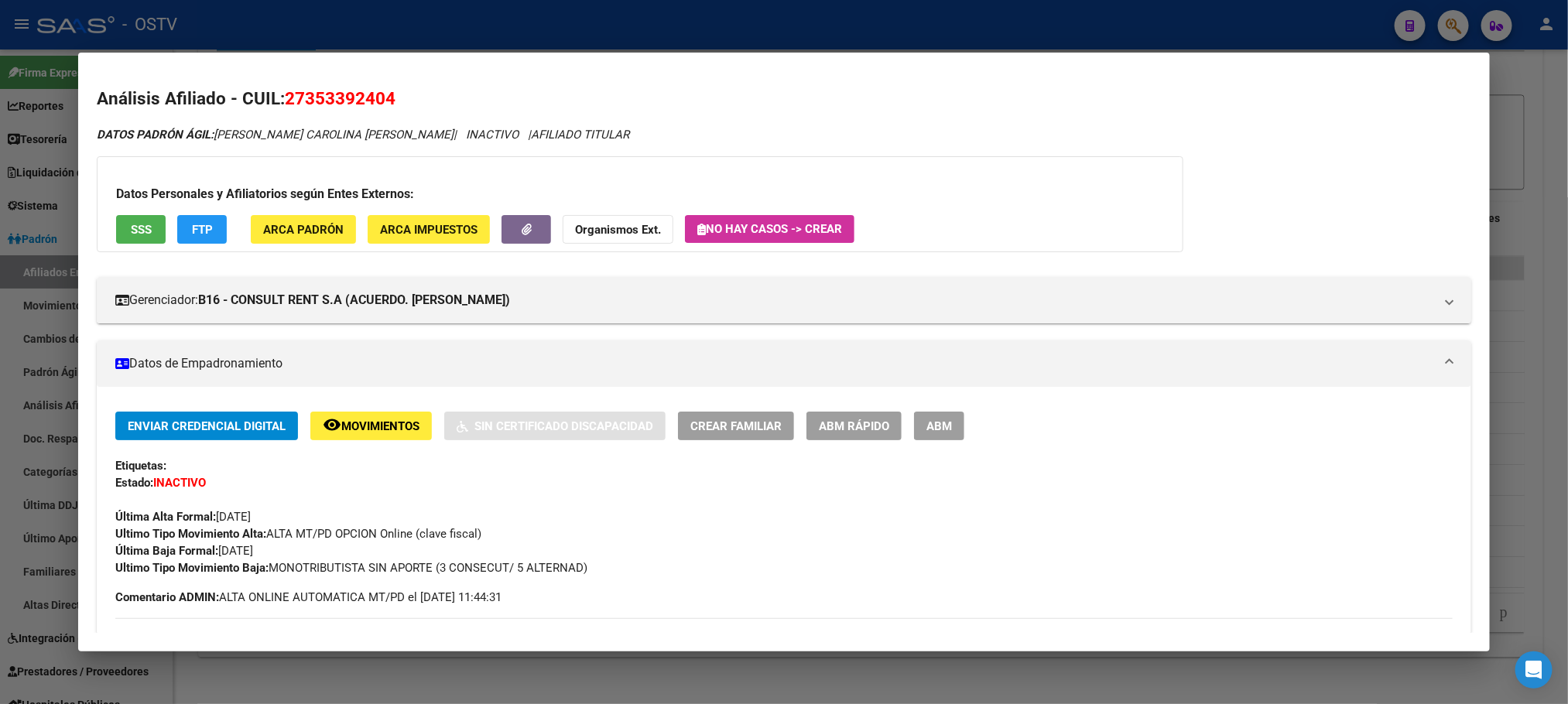
scroll to position [116, 0]
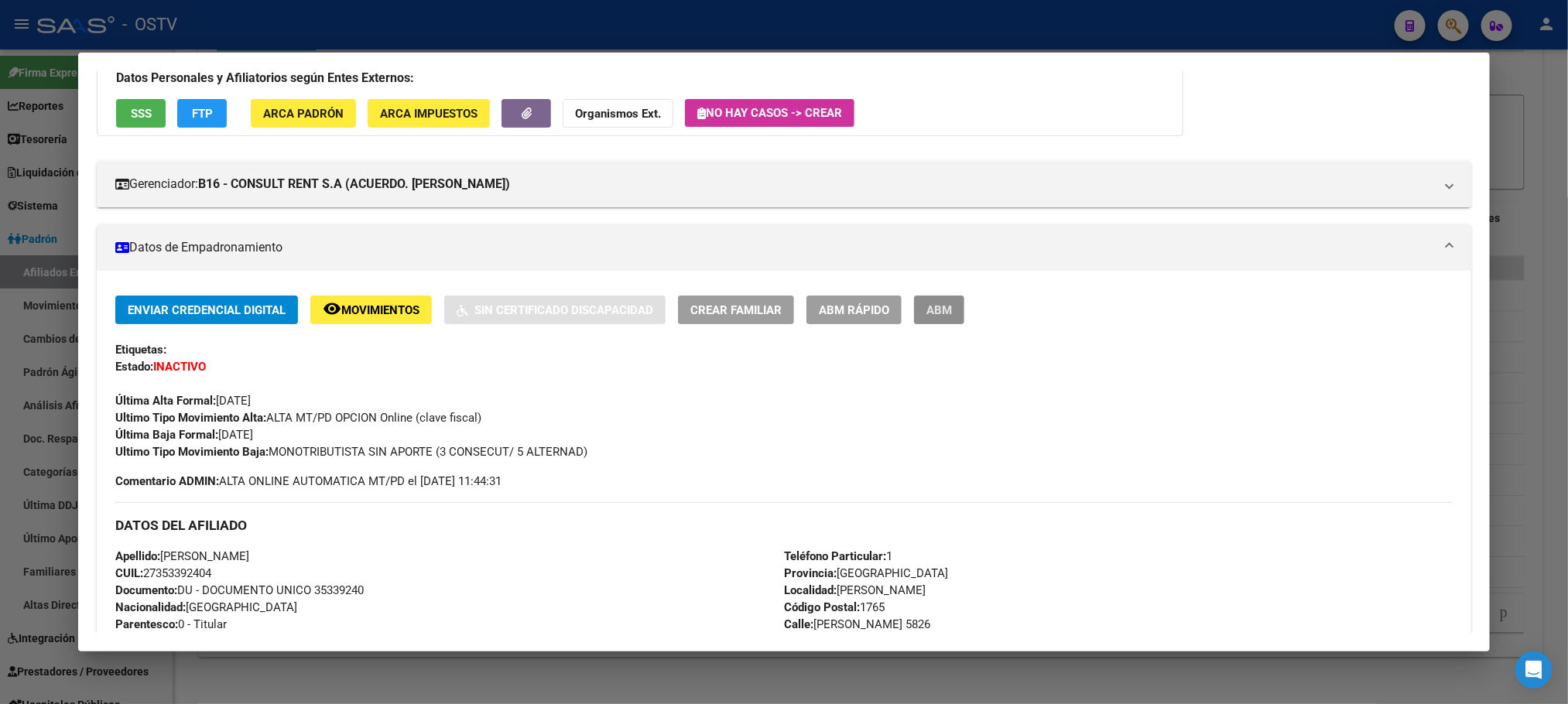
click at [931, 316] on button "ABM" at bounding box center [939, 310] width 50 height 29
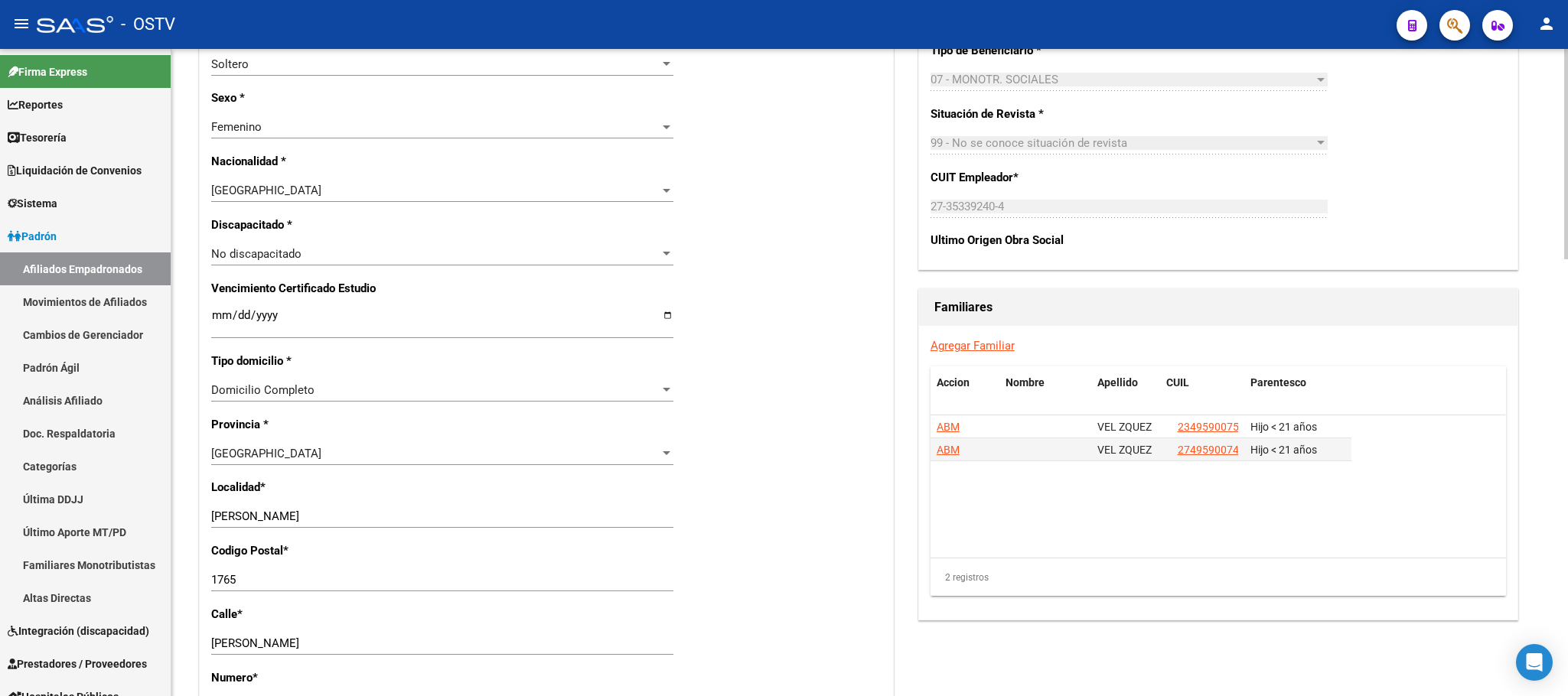
scroll to position [1346, 0]
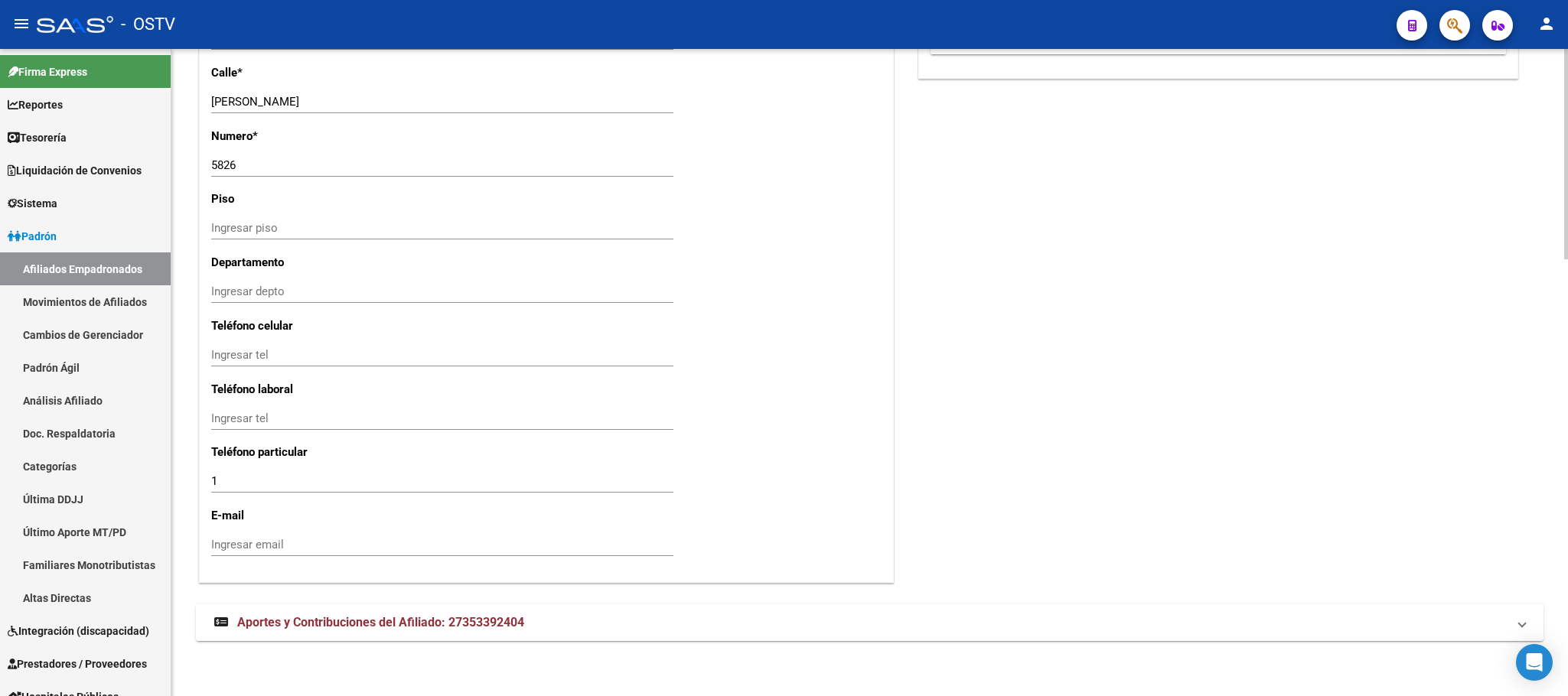
click at [399, 632] on strong "Aportes y Contribuciones del Afiliado: 27353392404" at bounding box center [369, 622] width 310 height 17
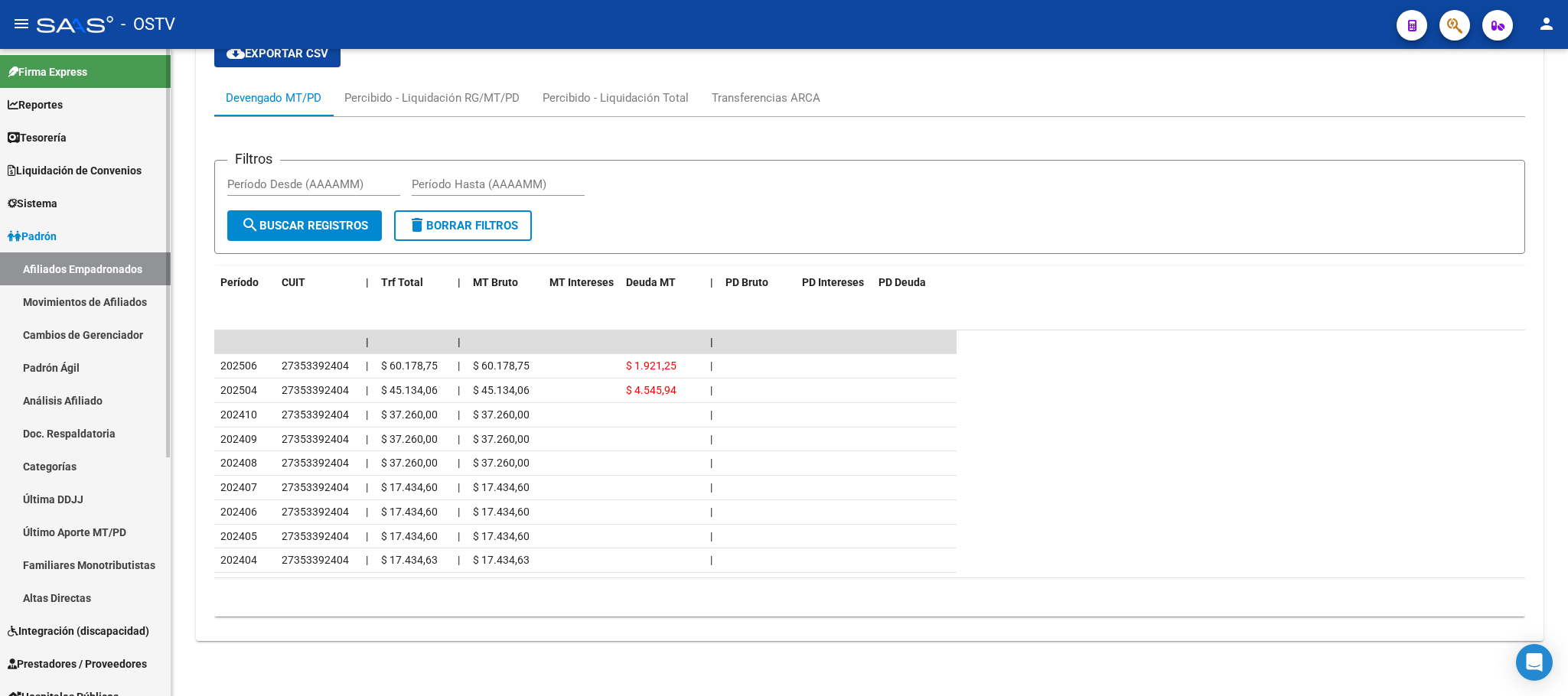
scroll to position [115, 0]
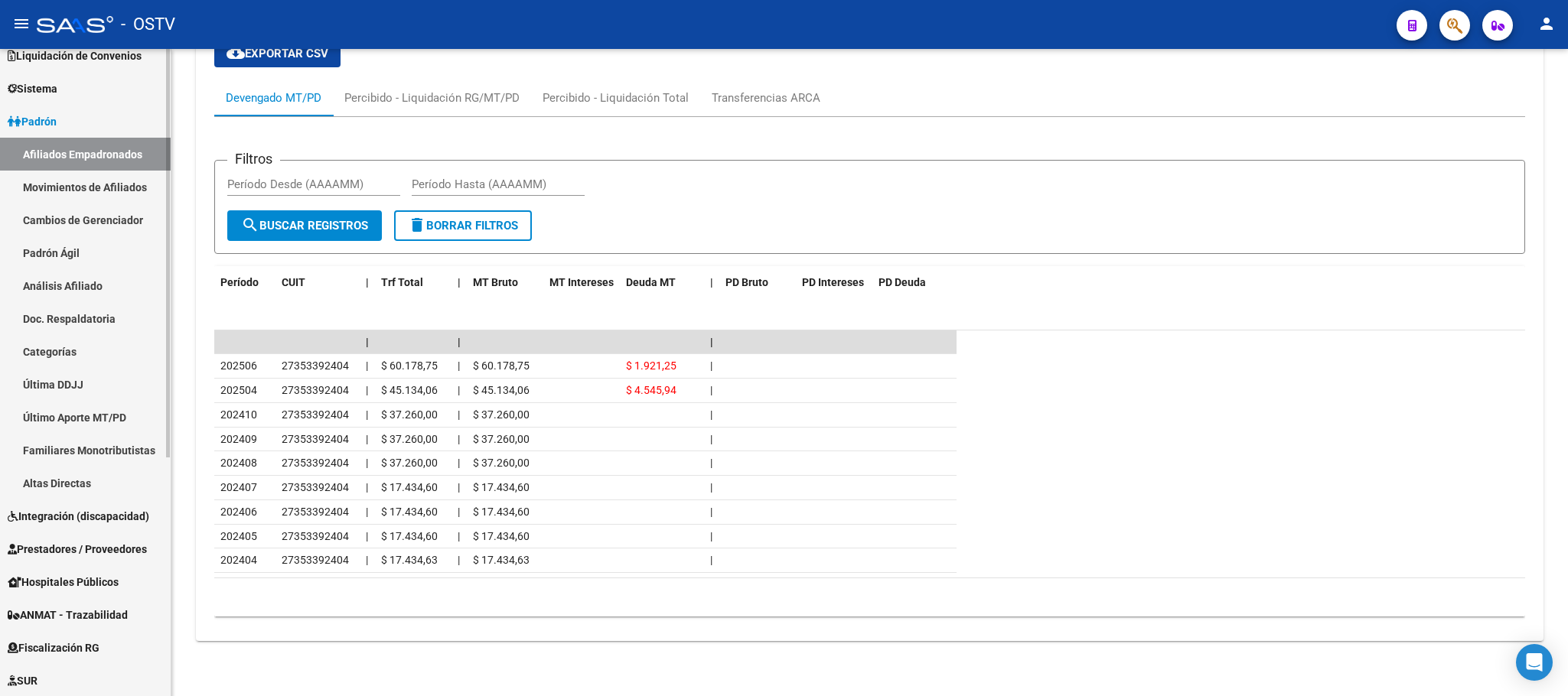
click at [83, 549] on span "Prestadores / Proveedores" at bounding box center [77, 549] width 139 height 17
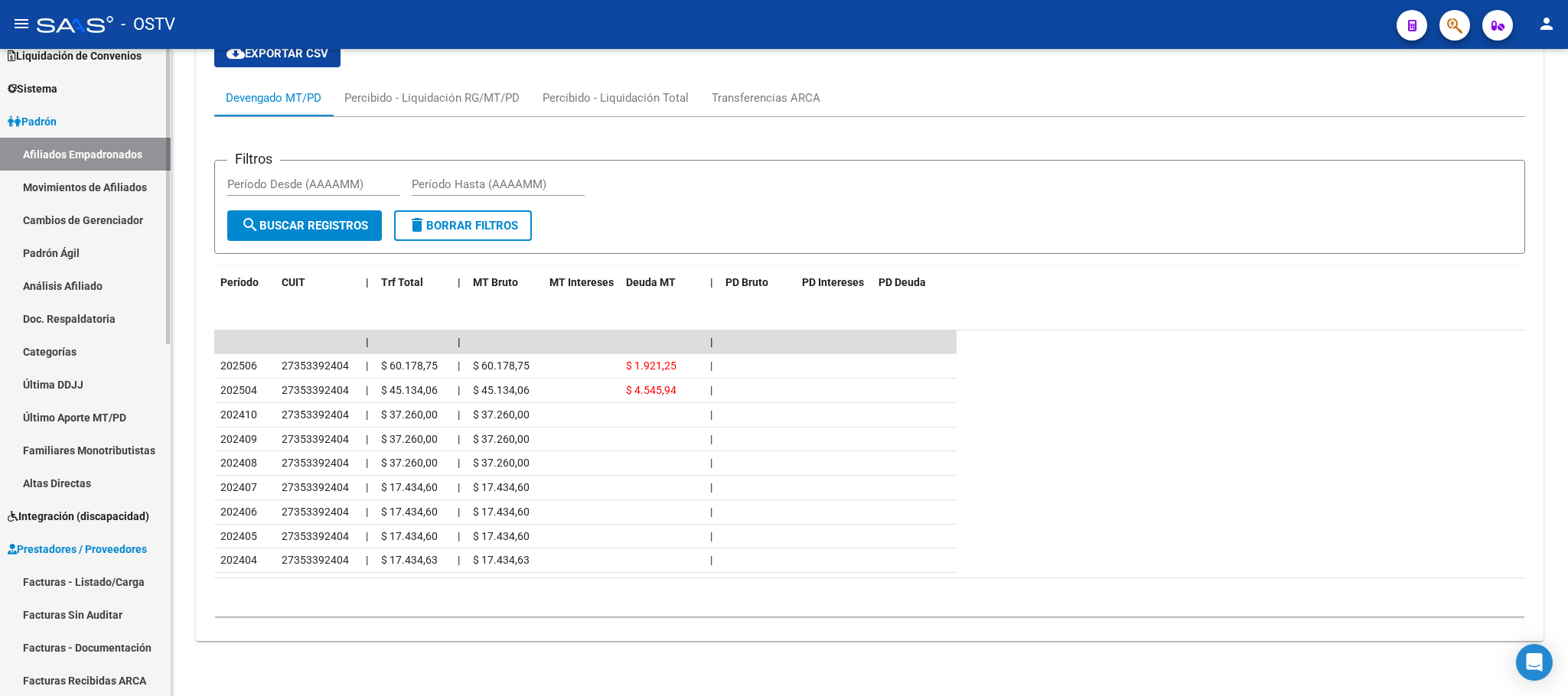
scroll to position [574, 0]
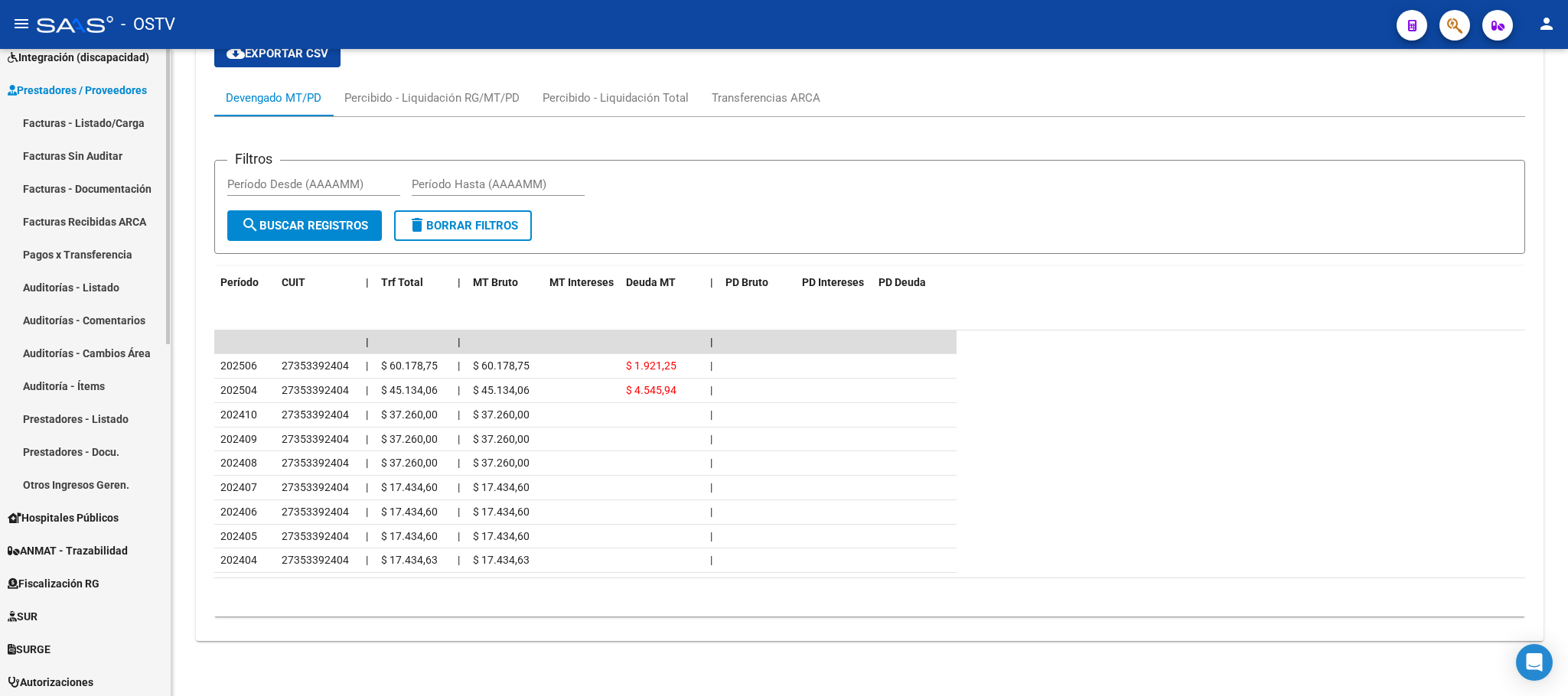
click at [90, 243] on link "Pagos x Transferencia" at bounding box center [85, 255] width 171 height 33
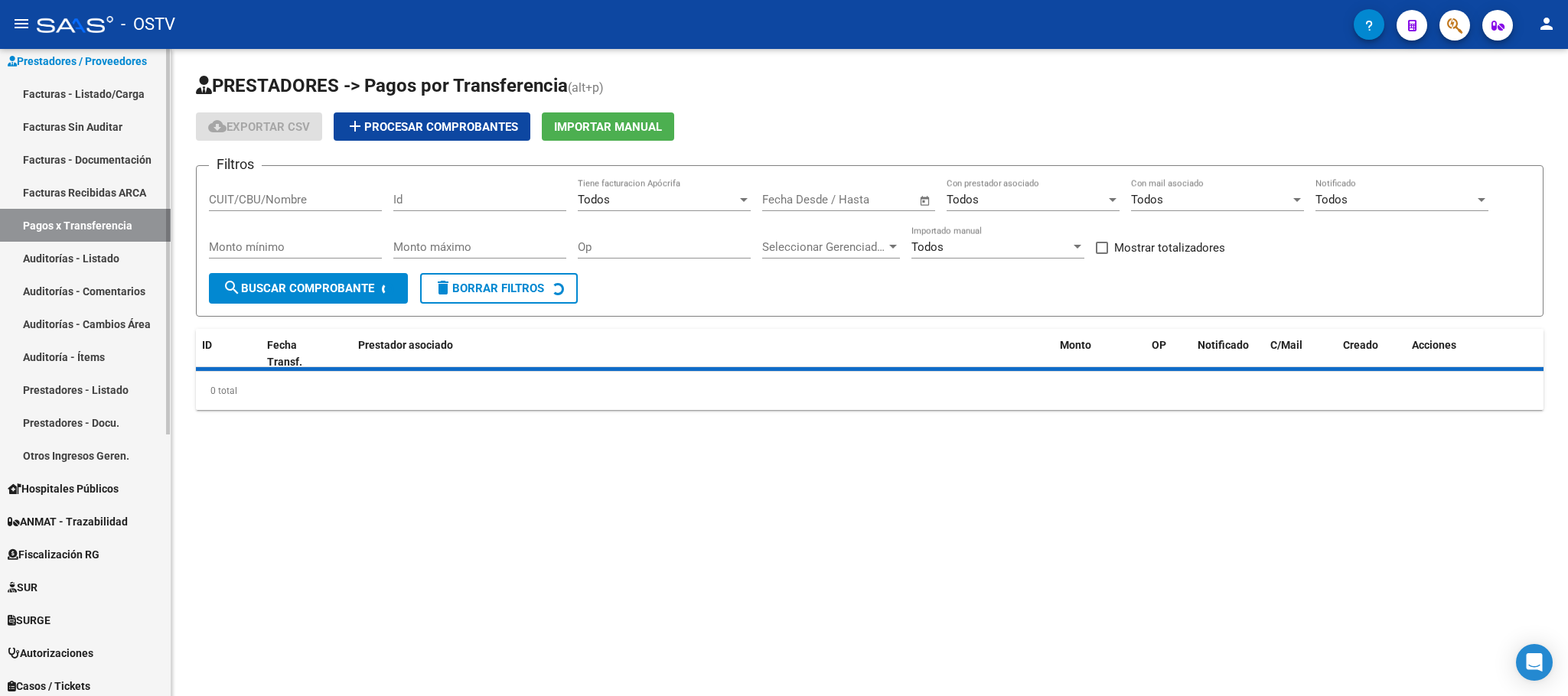
scroll to position [212, 0]
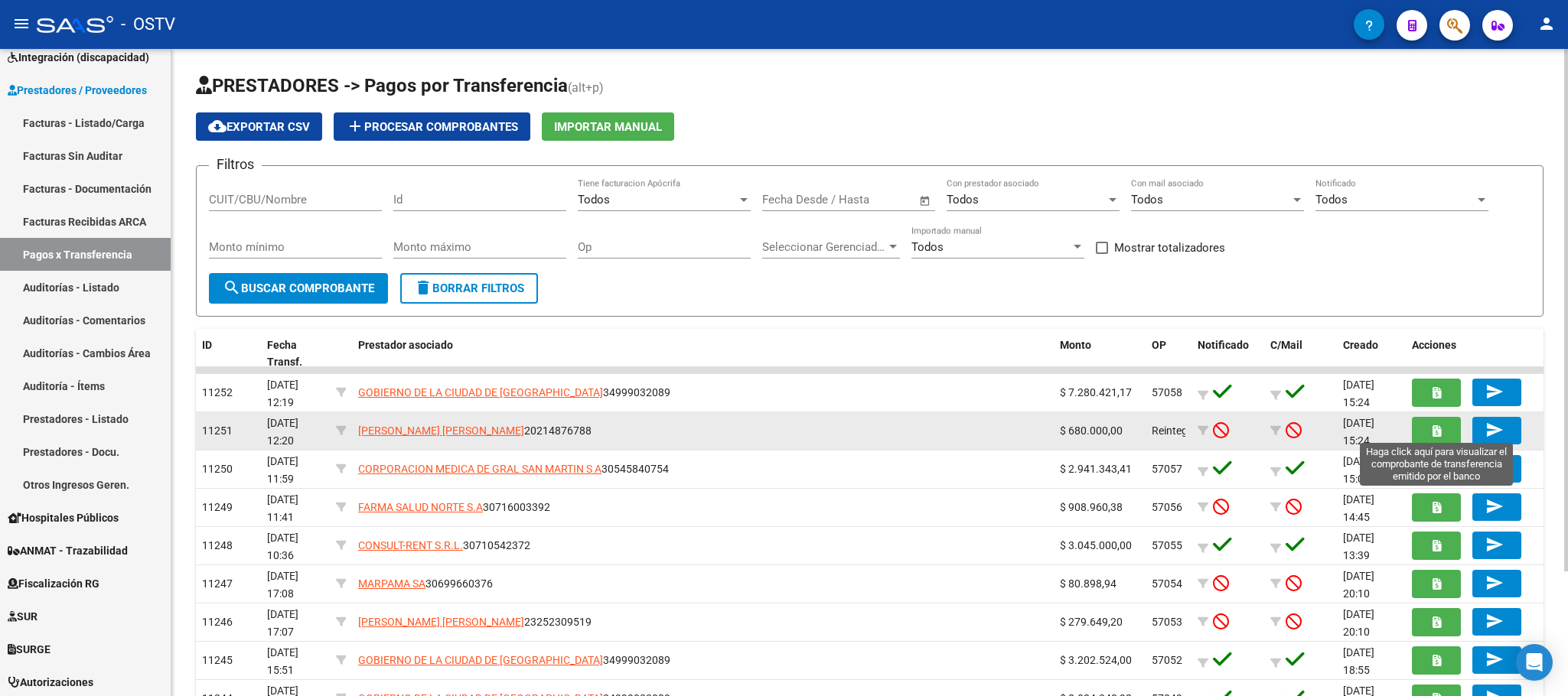
click at [1426, 433] on button "button" at bounding box center [1436, 431] width 49 height 28
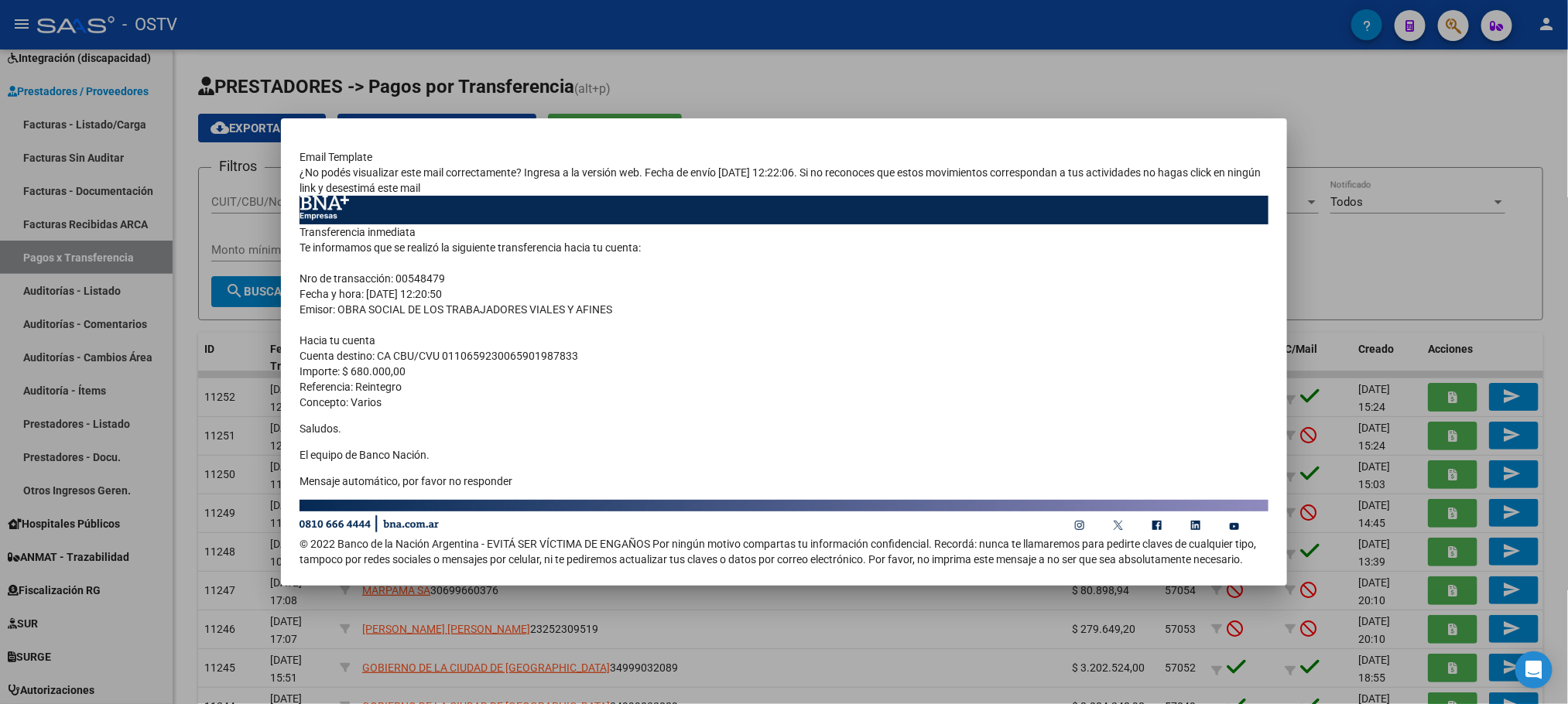
click at [407, 59] on div at bounding box center [784, 352] width 1568 height 704
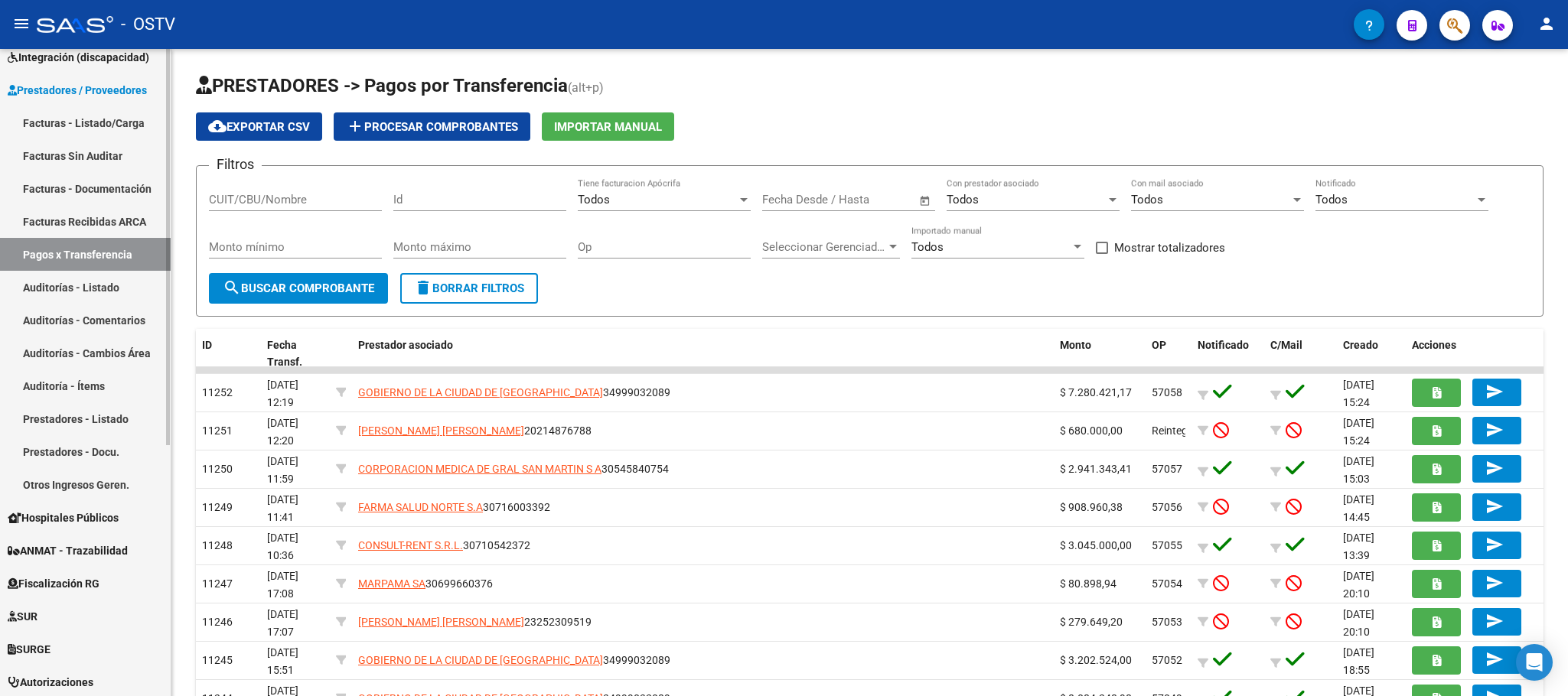
scroll to position [0, 0]
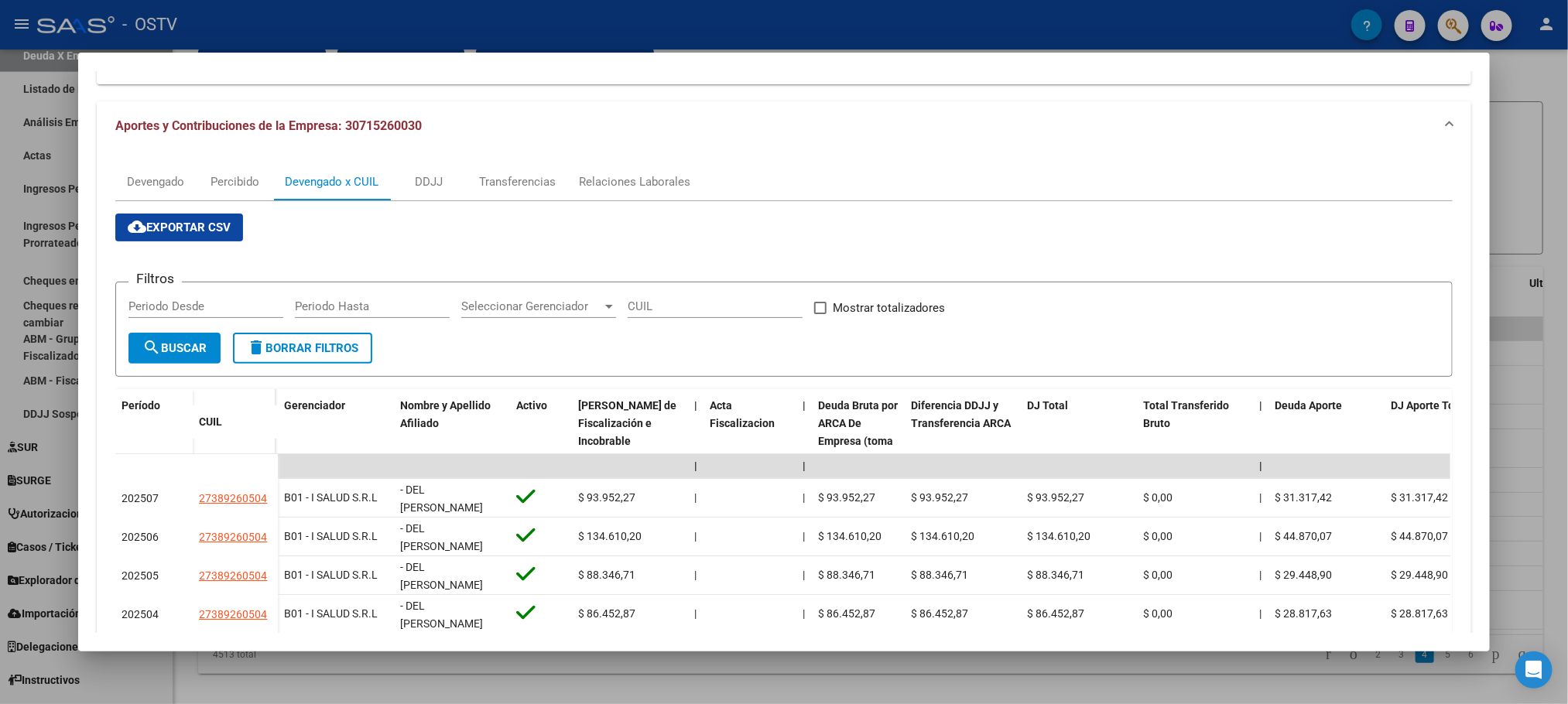
scroll to position [348, 0]
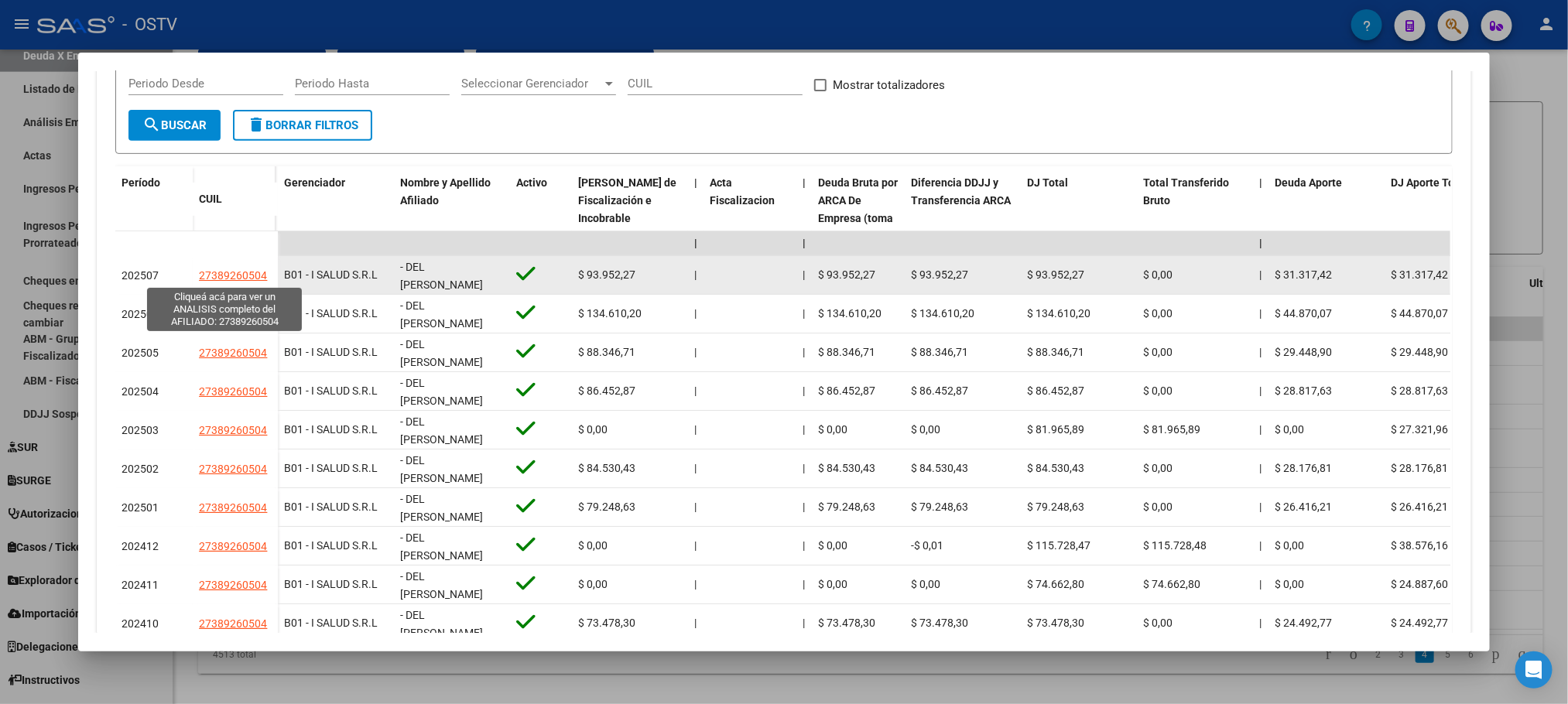
click at [239, 272] on span "27389260504" at bounding box center [233, 276] width 68 height 13
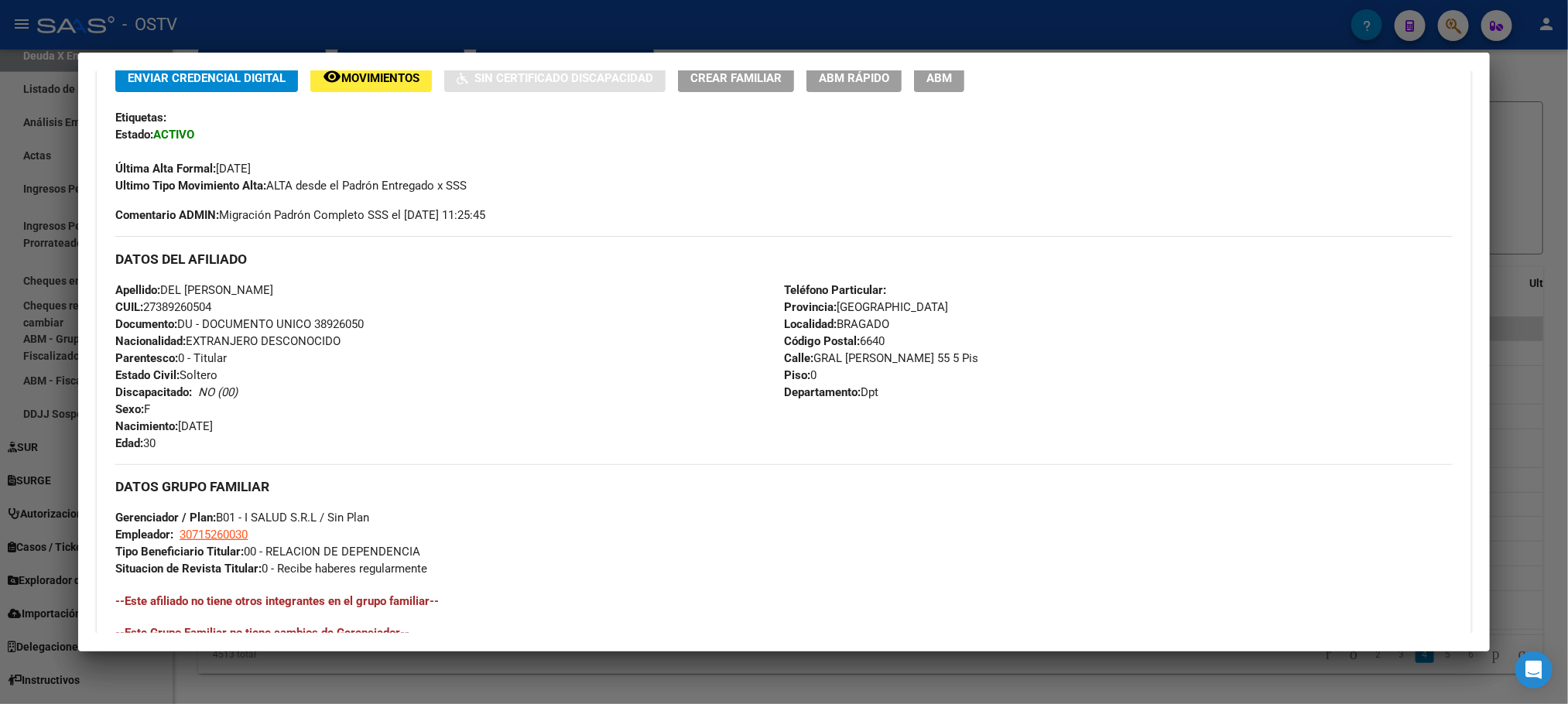
drag, startPoint x: 107, startPoint y: 291, endPoint x: 379, endPoint y: 330, distance: 274.8
click at [379, 330] on div "Apellido: DEL [PERSON_NAME] LET CUIL: 27389260504 Documento: DU - DOCUMENTO UNI…" at bounding box center [449, 367] width 669 height 170
copy div "Apellido: DEL [PERSON_NAME] LET CUIL: 27389260504 Documento: DU - DOCUMENTO UNI…"
click at [189, 667] on div at bounding box center [784, 352] width 1568 height 704
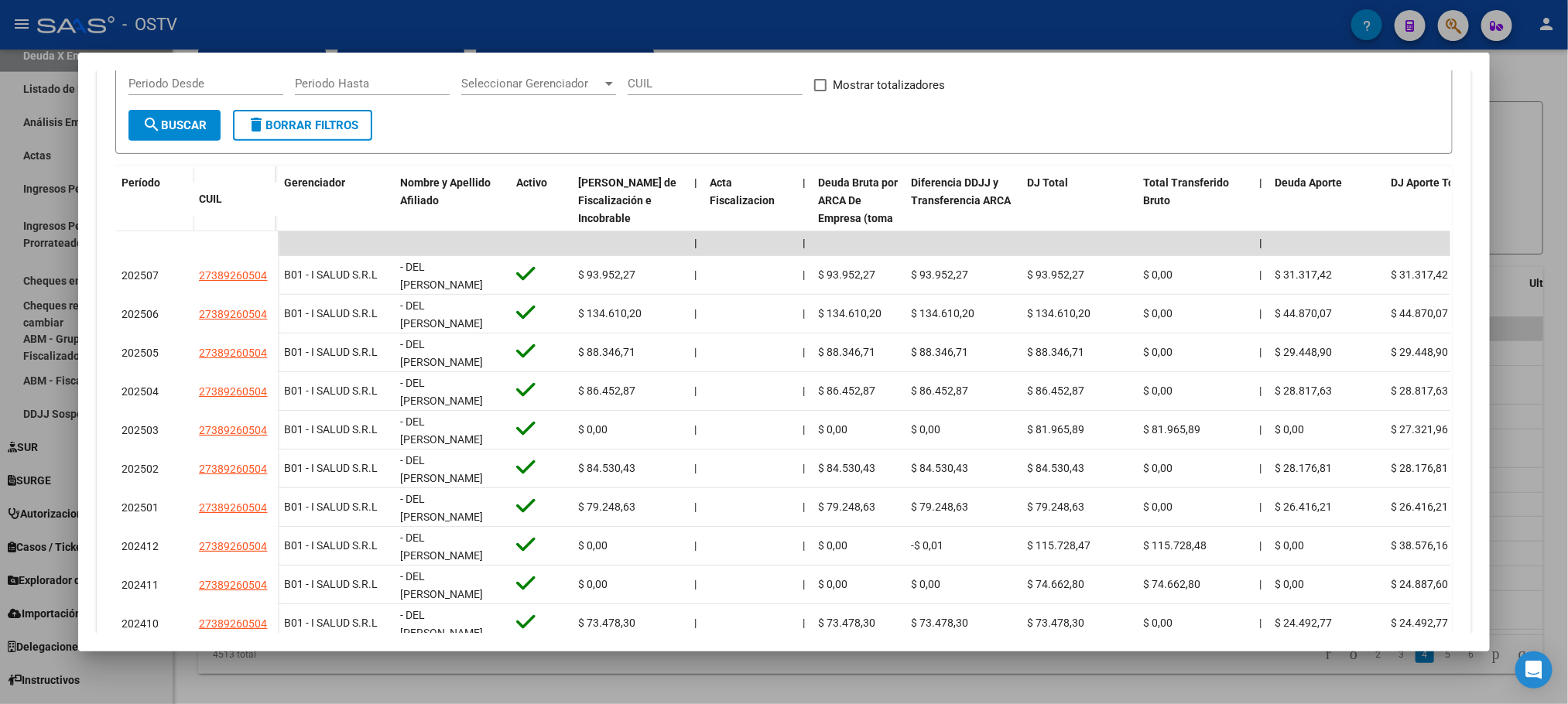
click at [189, 664] on div at bounding box center [784, 352] width 1568 height 704
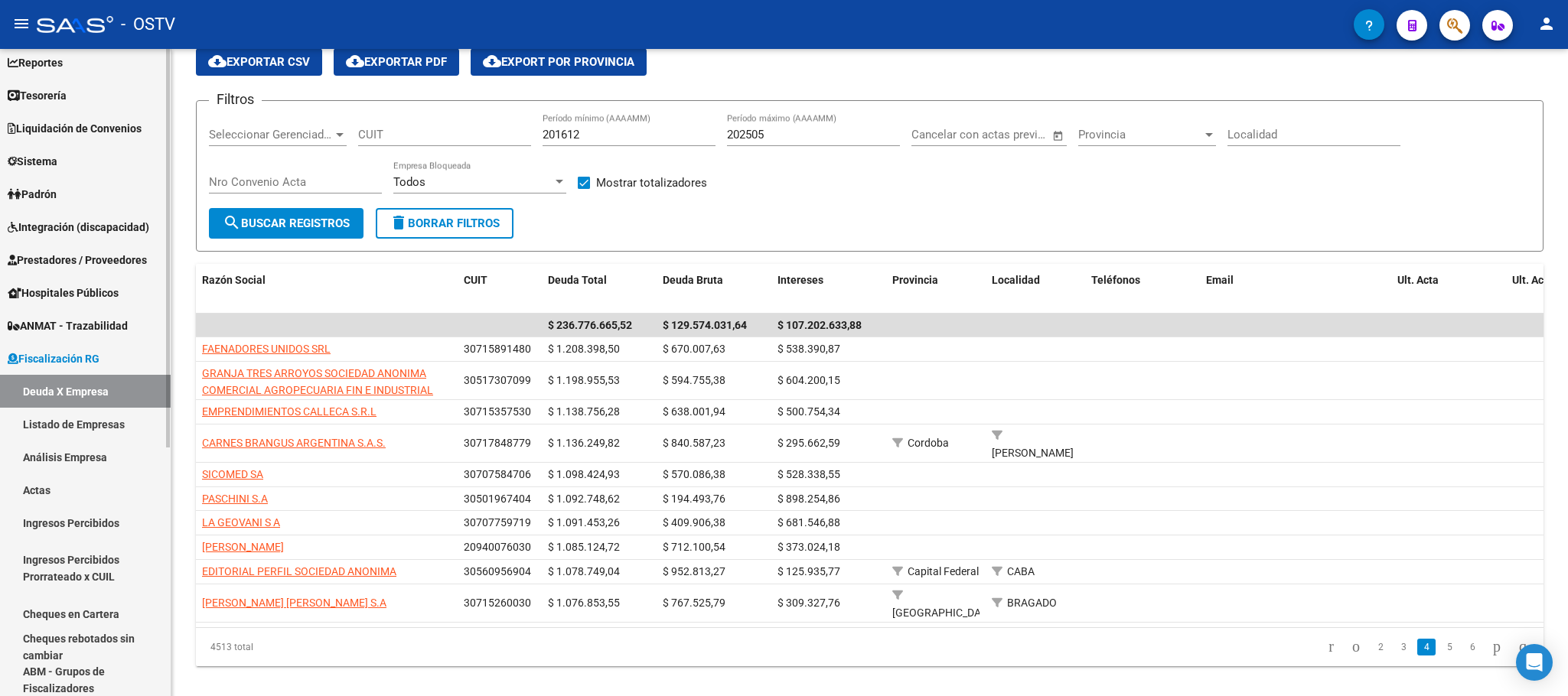
scroll to position [35, 0]
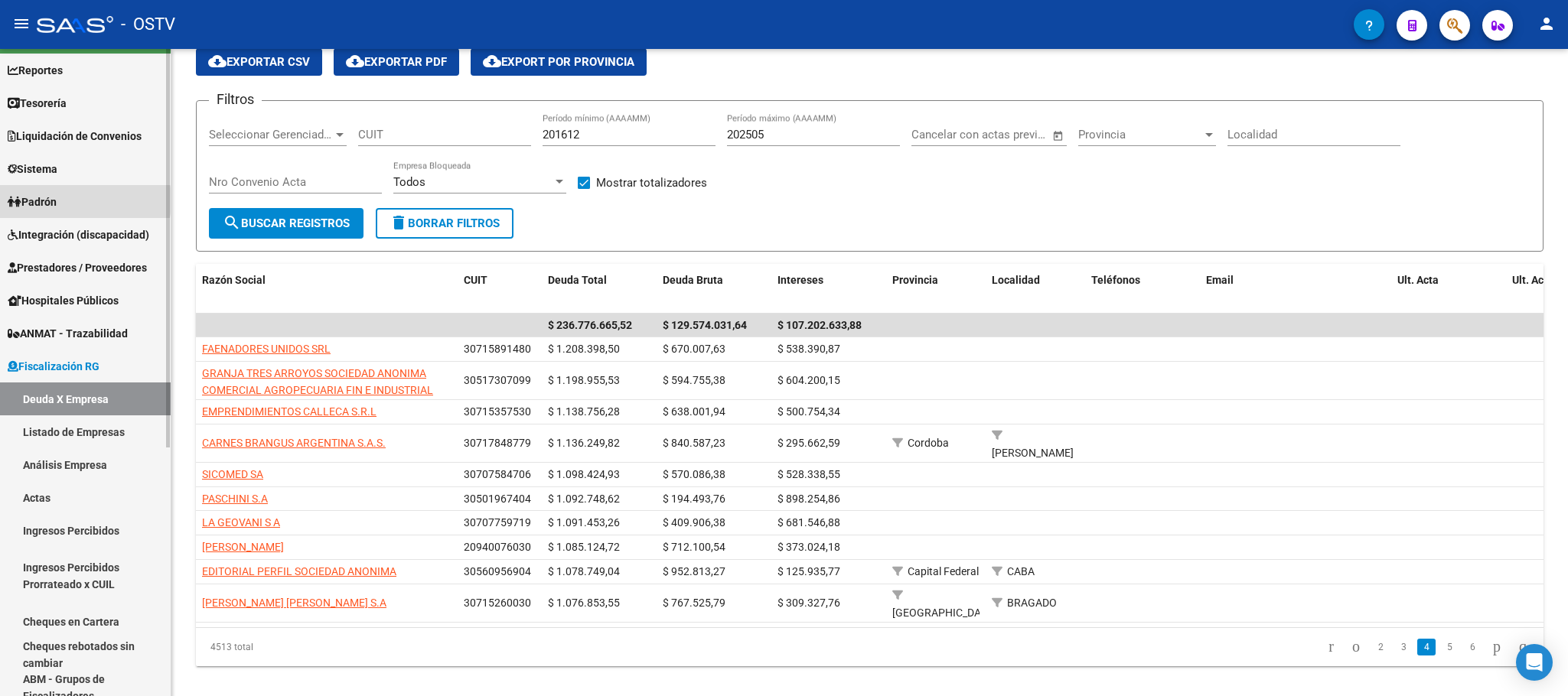
click at [57, 201] on span "Padrón" at bounding box center [32, 201] width 49 height 17
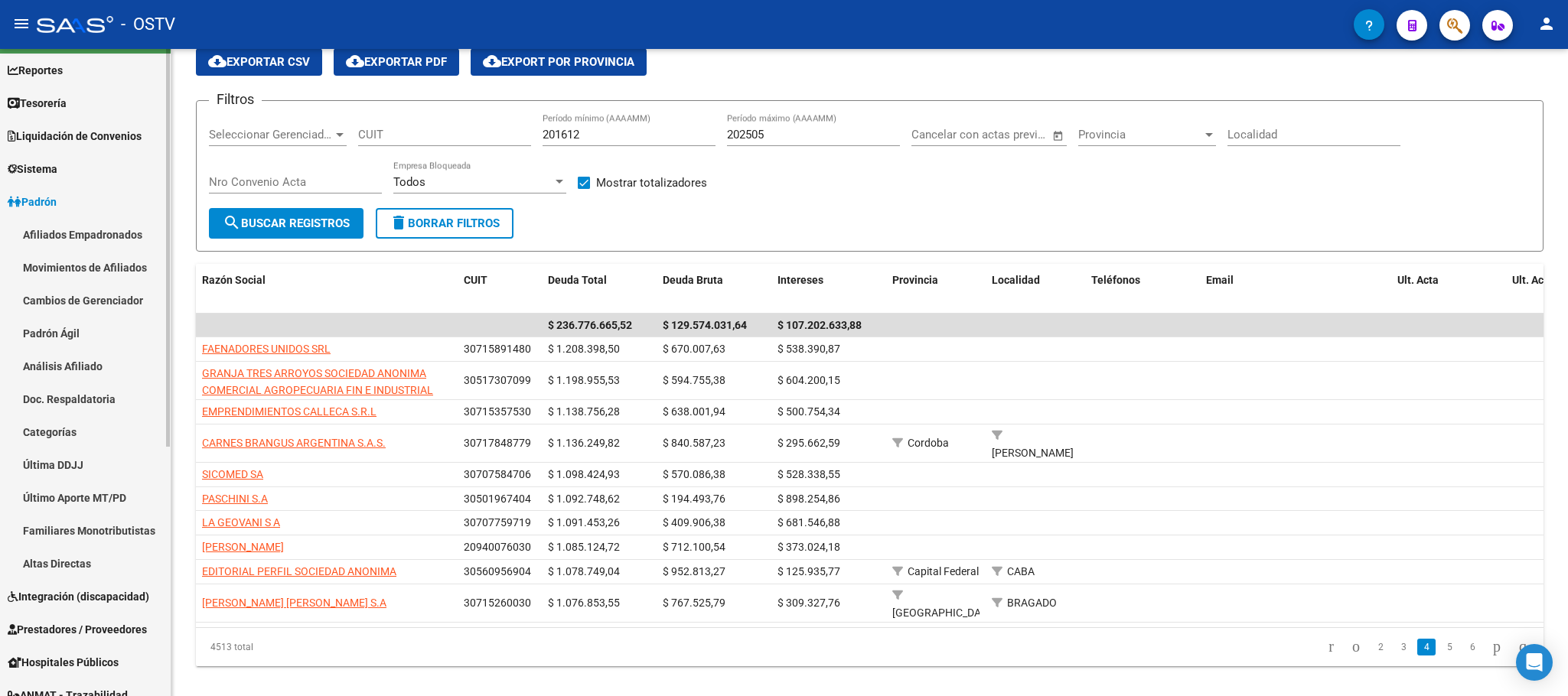
click at [61, 233] on link "Afiliados Empadronados" at bounding box center [85, 234] width 171 height 33
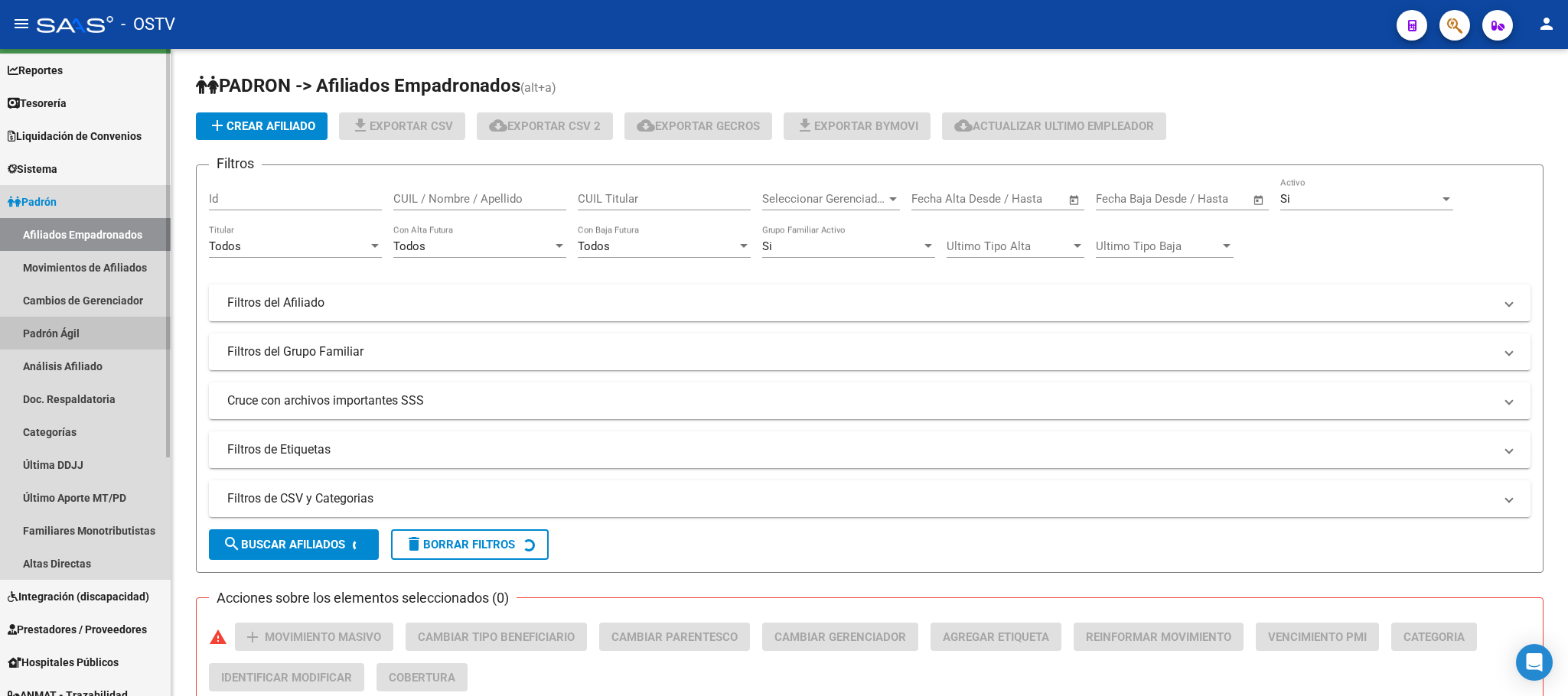
click at [74, 336] on link "Padrón Ágil" at bounding box center [85, 333] width 171 height 33
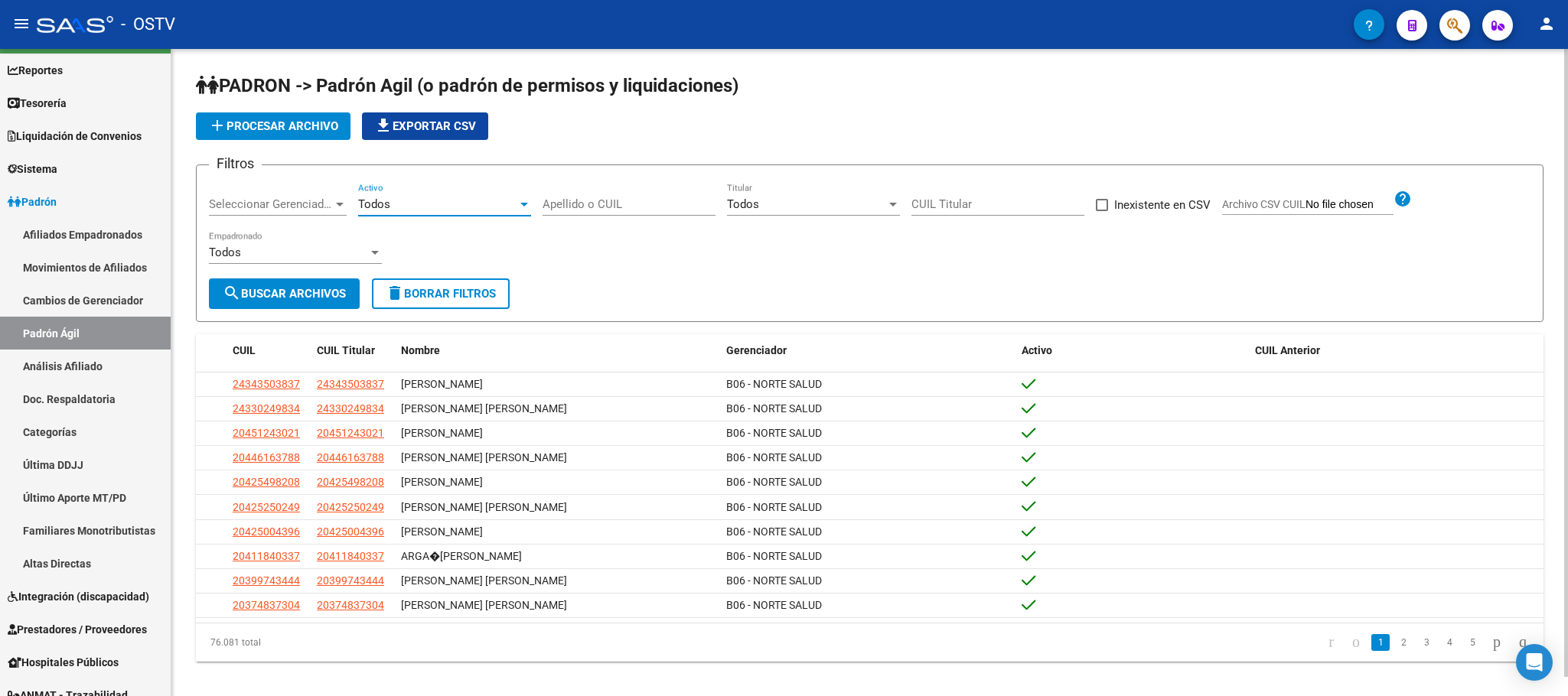
click at [448, 200] on div "Todos" at bounding box center [437, 204] width 159 height 14
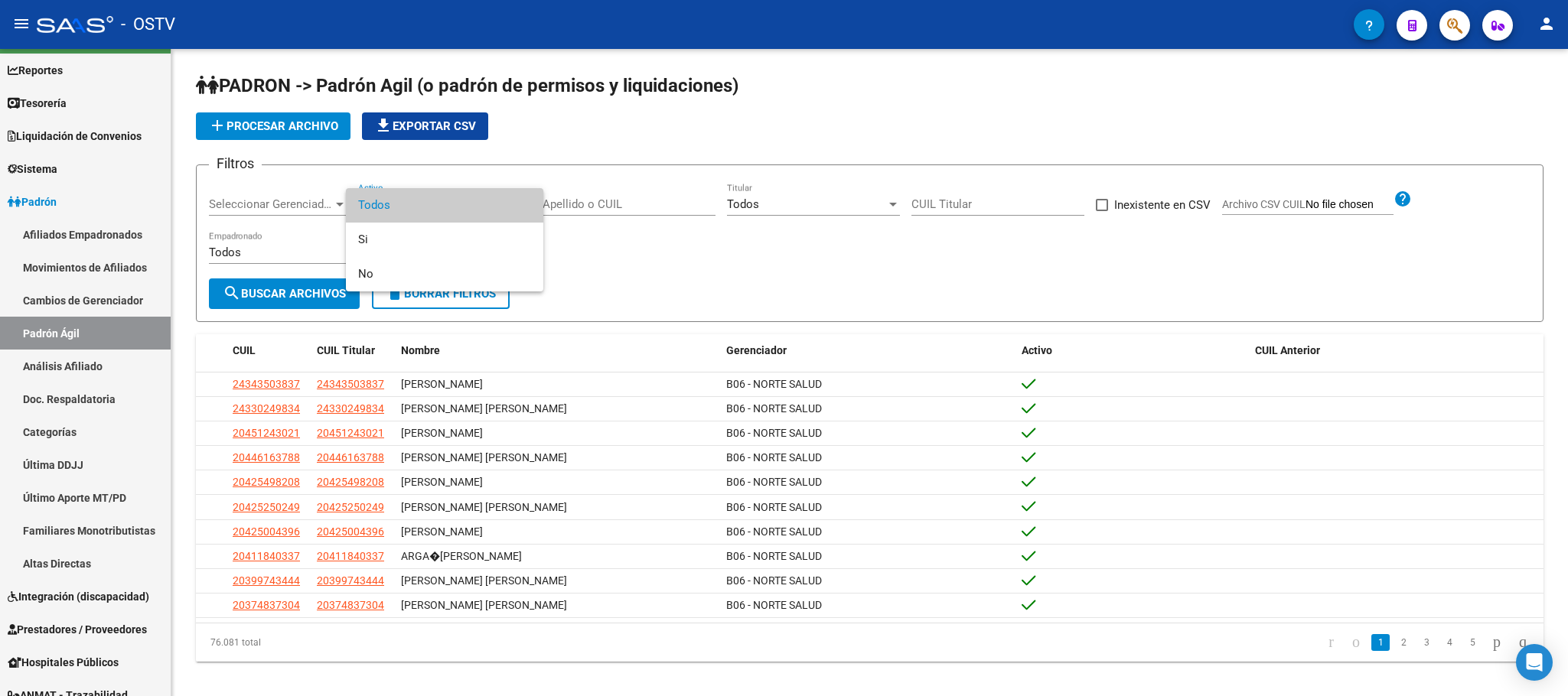
click at [342, 159] on div at bounding box center [784, 348] width 1568 height 696
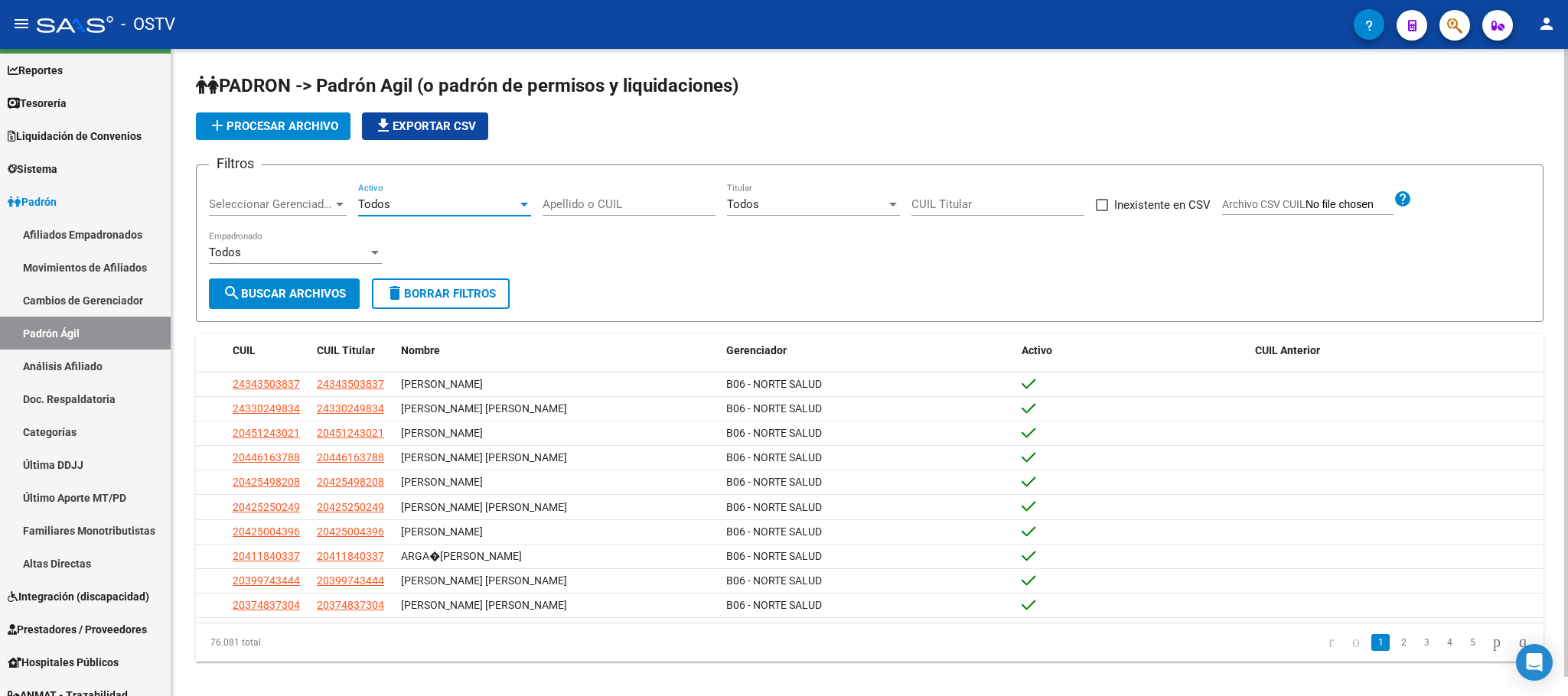
click at [388, 203] on span "Todos" at bounding box center [374, 204] width 32 height 14
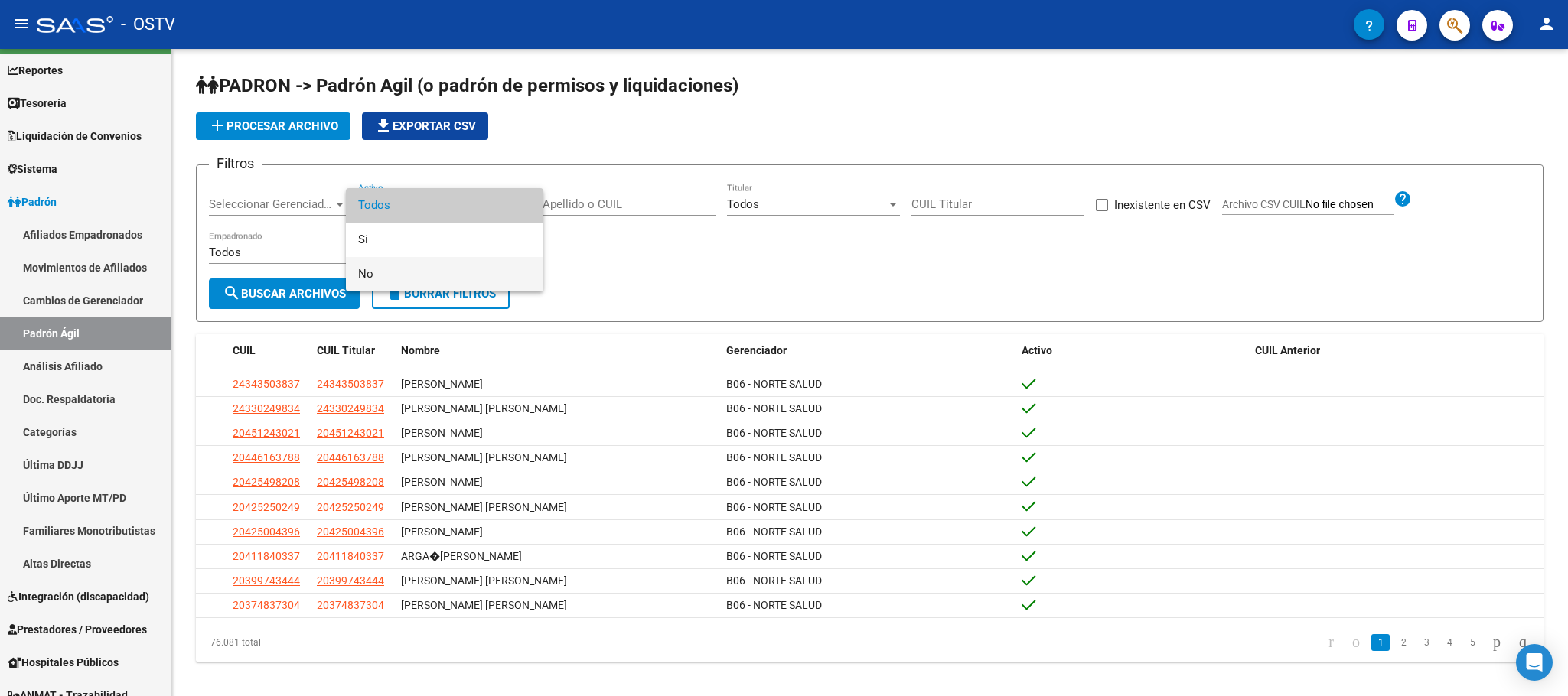
click at [391, 271] on span "No" at bounding box center [444, 274] width 173 height 35
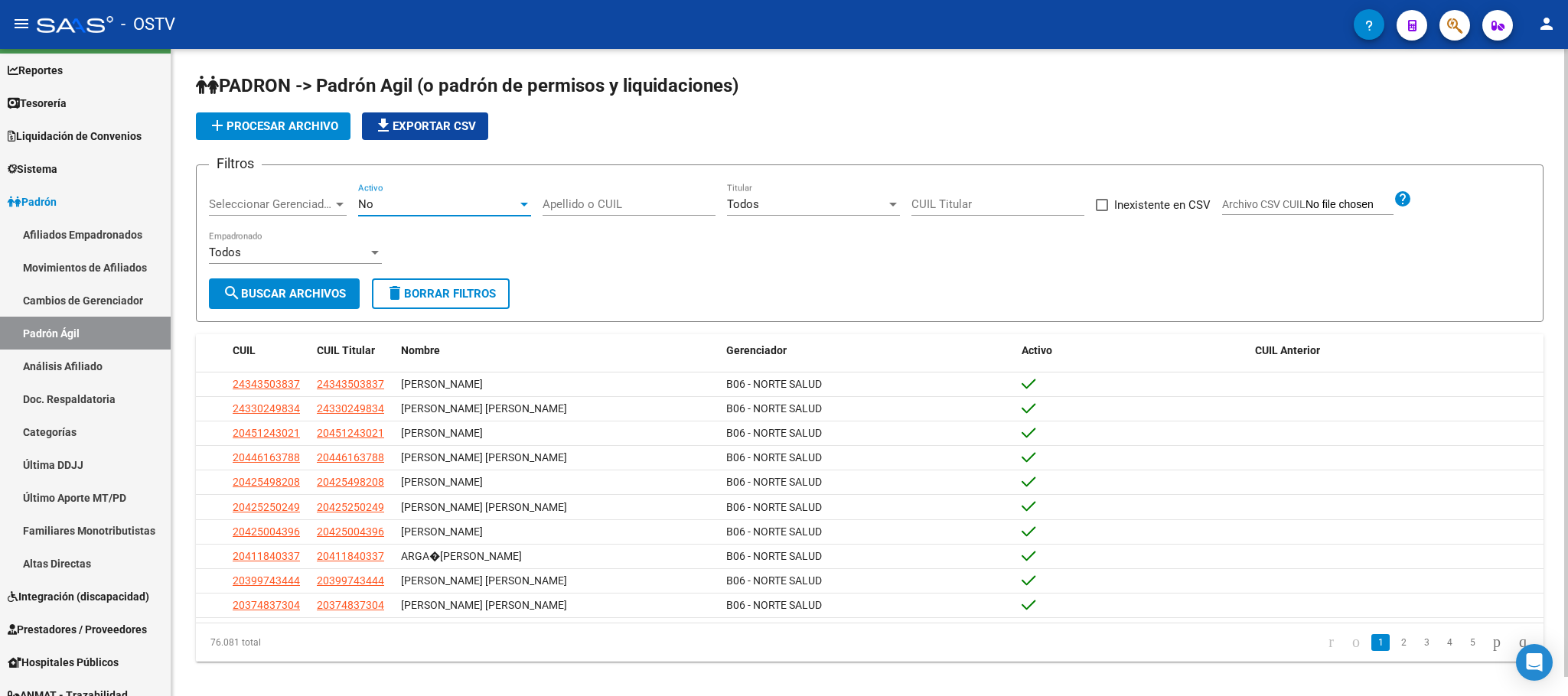
click at [402, 198] on div "No" at bounding box center [437, 204] width 159 height 14
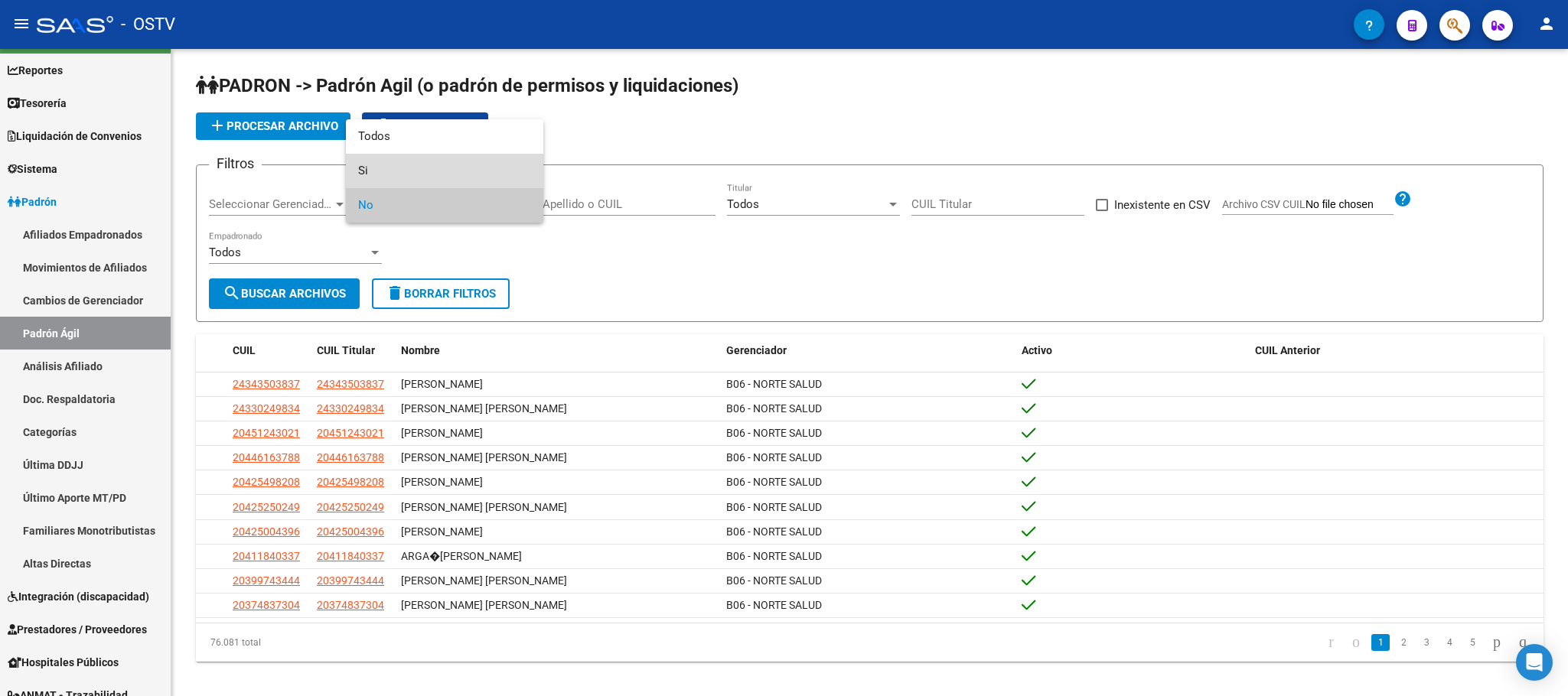
click at [410, 170] on span "Si" at bounding box center [444, 171] width 173 height 35
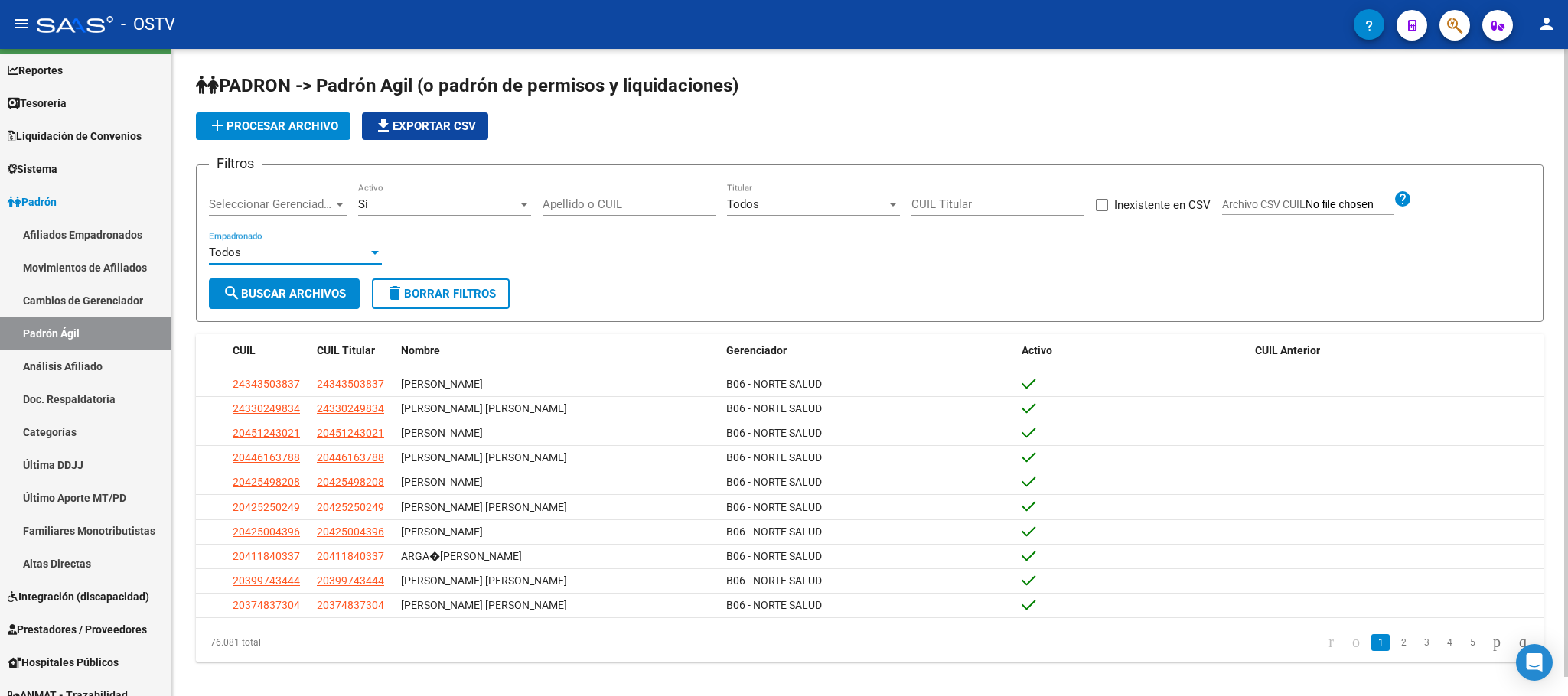
click at [337, 255] on div "Todos" at bounding box center [289, 252] width 159 height 14
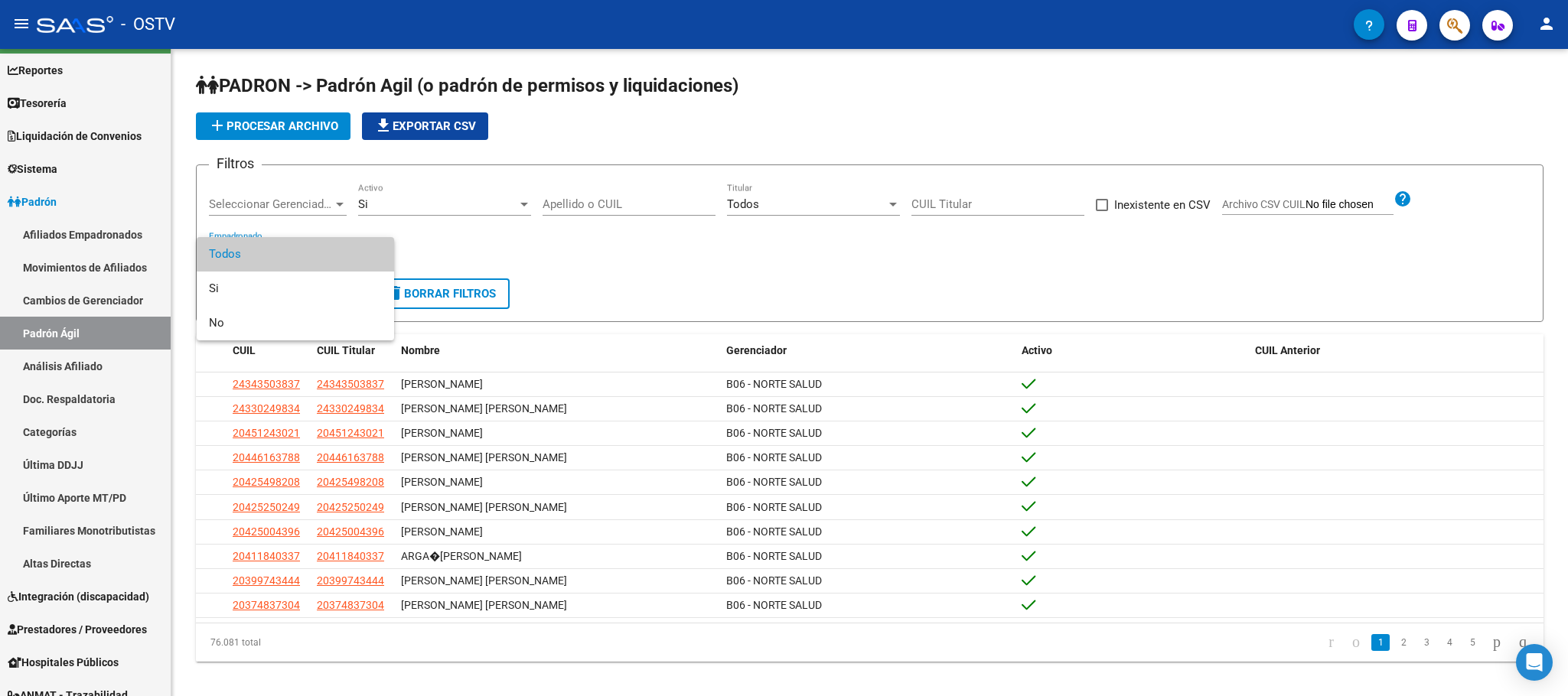
click at [56, 338] on div at bounding box center [784, 348] width 1568 height 696
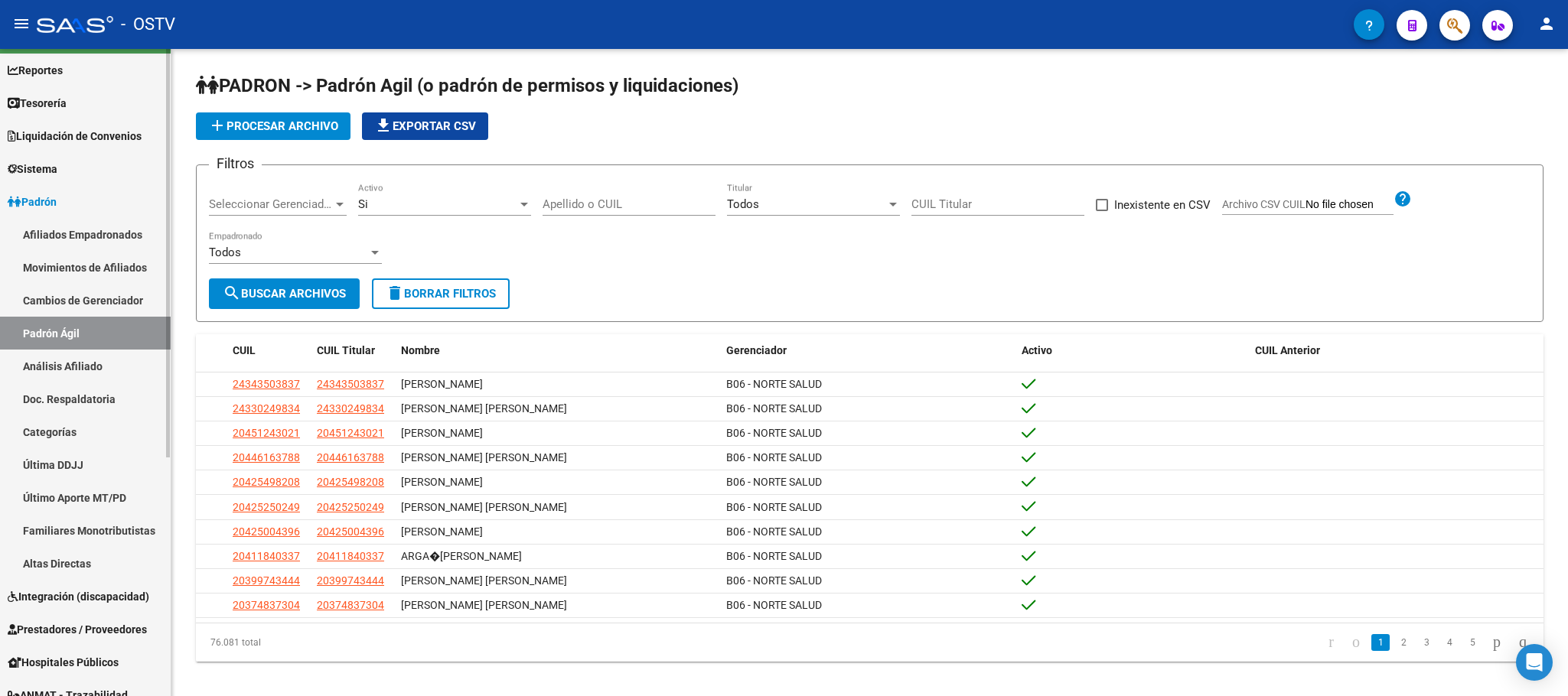
click at [57, 336] on link "Padrón Ágil" at bounding box center [85, 333] width 171 height 33
click link "Afiliados Empadronados"
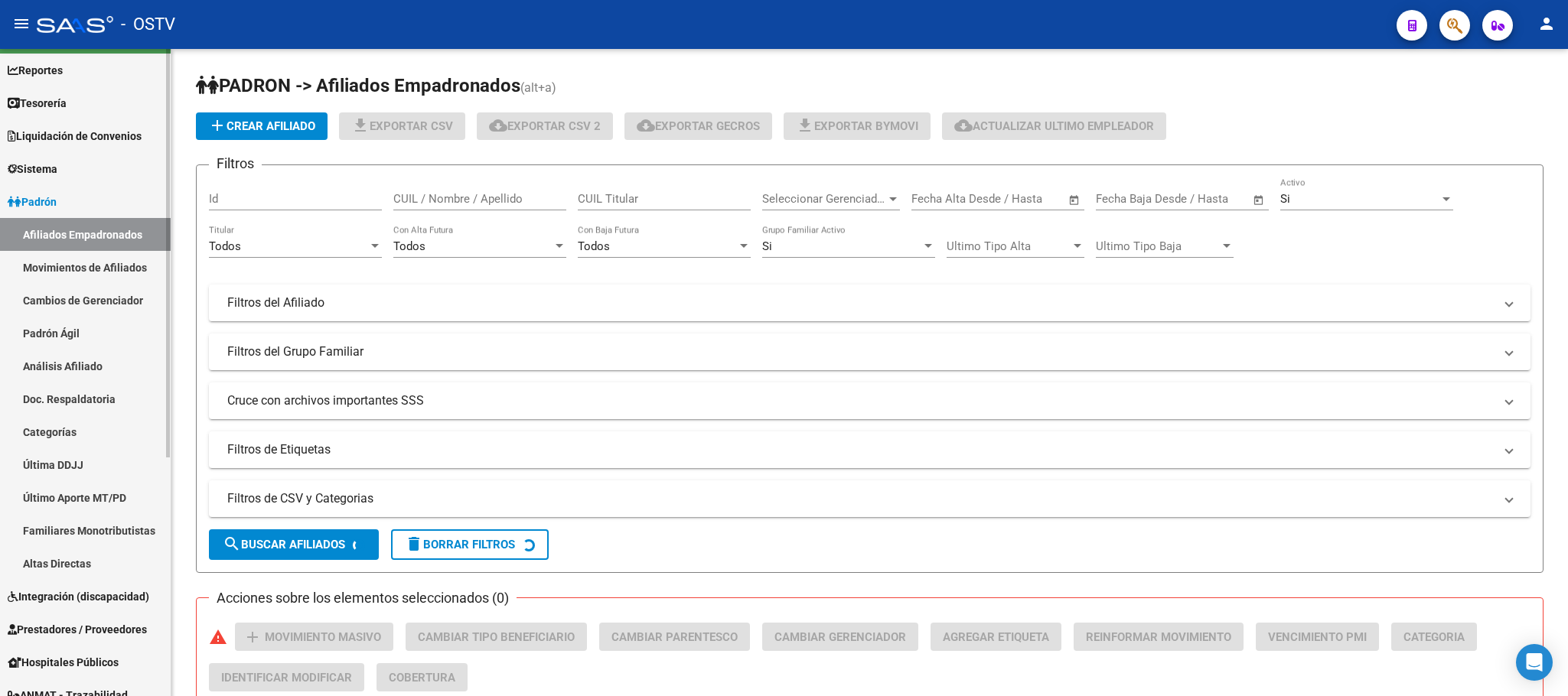
click link "Padrón Ágil"
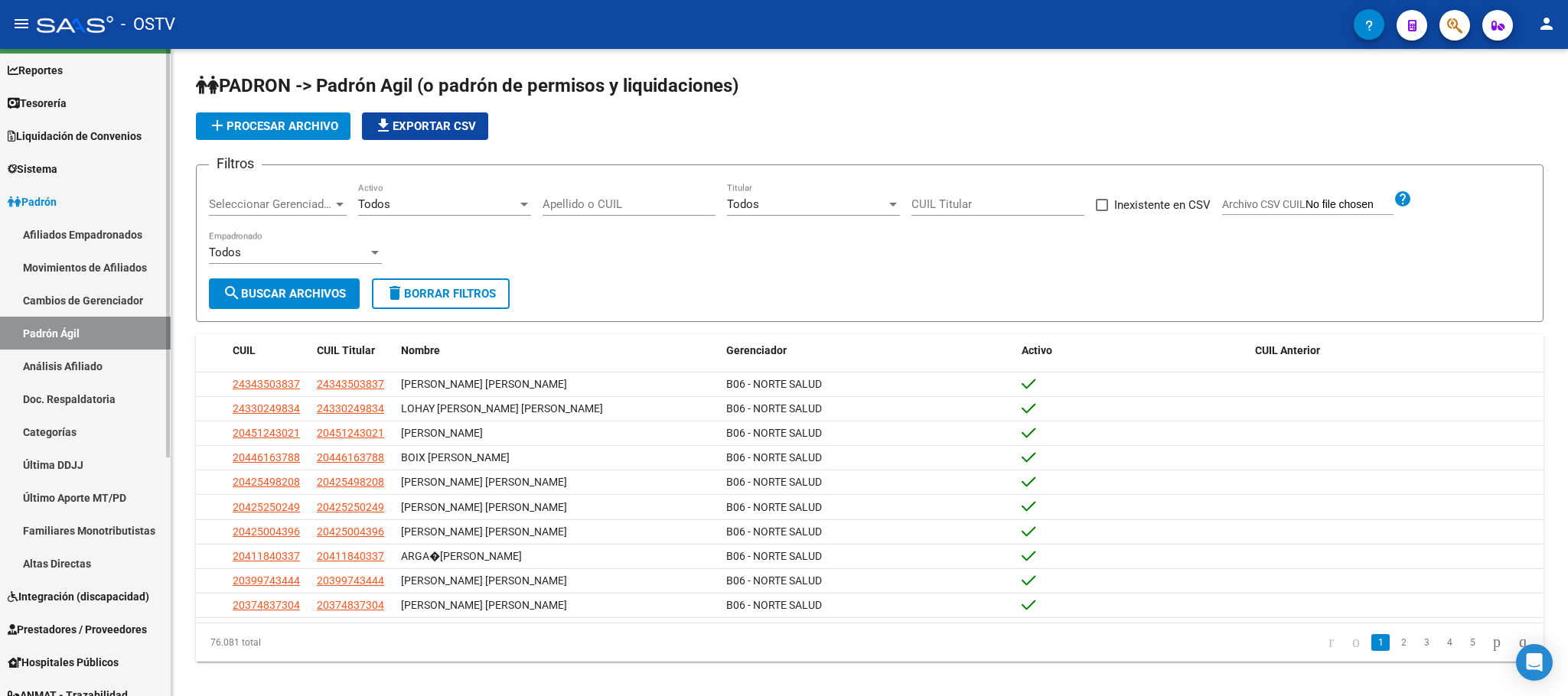
click link "Afiliados Empadronados"
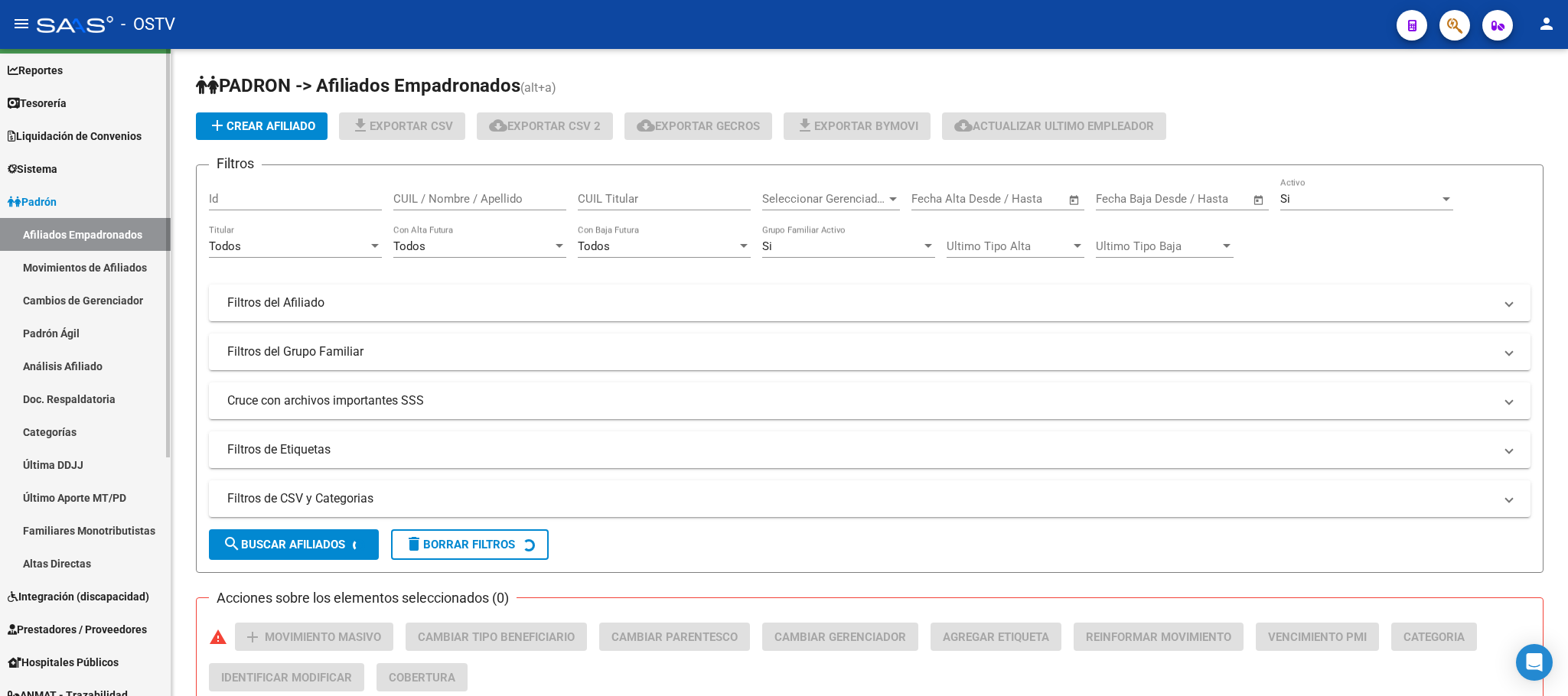
click link "Padrón Ágil"
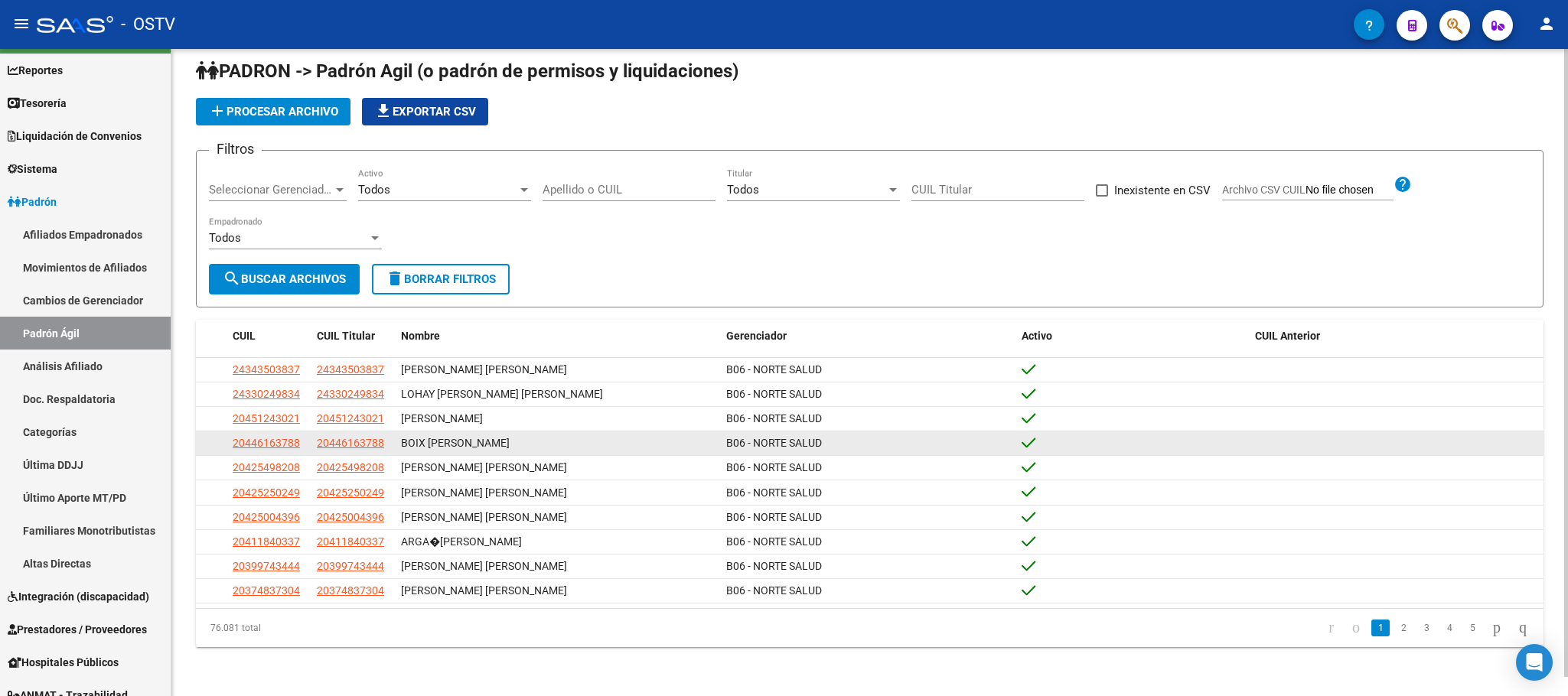
scroll to position [19, 0]
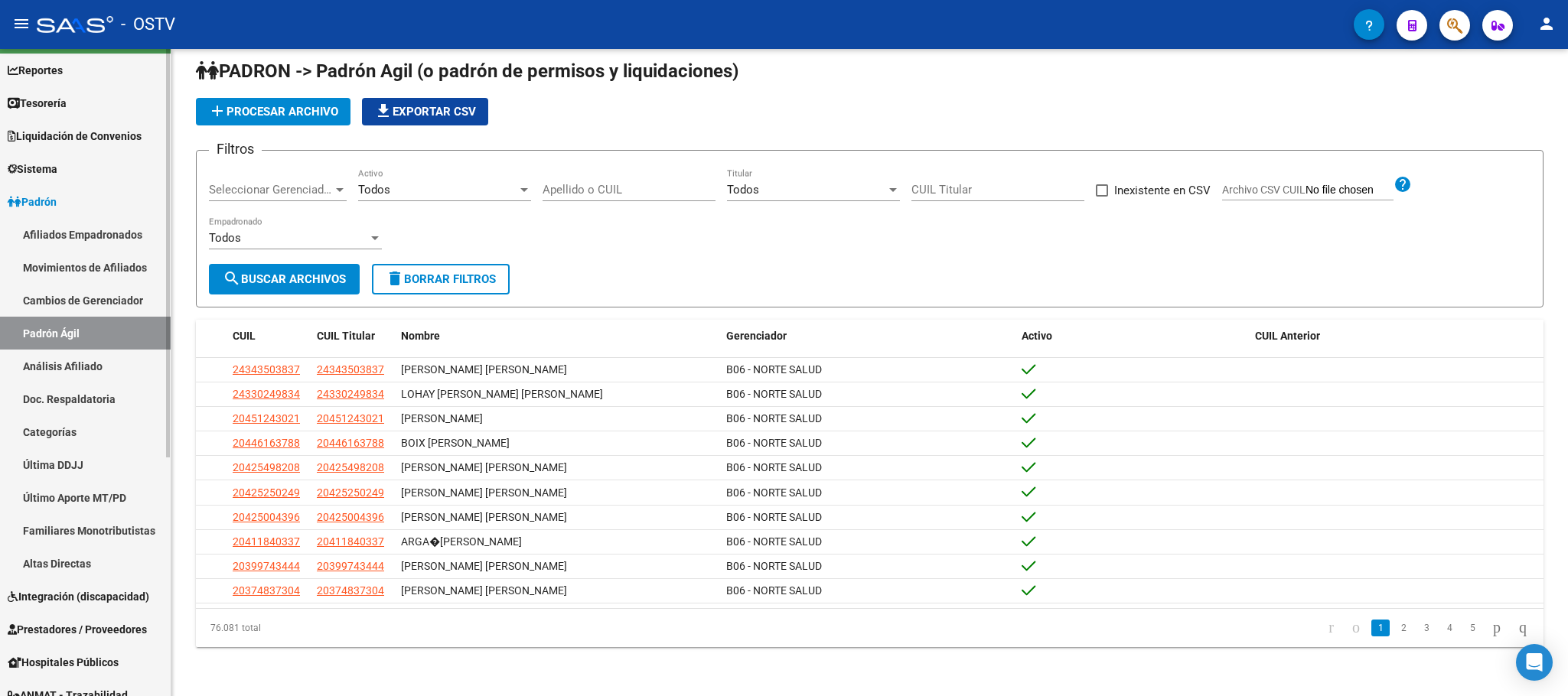
click link "Afiliados Empadronados"
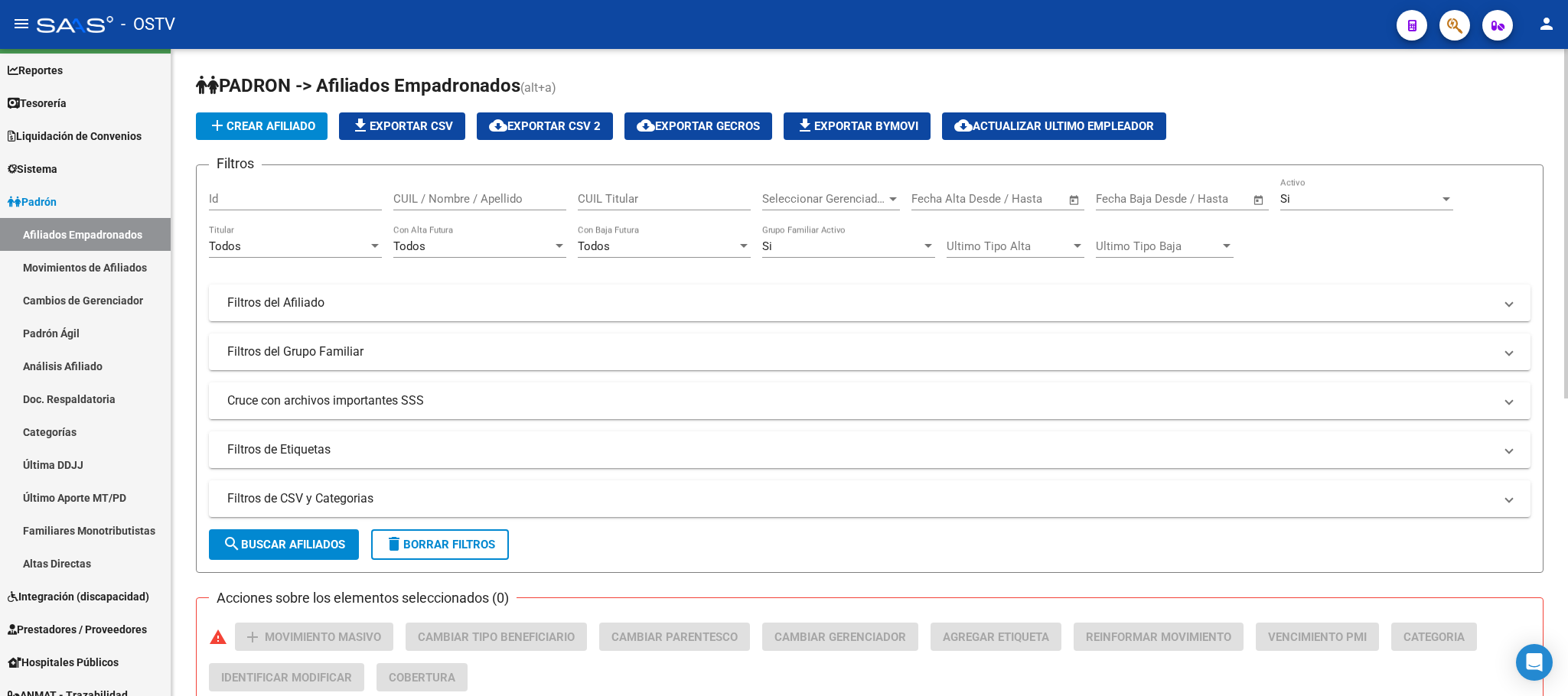
click mat-expansion-panel-header "Cruce con archivos importantes SSS"
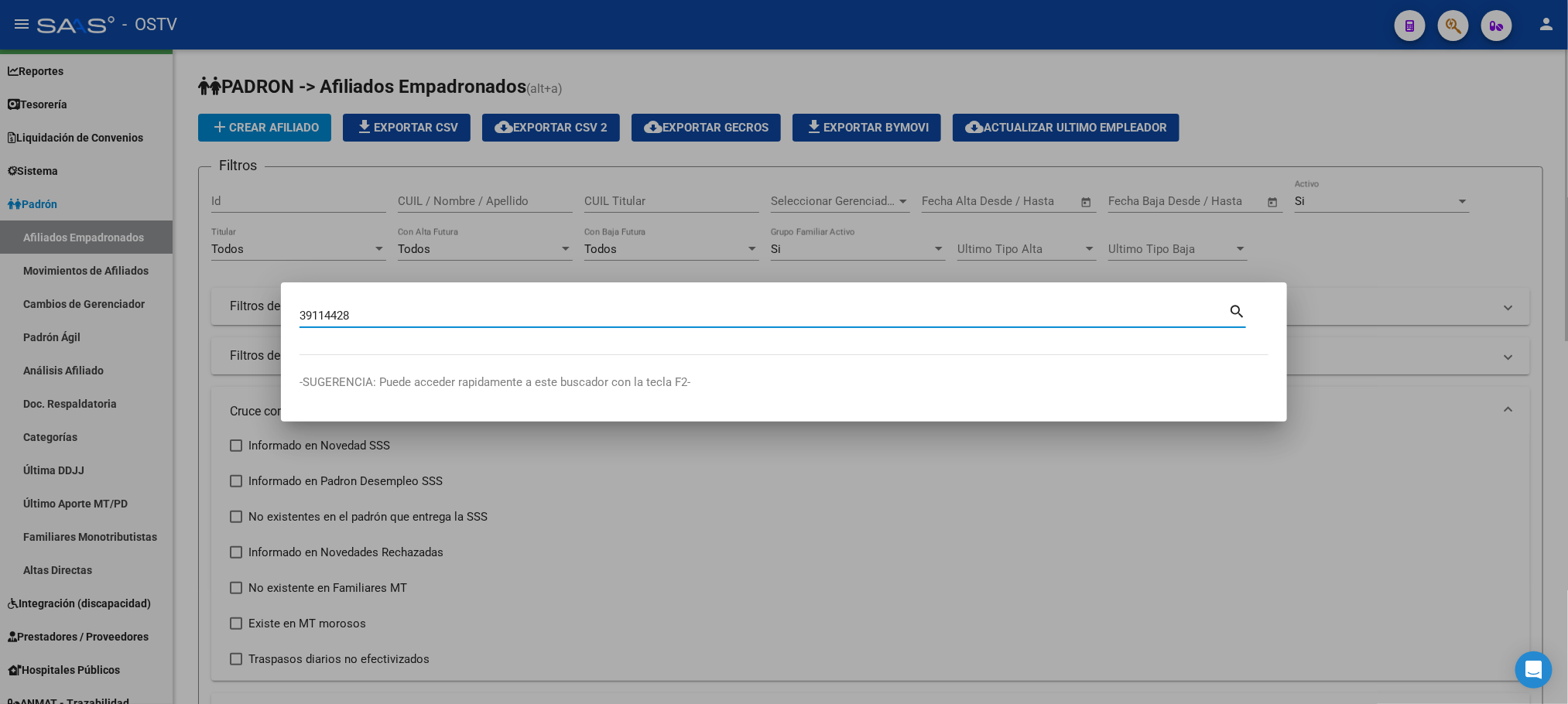
type input "39114428"
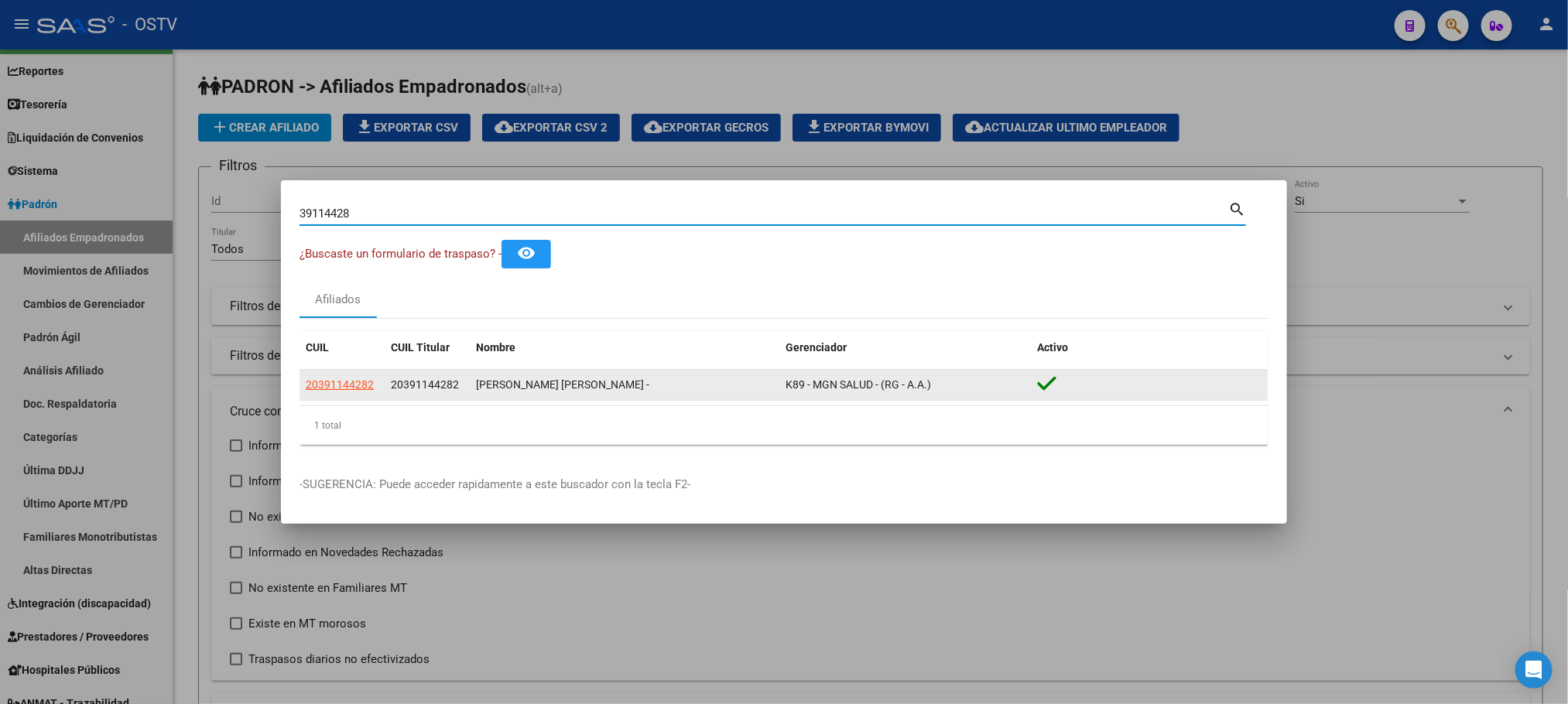
click app-link-go-to "20391144282"
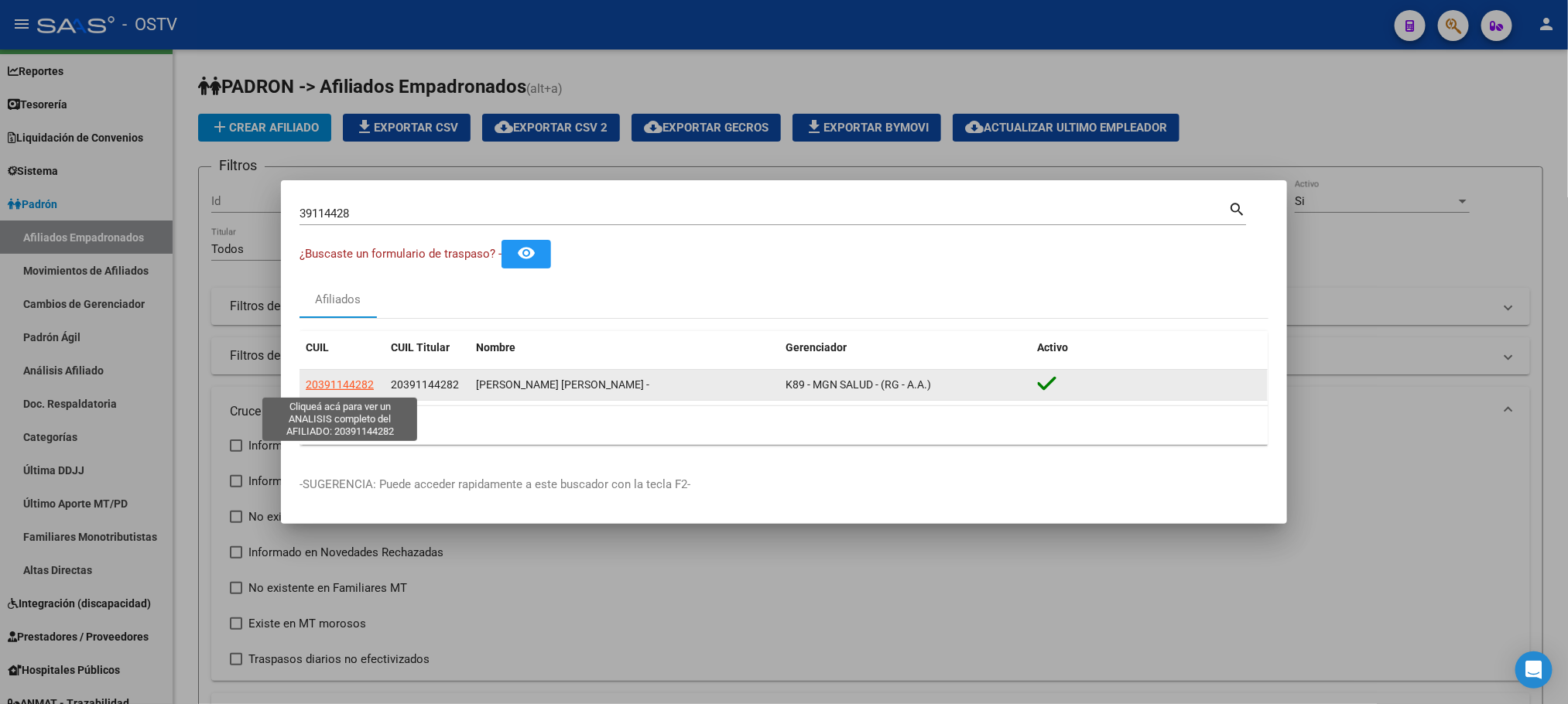
click span "20391144282"
type textarea "20391144282"
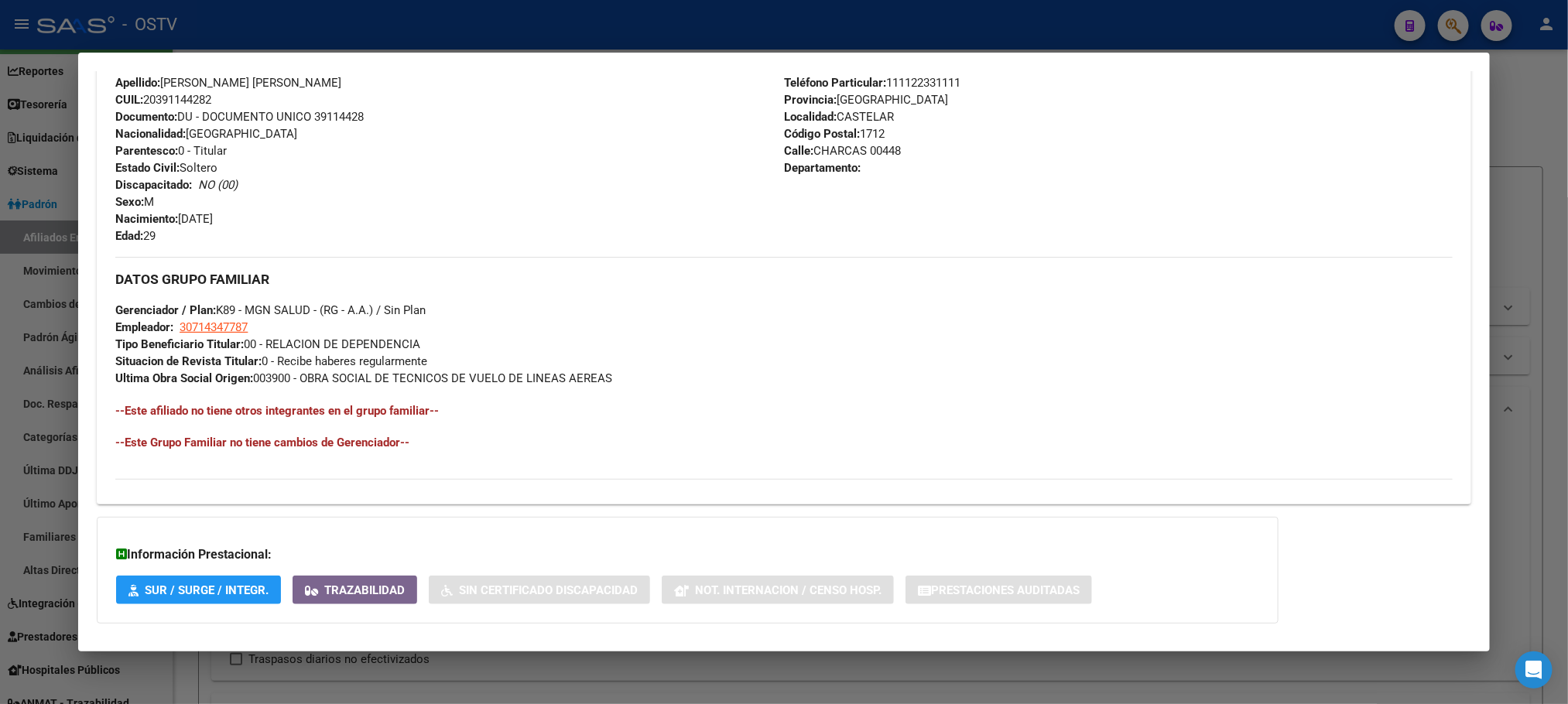
scroll to position [632, 0]
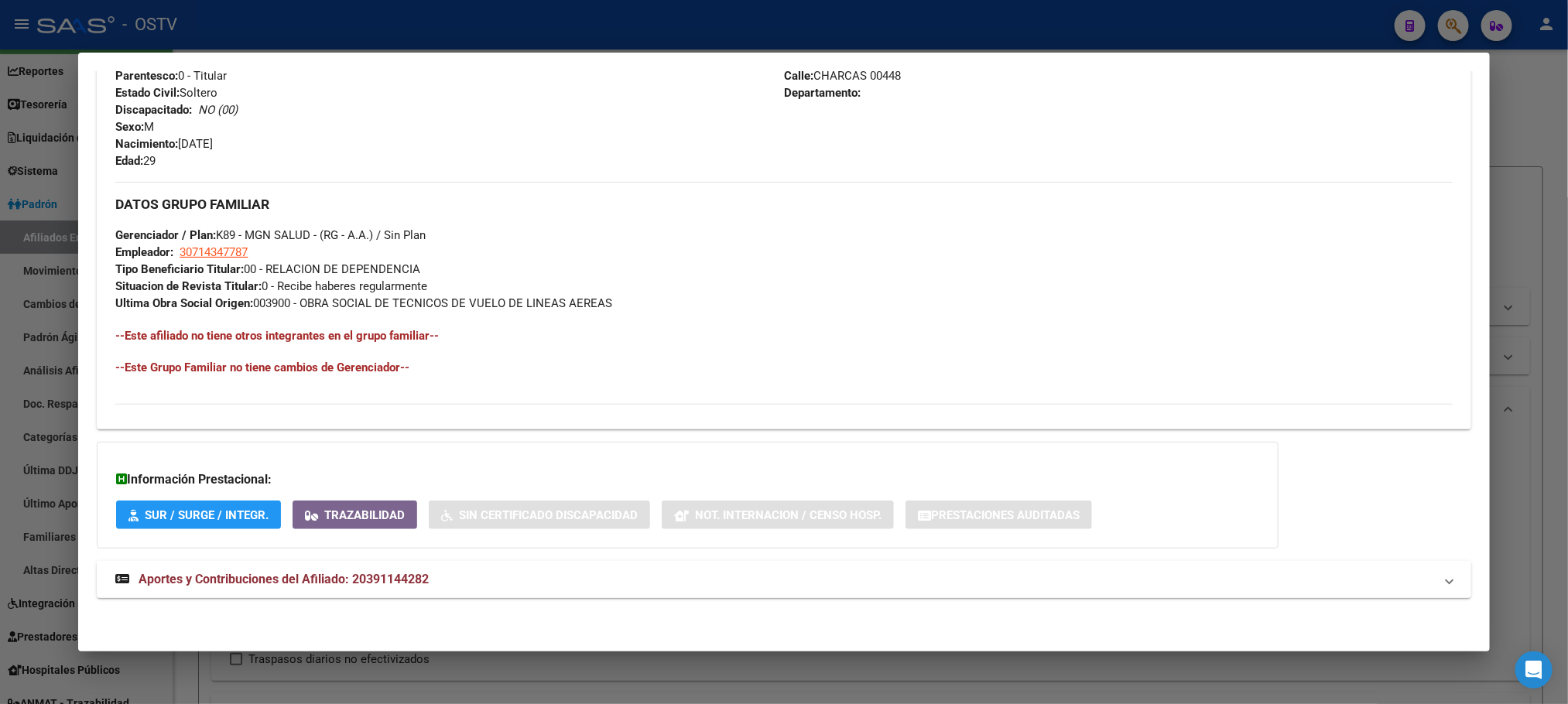
drag, startPoint x: 364, startPoint y: 567, endPoint x: 356, endPoint y: 571, distance: 8.9
click mat-expansion-panel-header "Aportes y Contribuciones del Afiliado: 20391144282"
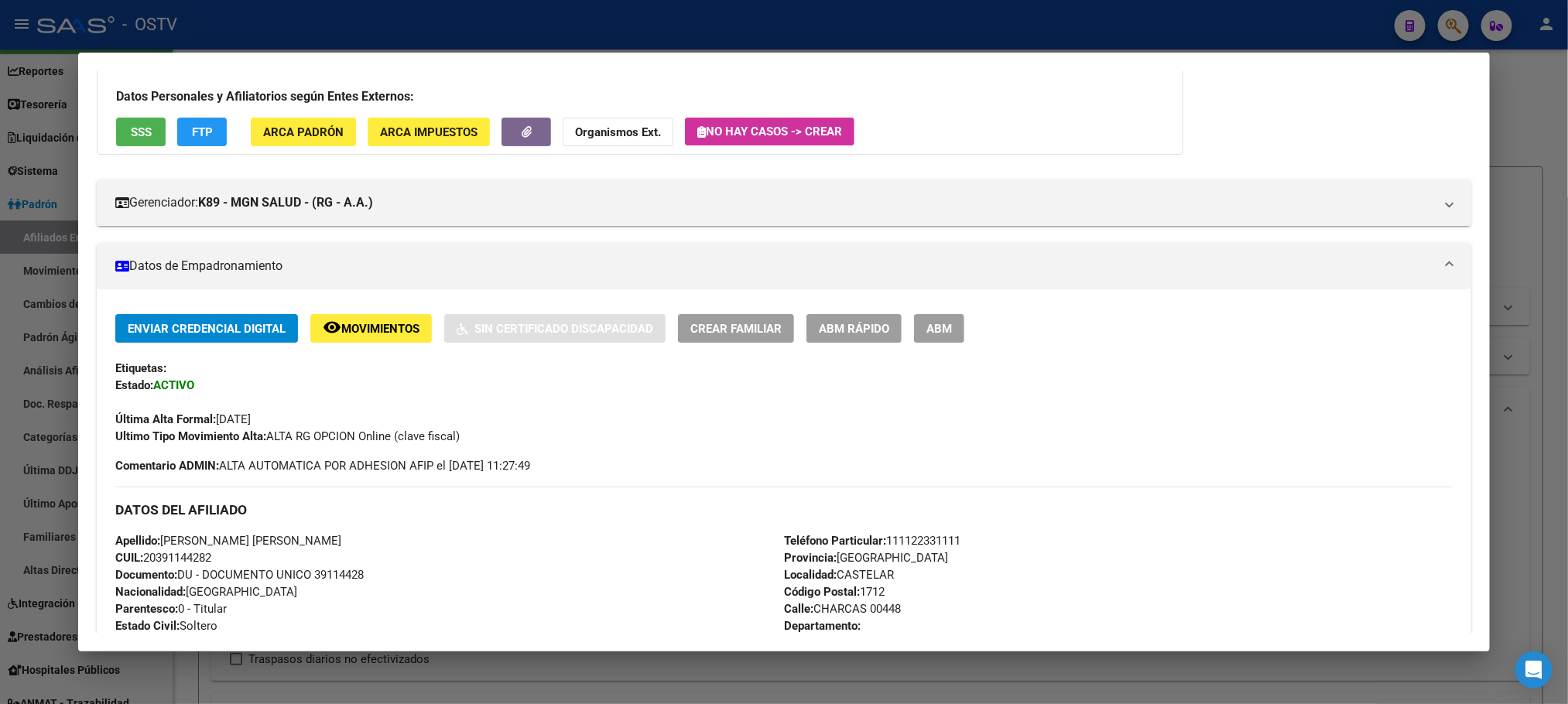
scroll to position [76, 0]
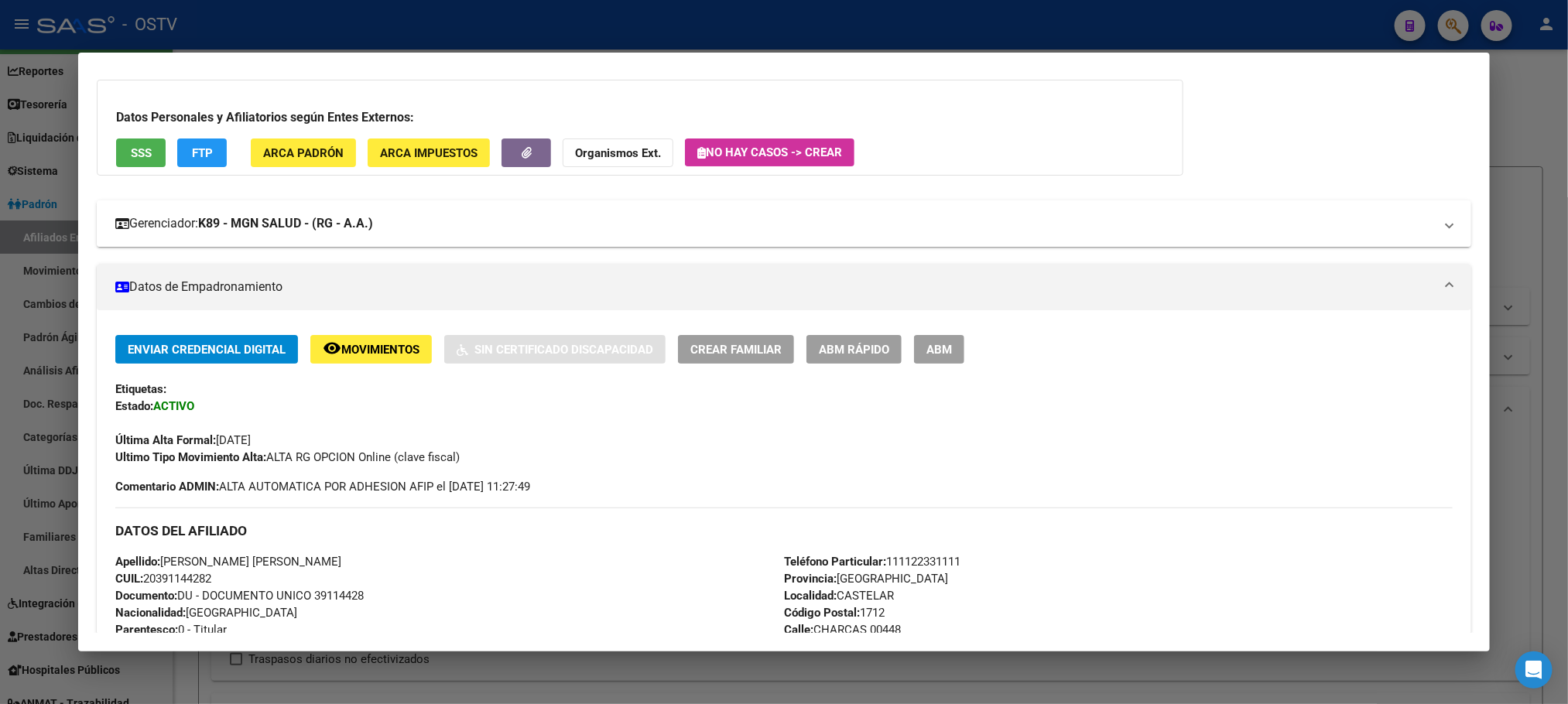
click strong "K89 - MGN SALUD - (RG - A.A.)"
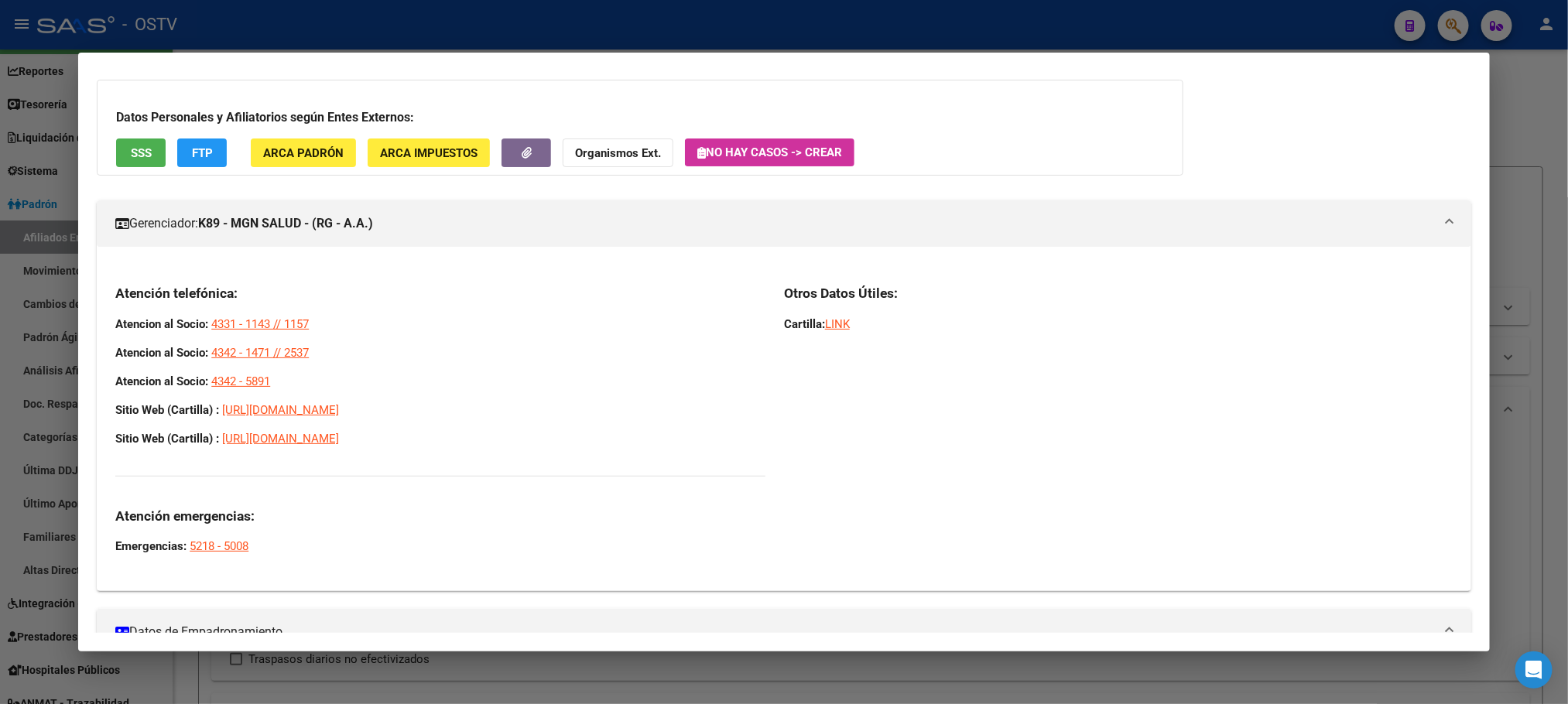
drag, startPoint x: 110, startPoint y: 291, endPoint x: 360, endPoint y: 409, distance: 276.4
click div "Atención telefónica: Atencion al Socio: 4331 - 1143 // 1157 Atencion al Socio: …"
